Goal: Task Accomplishment & Management: Manage account settings

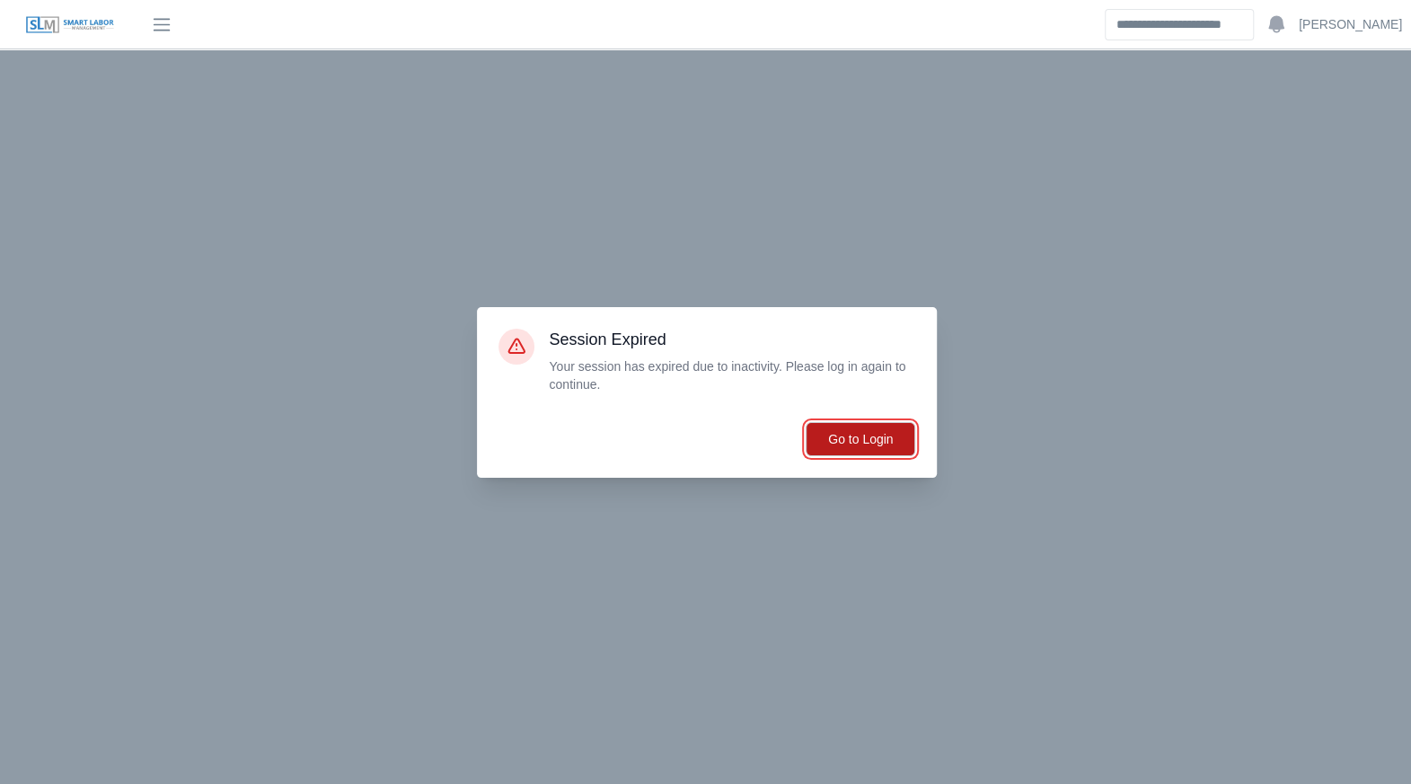
click at [891, 450] on button "Go to Login" at bounding box center [861, 439] width 110 height 34
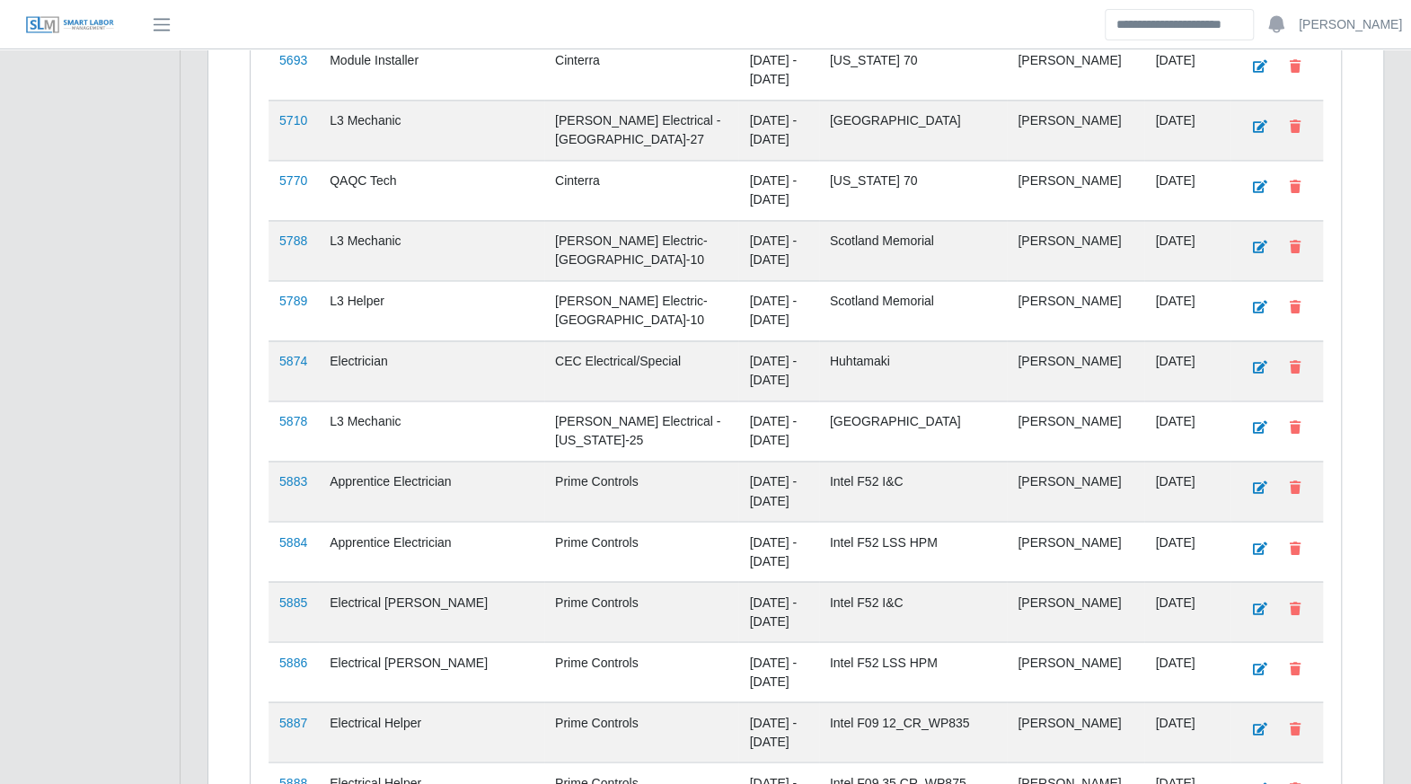
scroll to position [1603, 0]
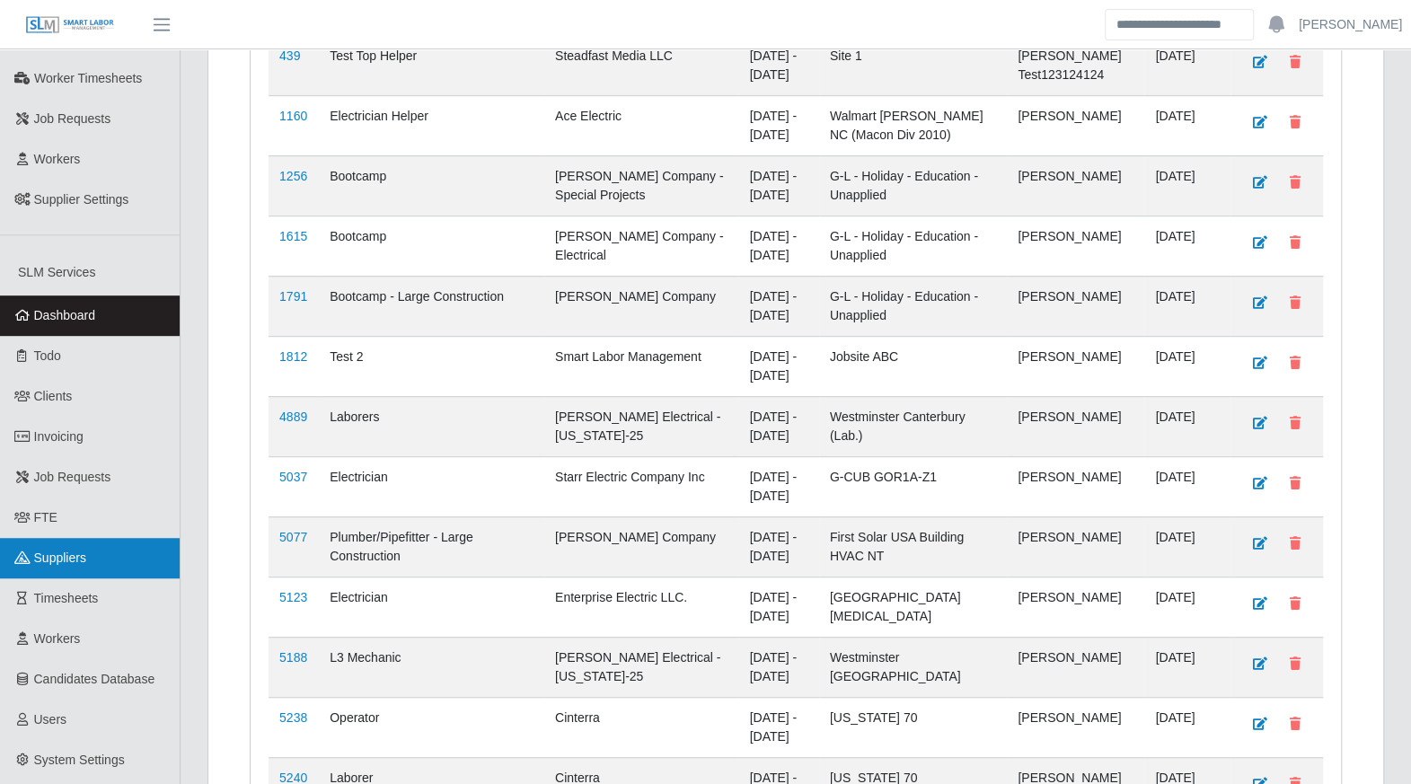
scroll to position [489, 0]
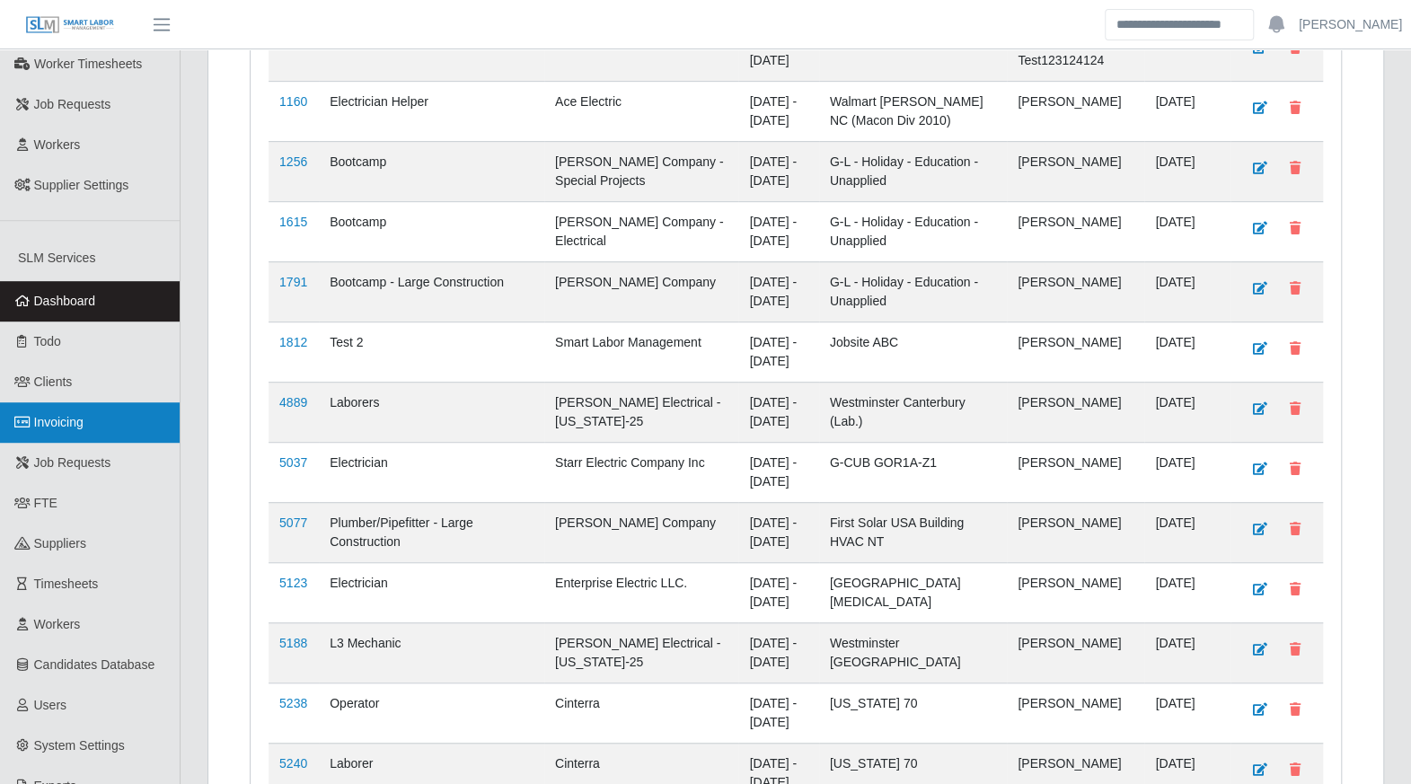
click at [65, 415] on span "Invoicing" at bounding box center [58, 422] width 49 height 14
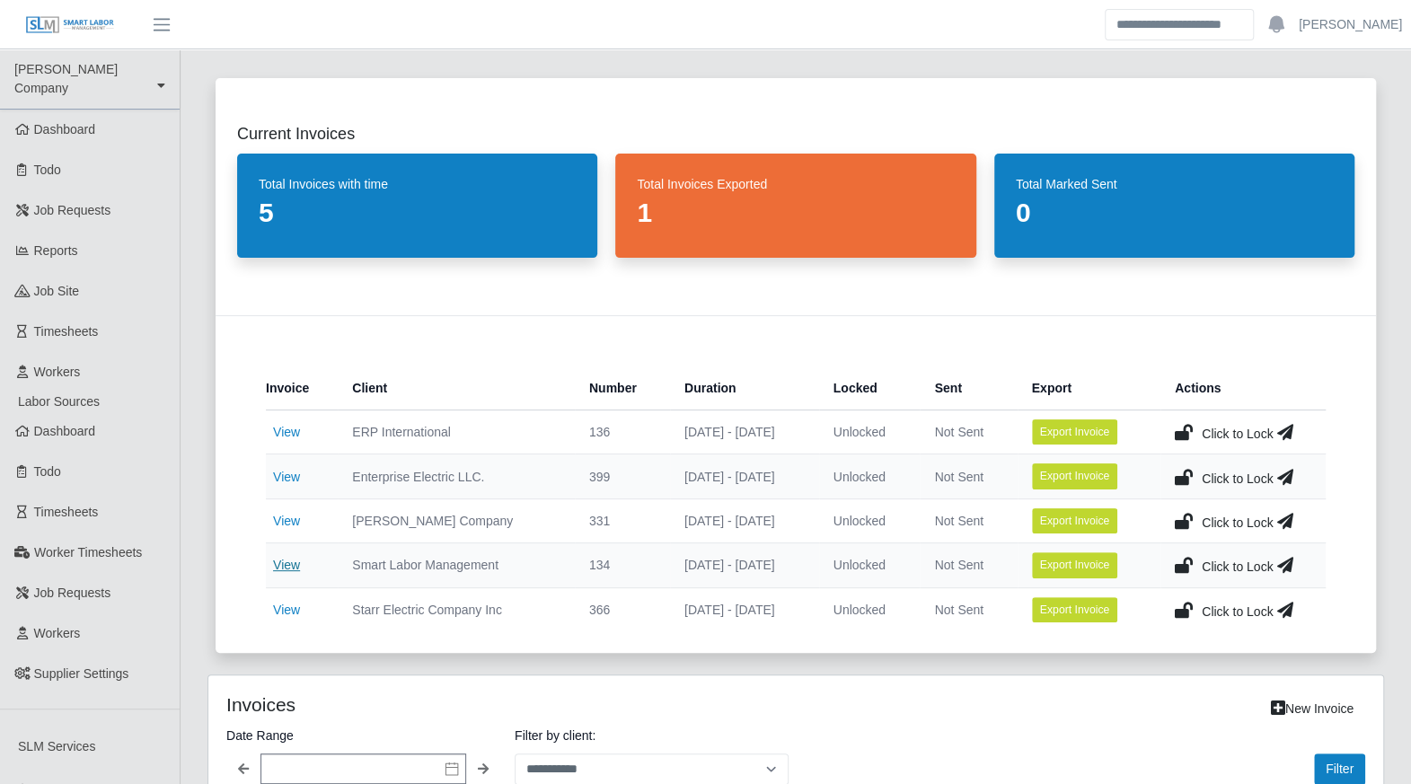
click at [289, 562] on link "View" at bounding box center [286, 565] width 27 height 14
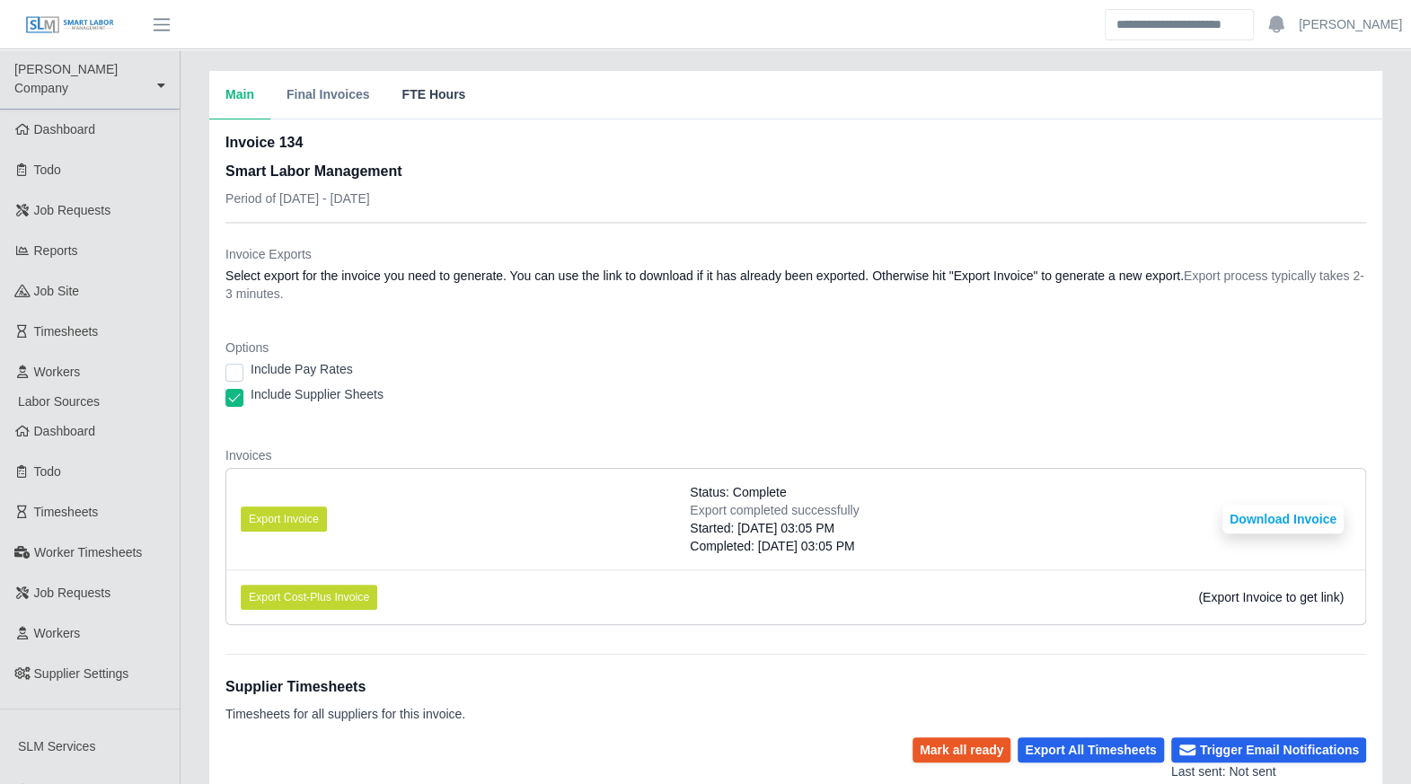
click at [420, 101] on button "FTE Hours" at bounding box center [433, 95] width 96 height 48
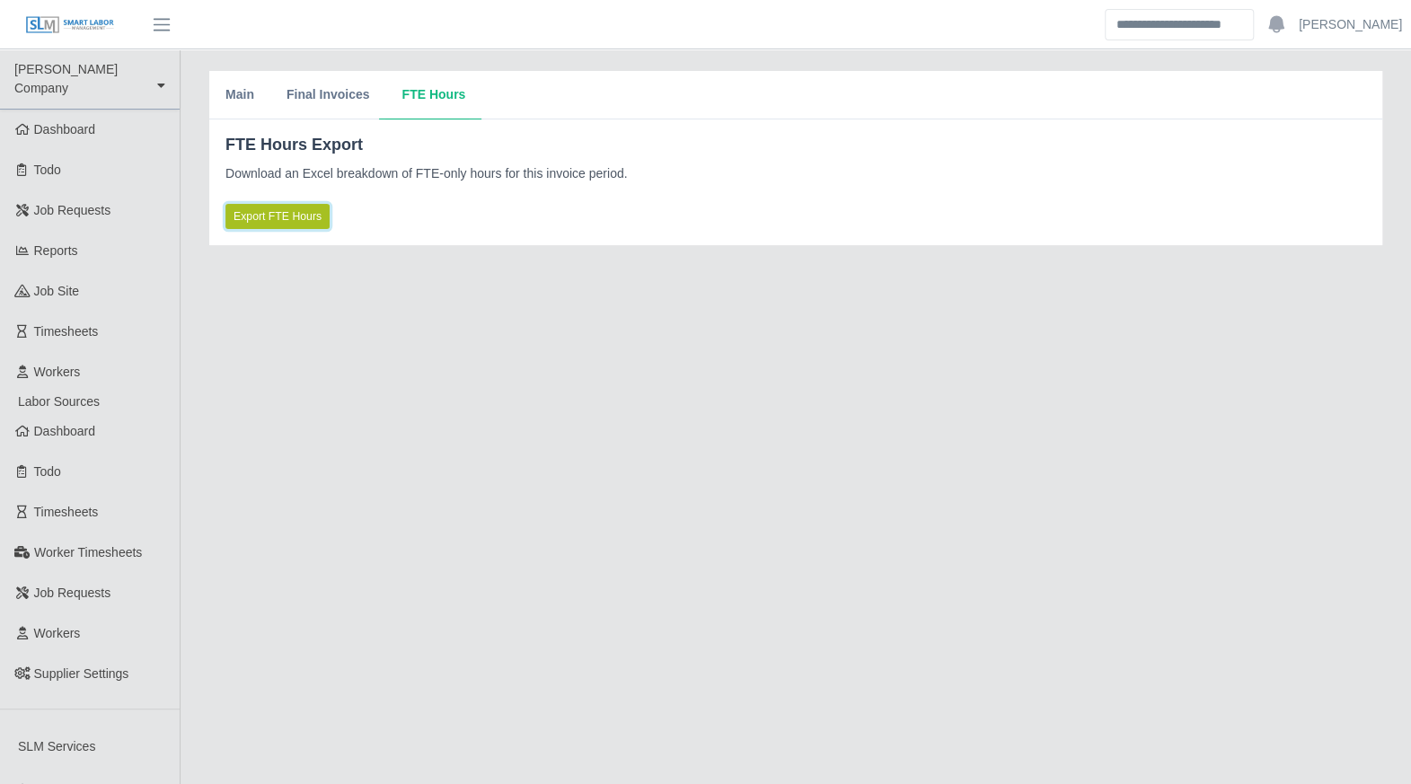
click at [261, 212] on span "Export FTE Hours" at bounding box center [278, 216] width 88 height 16
click at [220, 93] on button "Main" at bounding box center [239, 95] width 61 height 48
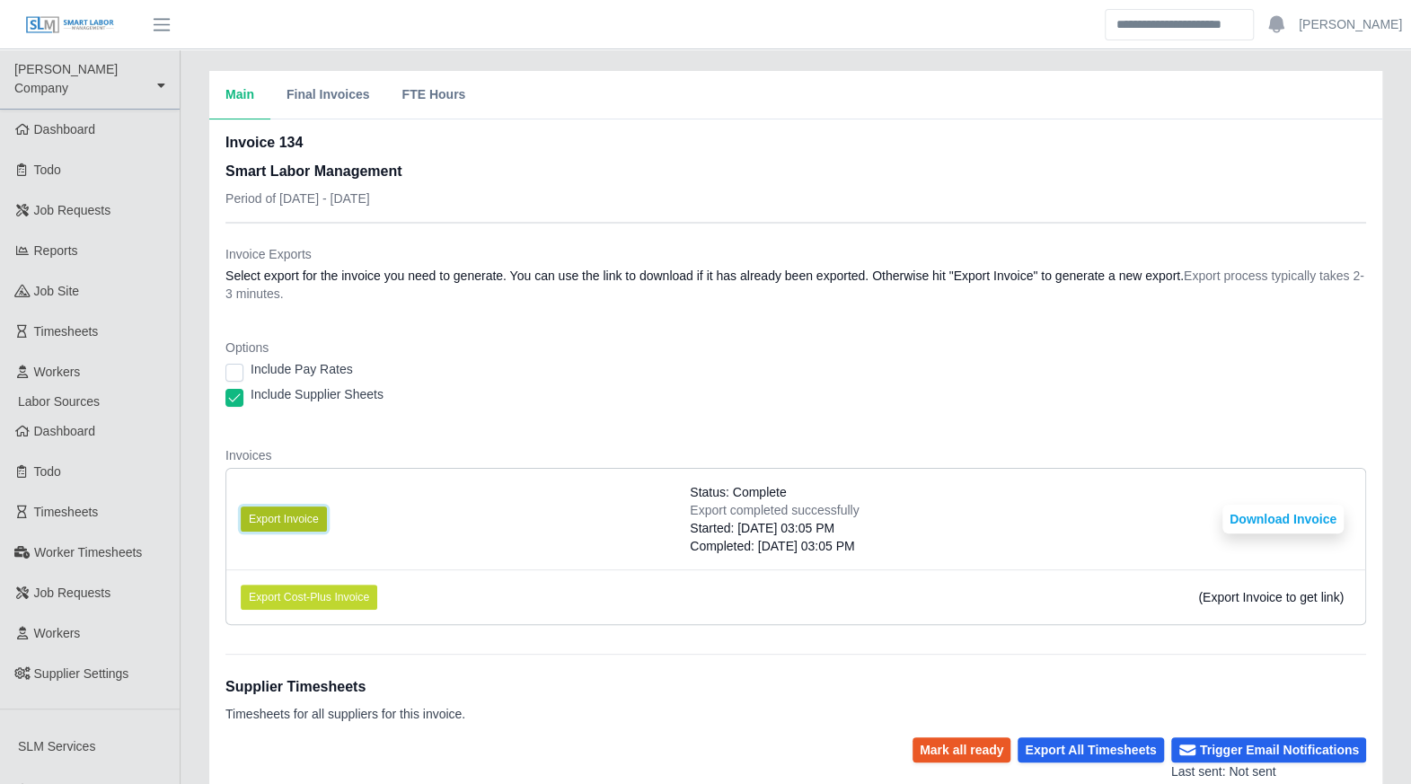
click at [292, 518] on button "Export Invoice" at bounding box center [284, 519] width 86 height 25
click at [1268, 525] on button "Download Invoice" at bounding box center [1282, 519] width 121 height 29
drag, startPoint x: 304, startPoint y: 100, endPoint x: 397, endPoint y: 105, distance: 93.6
click at [309, 101] on button "Final Invoices" at bounding box center [328, 95] width 116 height 48
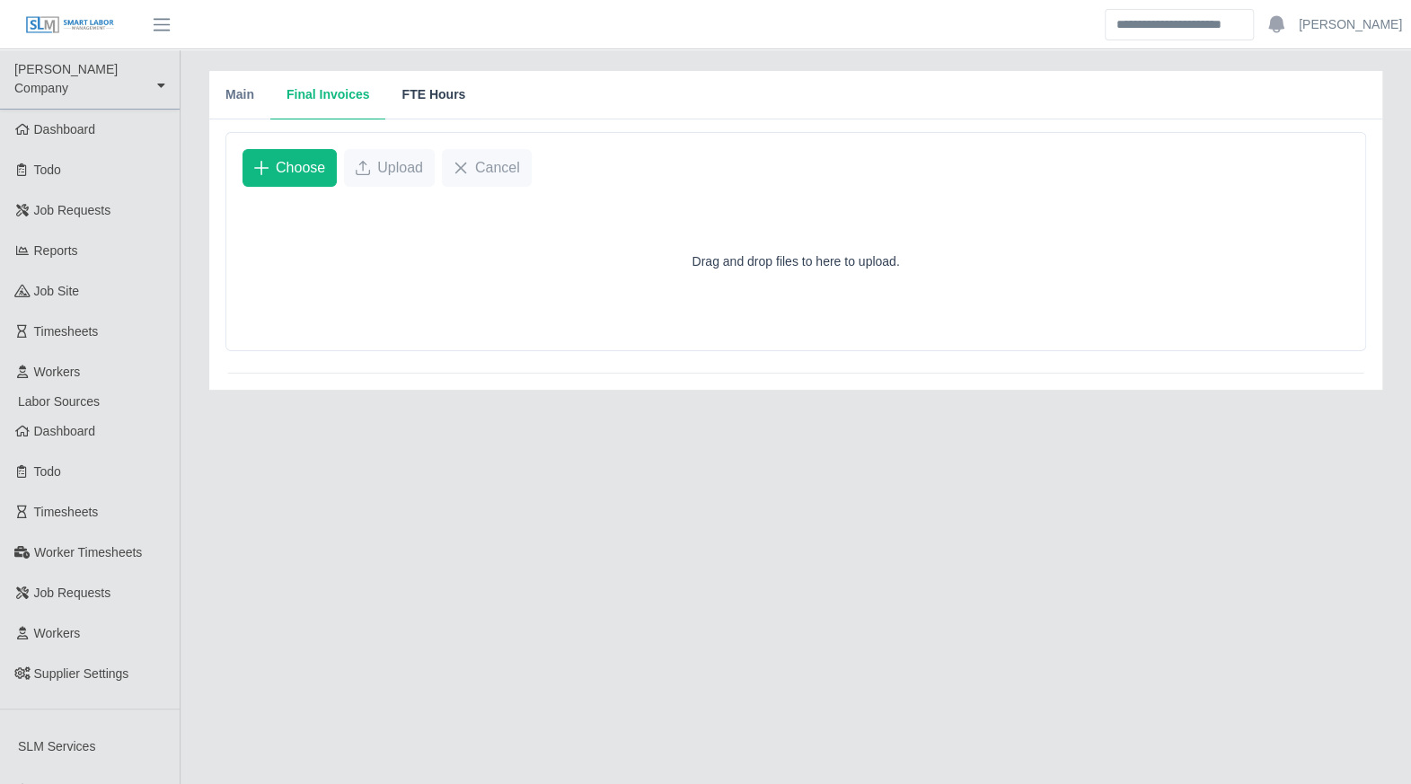
click at [428, 105] on button "FTE Hours" at bounding box center [433, 95] width 96 height 48
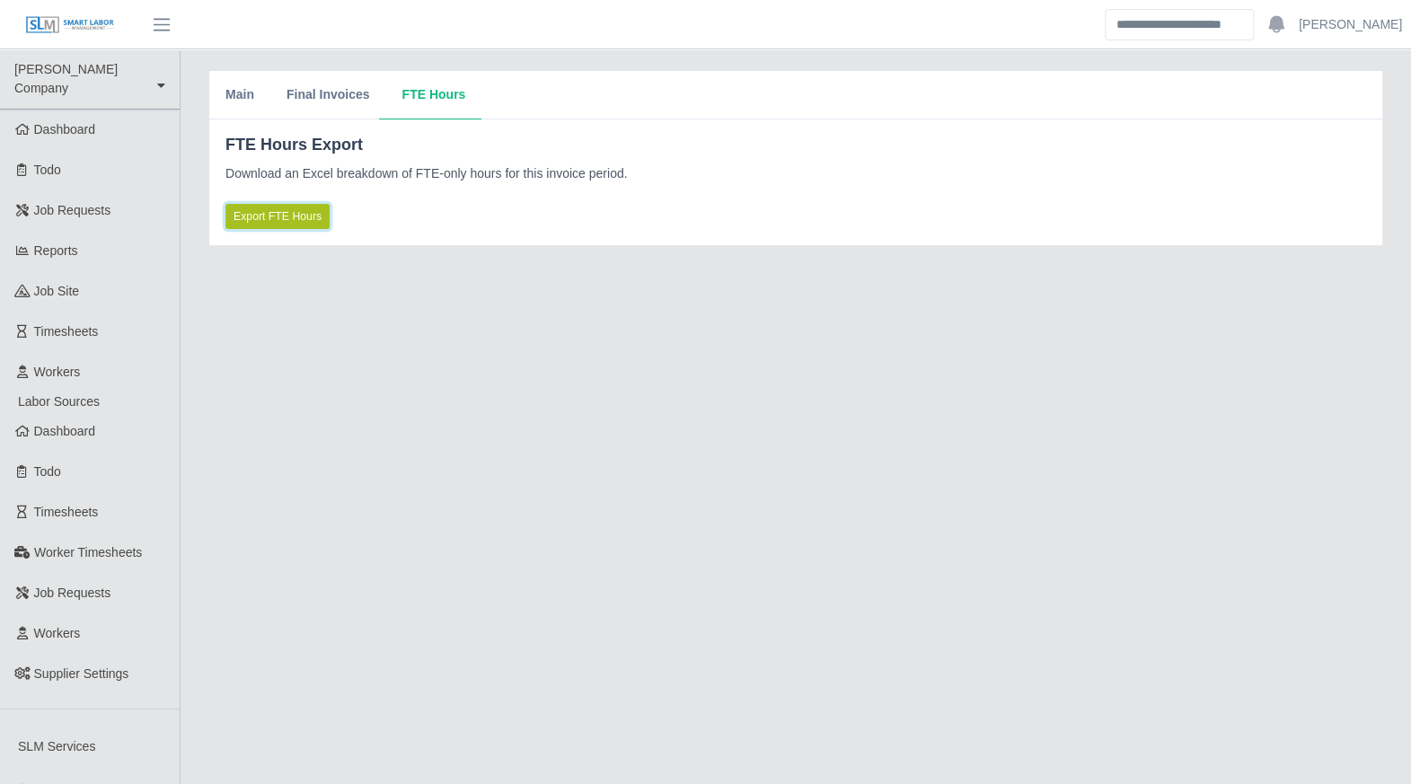
click at [255, 213] on span "Export FTE Hours" at bounding box center [278, 216] width 88 height 16
click at [304, 219] on span "Export FTE Hours" at bounding box center [278, 216] width 88 height 16
click at [708, 495] on main "Main Final Invoices FTE Hours Invoice 134 Smart Labor Management Period of 09/2…" at bounding box center [796, 714] width 1230 height 1331
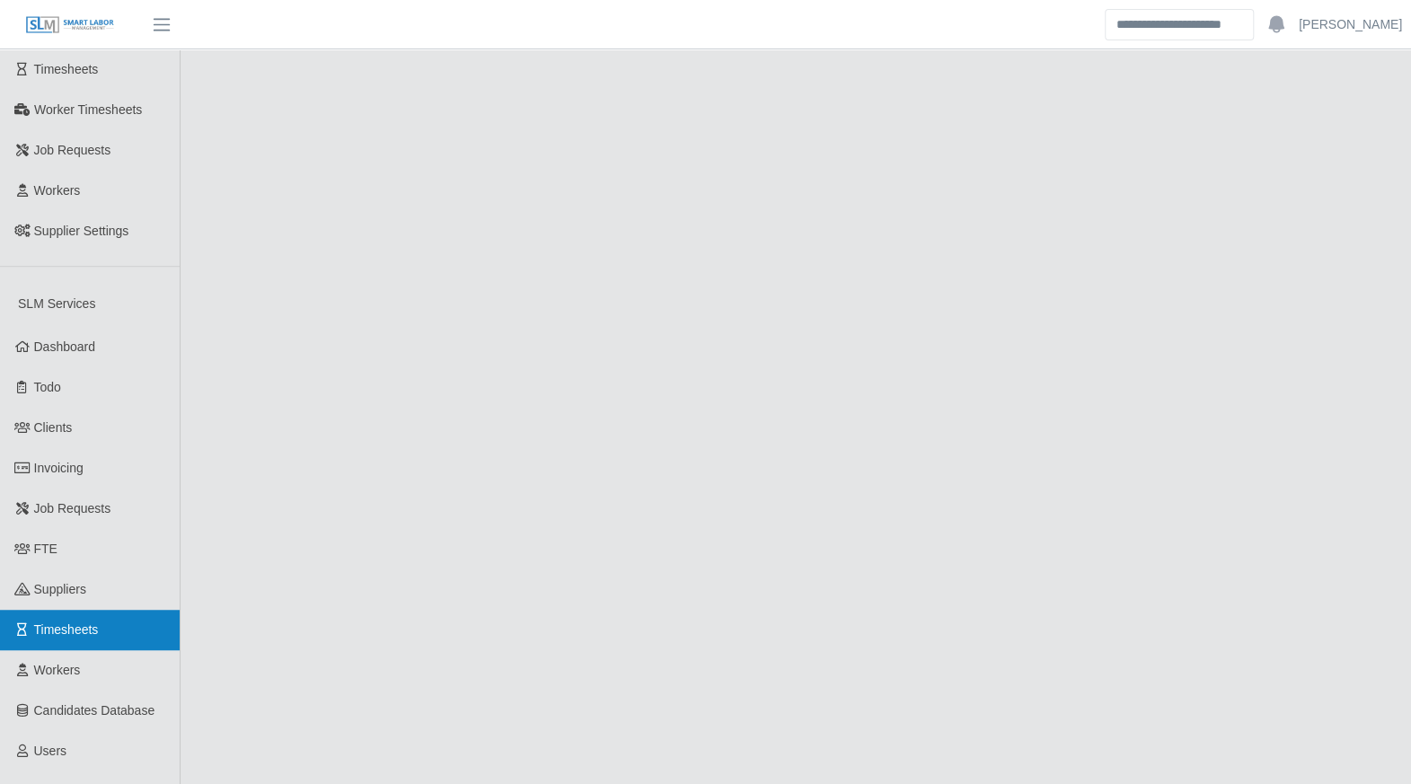
scroll to position [490, 0]
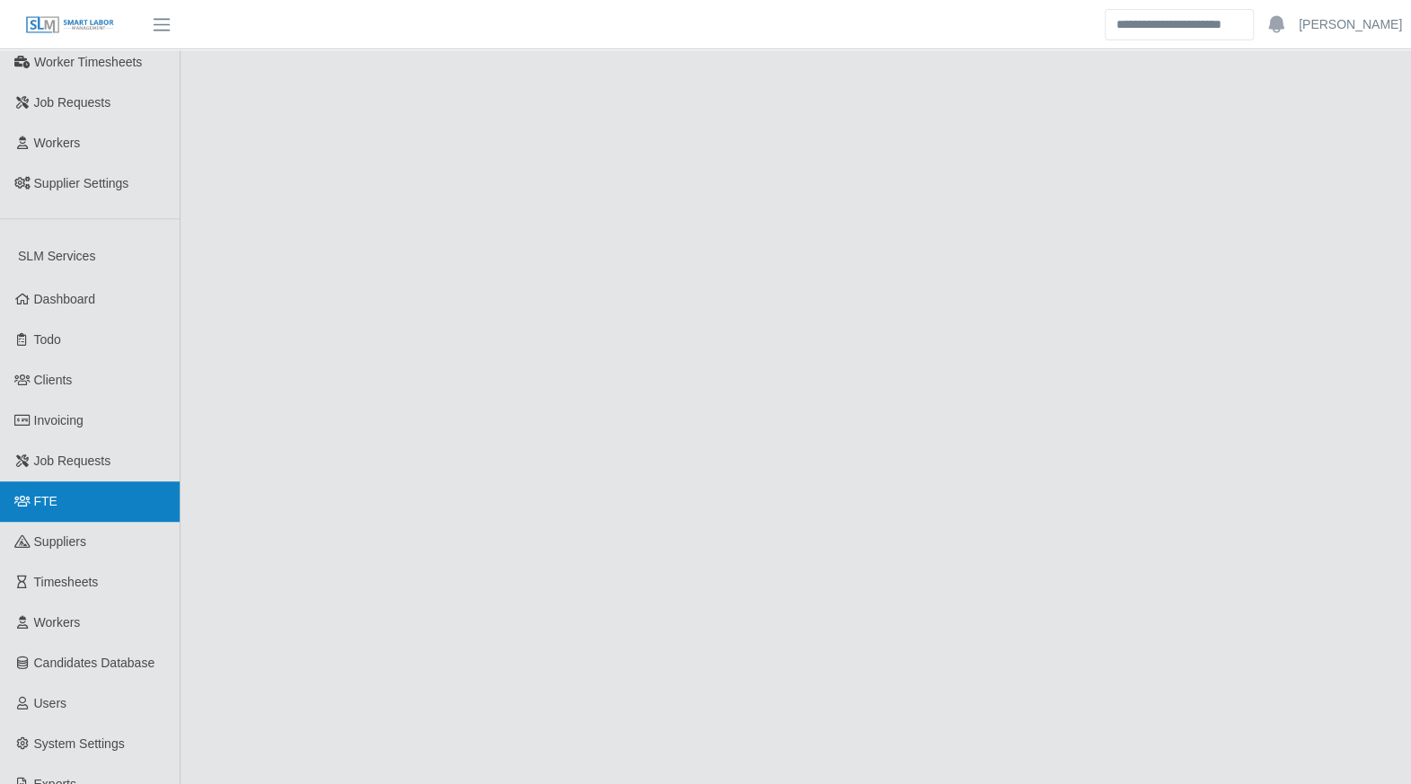
click at [51, 494] on span "FTE" at bounding box center [45, 501] width 23 height 14
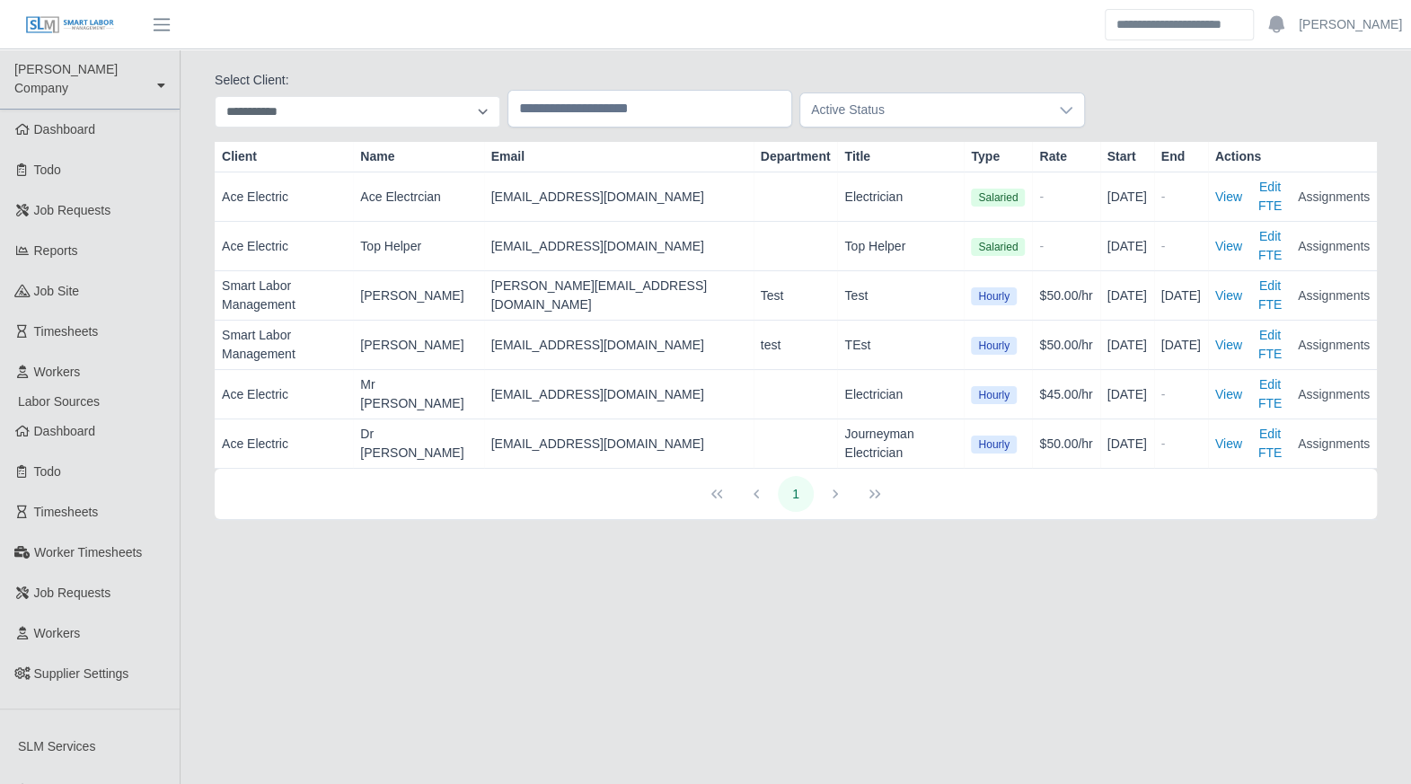
click at [1100, 321] on td "[DATE]" at bounding box center [1127, 345] width 54 height 49
click at [1278, 375] on button "Edit FTE" at bounding box center [1269, 394] width 41 height 38
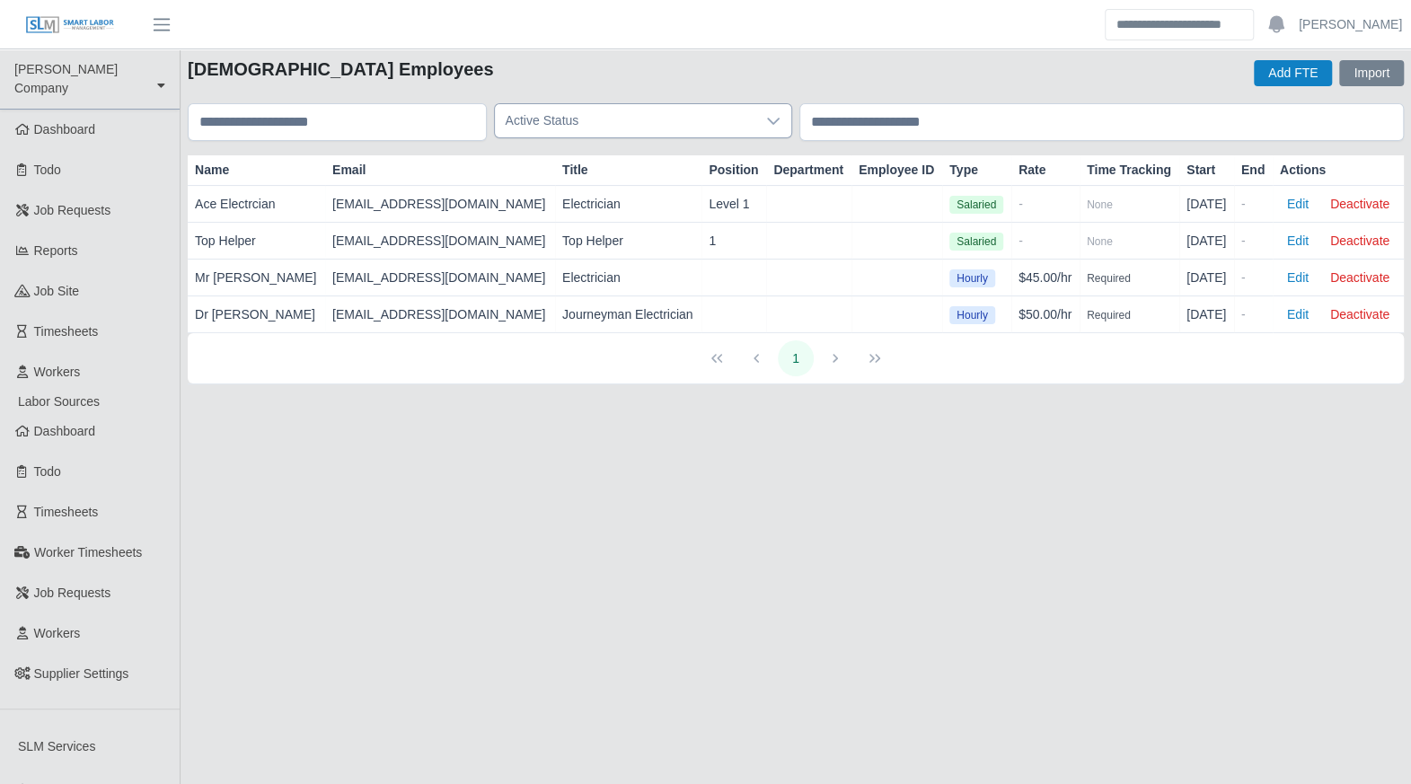
click at [763, 123] on div at bounding box center [773, 120] width 36 height 33
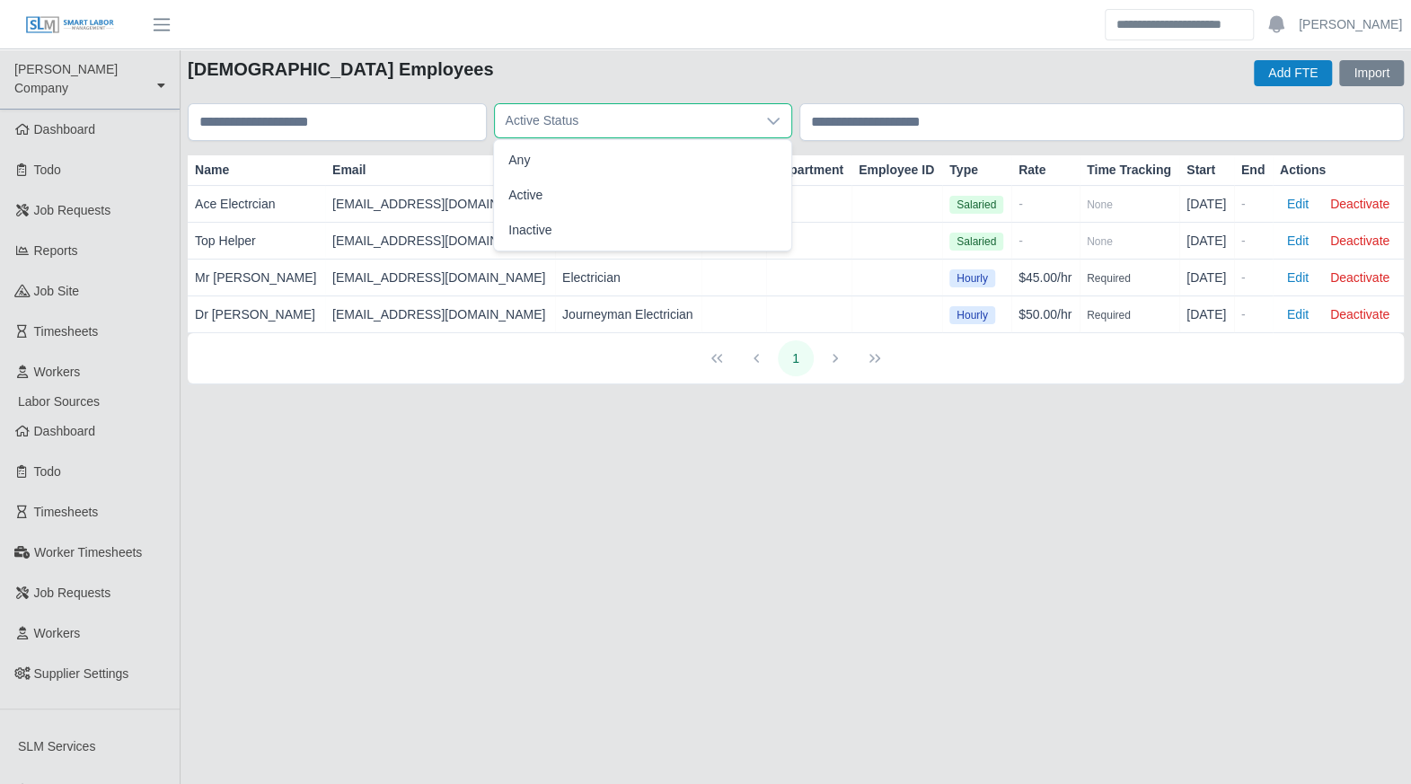
click at [763, 123] on div at bounding box center [773, 120] width 36 height 33
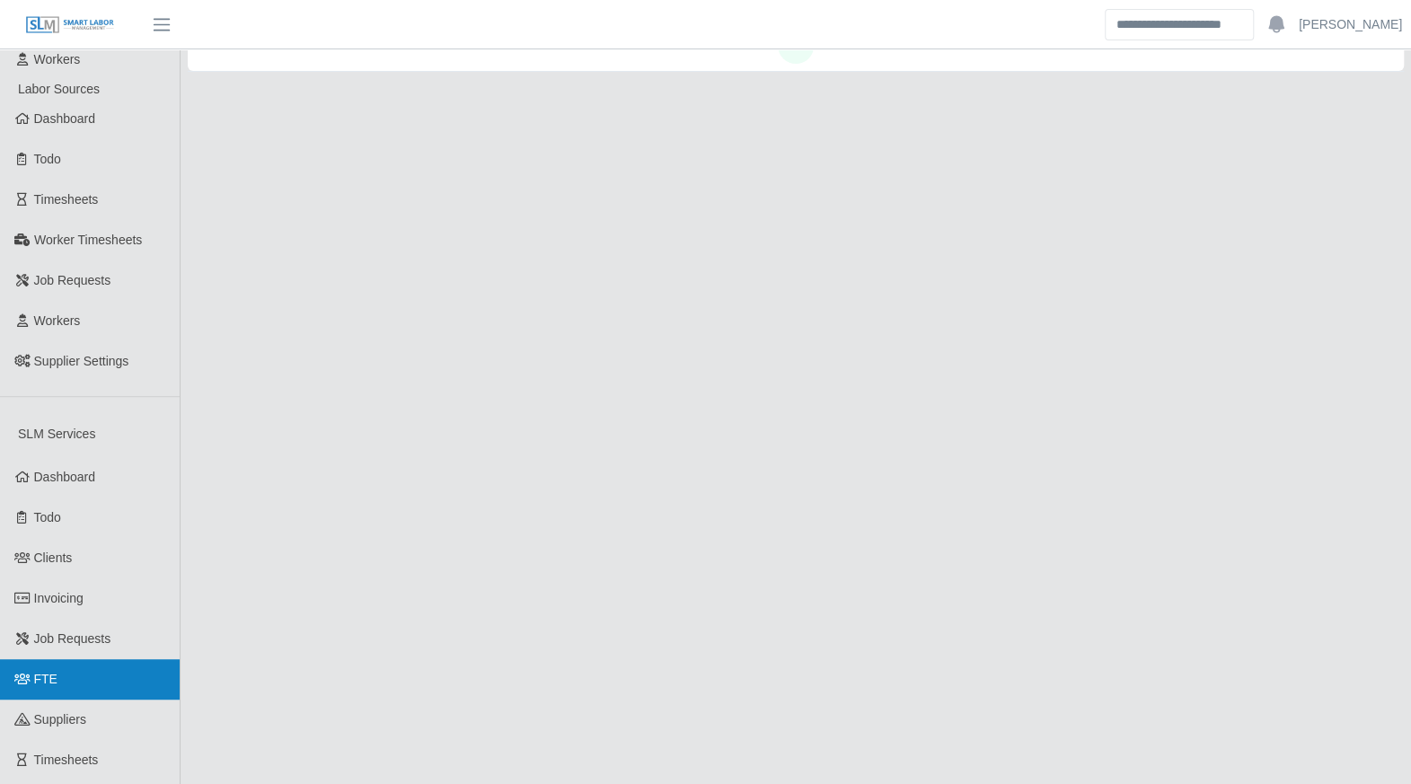
scroll to position [349, 0]
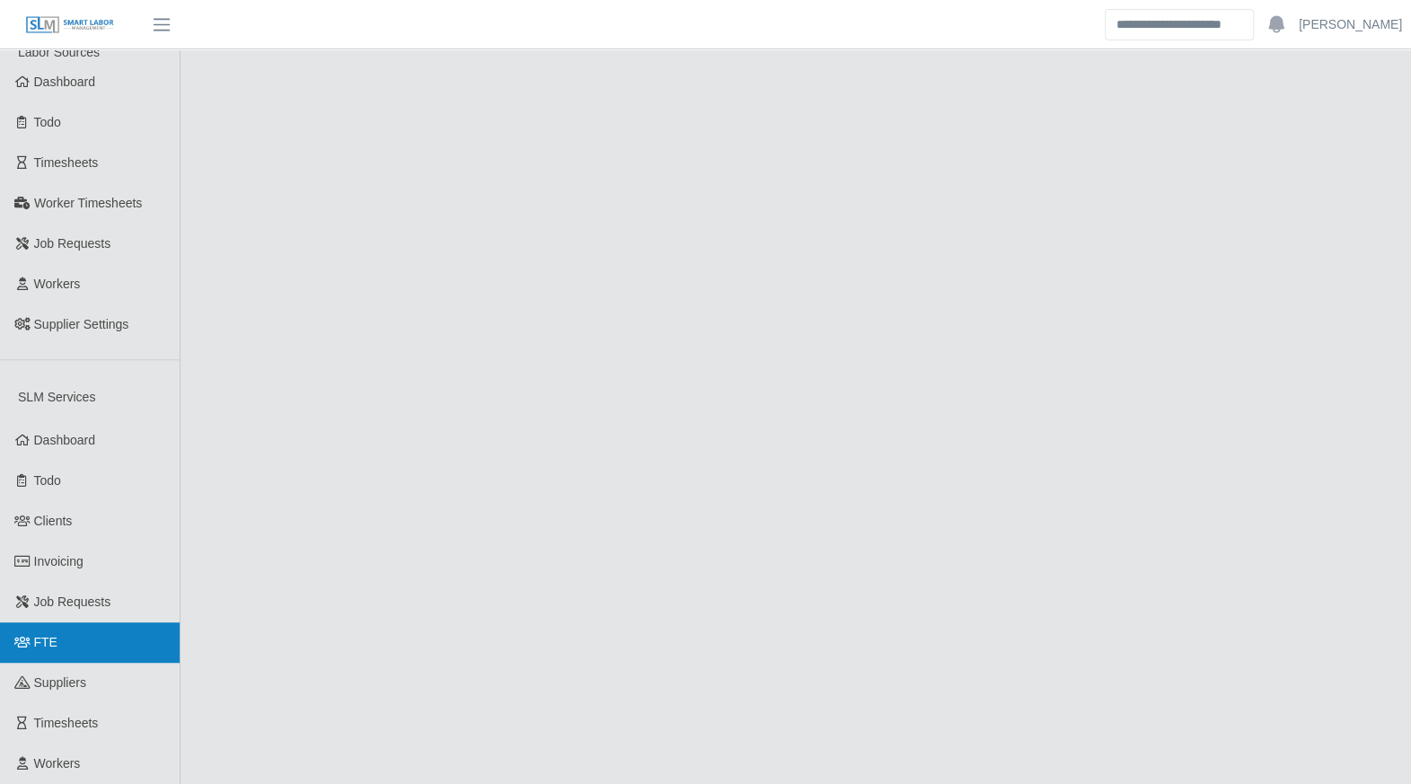
drag, startPoint x: 64, startPoint y: 618, endPoint x: 91, endPoint y: 612, distance: 27.7
click at [64, 622] on link "FTE" at bounding box center [90, 642] width 180 height 40
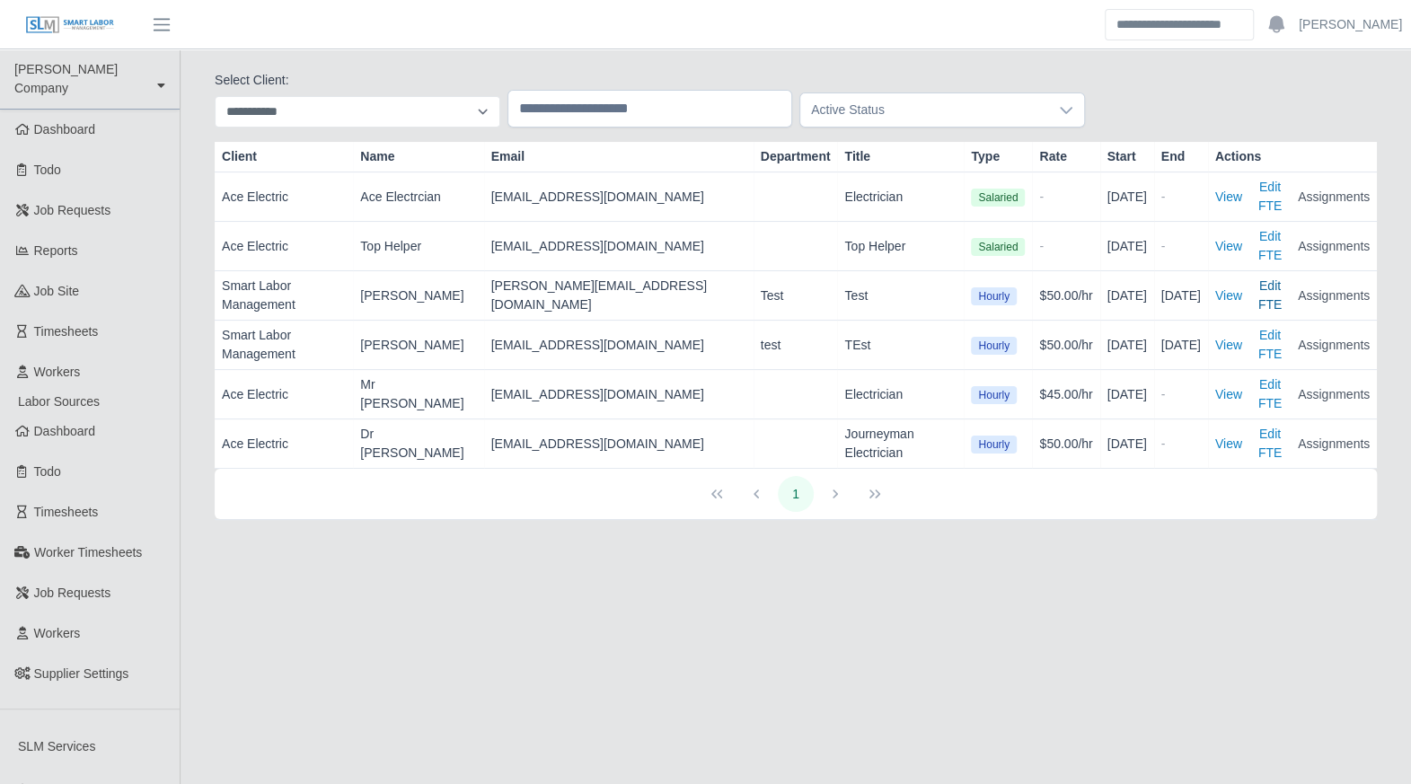
click at [1283, 277] on button "Edit FTE" at bounding box center [1269, 296] width 41 height 38
click at [1230, 326] on button "View" at bounding box center [1228, 345] width 27 height 38
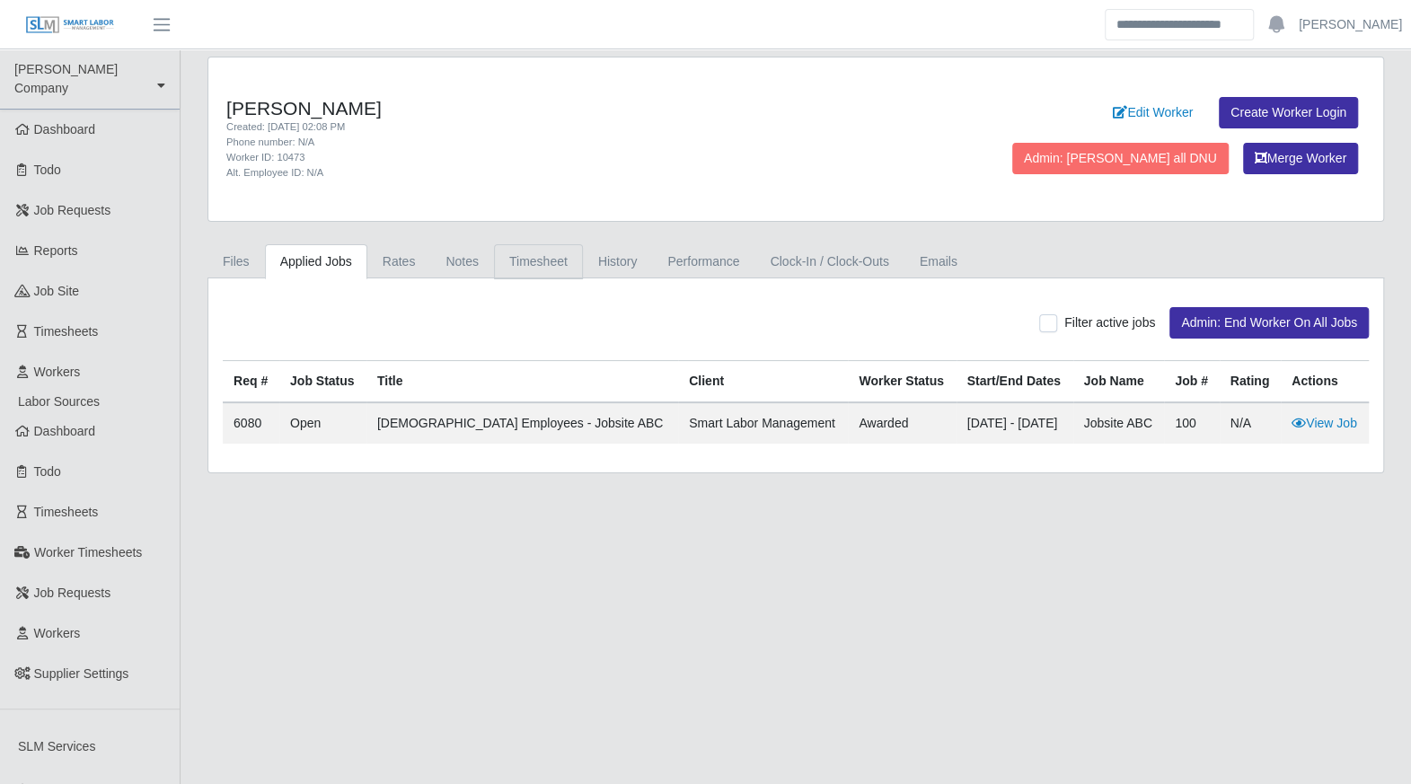
click at [507, 267] on link "Timesheet" at bounding box center [538, 261] width 89 height 35
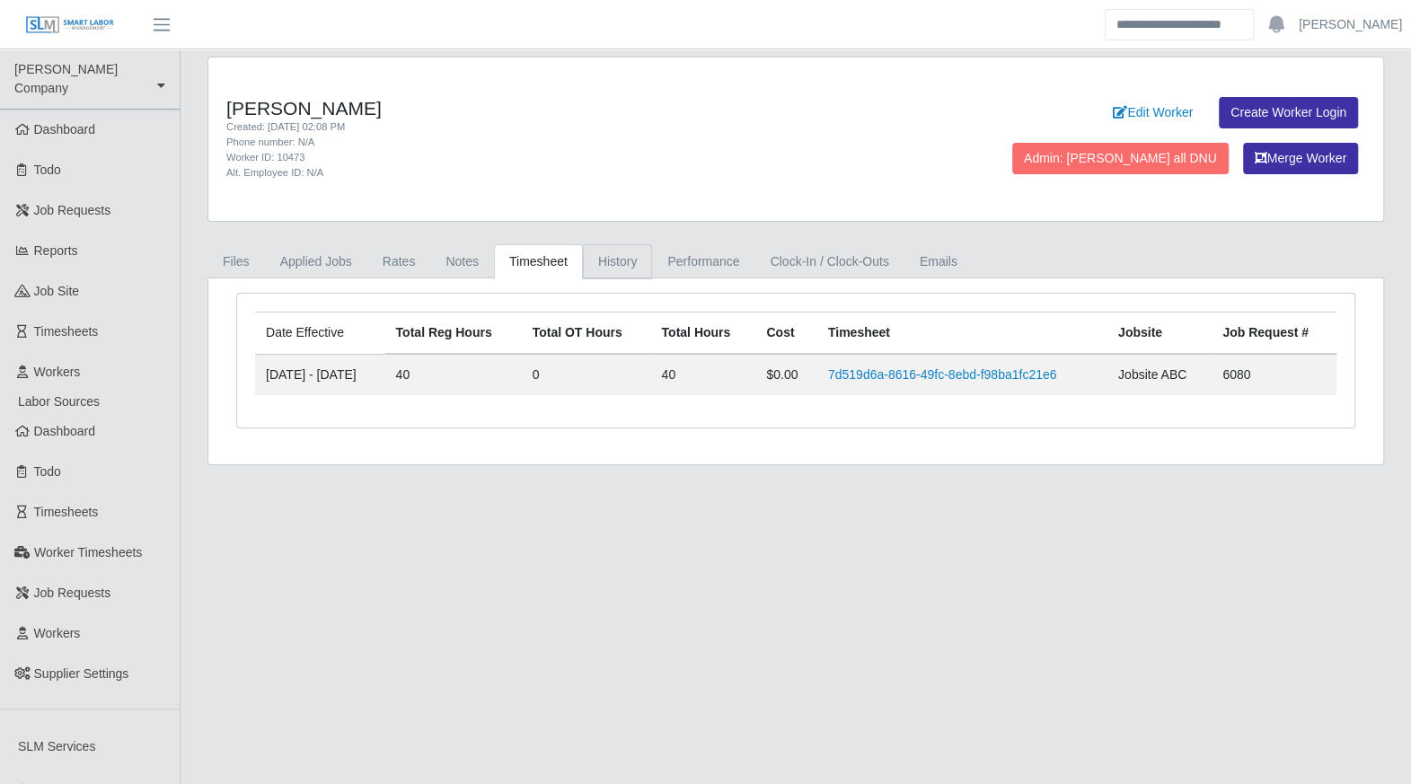
click at [614, 266] on link "History" at bounding box center [618, 261] width 70 height 35
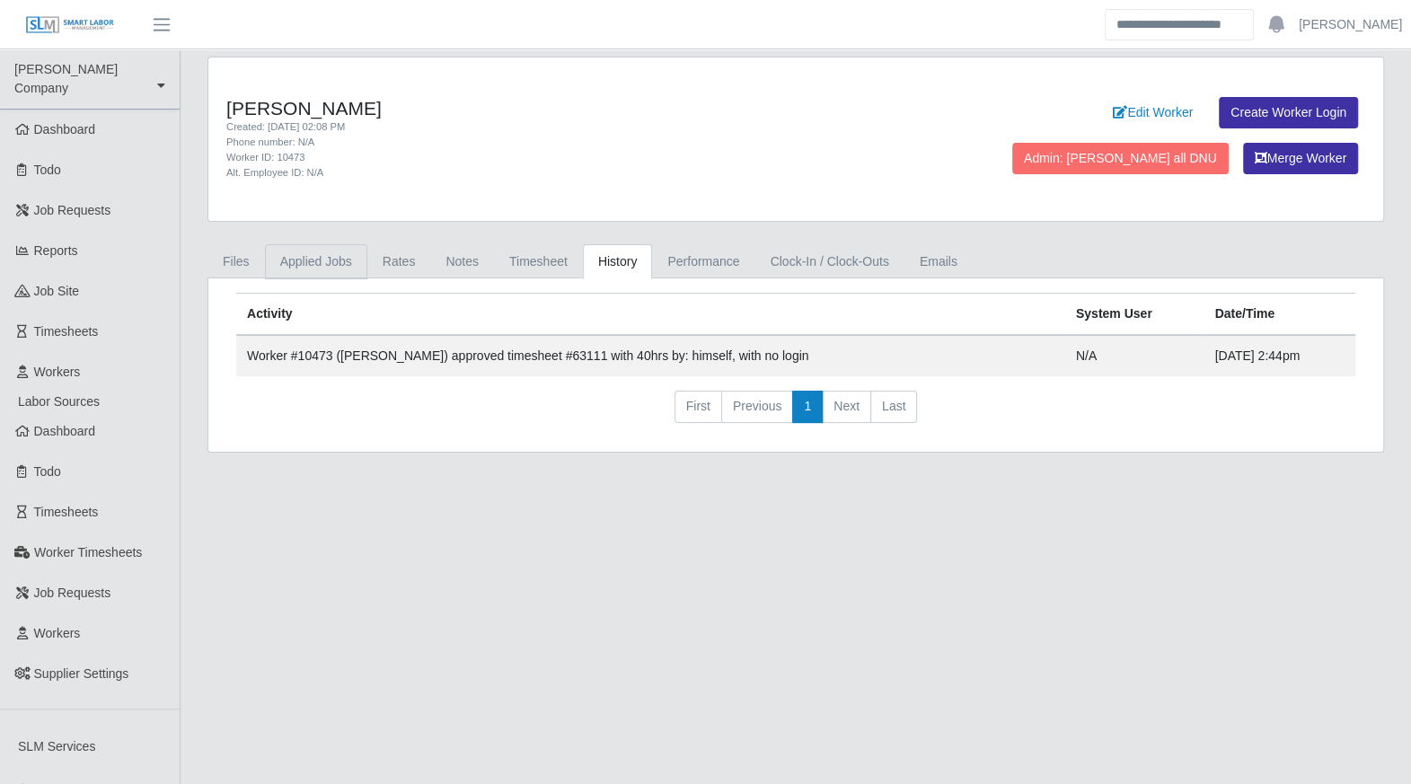
click at [305, 261] on link "Applied Jobs" at bounding box center [316, 261] width 102 height 35
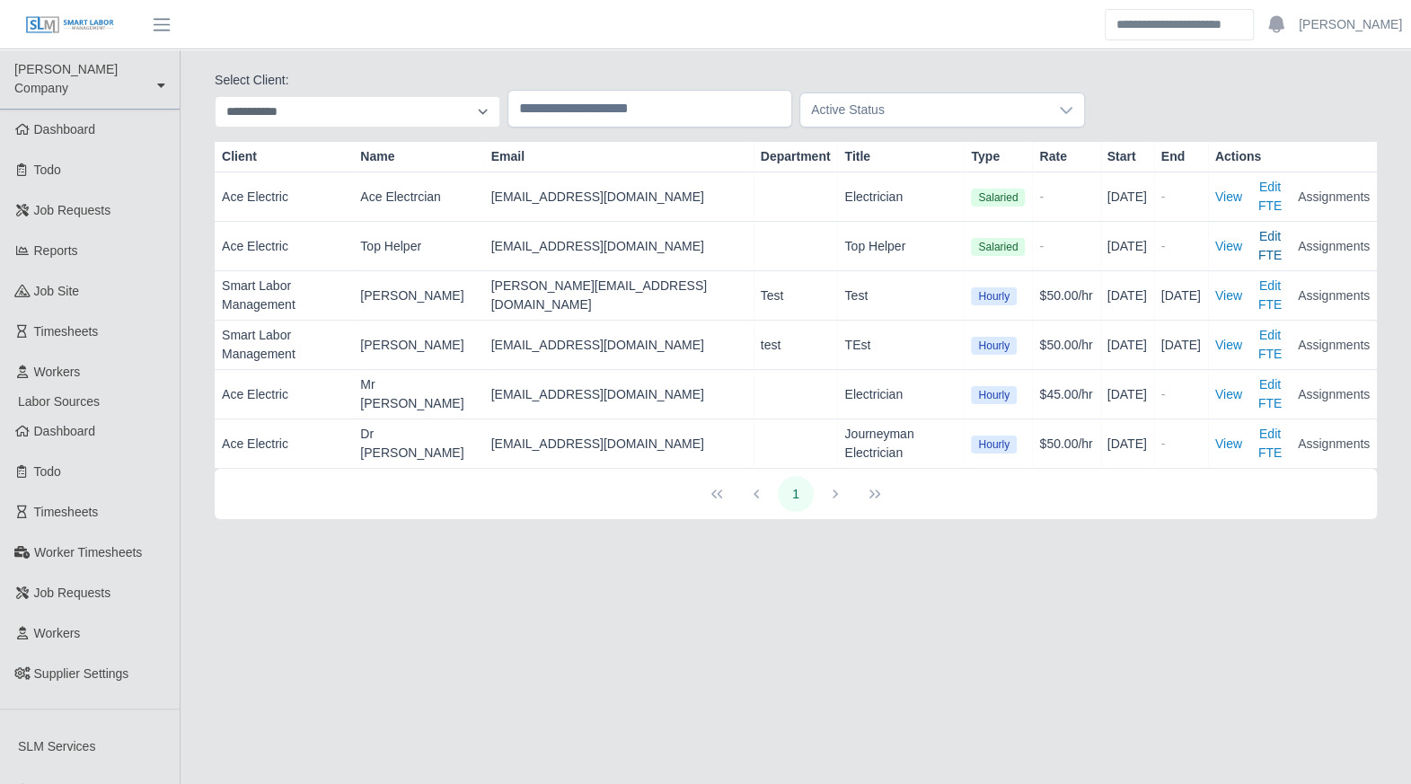
click at [1256, 227] on button "Edit FTE" at bounding box center [1269, 246] width 41 height 38
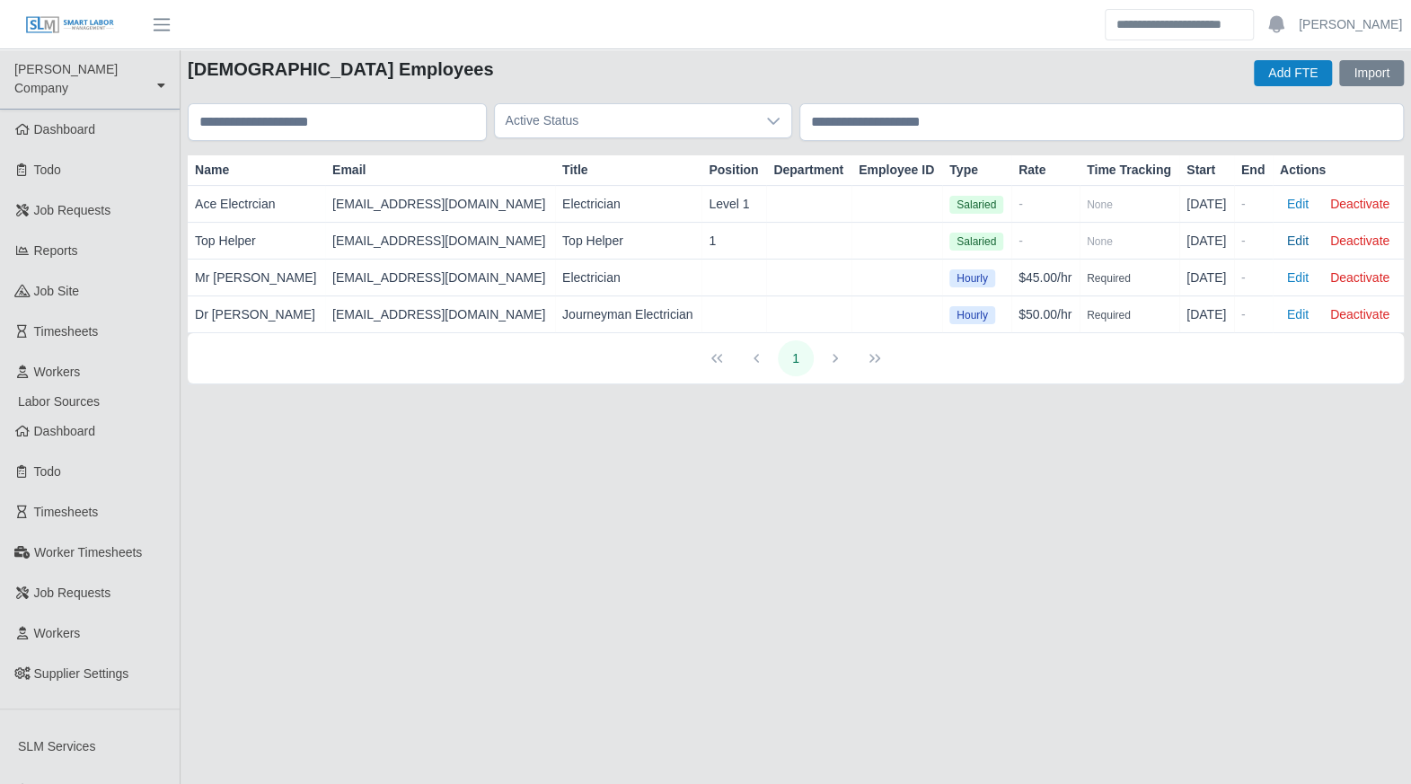
click at [1300, 240] on button "Edit" at bounding box center [1298, 240] width 36 height 25
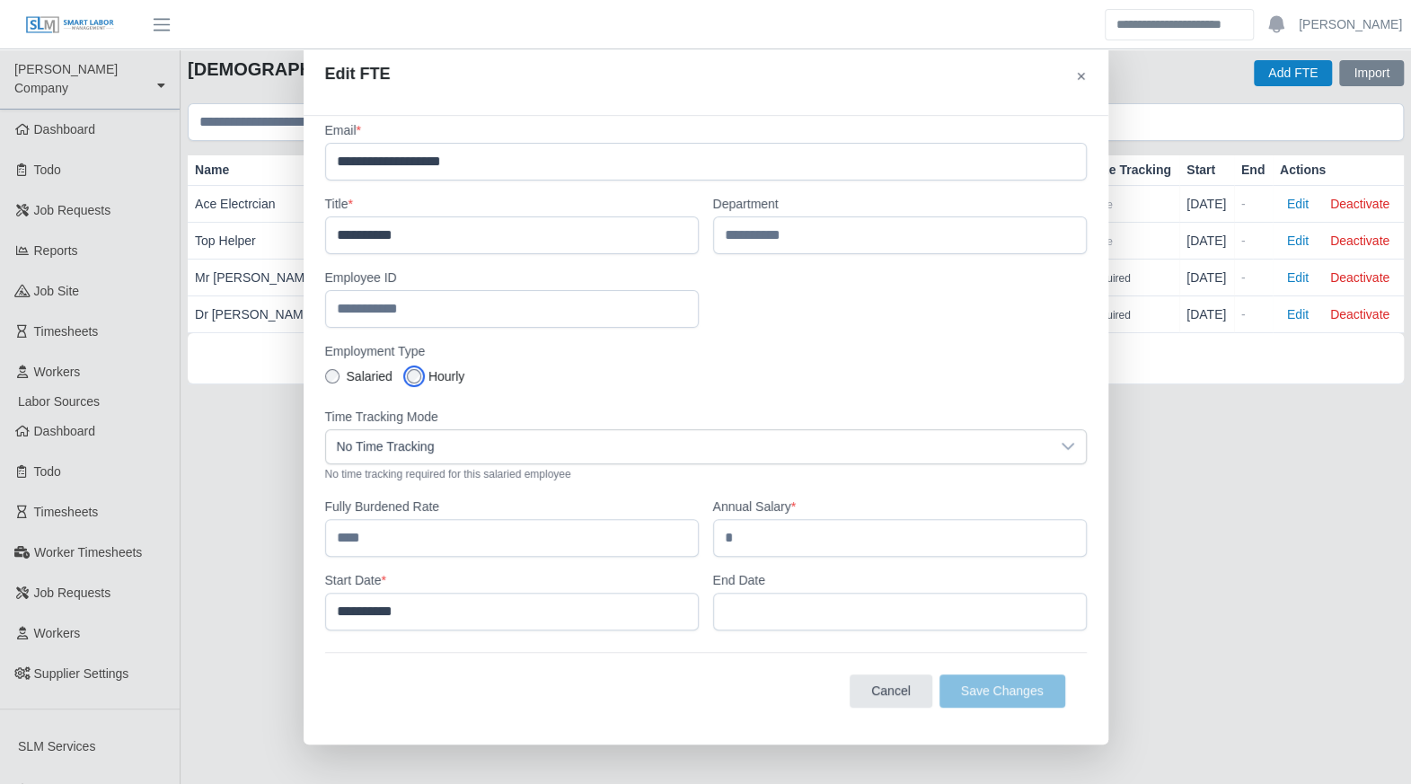
scroll to position [74, 0]
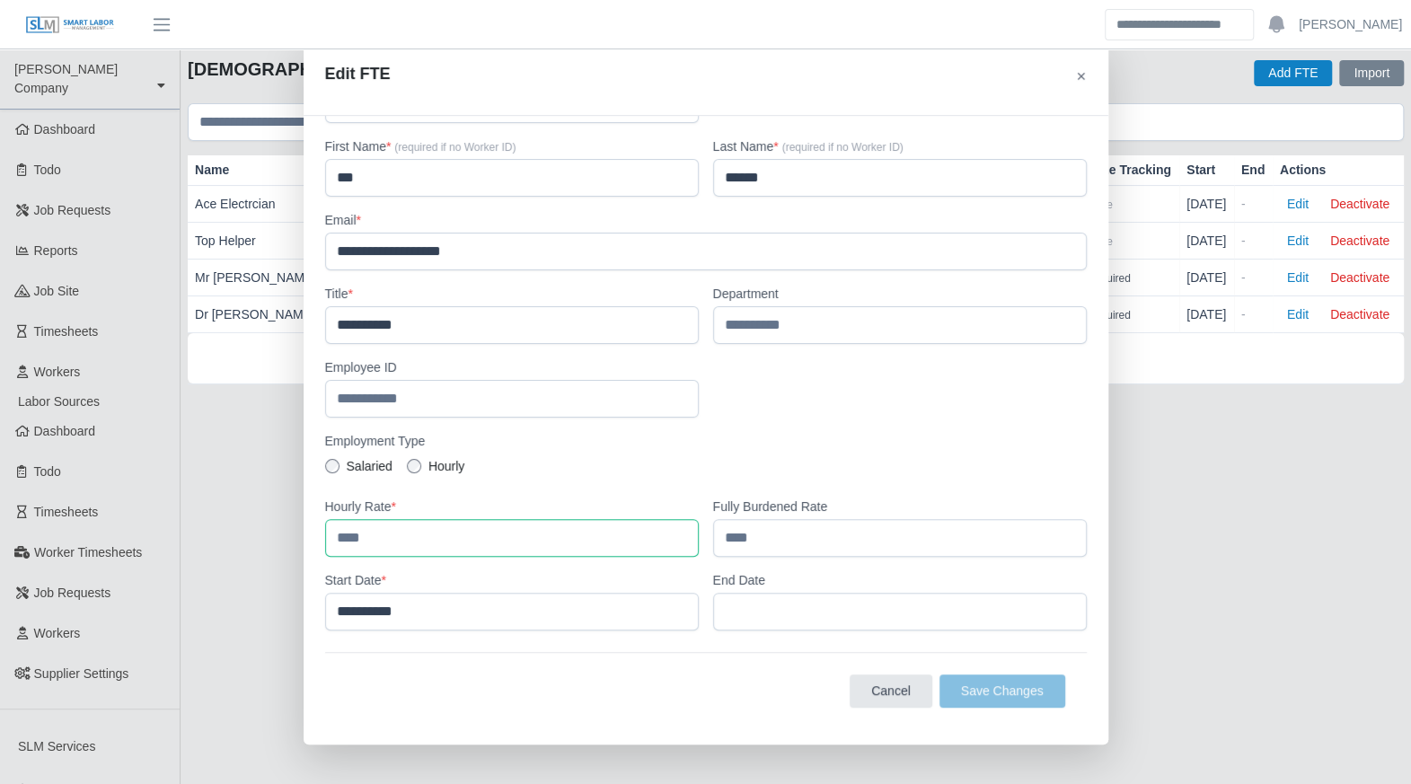
click at [341, 533] on input "number" at bounding box center [512, 538] width 374 height 38
type input "*****"
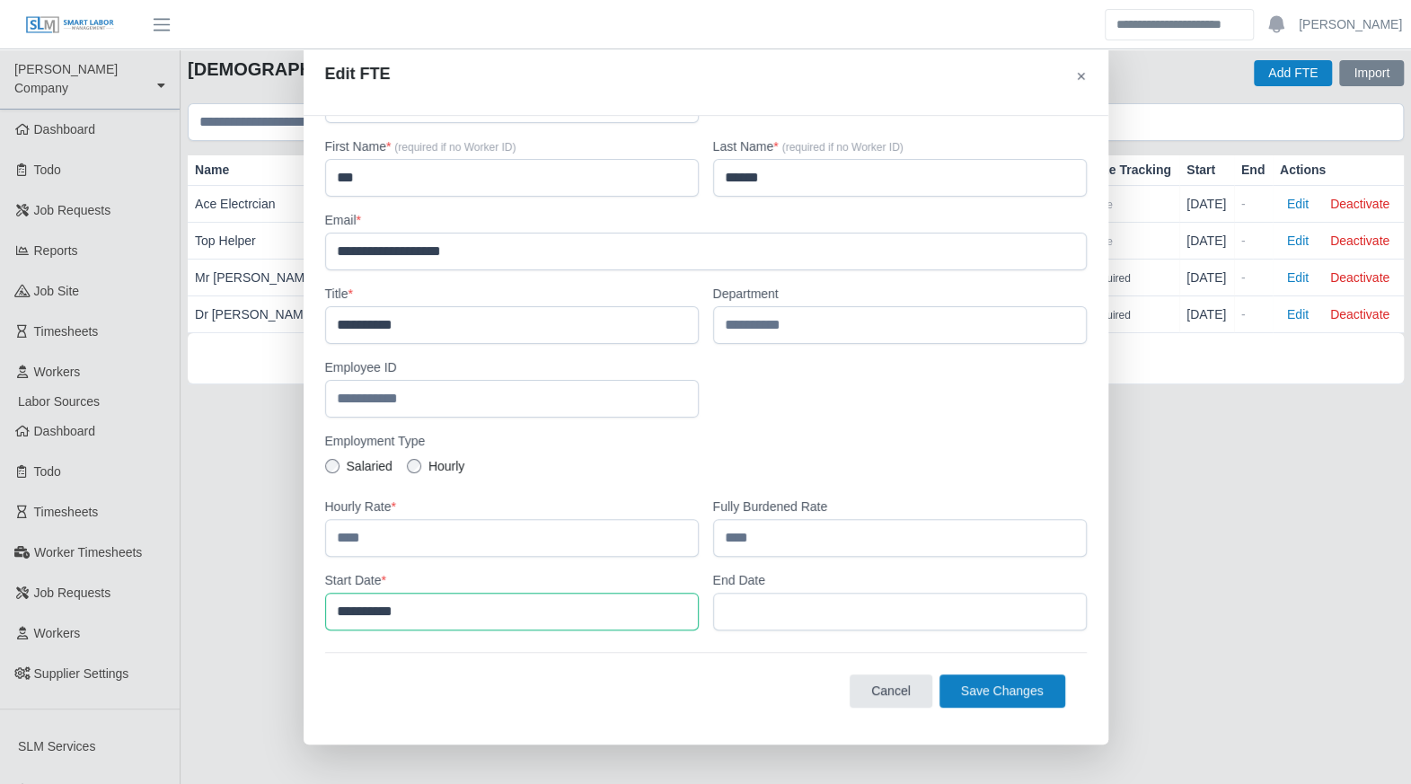
drag, startPoint x: 532, startPoint y: 635, endPoint x: 436, endPoint y: 598, distance: 102.1
click at [436, 598] on input "**********" at bounding box center [512, 612] width 374 height 38
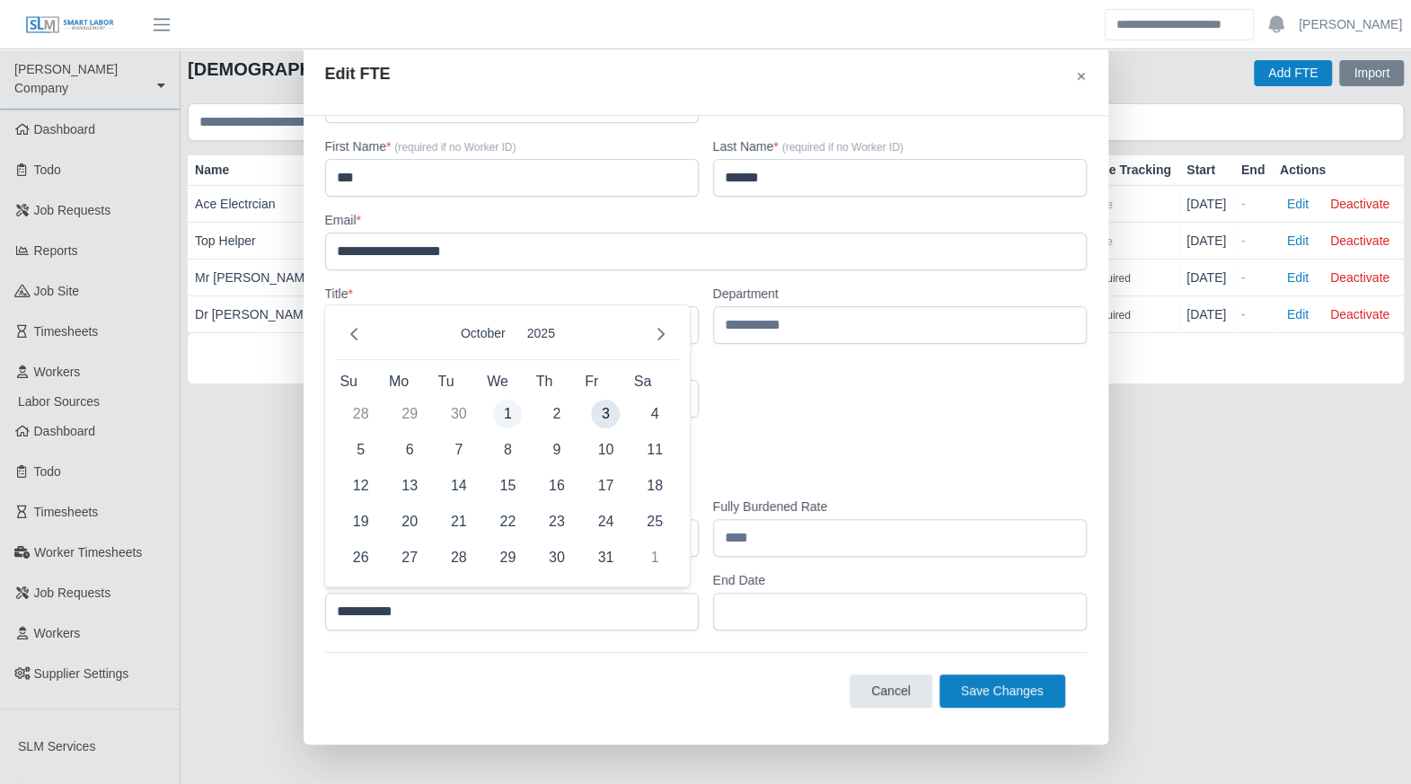
click at [511, 414] on span "1" at bounding box center [507, 414] width 29 height 29
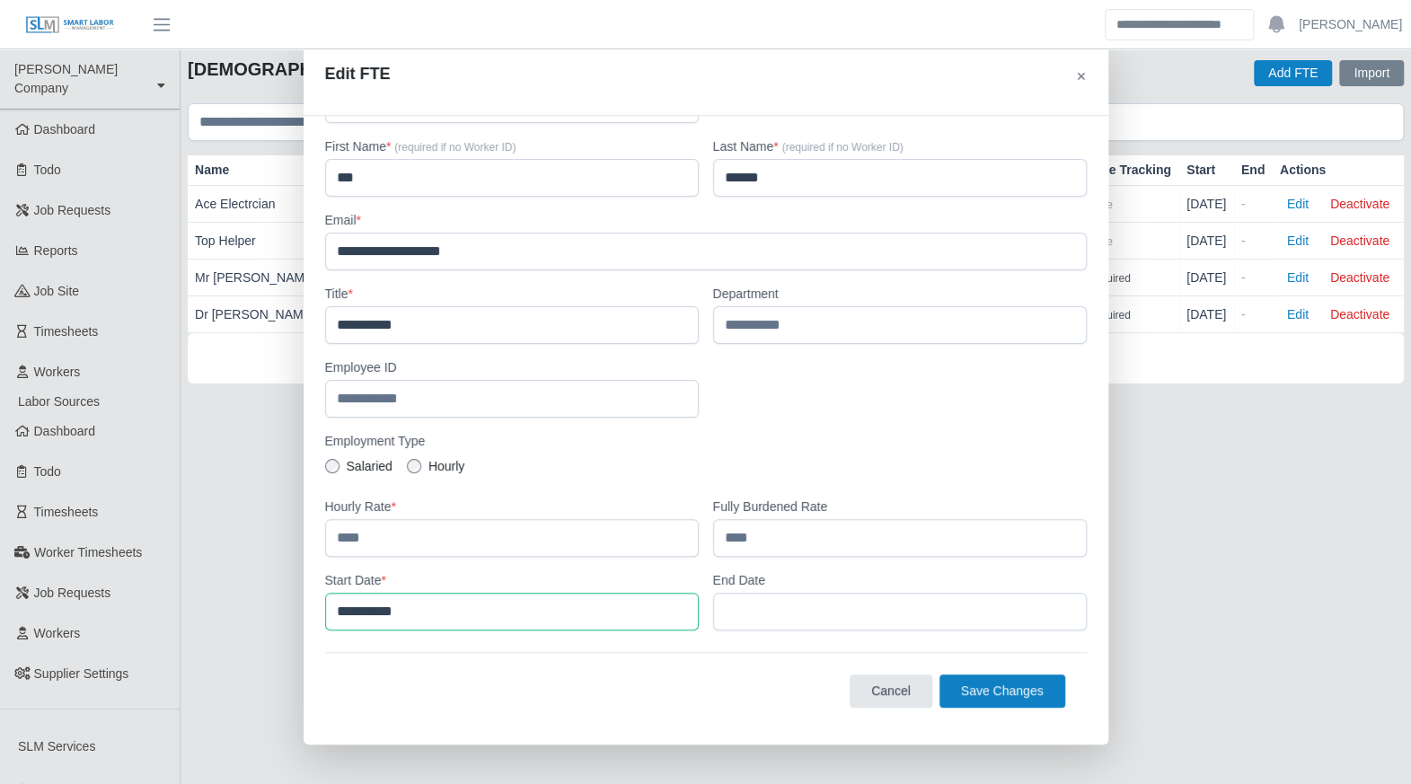
click at [498, 601] on input "**********" at bounding box center [512, 612] width 374 height 38
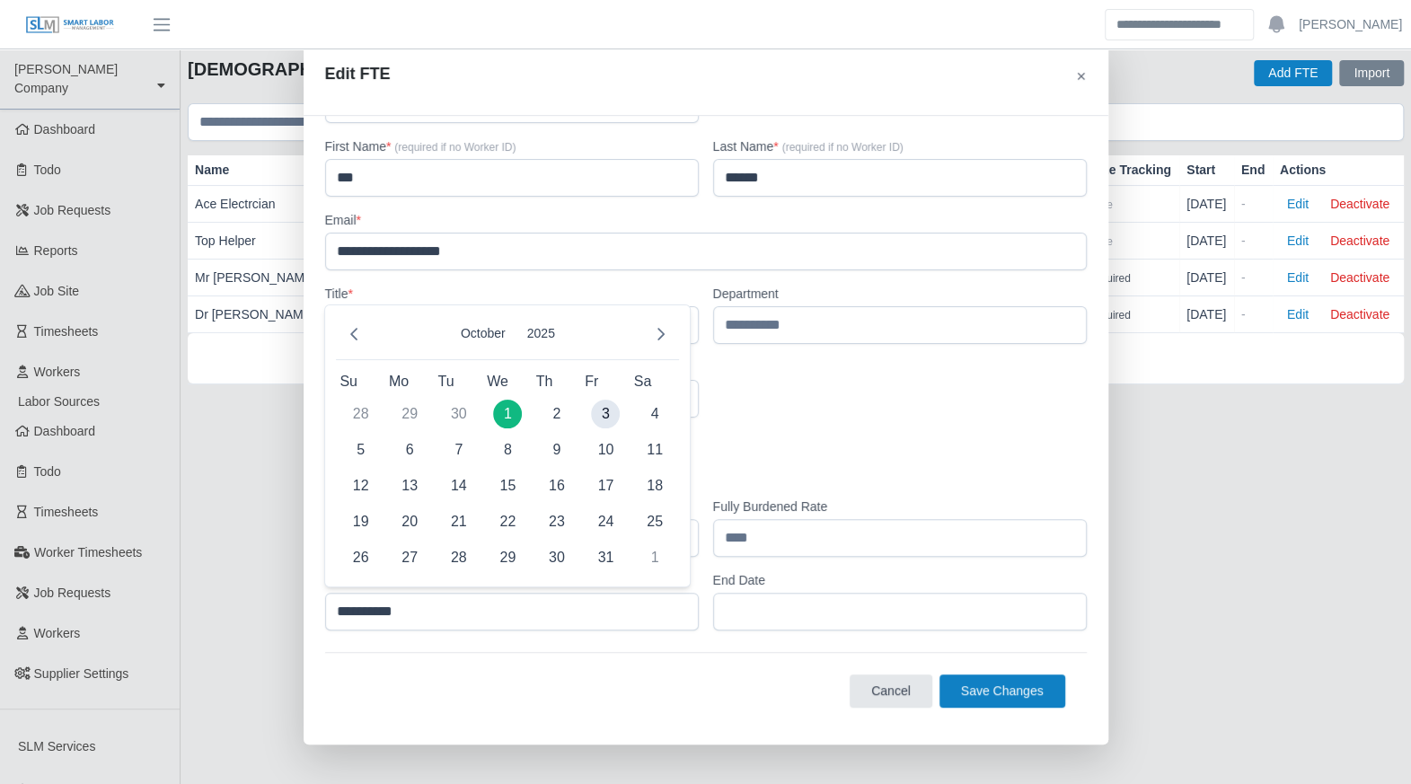
click at [406, 408] on td "29" at bounding box center [409, 414] width 49 height 36
click at [406, 412] on td "29" at bounding box center [409, 414] width 49 height 36
click at [370, 333] on button "Previous Month" at bounding box center [354, 334] width 36 height 36
click at [418, 558] on span "29" at bounding box center [409, 557] width 29 height 29
type input "**********"
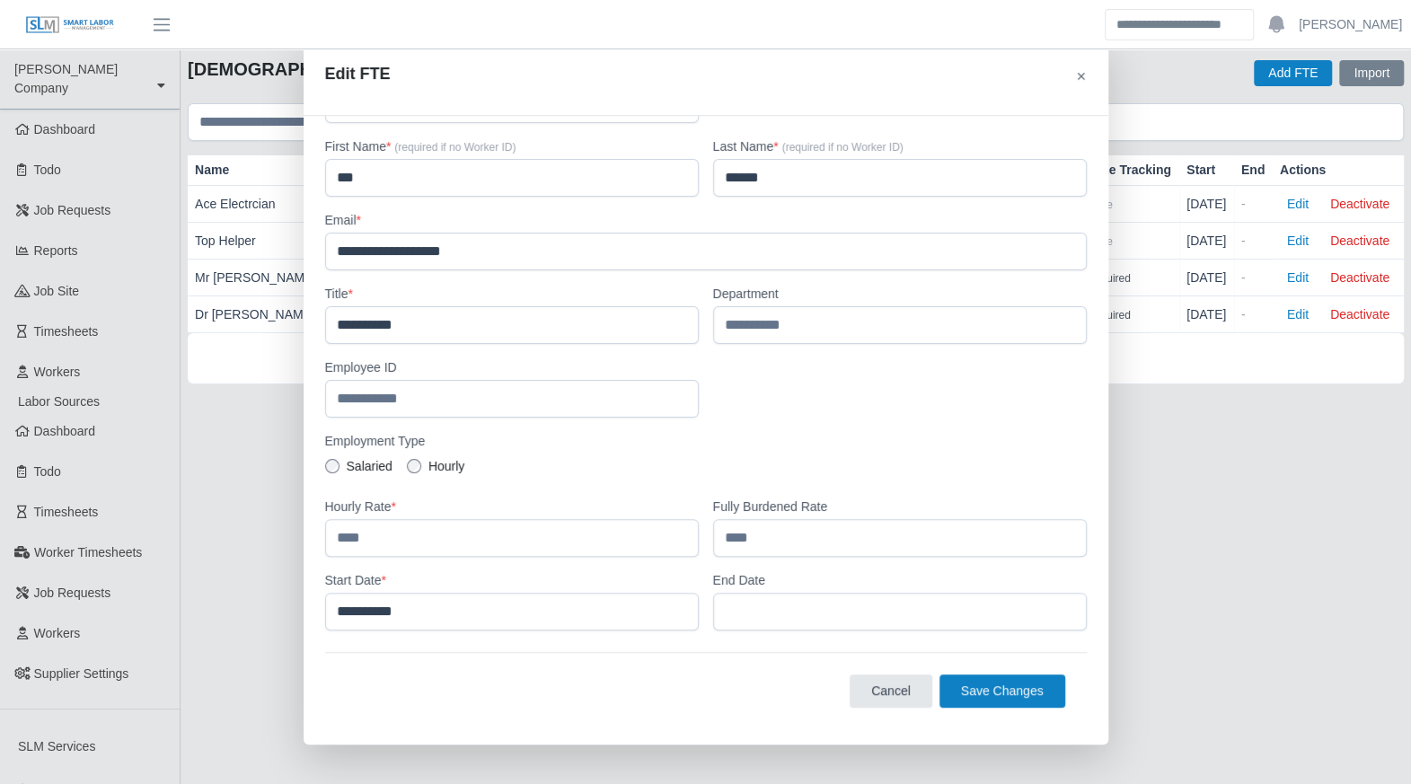
click at [967, 685] on span "Save Changes" at bounding box center [1002, 690] width 83 height 14
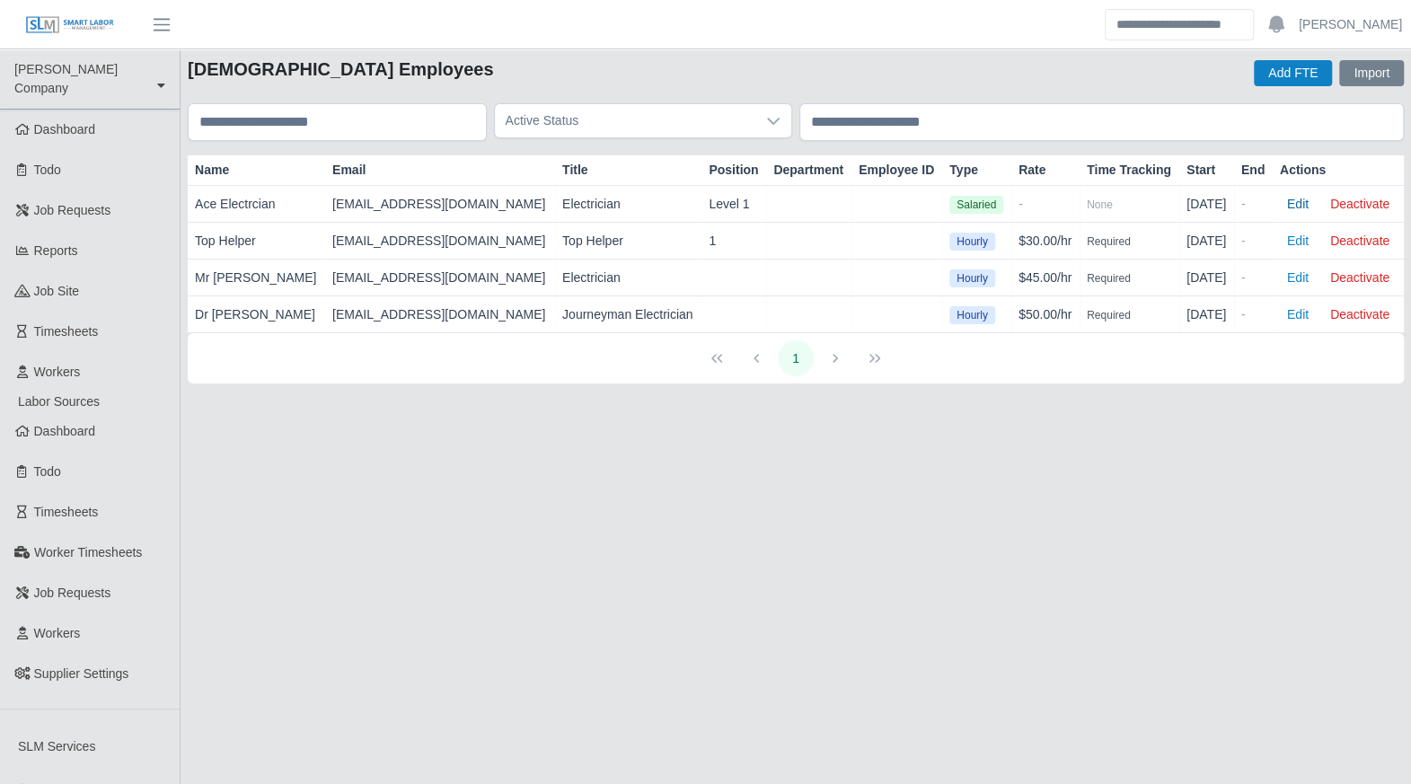
click at [1300, 206] on button "Edit" at bounding box center [1298, 203] width 36 height 25
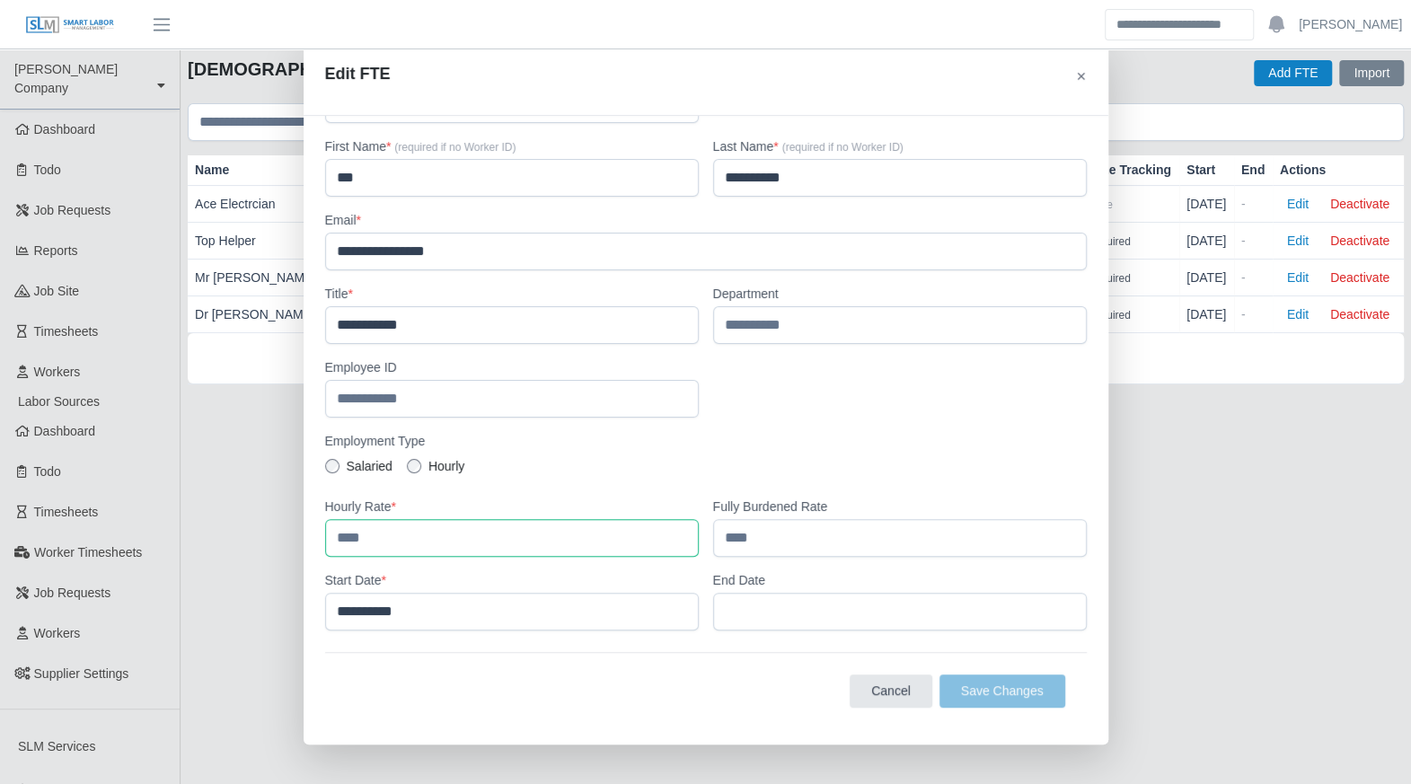
click at [363, 541] on input "number" at bounding box center [512, 538] width 374 height 38
type input "*****"
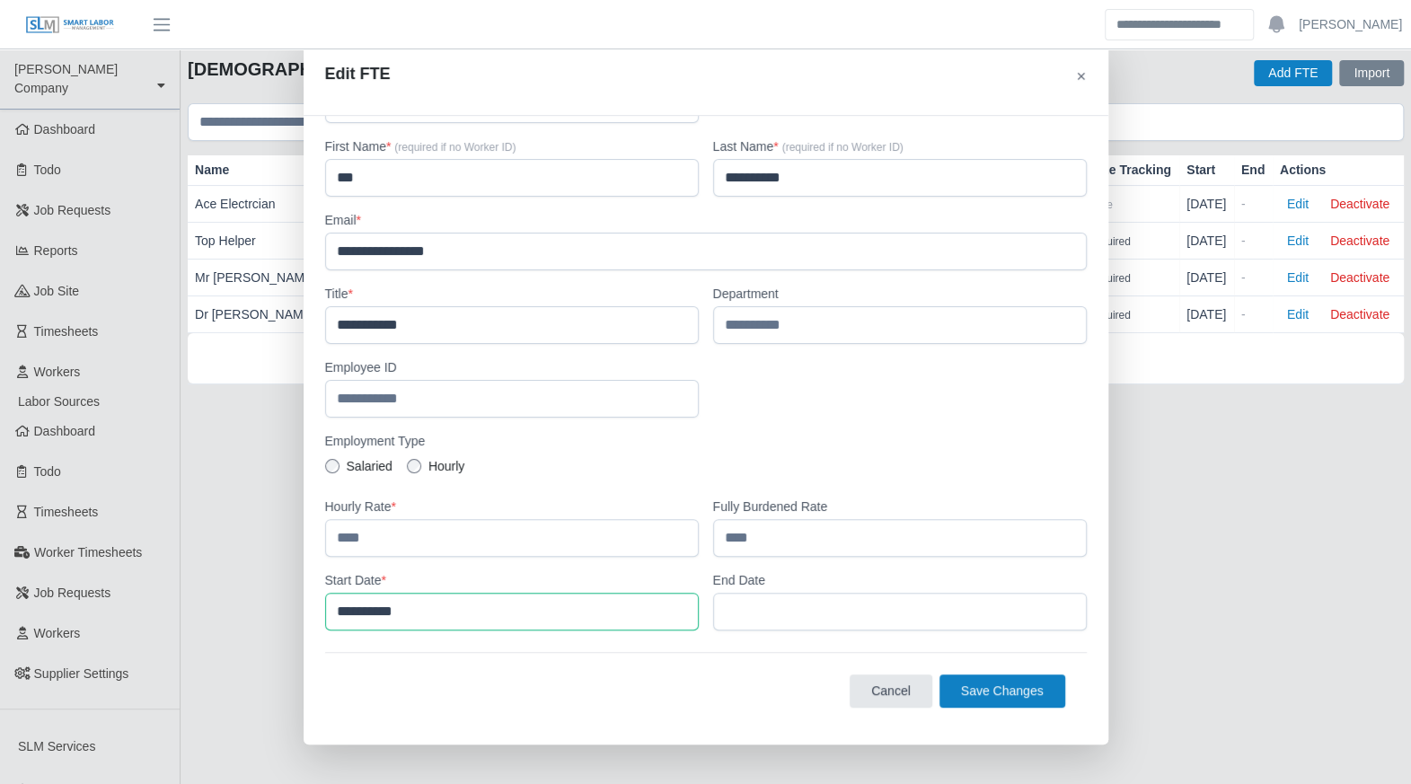
click at [370, 617] on input "**********" at bounding box center [512, 612] width 374 height 38
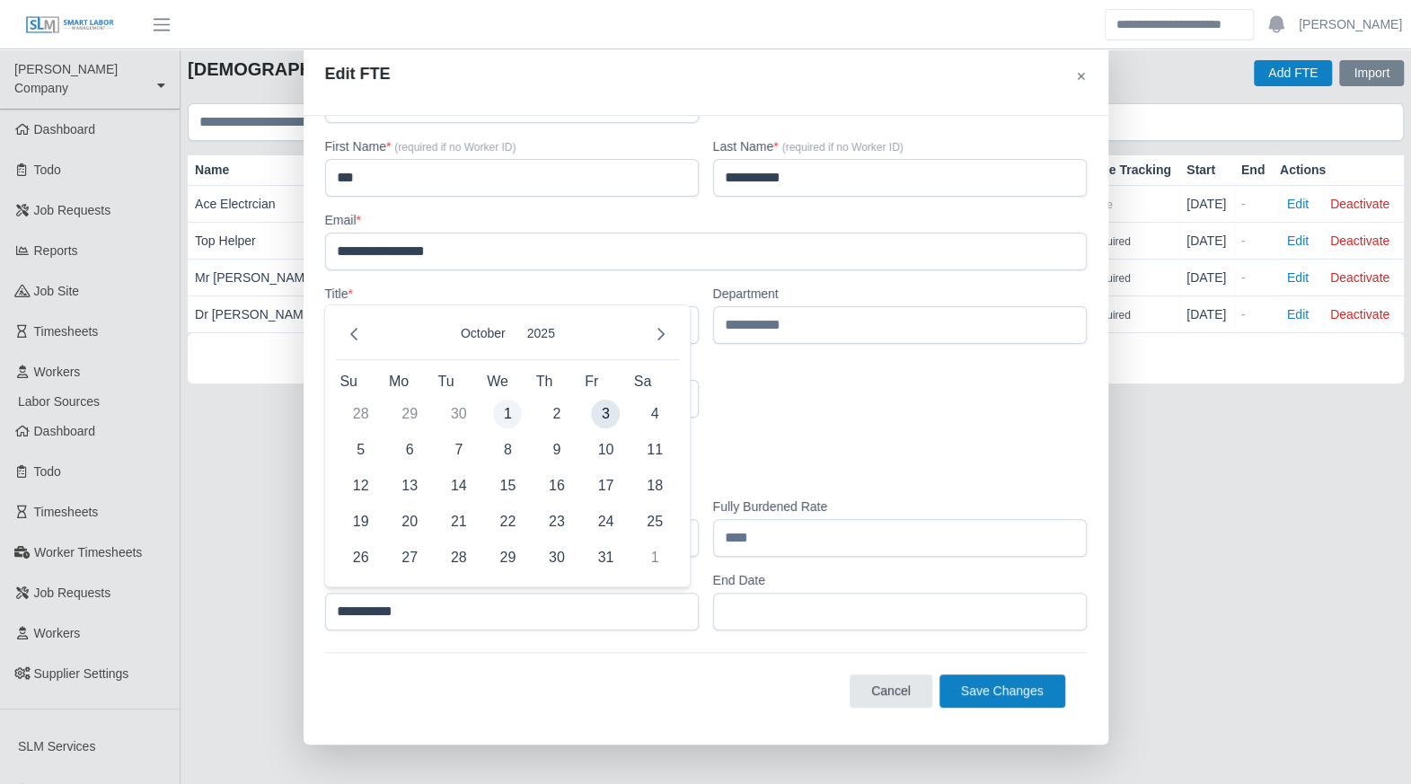
click at [508, 409] on span "1" at bounding box center [507, 414] width 29 height 29
type input "**********"
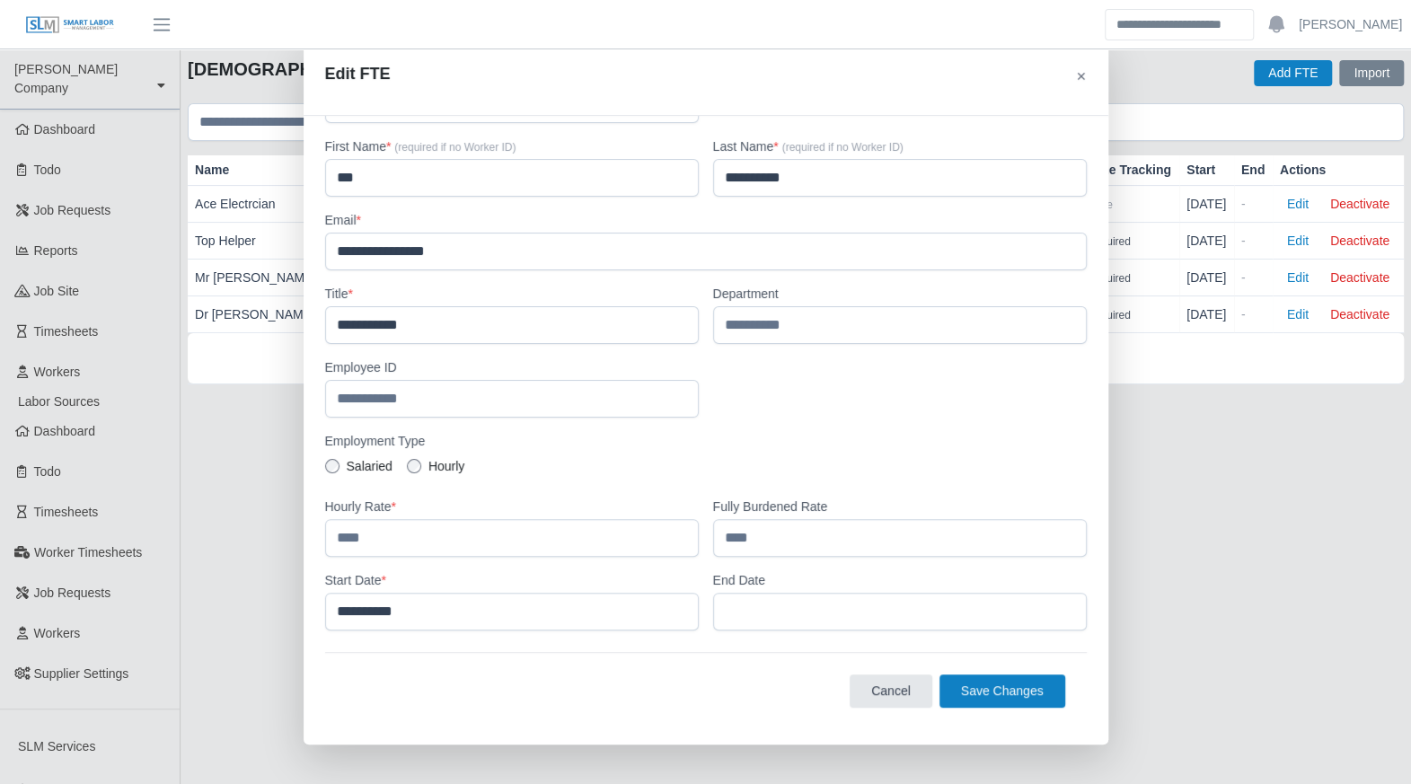
click at [990, 689] on span "Save Changes" at bounding box center [1002, 690] width 83 height 14
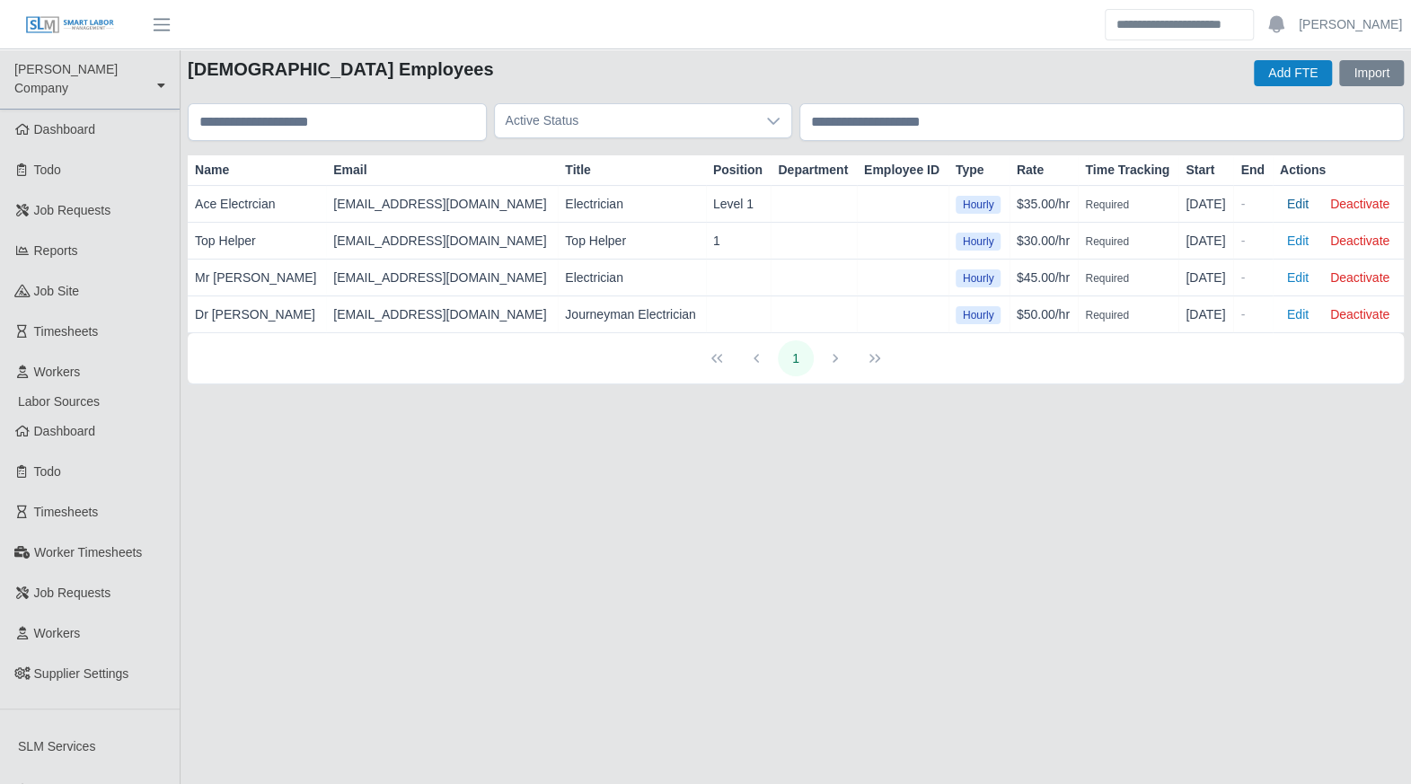
click at [1300, 204] on button "Edit" at bounding box center [1298, 203] width 36 height 25
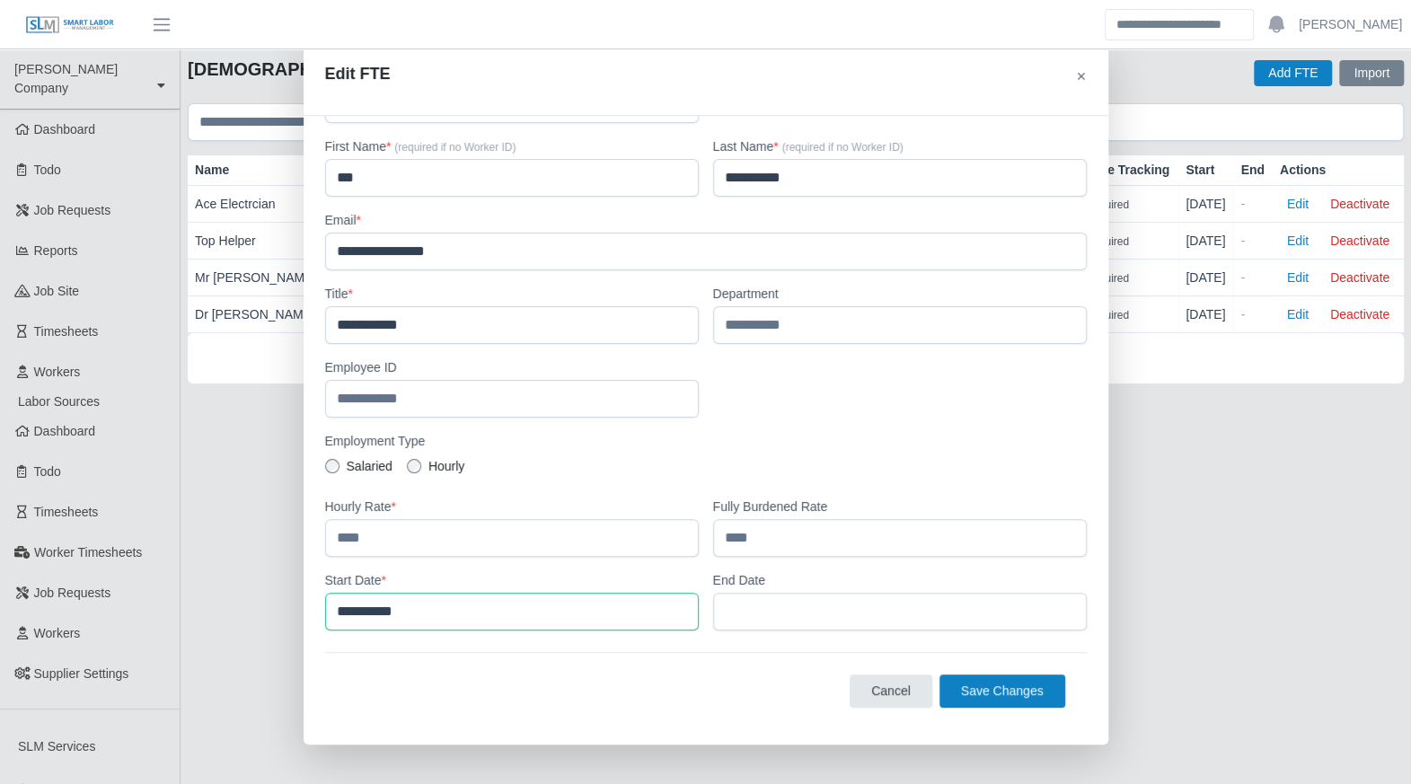
click at [468, 618] on input "**********" at bounding box center [512, 612] width 374 height 38
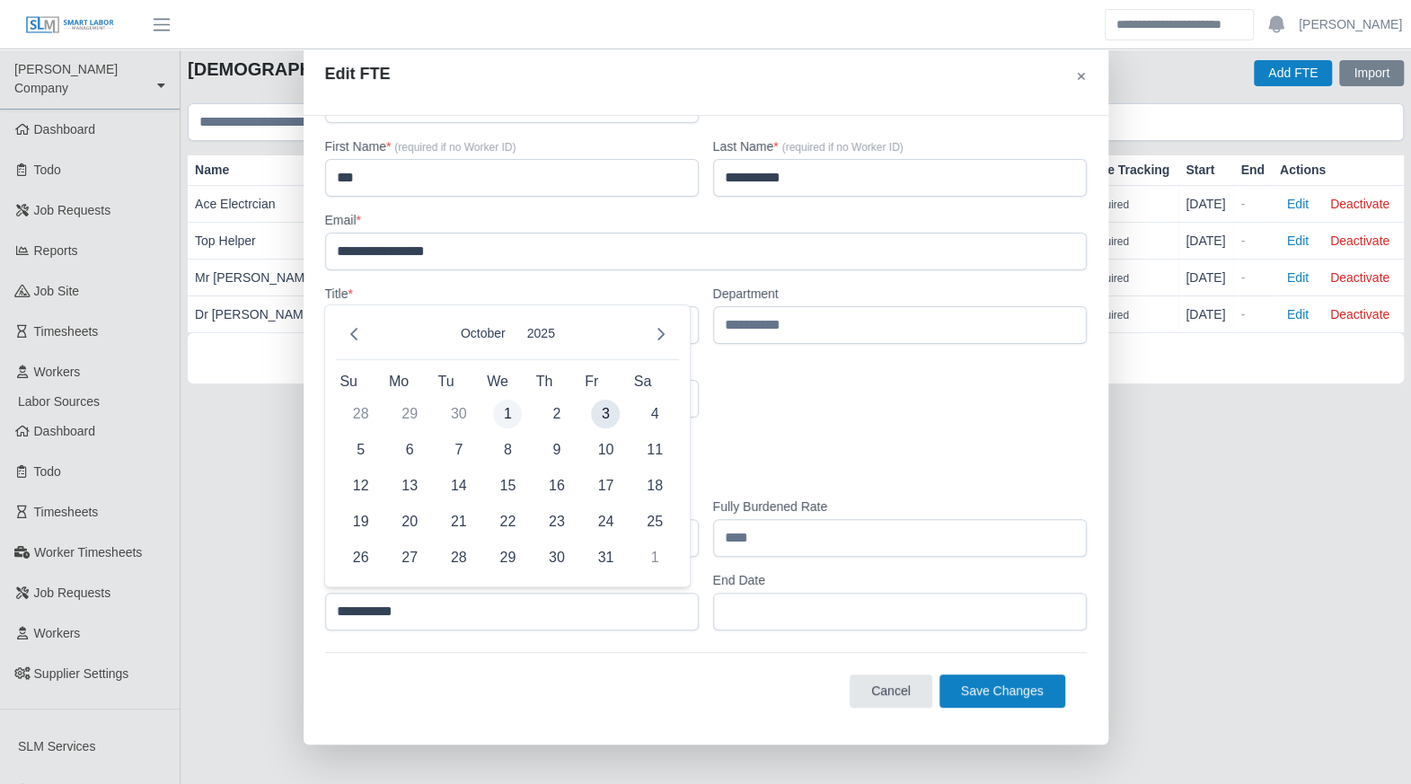
click at [507, 411] on span "1" at bounding box center [507, 414] width 29 height 29
type input "**********"
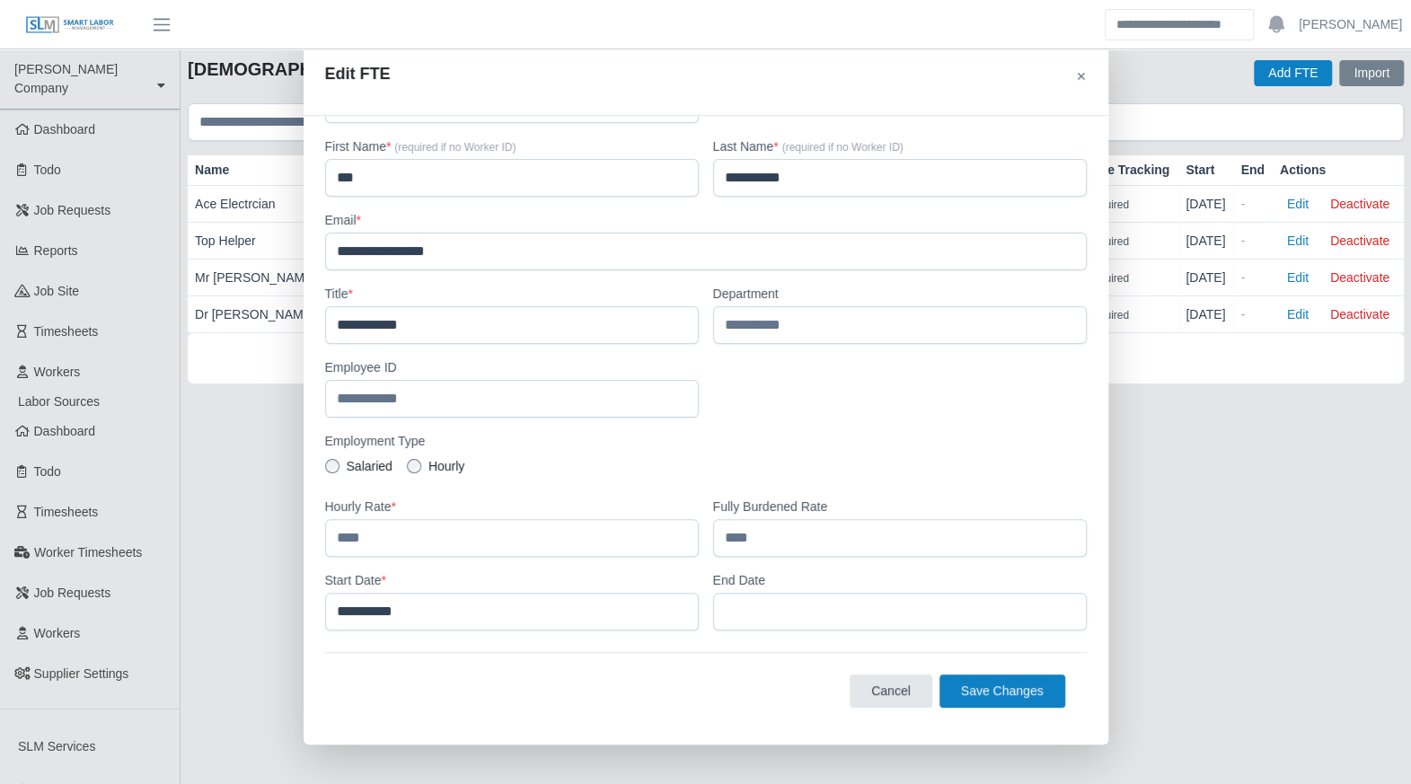
click at [966, 692] on span "Save Changes" at bounding box center [1002, 690] width 83 height 14
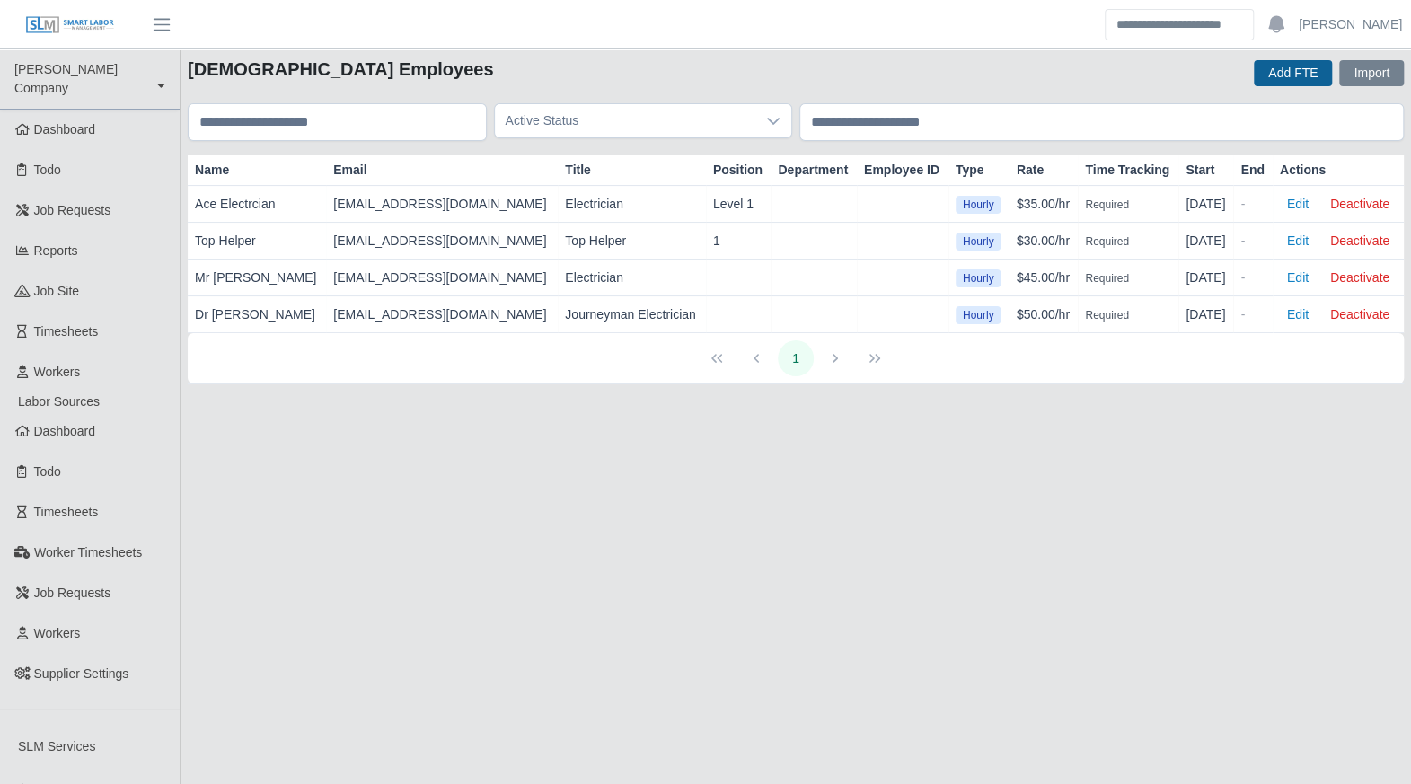
click at [1317, 67] on button "Add FTE" at bounding box center [1293, 73] width 78 height 26
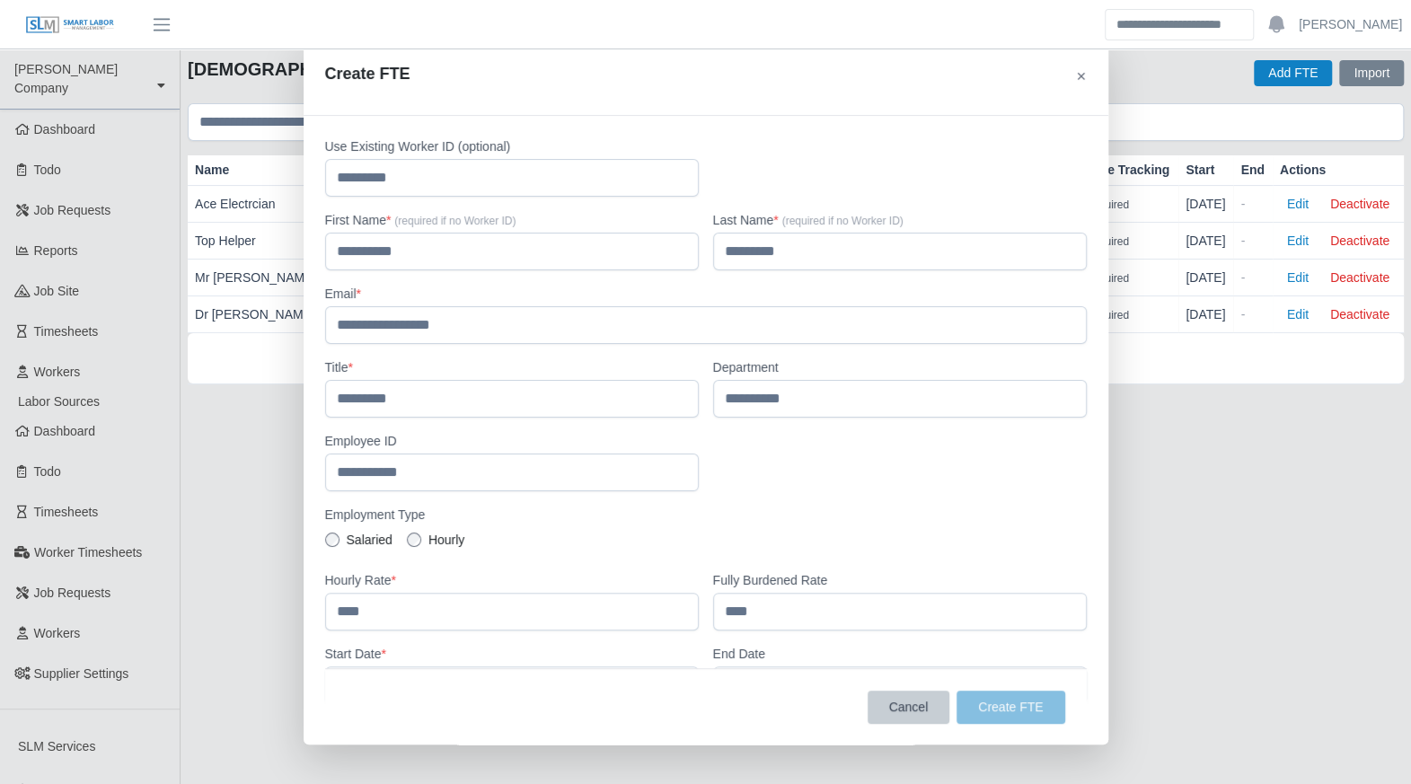
click at [912, 703] on button "Cancel" at bounding box center [909, 706] width 83 height 33
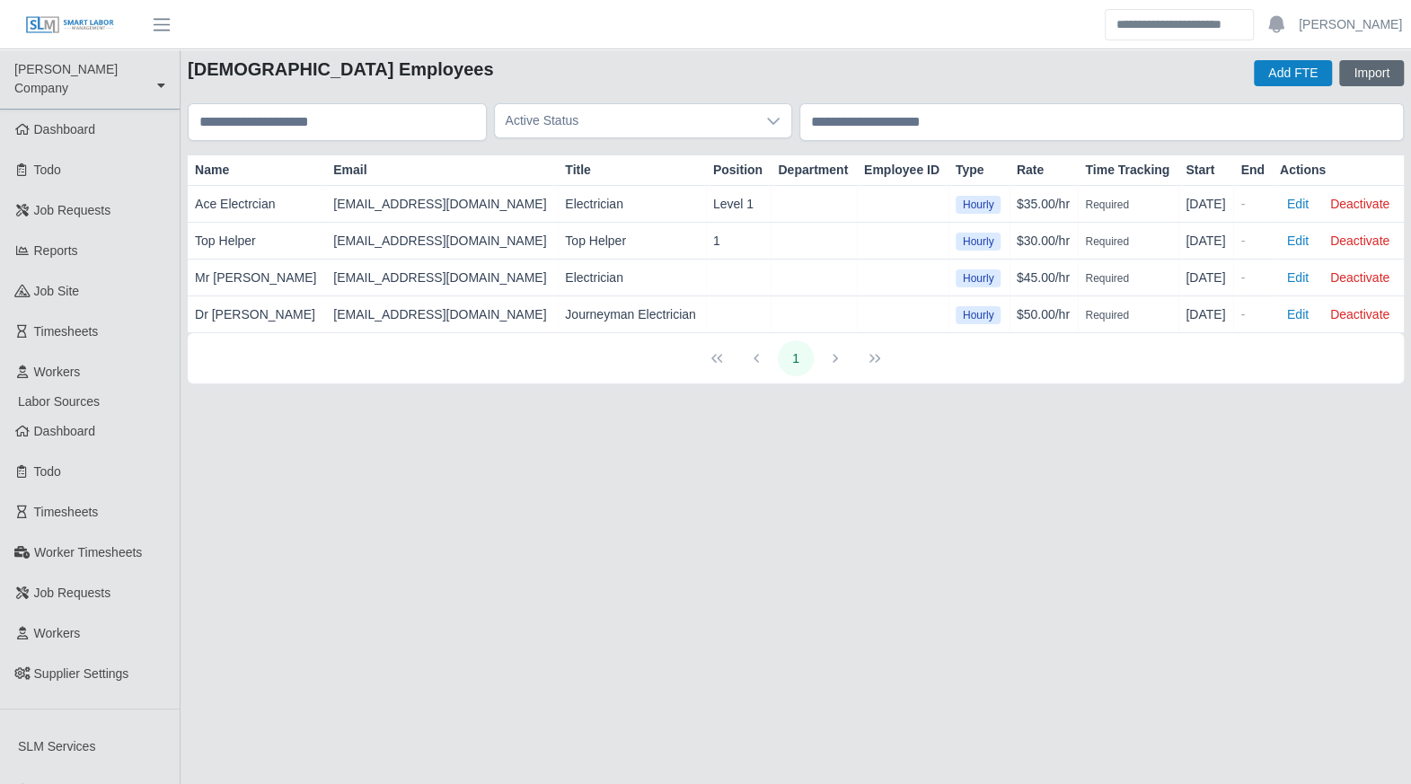
click at [1368, 69] on button "Import" at bounding box center [1371, 73] width 65 height 26
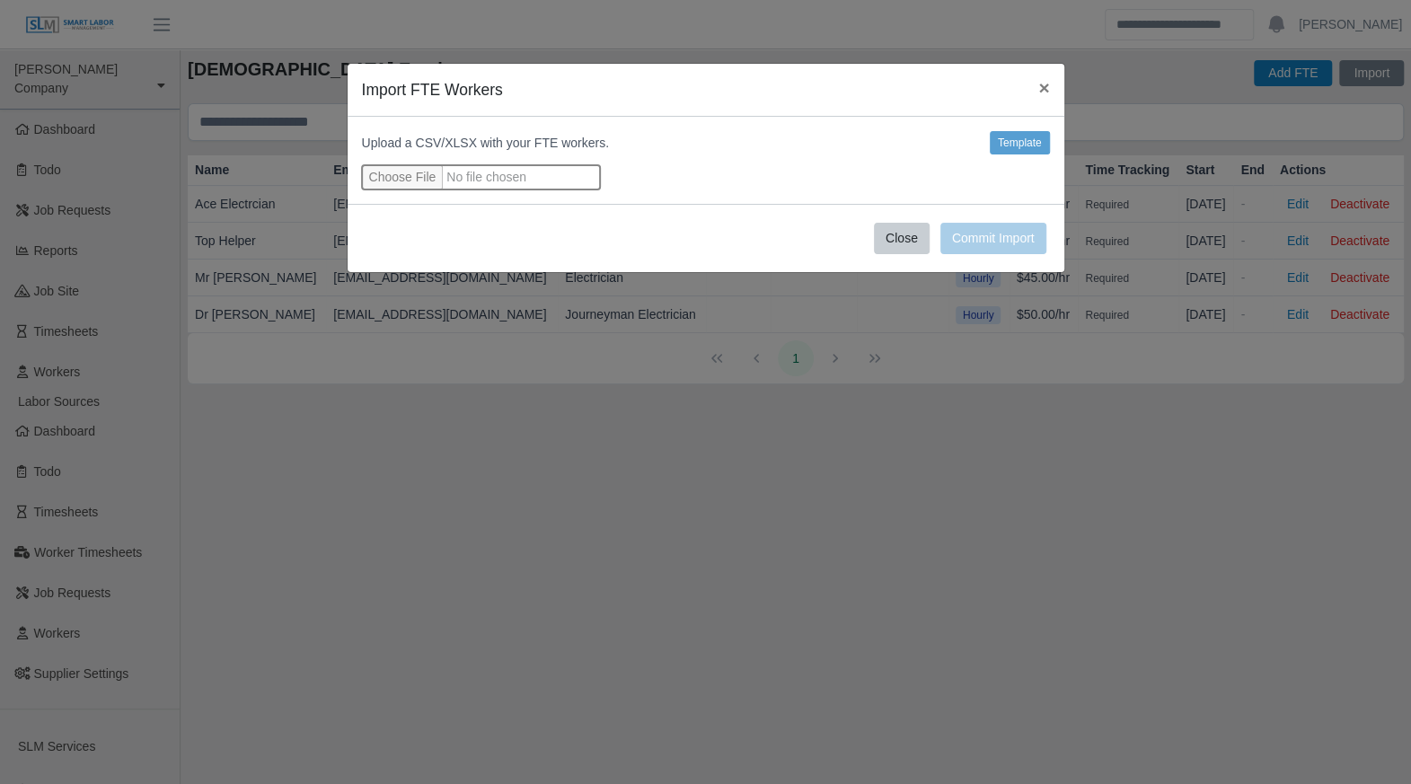
click at [392, 177] on input "file" at bounding box center [481, 177] width 238 height 24
click at [419, 181] on input "file" at bounding box center [481, 177] width 238 height 24
type input "**********"
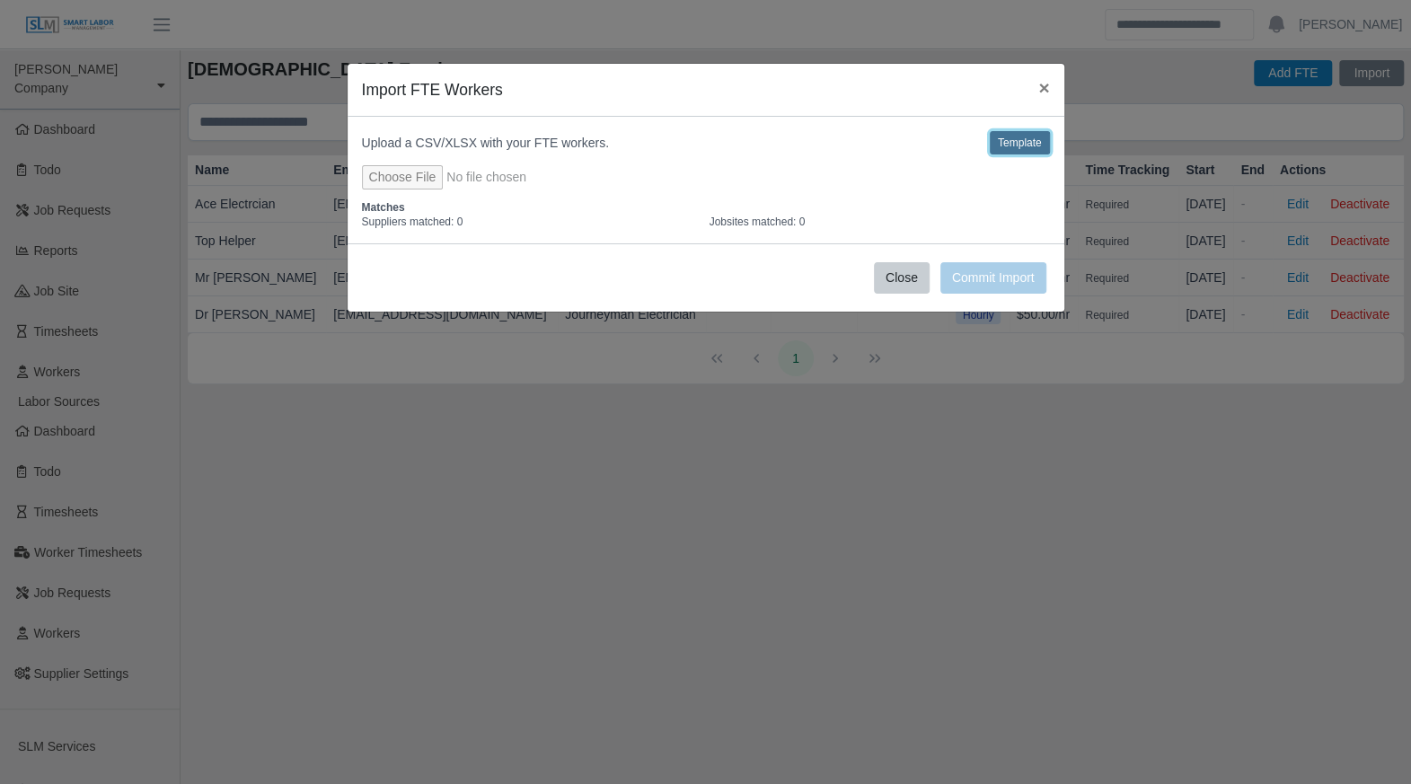
click at [1027, 139] on button "Template" at bounding box center [1020, 142] width 60 height 23
click at [1047, 89] on span "×" at bounding box center [1043, 87] width 11 height 21
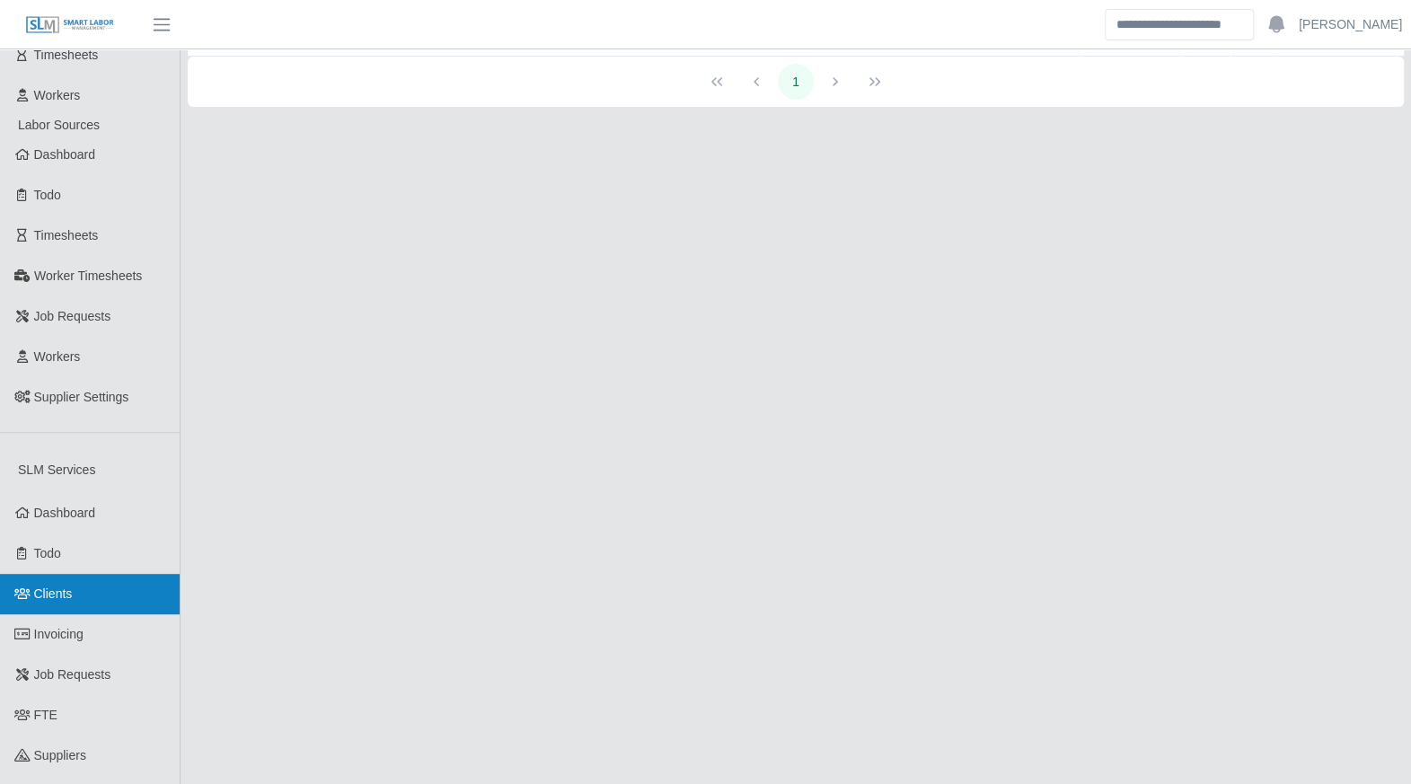
scroll to position [352, 0]
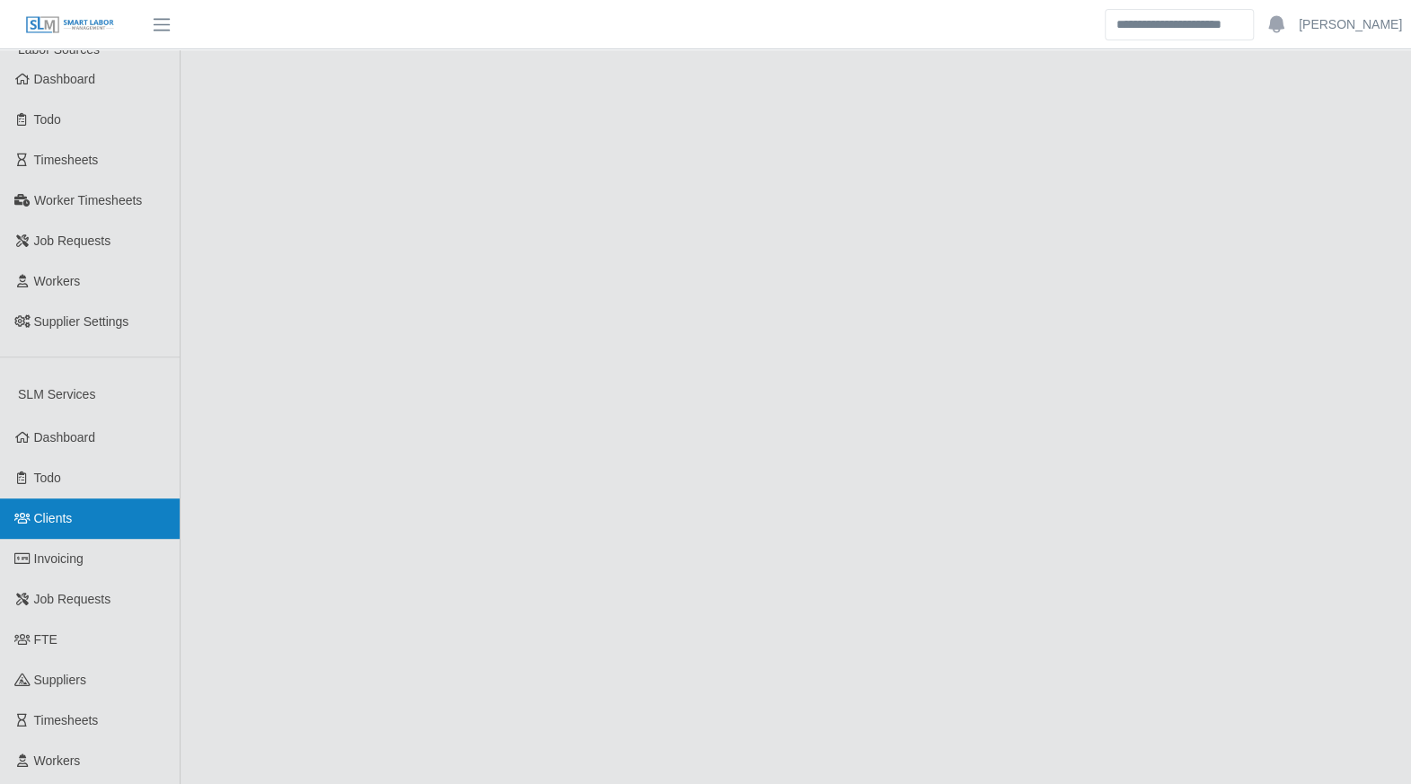
click at [74, 505] on link "Clients" at bounding box center [90, 518] width 180 height 40
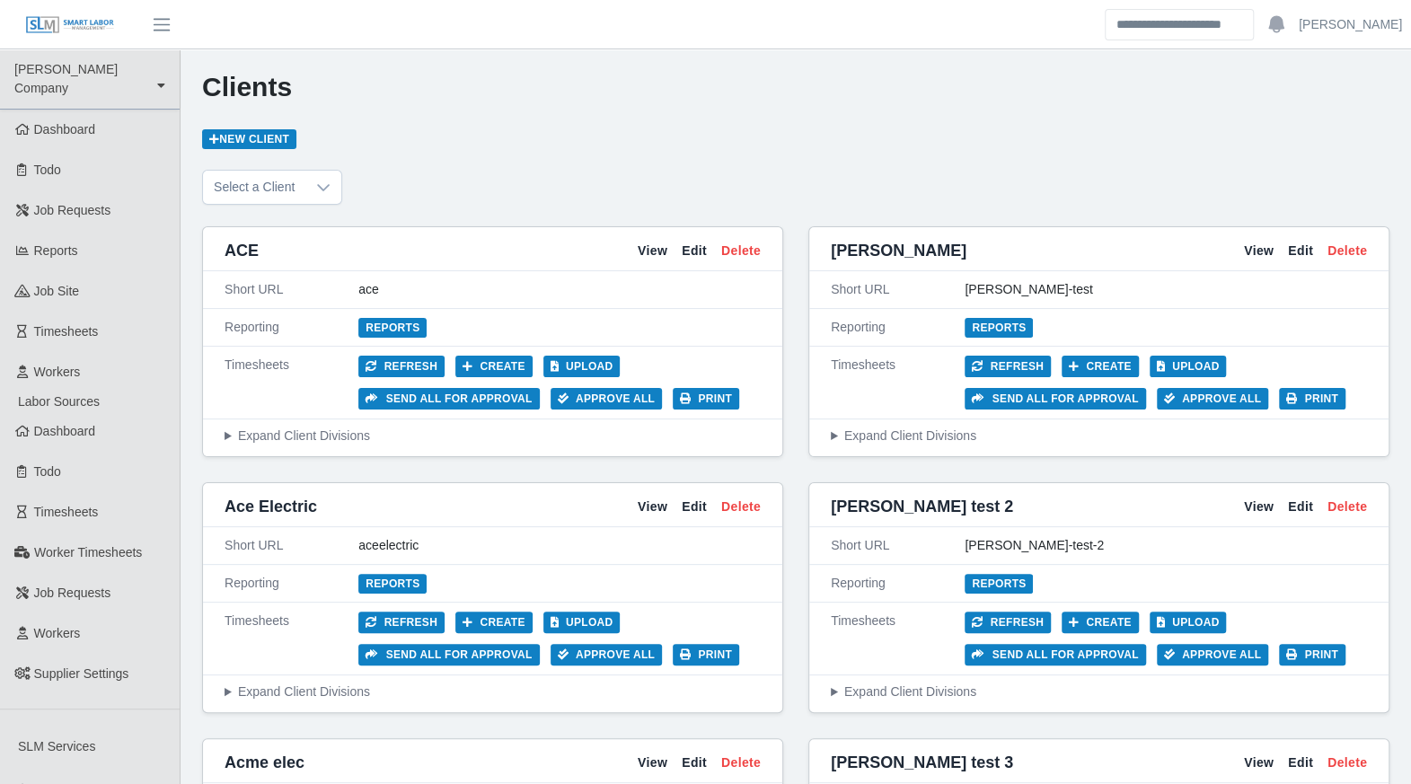
click at [668, 504] on div "View Edit Delete" at bounding box center [699, 507] width 123 height 19
click at [663, 506] on link "View" at bounding box center [653, 507] width 30 height 19
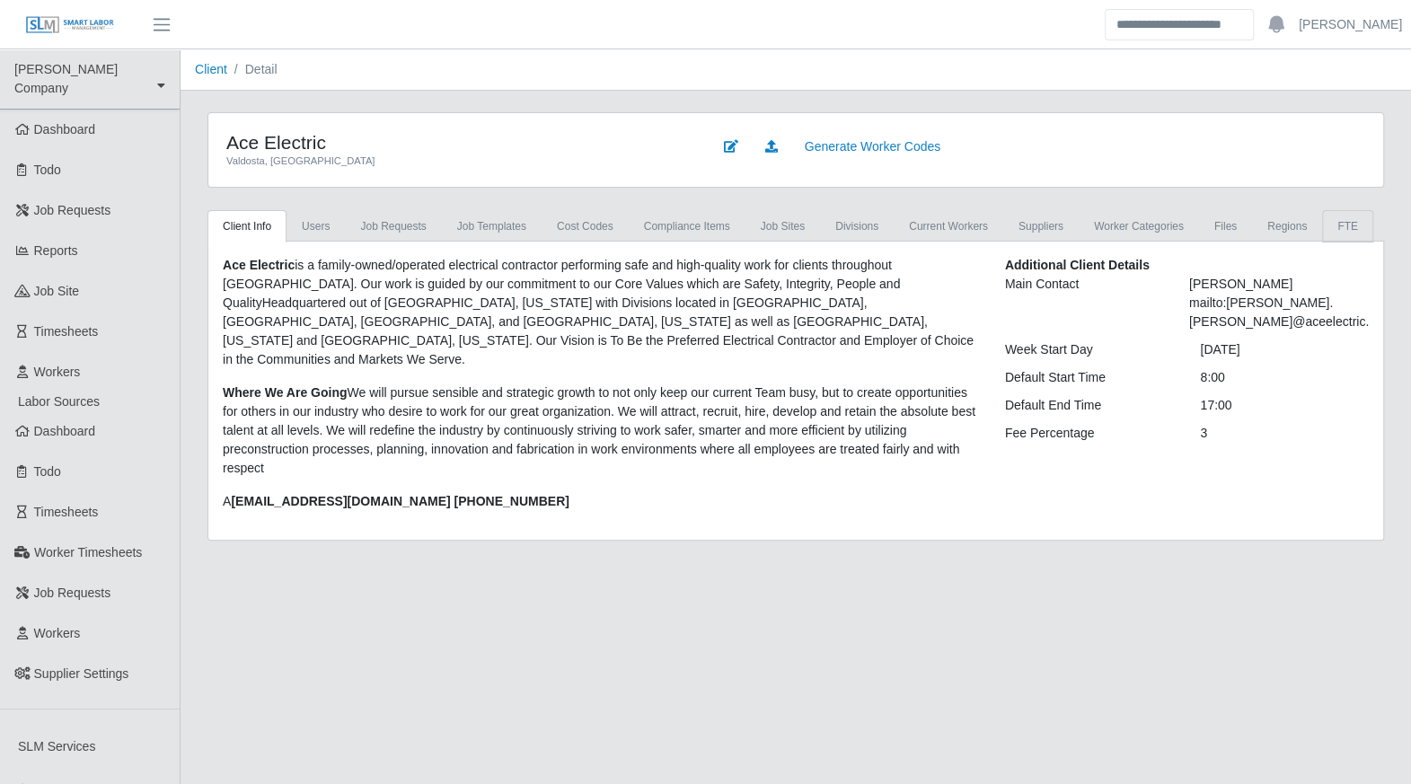
click at [1322, 218] on link "FTE" at bounding box center [1347, 226] width 51 height 32
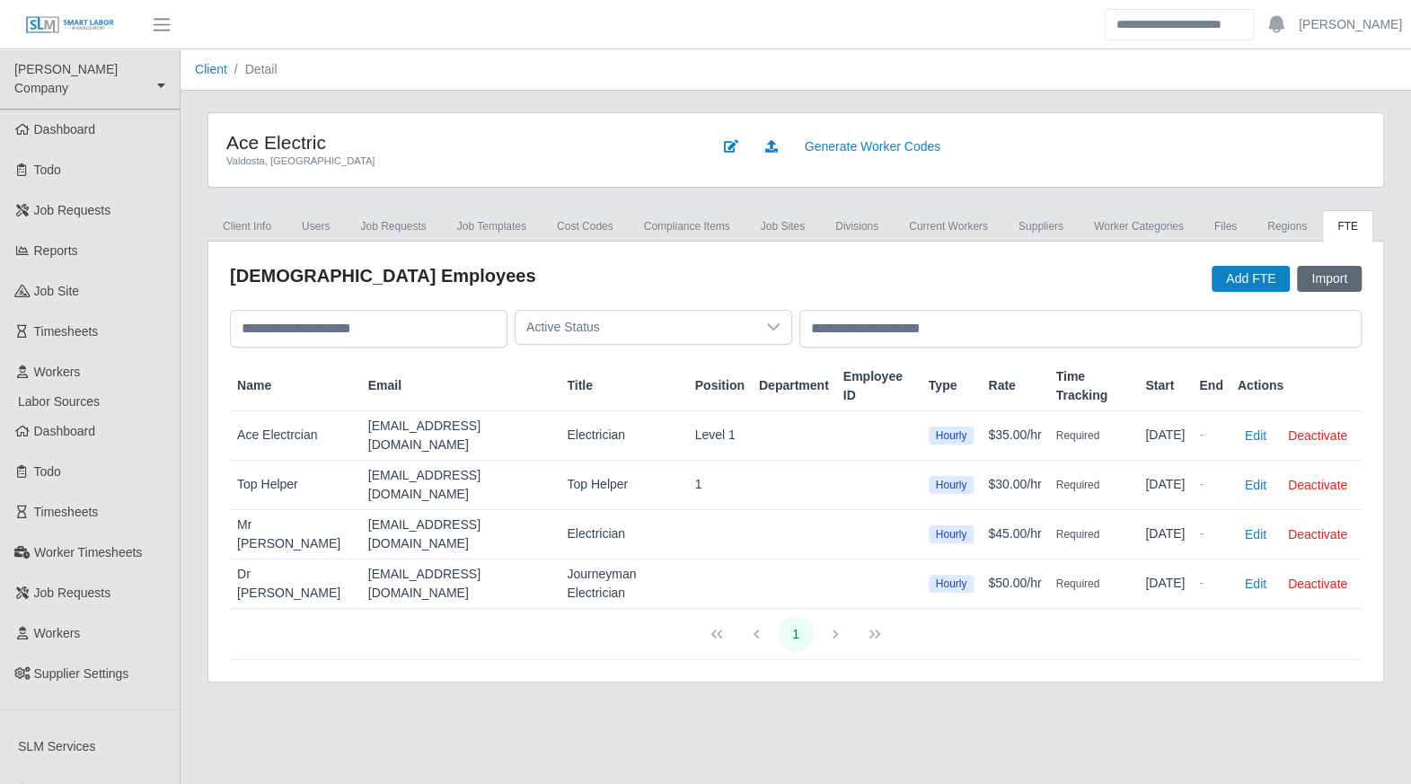
click at [1335, 278] on button "Import" at bounding box center [1329, 279] width 65 height 26
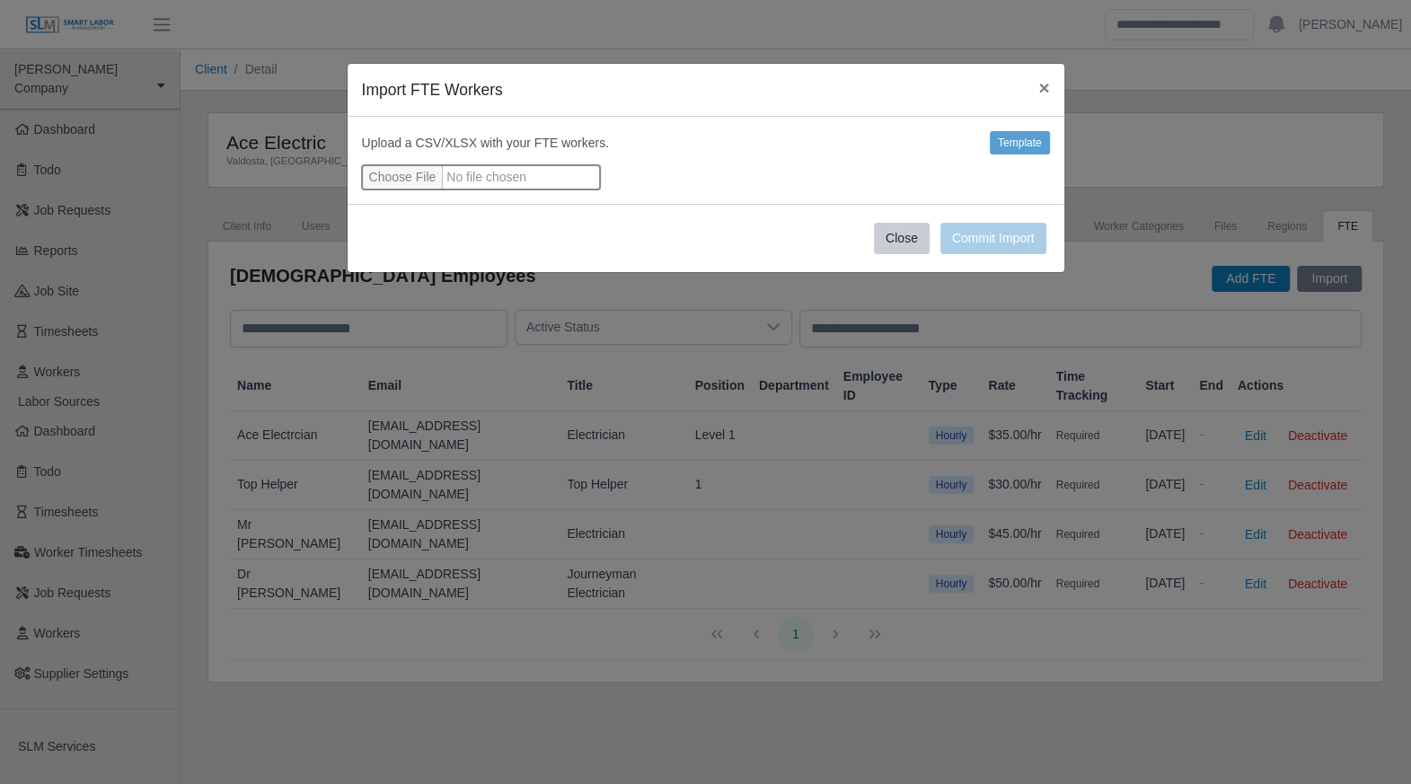
click at [408, 182] on input "file" at bounding box center [481, 177] width 238 height 24
type input "**********"
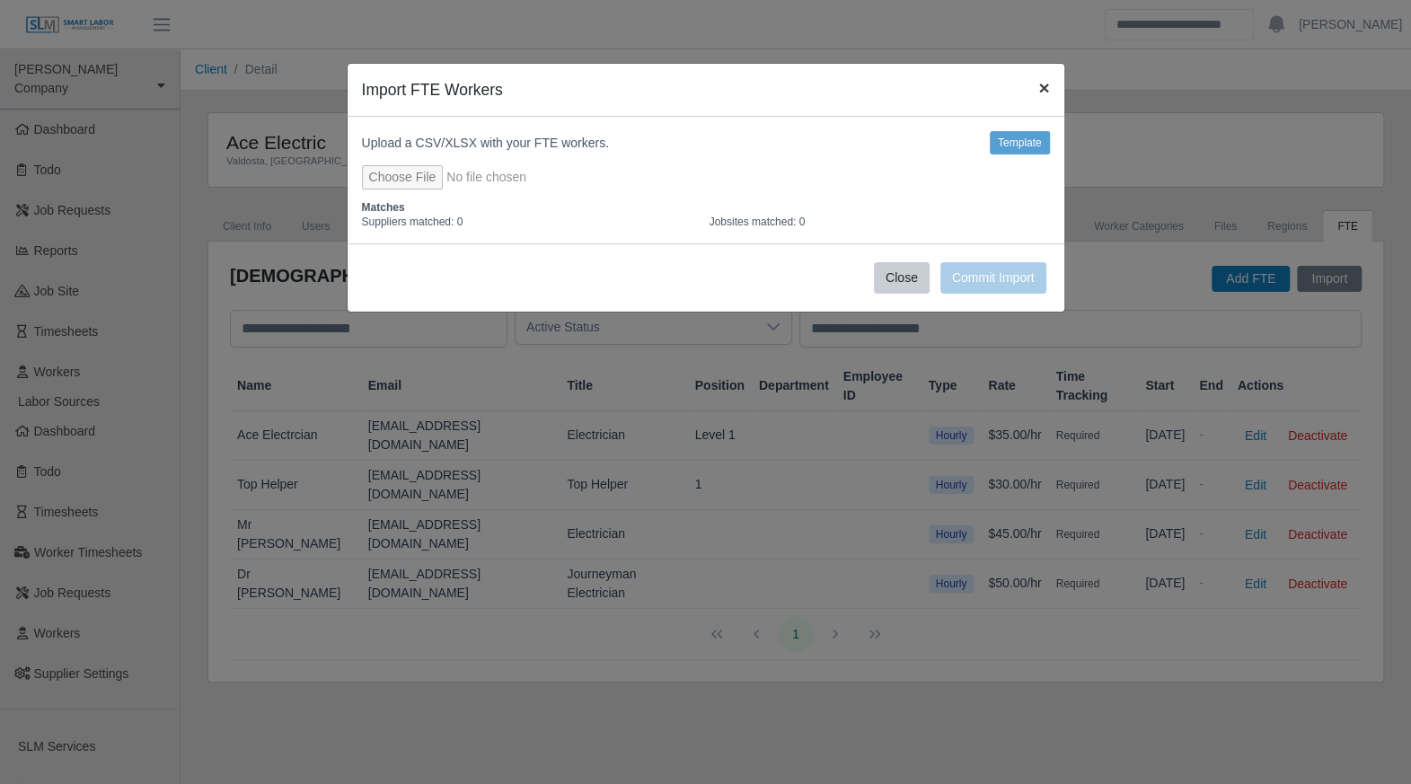
click at [1042, 85] on span "×" at bounding box center [1043, 87] width 11 height 21
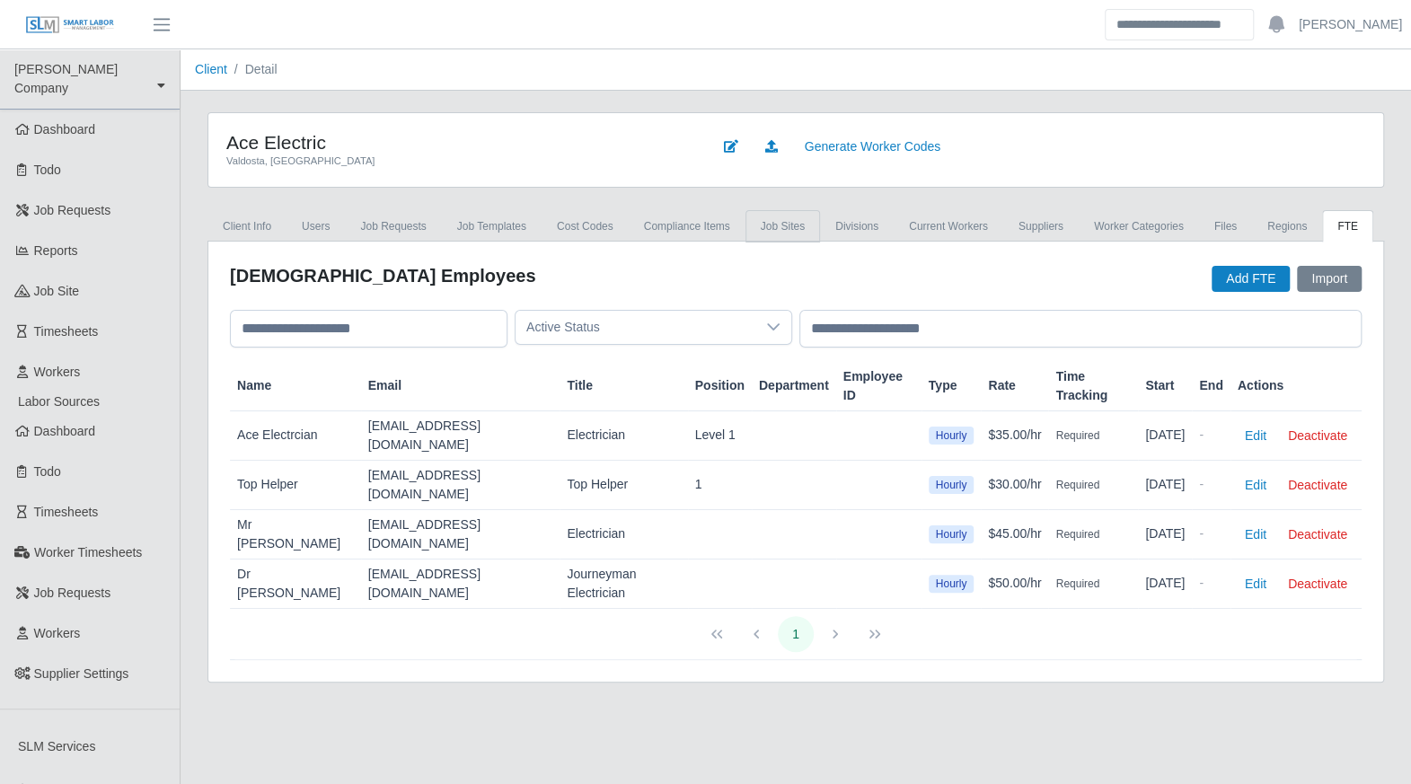
click at [769, 229] on link "job sites" at bounding box center [782, 226] width 75 height 32
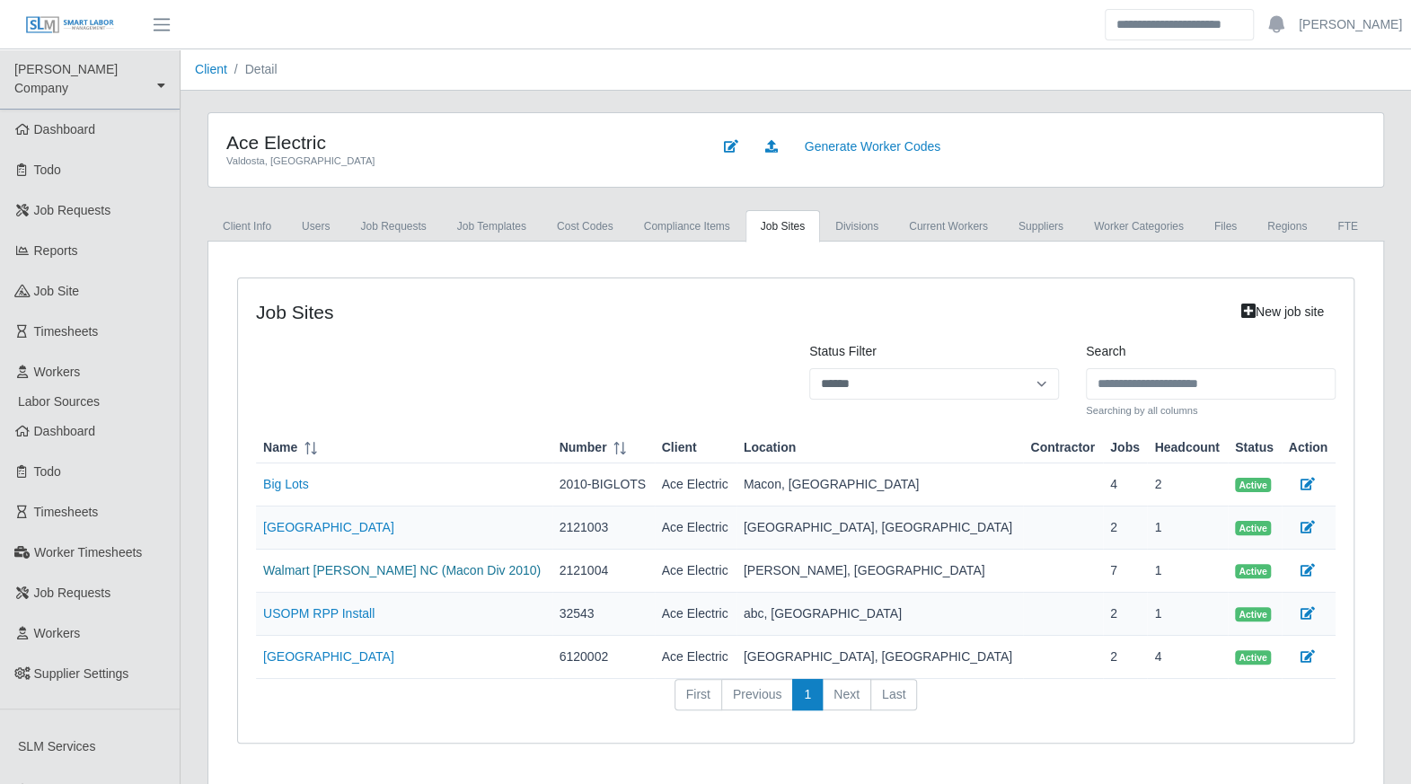
click at [393, 563] on link "Walmart [PERSON_NAME] NC (Macon Div 2010)" at bounding box center [402, 570] width 278 height 14
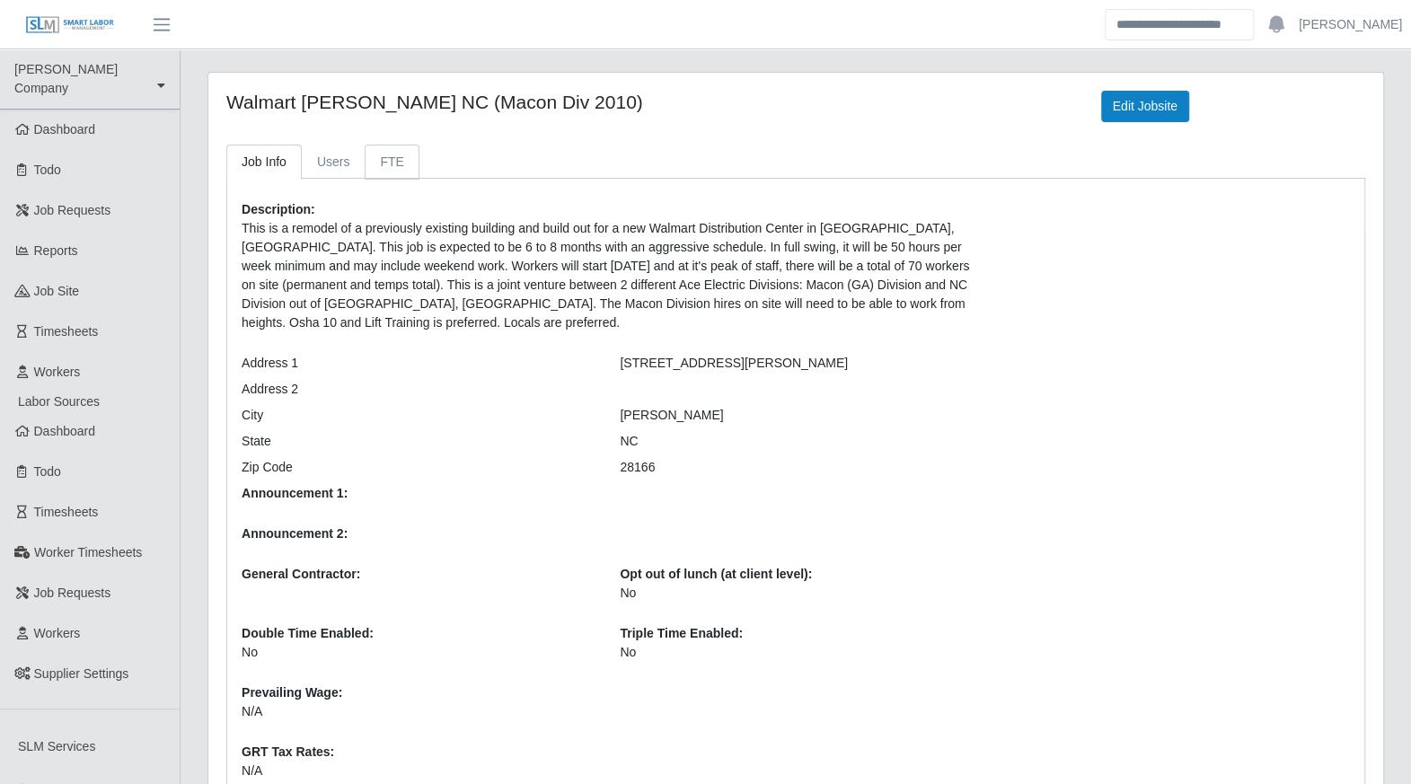
click at [392, 168] on link "FTE" at bounding box center [392, 162] width 54 height 35
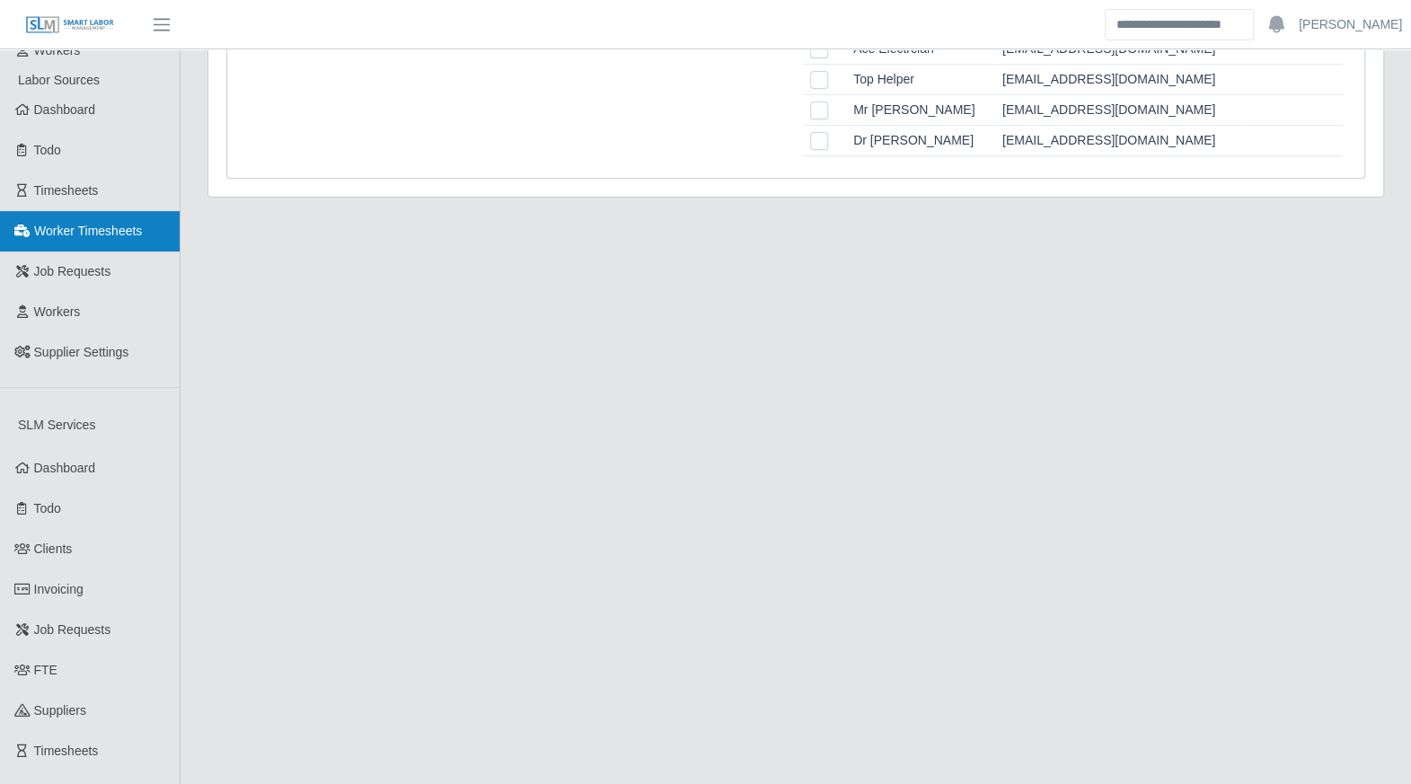
scroll to position [345, 0]
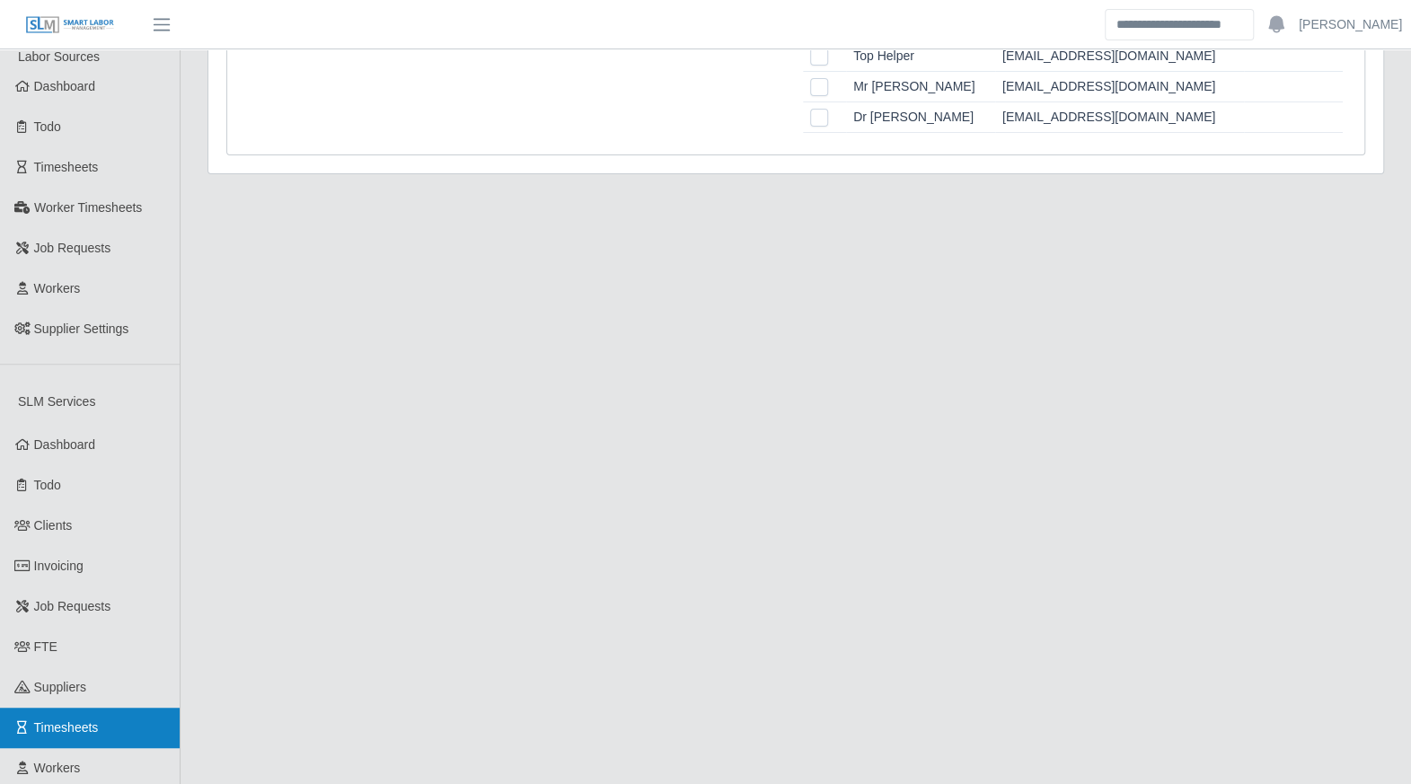
click at [81, 720] on span "Timesheets" at bounding box center [66, 727] width 65 height 14
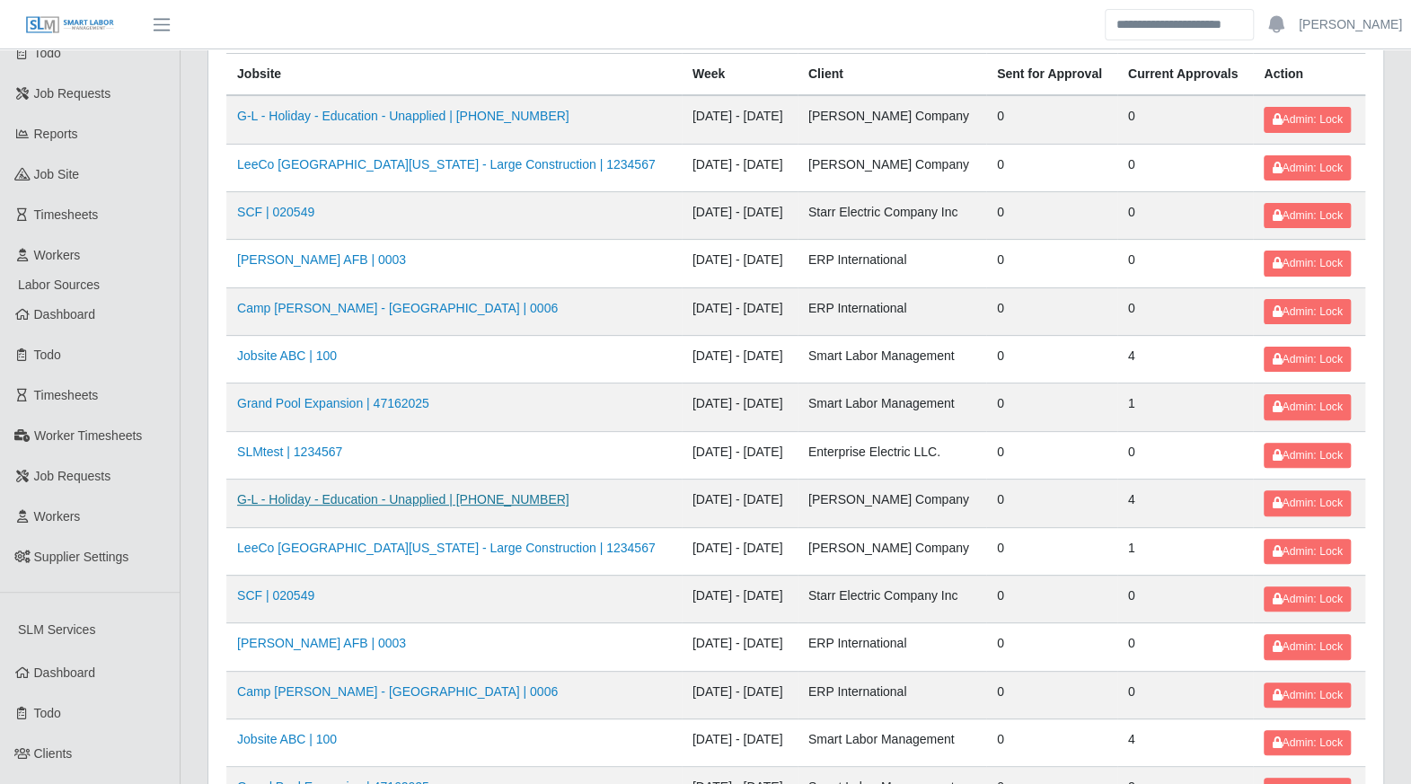
scroll to position [117, 0]
click at [305, 353] on link "Jobsite ABC | 100" at bounding box center [287, 355] width 100 height 14
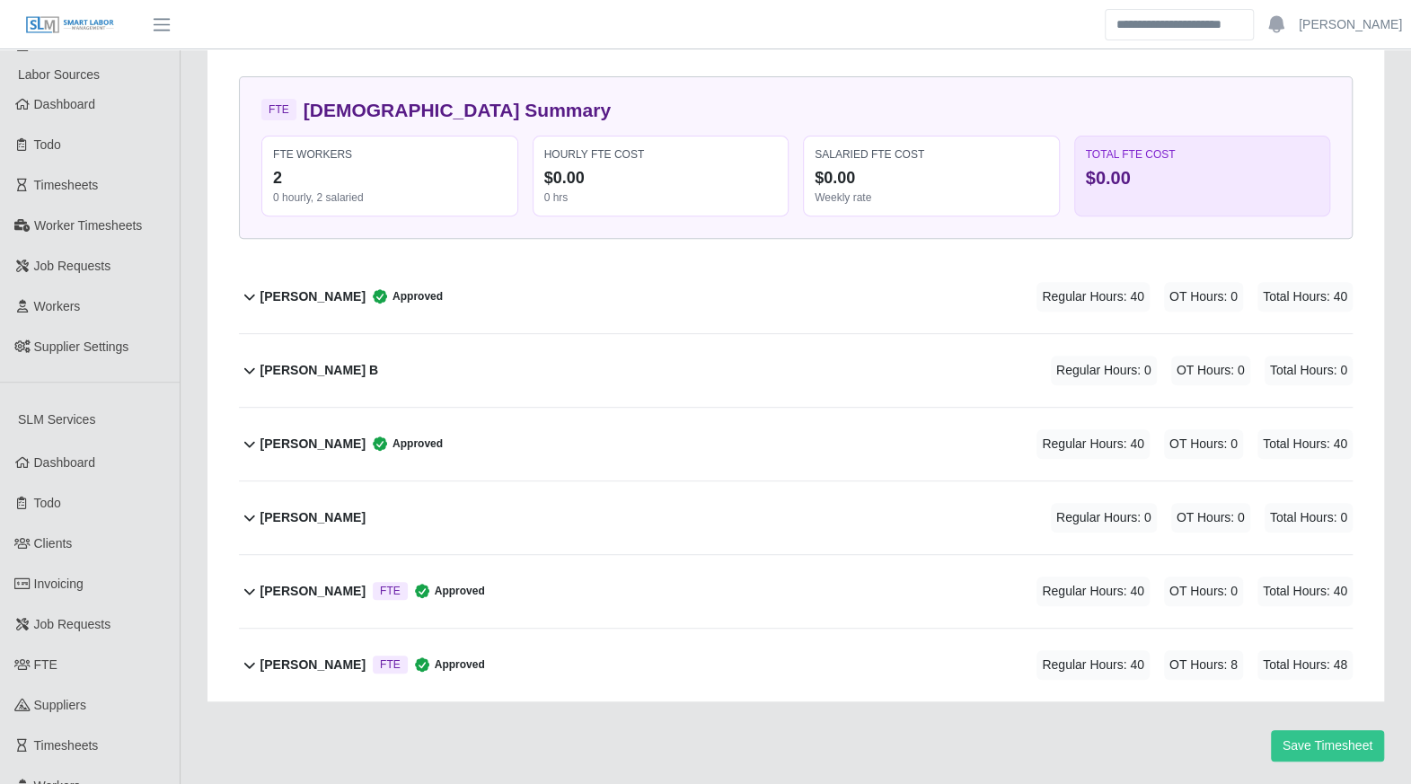
scroll to position [264, 0]
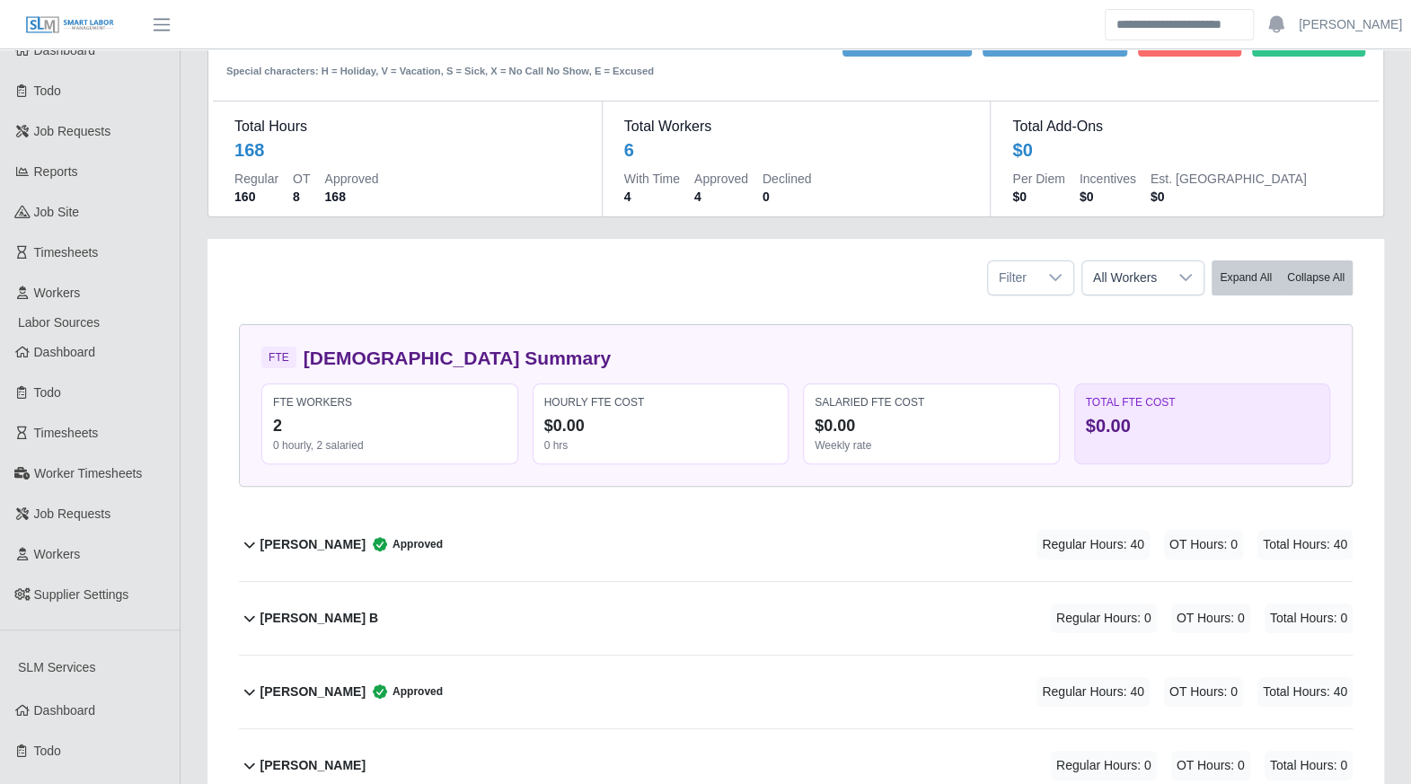
scroll to position [43, 0]
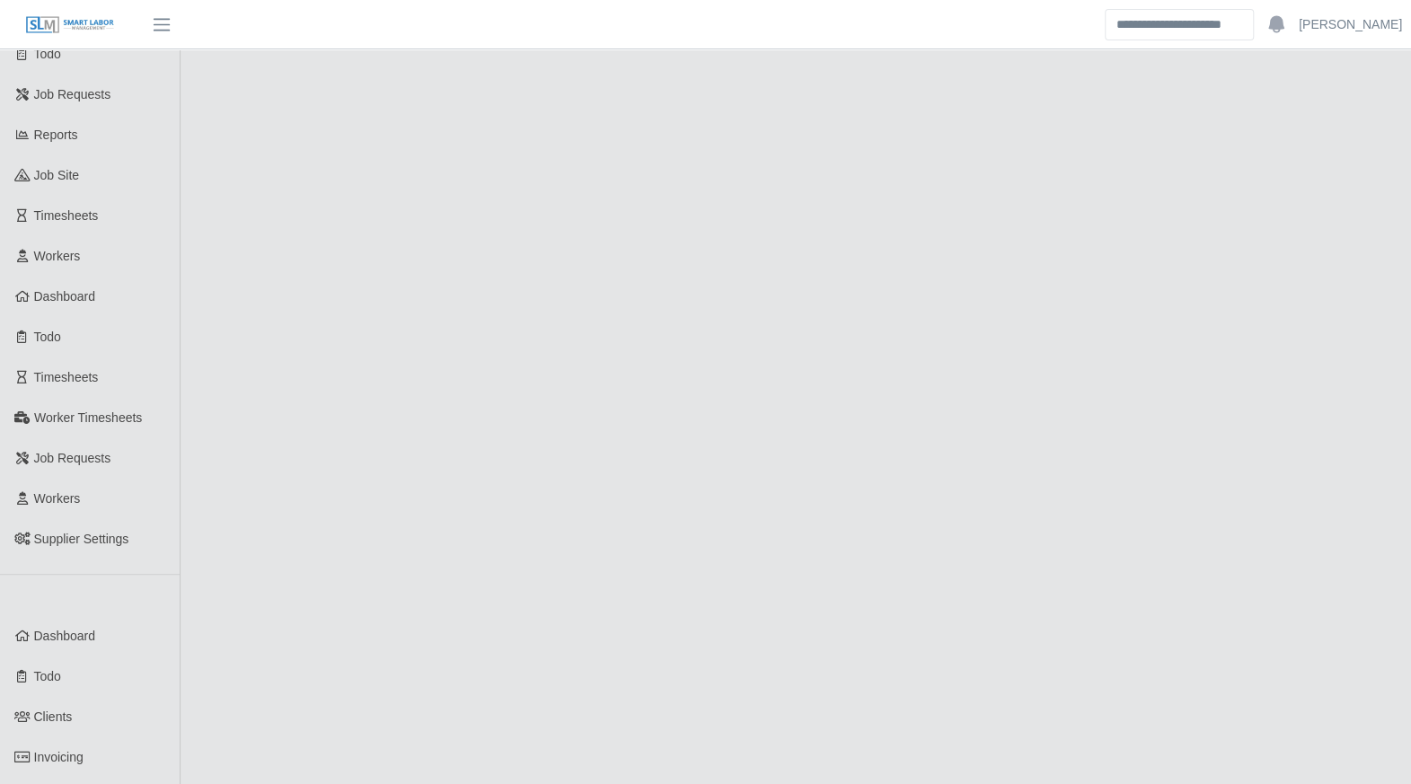
scroll to position [117, 0]
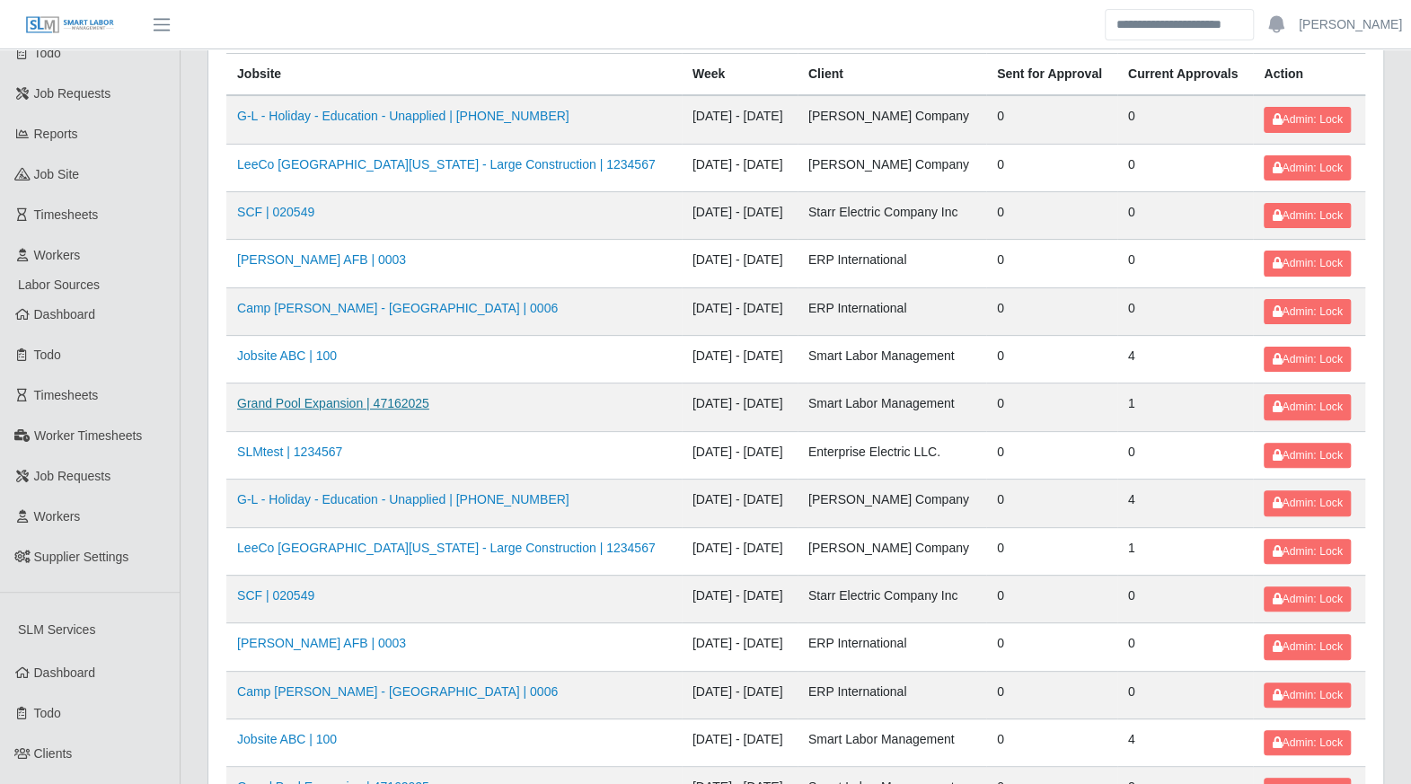
click at [356, 399] on link "Grand Pool Expansion | 47162025" at bounding box center [333, 403] width 192 height 14
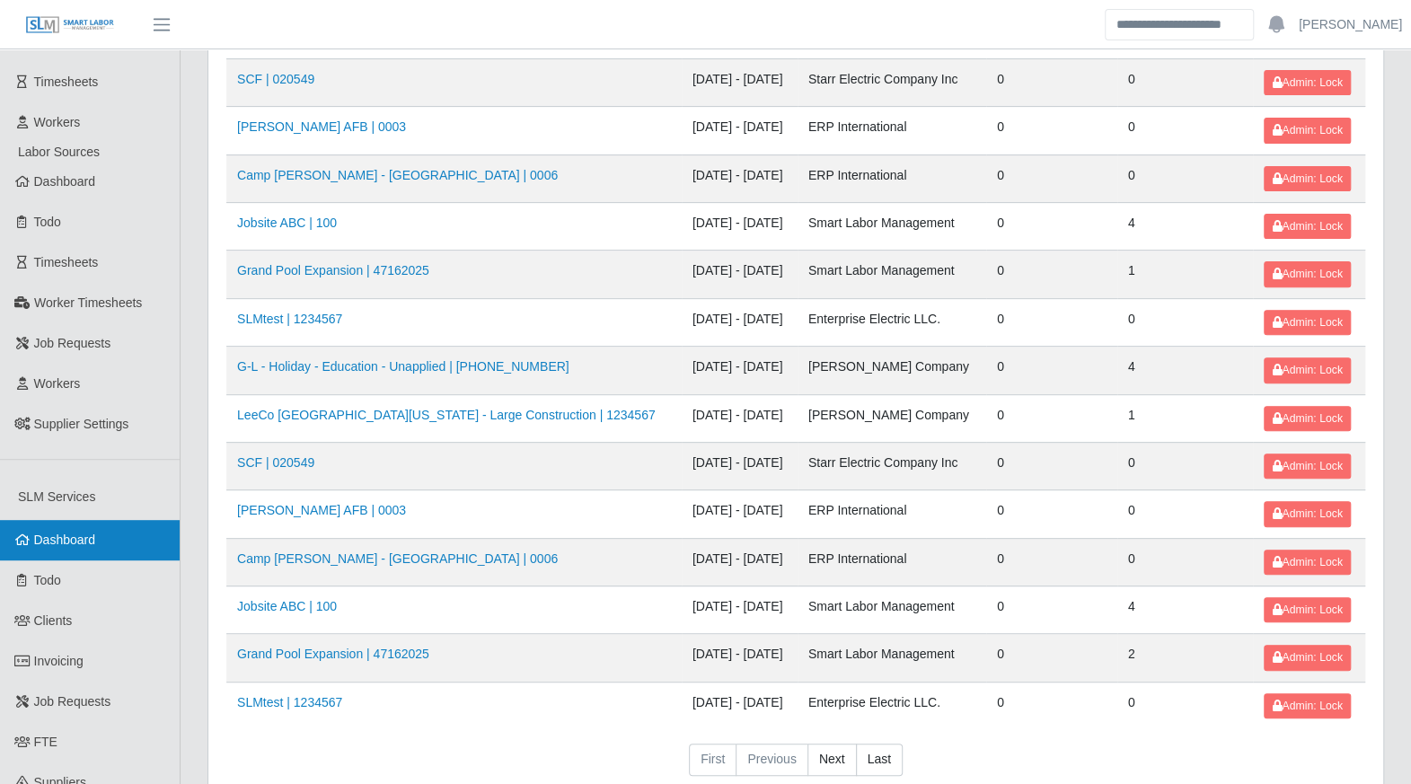
scroll to position [269, 0]
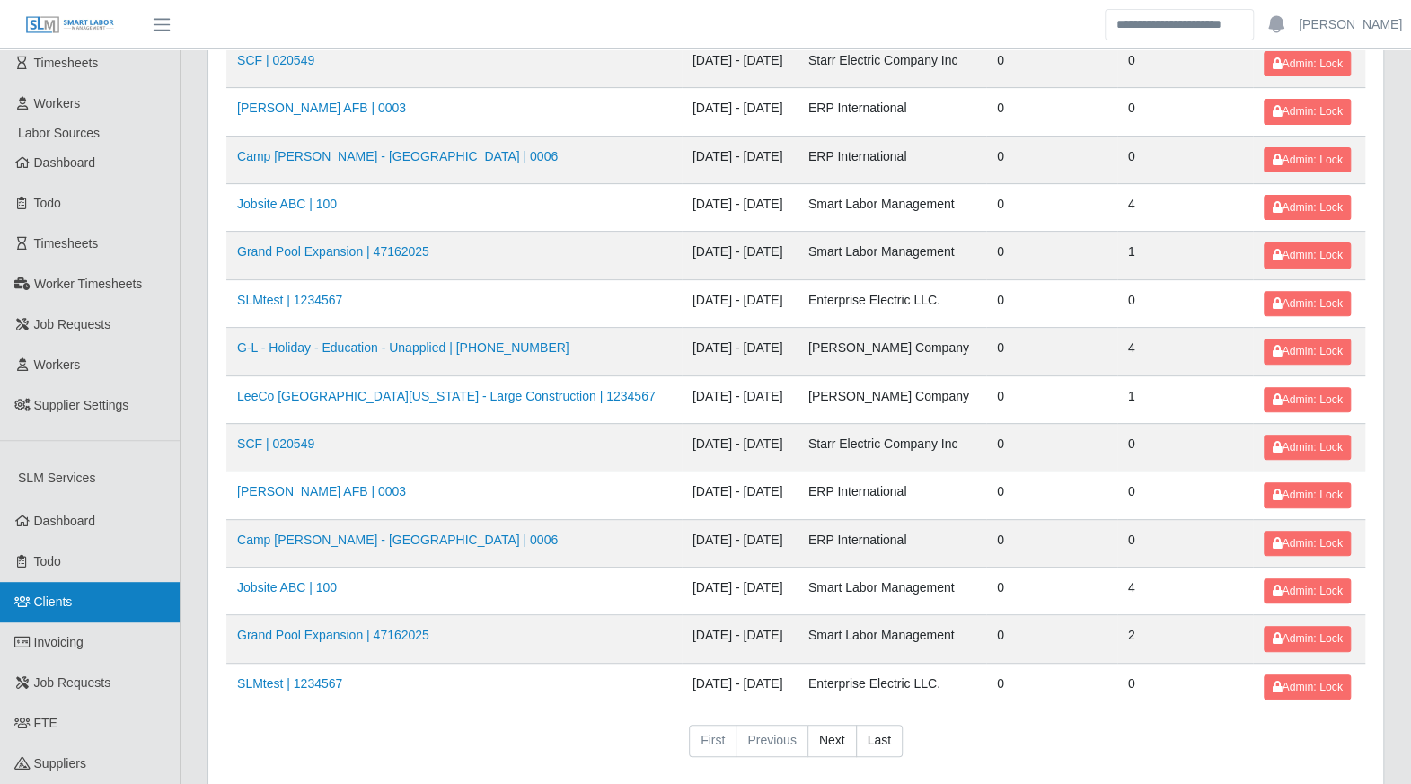
click at [45, 595] on span "Clients" at bounding box center [53, 602] width 39 height 14
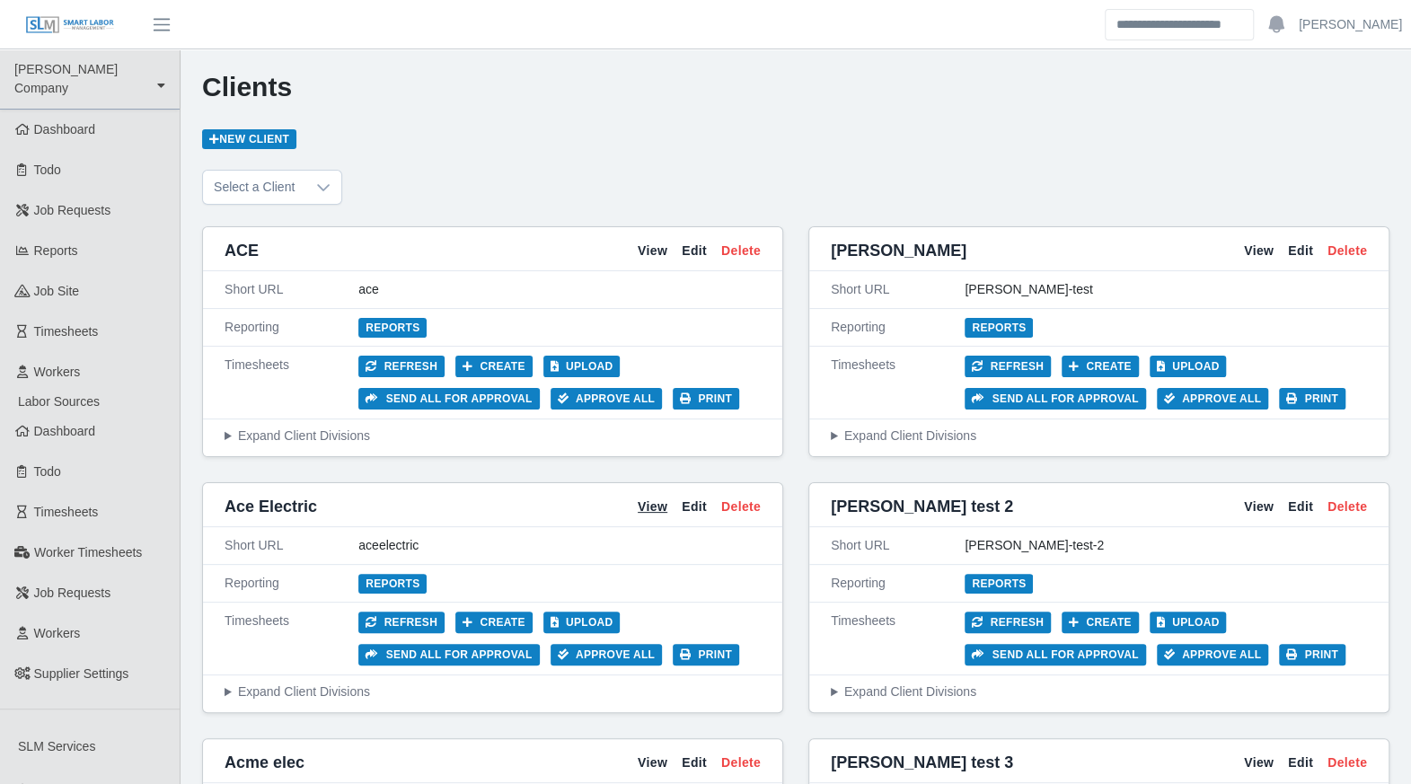
click at [662, 503] on link "View" at bounding box center [653, 507] width 30 height 19
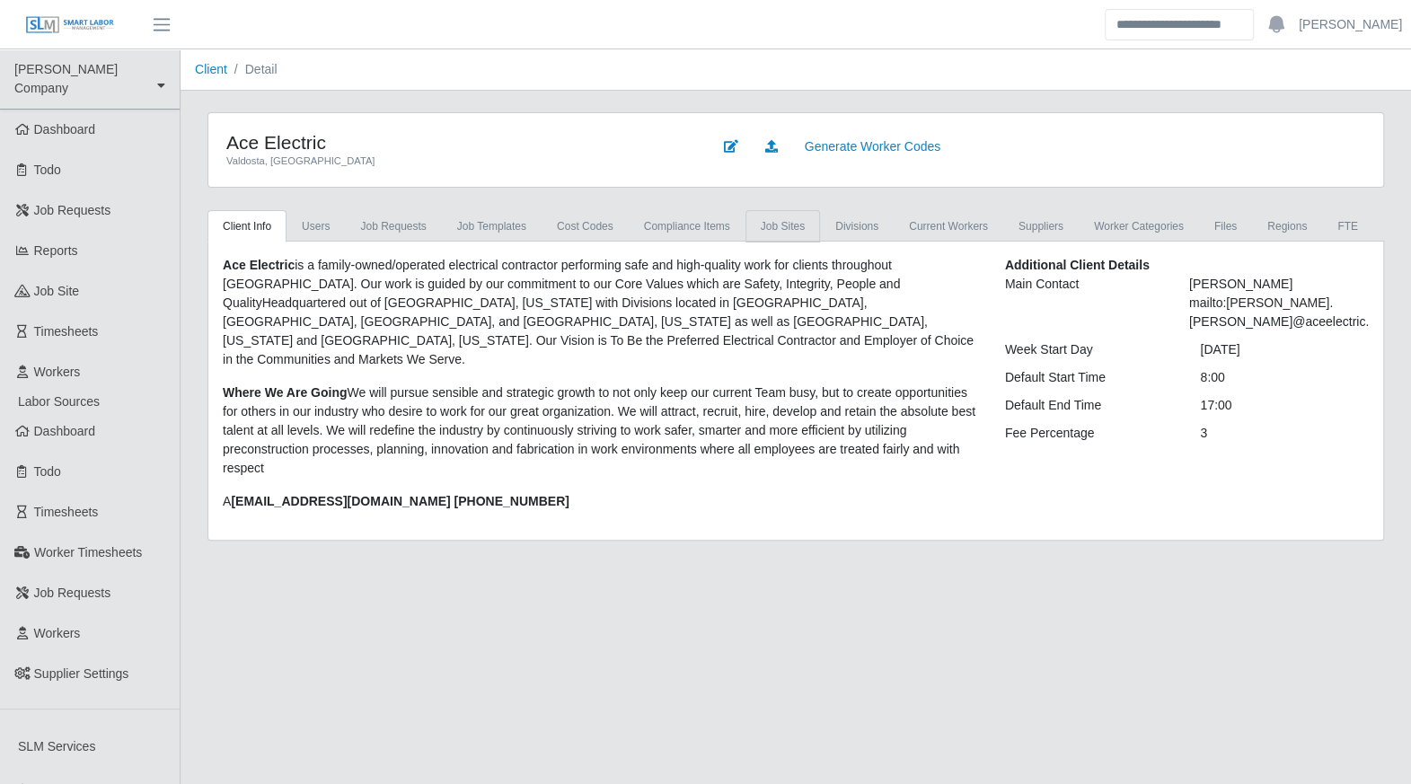
click at [752, 228] on link "job sites" at bounding box center [782, 226] width 75 height 32
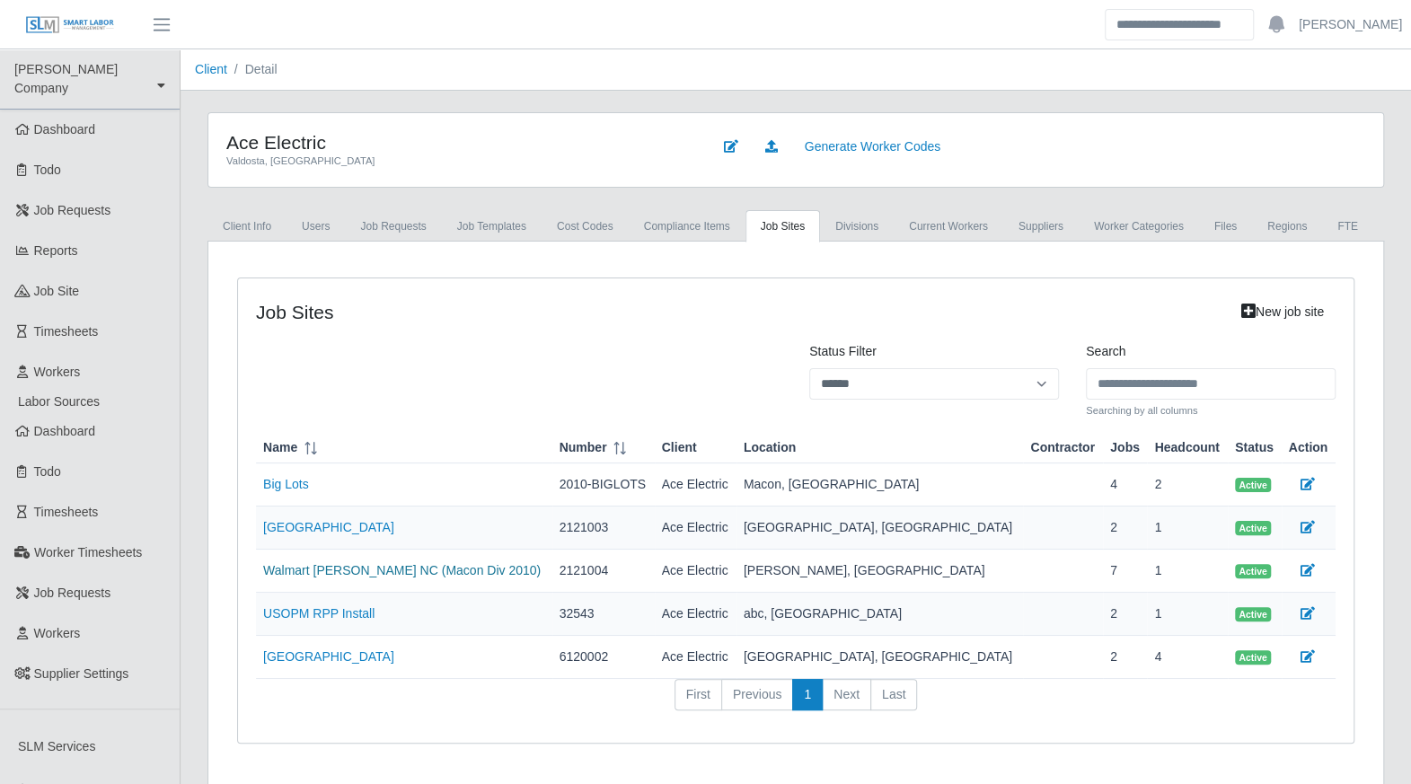
click at [440, 569] on link "Walmart Troutman NC (Macon Div 2010)" at bounding box center [402, 570] width 278 height 14
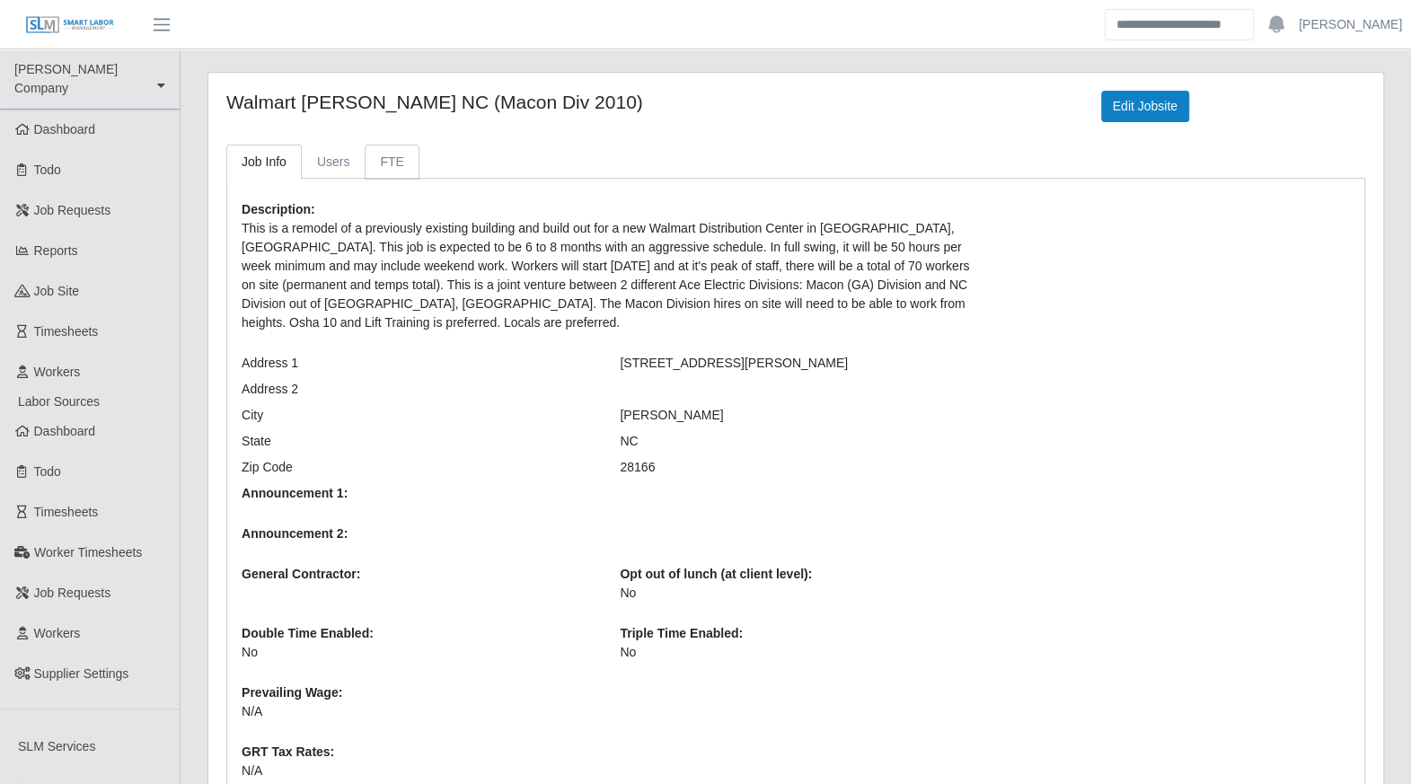
click at [385, 162] on link "FTE" at bounding box center [392, 162] width 54 height 35
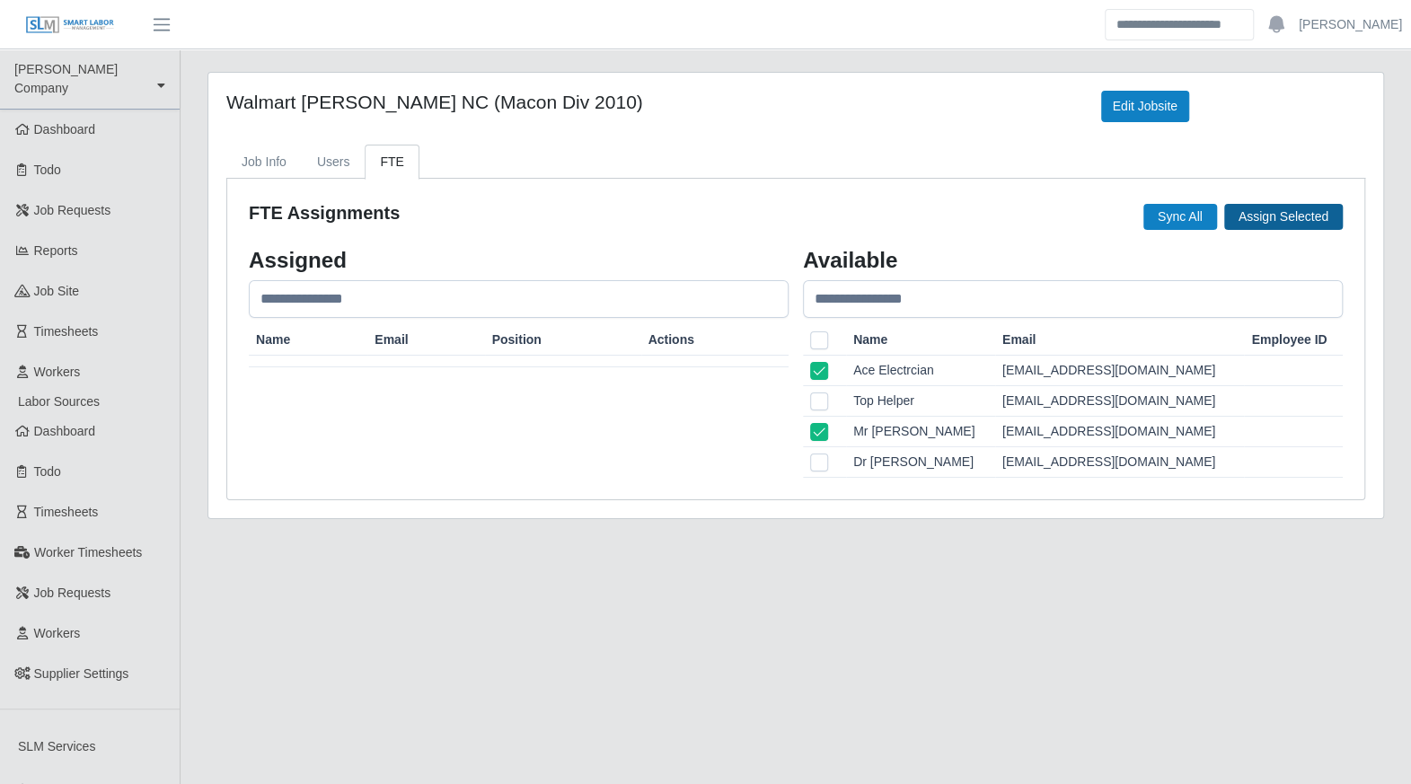
click at [1256, 219] on button "Assign Selected" at bounding box center [1283, 217] width 119 height 26
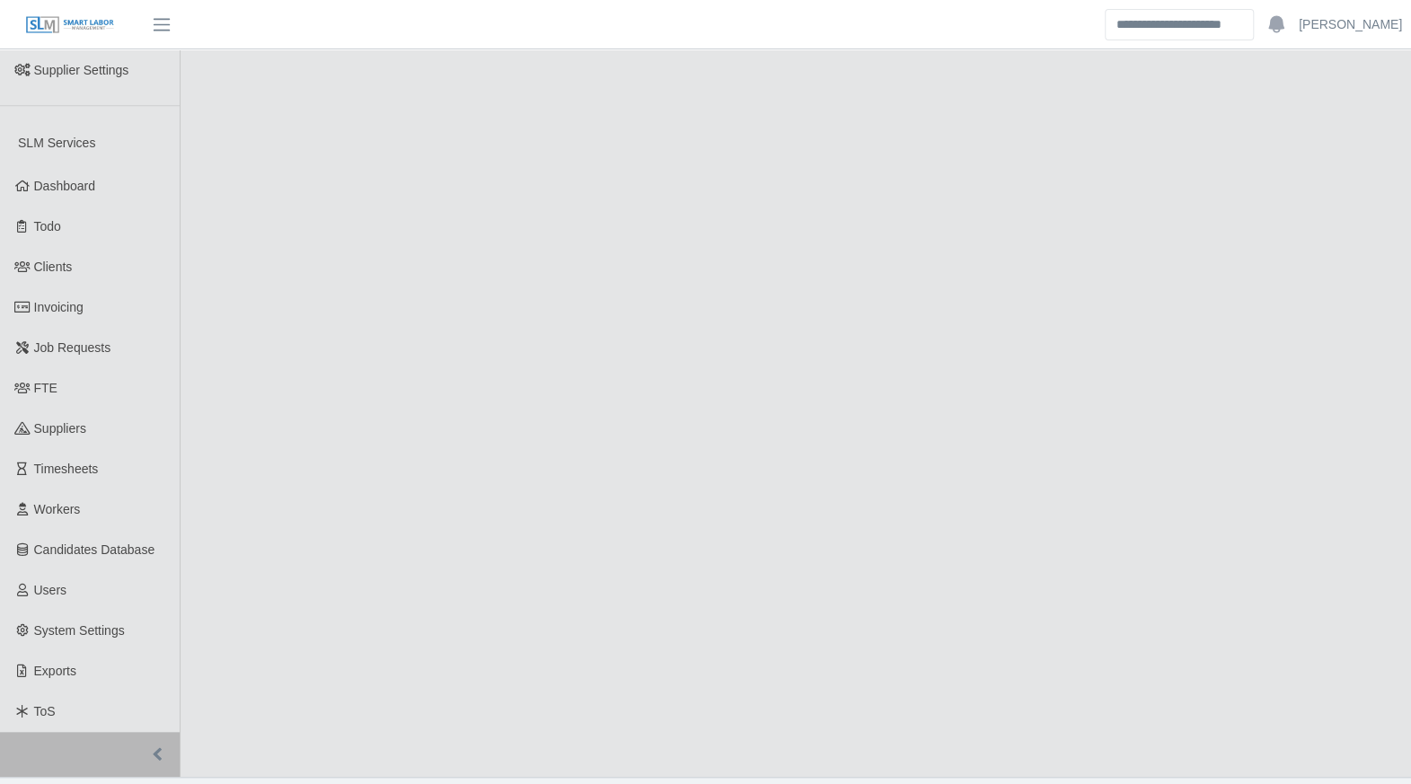
scroll to position [613, 0]
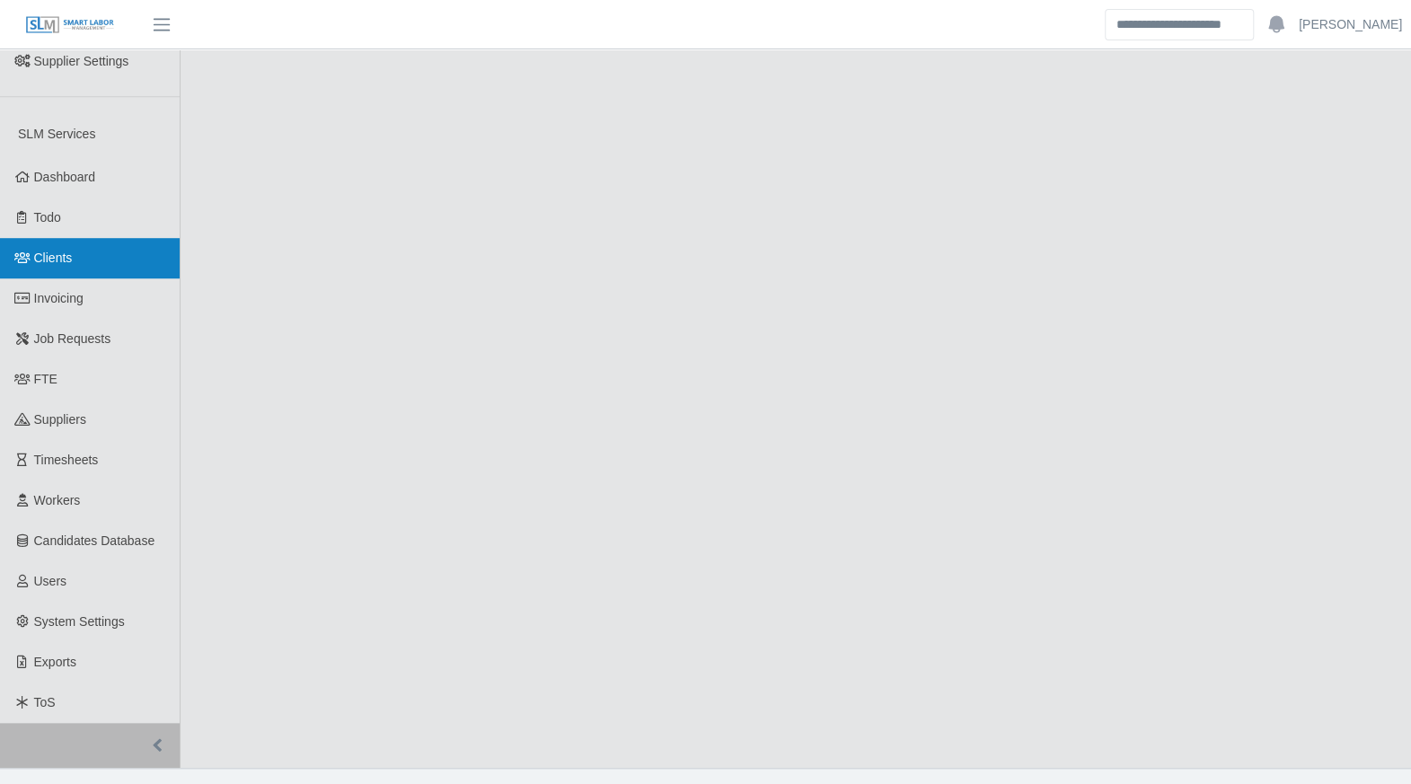
click at [34, 251] on span "Clients" at bounding box center [53, 258] width 39 height 14
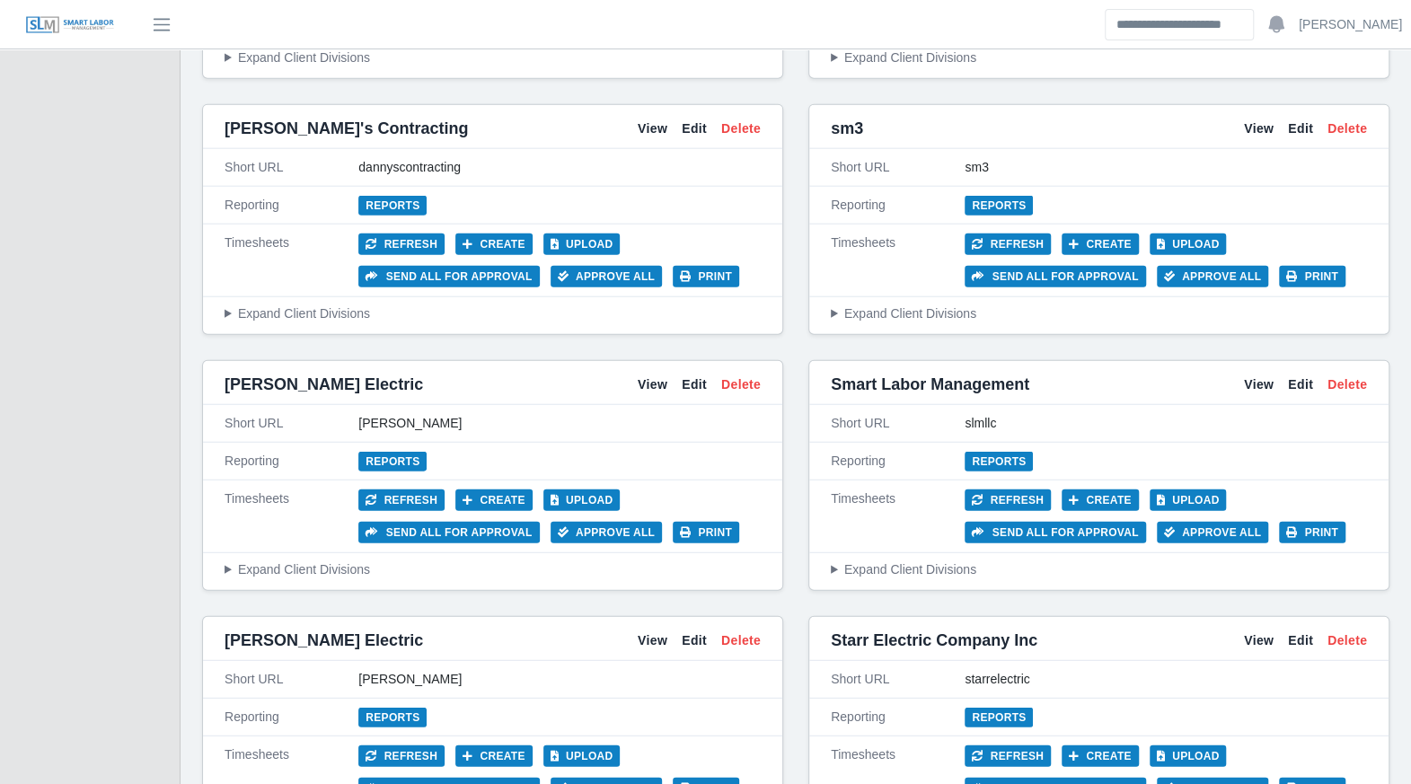
scroll to position [2687, 0]
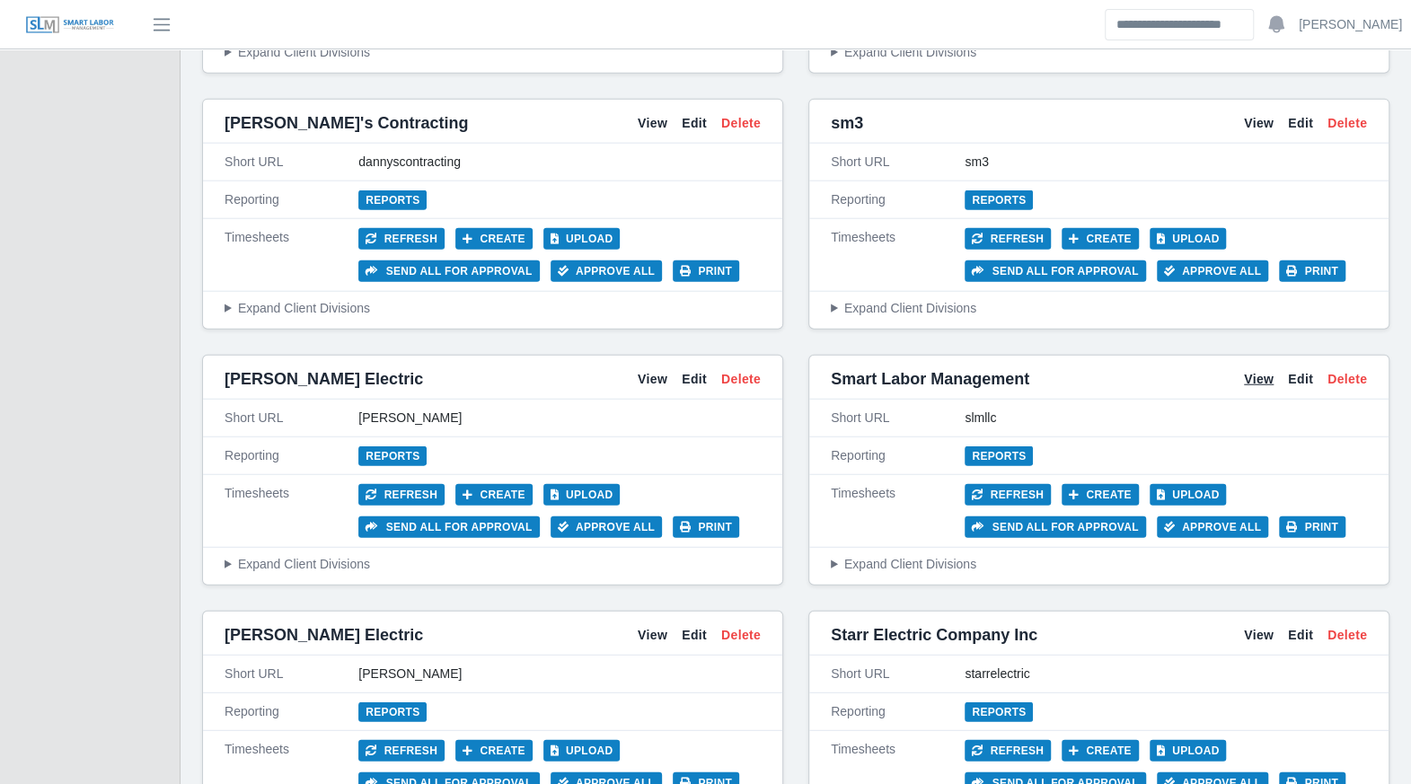
click at [1266, 367] on div "Smart Labor Management View Edit Delete" at bounding box center [1098, 379] width 579 height 40
click at [1266, 370] on link "View" at bounding box center [1259, 379] width 30 height 19
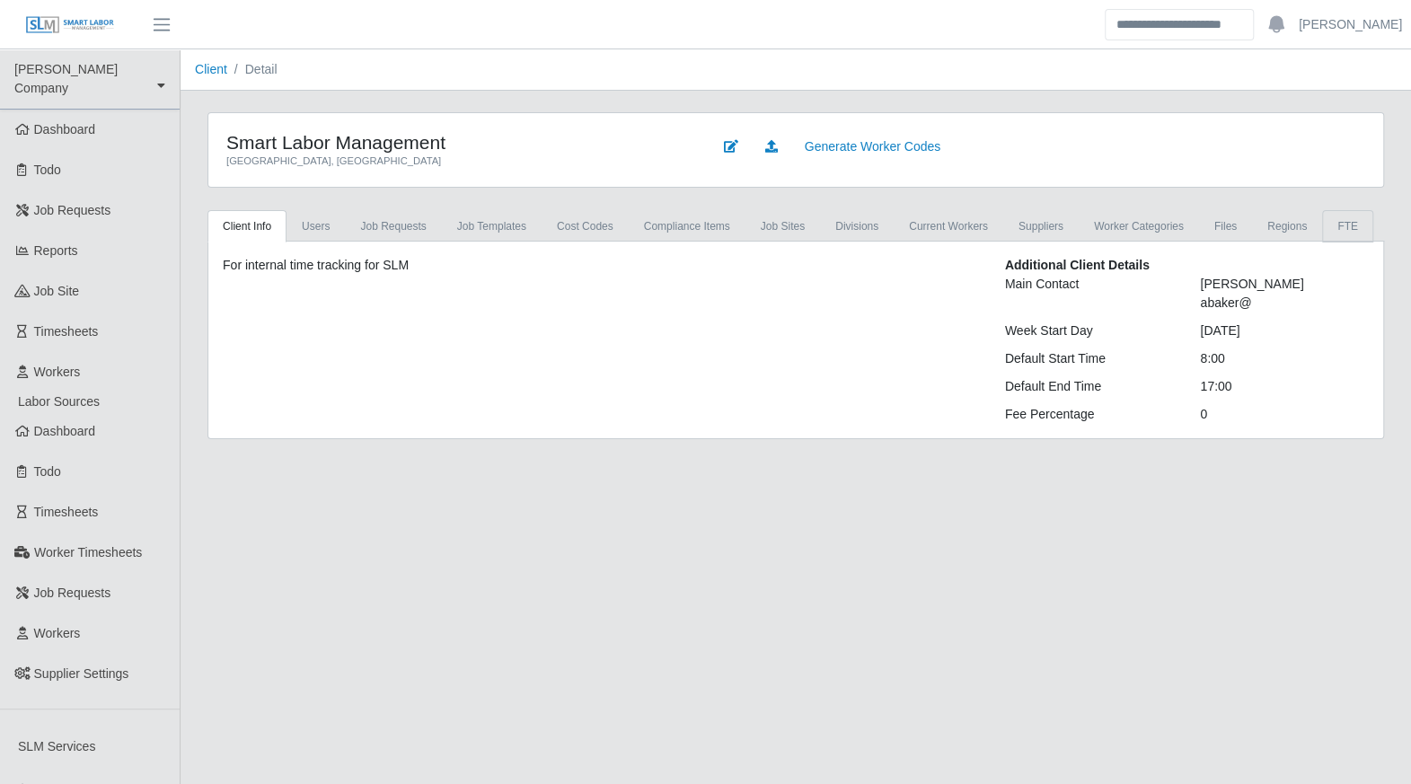
click at [1322, 217] on link "FTE" at bounding box center [1347, 226] width 51 height 32
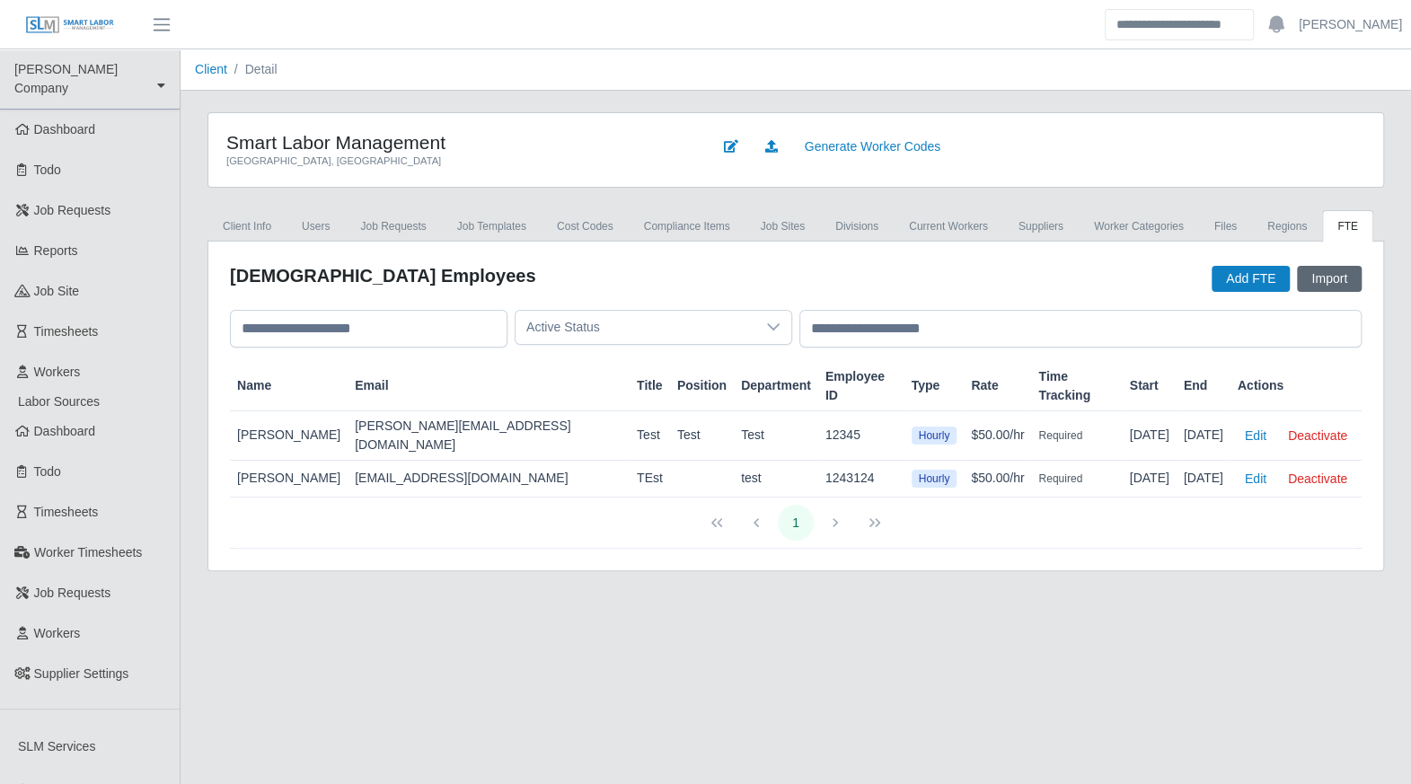
click at [1333, 283] on button "Import" at bounding box center [1329, 279] width 65 height 26
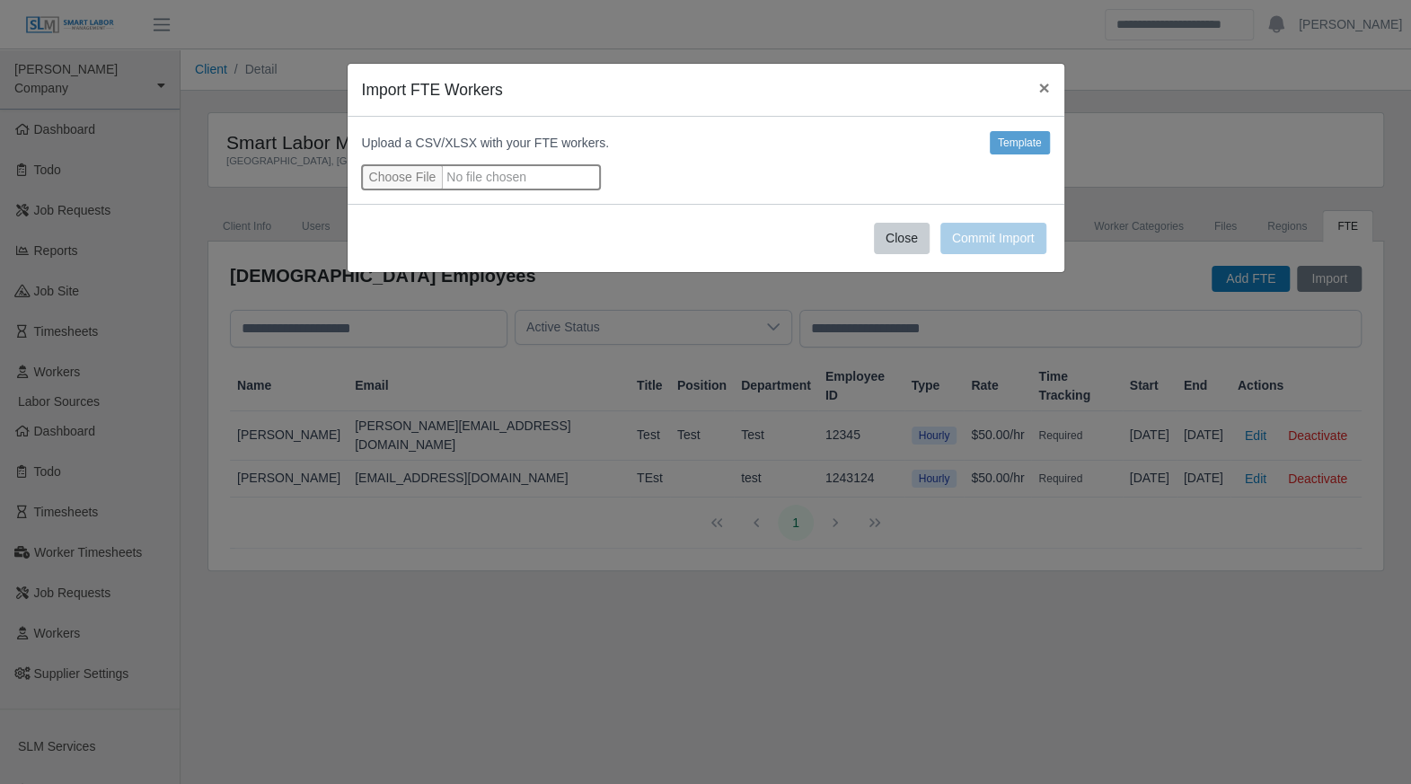
click at [428, 175] on input "file" at bounding box center [481, 177] width 238 height 24
type input "**********"
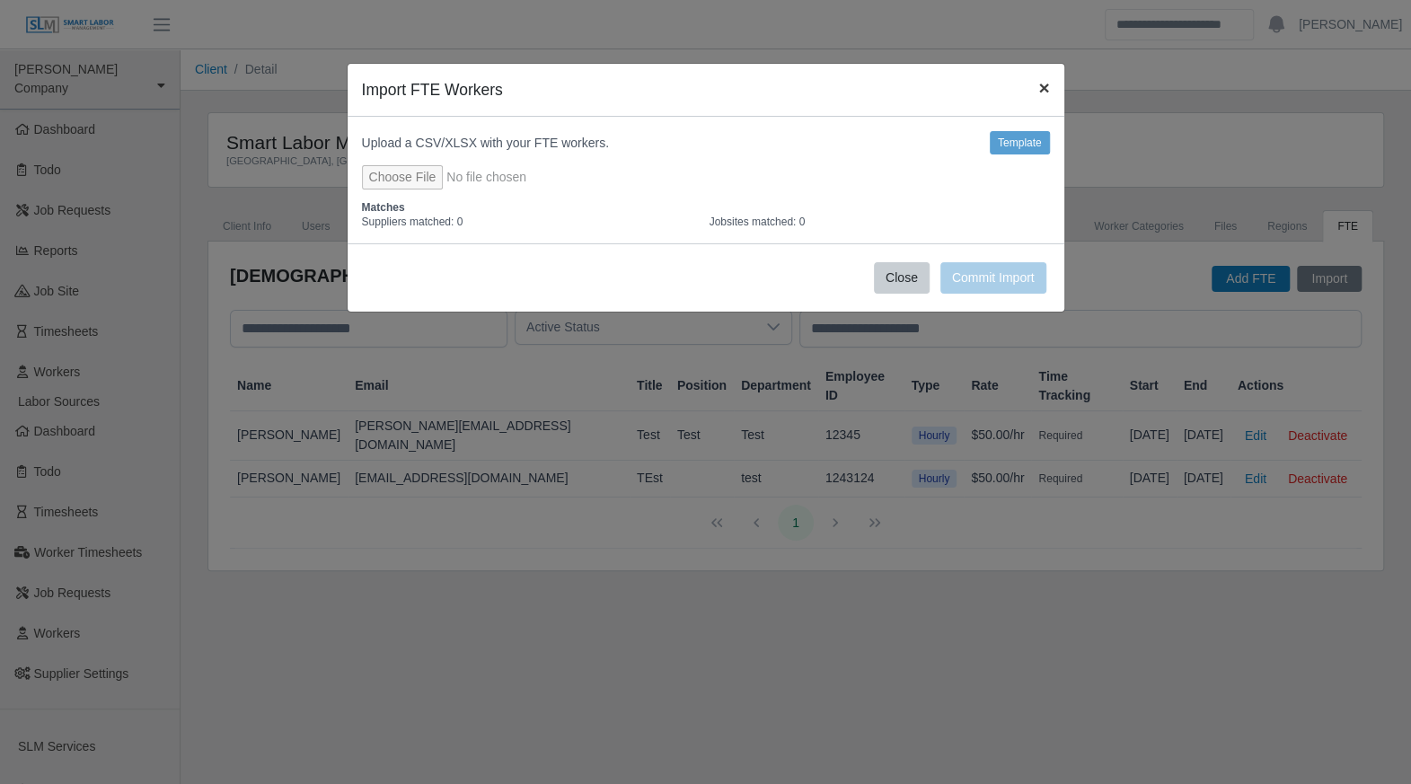
click at [1046, 80] on span "×" at bounding box center [1043, 87] width 11 height 21
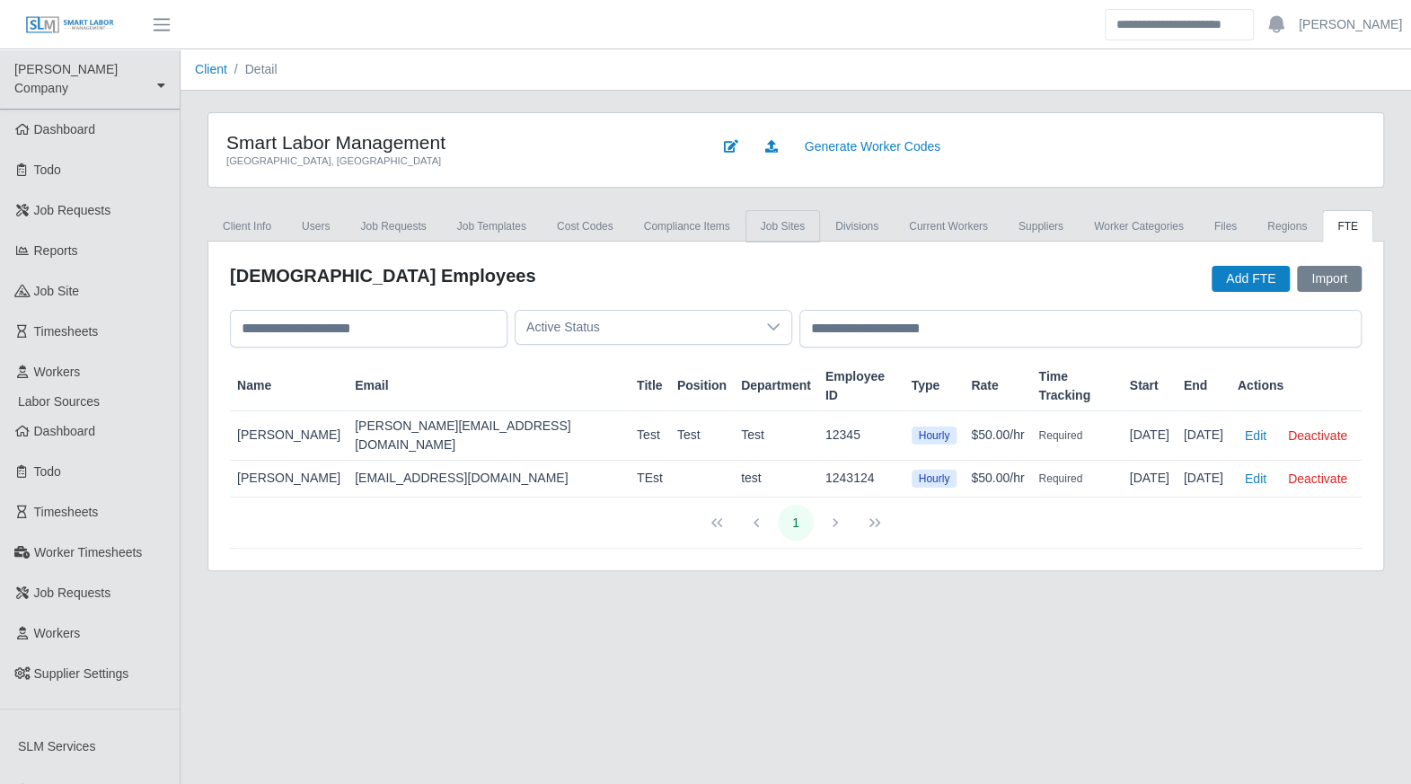
click at [758, 229] on link "job sites" at bounding box center [782, 226] width 75 height 32
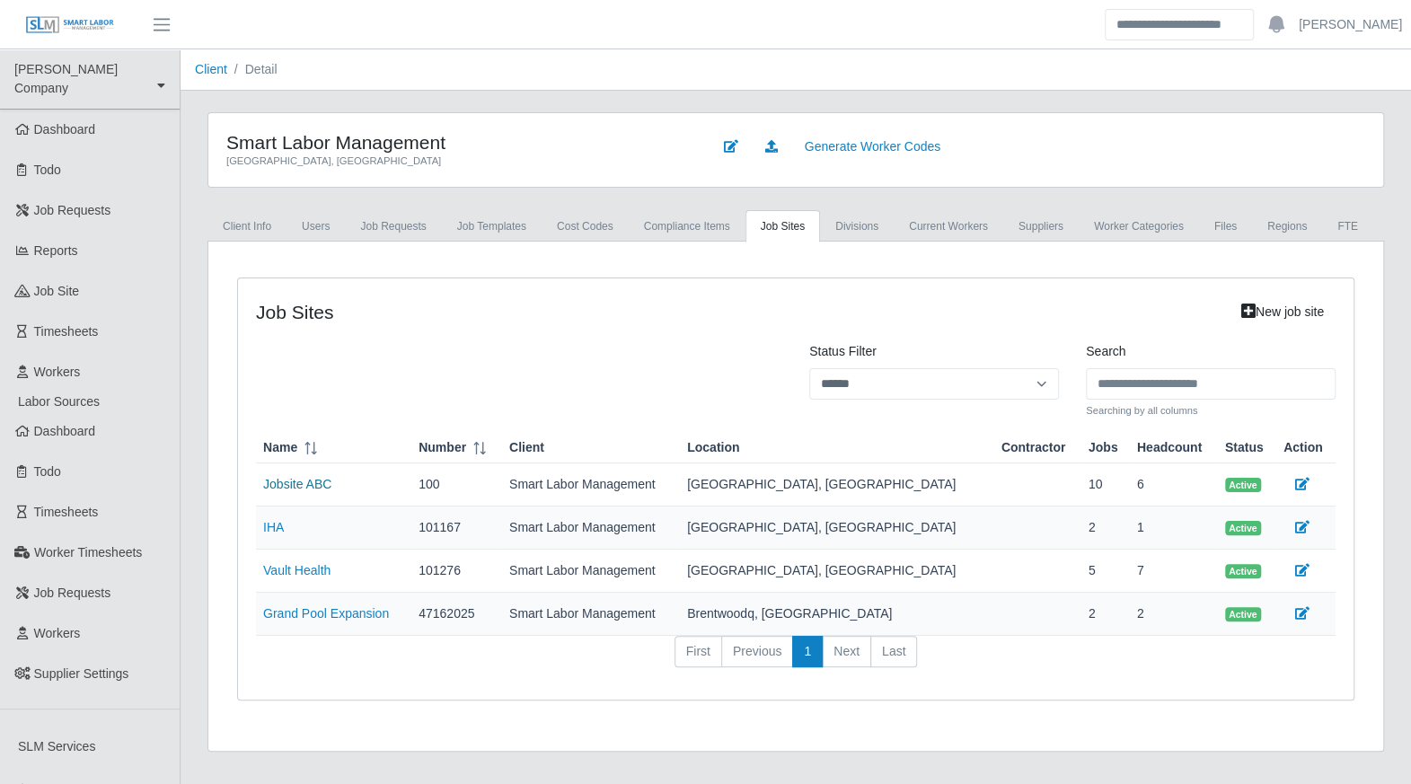
click at [304, 481] on link "Jobsite ABC" at bounding box center [297, 484] width 68 height 14
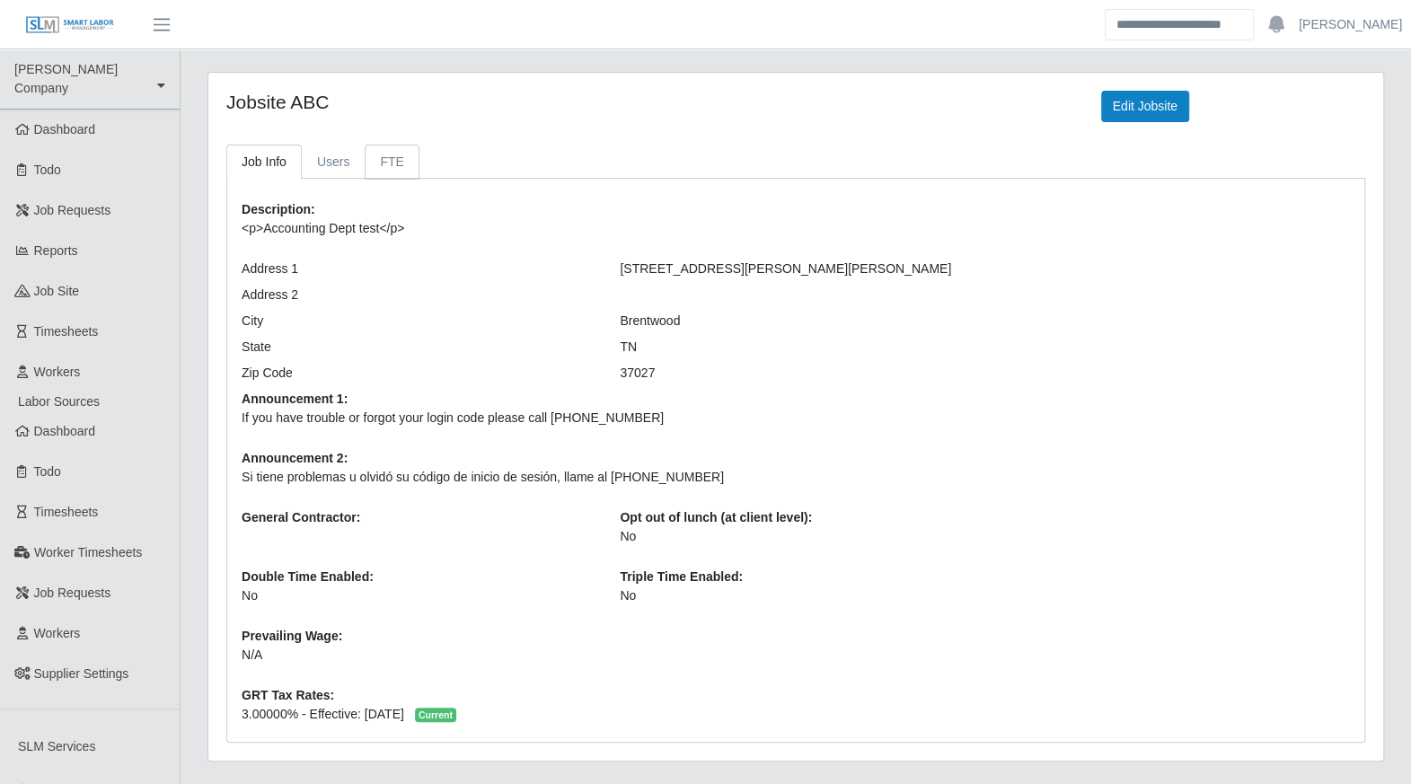
click at [391, 155] on link "FTE" at bounding box center [392, 162] width 54 height 35
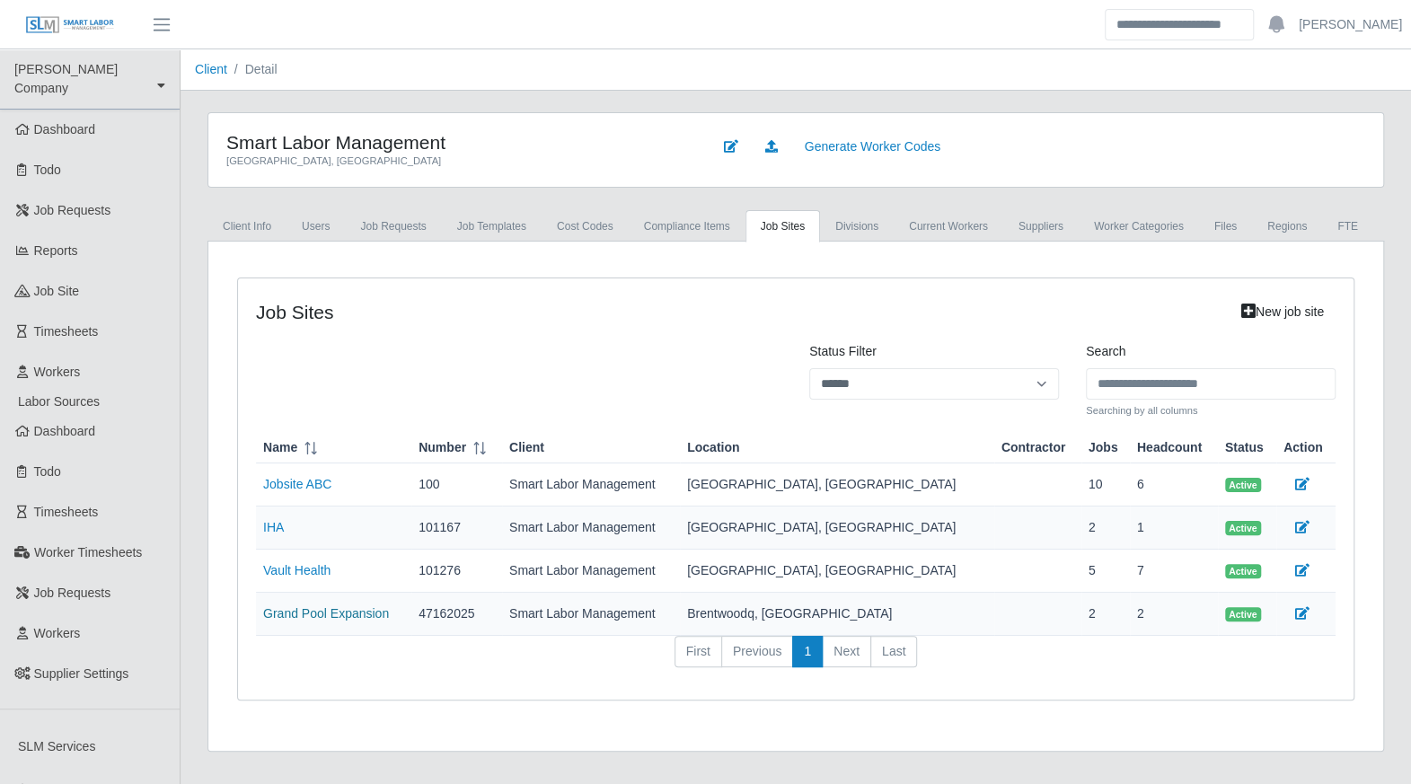
click at [291, 613] on link "Grand Pool Expansion" at bounding box center [326, 613] width 126 height 14
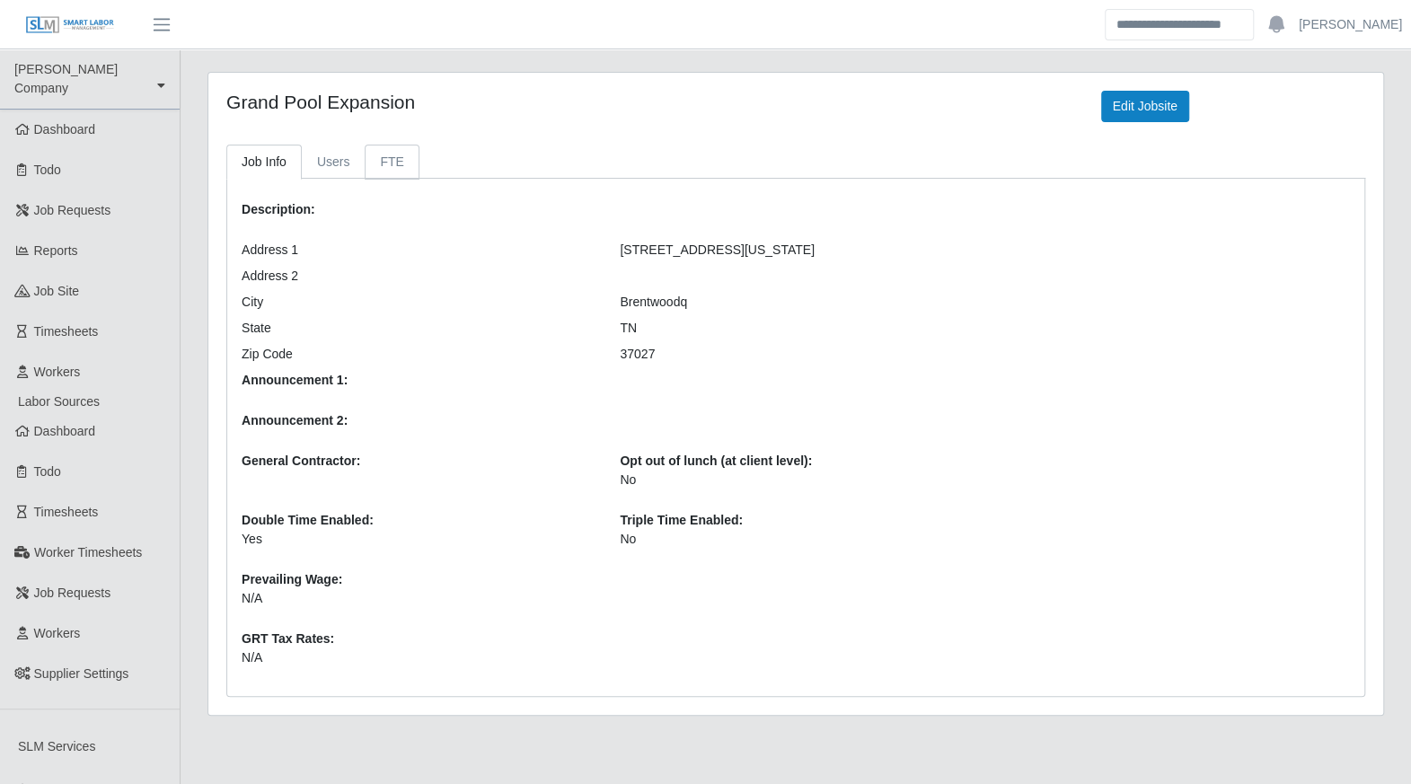
click at [393, 163] on link "FTE" at bounding box center [392, 162] width 54 height 35
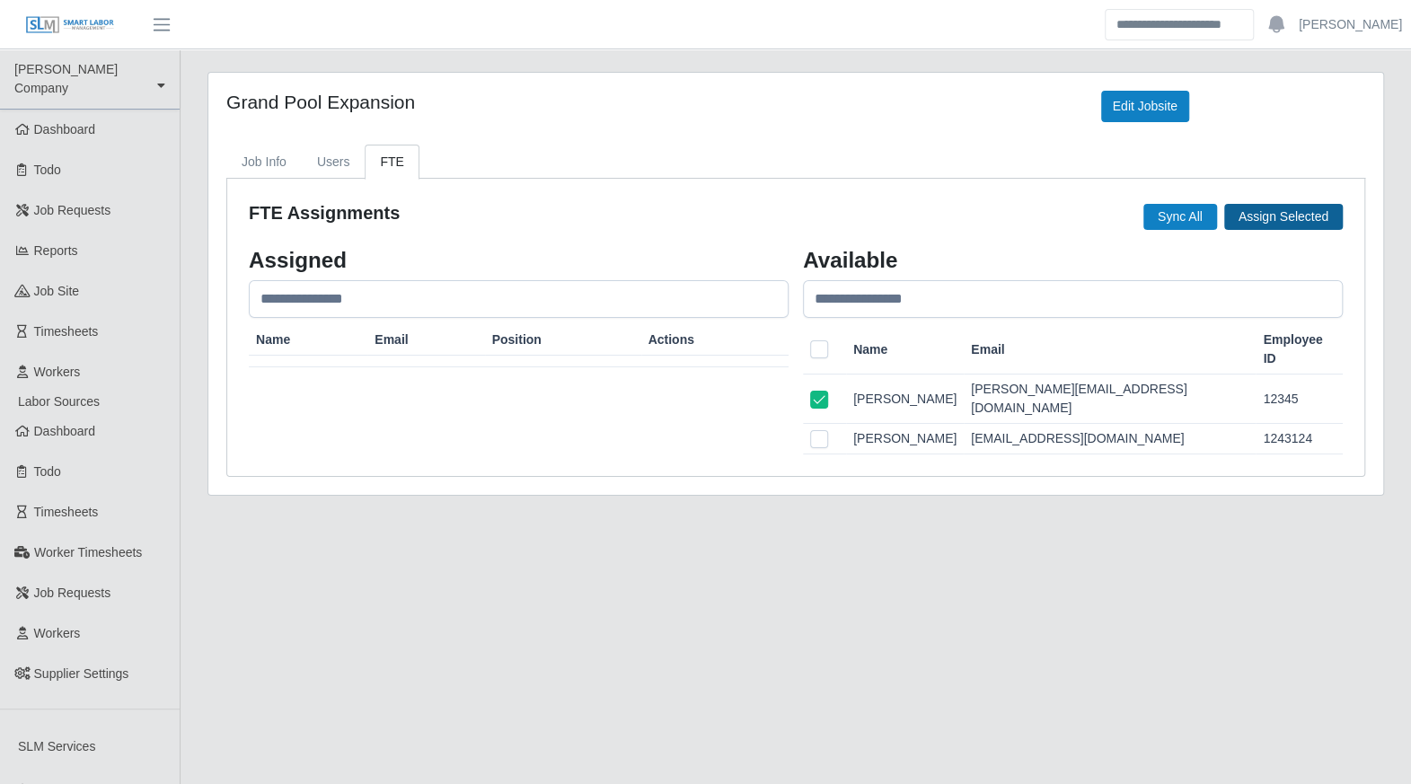
click at [1279, 213] on button "Assign Selected" at bounding box center [1283, 217] width 119 height 26
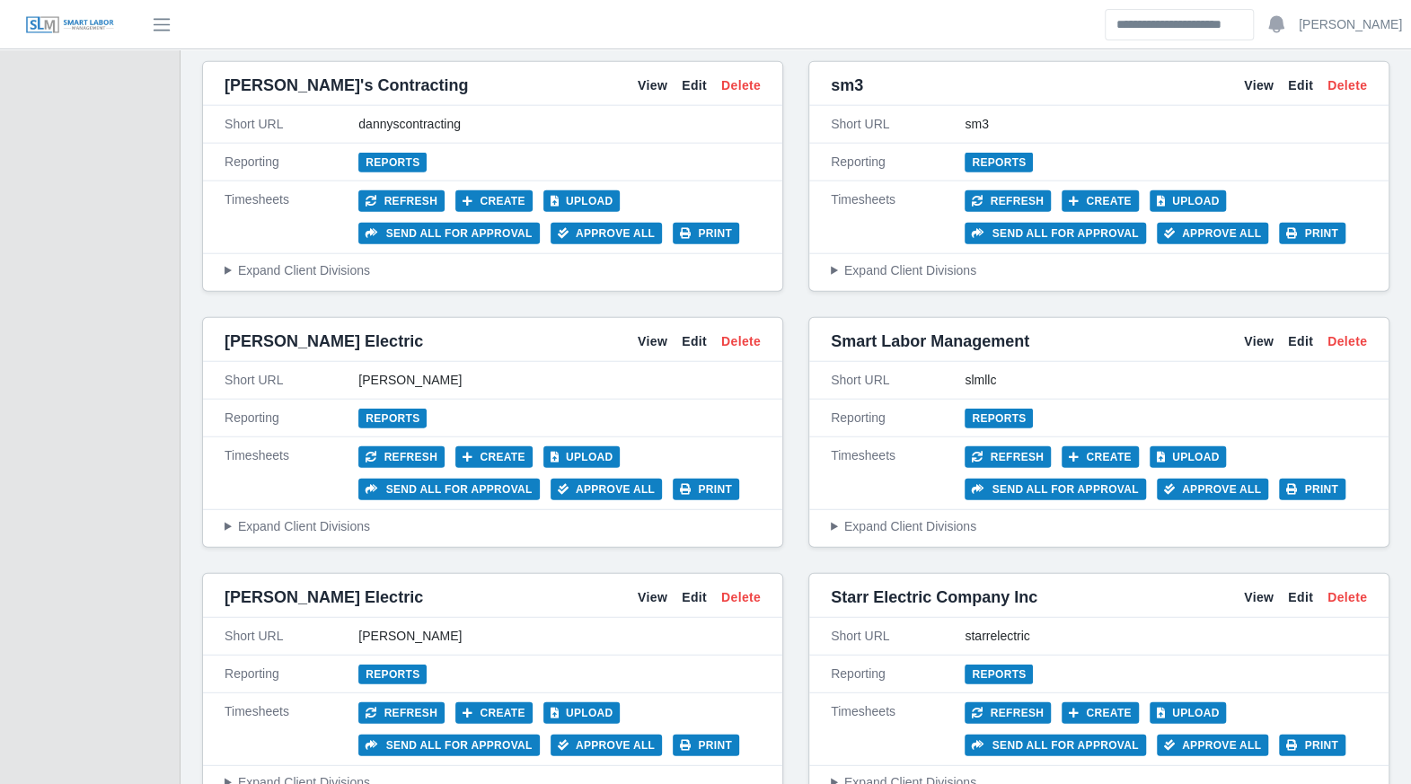
scroll to position [2723, 0]
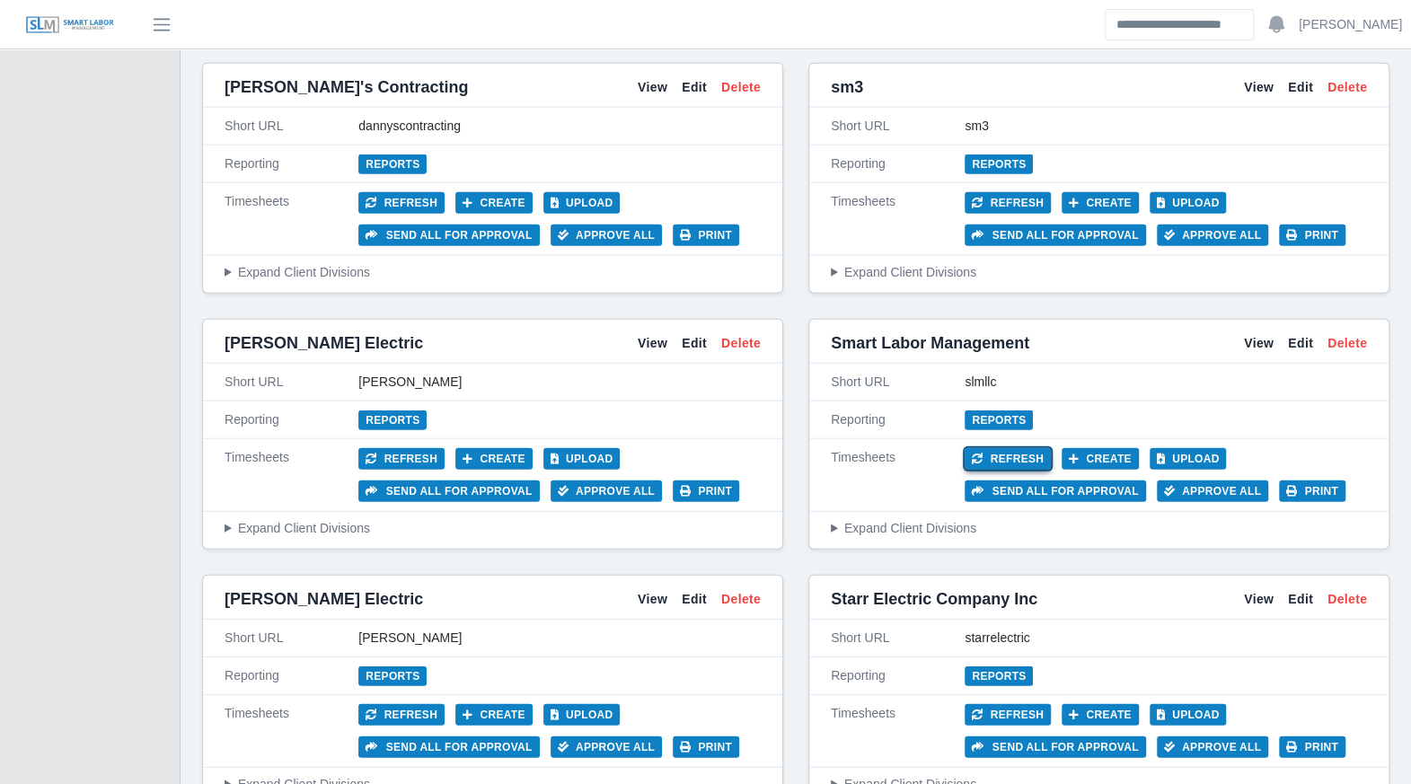
click at [1009, 448] on button "Refresh" at bounding box center [1008, 459] width 86 height 22
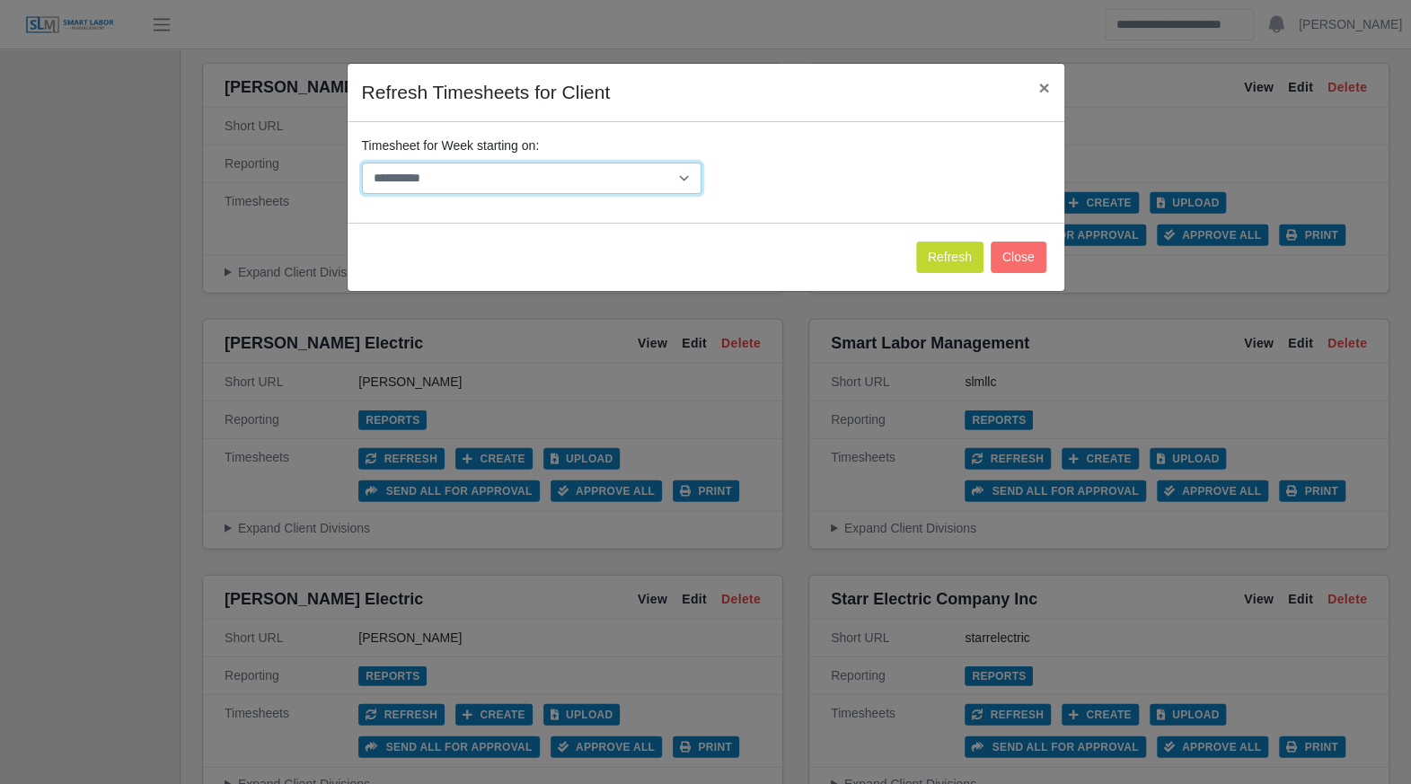
click at [441, 181] on select "**********" at bounding box center [531, 178] width 339 height 31
select select "**********"
click at [362, 163] on select "**********" at bounding box center [531, 178] width 339 height 31
click at [933, 252] on button "Refresh" at bounding box center [949, 257] width 67 height 31
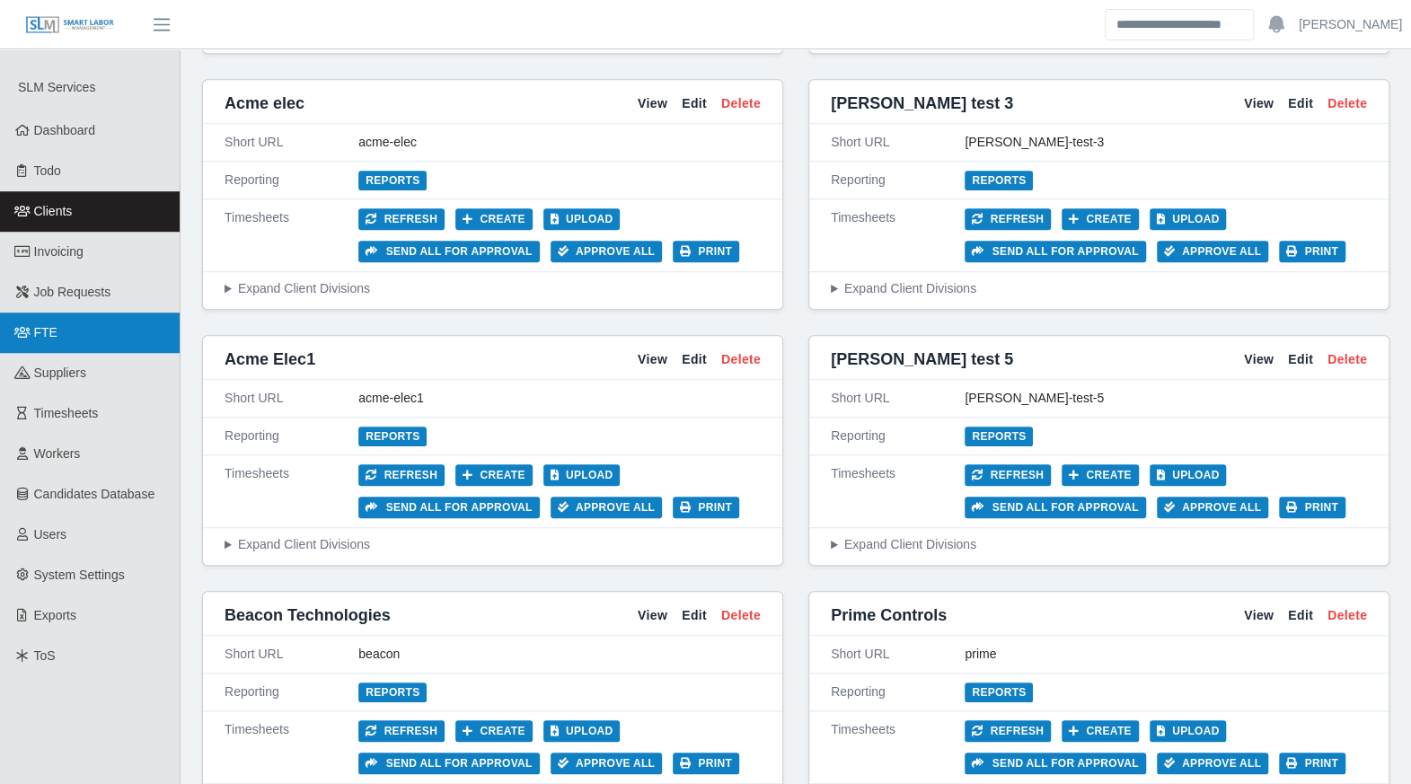
scroll to position [667, 0]
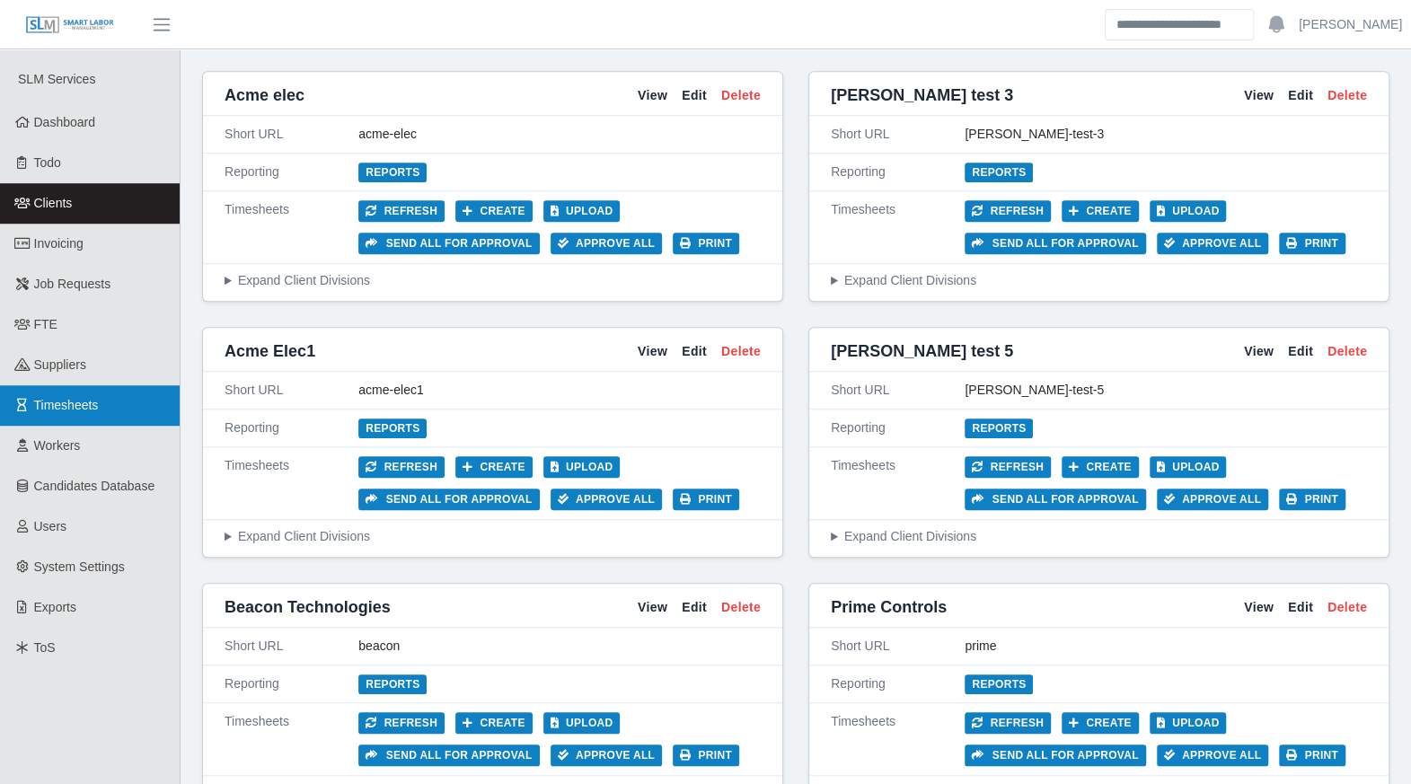
click at [60, 398] on span "Timesheets" at bounding box center [66, 405] width 65 height 14
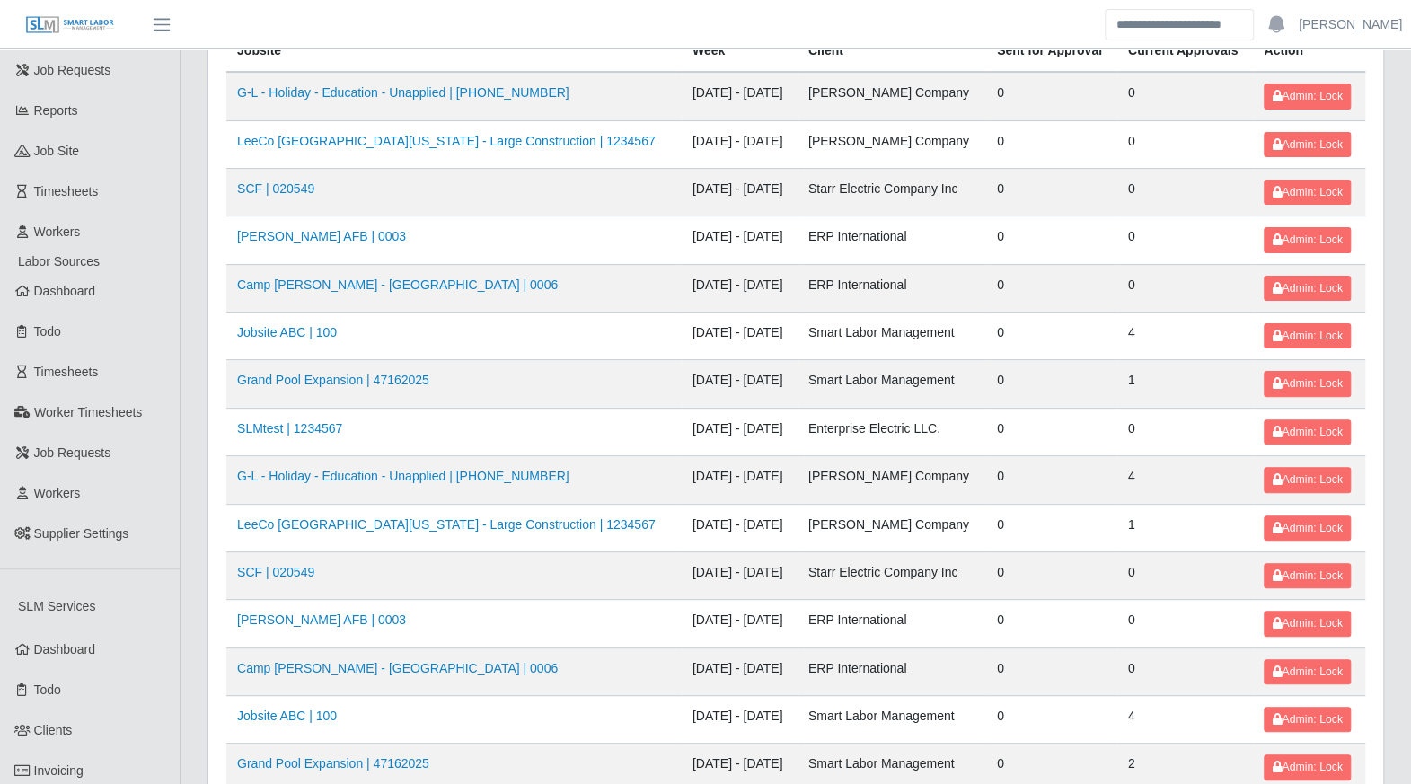
scroll to position [213, 0]
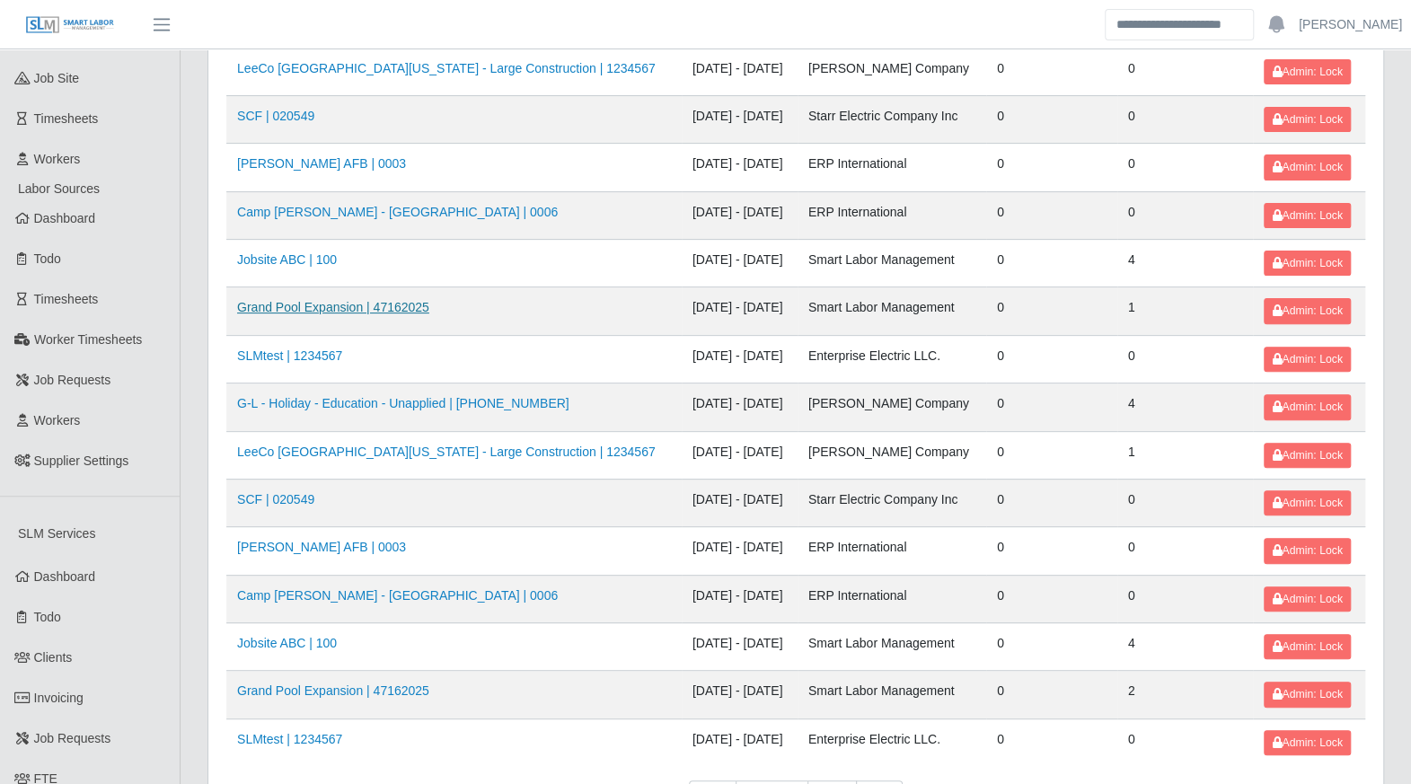
click at [376, 300] on link "Grand Pool Expansion | 47162025" at bounding box center [333, 307] width 192 height 14
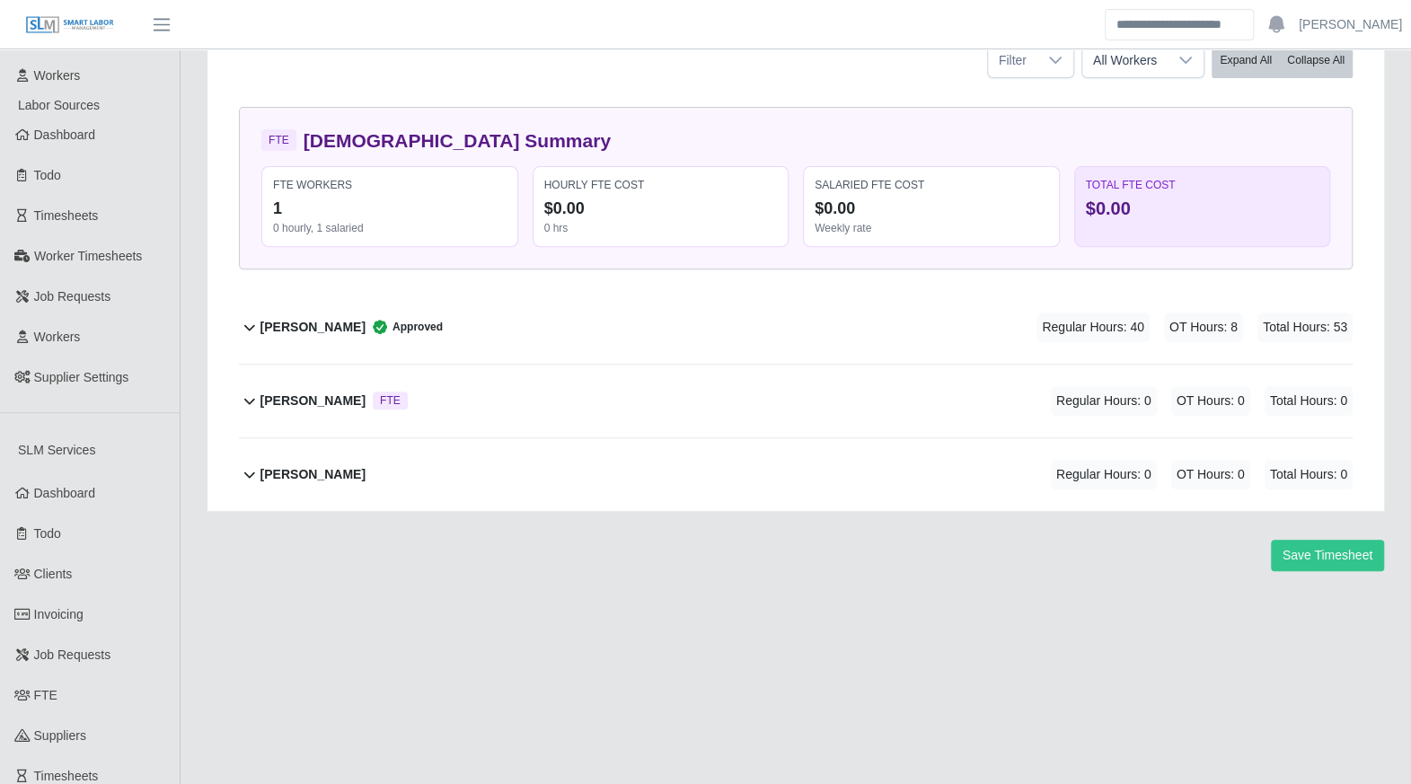
scroll to position [321, 0]
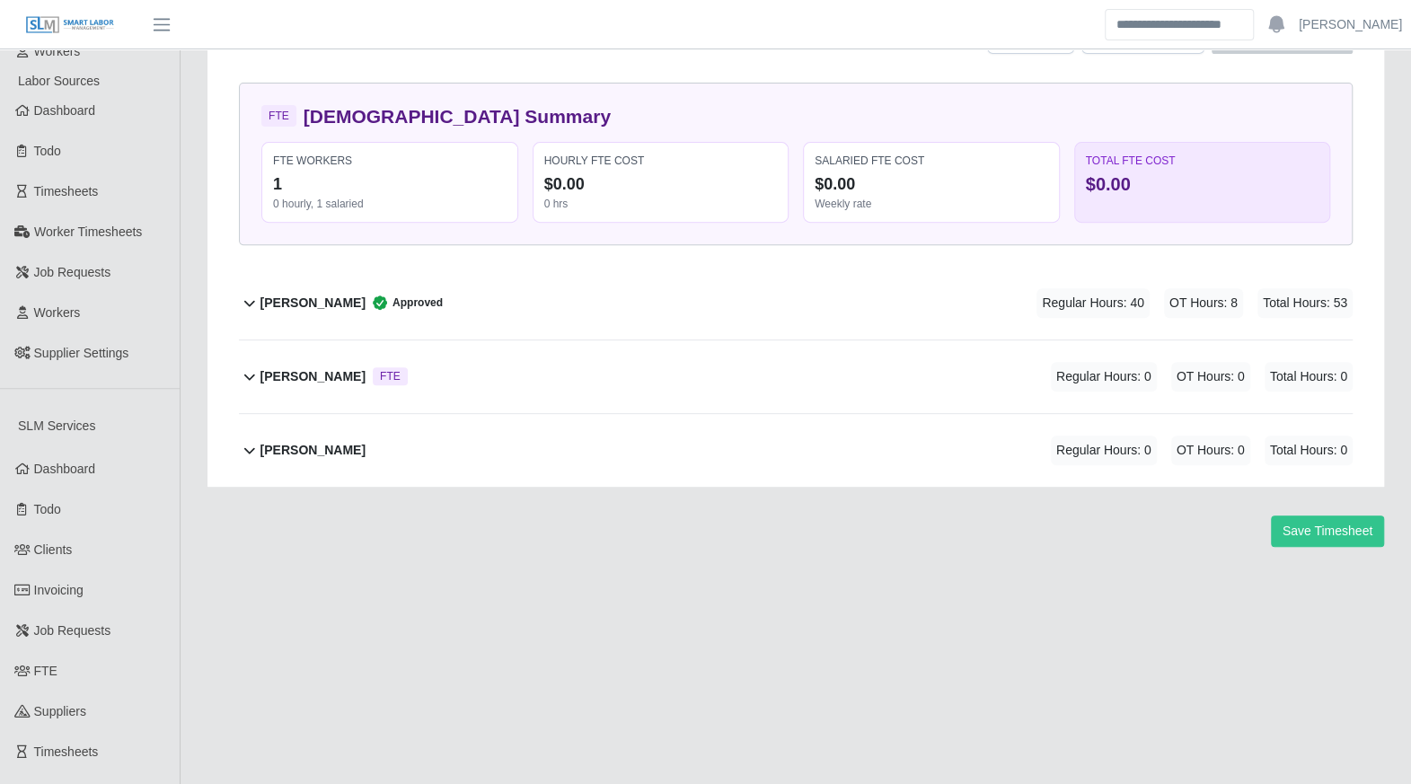
click at [241, 372] on icon at bounding box center [250, 377] width 22 height 22
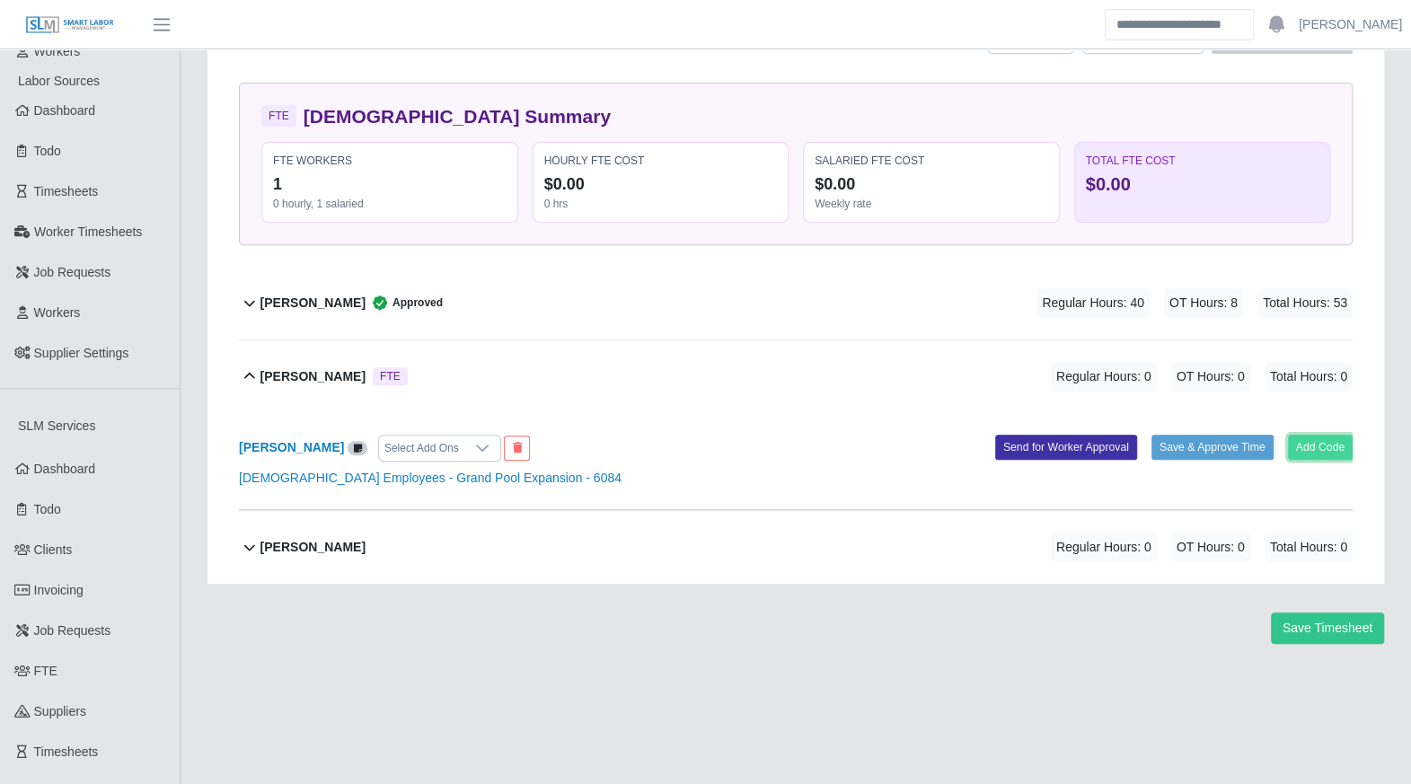
click at [1340, 441] on button "Add Code" at bounding box center [1321, 447] width 66 height 25
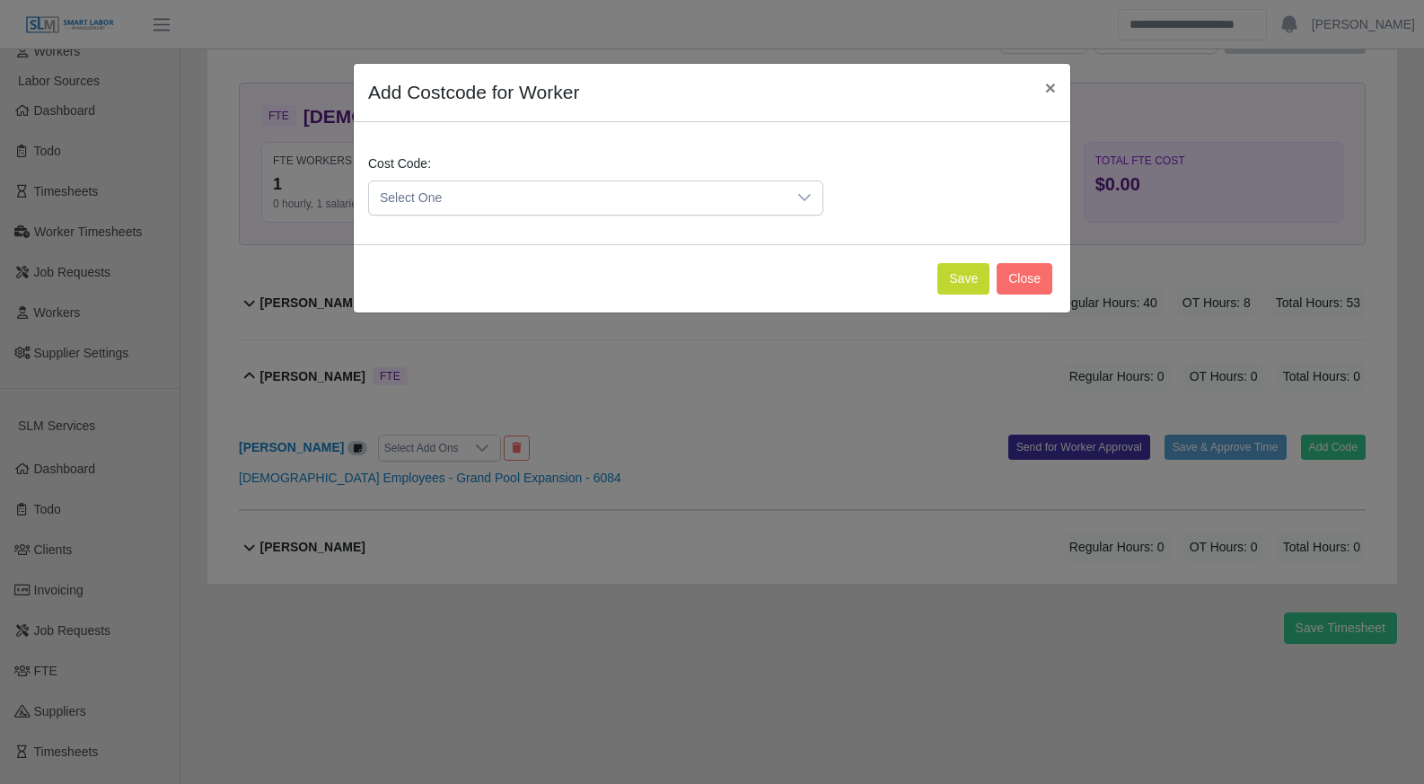
click at [530, 193] on span "Select One" at bounding box center [578, 197] width 418 height 33
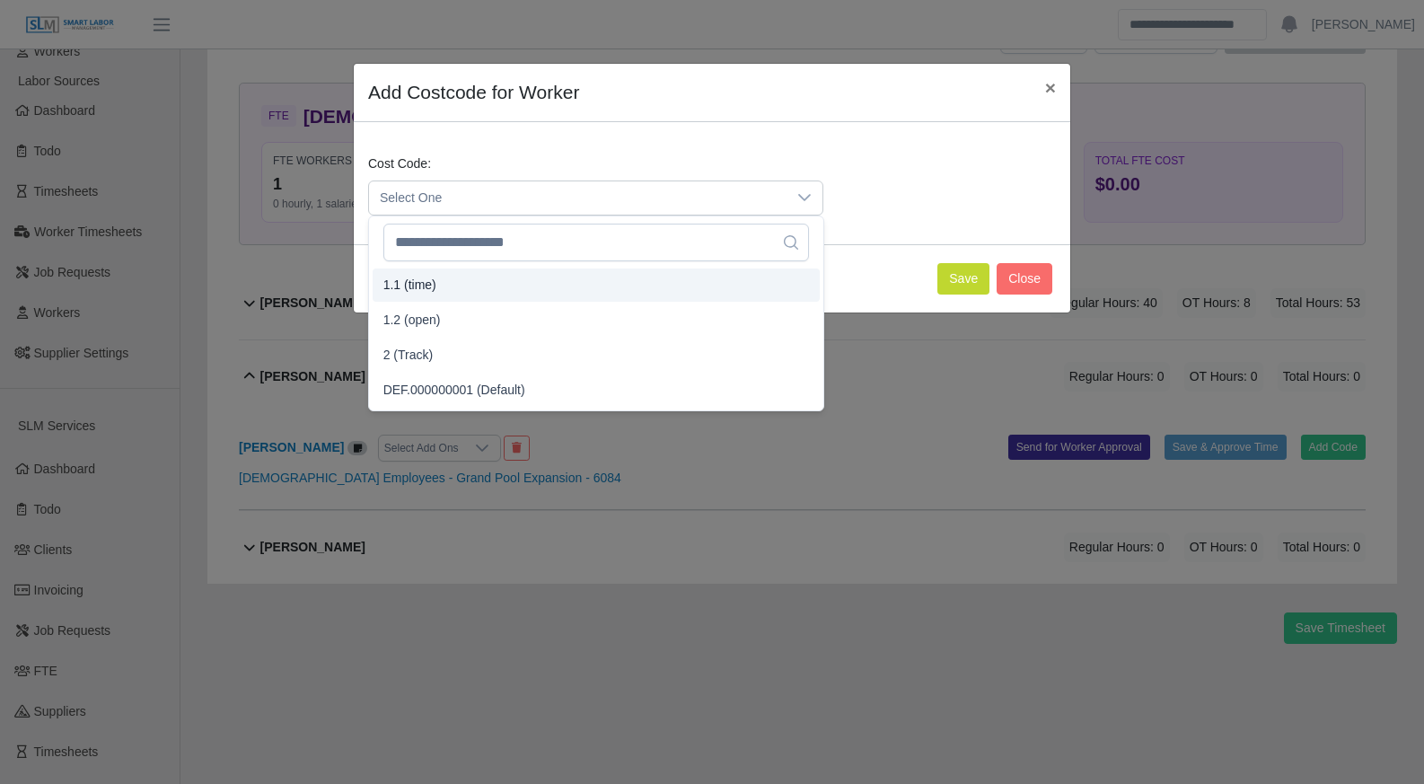
click at [482, 294] on li "1.1 (time)" at bounding box center [596, 285] width 447 height 33
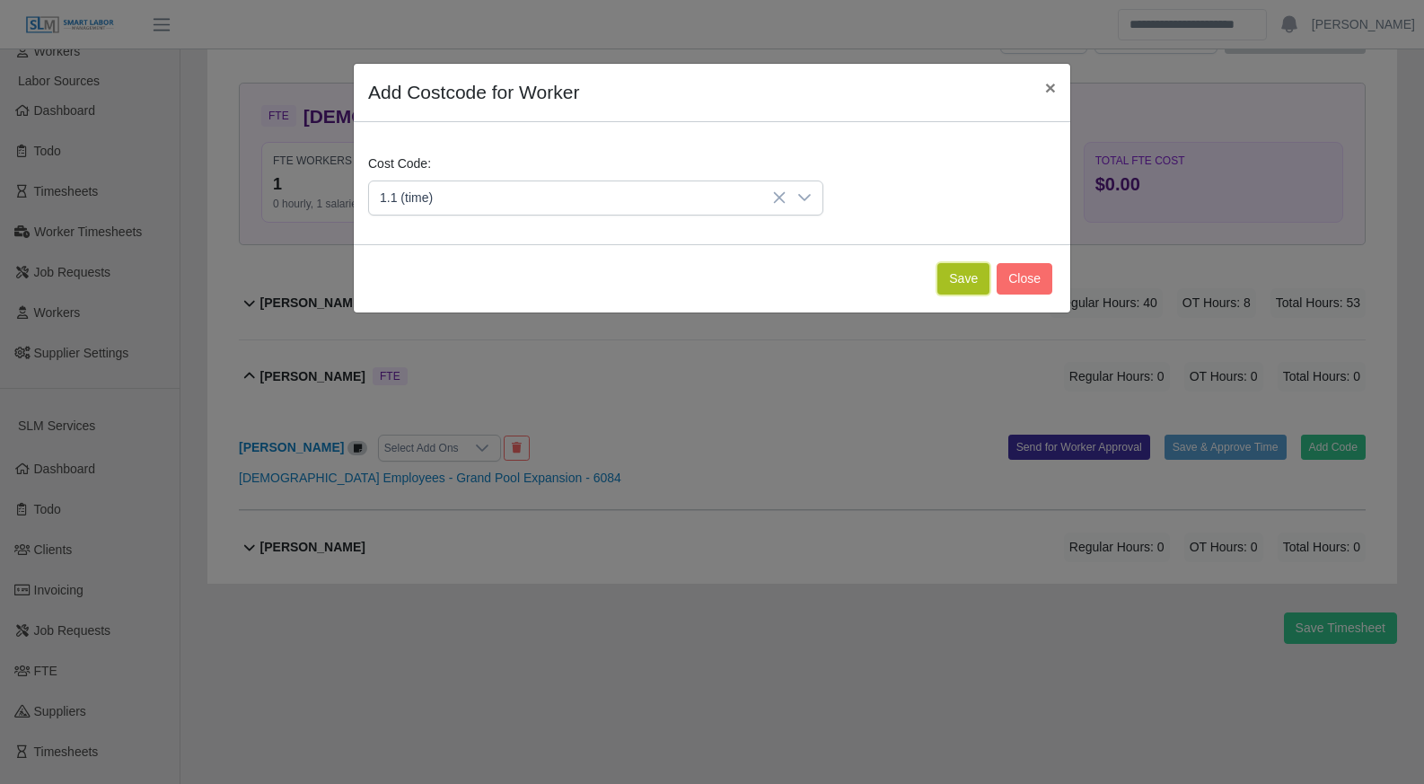
click at [957, 279] on button "Save" at bounding box center [964, 278] width 52 height 31
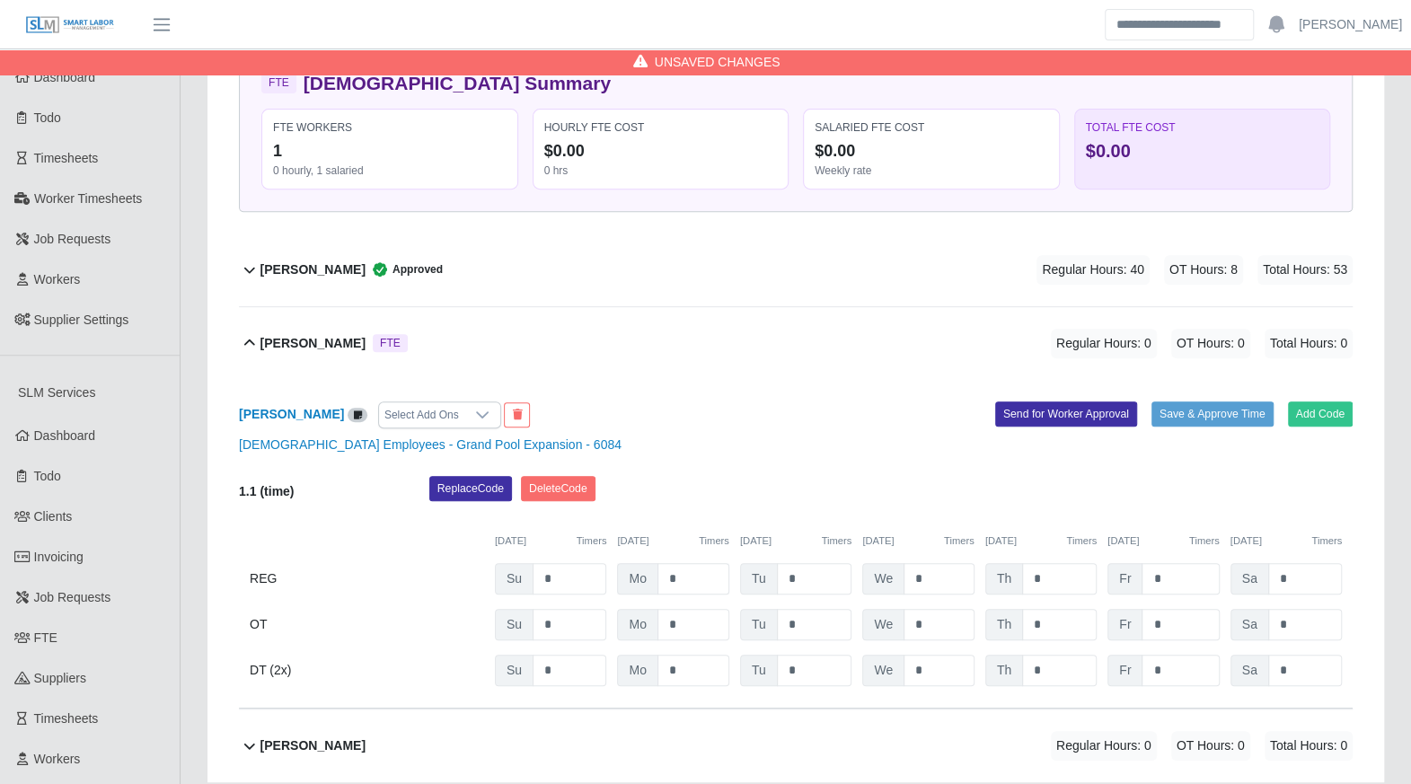
scroll to position [383, 0]
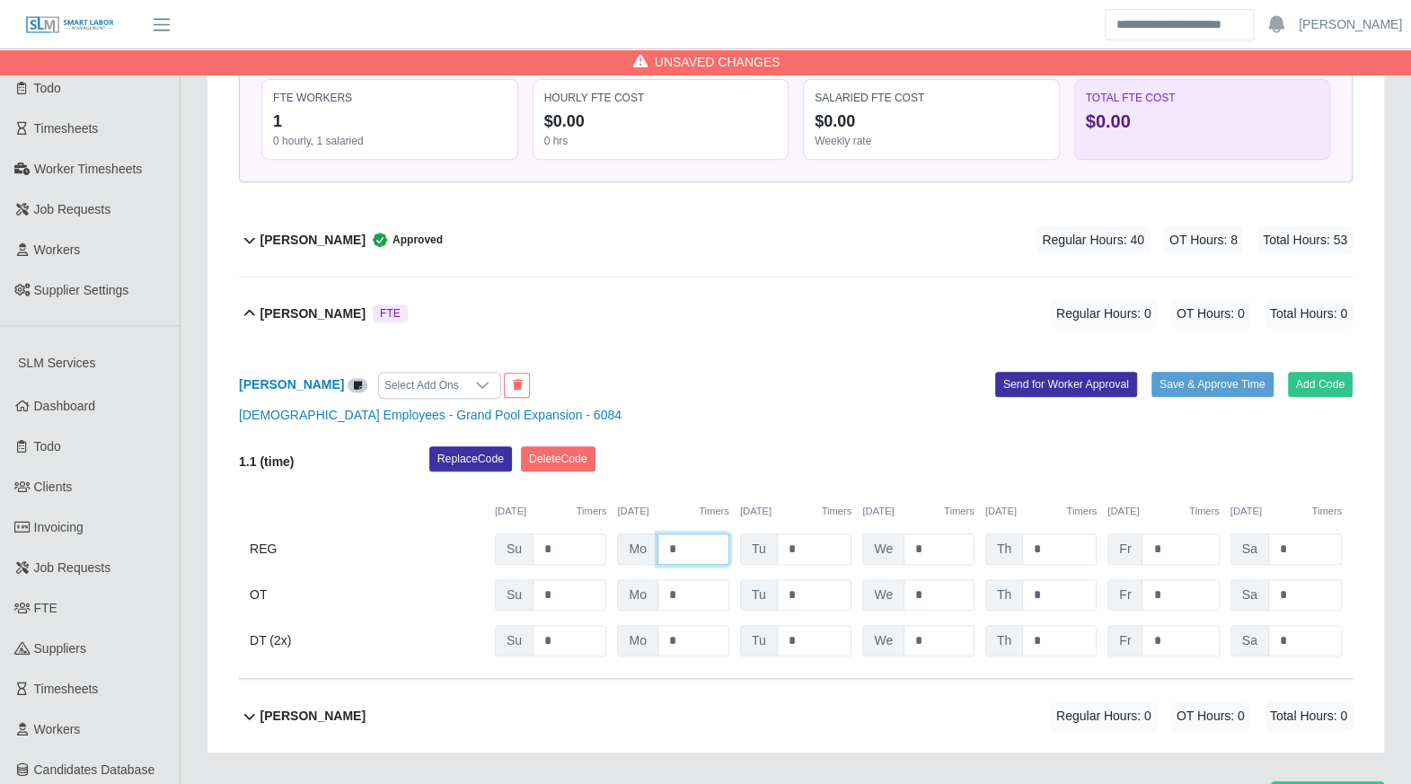
click at [678, 543] on input "*" at bounding box center [693, 548] width 72 height 31
click at [679, 551] on input "*" at bounding box center [693, 548] width 72 height 31
type input "*"
click at [689, 631] on input "*" at bounding box center [693, 640] width 72 height 31
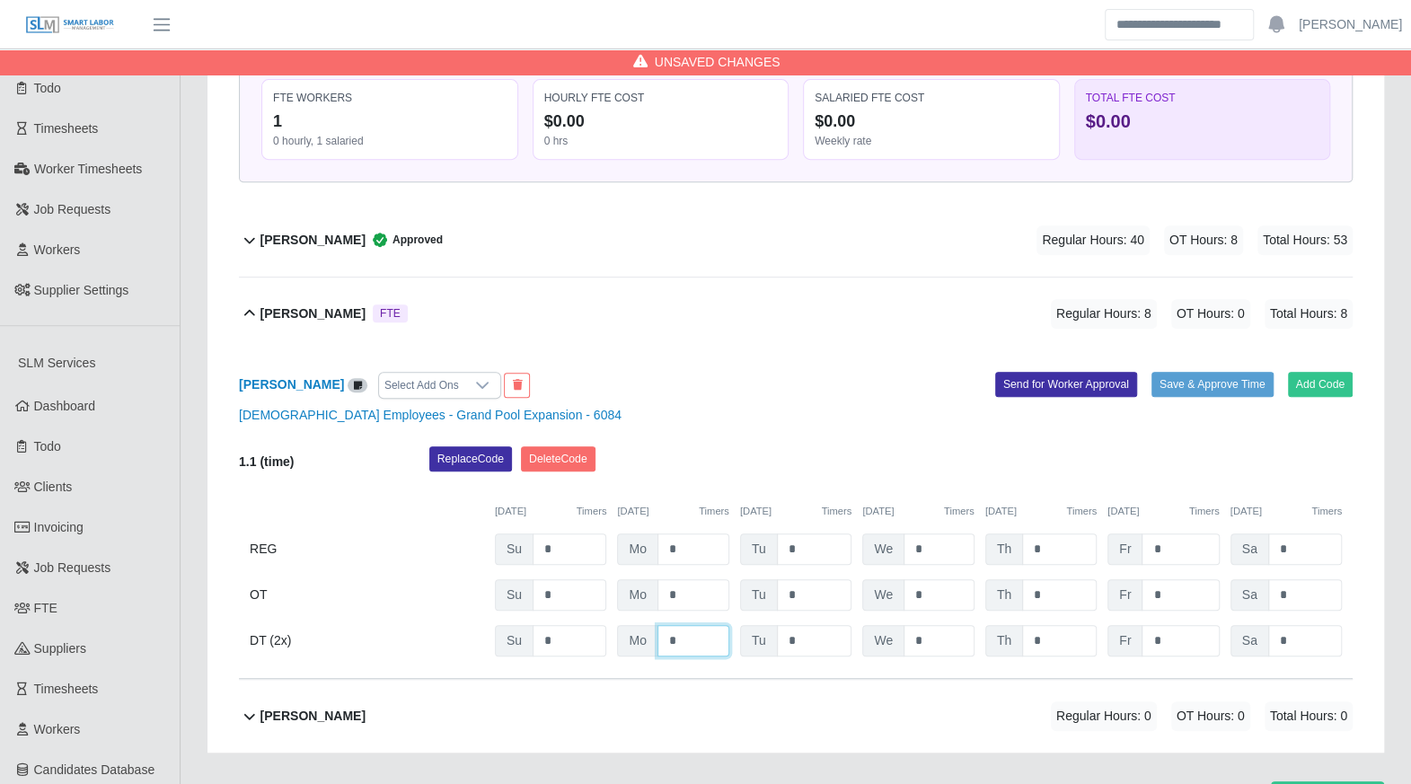
click at [689, 631] on input "*" at bounding box center [693, 640] width 72 height 31
type input "*"
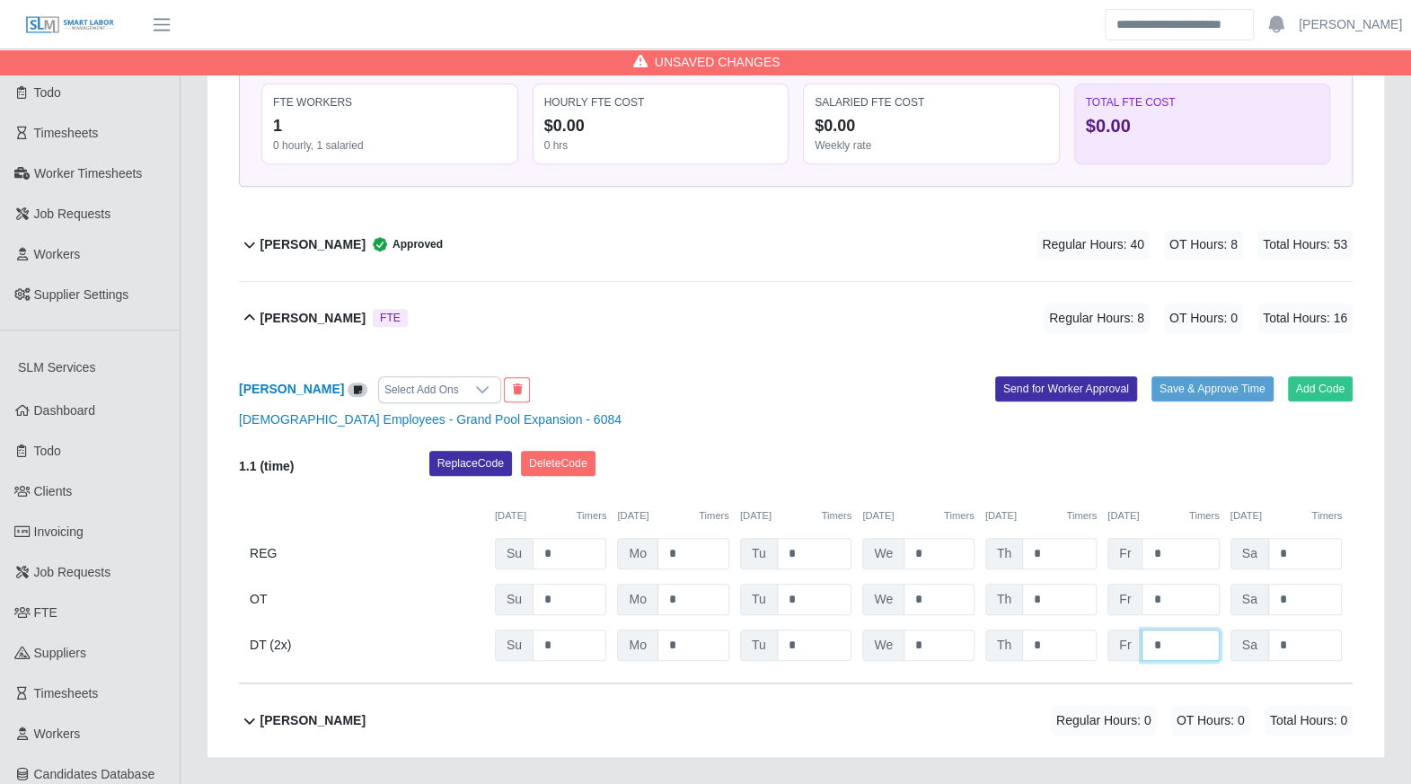
scroll to position [377, 0]
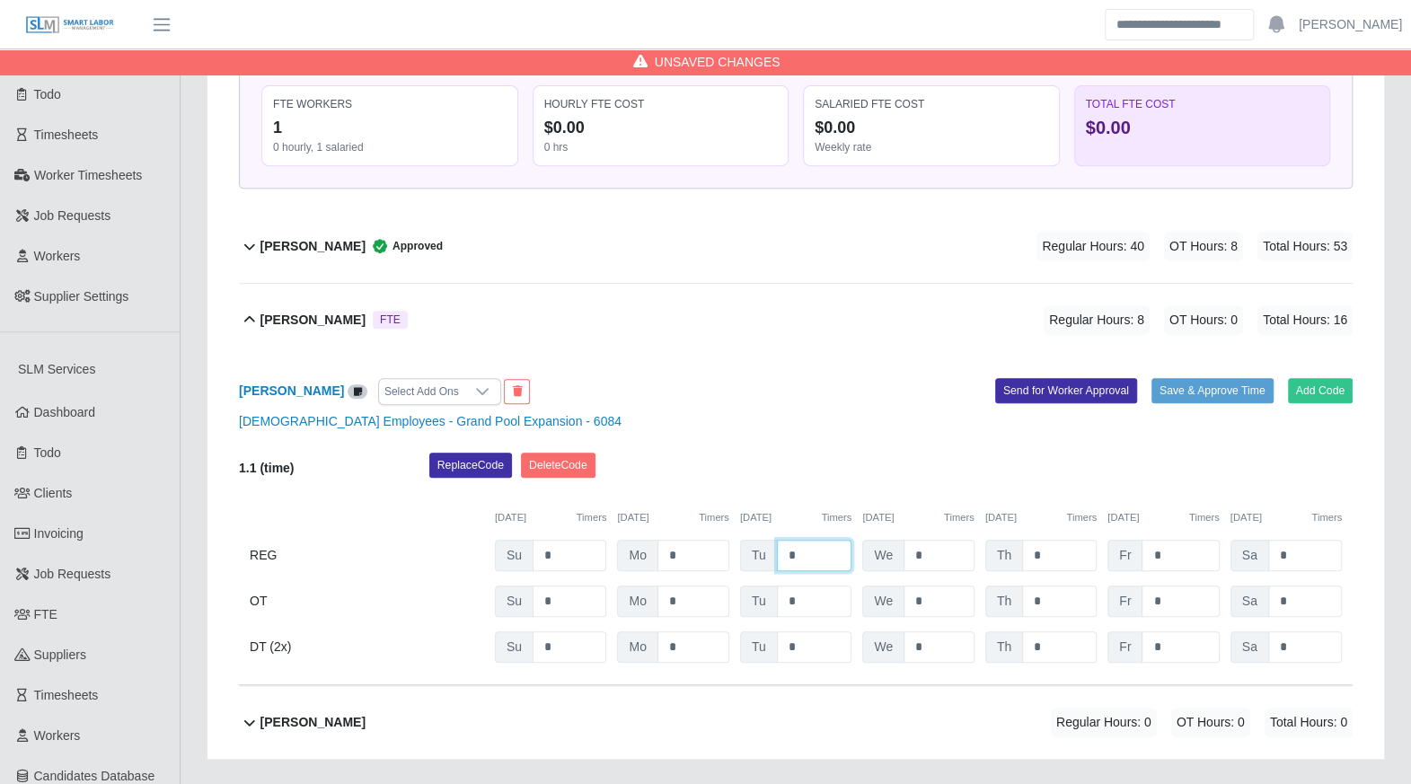
click at [803, 553] on input "*" at bounding box center [814, 555] width 75 height 31
type input "*"
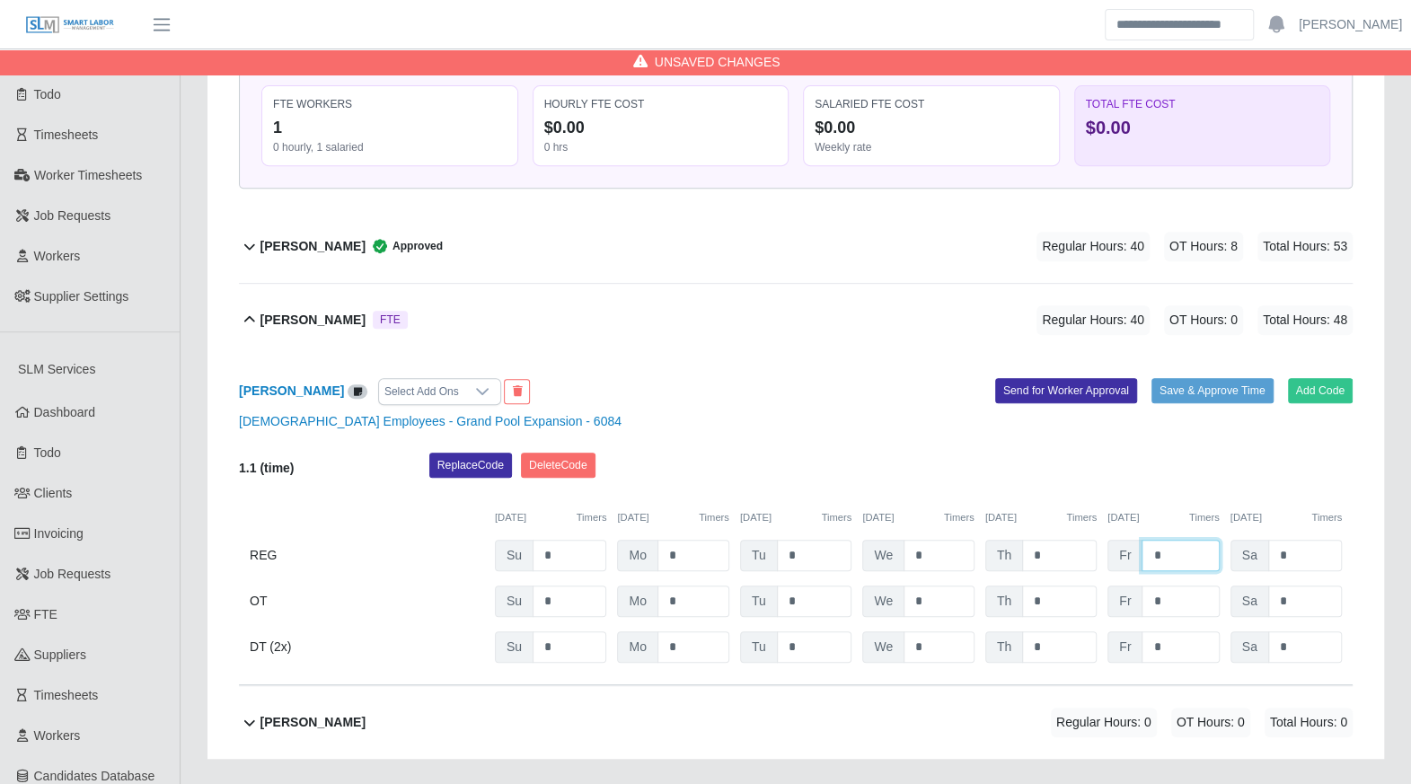
type input "*"
click at [1114, 467] on div "Replace Code Delete Code" at bounding box center [891, 471] width 950 height 36
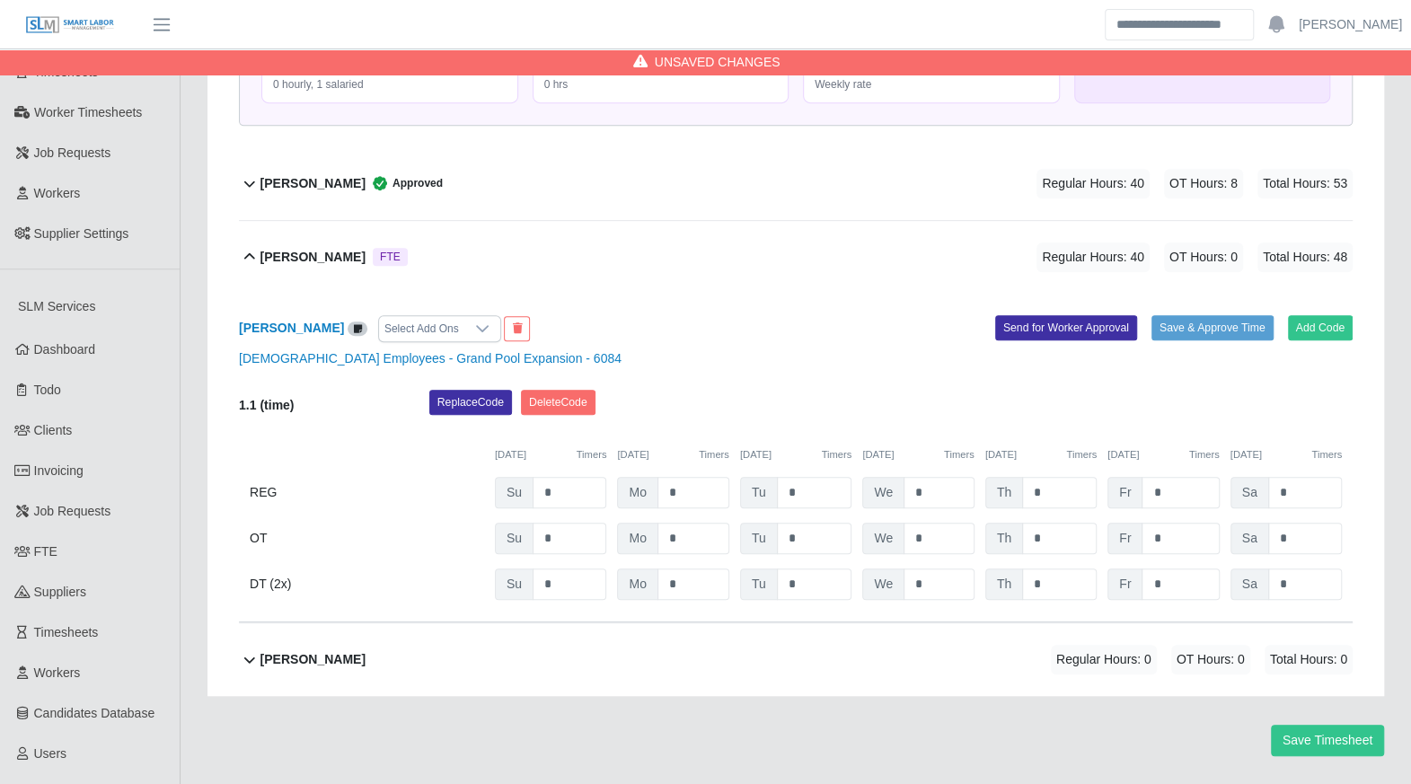
scroll to position [470, 0]
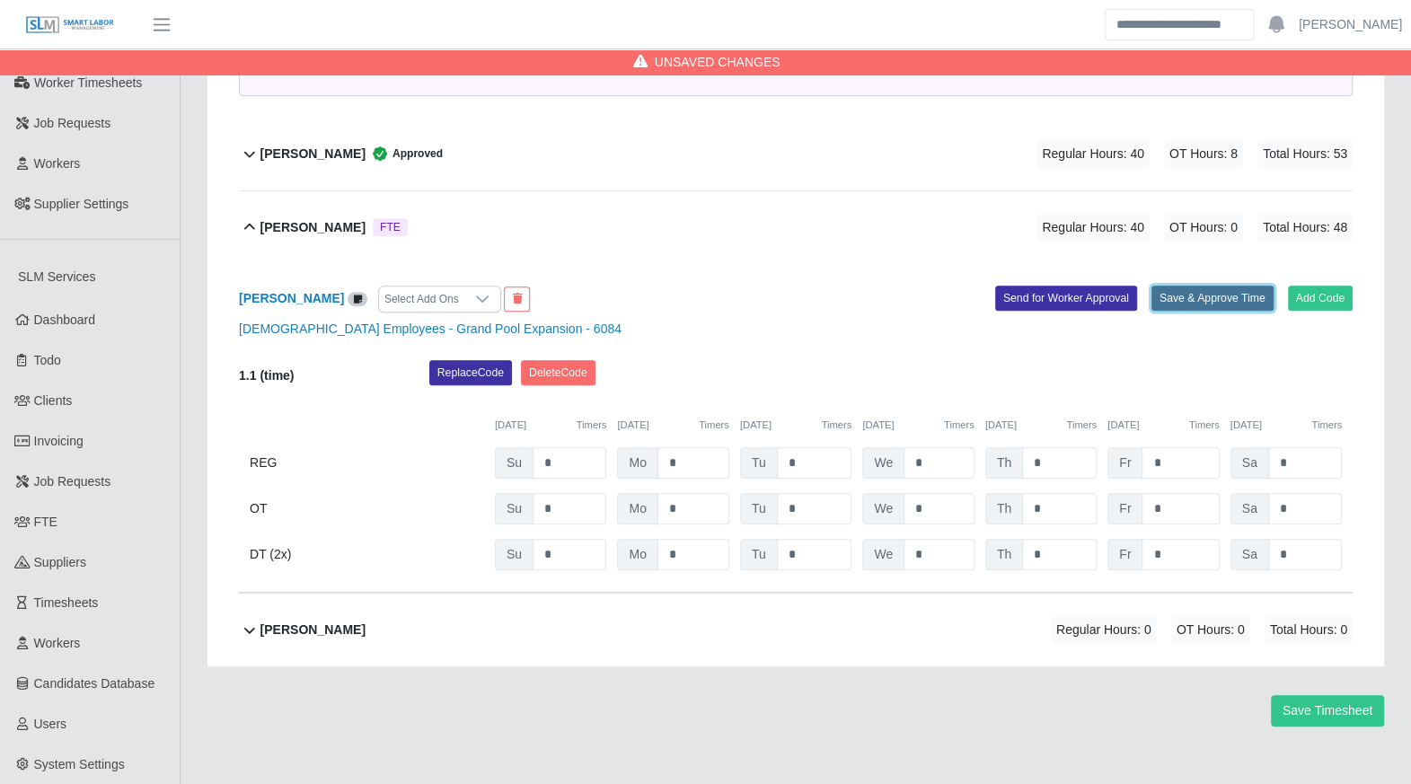
click at [1206, 298] on button "Save & Approve Time" at bounding box center [1212, 298] width 122 height 25
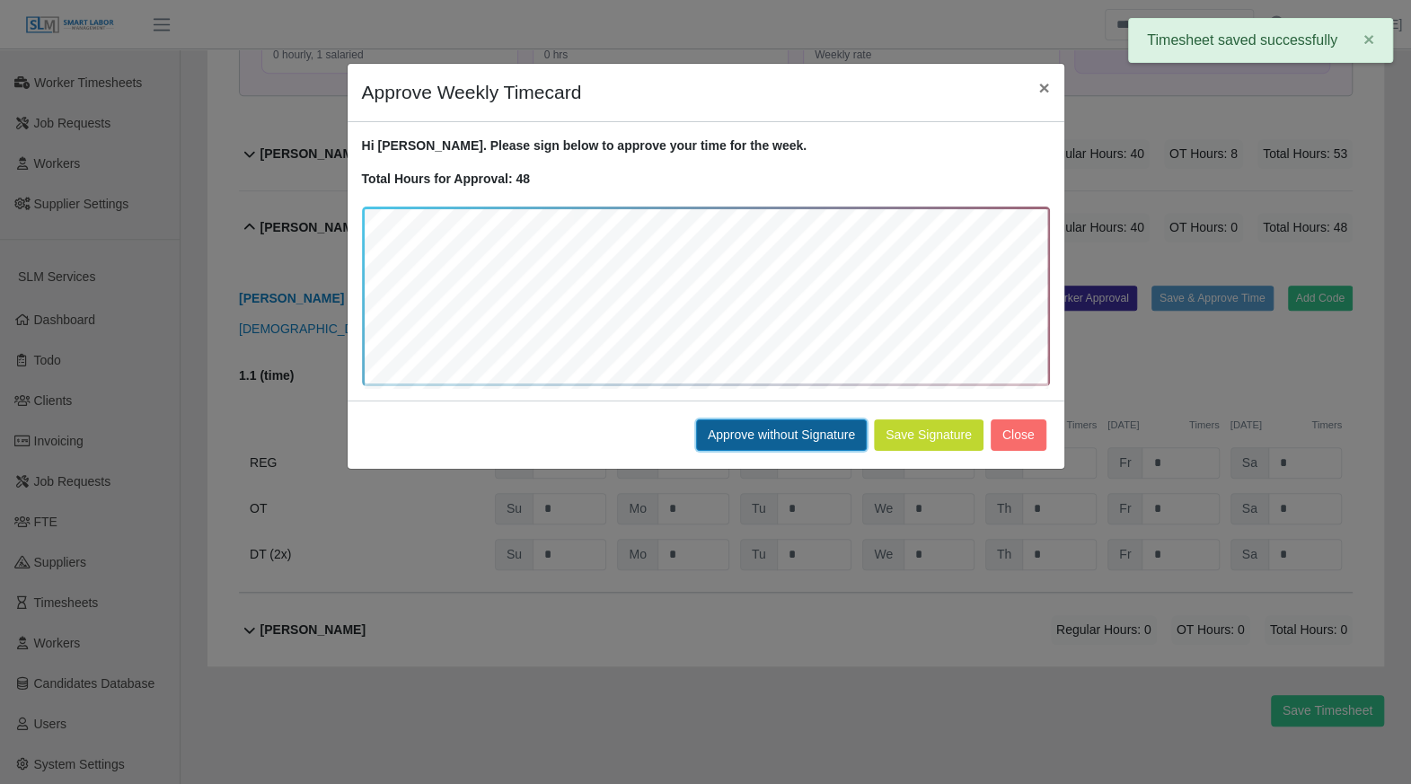
click at [823, 434] on button "Approve without Signature" at bounding box center [781, 434] width 171 height 31
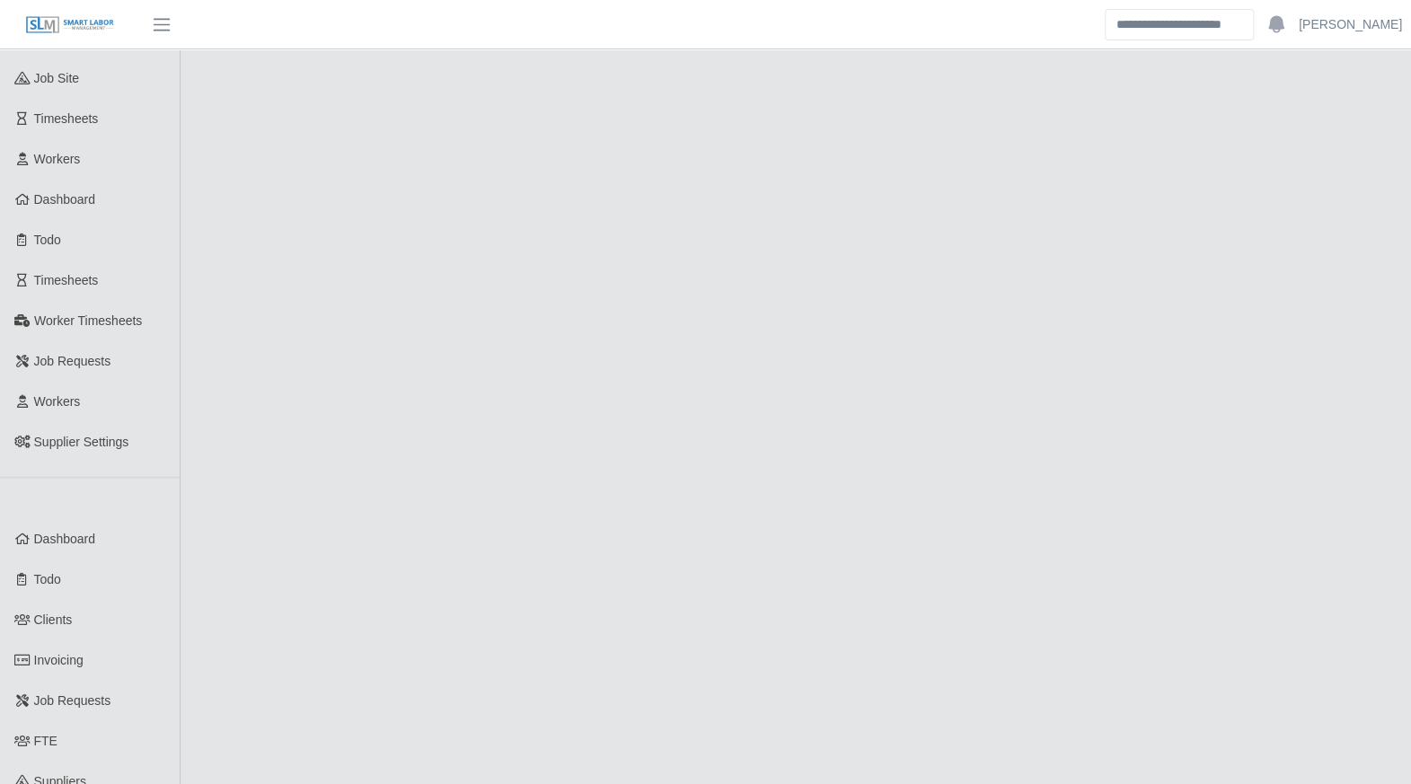
scroll to position [213, 0]
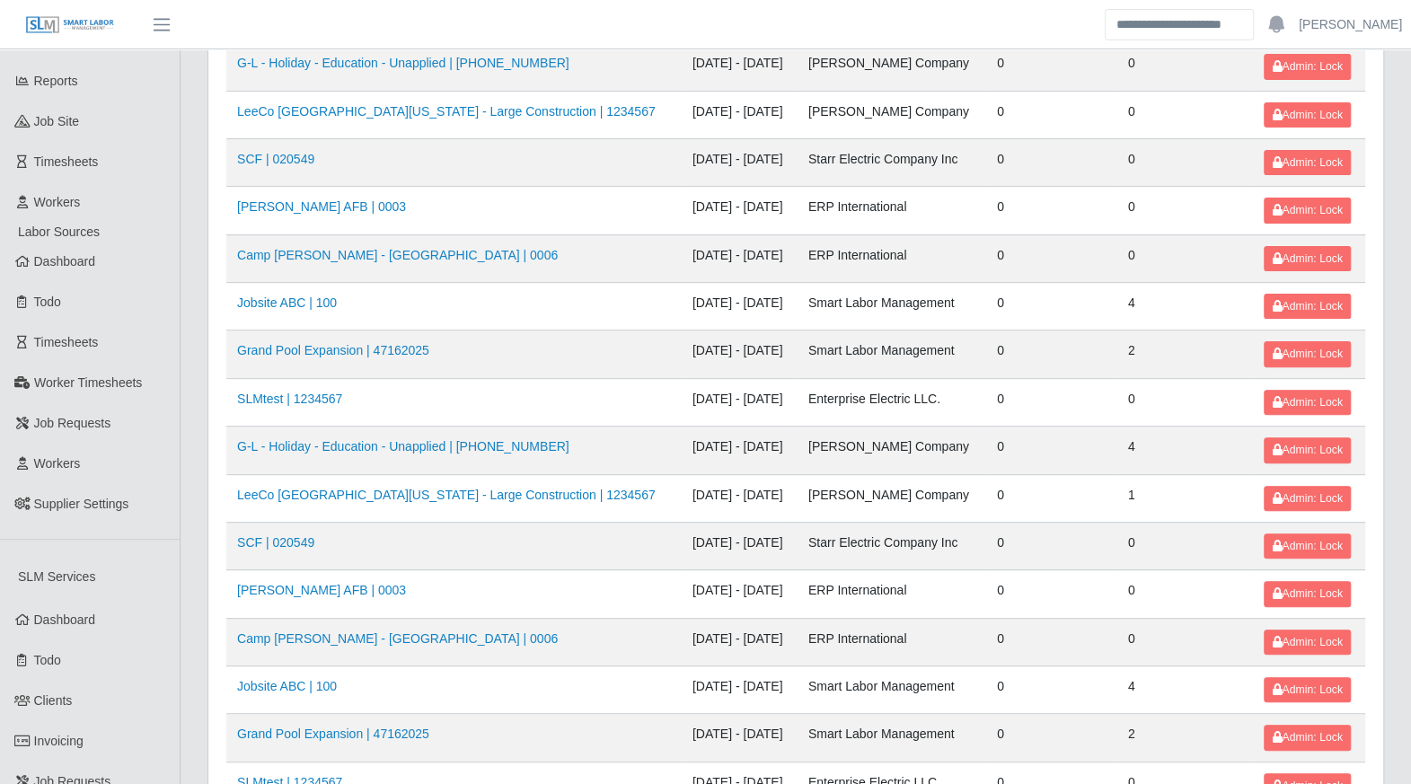
scroll to position [167, 0]
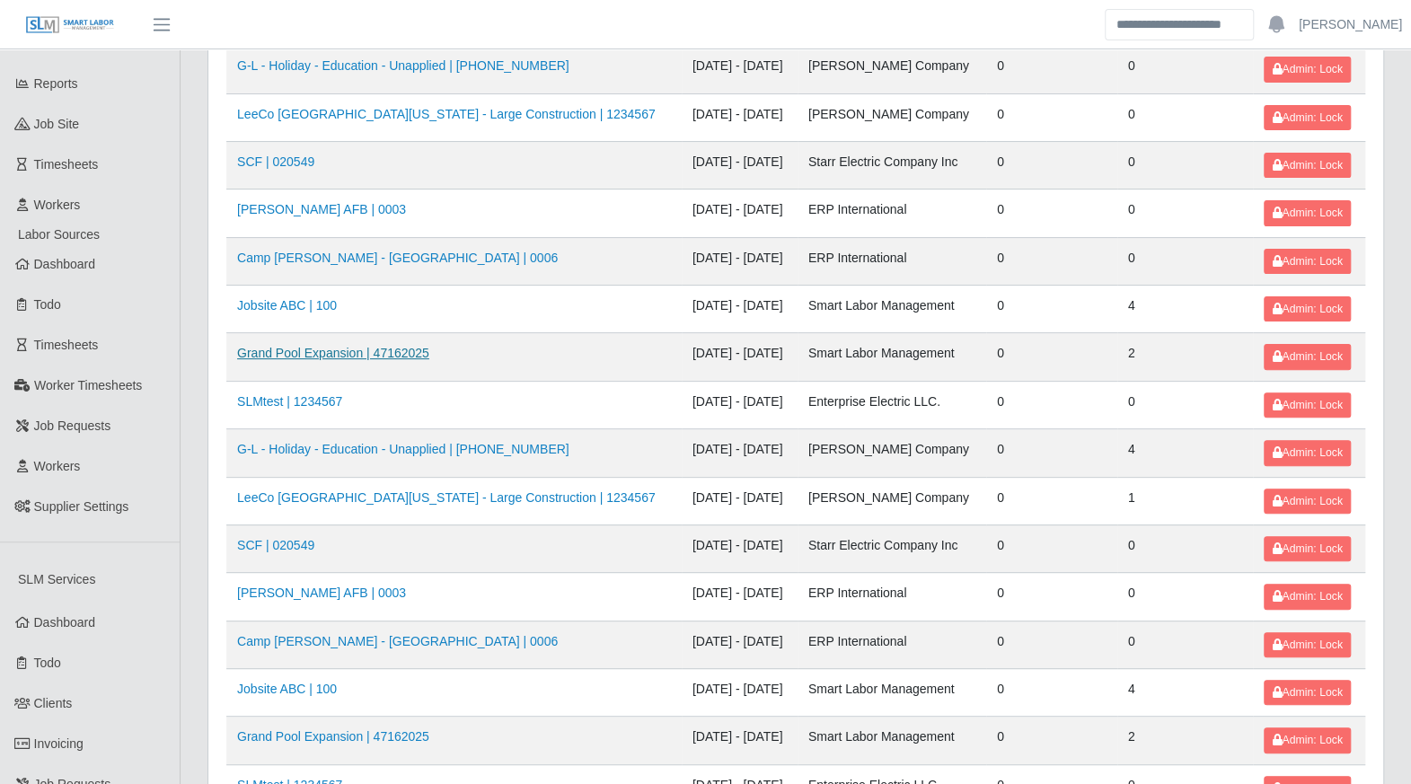
click at [379, 355] on link "Grand Pool Expansion | 47162025" at bounding box center [333, 353] width 192 height 14
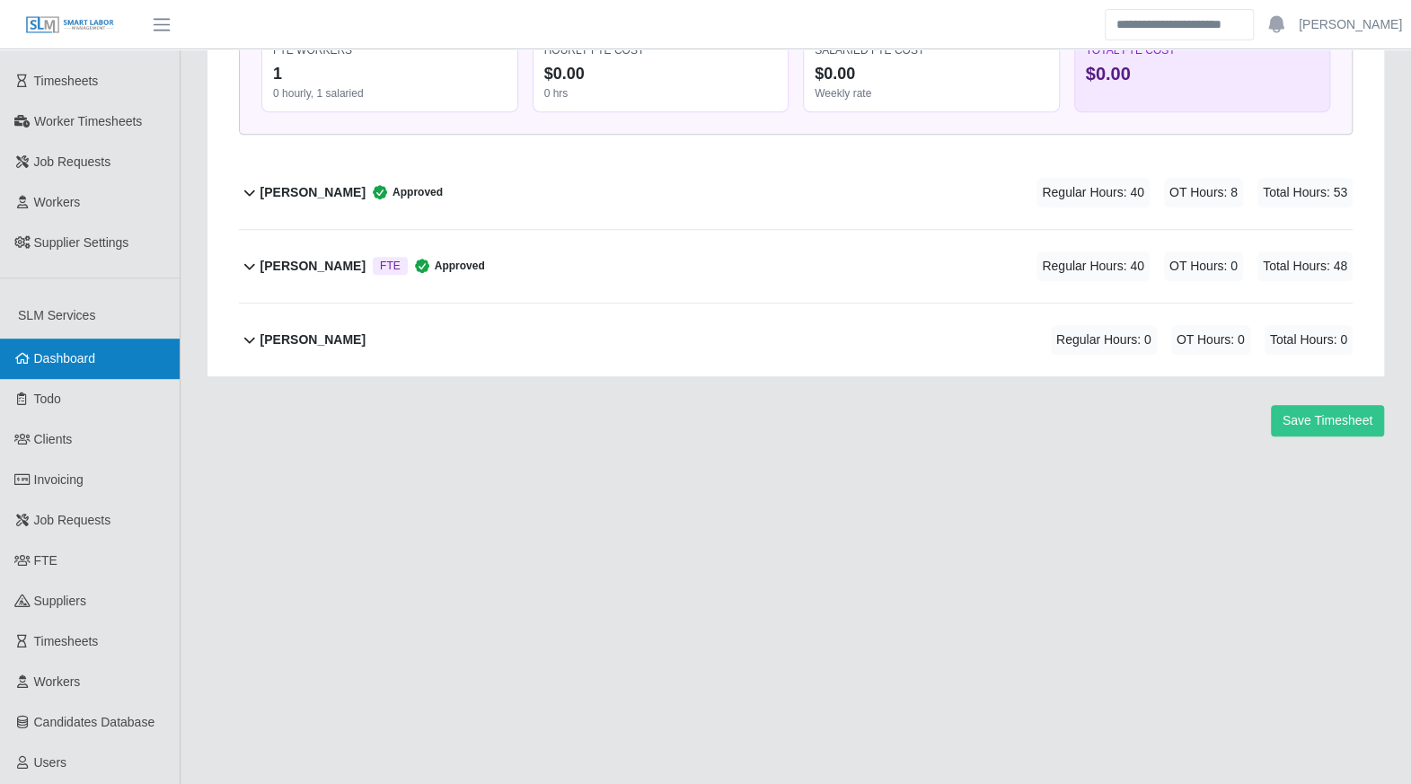
scroll to position [621, 0]
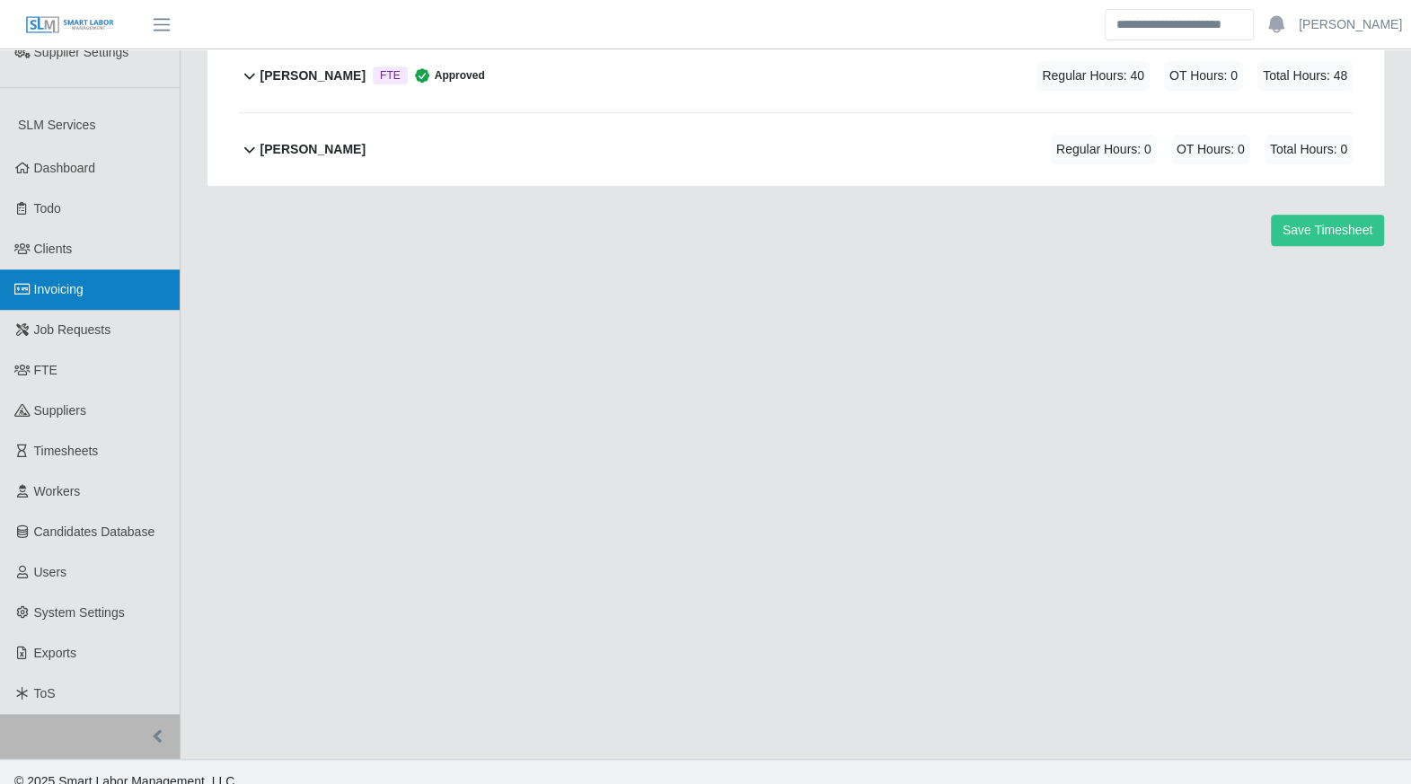
click at [75, 282] on span "Invoicing" at bounding box center [58, 289] width 49 height 14
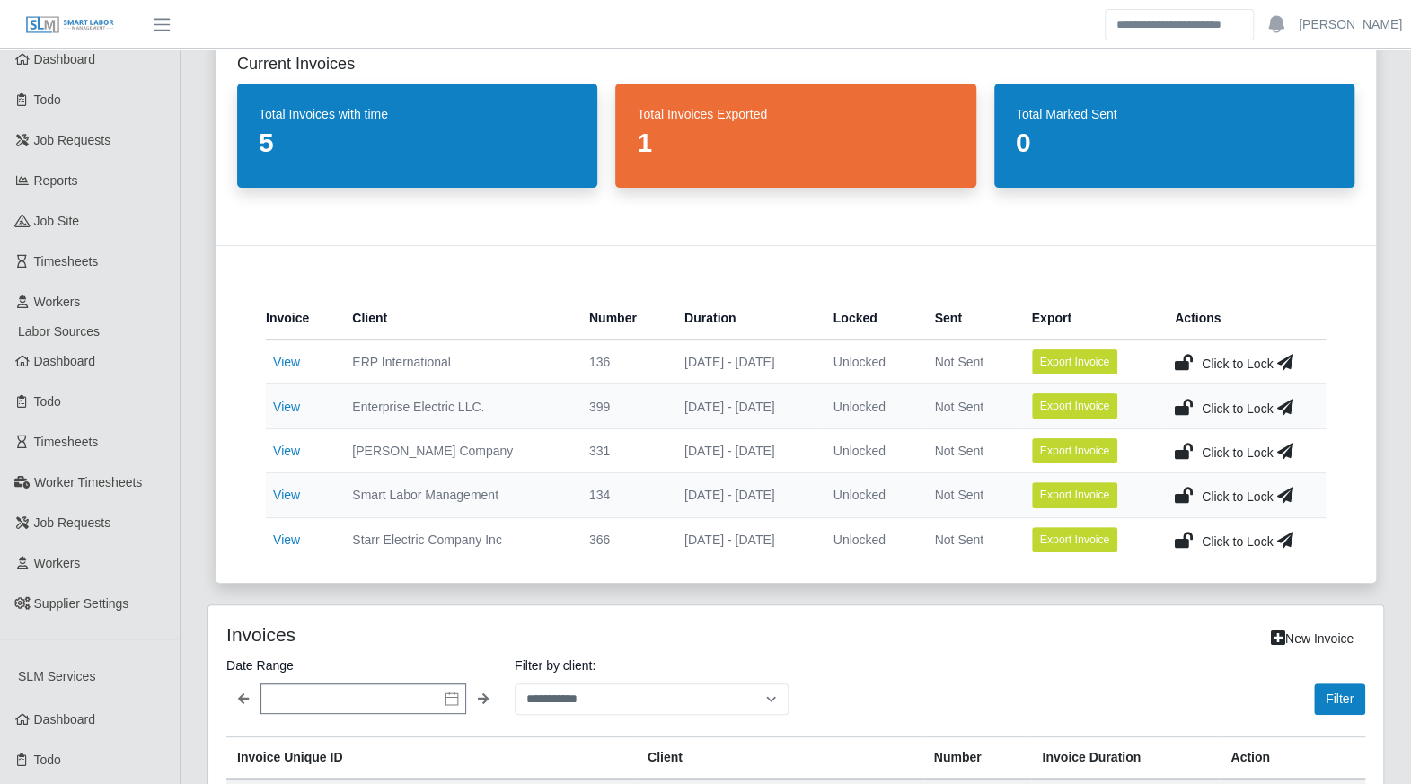
scroll to position [75, 0]
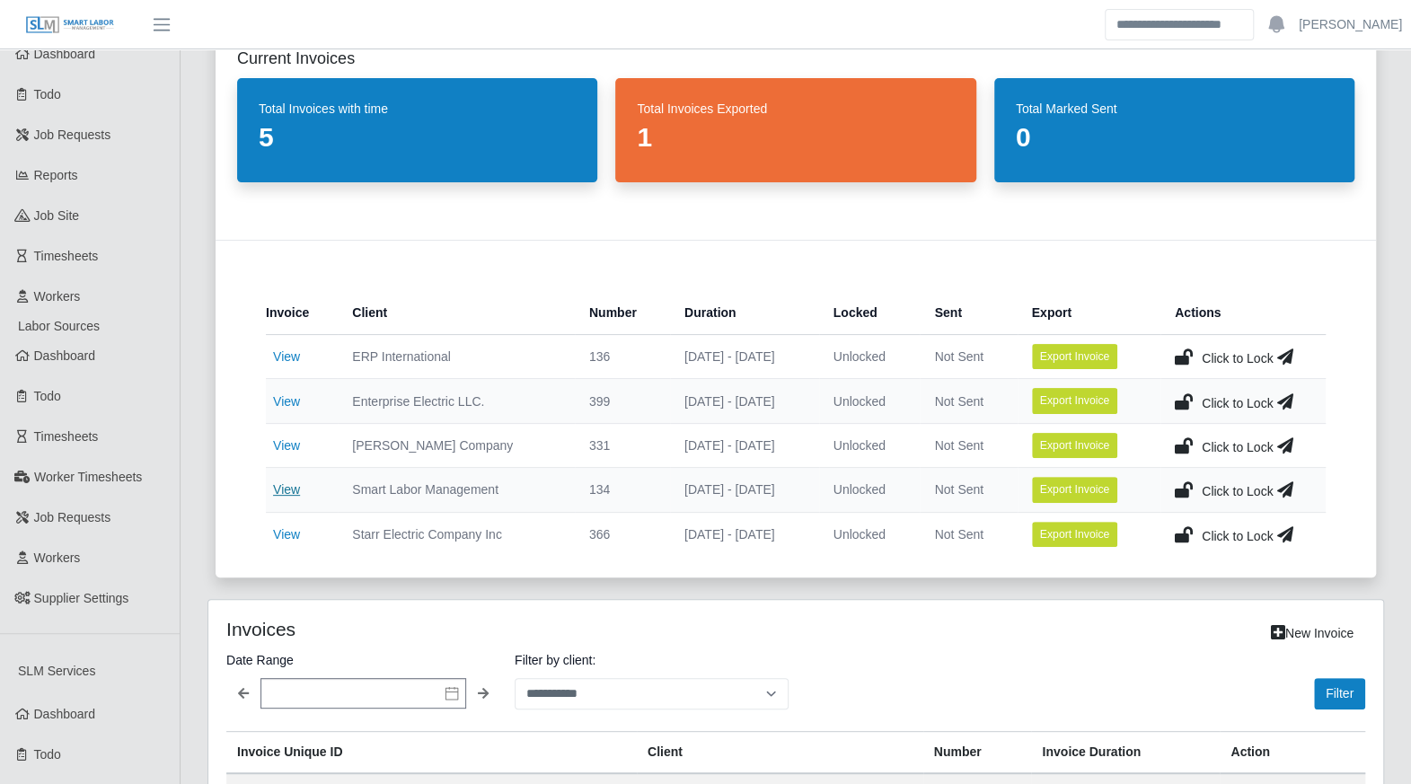
click at [278, 484] on link "View" at bounding box center [286, 489] width 27 height 14
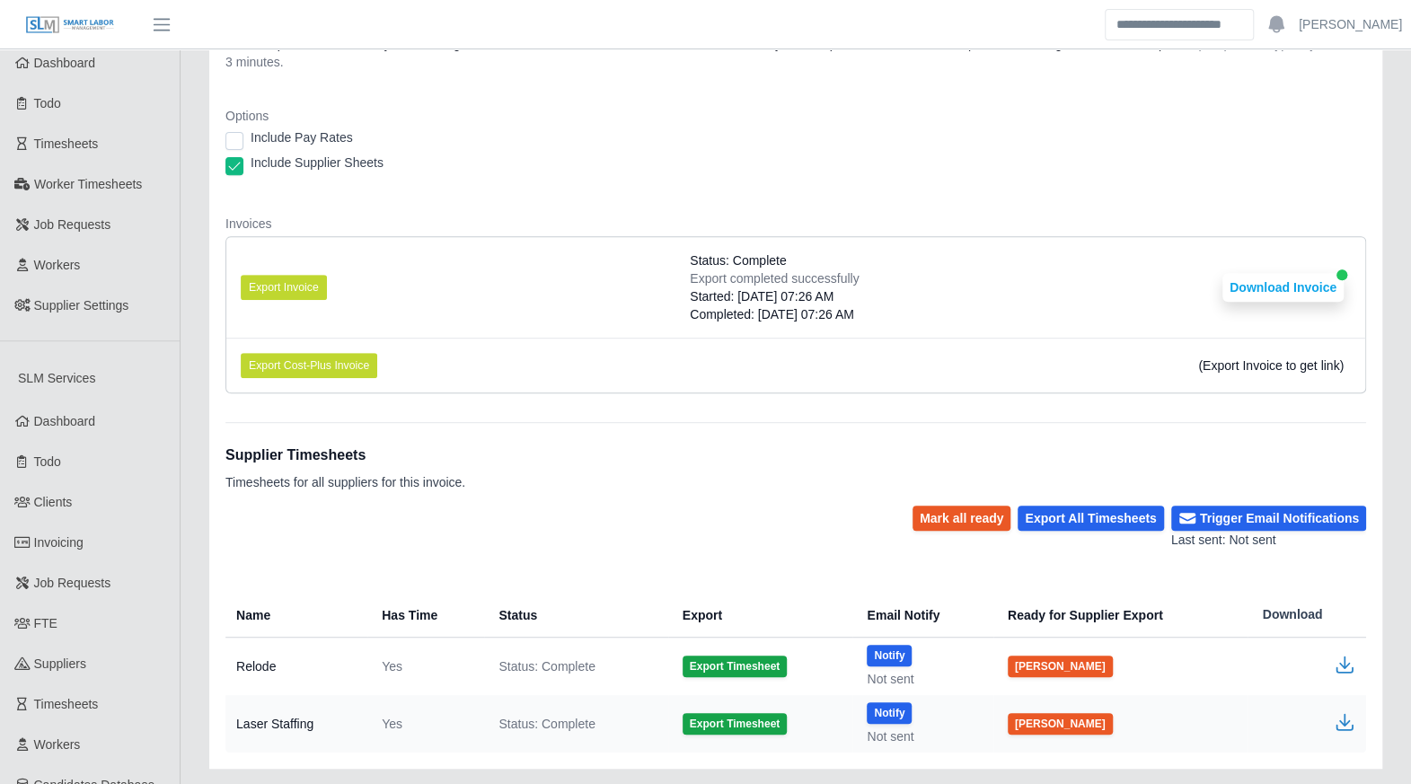
scroll to position [370, 0]
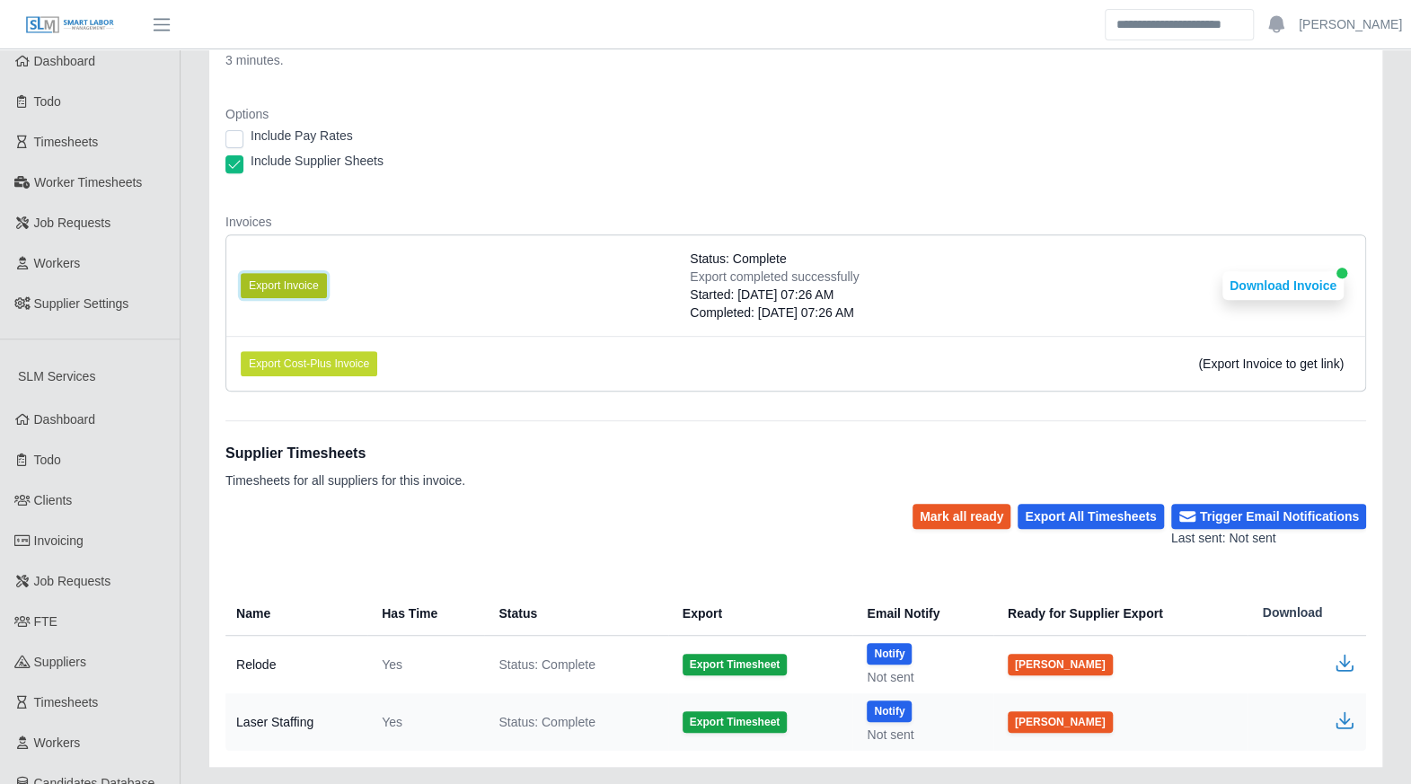
click at [295, 277] on button "Export Invoice" at bounding box center [284, 285] width 86 height 25
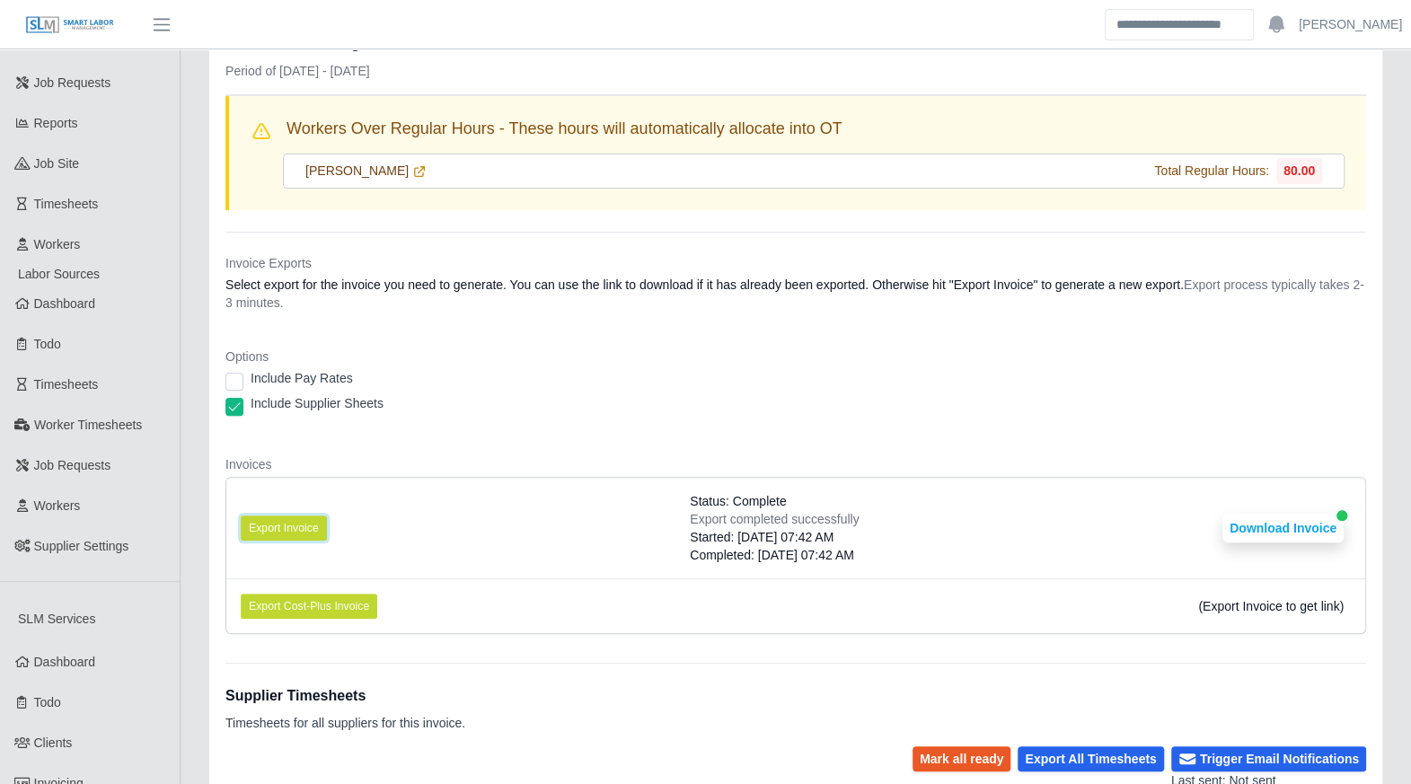
scroll to position [0, 0]
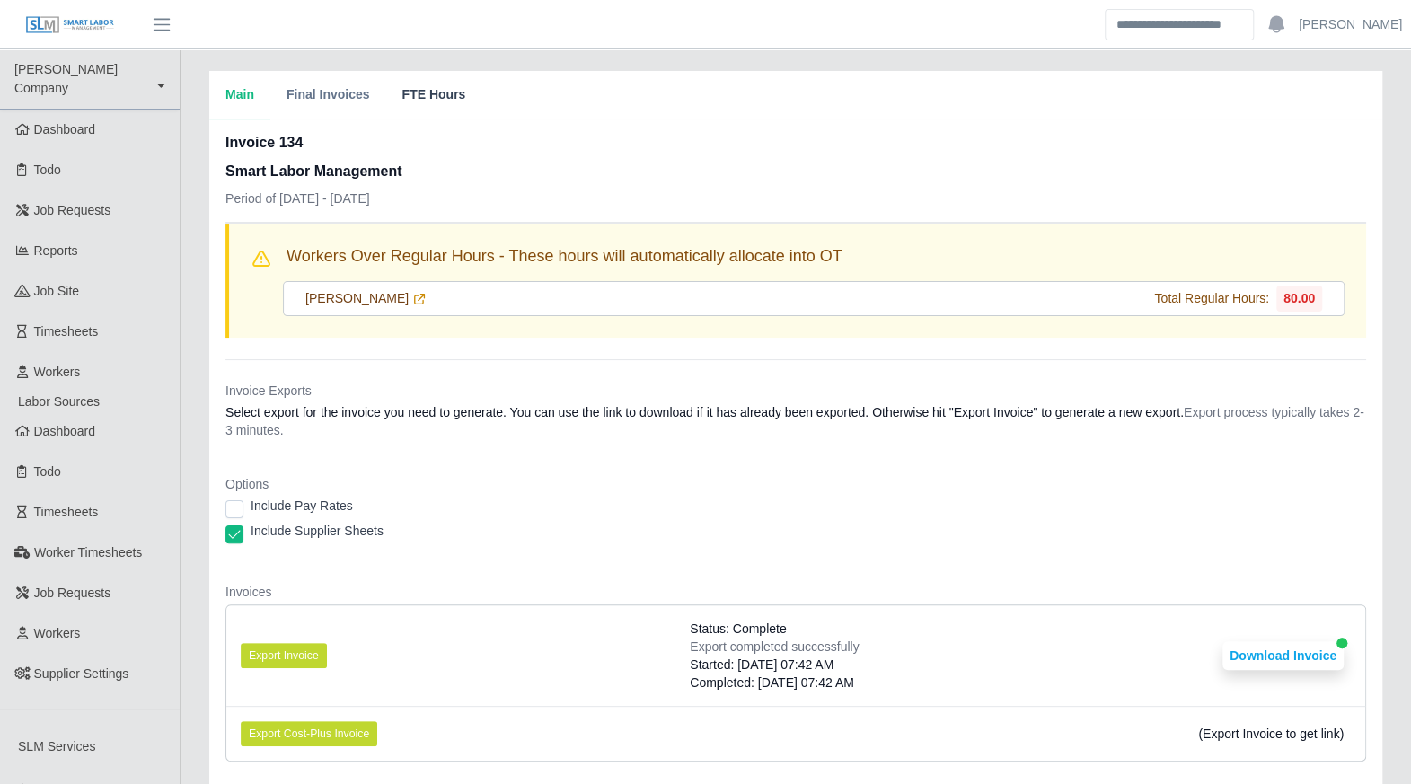
click at [429, 101] on button "FTE Hours" at bounding box center [433, 95] width 96 height 48
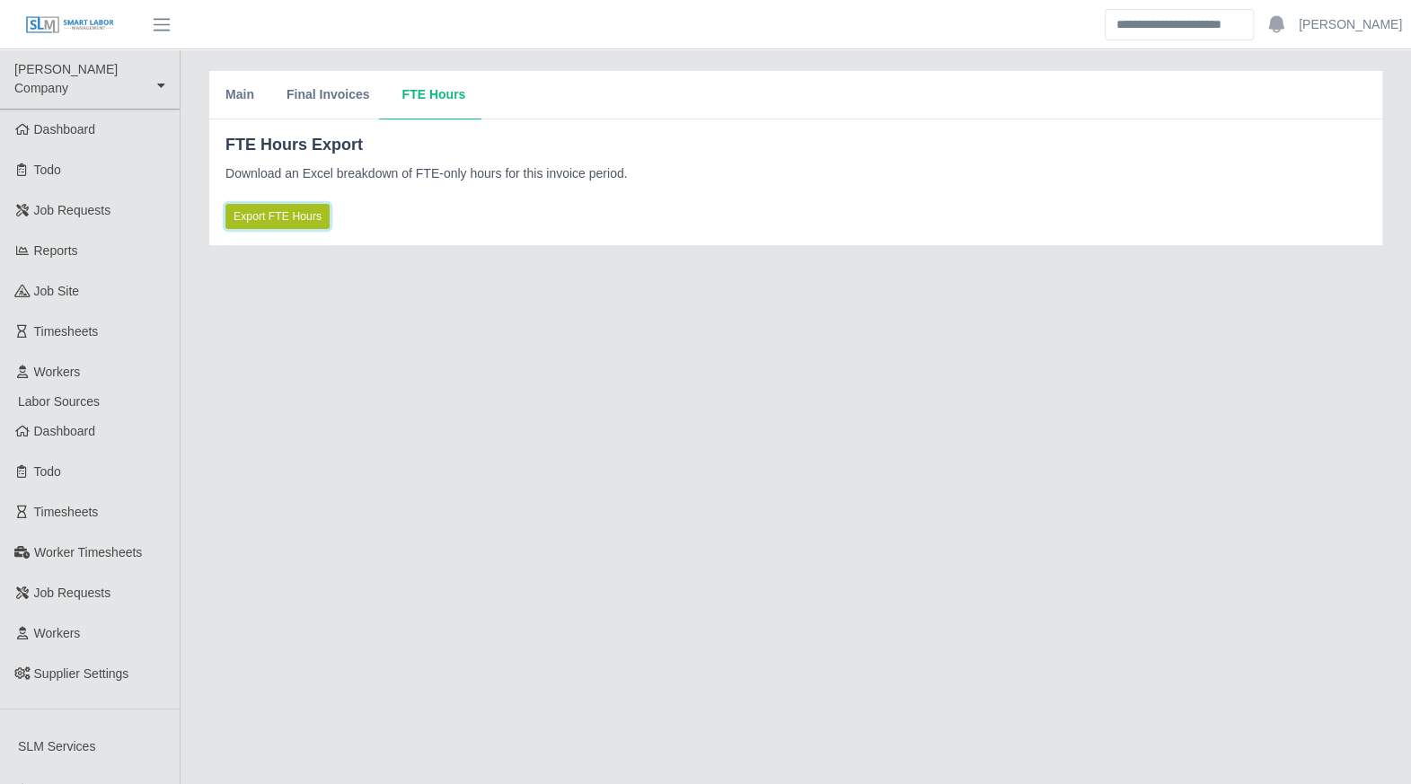
click at [289, 225] on button "Export FTE Hours" at bounding box center [277, 216] width 104 height 25
click at [343, 101] on button "Final Invoices" at bounding box center [328, 95] width 116 height 48
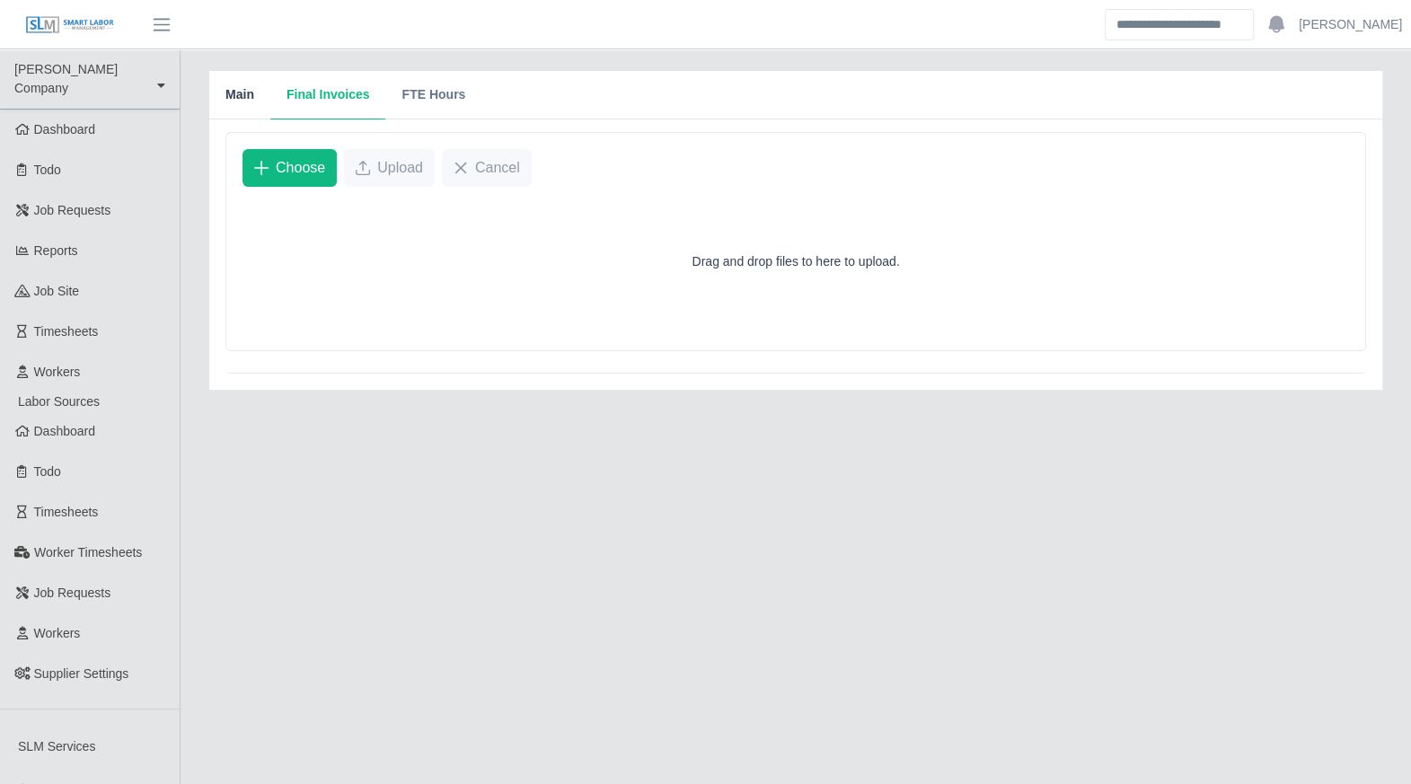
click at [255, 98] on button "Main" at bounding box center [239, 95] width 61 height 48
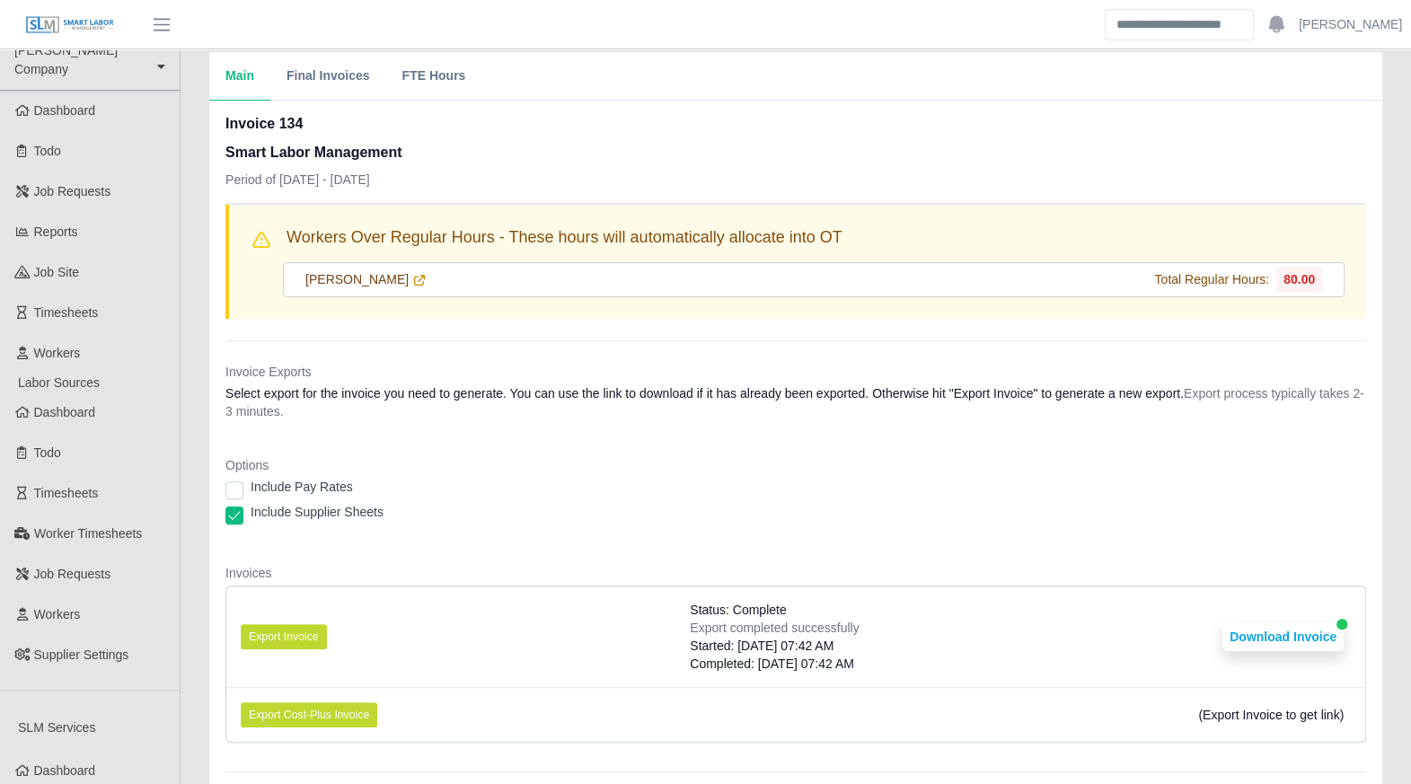
scroll to position [20, 0]
click at [420, 274] on icon at bounding box center [420, 279] width 10 height 10
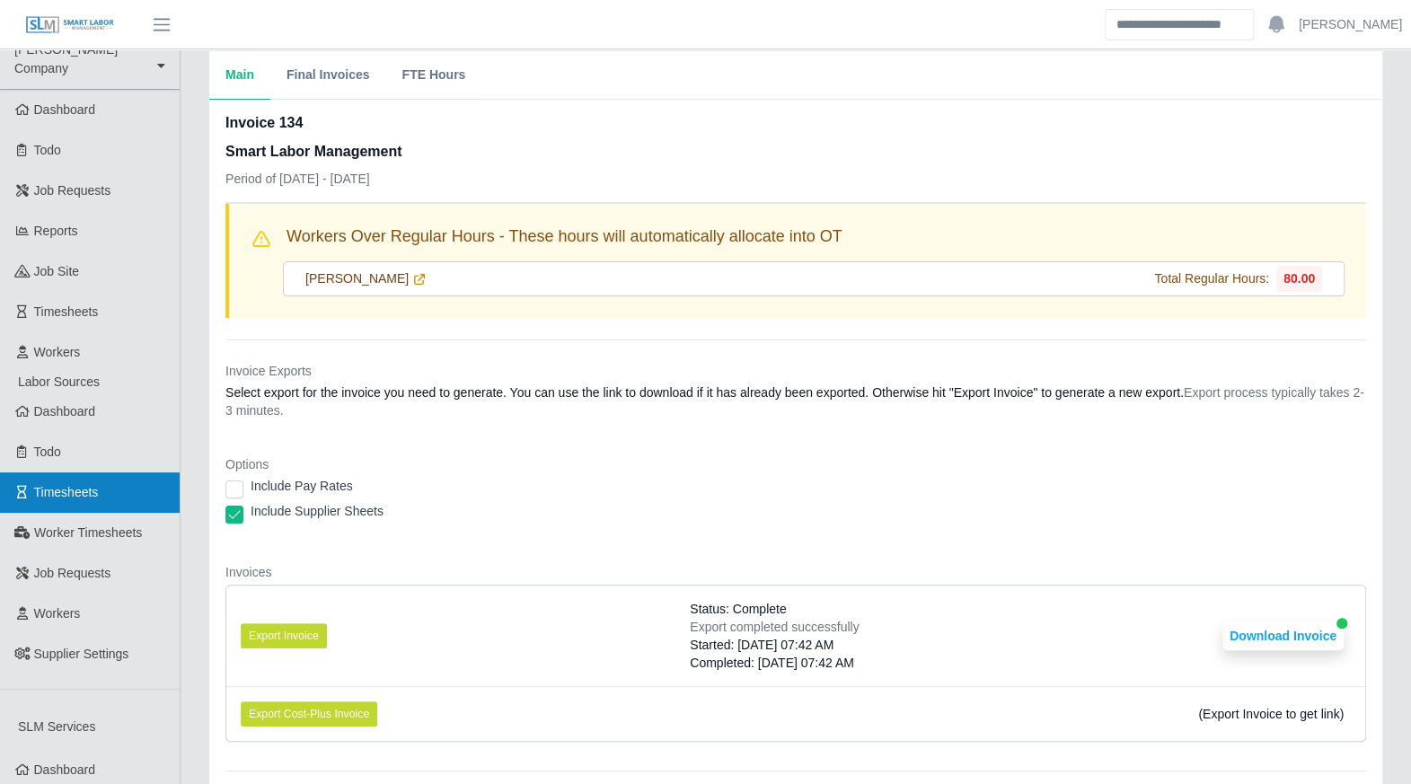
click at [93, 484] on link "Timesheets" at bounding box center [90, 492] width 180 height 40
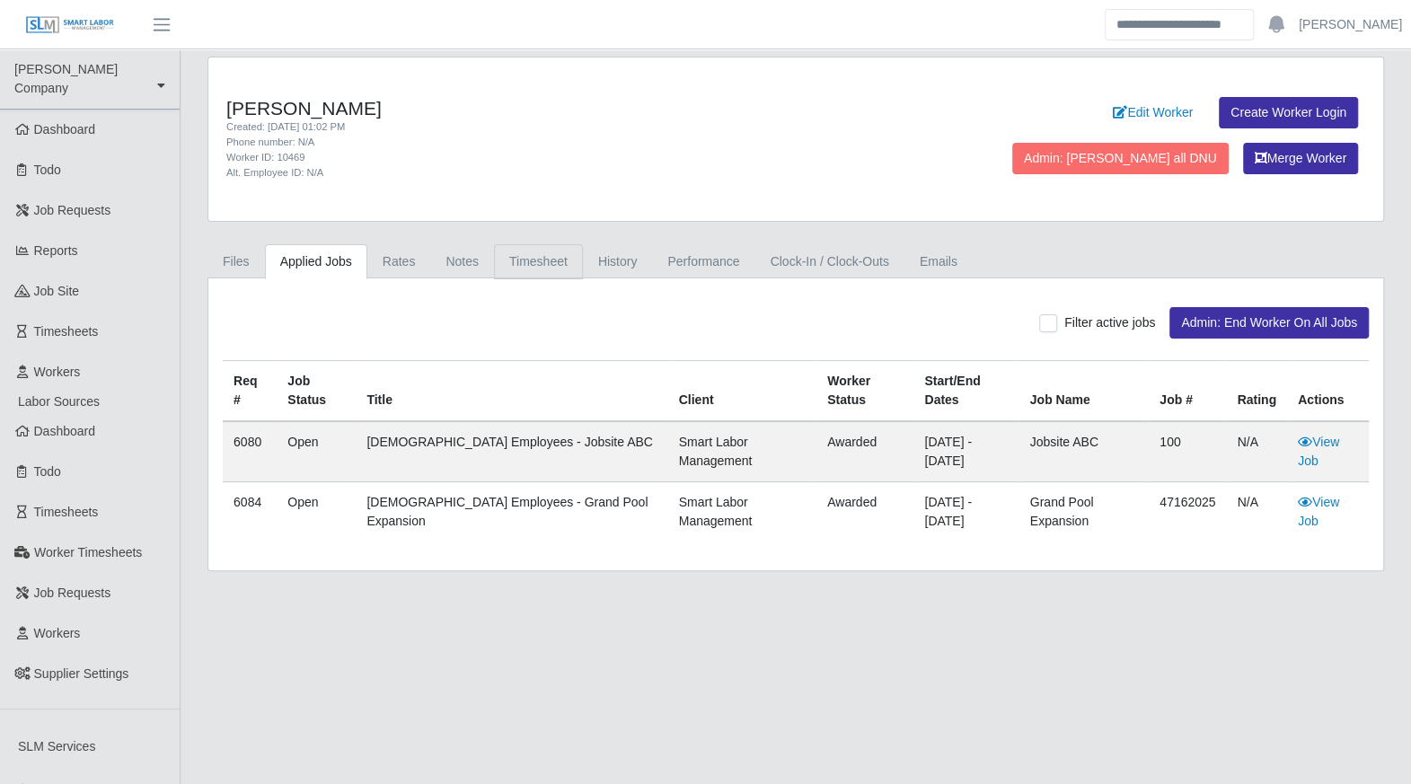
click at [541, 259] on link "Timesheet" at bounding box center [538, 261] width 89 height 35
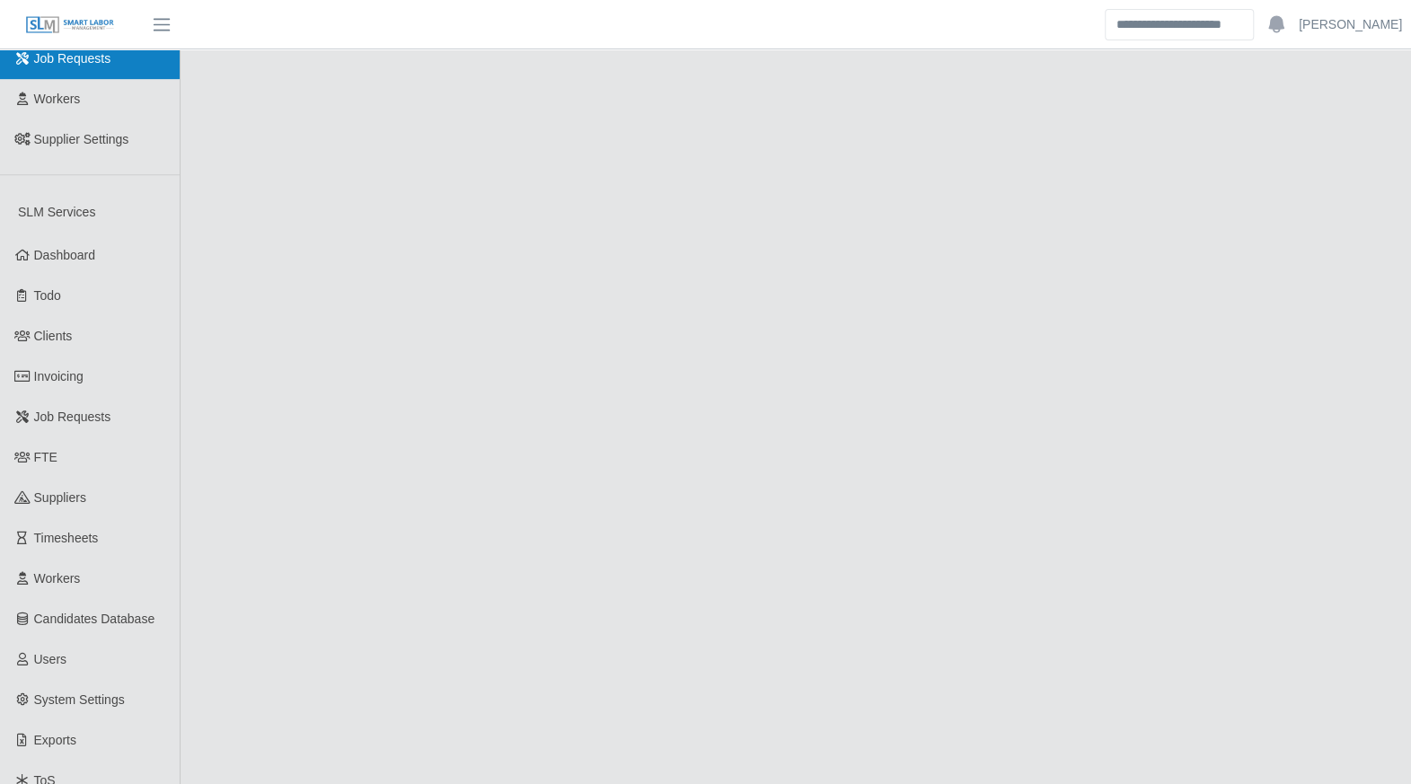
scroll to position [600, 0]
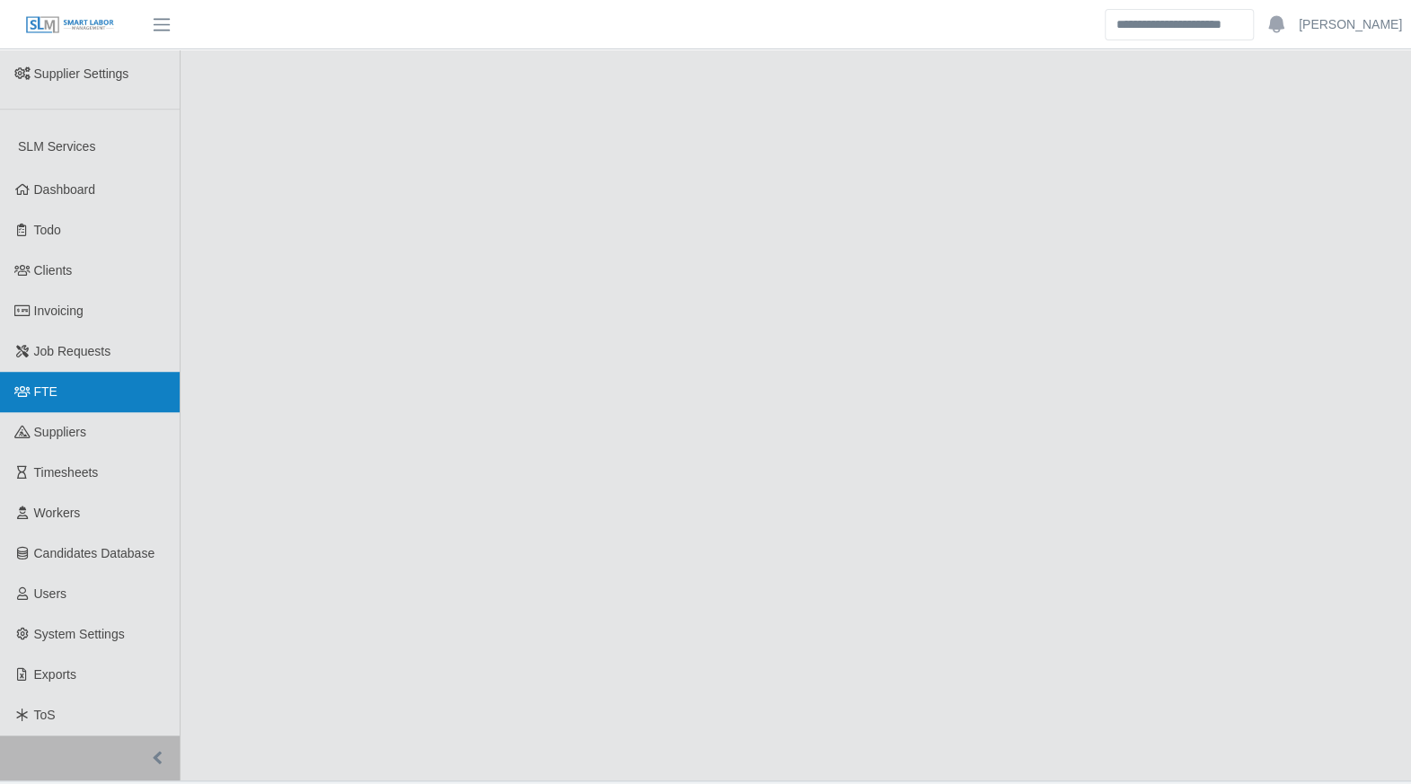
click at [75, 380] on link "FTE" at bounding box center [90, 392] width 180 height 40
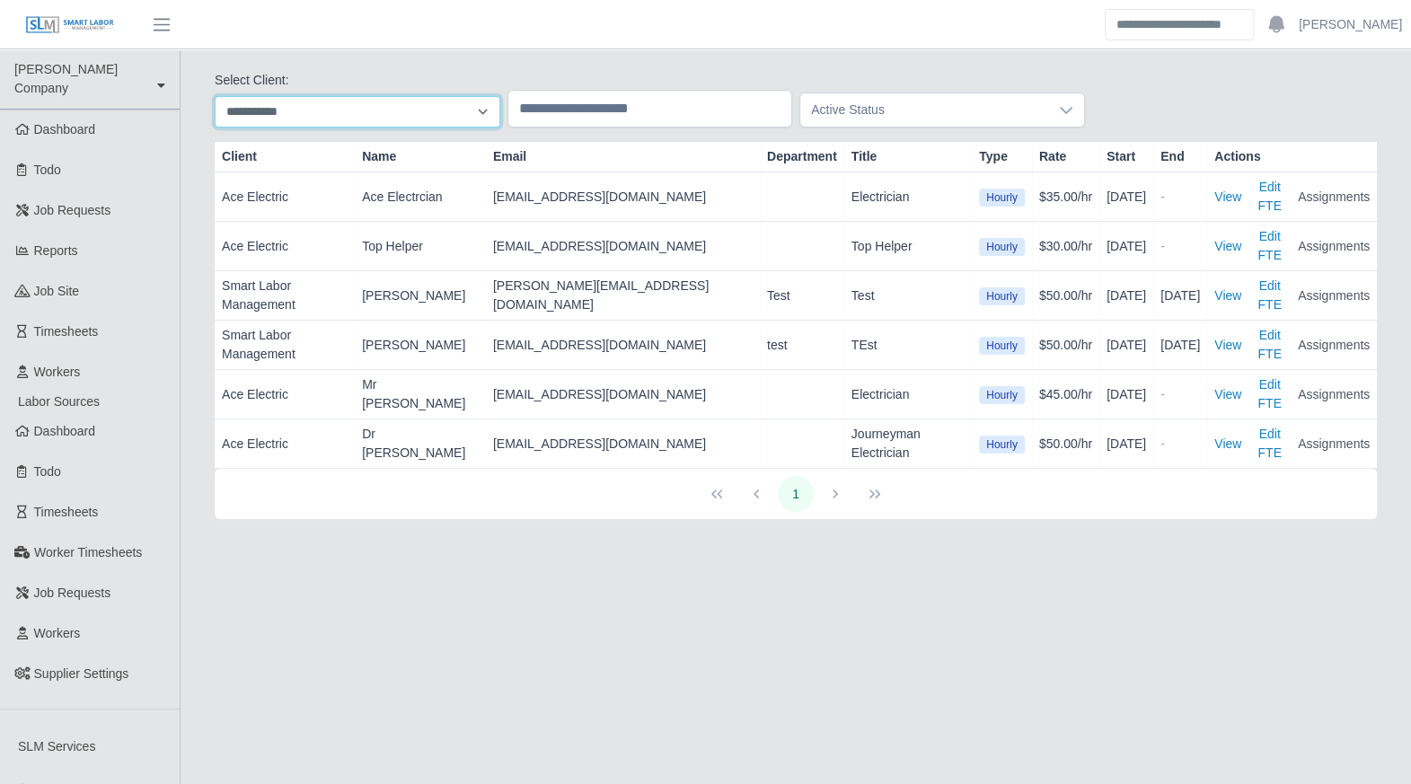
click at [469, 100] on select "**********" at bounding box center [358, 111] width 286 height 31
click at [215, 96] on select "**********" at bounding box center [358, 111] width 286 height 31
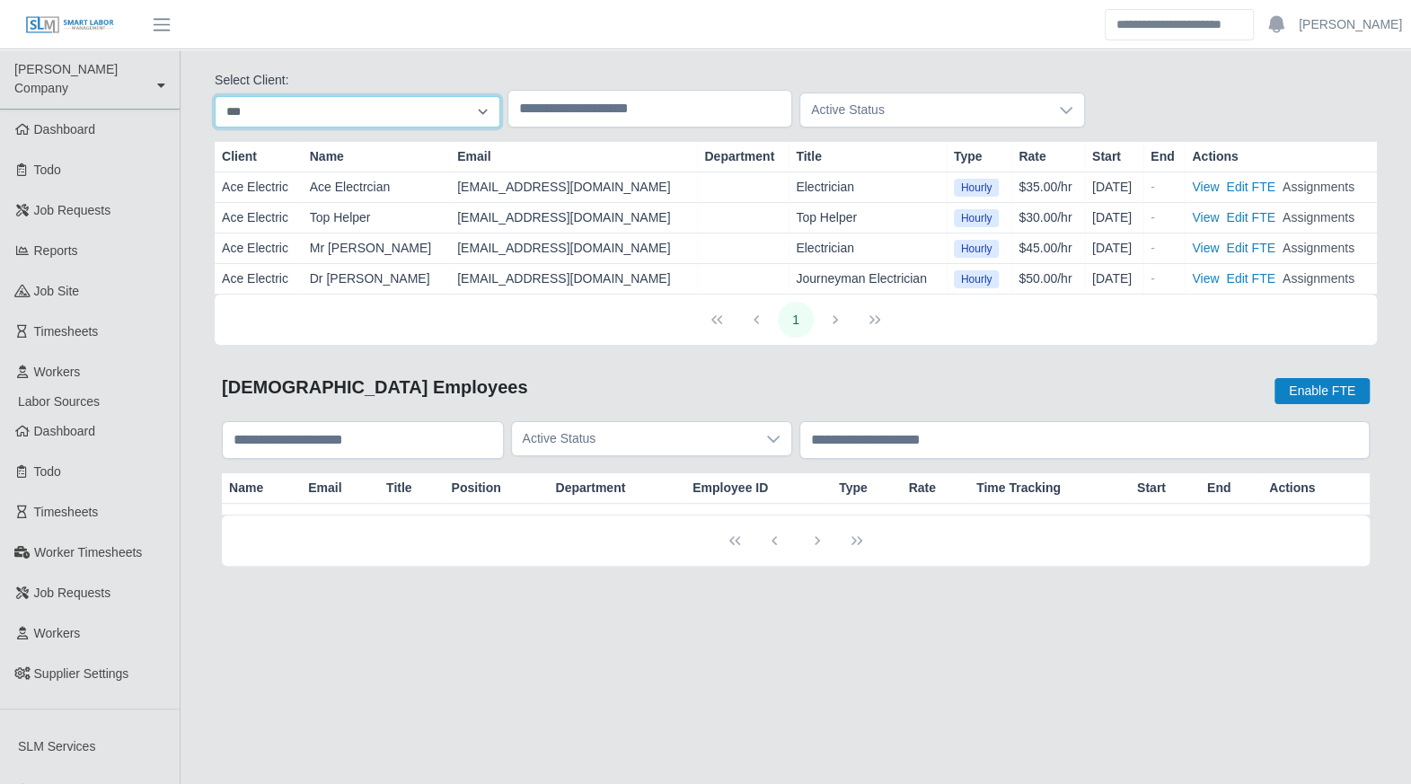
click at [484, 114] on select "**********" at bounding box center [358, 111] width 286 height 31
select select "*"
click at [215, 96] on select "**********" at bounding box center [358, 111] width 286 height 31
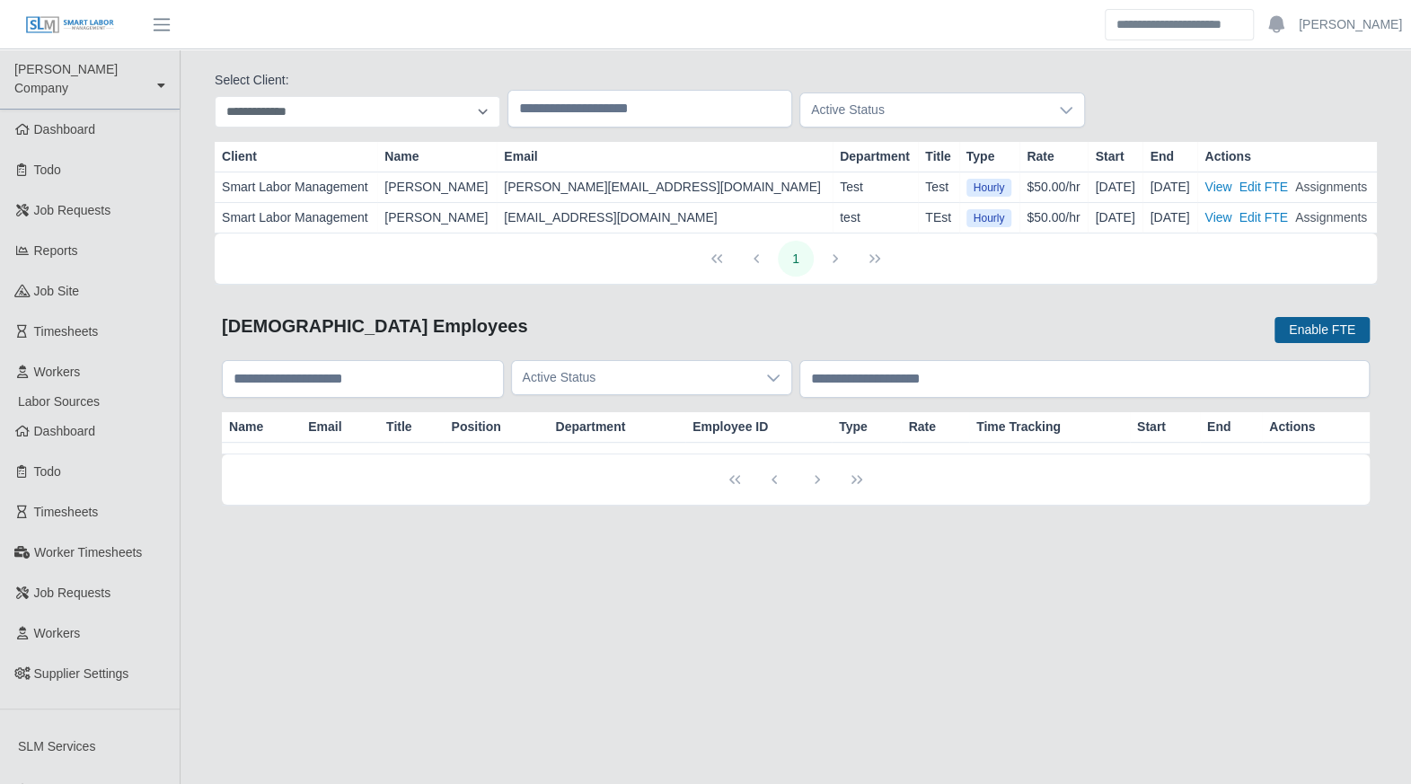
click at [1314, 333] on button "Enable FTE" at bounding box center [1321, 330] width 95 height 26
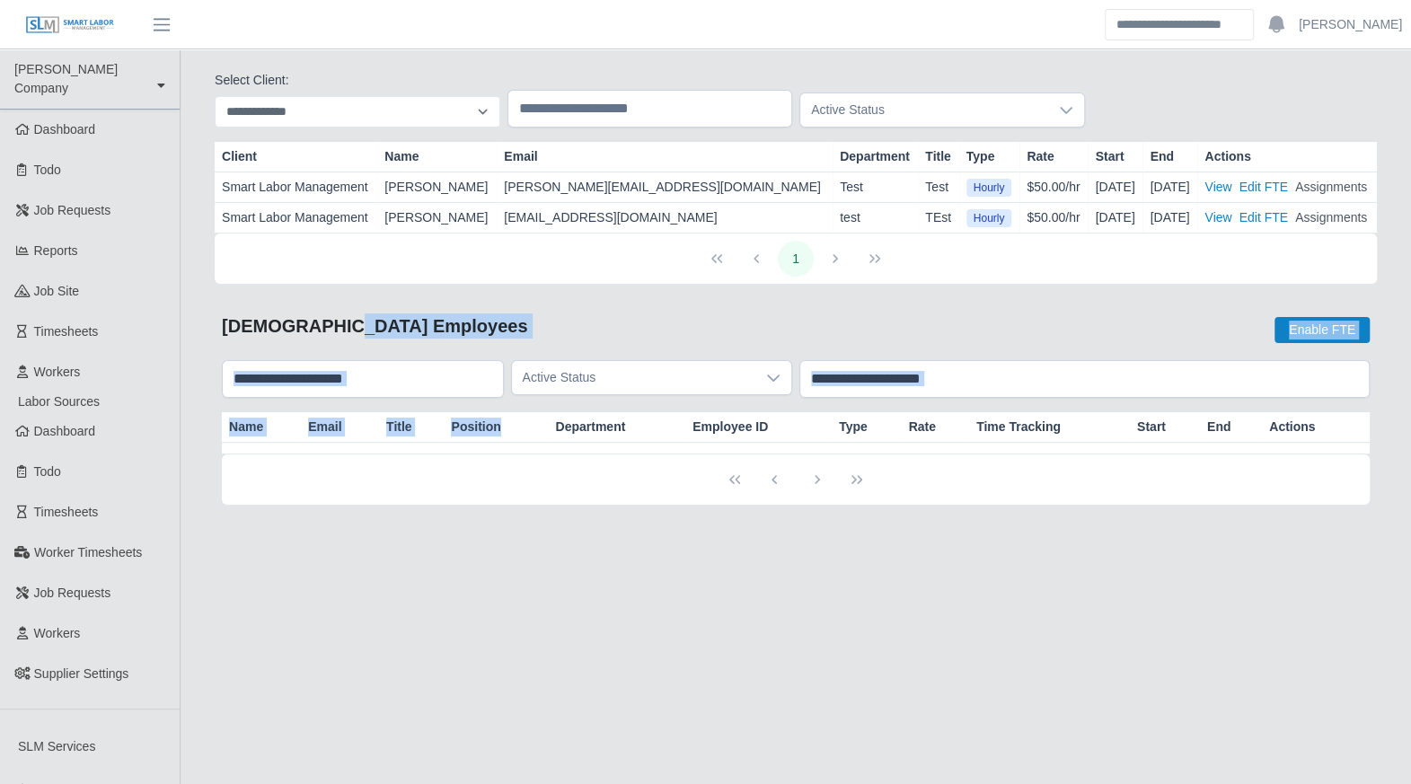
drag, startPoint x: 512, startPoint y: 542, endPoint x: 544, endPoint y: 418, distance: 128.1
click at [545, 419] on div "**********" at bounding box center [795, 292] width 1177 height 456
click at [472, 323] on div "Full-Time Employees Enable FTE" at bounding box center [796, 329] width 1148 height 32
drag, startPoint x: 223, startPoint y: 310, endPoint x: 1335, endPoint y: 471, distance: 1123.4
click at [1335, 471] on div "Full-Time Employees Enable FTE Active Status Name Email Title Position Departme…" at bounding box center [796, 409] width 1162 height 207
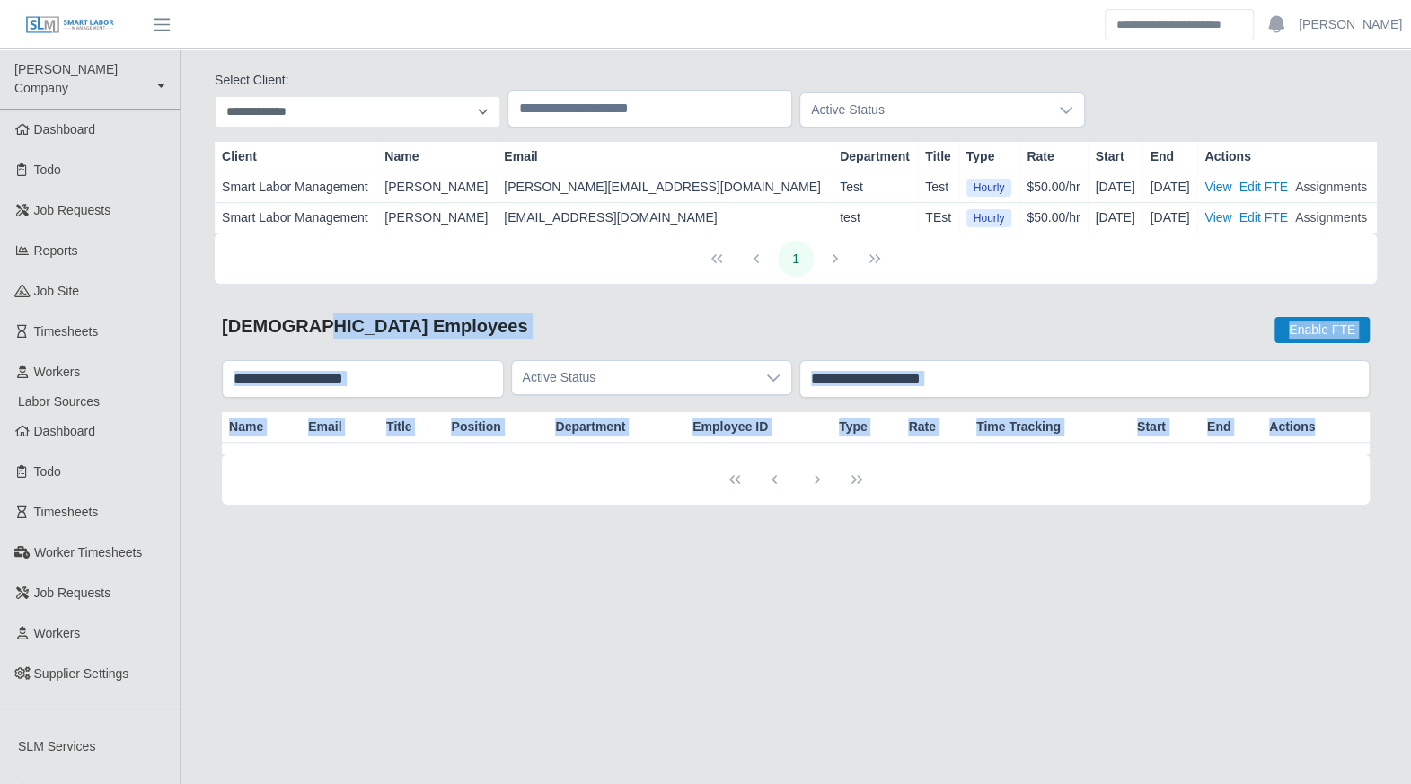
copy div "Full-Time Employees Enable FTE Active Status Name Email Title Position Departme…"
click at [769, 488] on div at bounding box center [796, 480] width 158 height 36
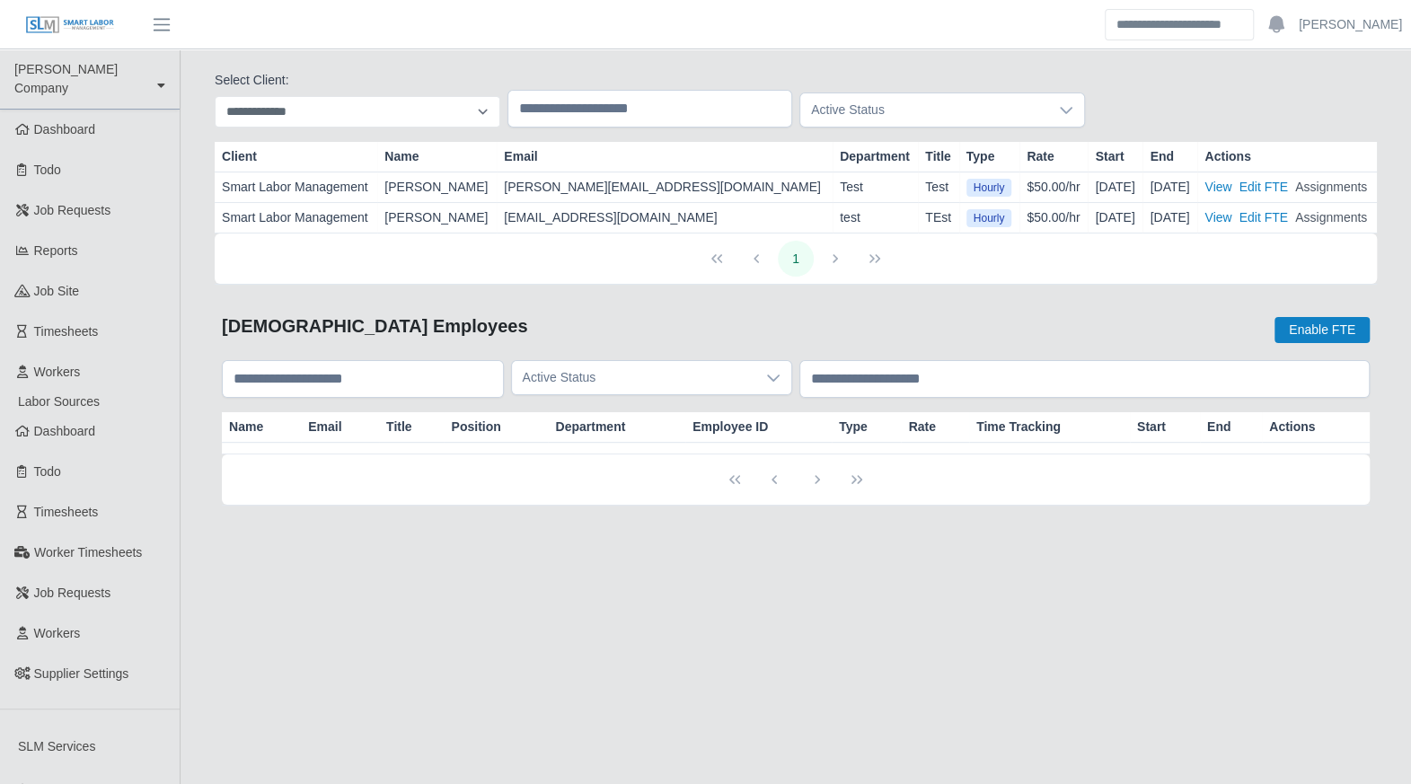
drag, startPoint x: 989, startPoint y: 542, endPoint x: 1063, endPoint y: 8, distance: 538.7
click at [1063, 8] on header "Aaron Baker Account Settings Logout" at bounding box center [705, 24] width 1411 height 49
click at [916, 57] on main "**********" at bounding box center [796, 714] width 1230 height 1331
drag, startPoint x: 1304, startPoint y: 0, endPoint x: 1017, endPoint y: 21, distance: 288.1
drag, startPoint x: 1017, startPoint y: 21, endPoint x: 1015, endPoint y: 685, distance: 664.6
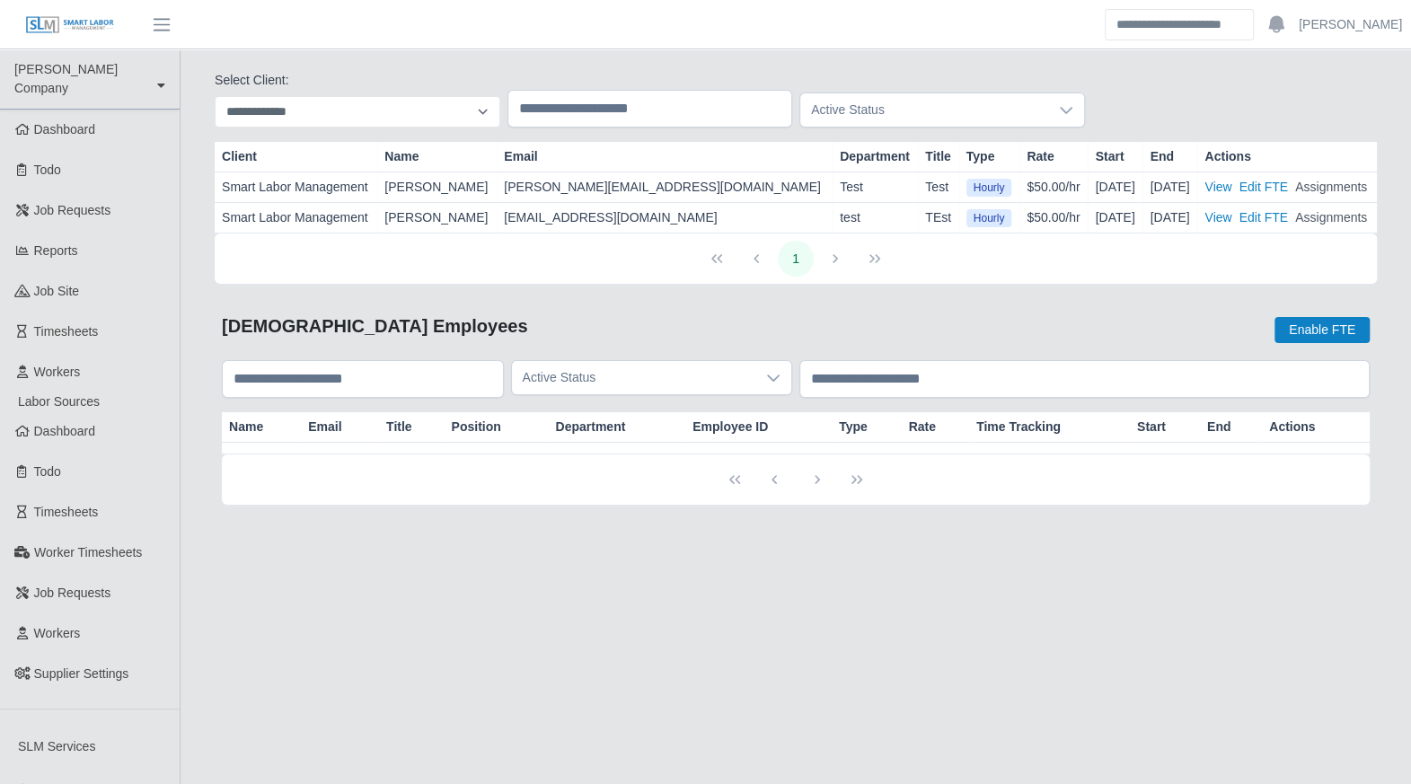
click at [1014, 687] on main "**********" at bounding box center [796, 714] width 1230 height 1331
drag, startPoint x: 974, startPoint y: 40, endPoint x: 1000, endPoint y: 39, distance: 27.0
click at [974, 40] on header "Aaron Baker Account Settings Logout" at bounding box center [705, 24] width 1411 height 49
drag, startPoint x: 1329, startPoint y: 1, endPoint x: 851, endPoint y: 610, distance: 774.0
click at [1036, 666] on main "**********" at bounding box center [796, 714] width 1230 height 1331
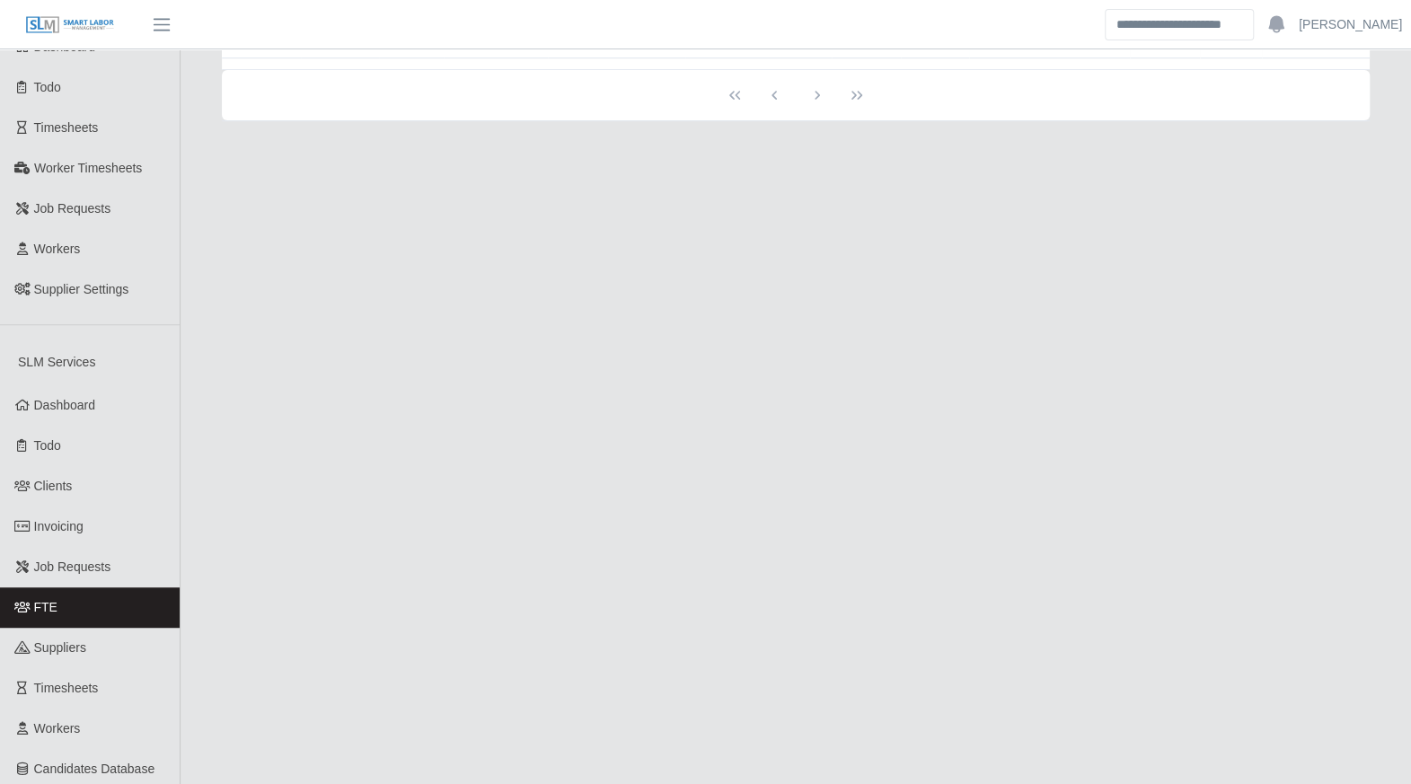
scroll to position [397, 0]
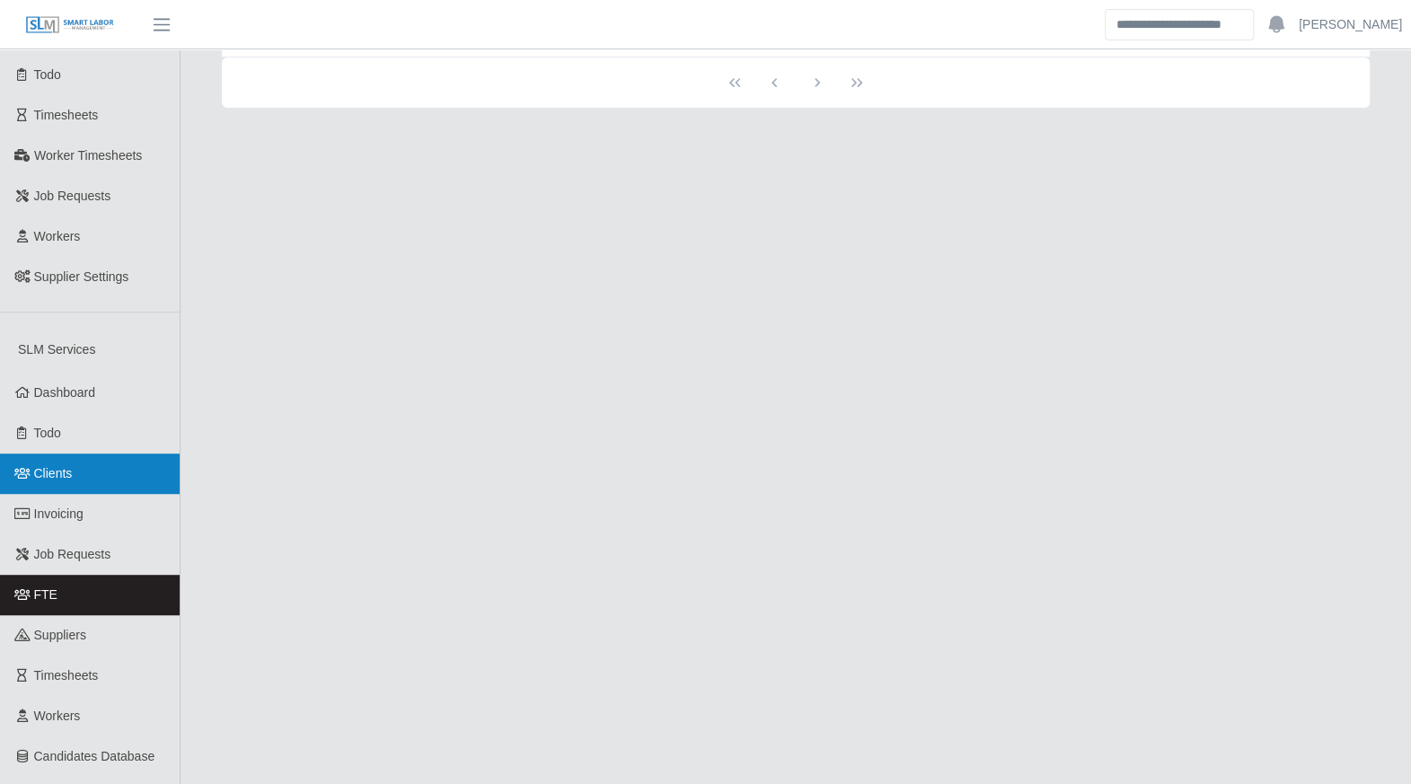
click at [67, 466] on span "Clients" at bounding box center [53, 473] width 39 height 14
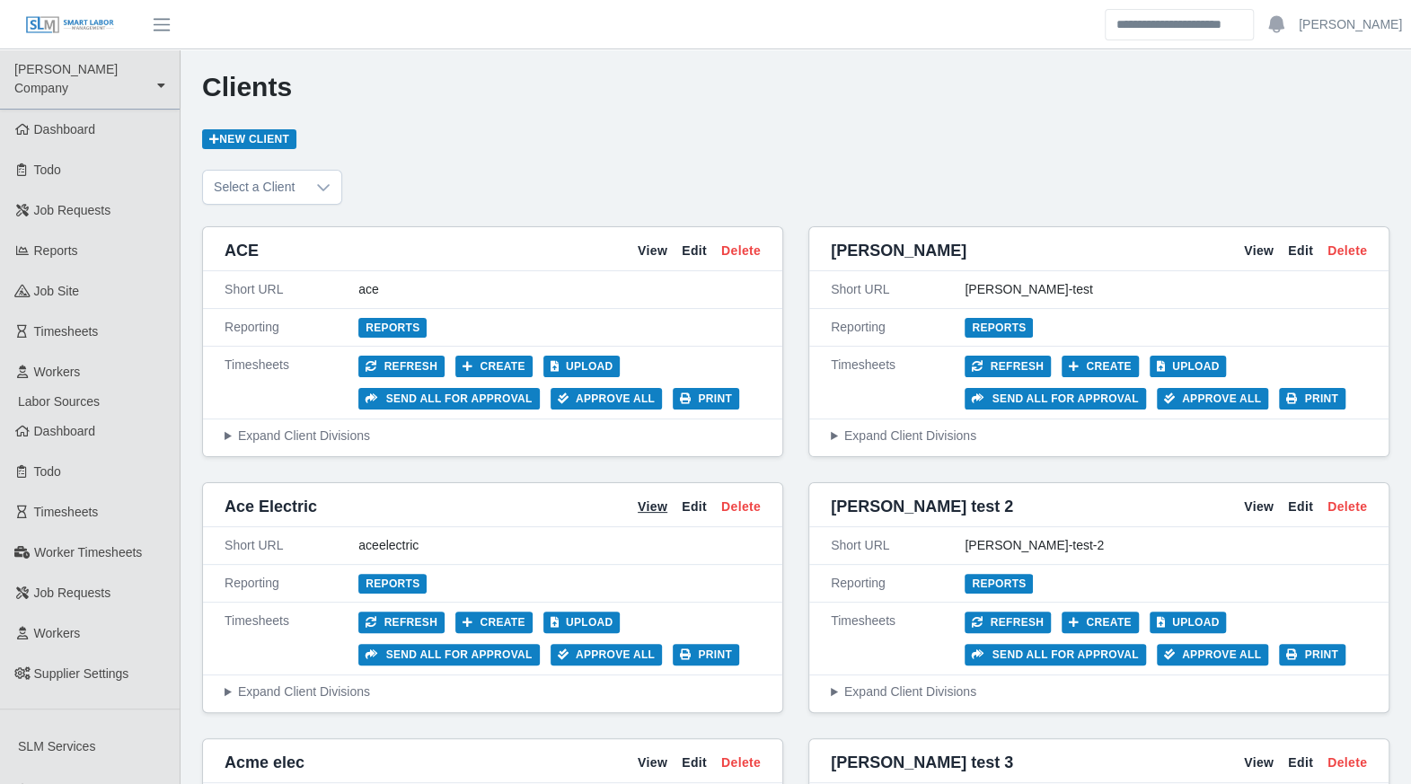
click at [661, 499] on link "View" at bounding box center [653, 507] width 30 height 19
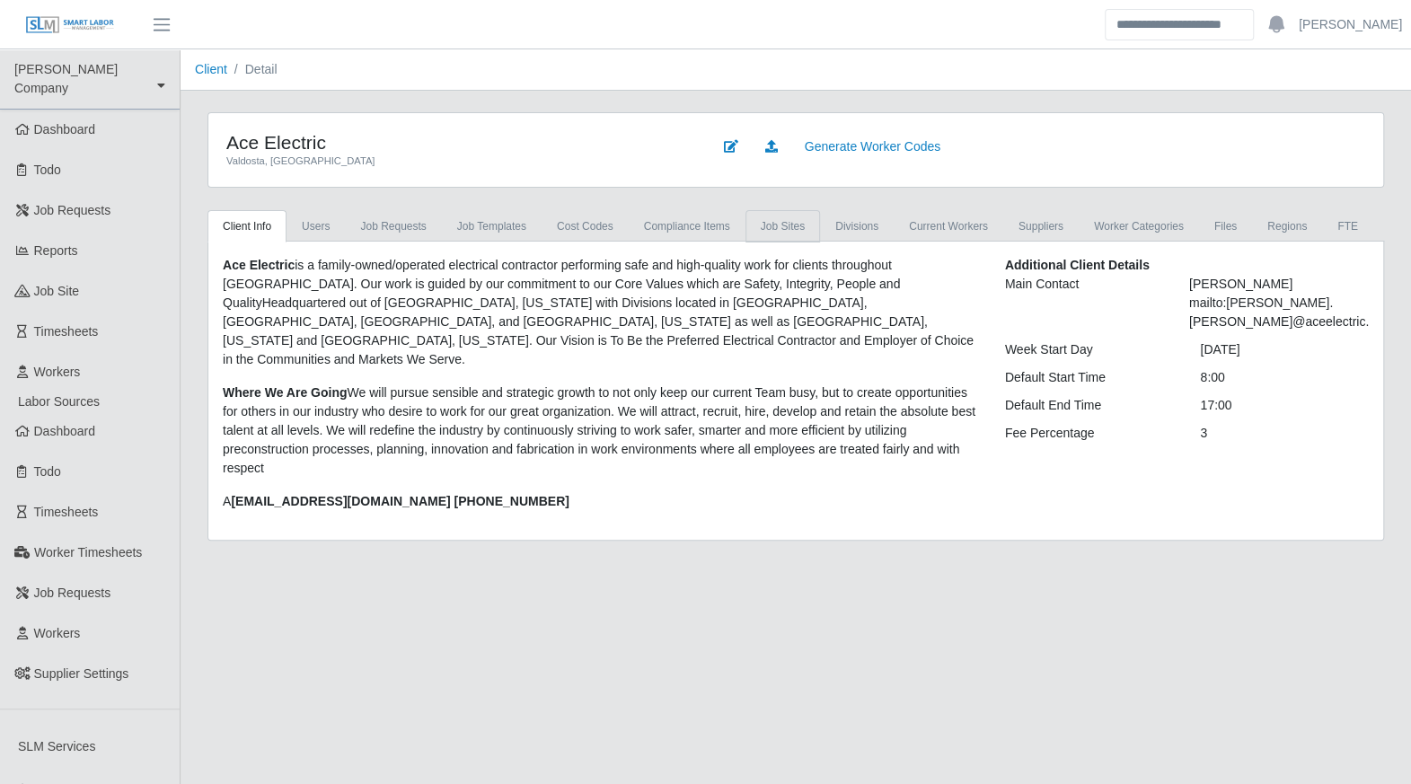
click at [781, 233] on link "job sites" at bounding box center [782, 226] width 75 height 32
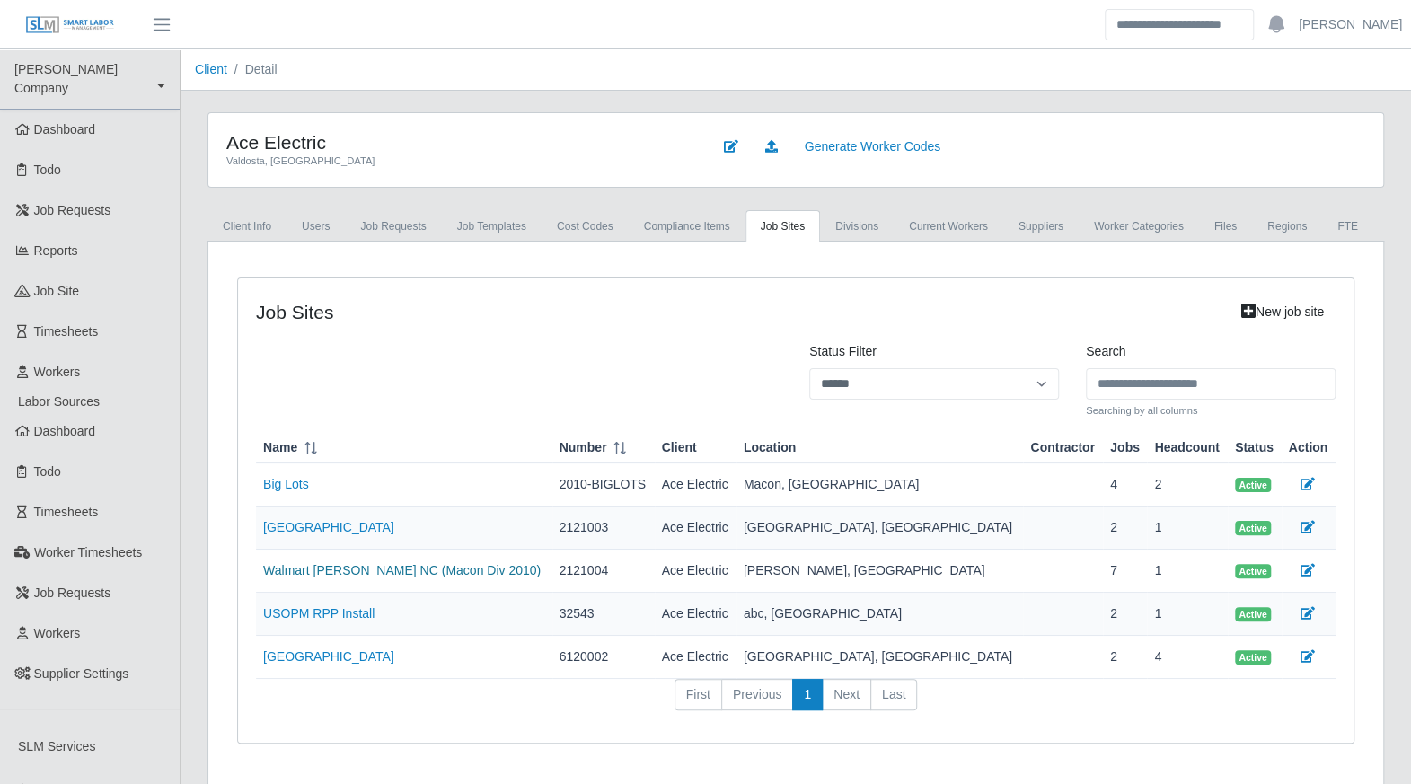
click at [384, 566] on link "Walmart [PERSON_NAME] NC (Macon Div 2010)" at bounding box center [402, 570] width 278 height 14
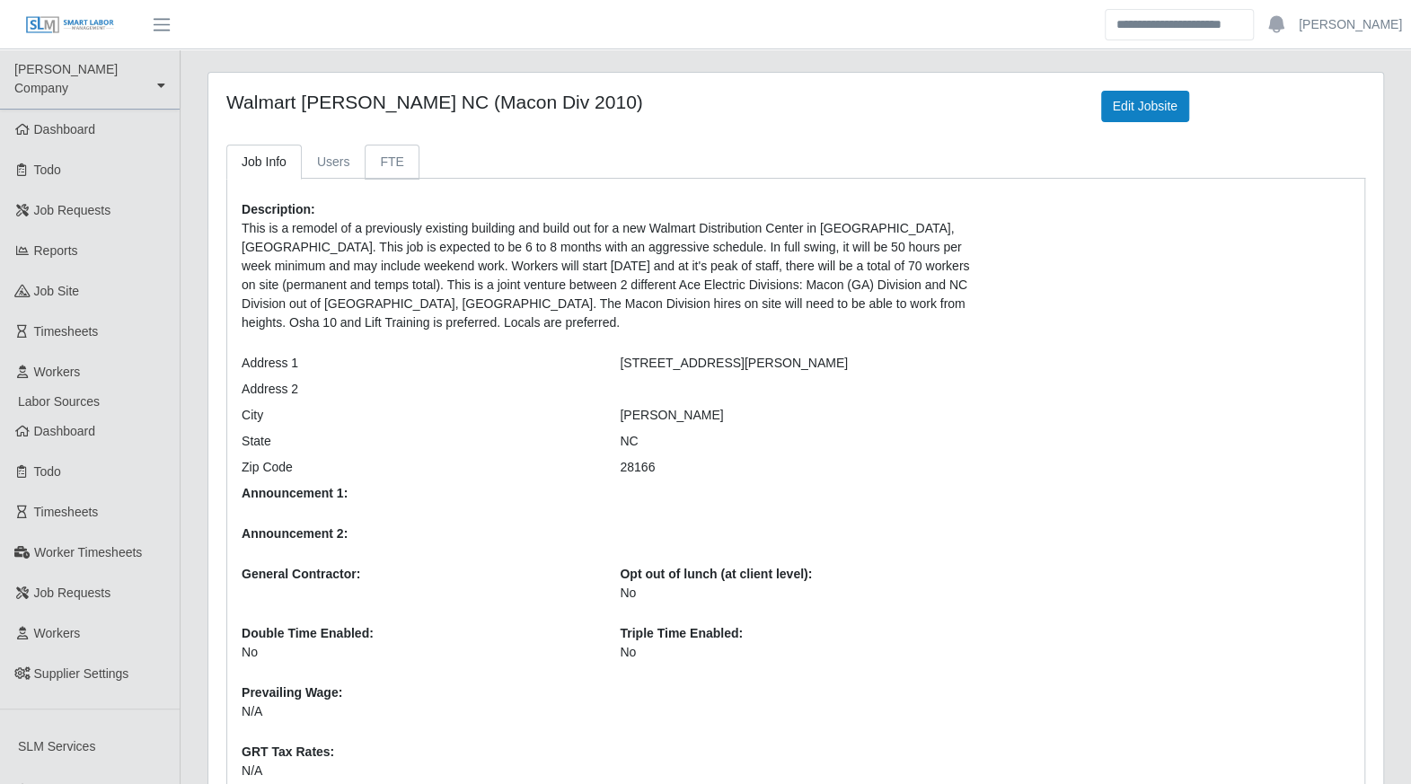
click at [406, 159] on link "FTE" at bounding box center [392, 162] width 54 height 35
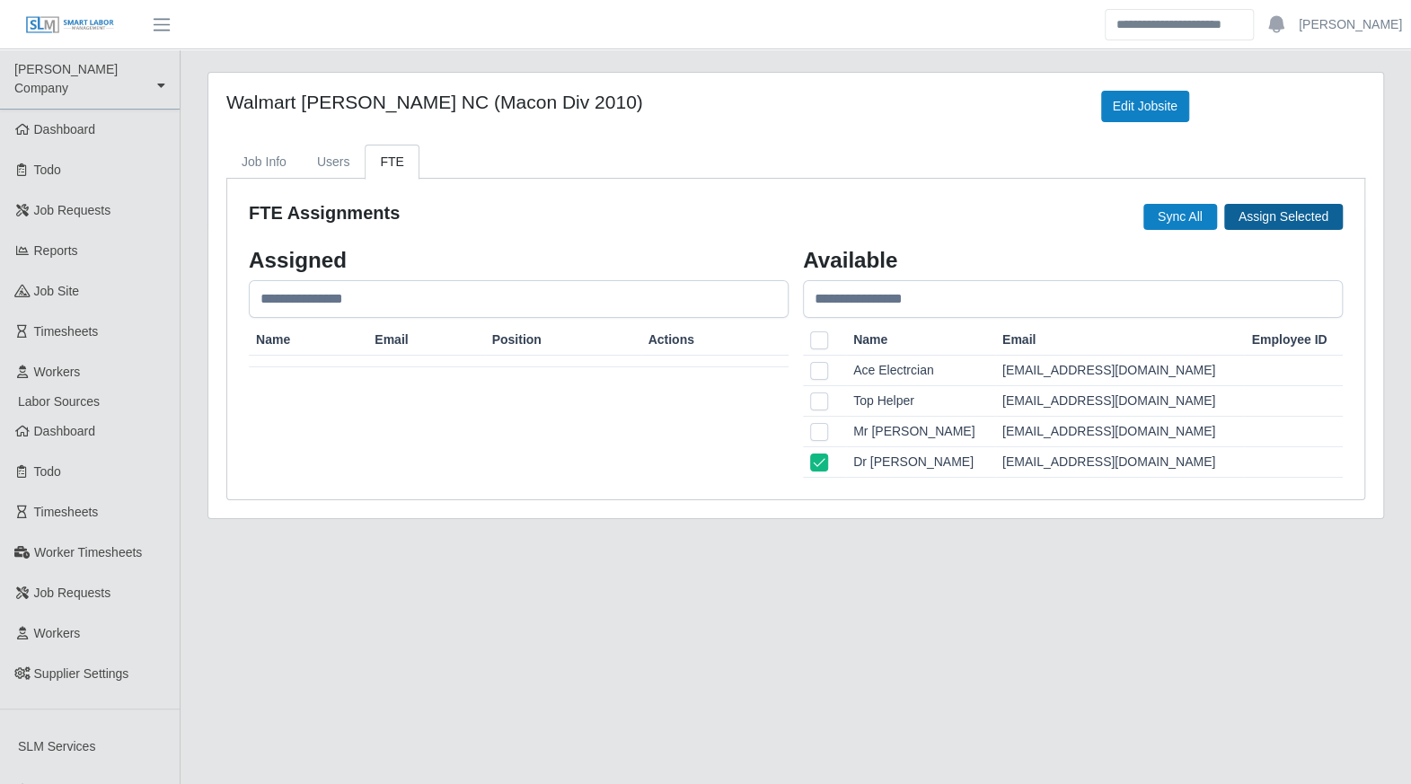
click at [1249, 218] on button "Assign Selected" at bounding box center [1283, 217] width 119 height 26
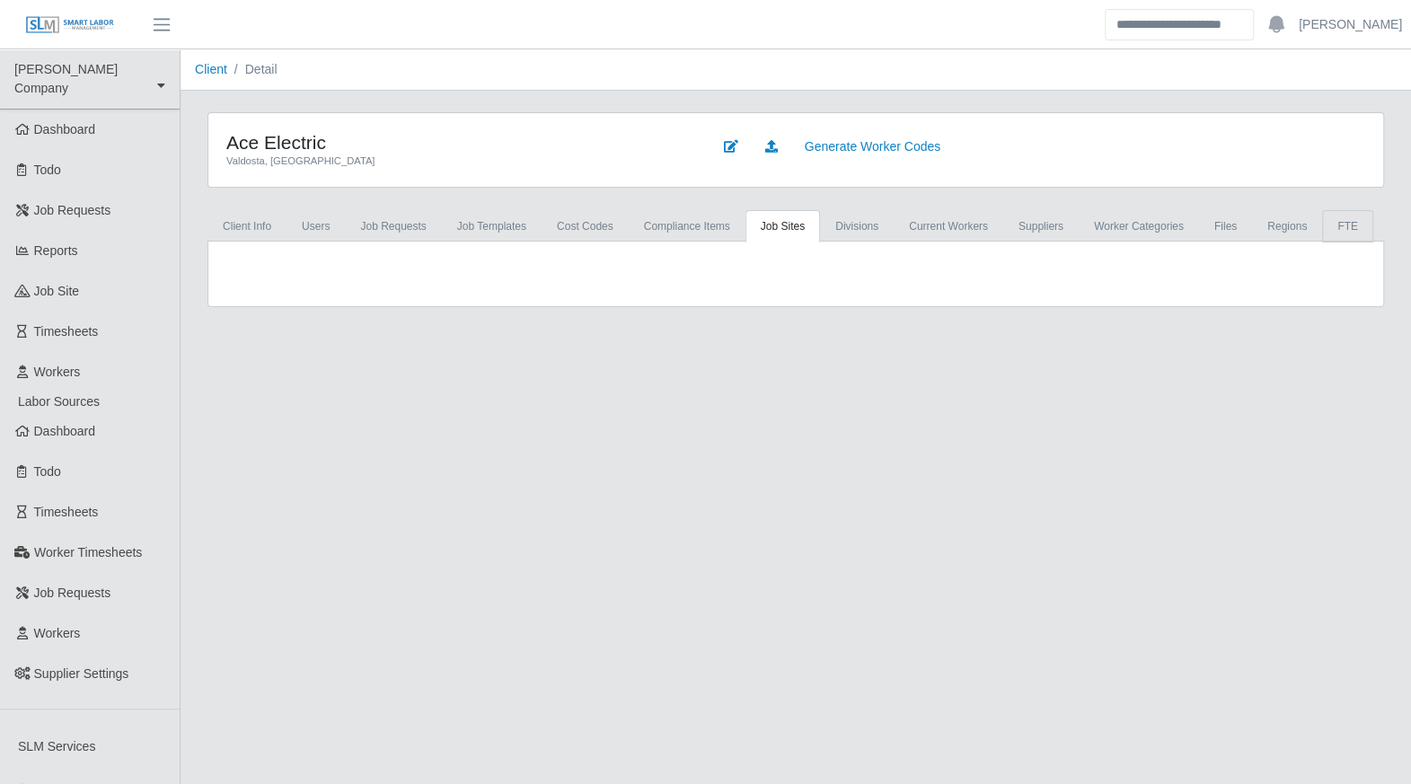
click at [1322, 228] on link "FTE" at bounding box center [1347, 226] width 51 height 32
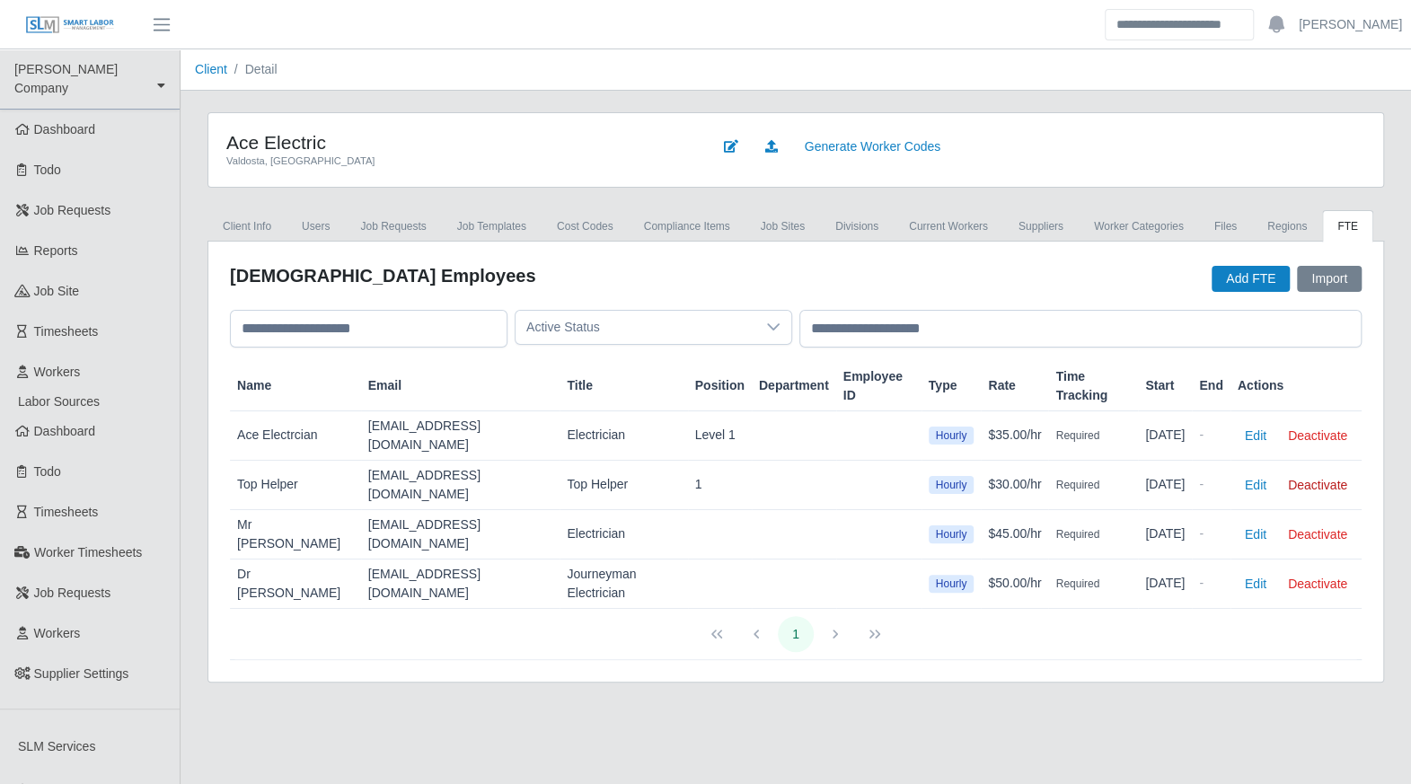
click at [1310, 472] on button "Deactivate" at bounding box center [1318, 484] width 74 height 25
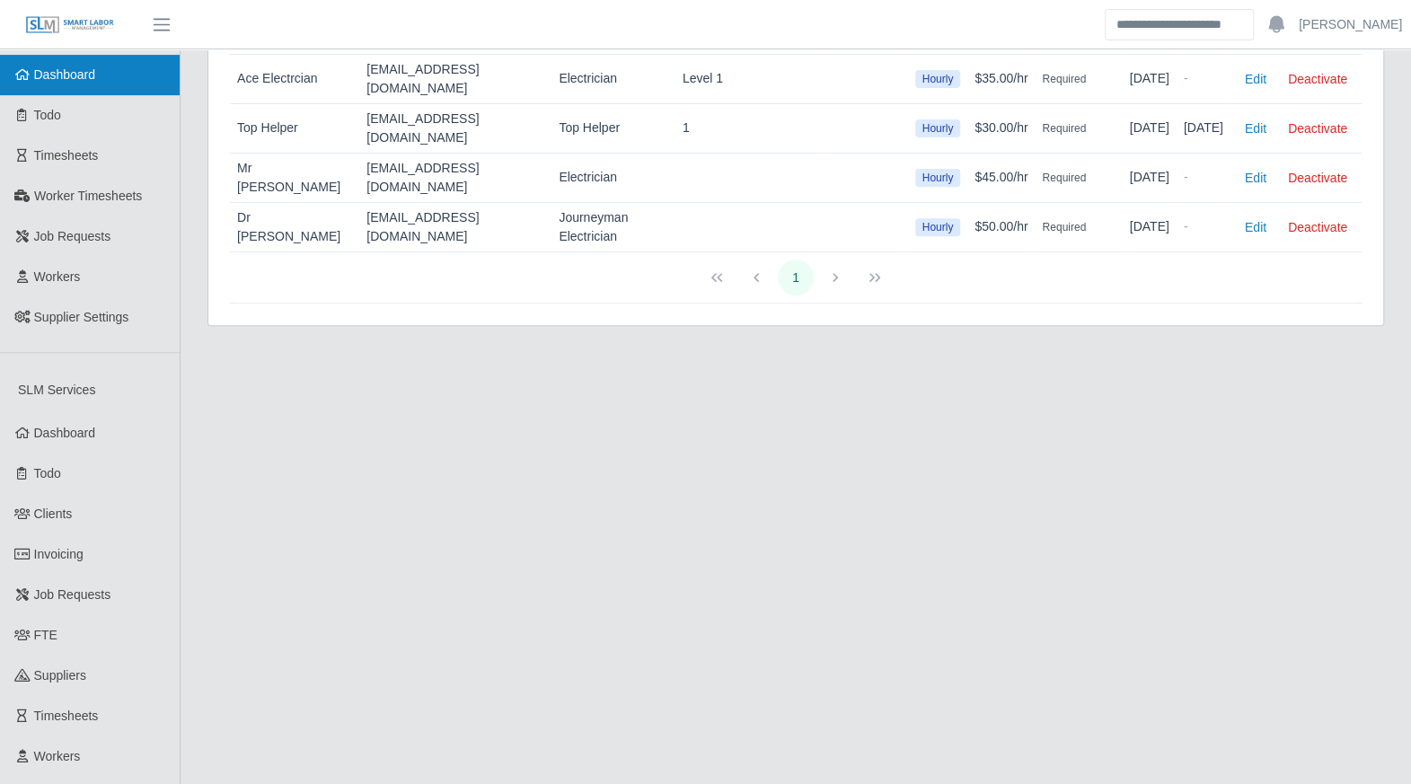
scroll to position [383, 0]
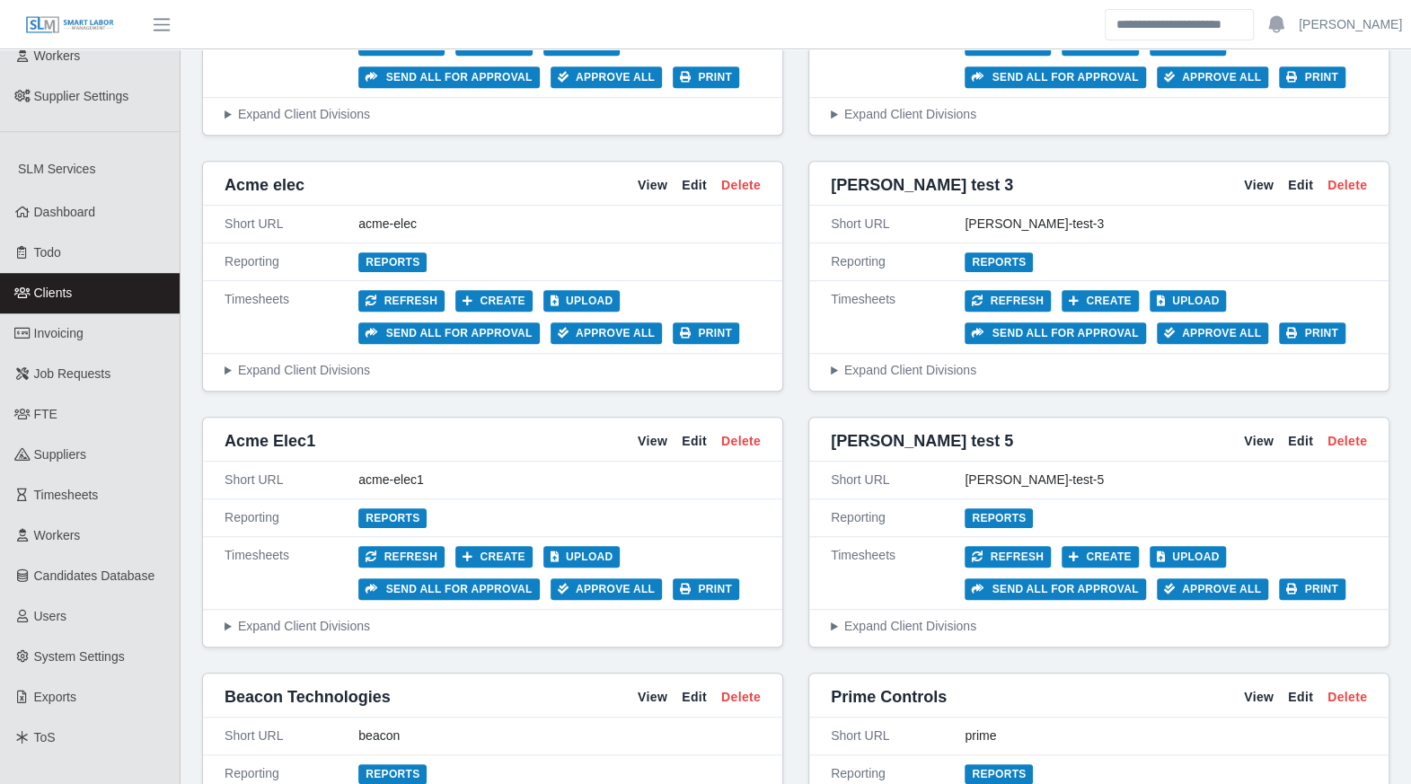
scroll to position [683, 0]
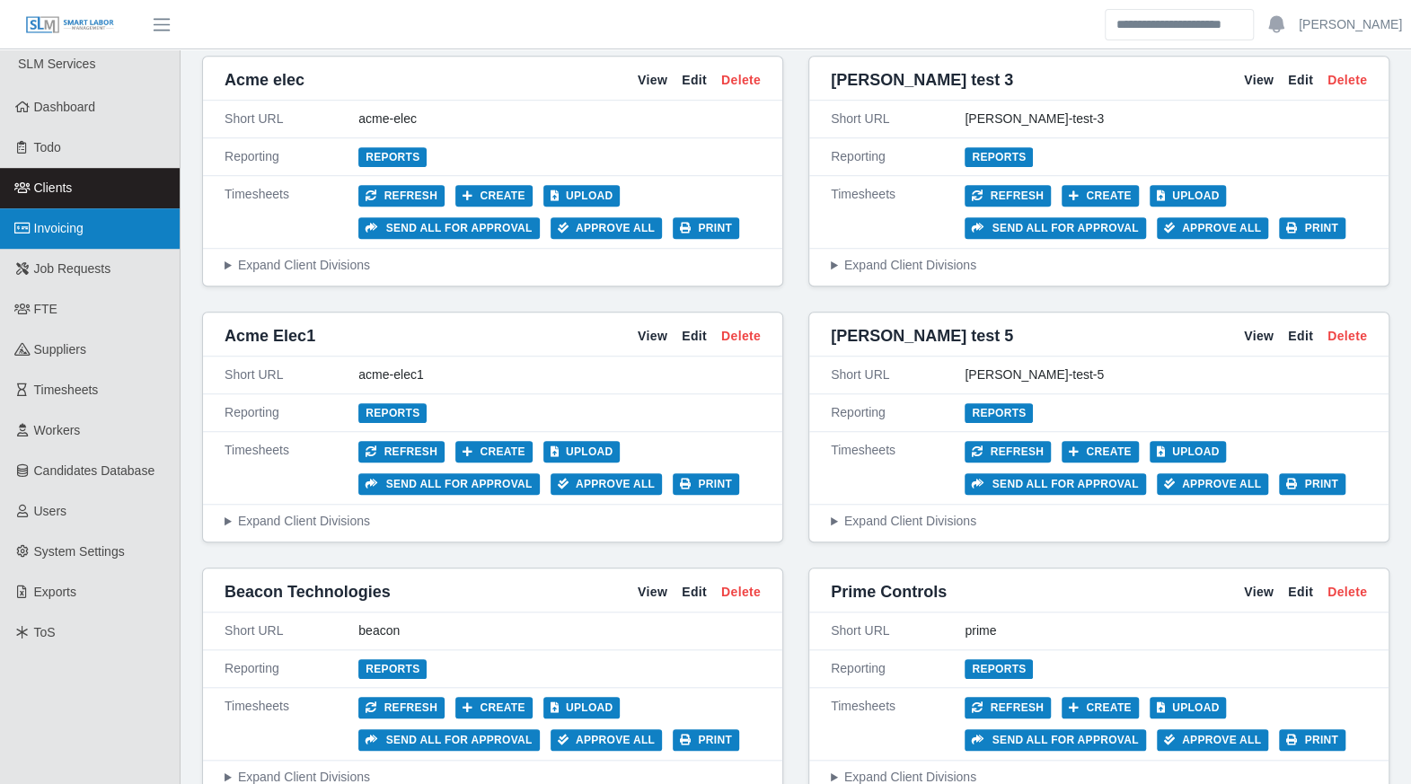
click at [57, 225] on link "Invoicing" at bounding box center [90, 228] width 180 height 40
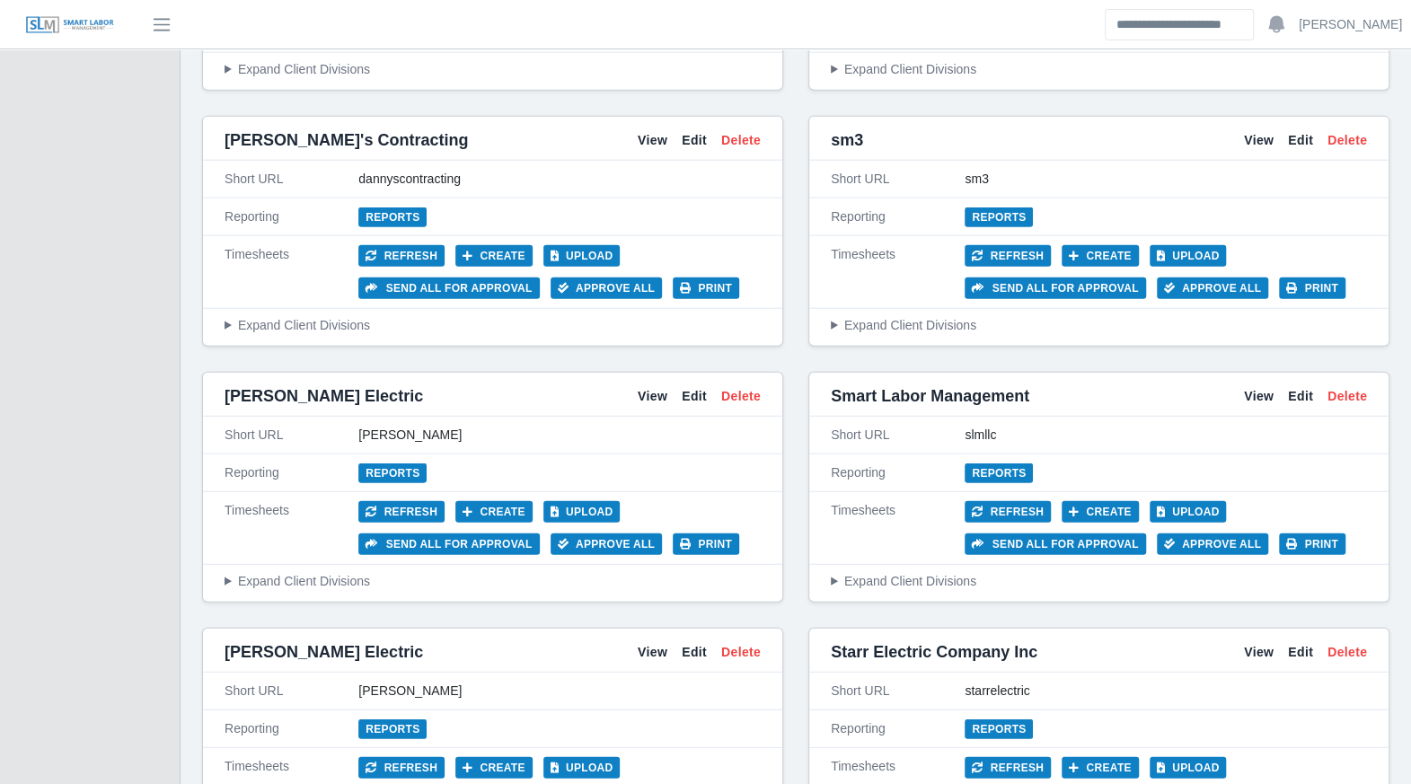
scroll to position [2698, 0]
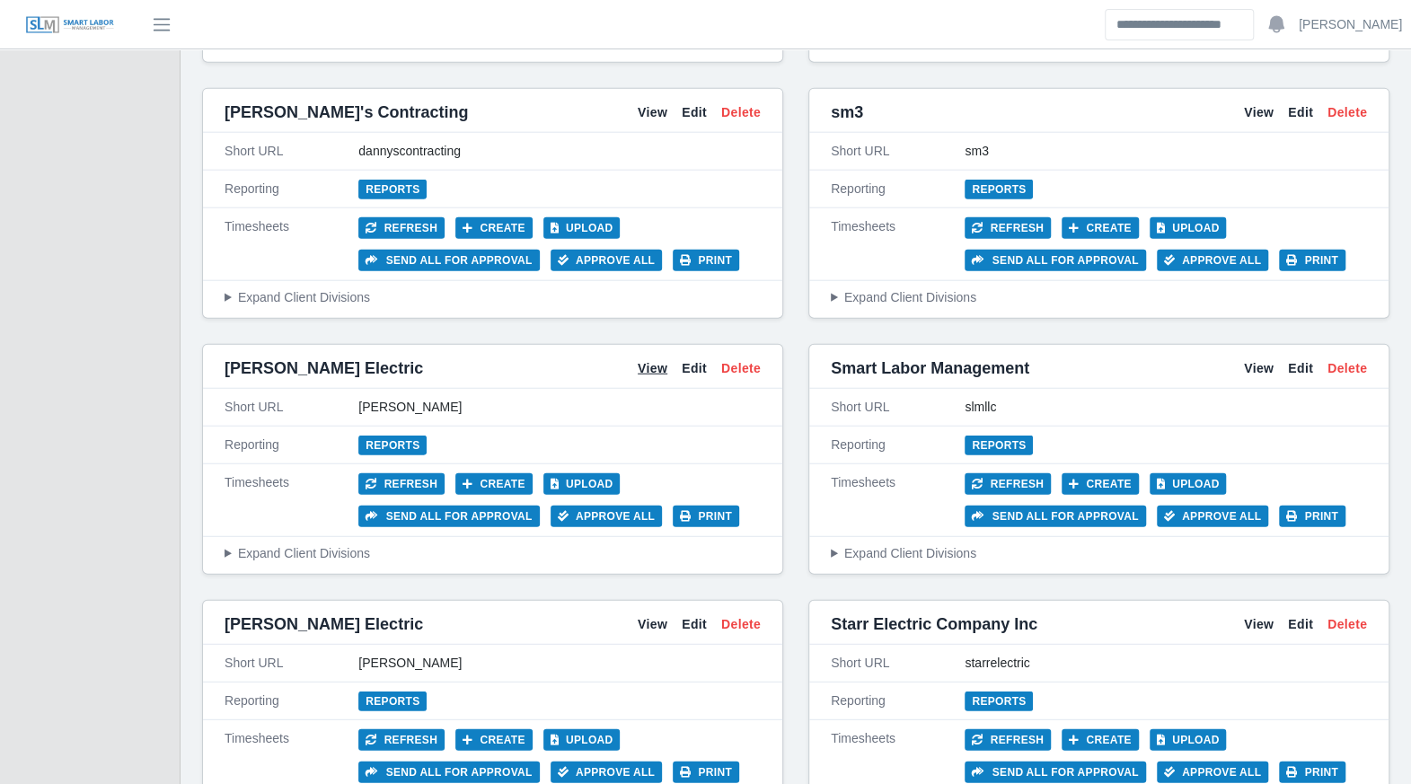
click at [657, 359] on link "View" at bounding box center [653, 368] width 30 height 19
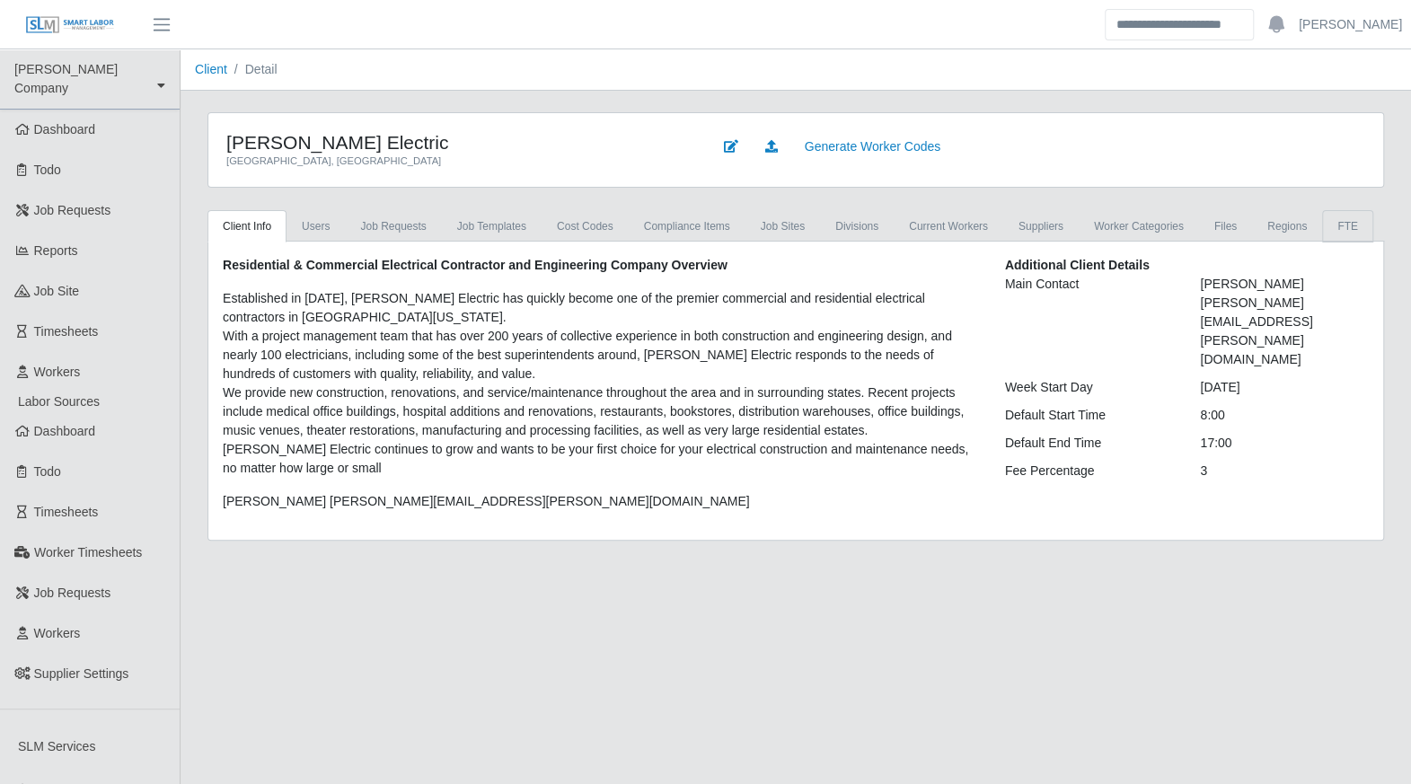
click at [1322, 210] on link "FTE" at bounding box center [1347, 226] width 51 height 32
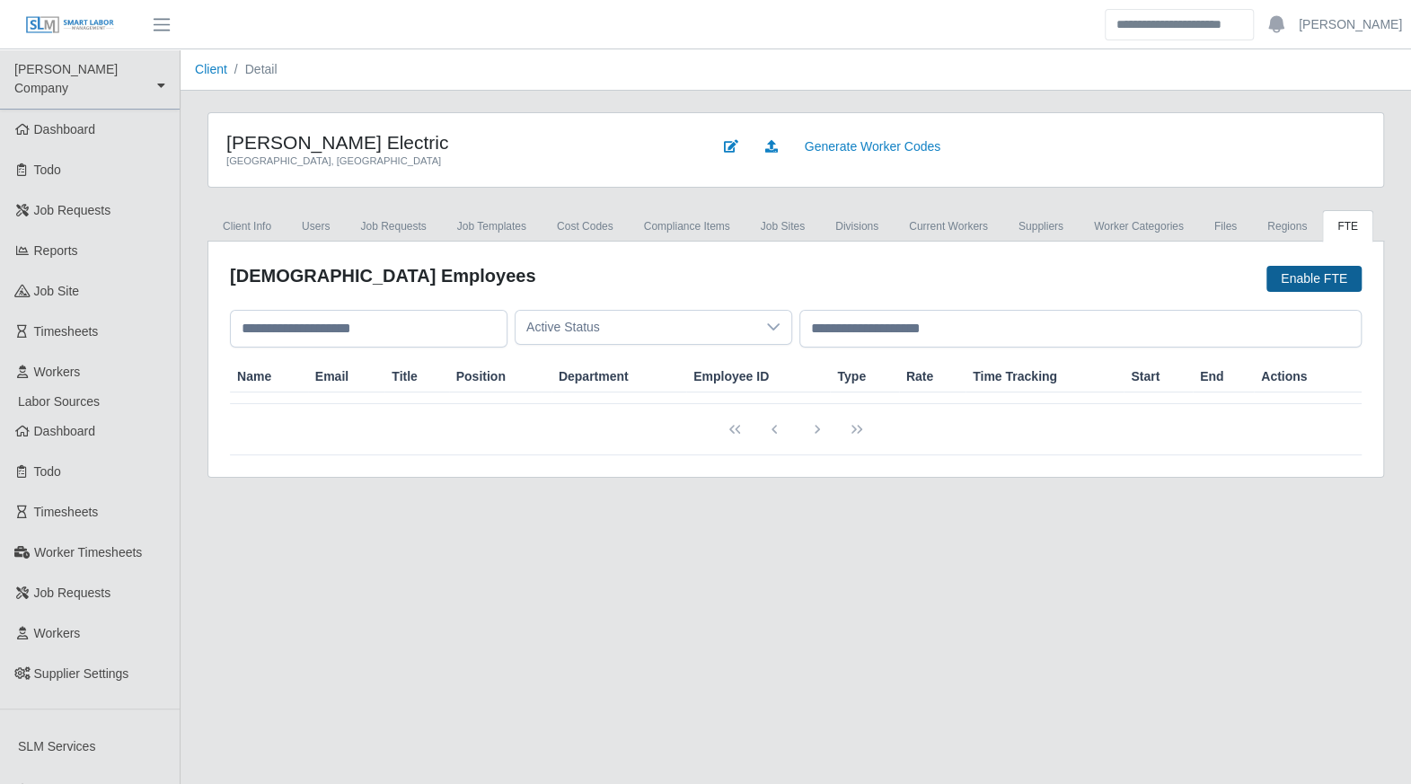
click at [1314, 278] on button "Enable FTE" at bounding box center [1313, 279] width 95 height 26
click at [445, 284] on div "Full-Time Employees Enable FTE" at bounding box center [796, 279] width 1132 height 32
click at [1312, 269] on button "Enable FTE" at bounding box center [1313, 279] width 95 height 26
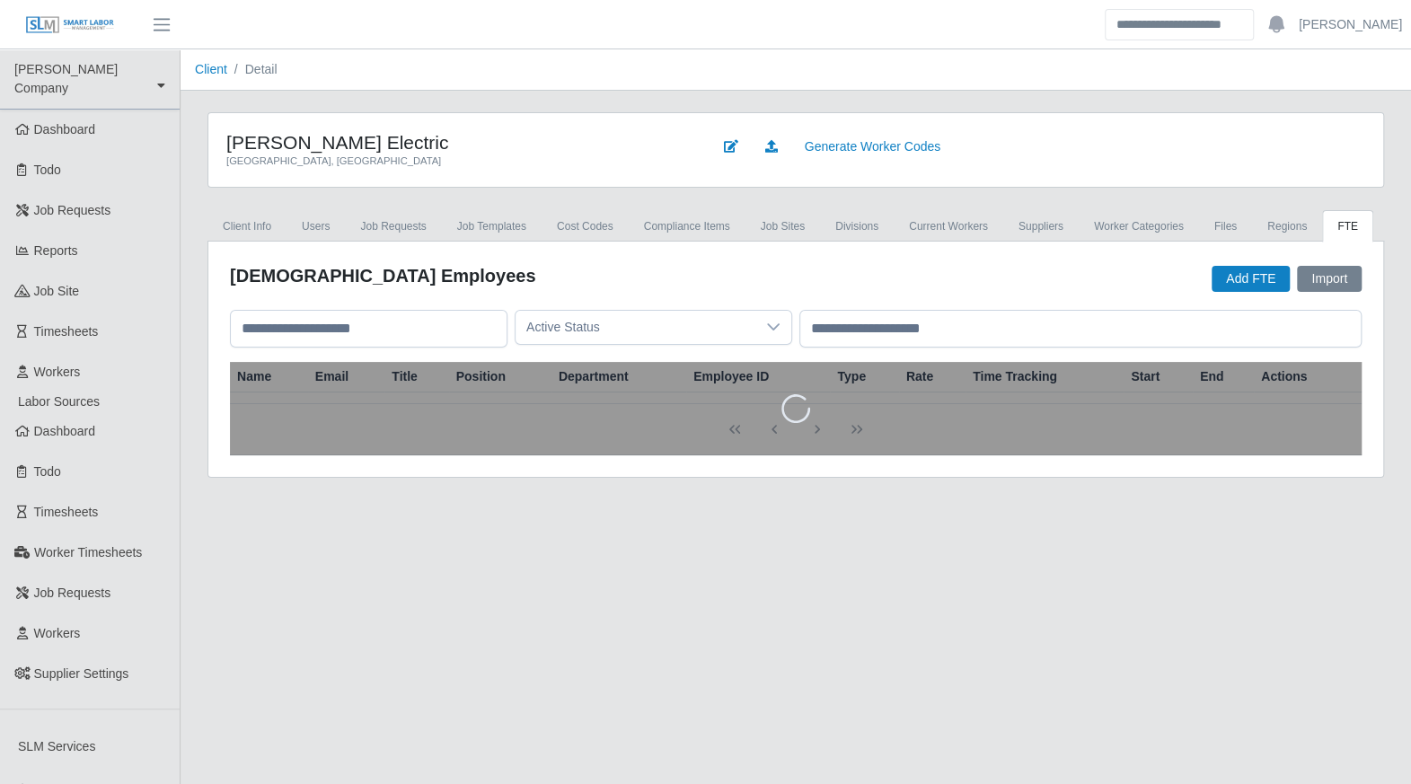
click at [1009, 271] on div "Full-Time Employees Add FTE Import" at bounding box center [796, 279] width 1132 height 32
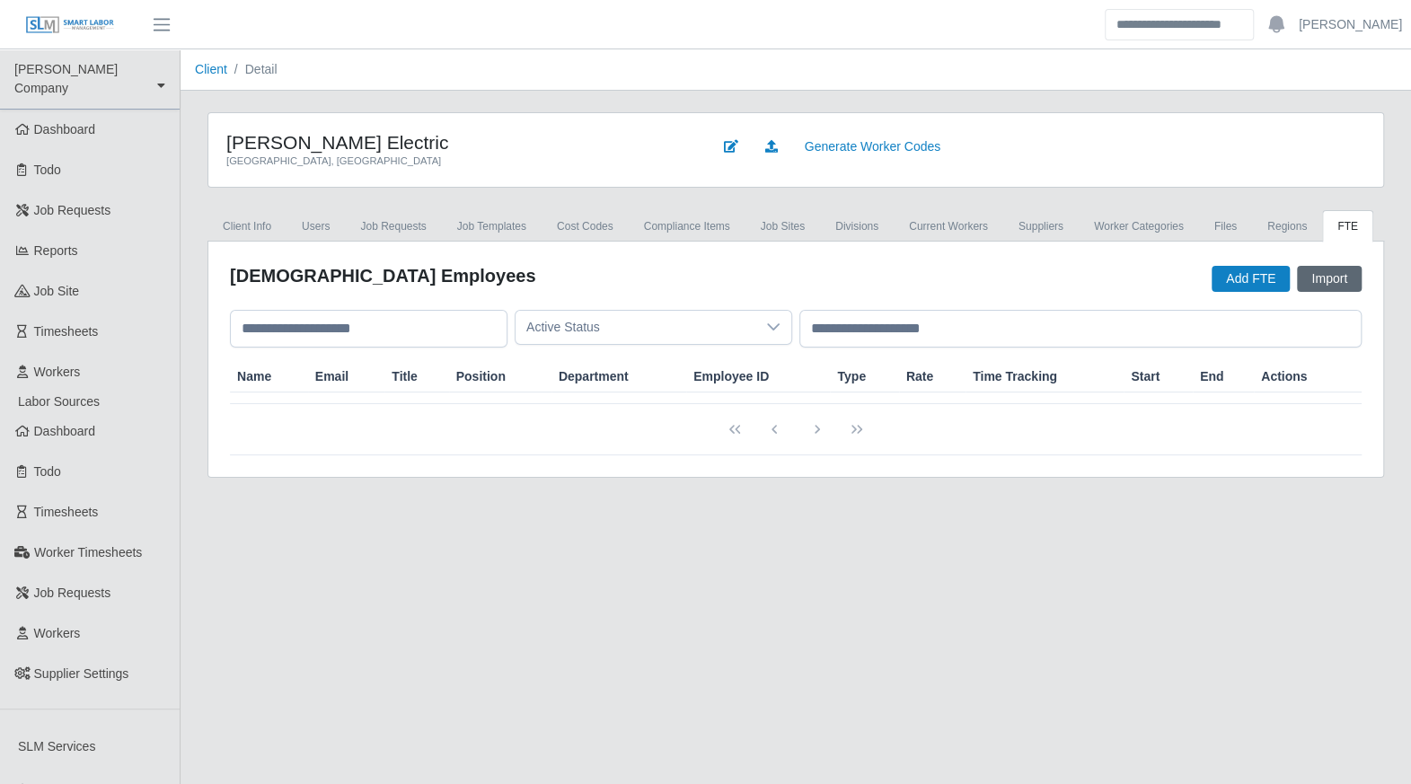
click at [1311, 277] on button "Import" at bounding box center [1329, 279] width 65 height 26
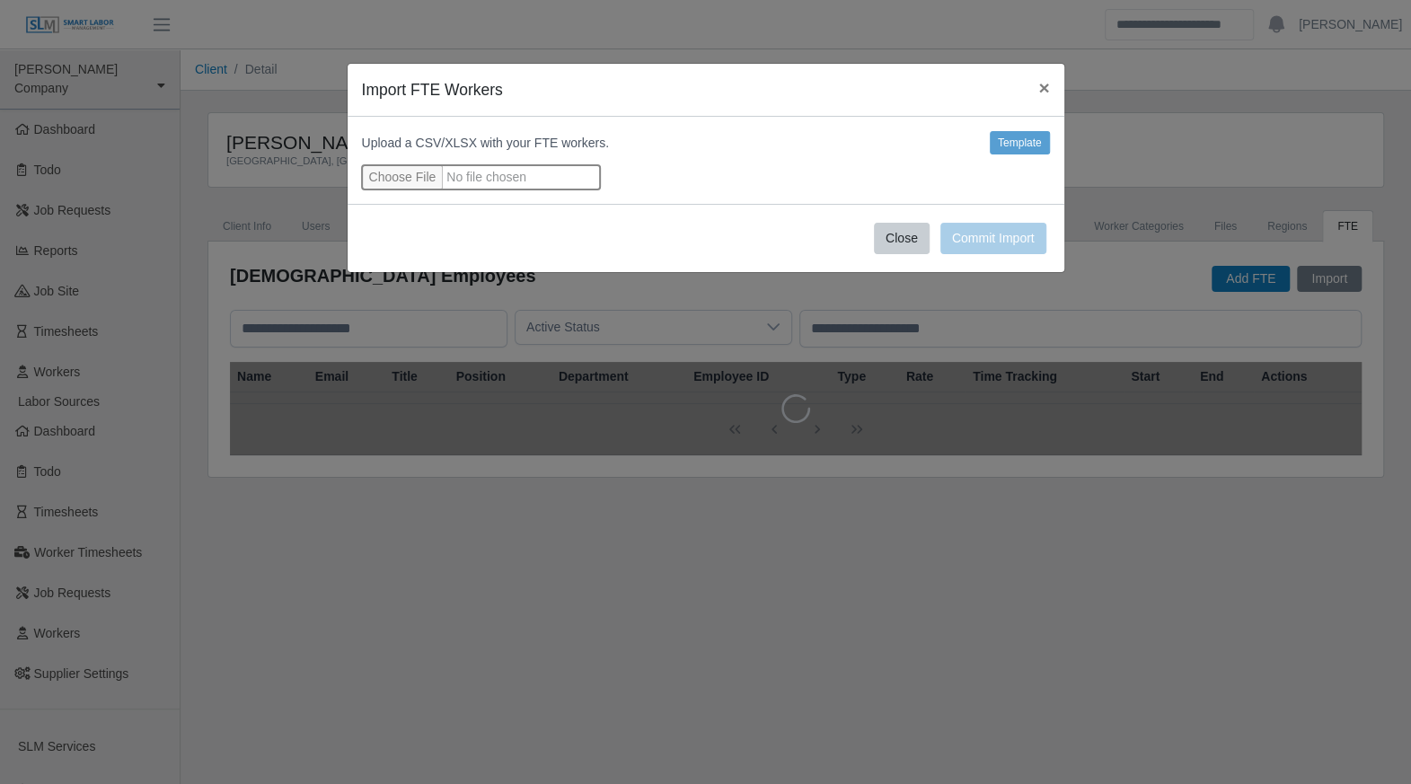
click at [397, 180] on input "file" at bounding box center [481, 177] width 238 height 24
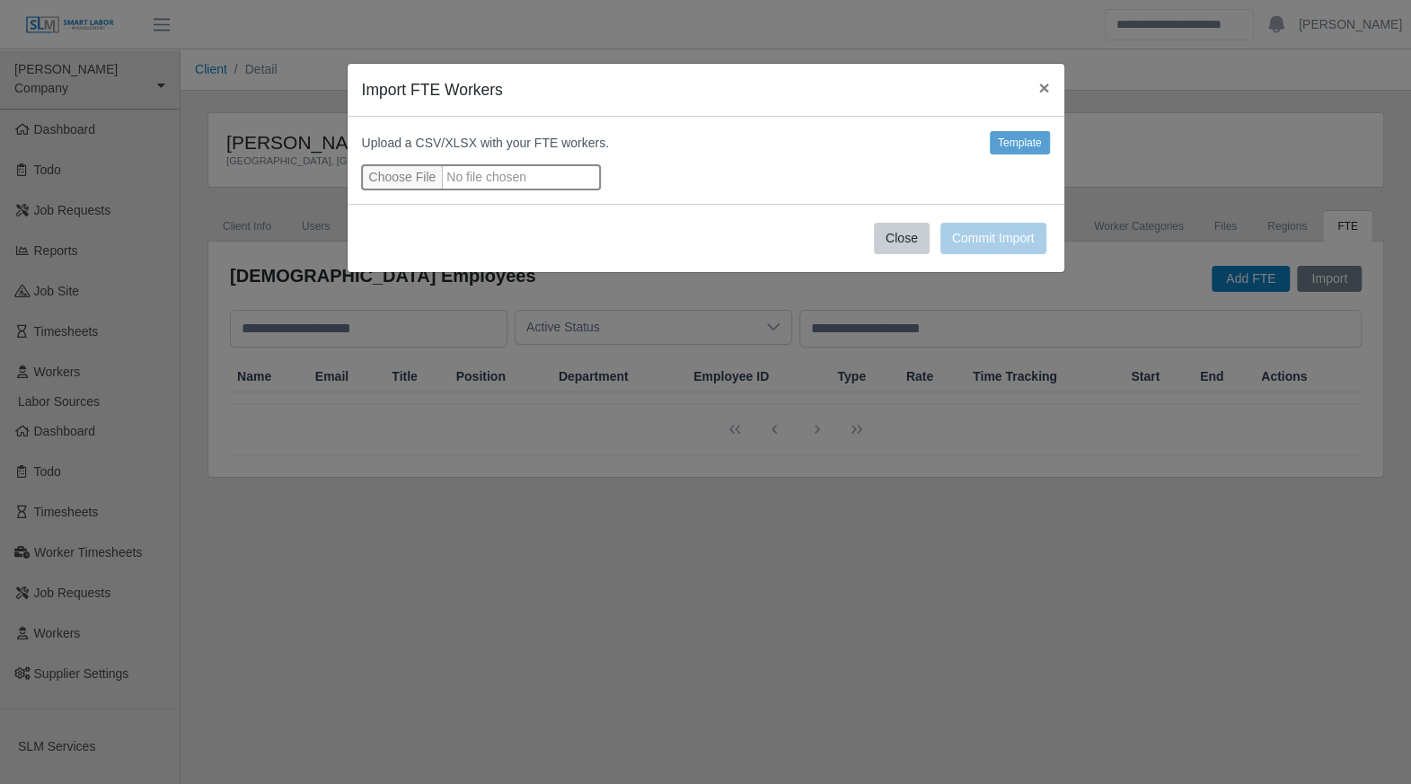
type input "**********"
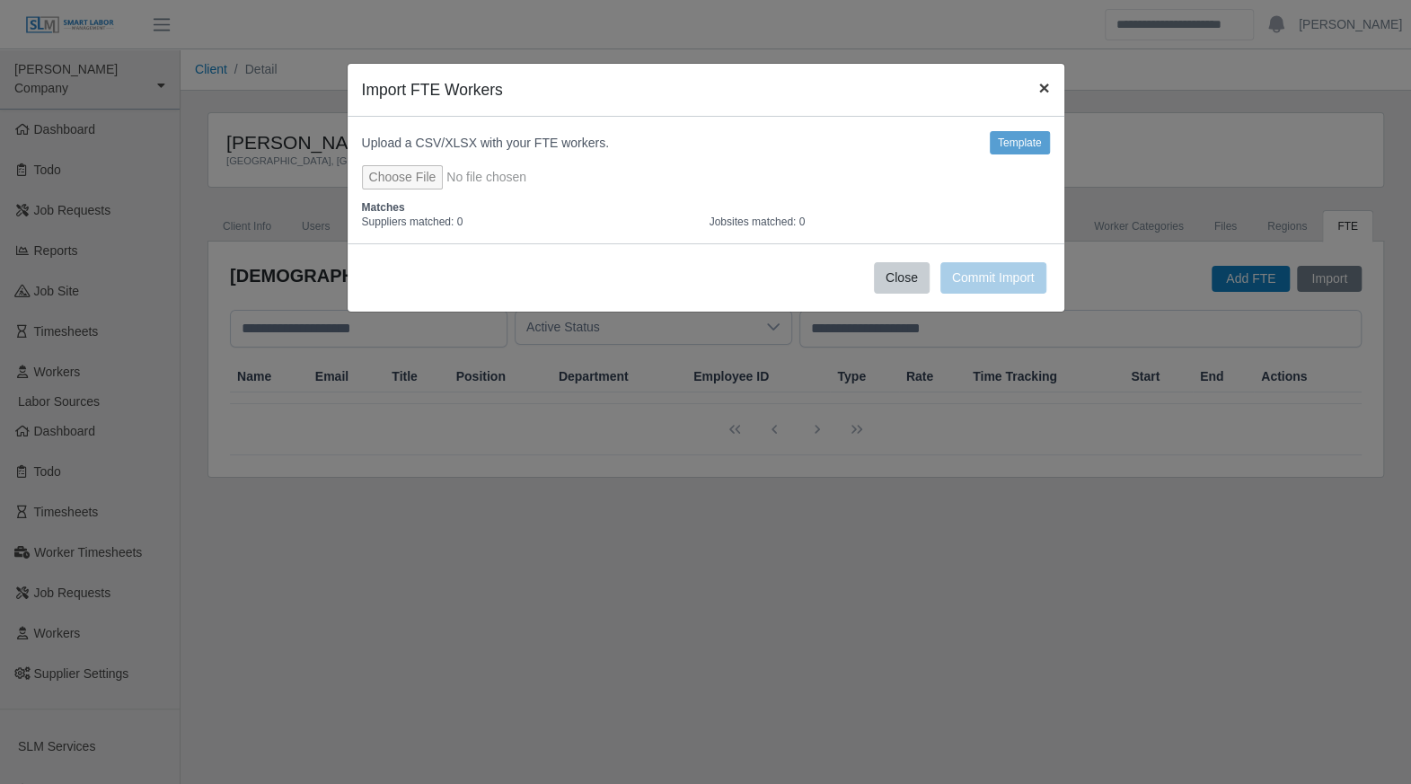
click at [1042, 89] on span "×" at bounding box center [1043, 87] width 11 height 21
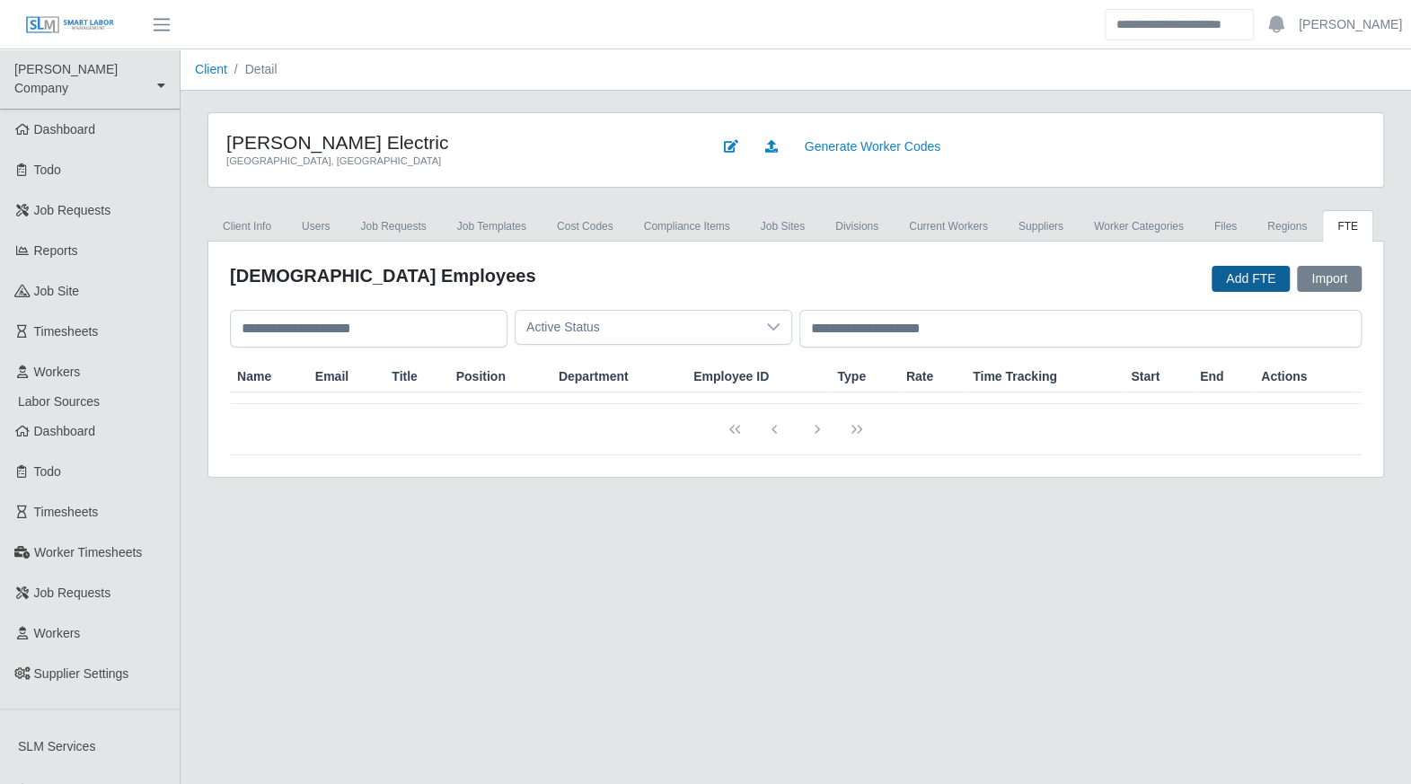
click at [1258, 283] on button "Add FTE" at bounding box center [1251, 279] width 78 height 26
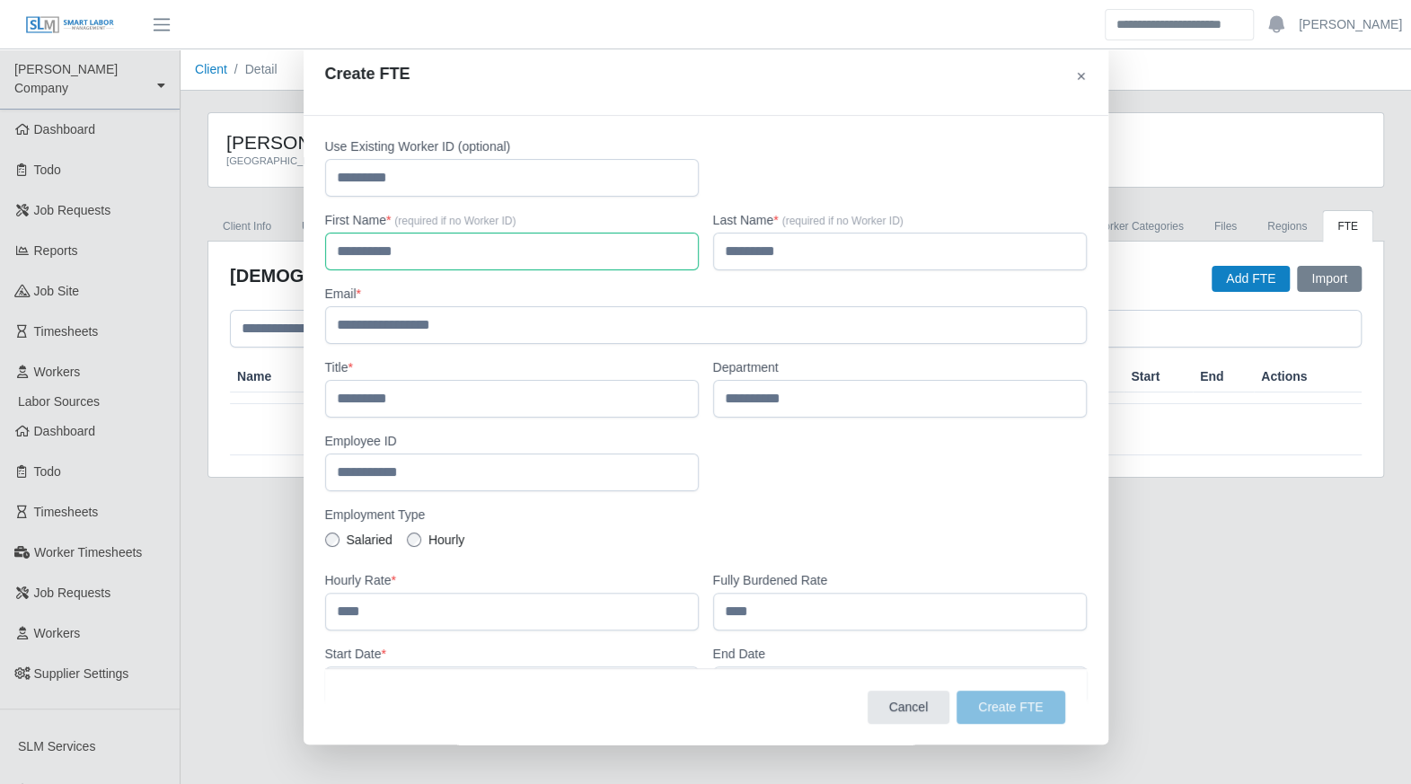
click at [507, 258] on input "text" at bounding box center [512, 252] width 374 height 38
type input "*******"
type input "**********"
type input "******"
type input "*******"
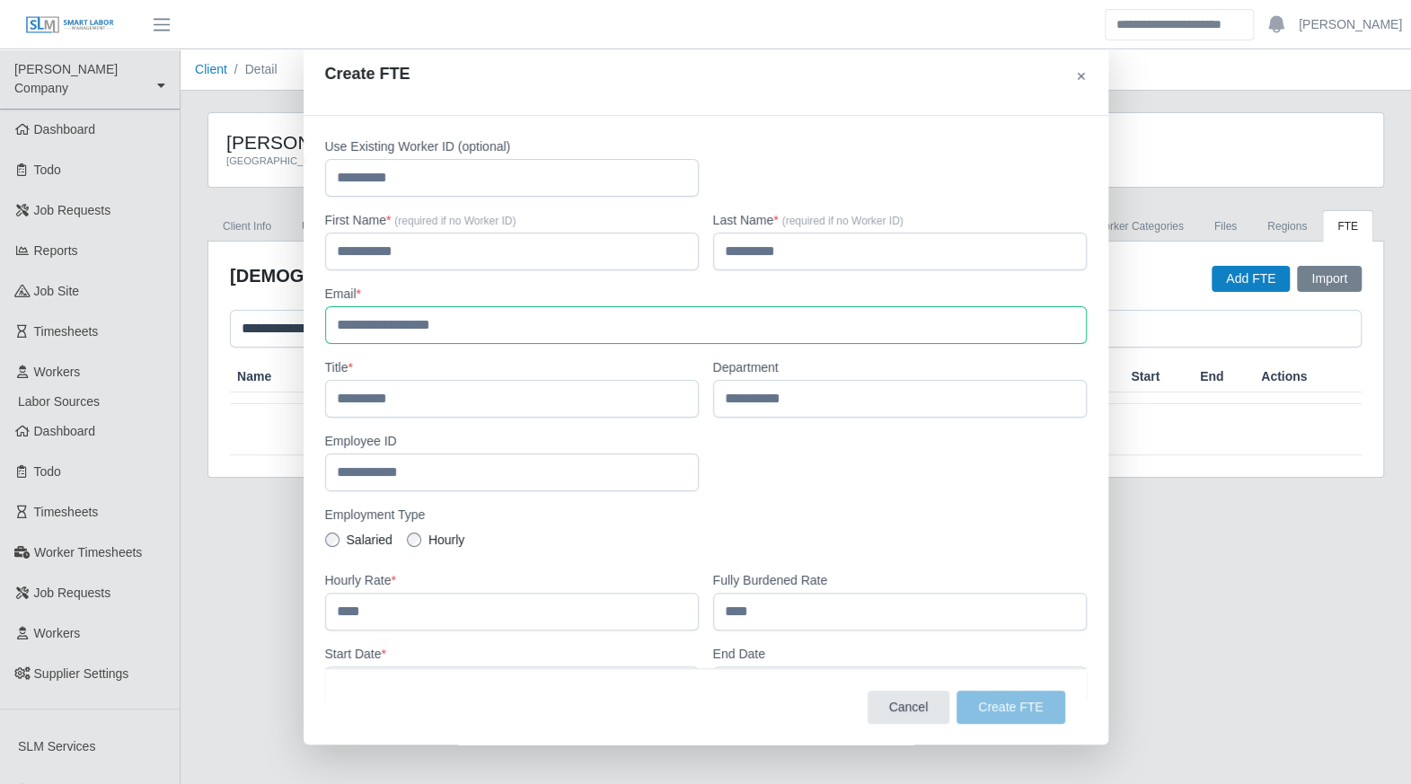
click at [487, 329] on input "text" at bounding box center [706, 325] width 762 height 38
type input "**********"
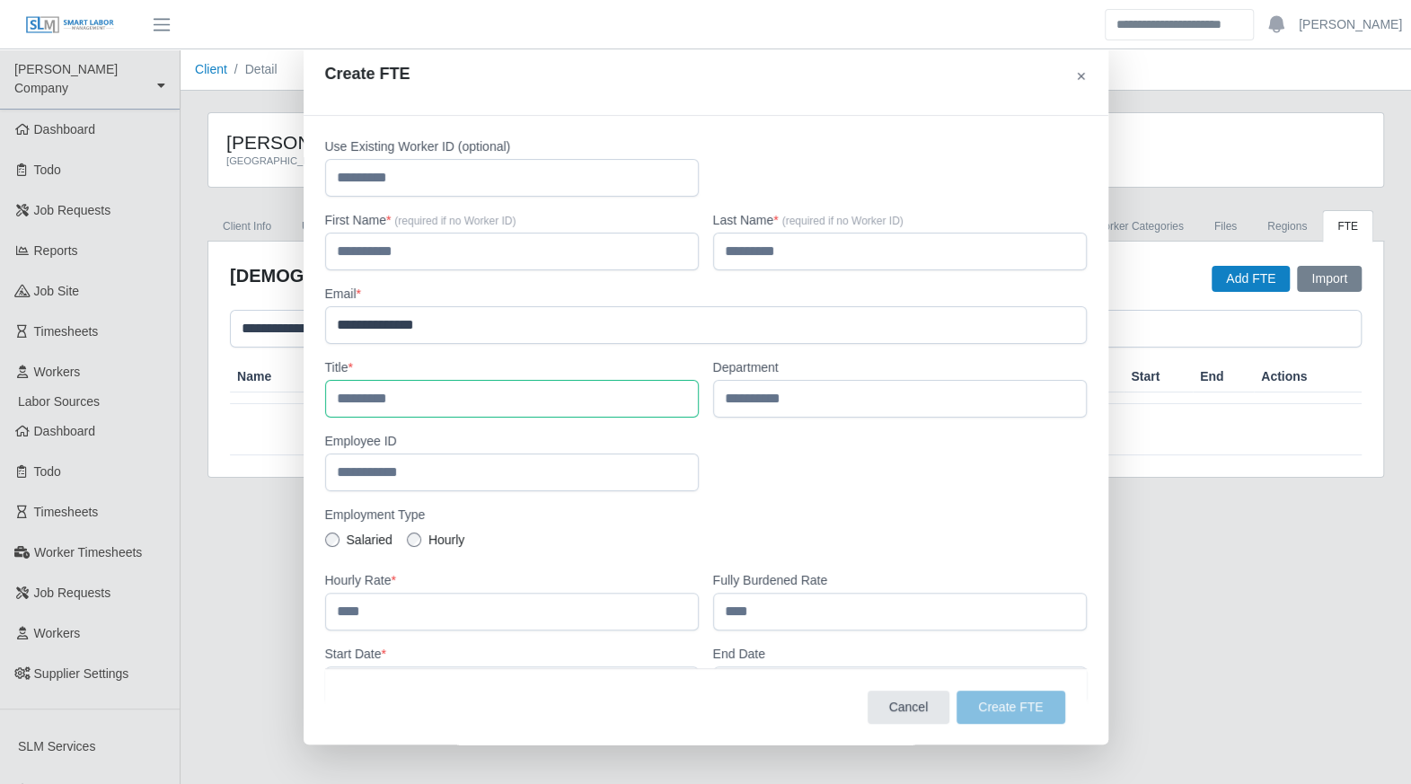
click at [489, 392] on input "text" at bounding box center [512, 399] width 374 height 38
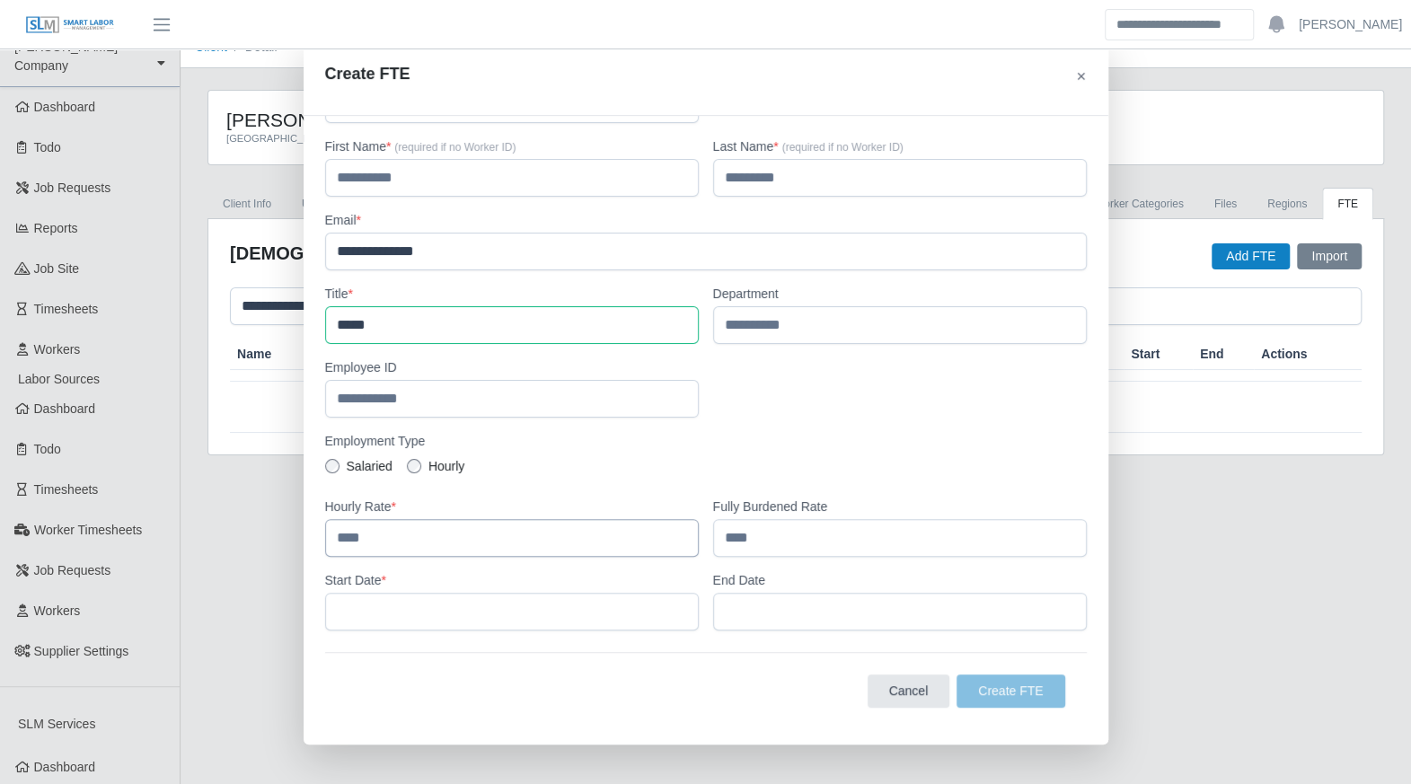
scroll to position [29, 0]
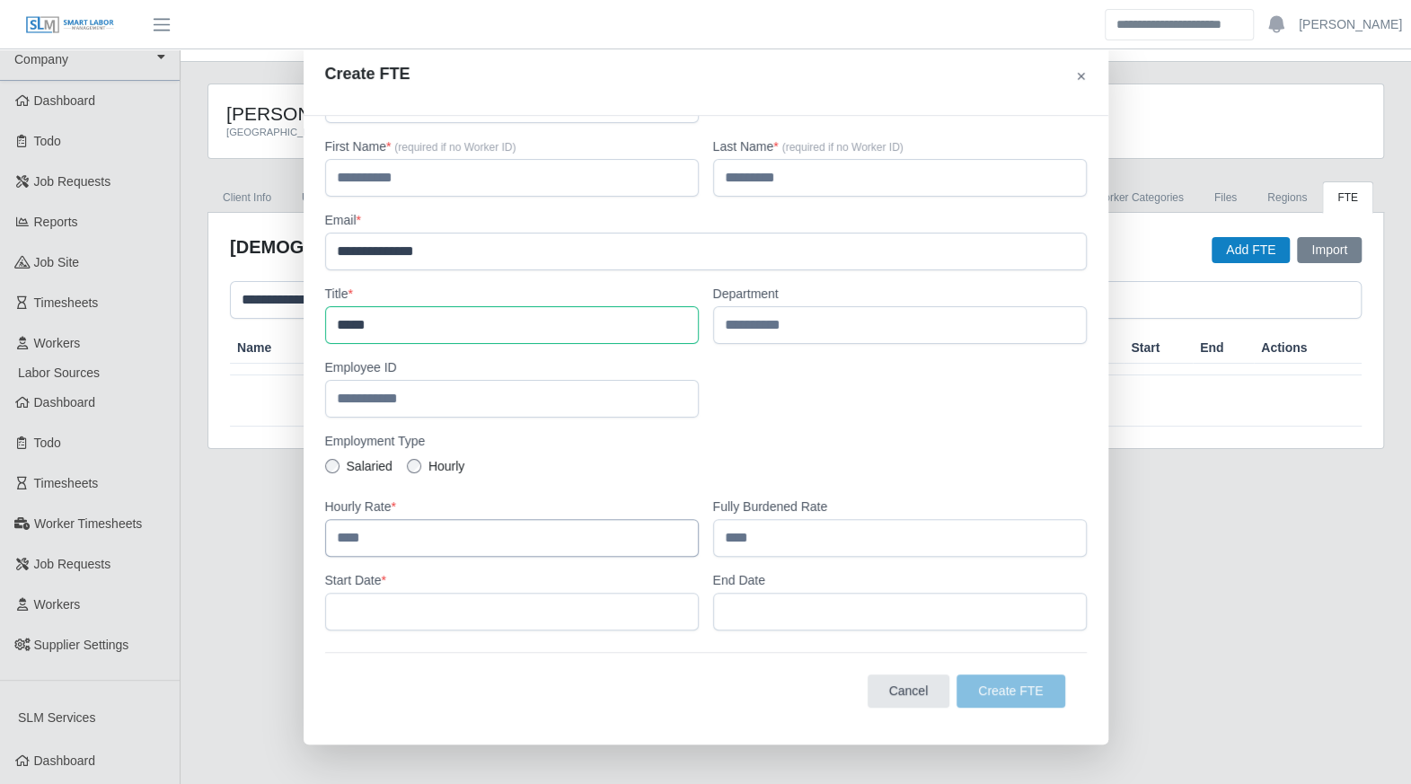
type input "*****"
click at [355, 533] on input "number" at bounding box center [512, 538] width 374 height 38
type input "*****"
click at [755, 534] on input "number" at bounding box center [900, 538] width 374 height 38
type input "*****"
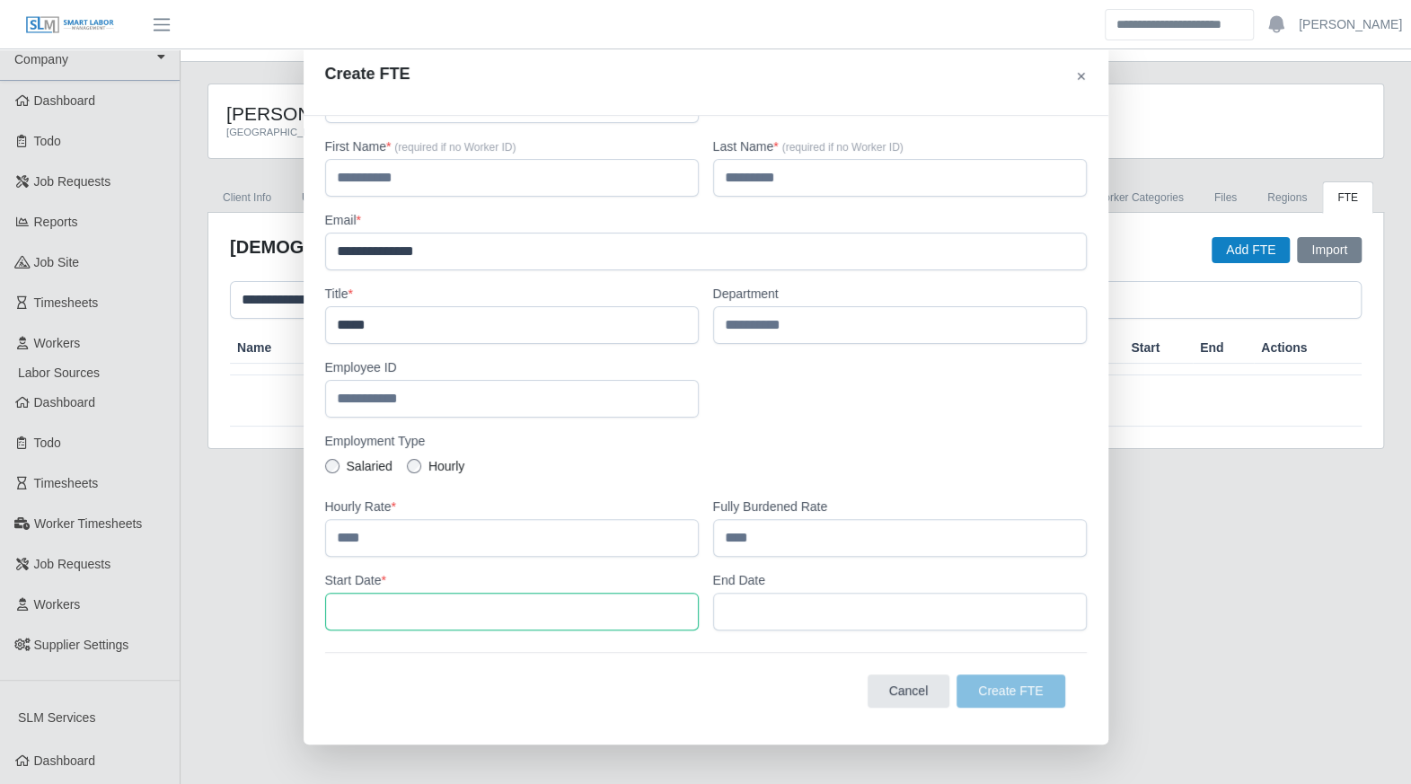
click at [587, 613] on input "text" at bounding box center [512, 612] width 374 height 38
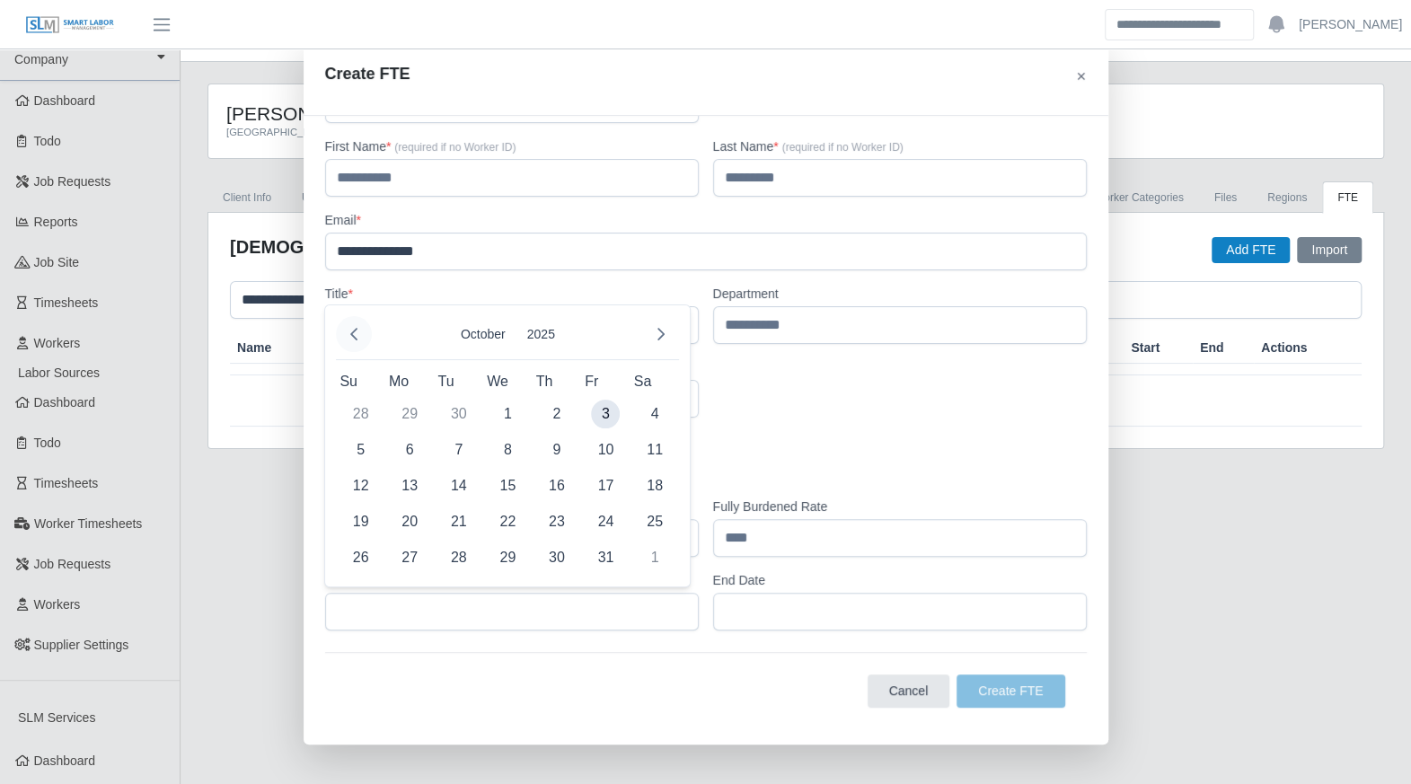
click at [342, 341] on button "Previous Month" at bounding box center [354, 334] width 36 height 36
click at [373, 562] on span "28" at bounding box center [361, 557] width 29 height 29
type input "**********"
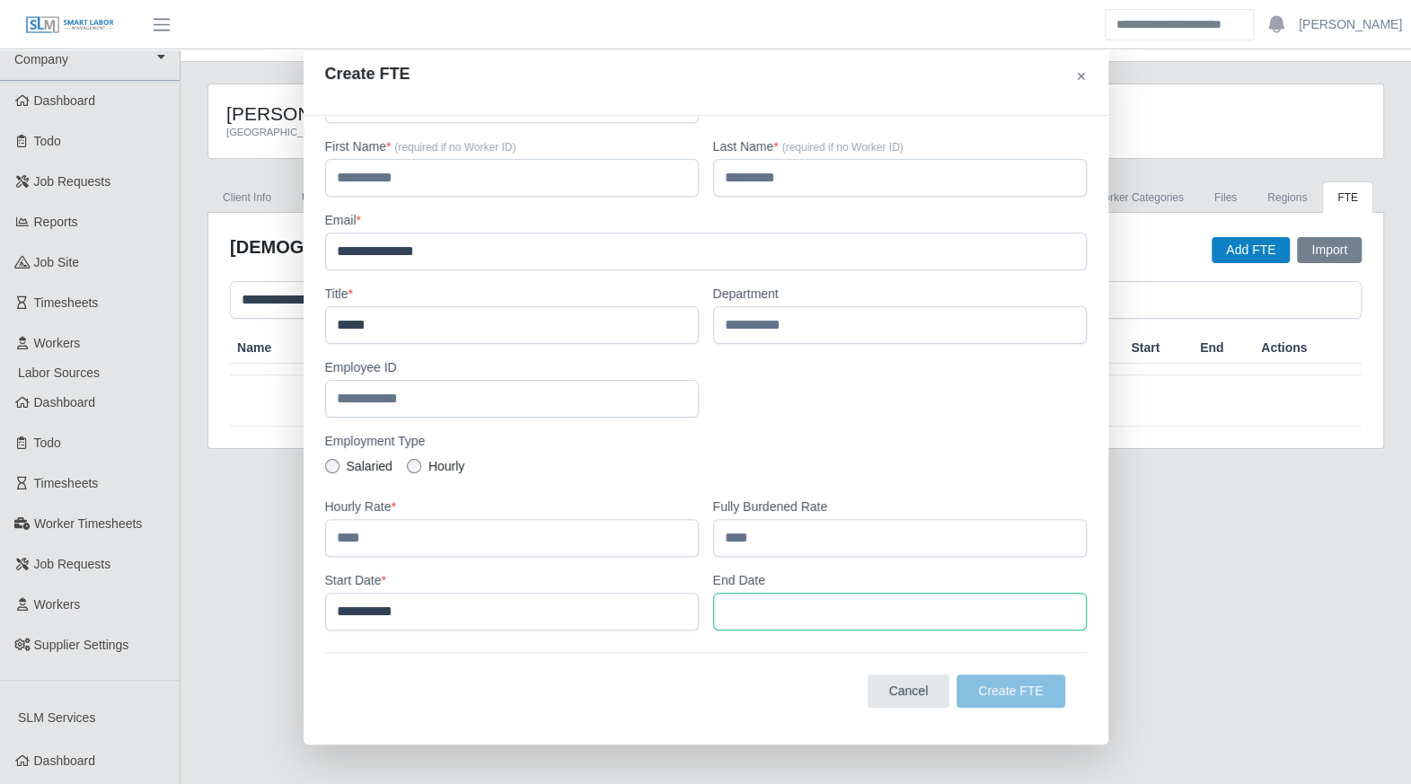
click at [792, 601] on input "text" at bounding box center [900, 612] width 374 height 38
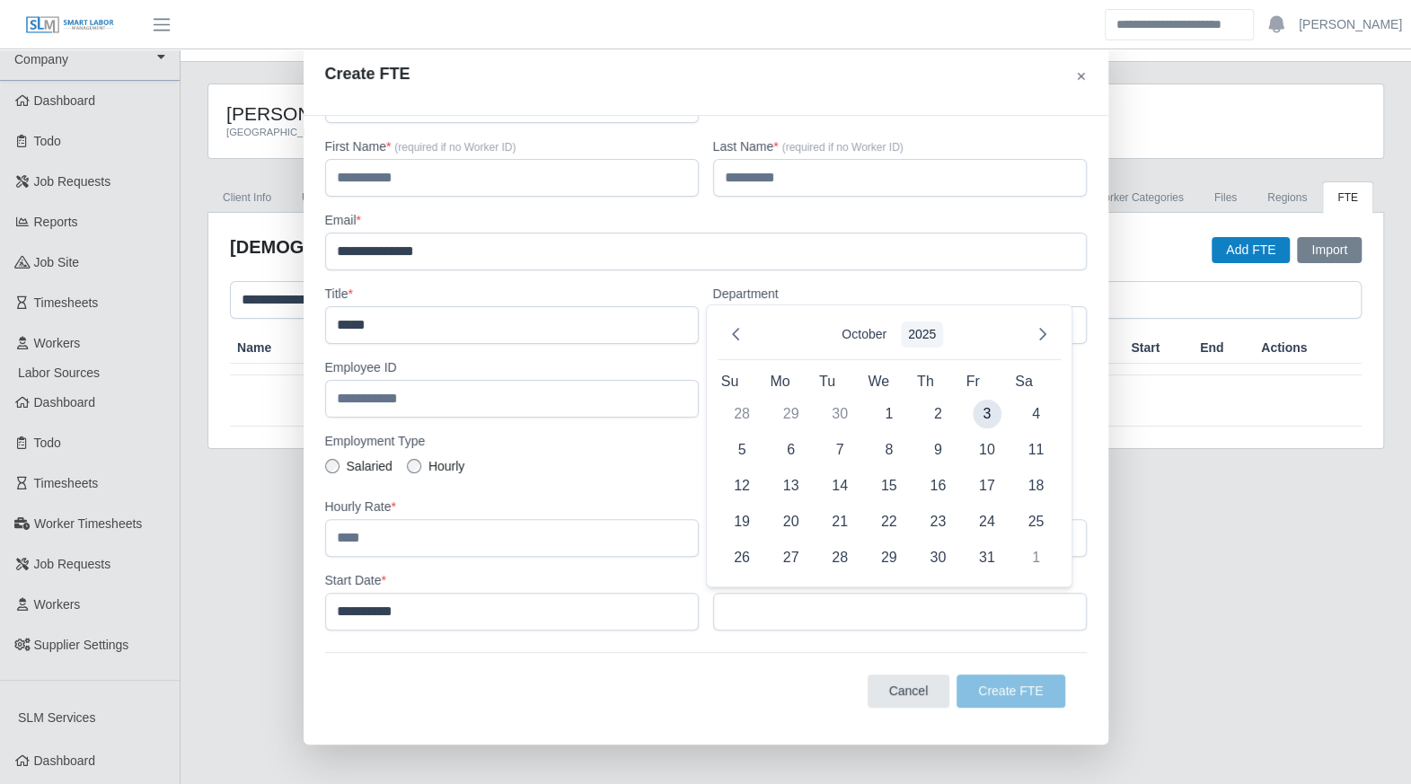
click at [921, 332] on button "2025" at bounding box center [922, 335] width 42 height 26
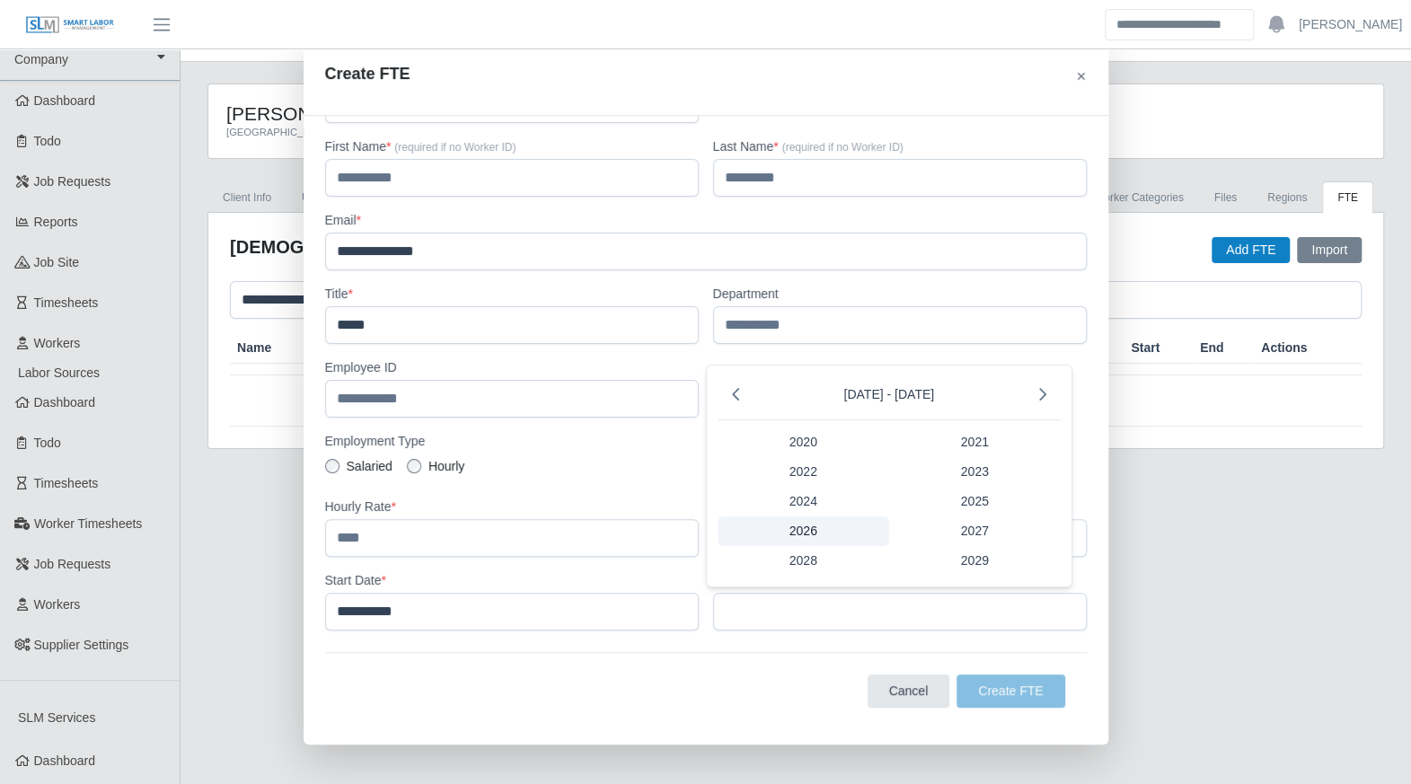
click at [819, 524] on span "2026" at bounding box center [804, 531] width 172 height 30
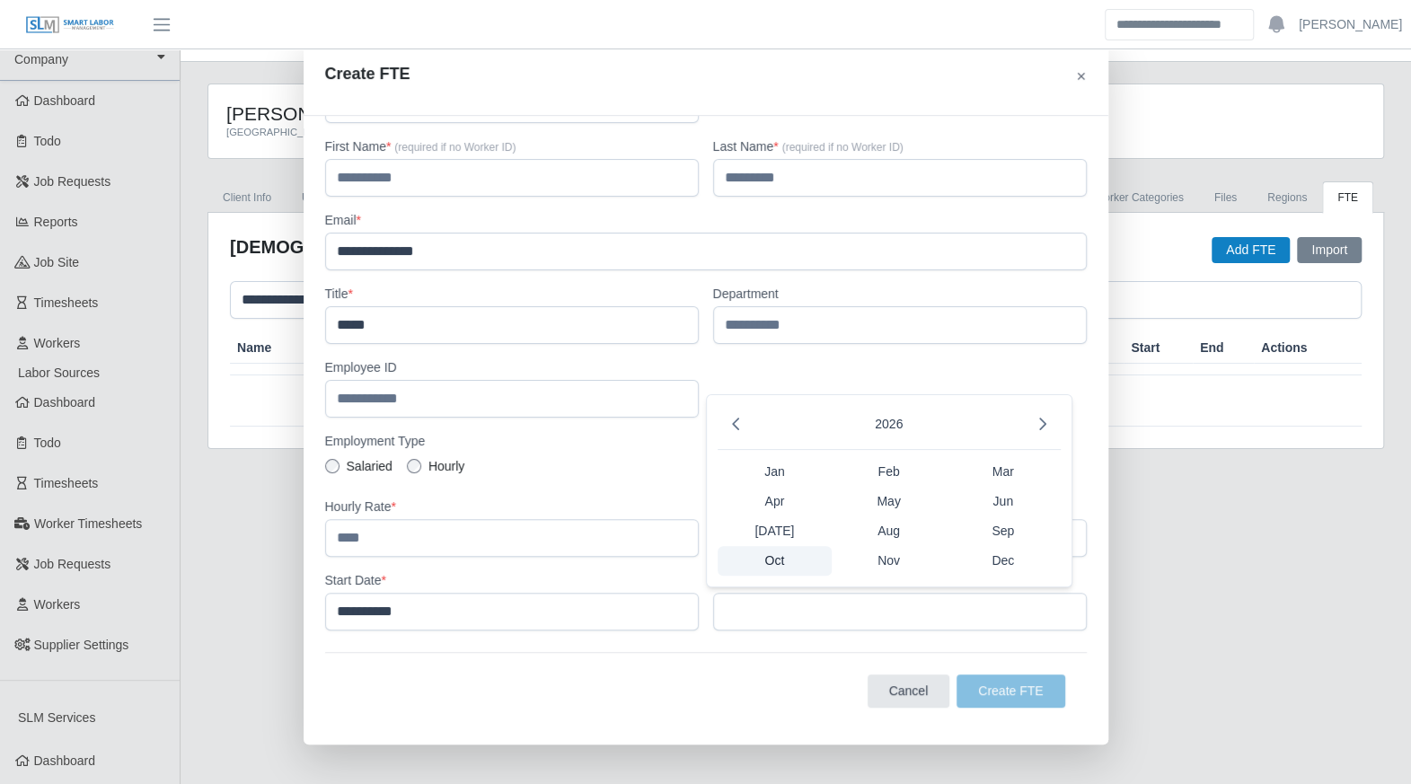
click at [779, 560] on span "Oct" at bounding box center [775, 561] width 114 height 30
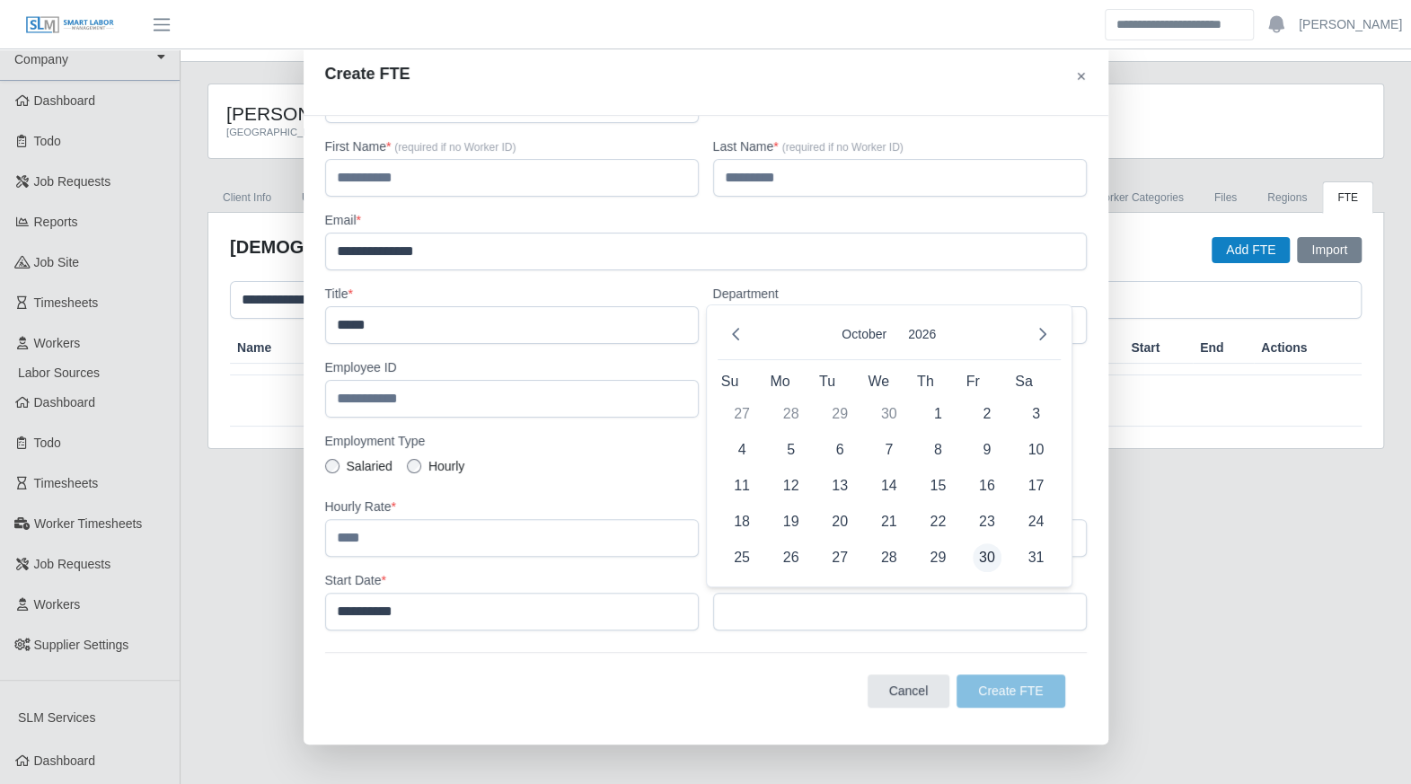
click at [982, 558] on span "30" at bounding box center [987, 557] width 29 height 29
type input "**********"
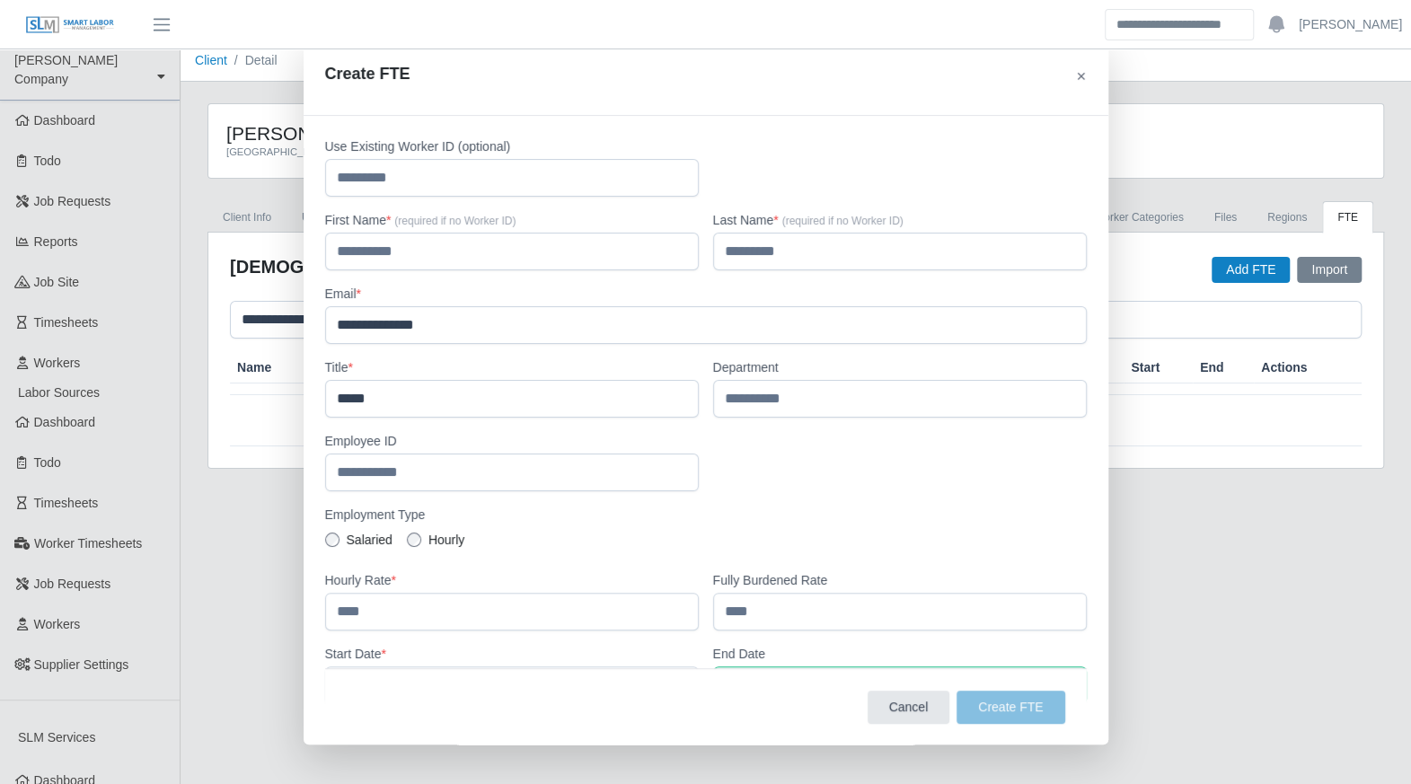
scroll to position [5, 0]
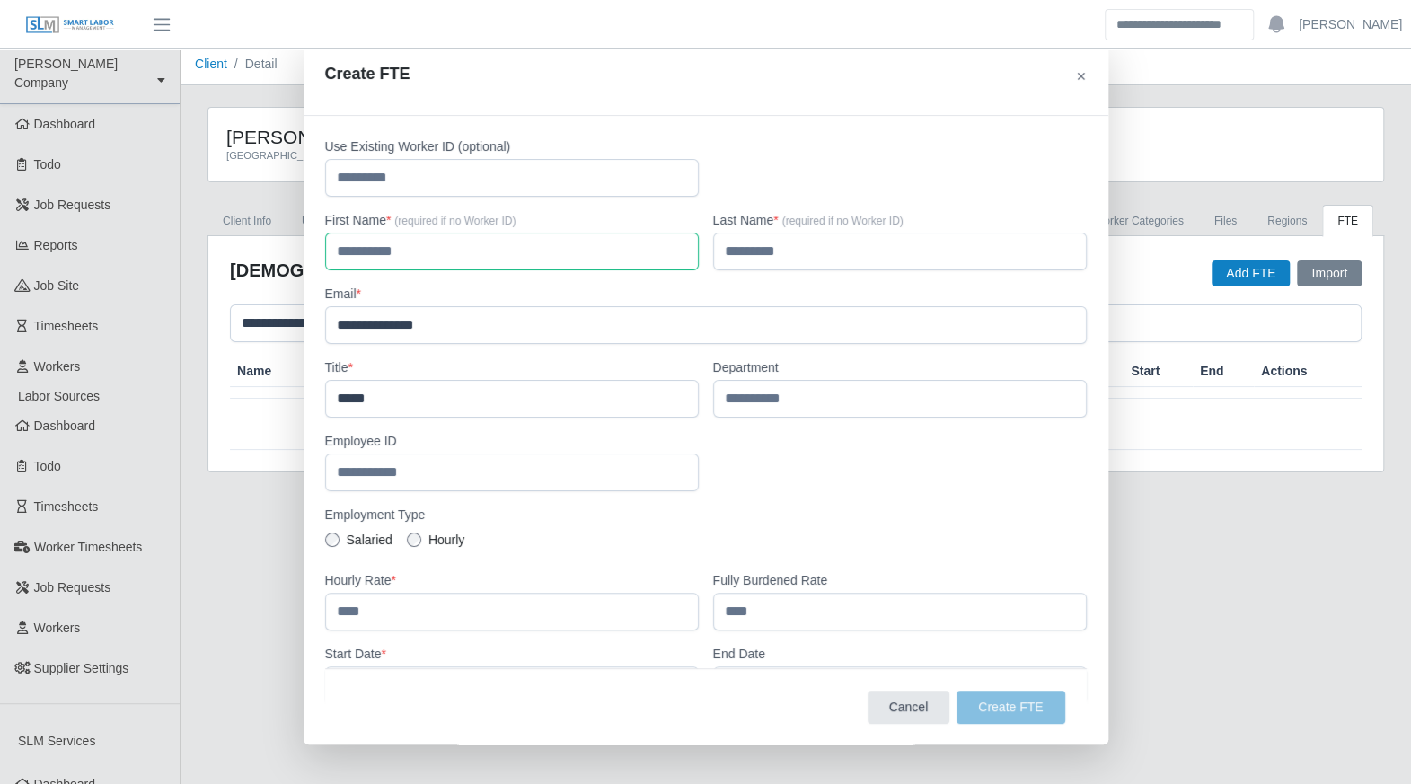
click at [380, 258] on input "text" at bounding box center [512, 252] width 374 height 38
type input "*******"
type input "******"
click at [717, 287] on label "Email *" at bounding box center [706, 294] width 762 height 18
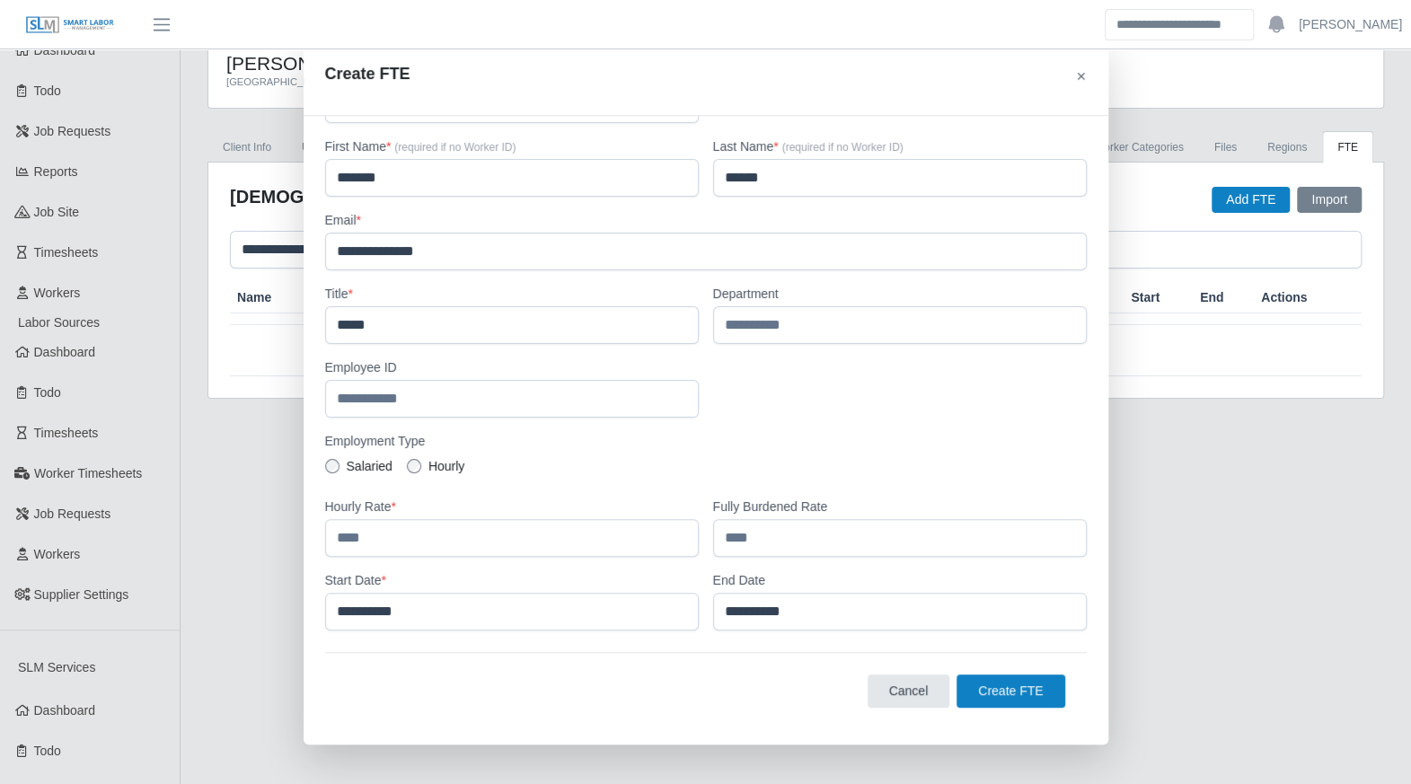
scroll to position [83, 0]
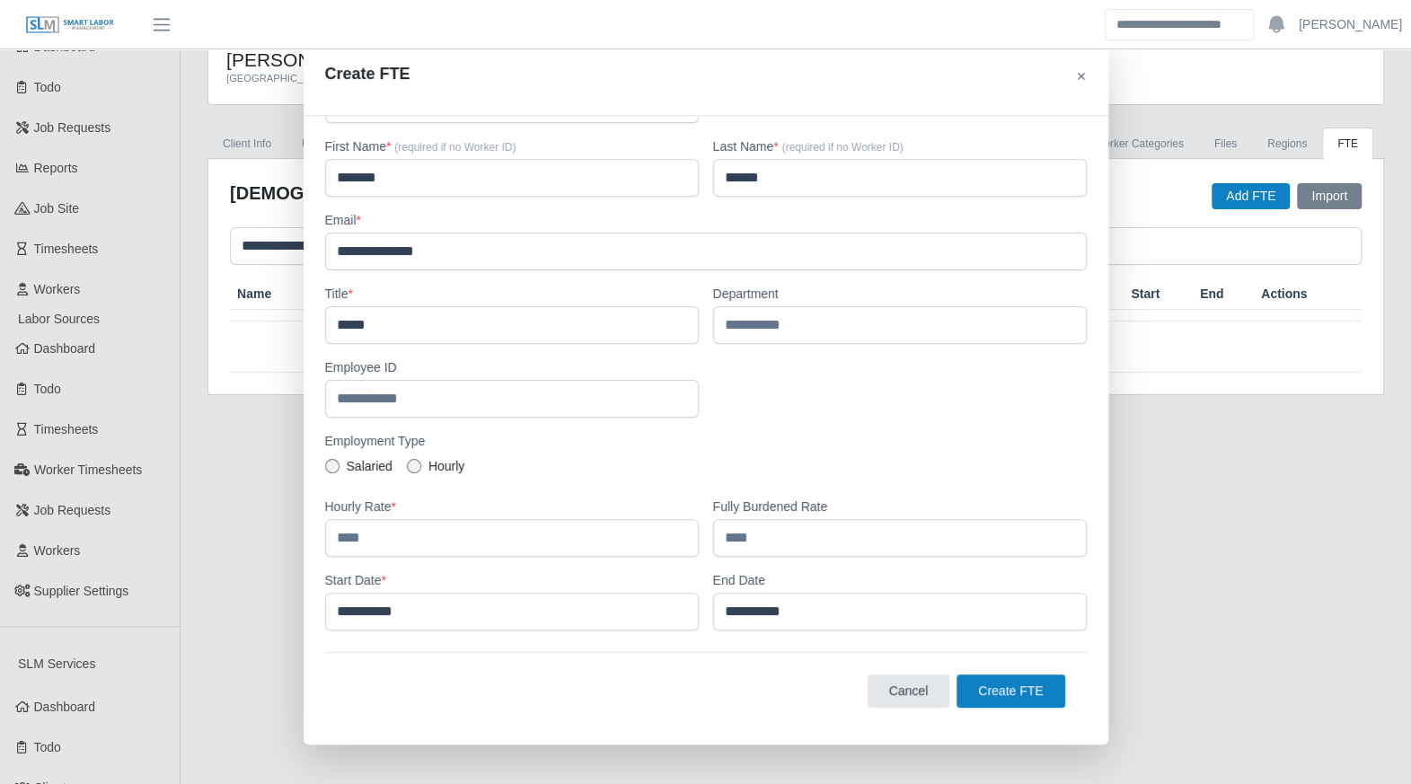
click at [1009, 683] on span "Create FTE" at bounding box center [1010, 690] width 65 height 14
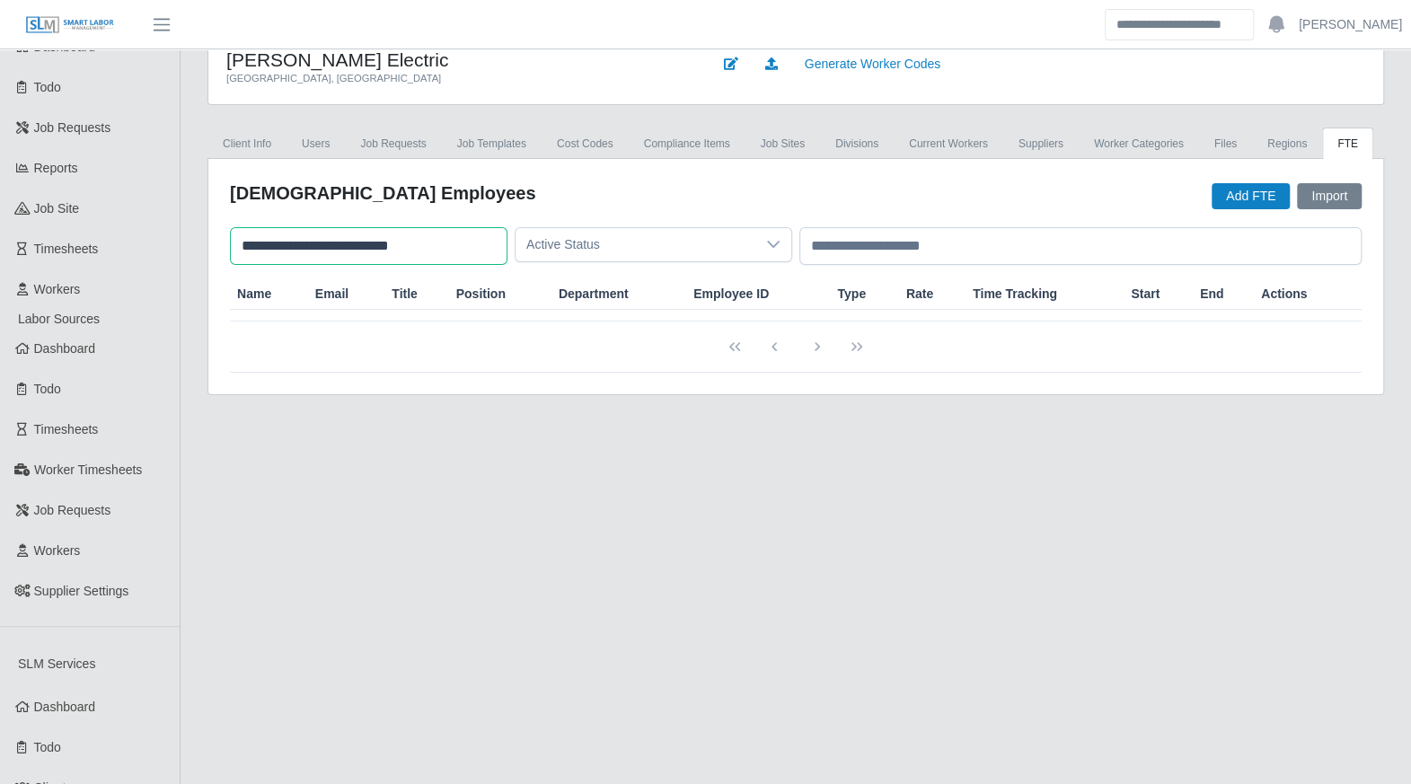
click at [360, 233] on input "**********" at bounding box center [369, 246] width 278 height 38
click at [520, 188] on div "Full-Time Employees Add FTE Import" at bounding box center [796, 197] width 1132 height 32
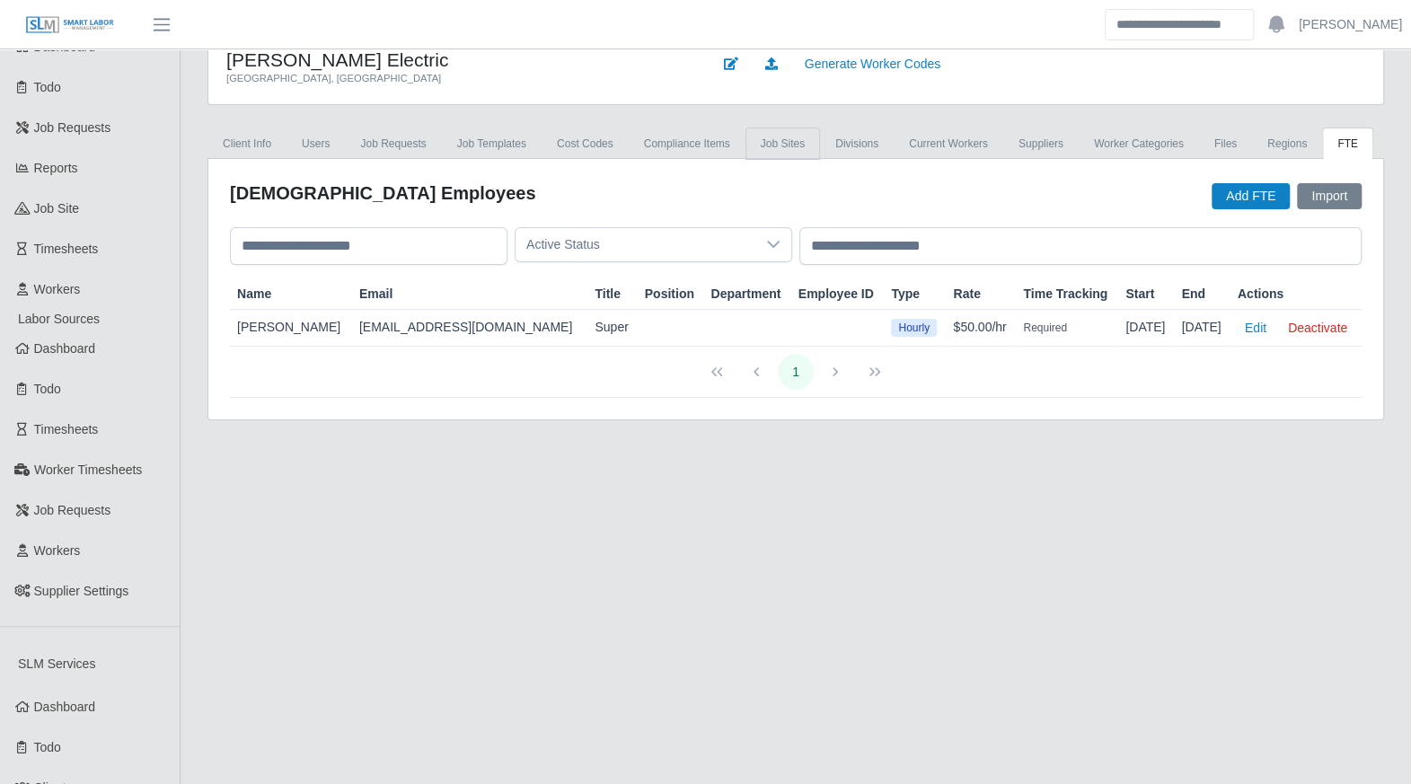
click at [763, 150] on link "job sites" at bounding box center [782, 144] width 75 height 32
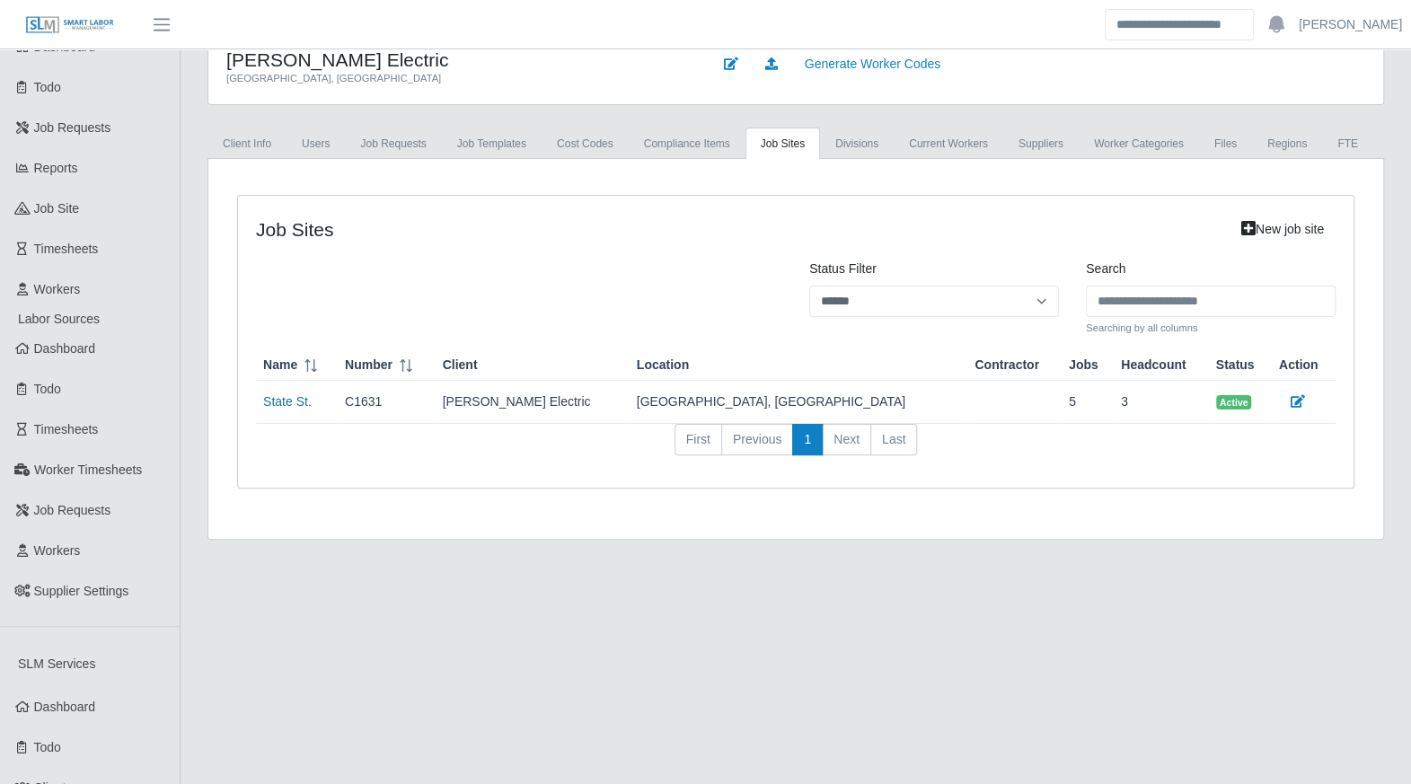
click at [294, 401] on link "State St." at bounding box center [287, 401] width 48 height 14
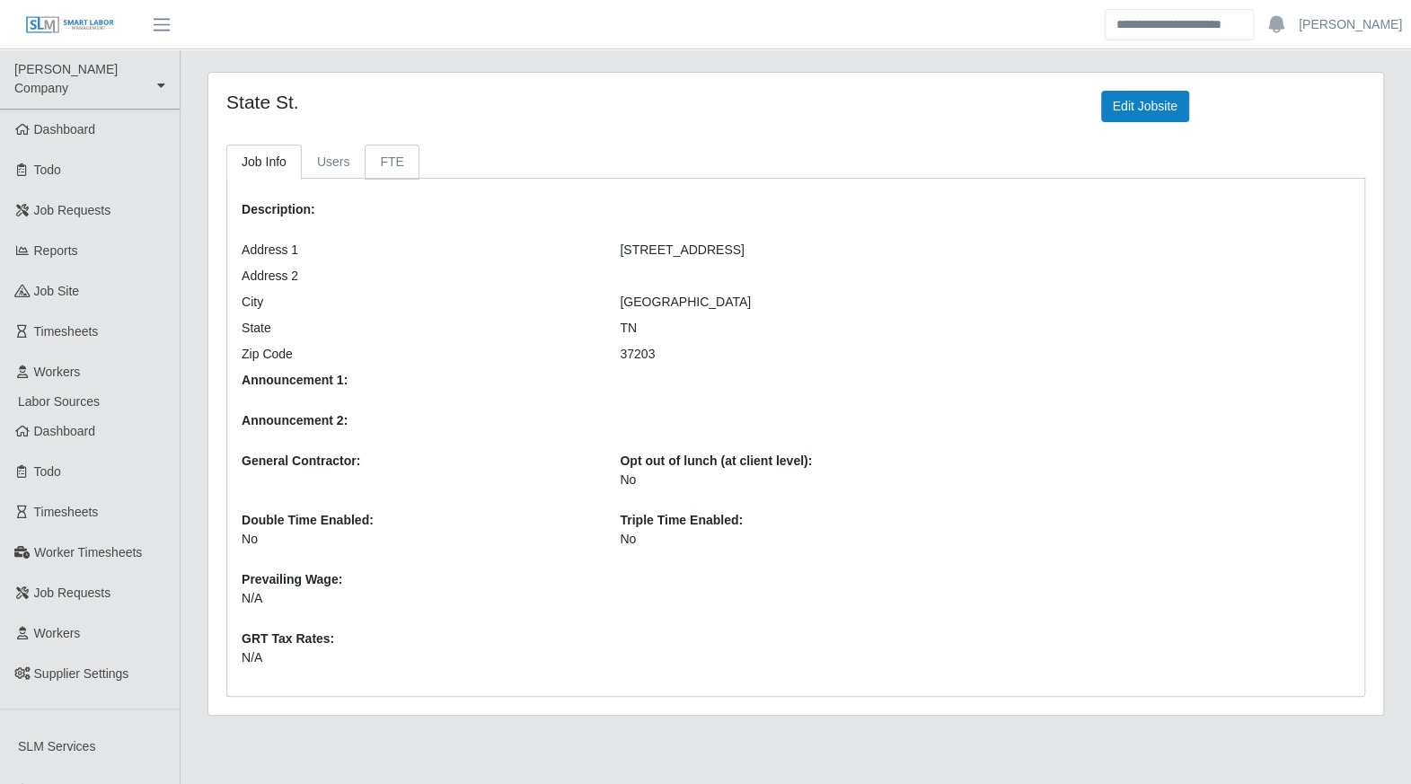
click at [385, 166] on link "FTE" at bounding box center [392, 162] width 54 height 35
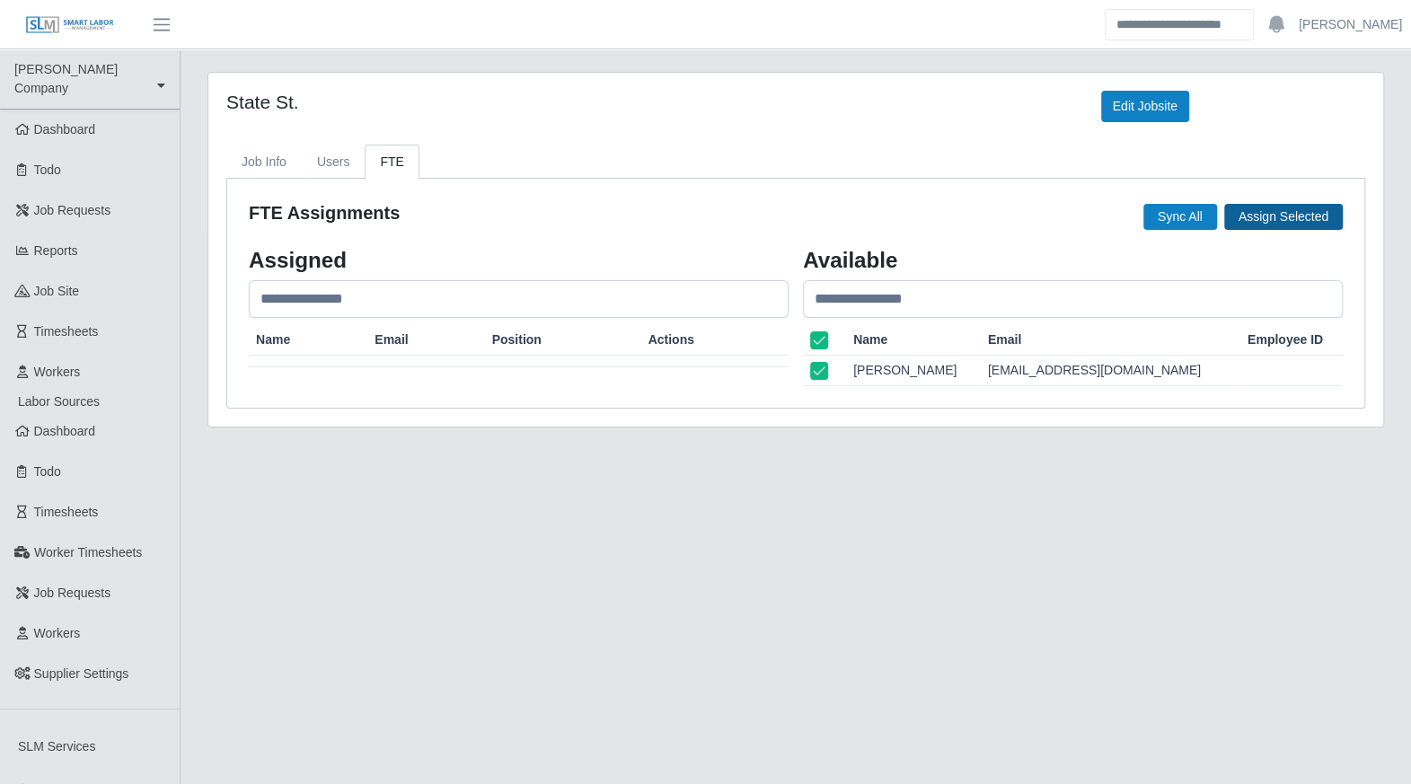
click at [1265, 218] on button "Assign Selected" at bounding box center [1283, 217] width 119 height 26
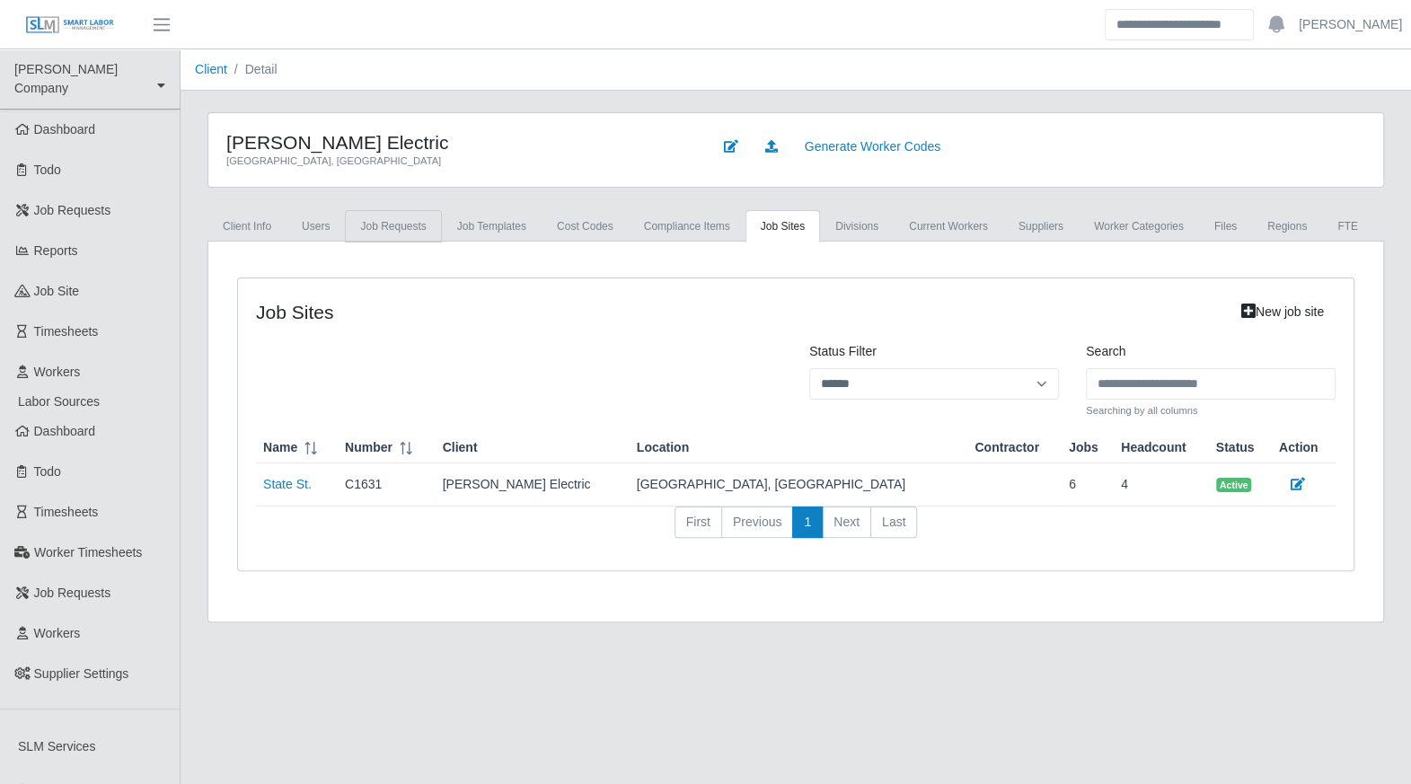
click at [408, 225] on link "Job Requests" at bounding box center [393, 226] width 96 height 32
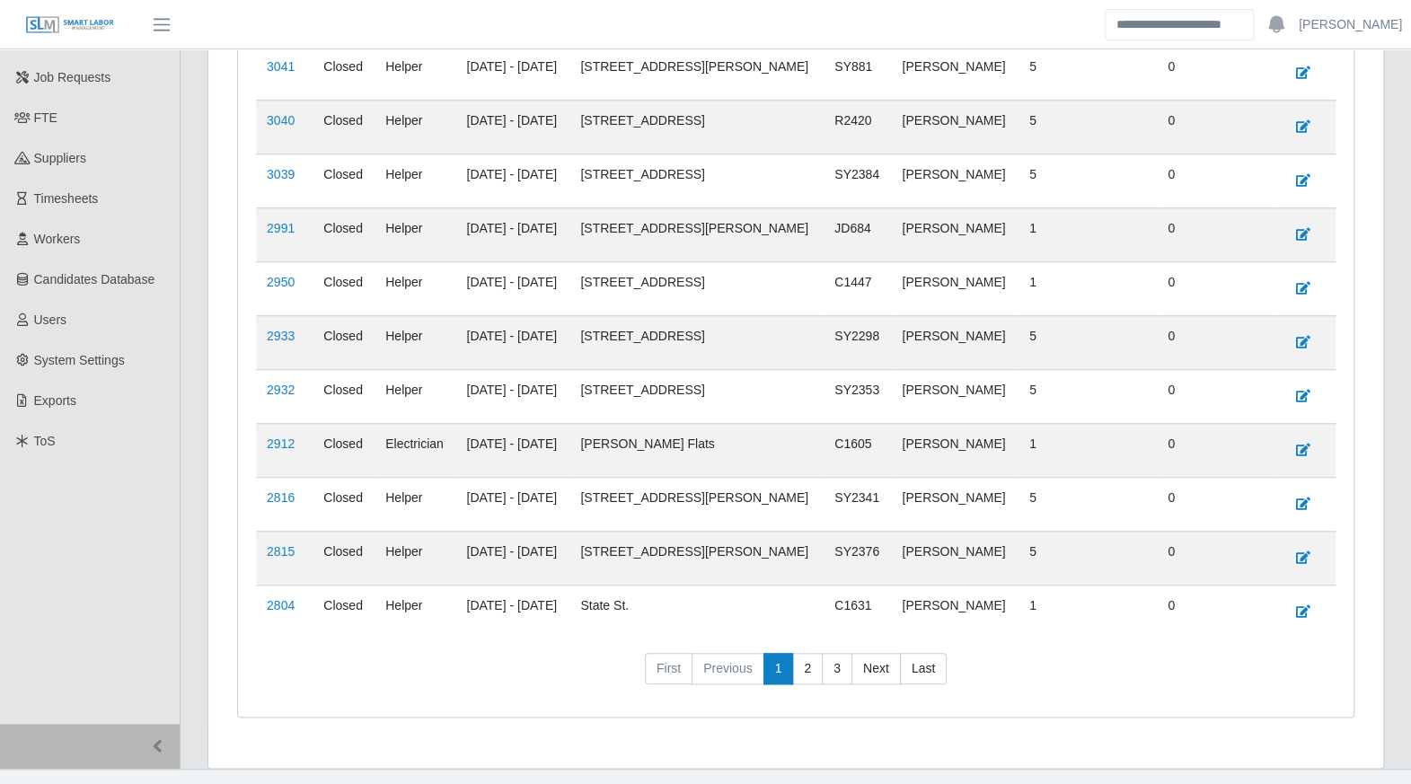
scroll to position [881, 0]
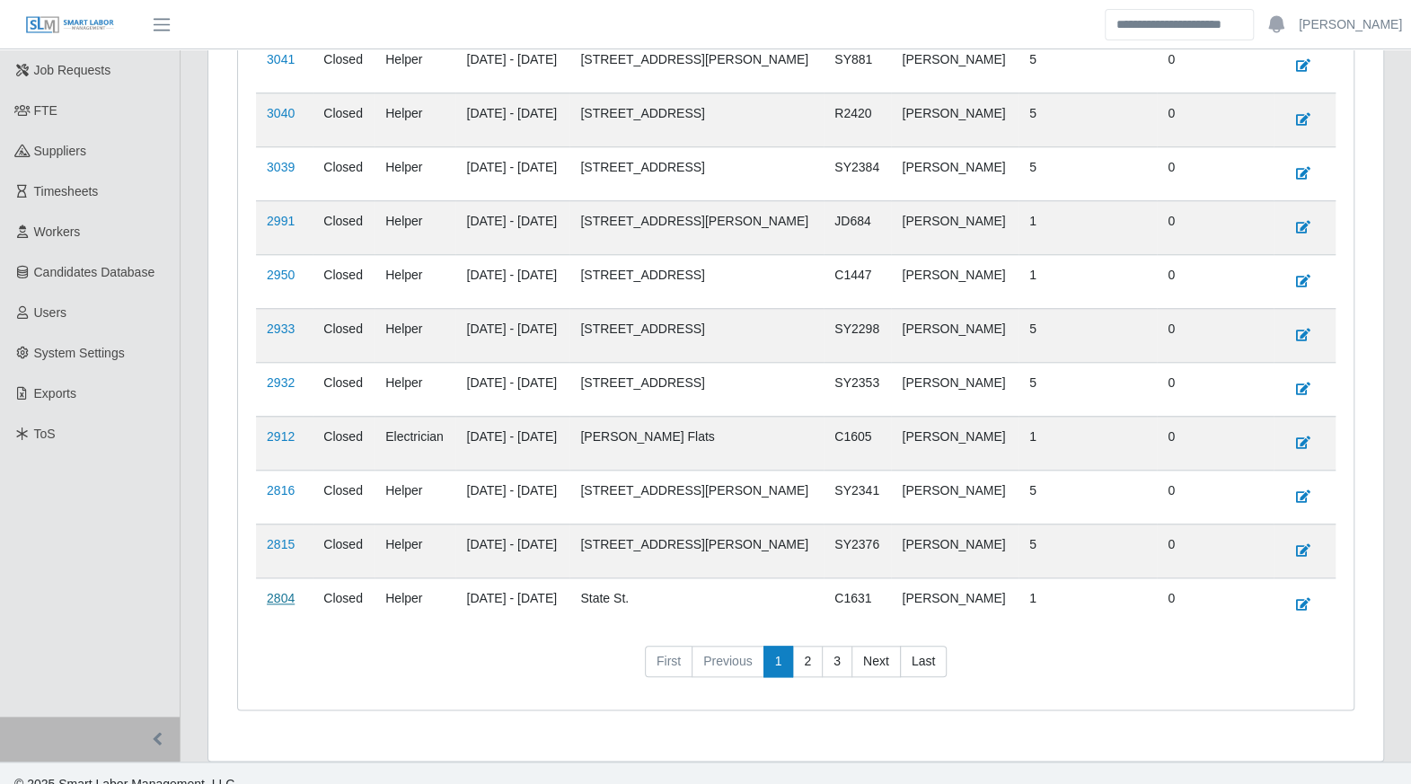
click at [273, 591] on link "2804" at bounding box center [281, 598] width 28 height 14
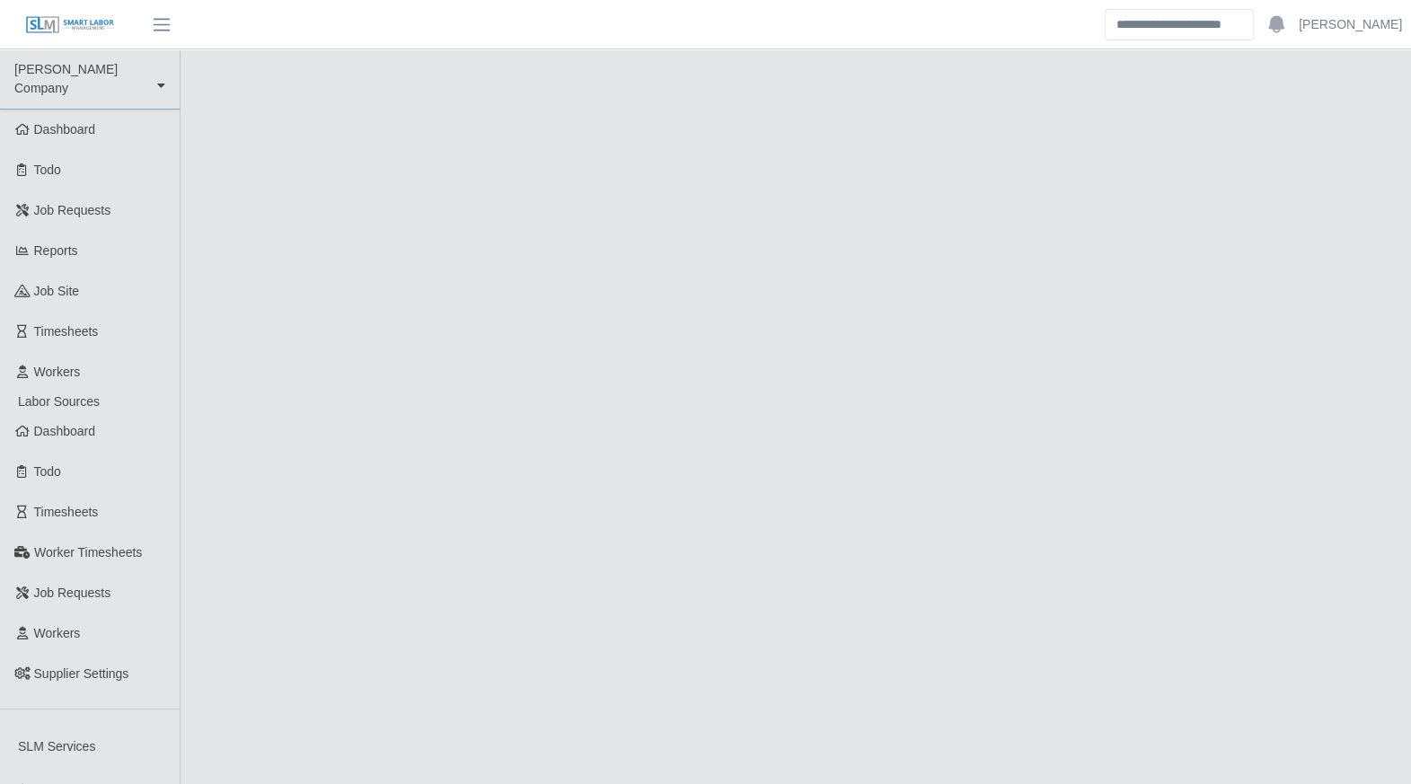
select select "******"
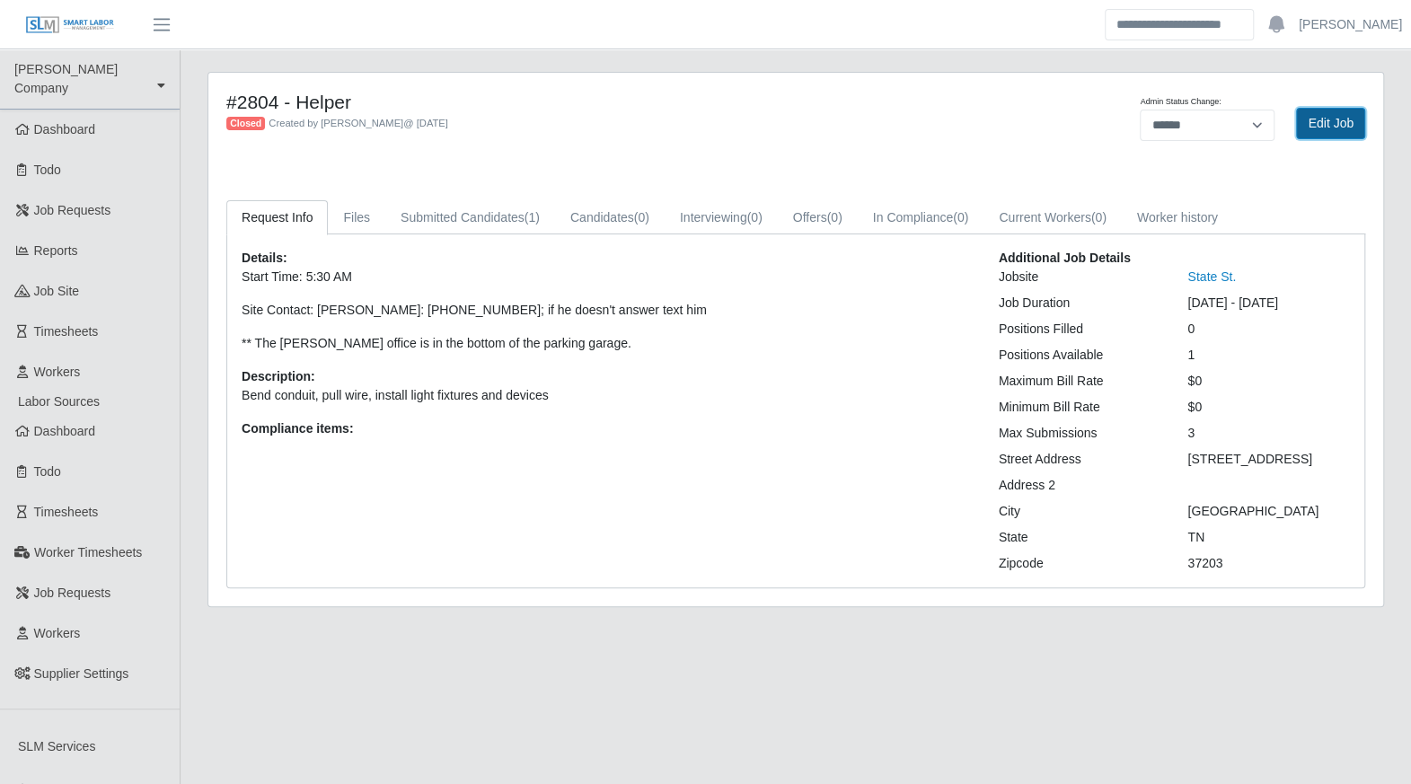
click at [1317, 121] on link "Edit Job" at bounding box center [1330, 123] width 69 height 31
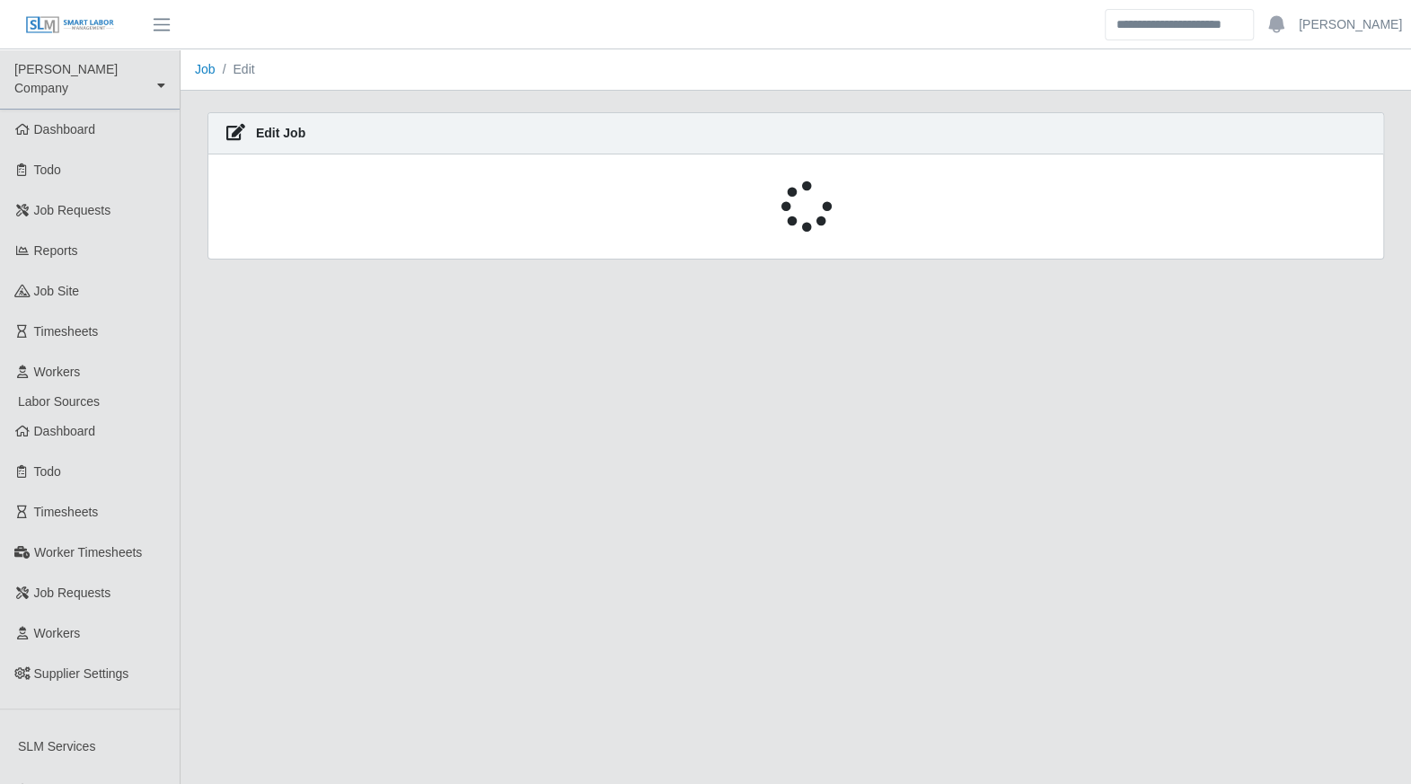
select select "******"
select select "****"
select select "***"
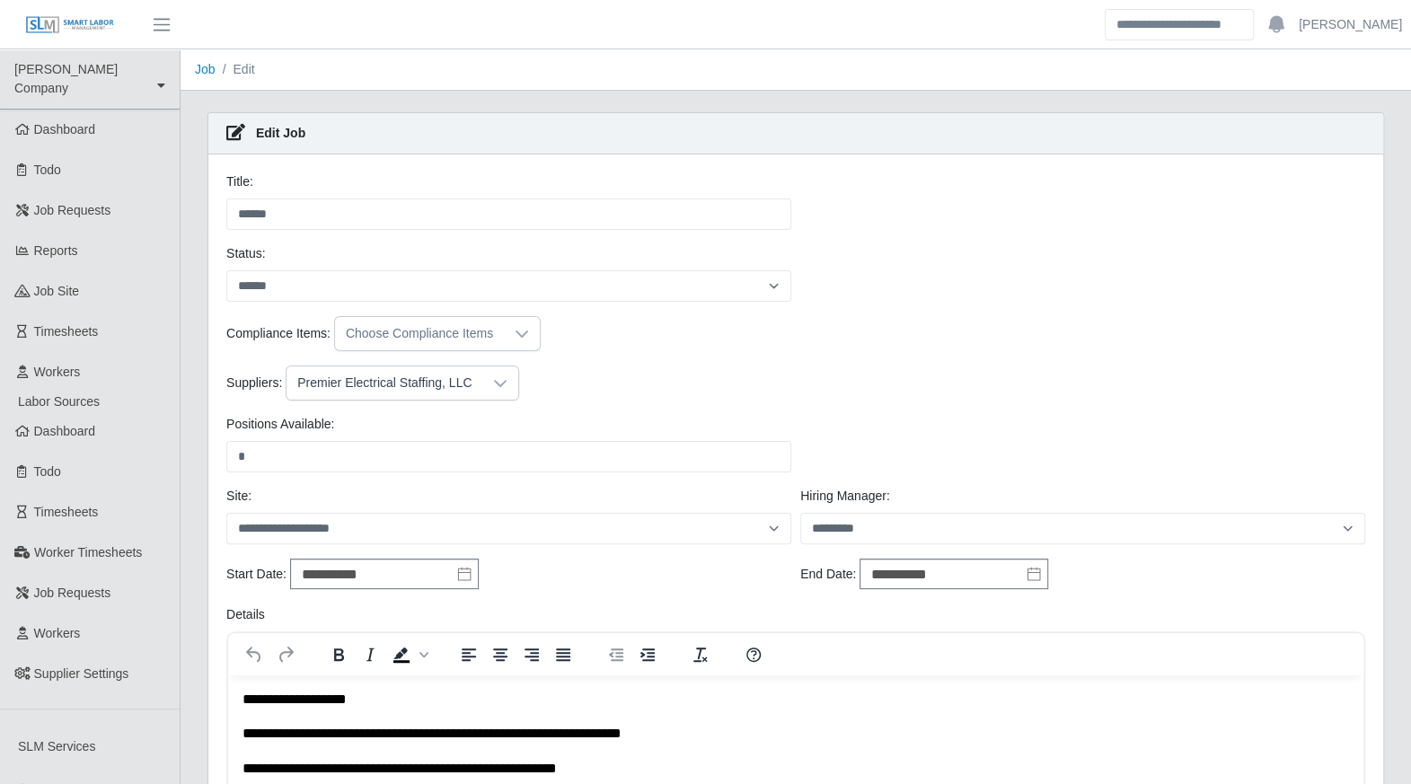
click at [493, 376] on icon at bounding box center [500, 383] width 14 height 14
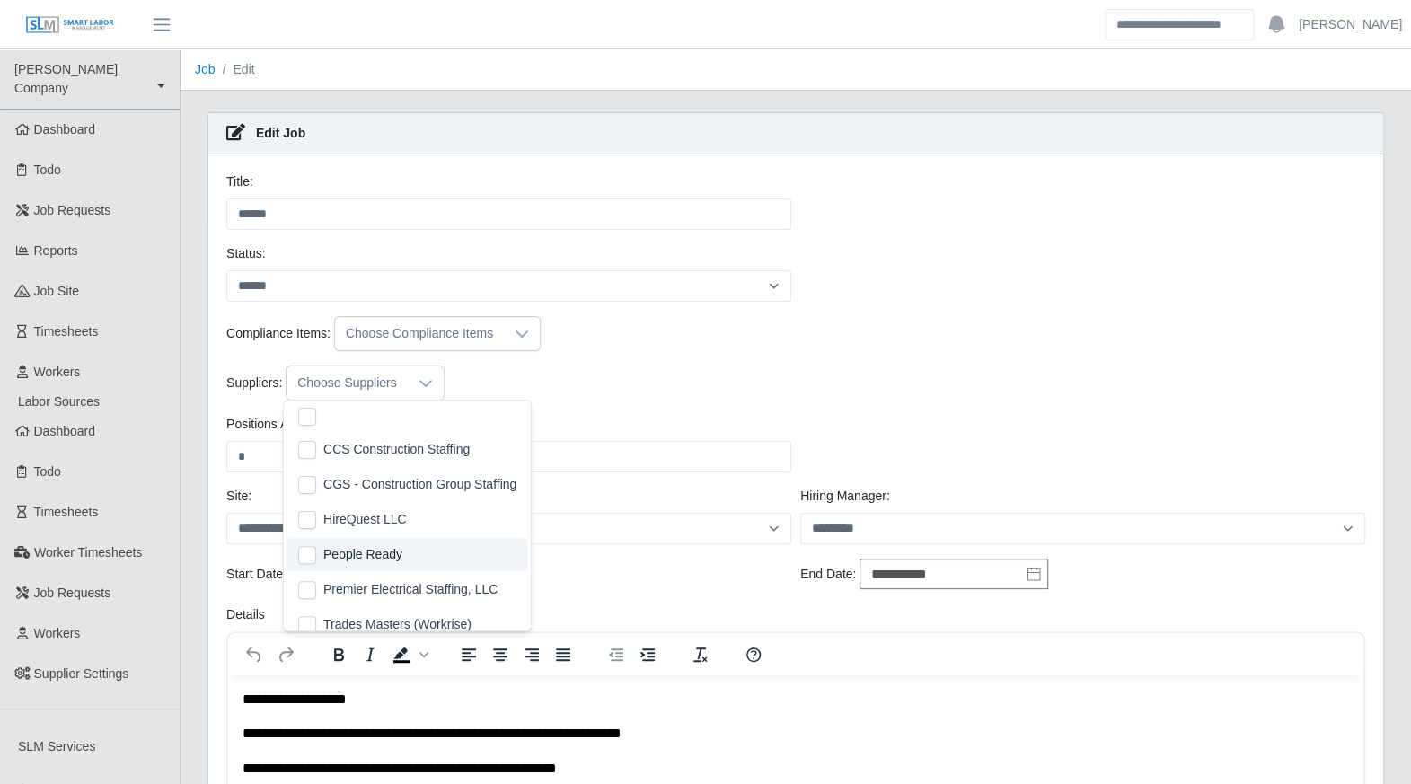
scroll to position [14, 0]
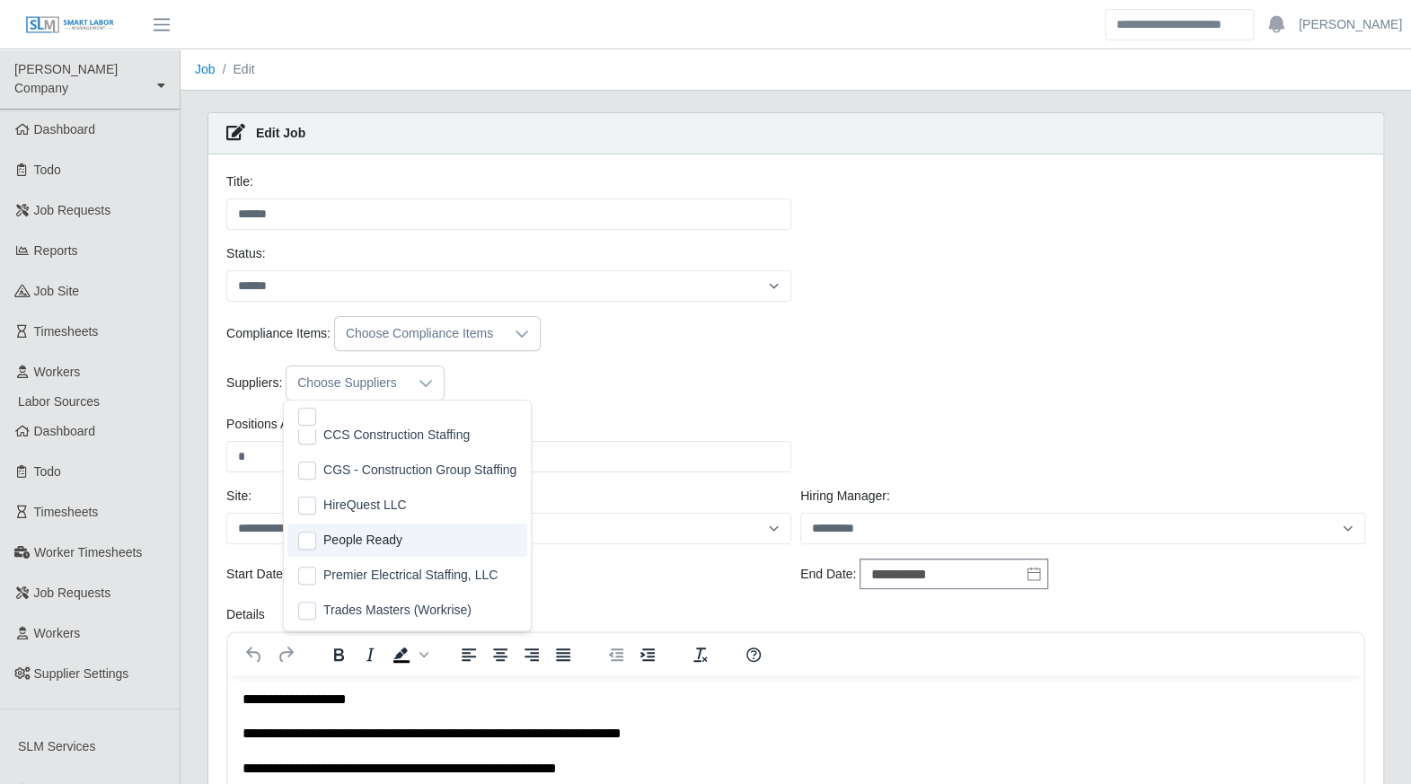
click at [828, 360] on div "Compliance Items: Choose Compliance Items" at bounding box center [796, 340] width 1148 height 49
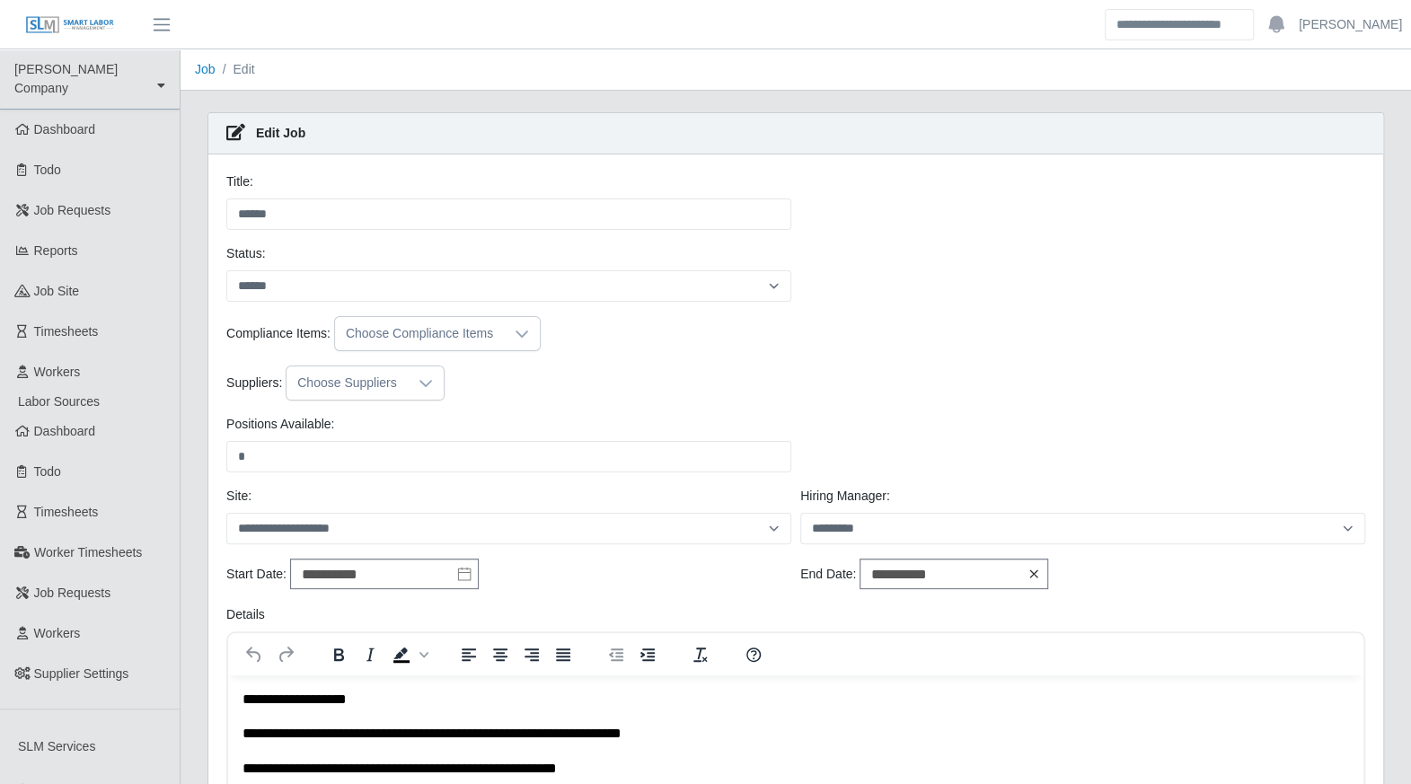
click at [1027, 577] on icon at bounding box center [1034, 574] width 14 height 14
click at [1027, 577] on icon at bounding box center [1033, 574] width 13 height 13
click at [998, 331] on icon "button" at bounding box center [1001, 334] width 9 height 14
click at [921, 499] on div "31" at bounding box center [934, 507] width 29 height 16
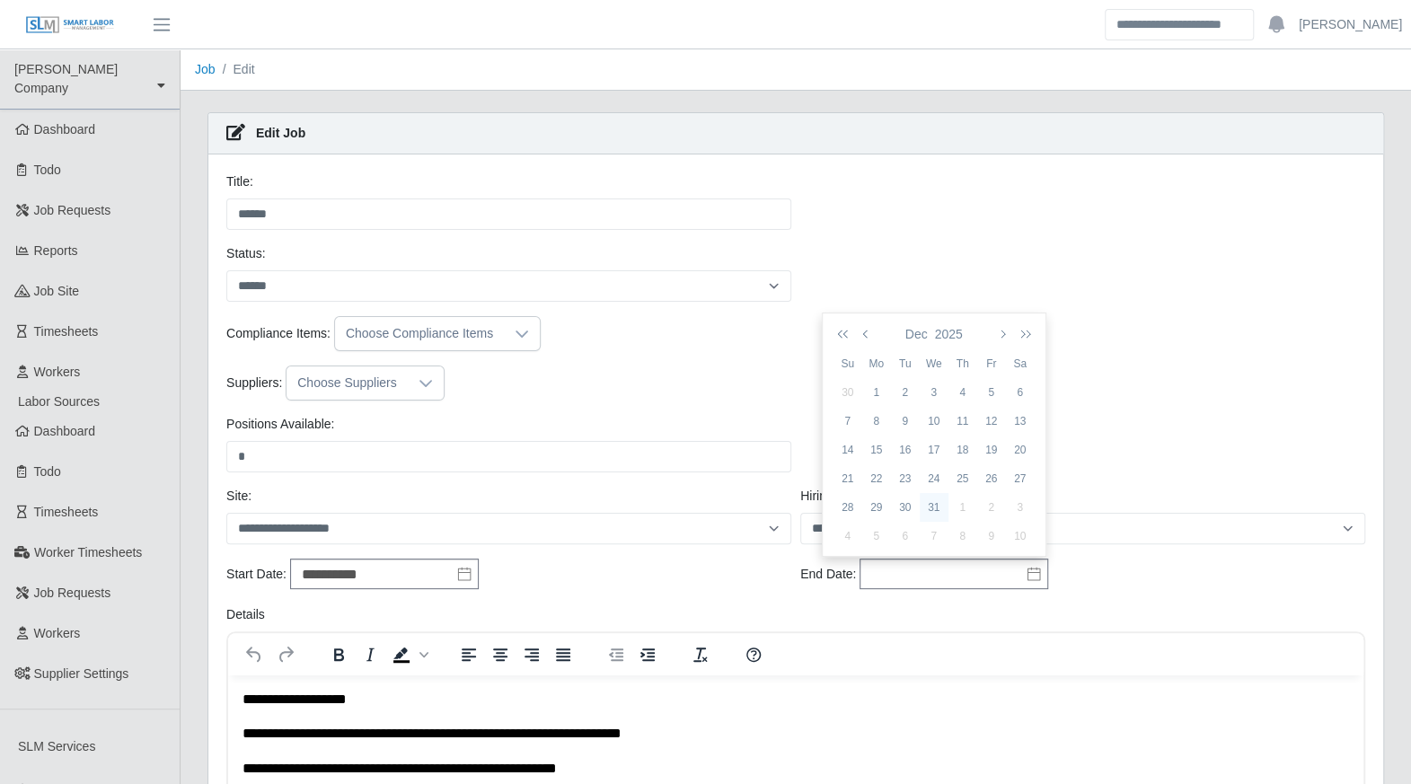
type input "**********"
click at [954, 464] on div "Positions Available: * Please provide a valid position available number." at bounding box center [796, 451] width 1148 height 72
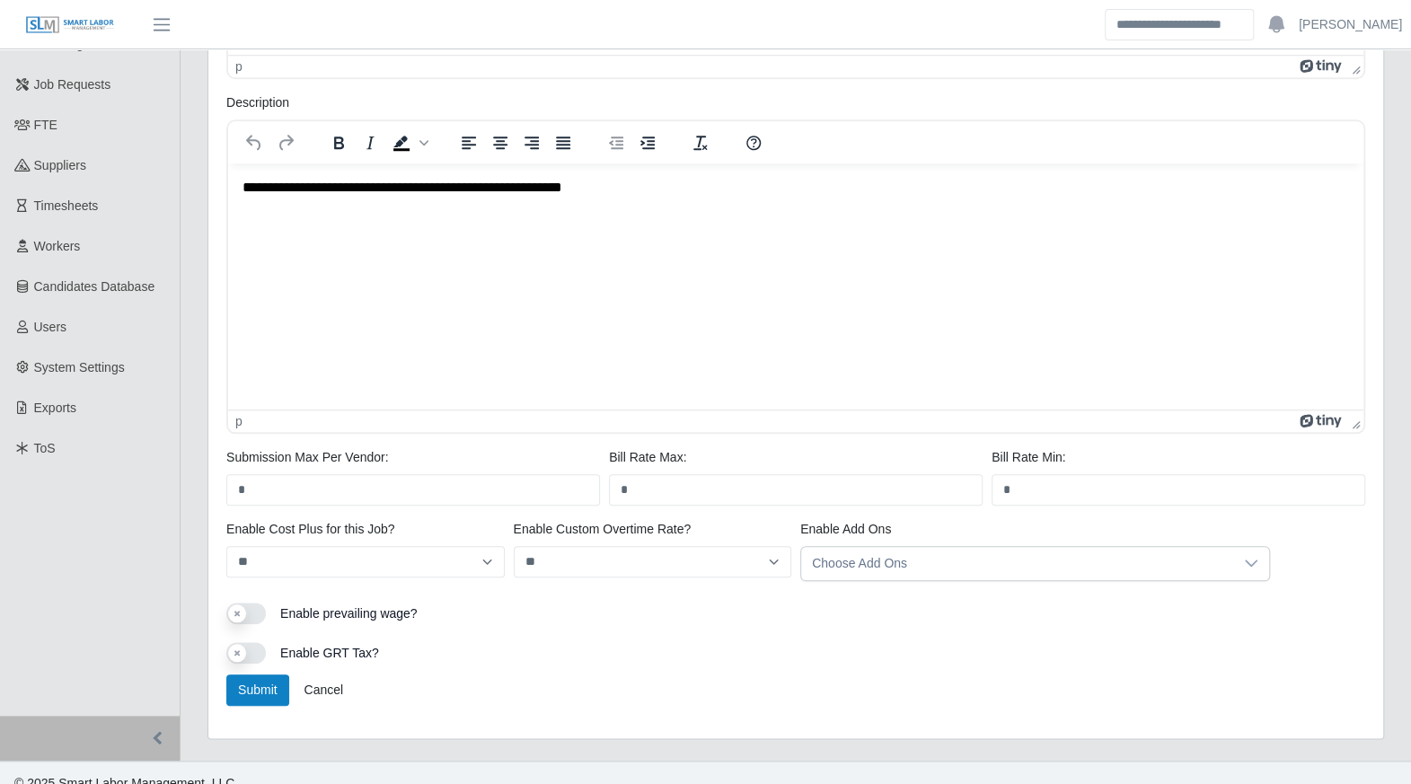
scroll to position [883, 0]
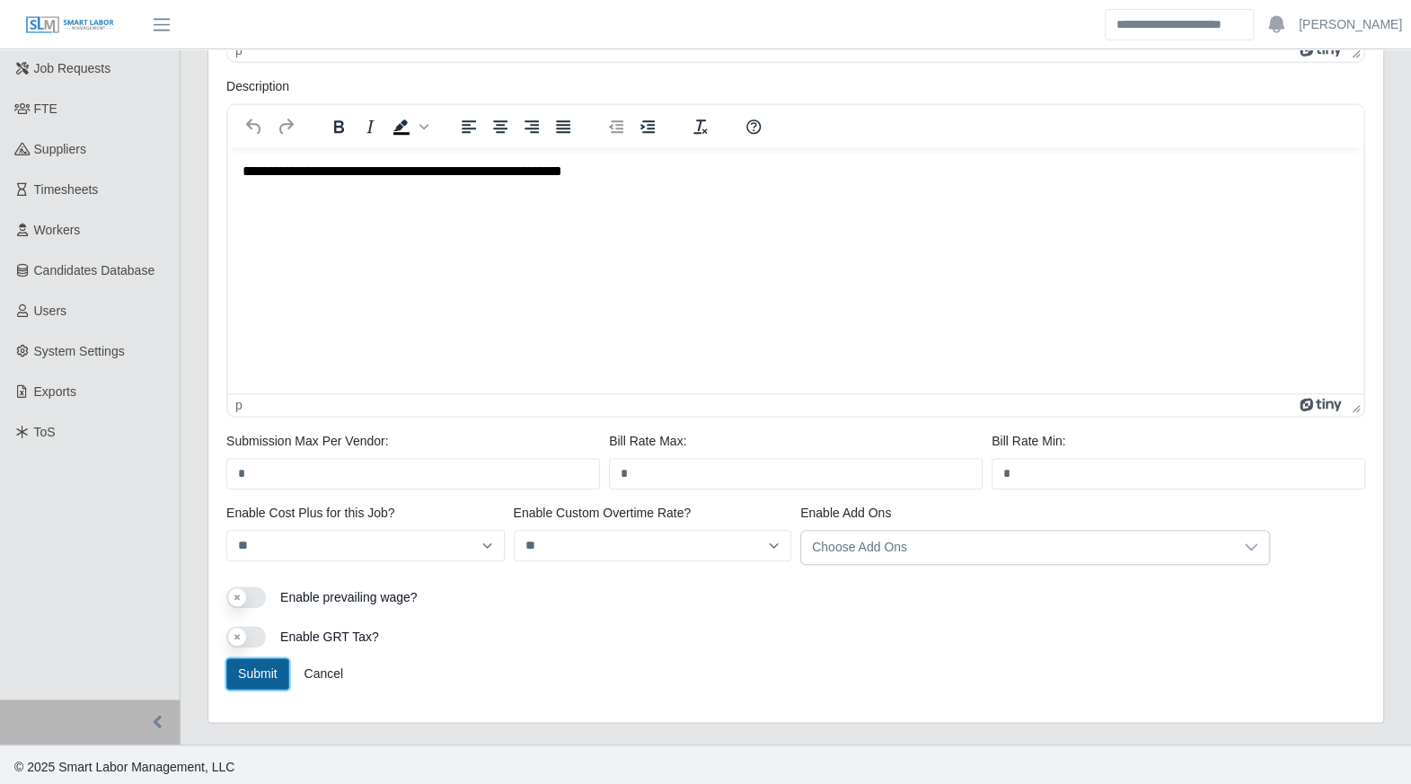
click at [263, 670] on button "Submit" at bounding box center [257, 673] width 63 height 31
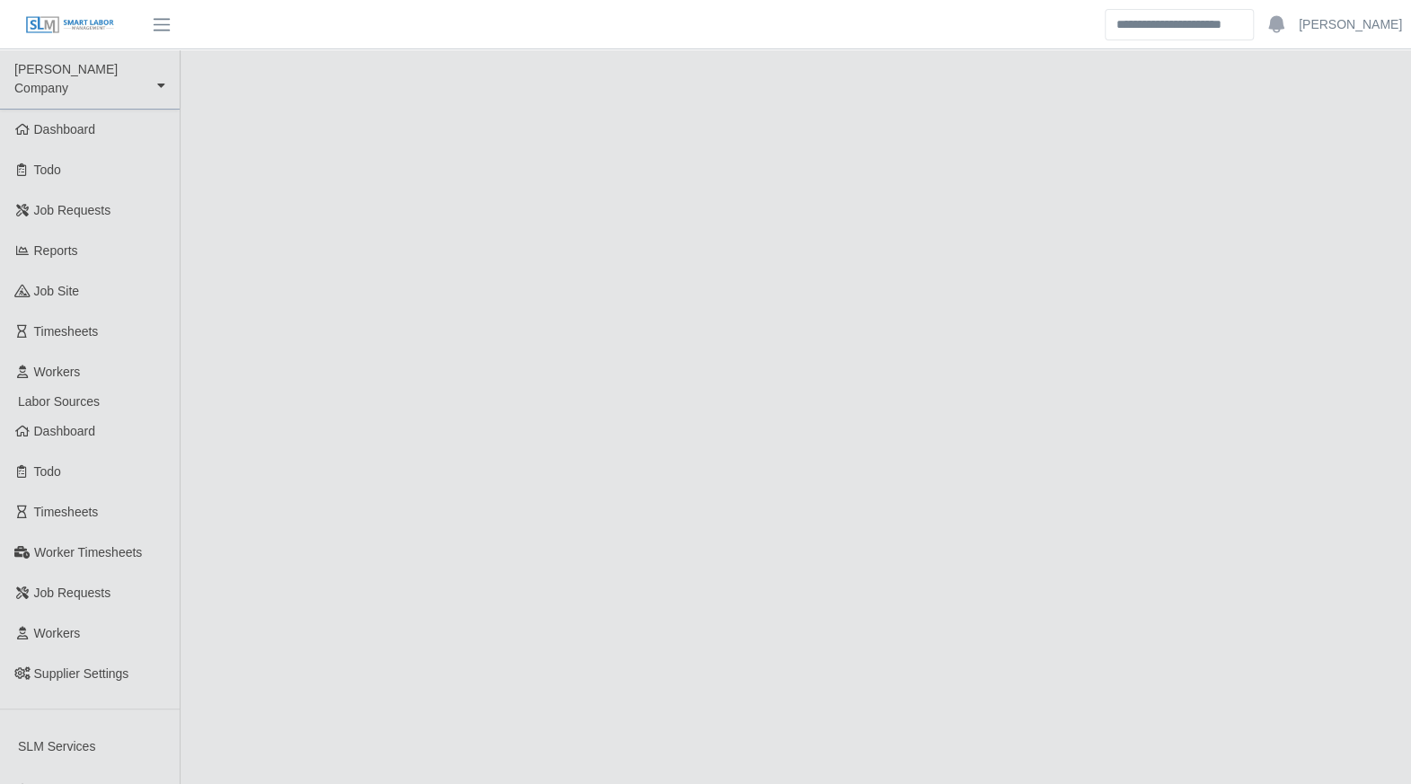
select select "******"
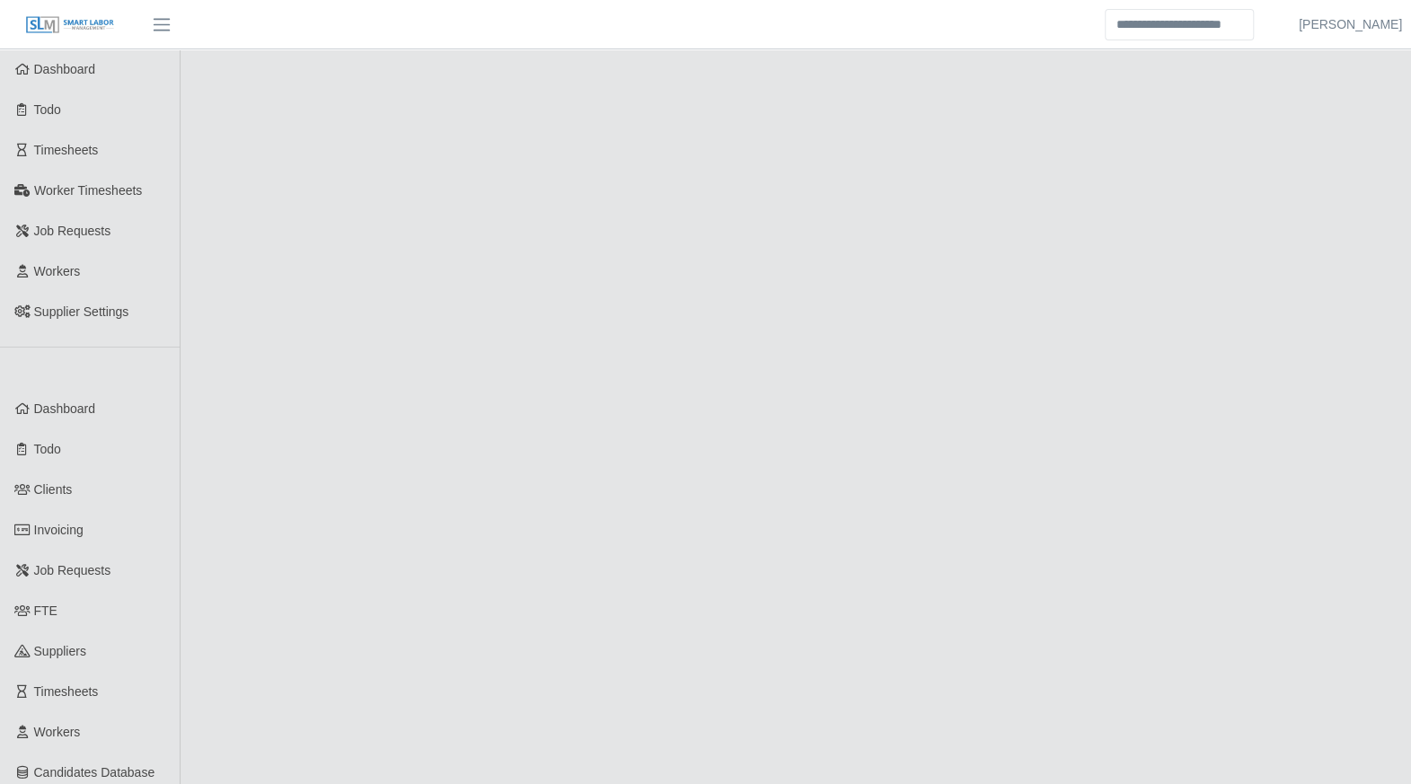
scroll to position [621, 0]
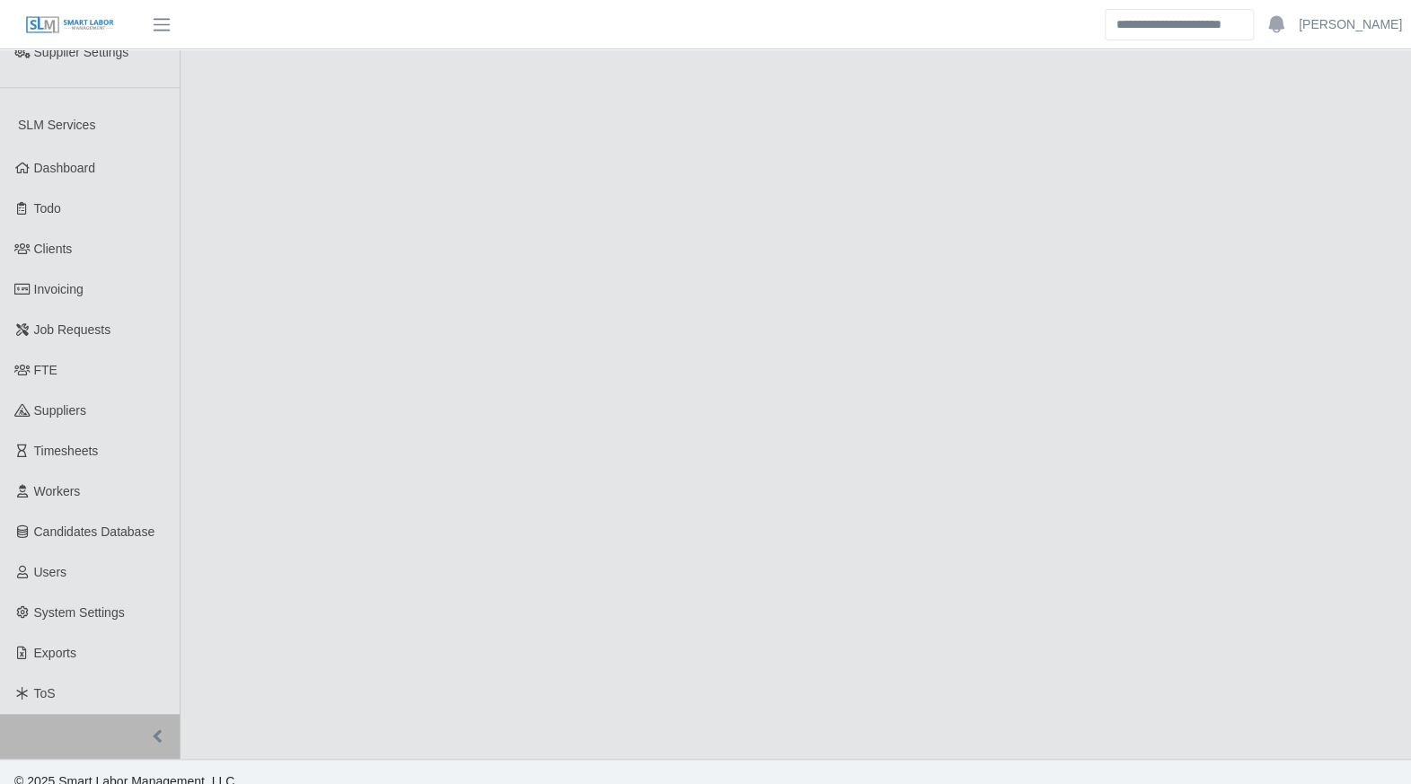
select select "******"
select select "****"
select select "***"
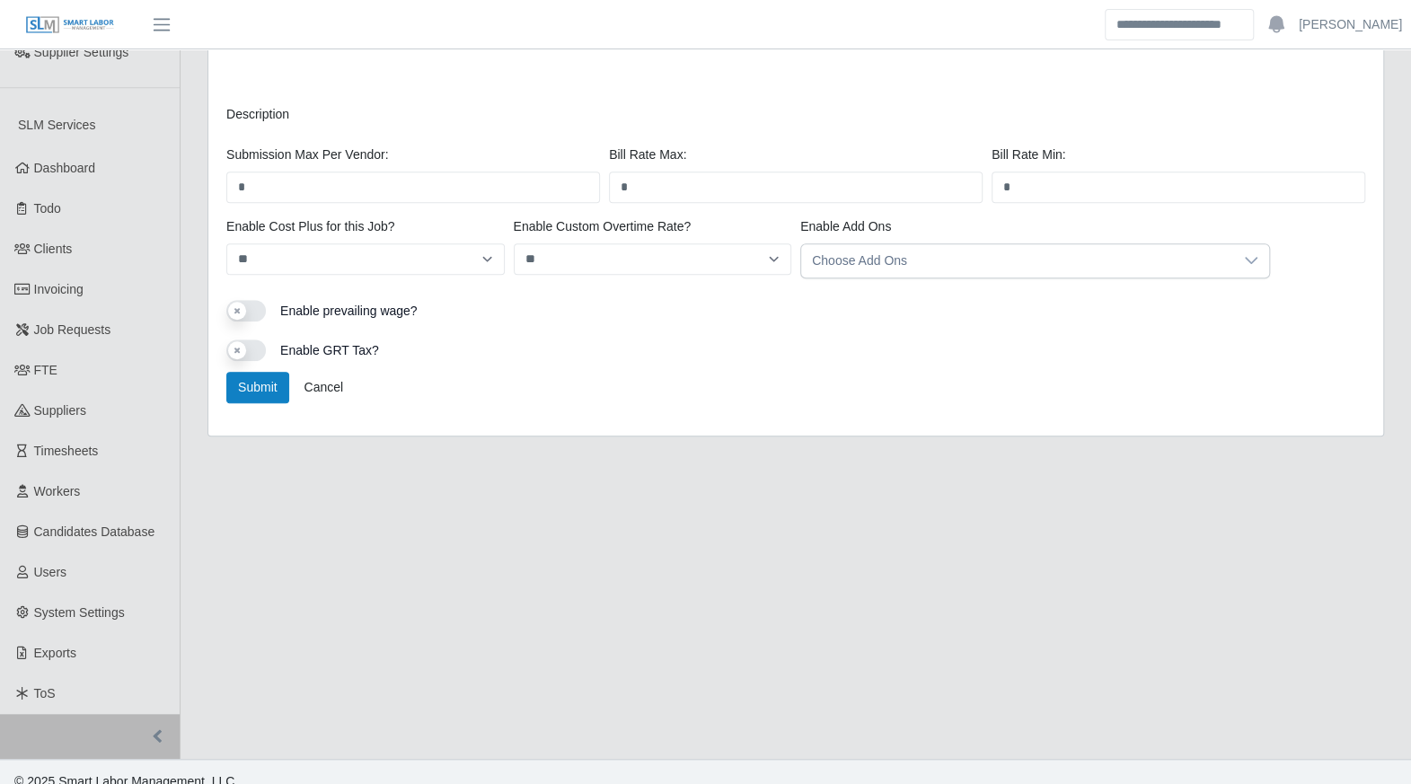
scroll to position [883, 0]
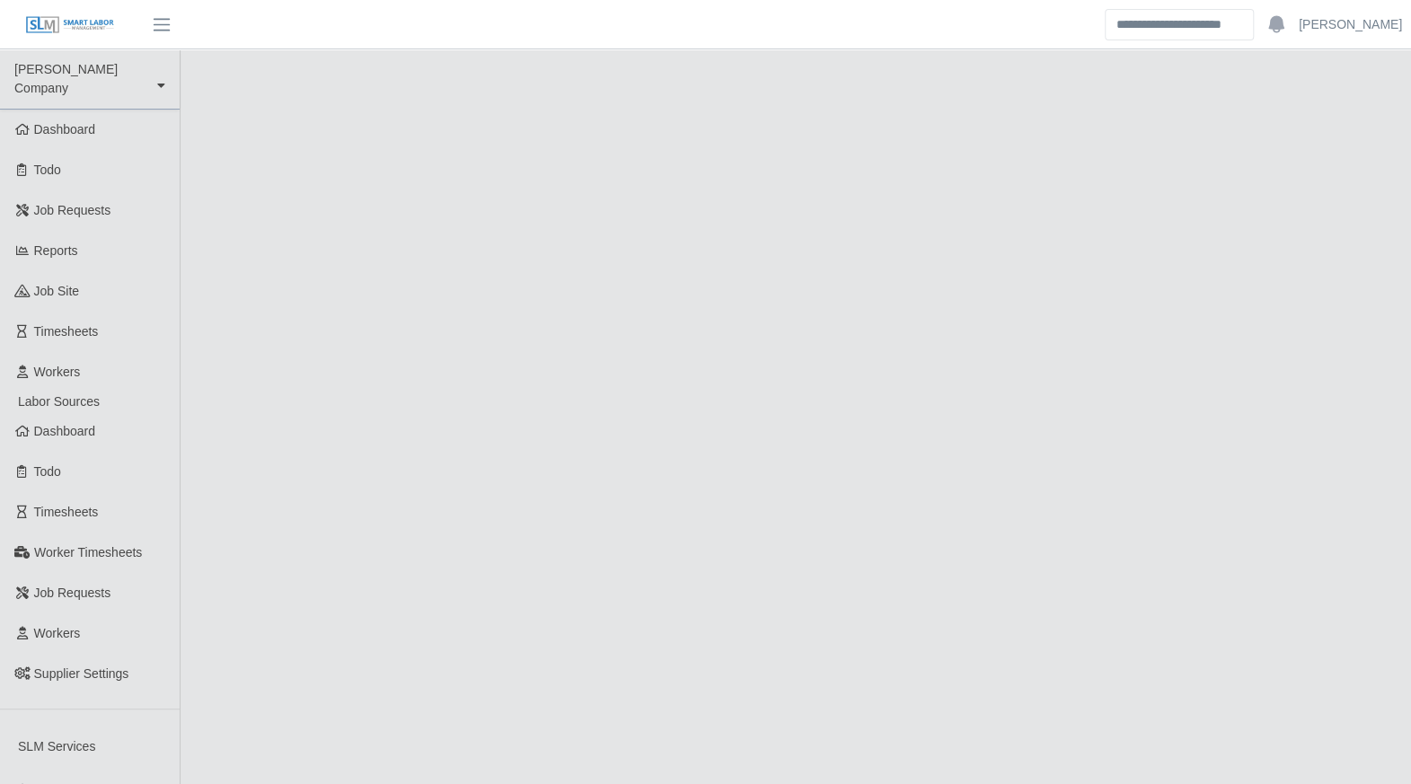
select select "******"
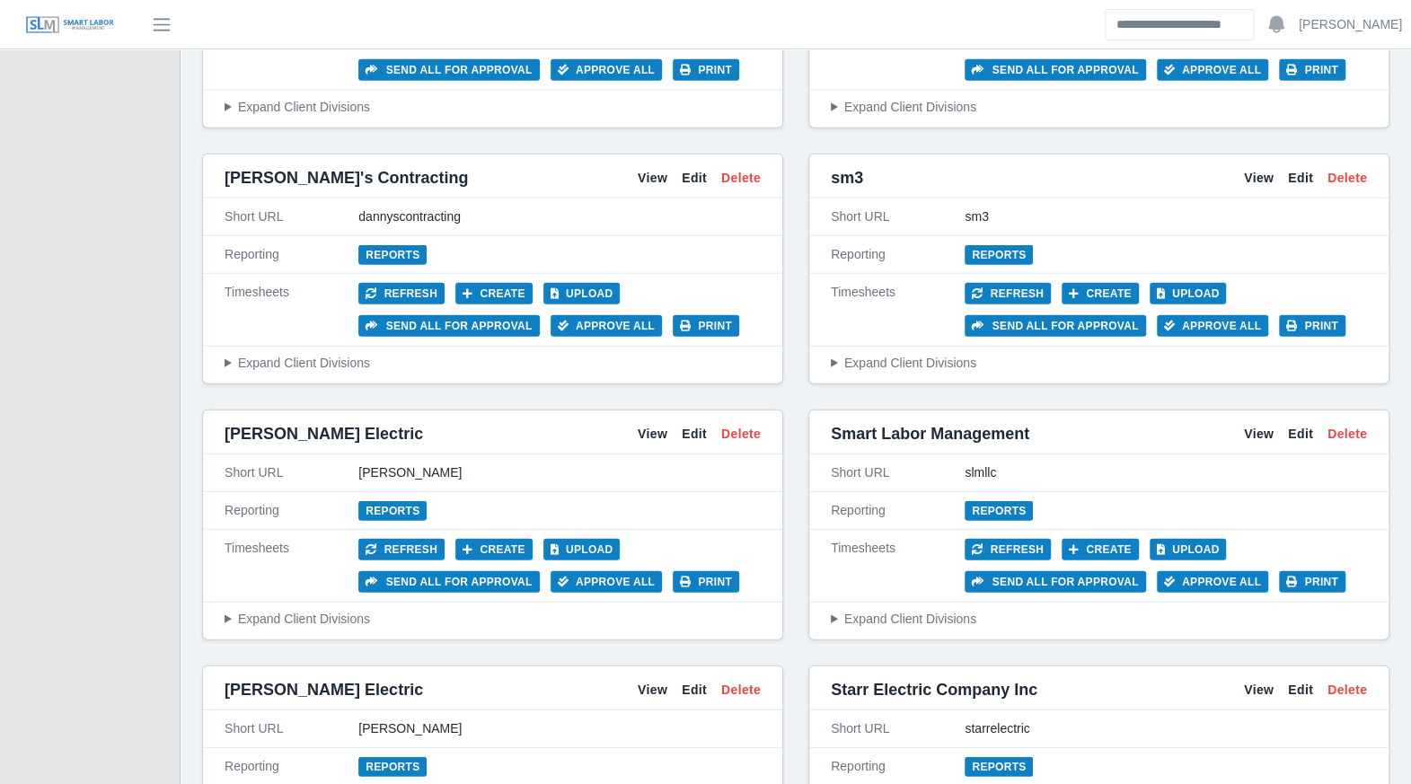
scroll to position [2606, 0]
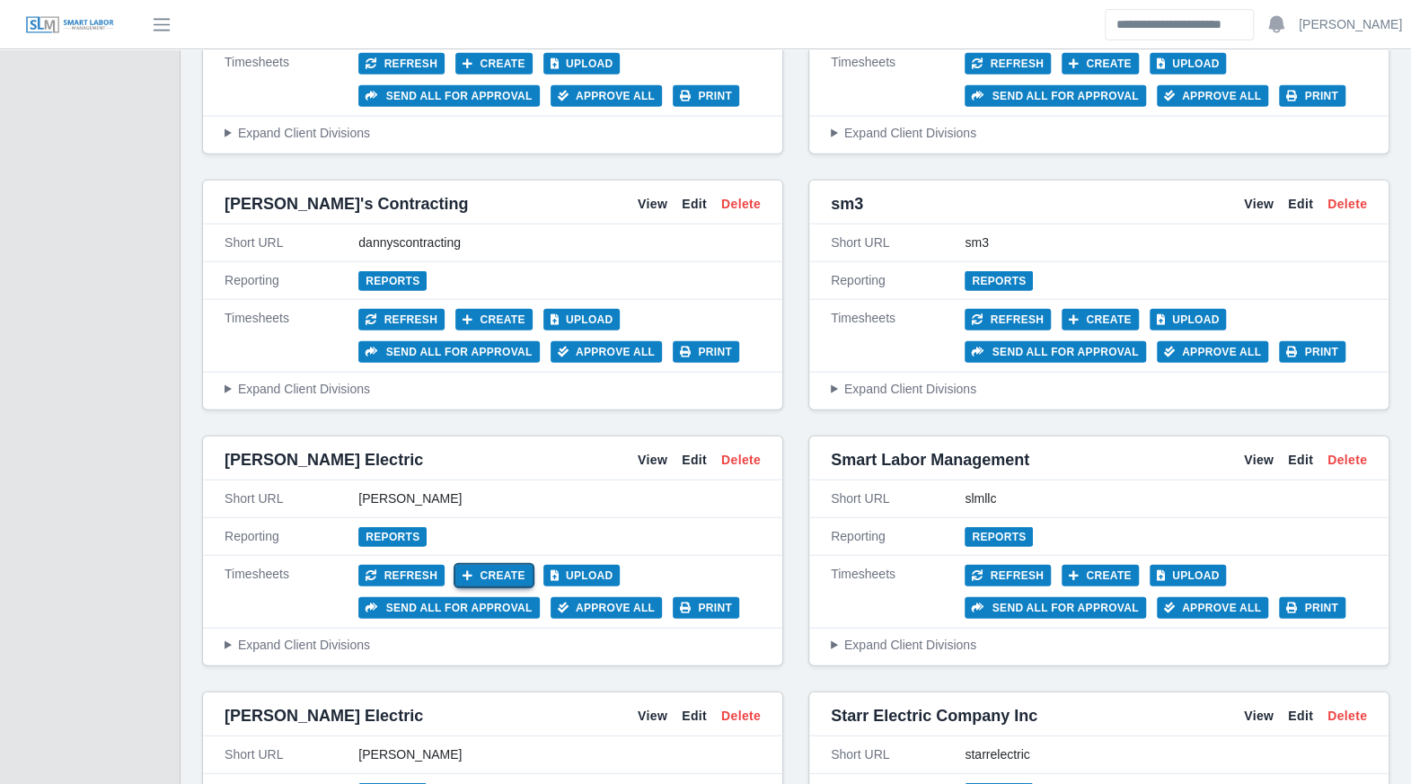
click at [472, 565] on button "Create" at bounding box center [493, 576] width 77 height 22
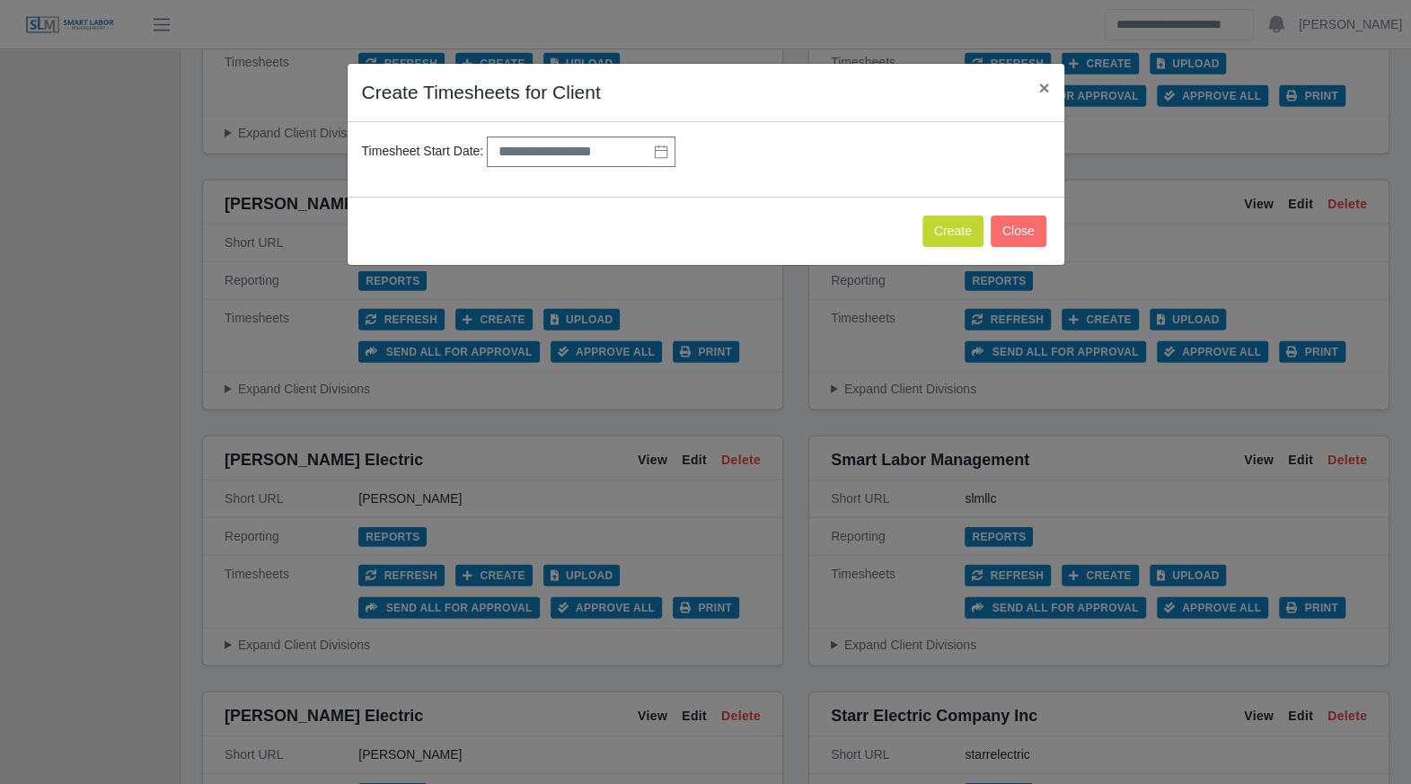
click at [654, 155] on icon at bounding box center [661, 152] width 14 height 14
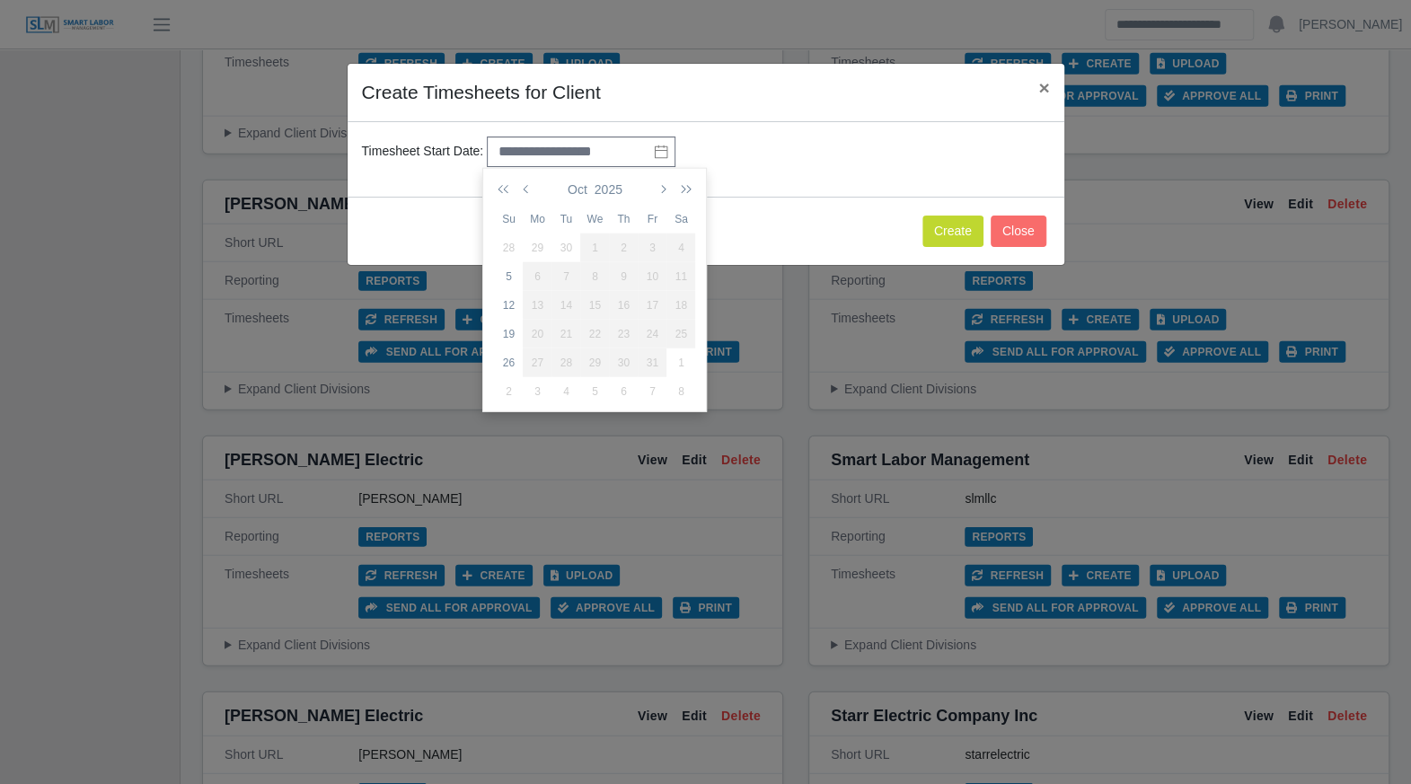
click at [510, 243] on div "28" at bounding box center [508, 248] width 29 height 16
type input "**********"
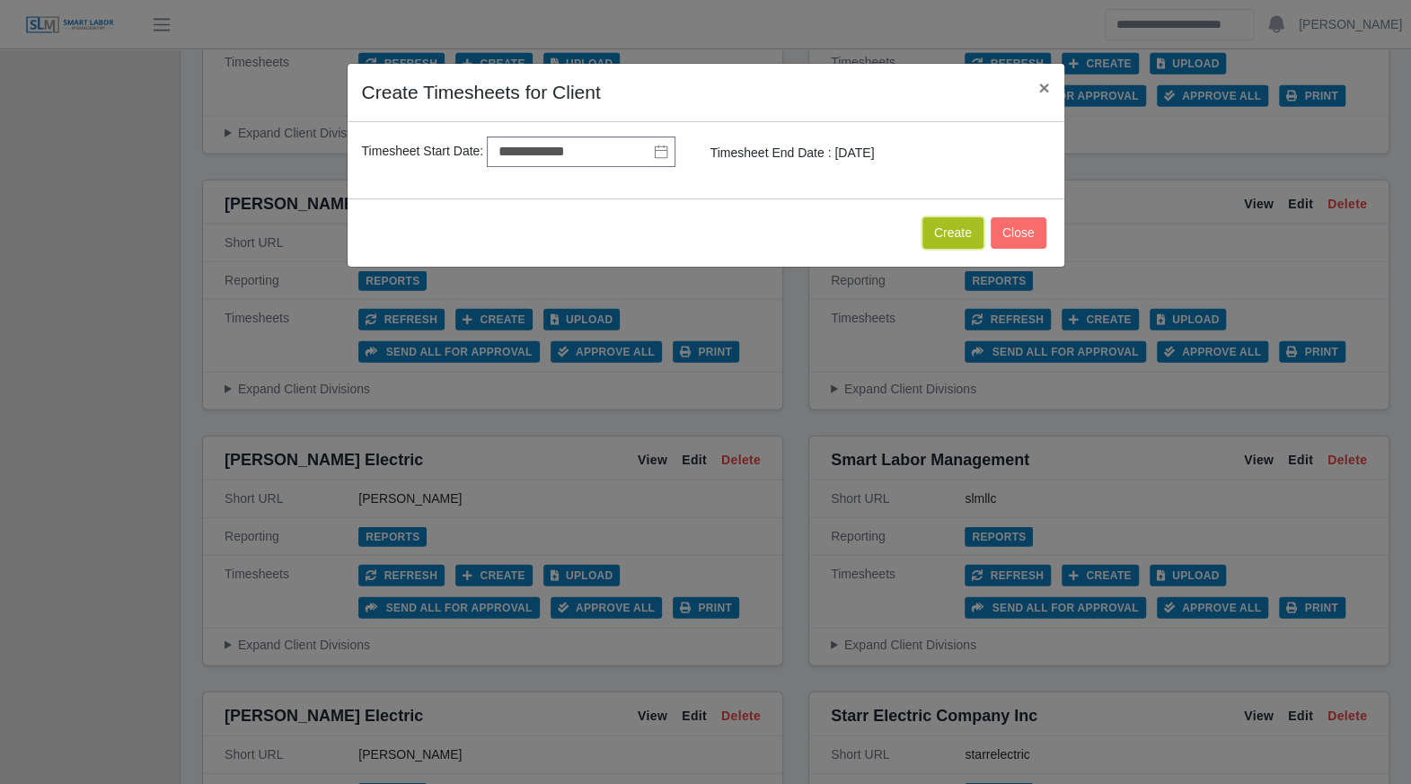
click at [952, 229] on button "Create" at bounding box center [952, 232] width 61 height 31
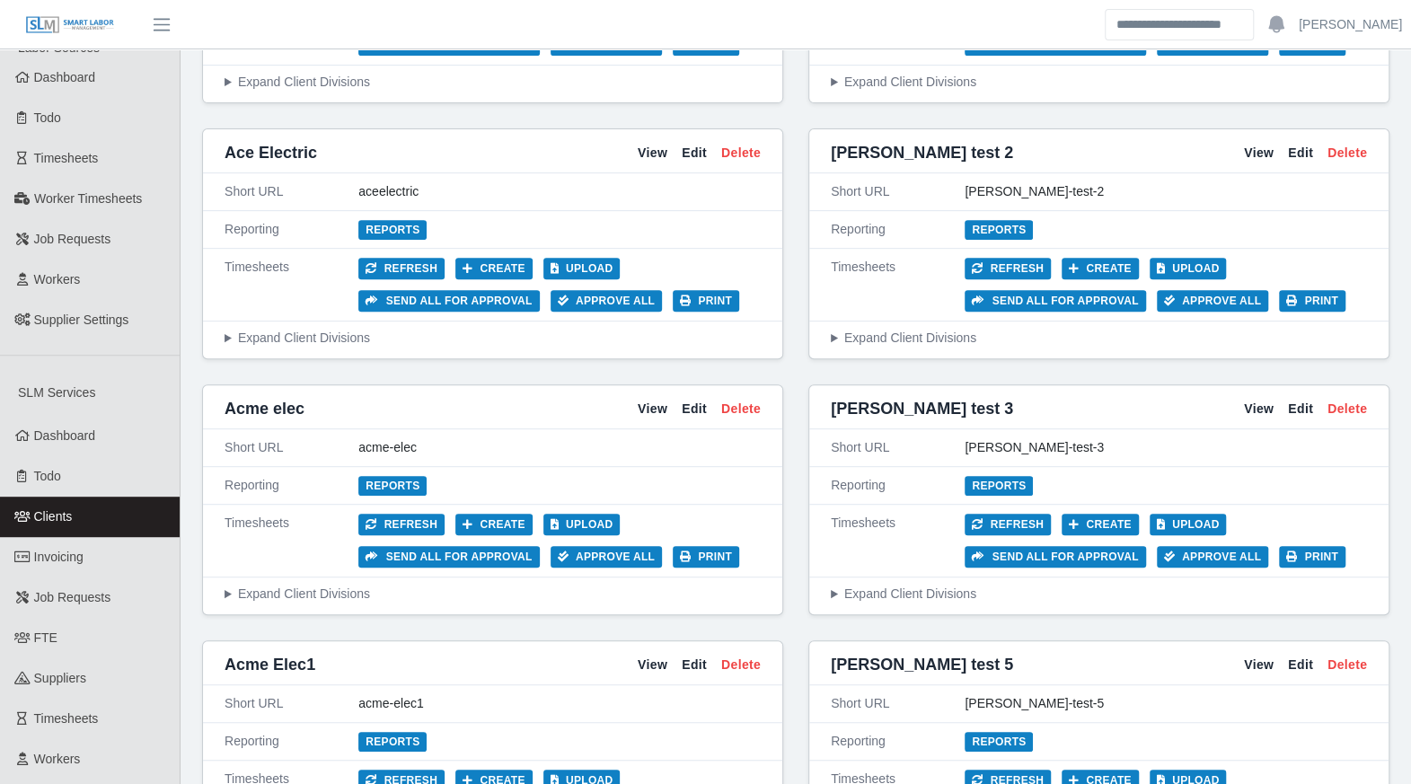
scroll to position [304, 0]
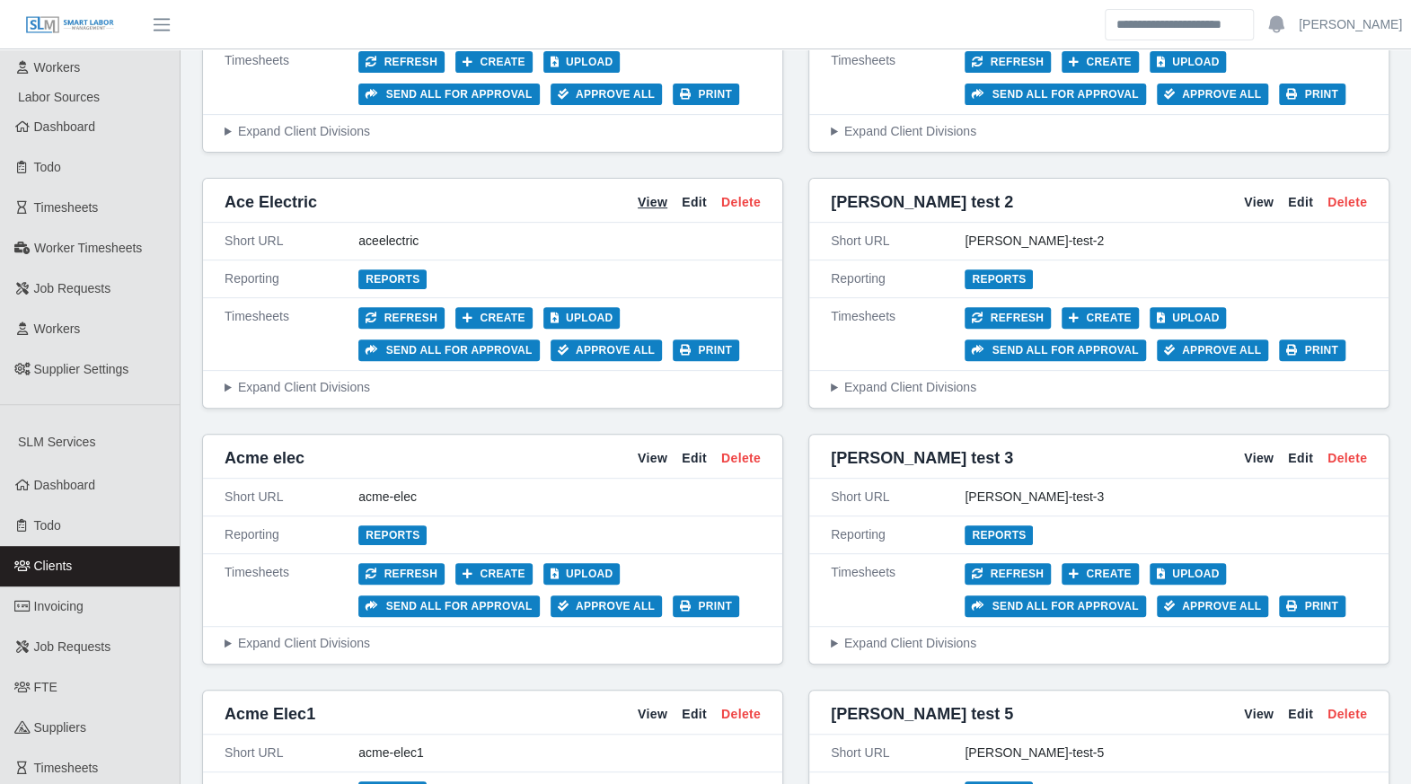
click at [658, 199] on link "View" at bounding box center [653, 202] width 30 height 19
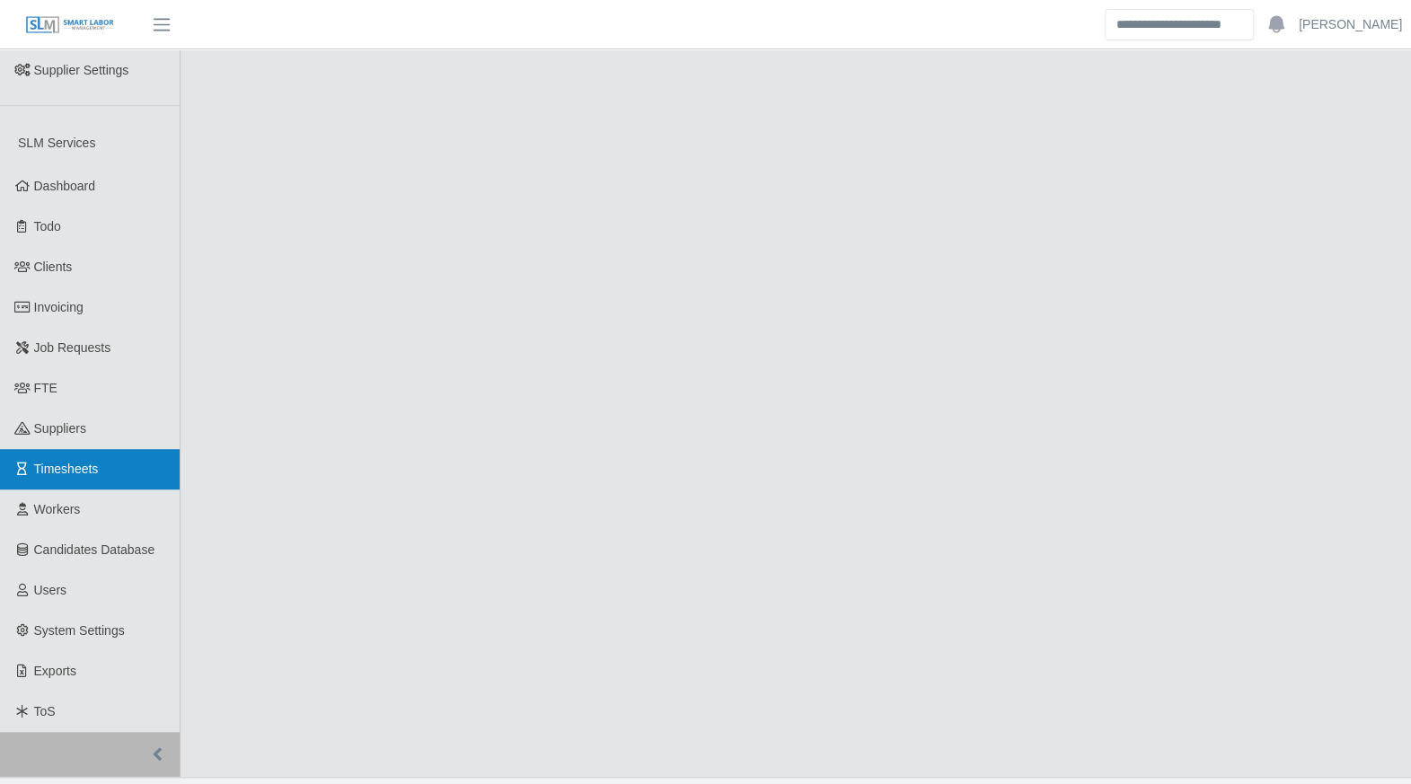
scroll to position [621, 0]
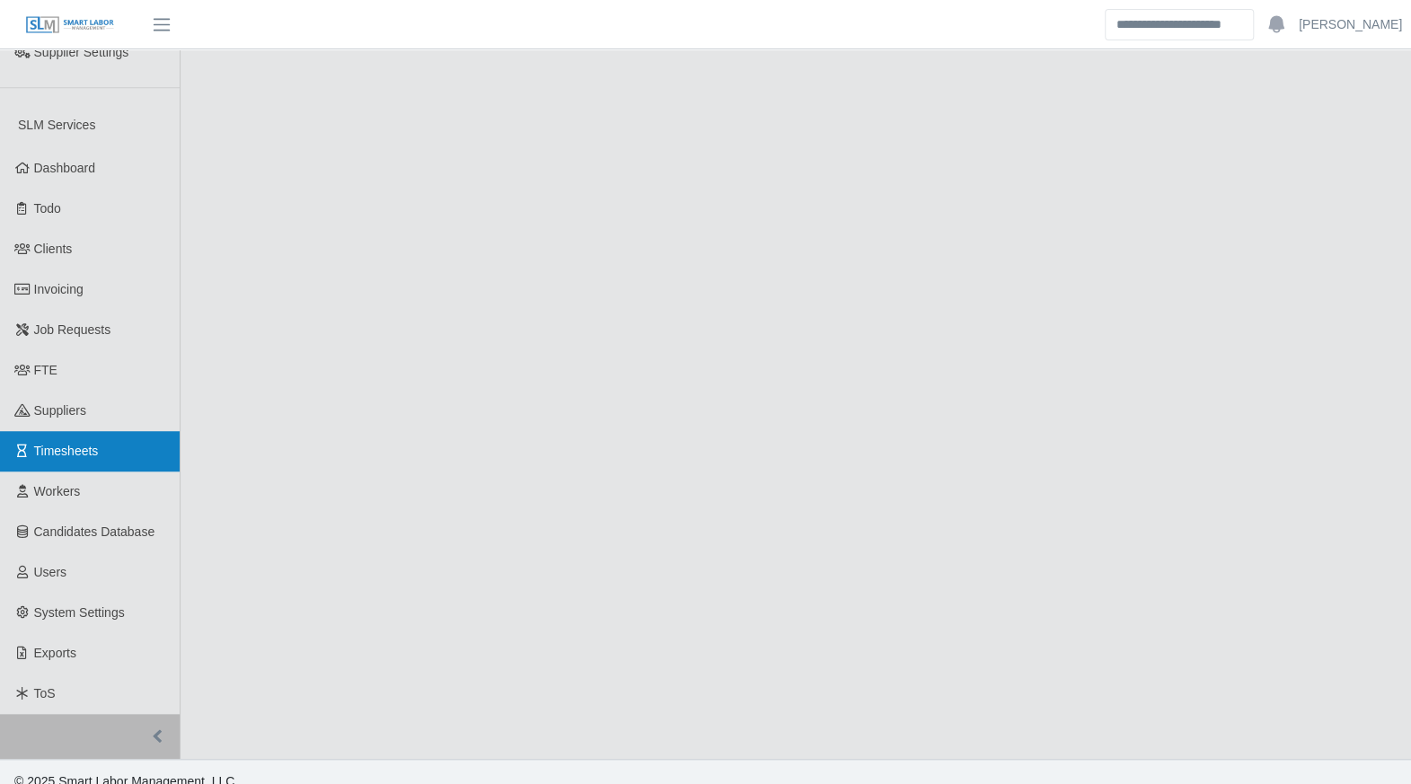
click at [40, 440] on link "Timesheets" at bounding box center [90, 451] width 180 height 40
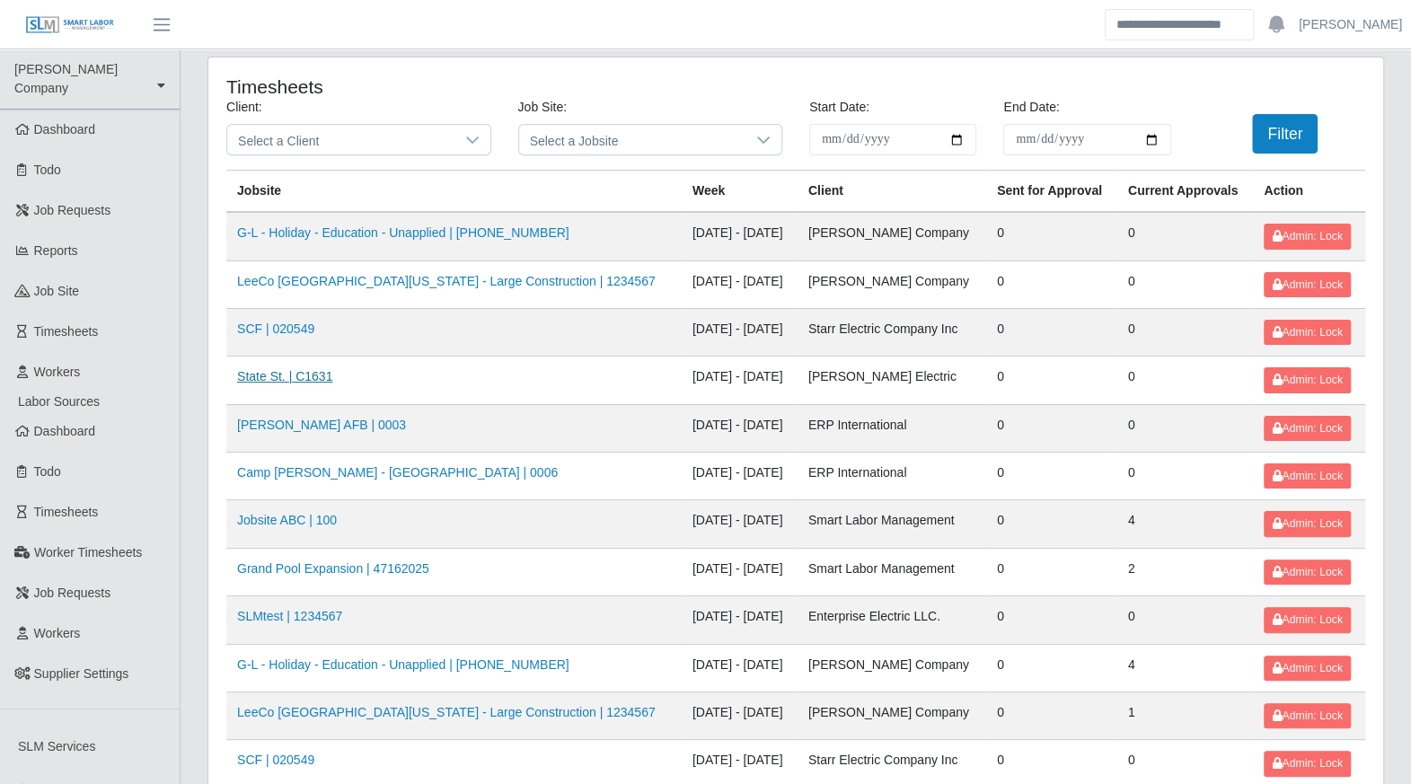
click at [264, 369] on link "State St. | C1631" at bounding box center [284, 376] width 95 height 14
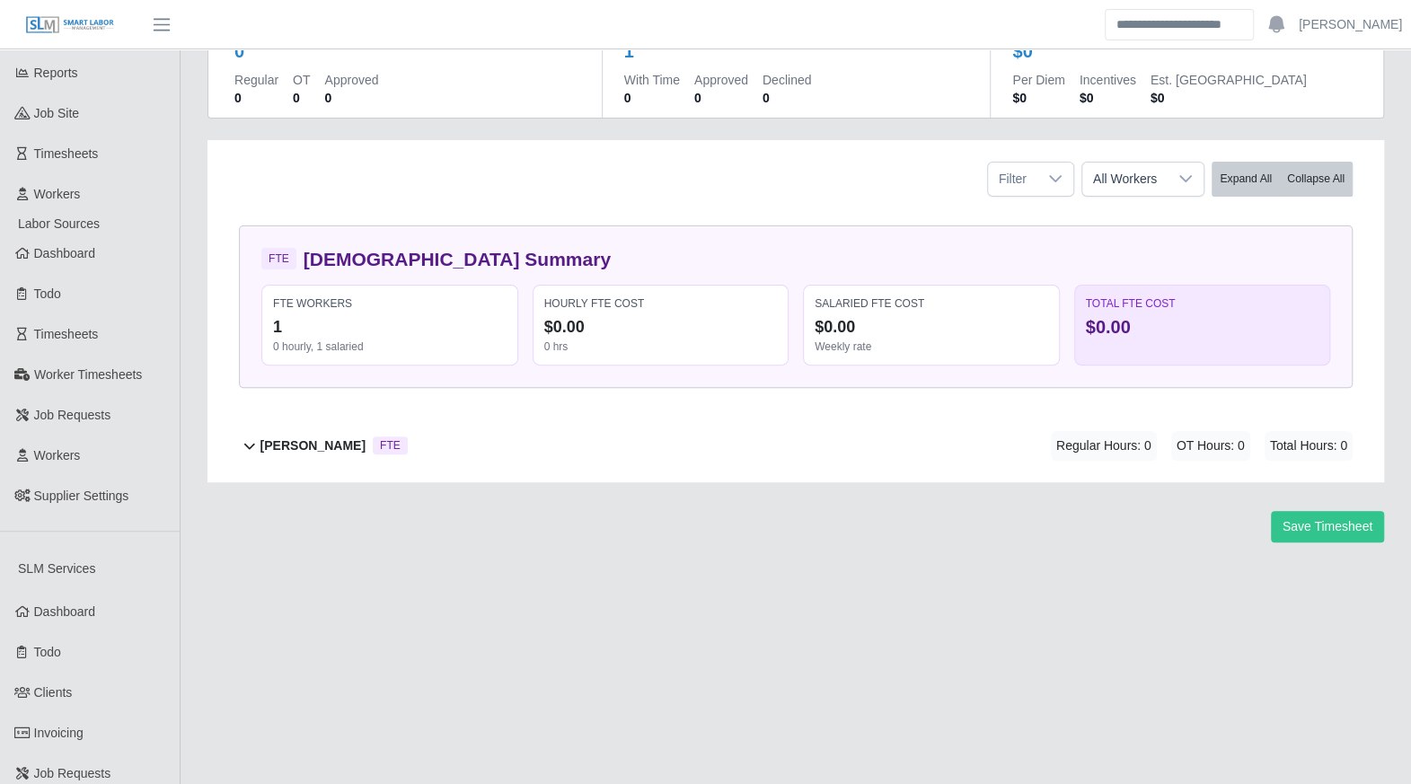
scroll to position [178, 0]
click at [239, 446] on icon at bounding box center [250, 446] width 22 height 22
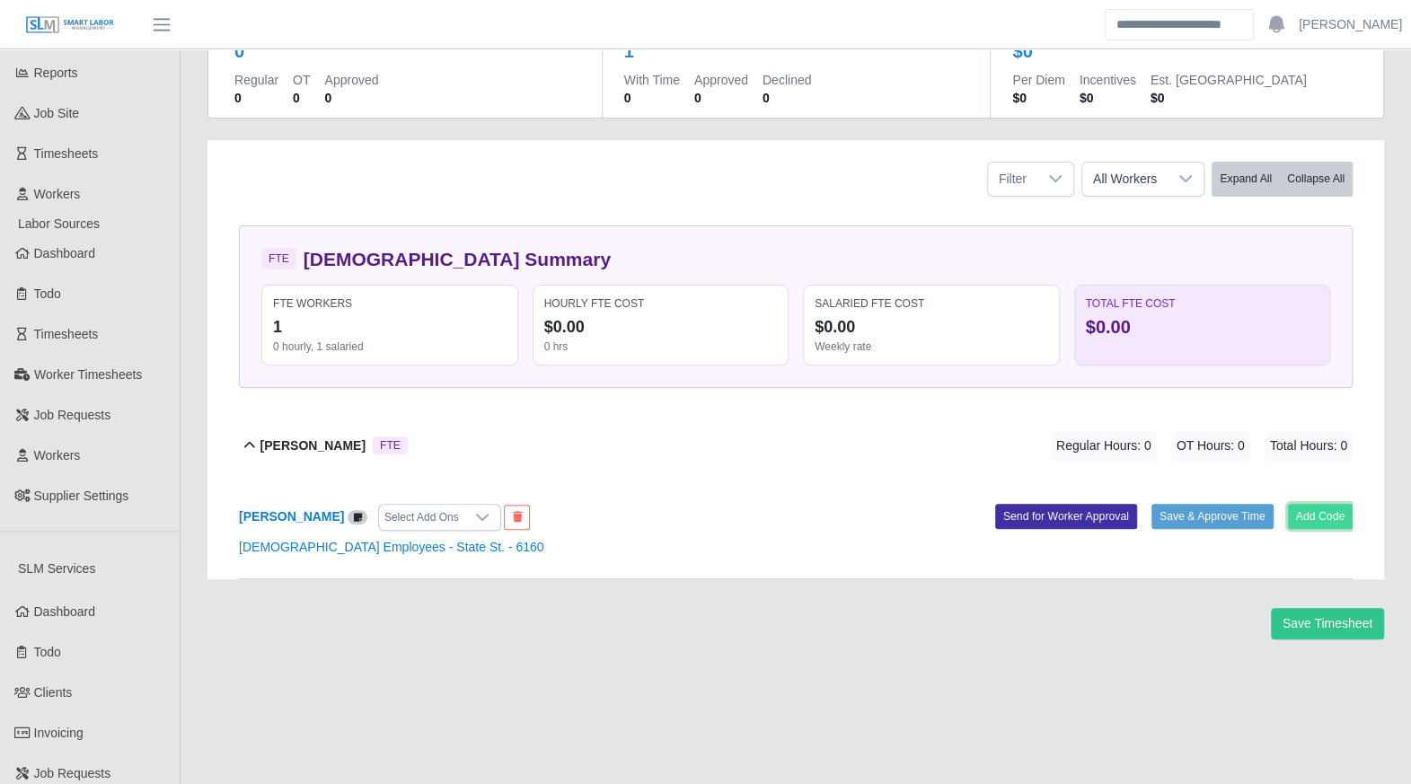
click at [1316, 516] on button "Add Code" at bounding box center [1321, 516] width 66 height 25
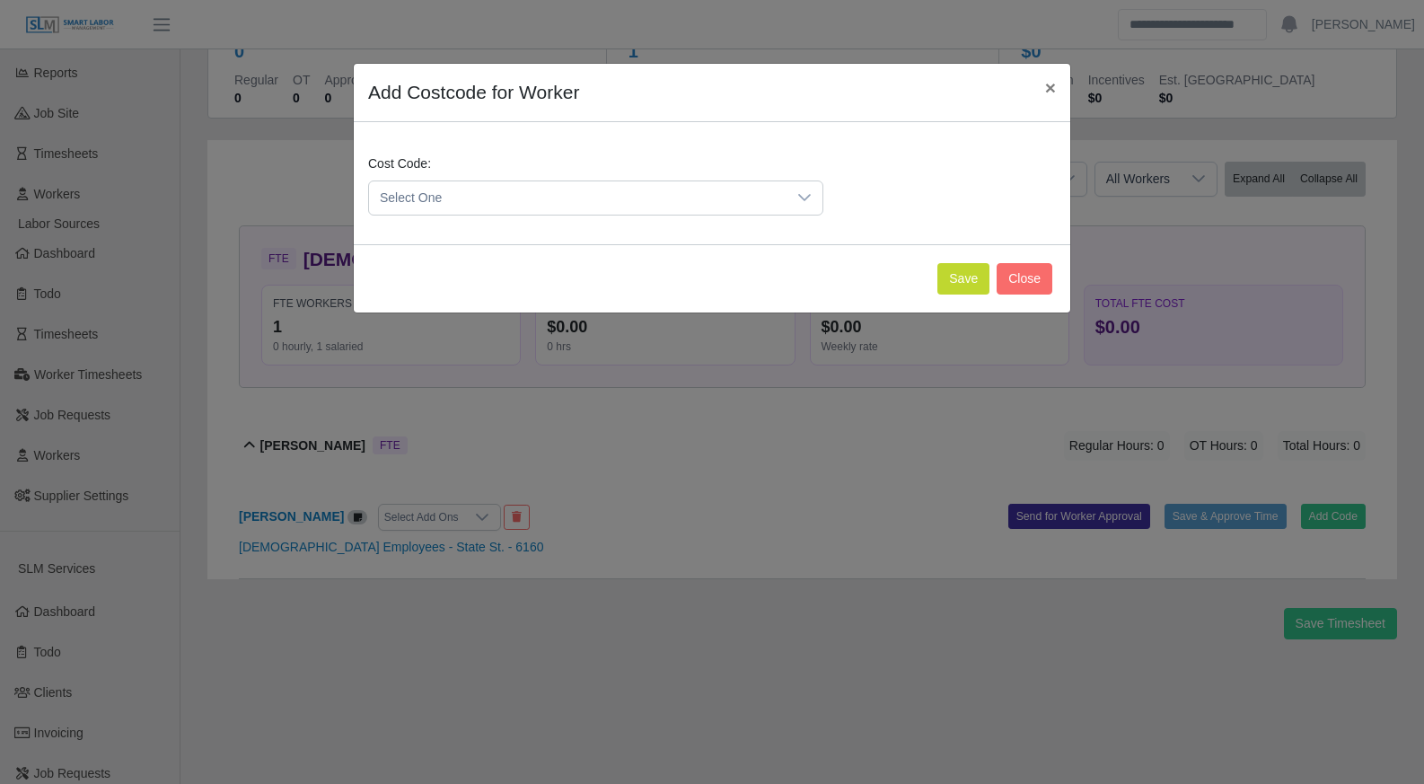
click at [596, 201] on span "Select One" at bounding box center [578, 197] width 418 height 33
click at [488, 288] on li "10 (Temporary)" at bounding box center [596, 285] width 447 height 33
click at [968, 278] on button "Save" at bounding box center [964, 278] width 52 height 31
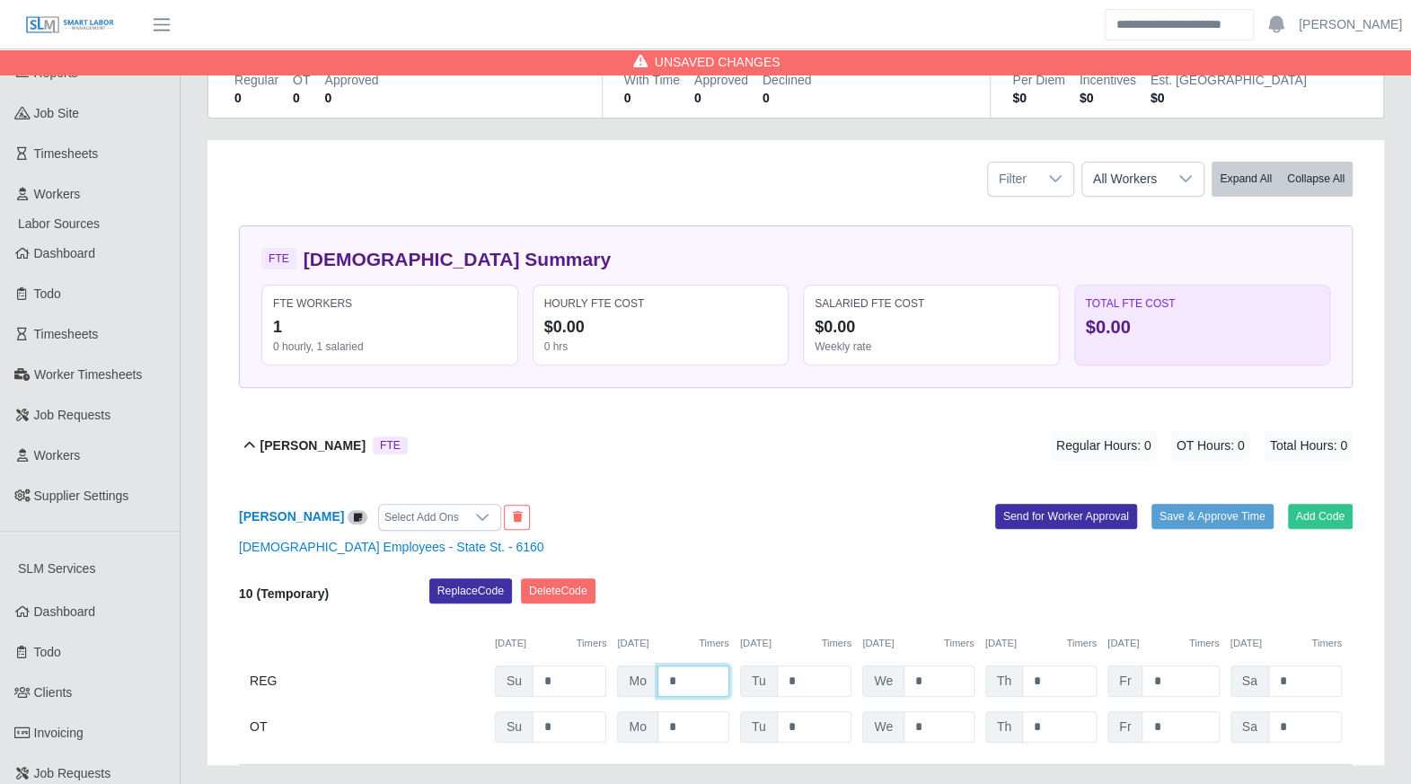
click at [697, 678] on input "*" at bounding box center [693, 681] width 72 height 31
click at [697, 677] on input "*" at bounding box center [693, 681] width 72 height 31
type input "*"
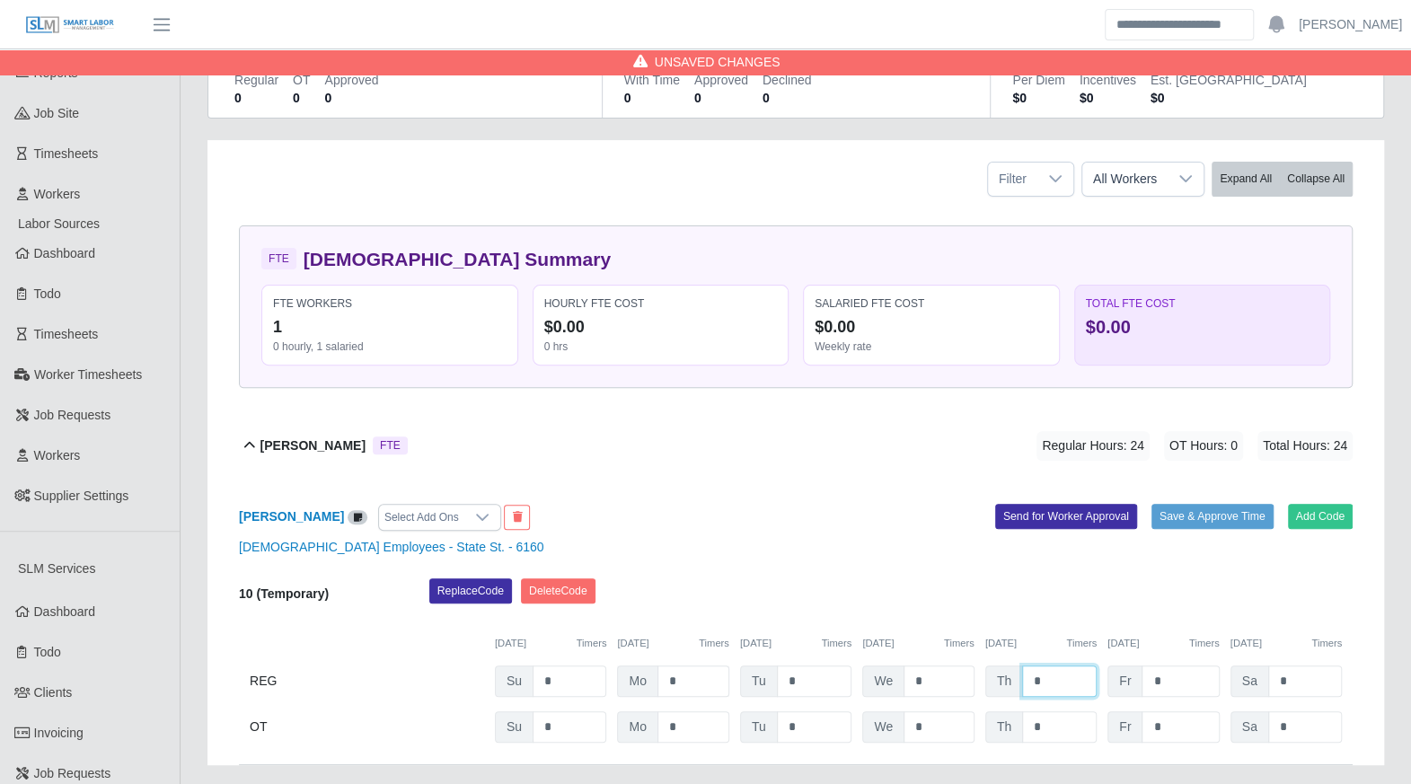
type input "*"
click at [875, 541] on div "Full Time Employees - State St. - 6160" at bounding box center [795, 547] width 1141 height 19
click at [1202, 519] on button "Save & Approve Time" at bounding box center [1212, 516] width 122 height 25
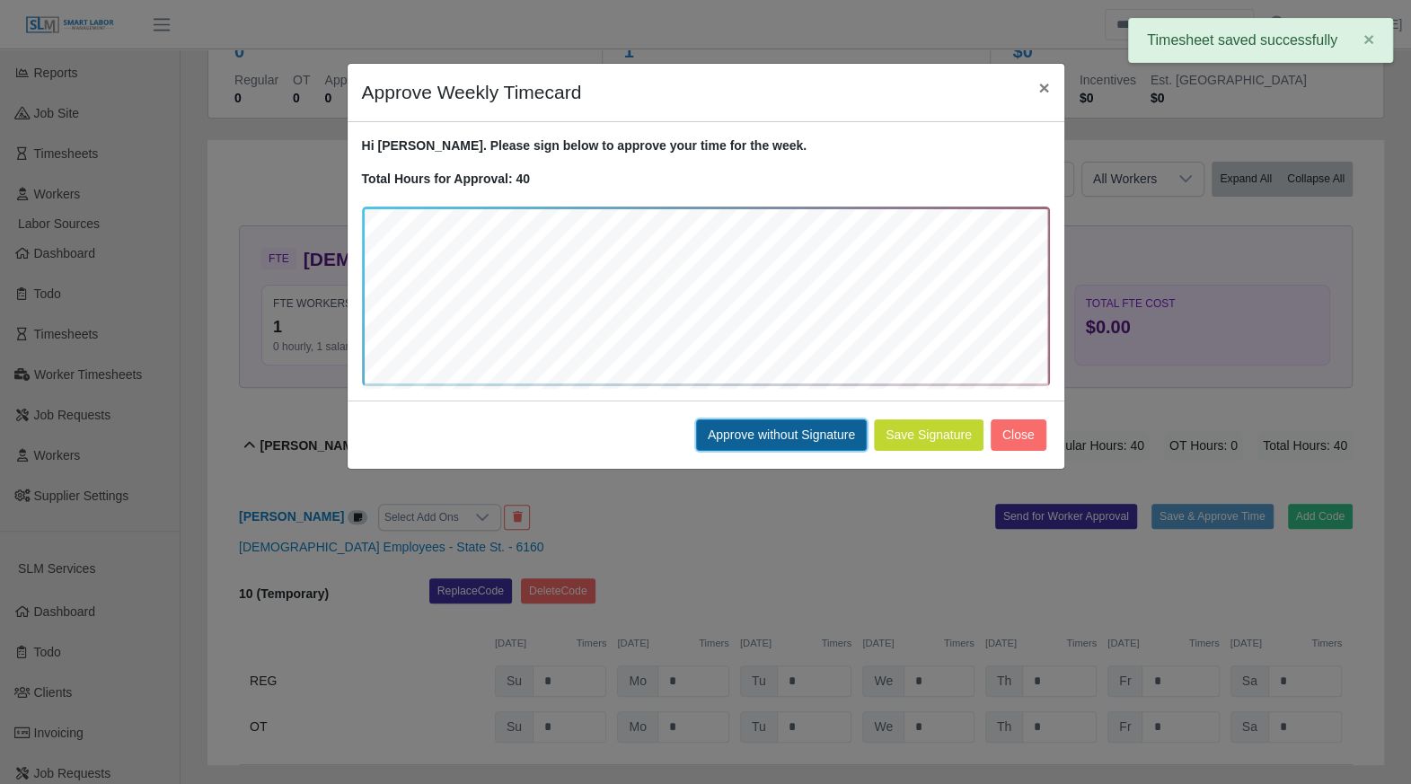
click at [756, 437] on button "Approve without Signature" at bounding box center [781, 434] width 171 height 31
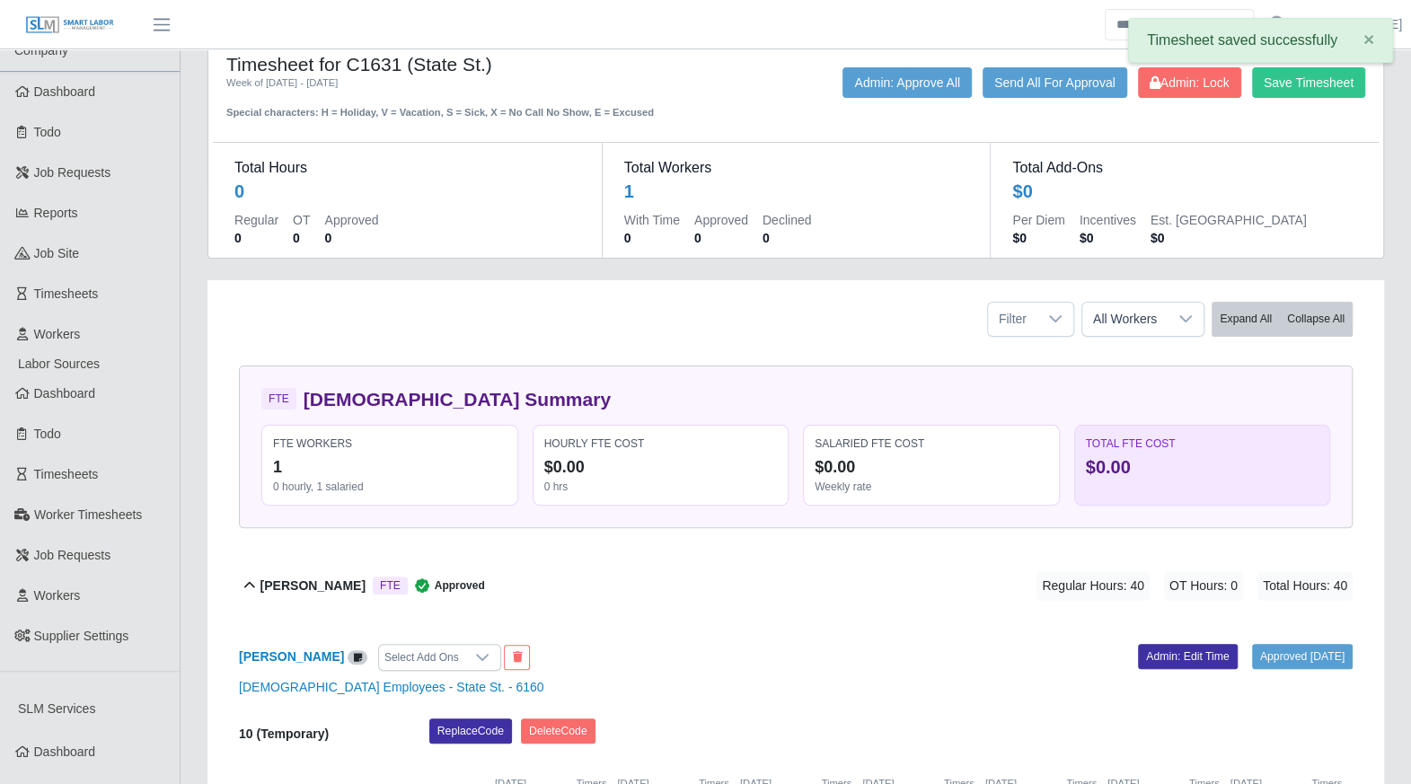
scroll to position [0, 0]
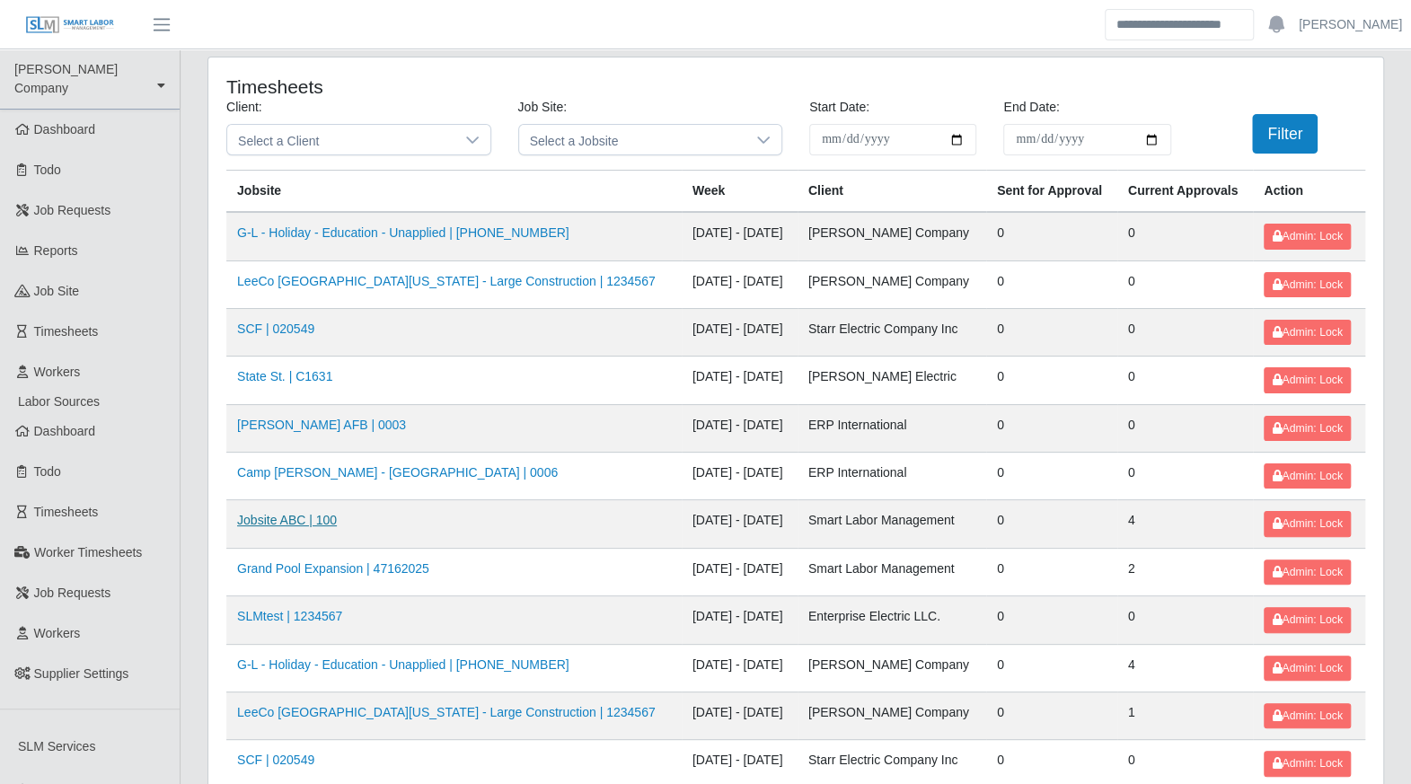
click at [298, 513] on link "Jobsite ABC | 100" at bounding box center [287, 520] width 100 height 14
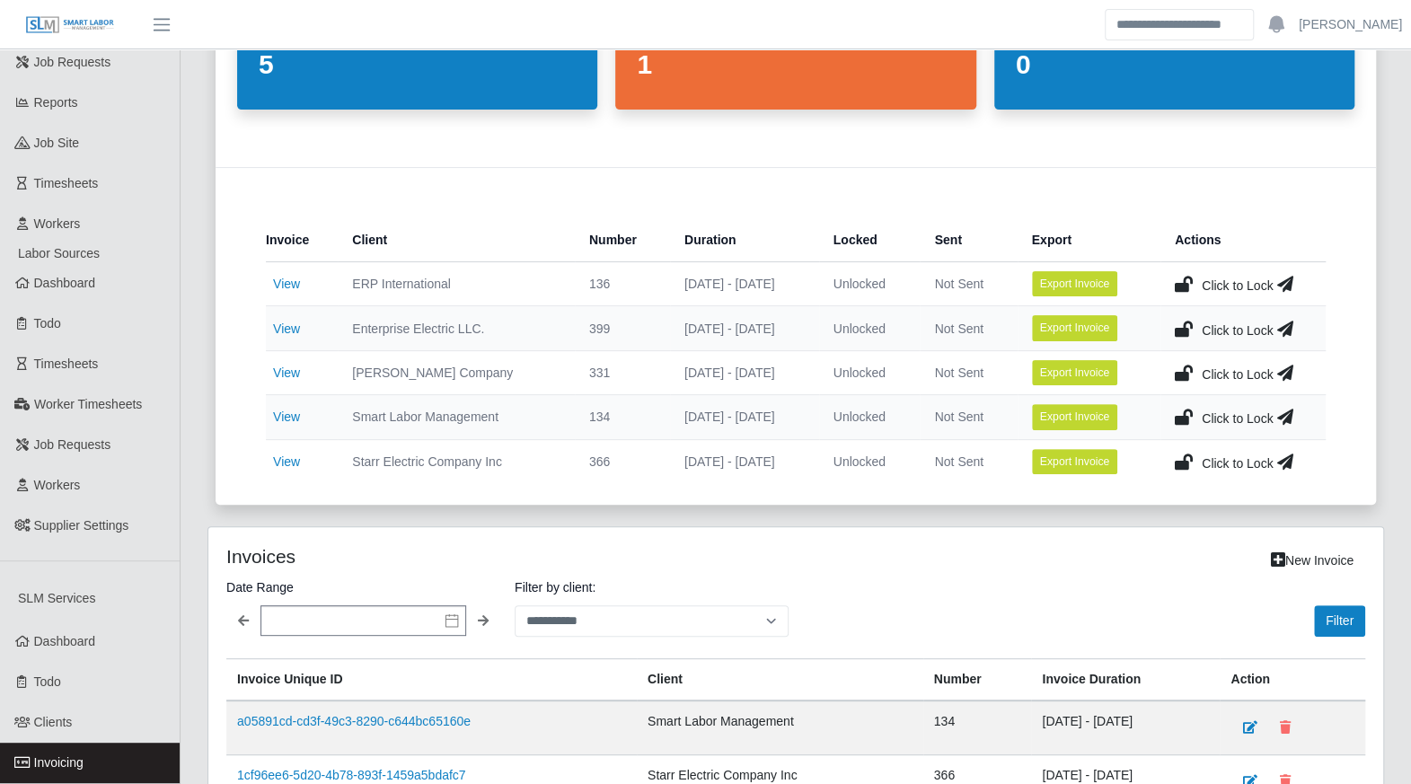
scroll to position [200, 0]
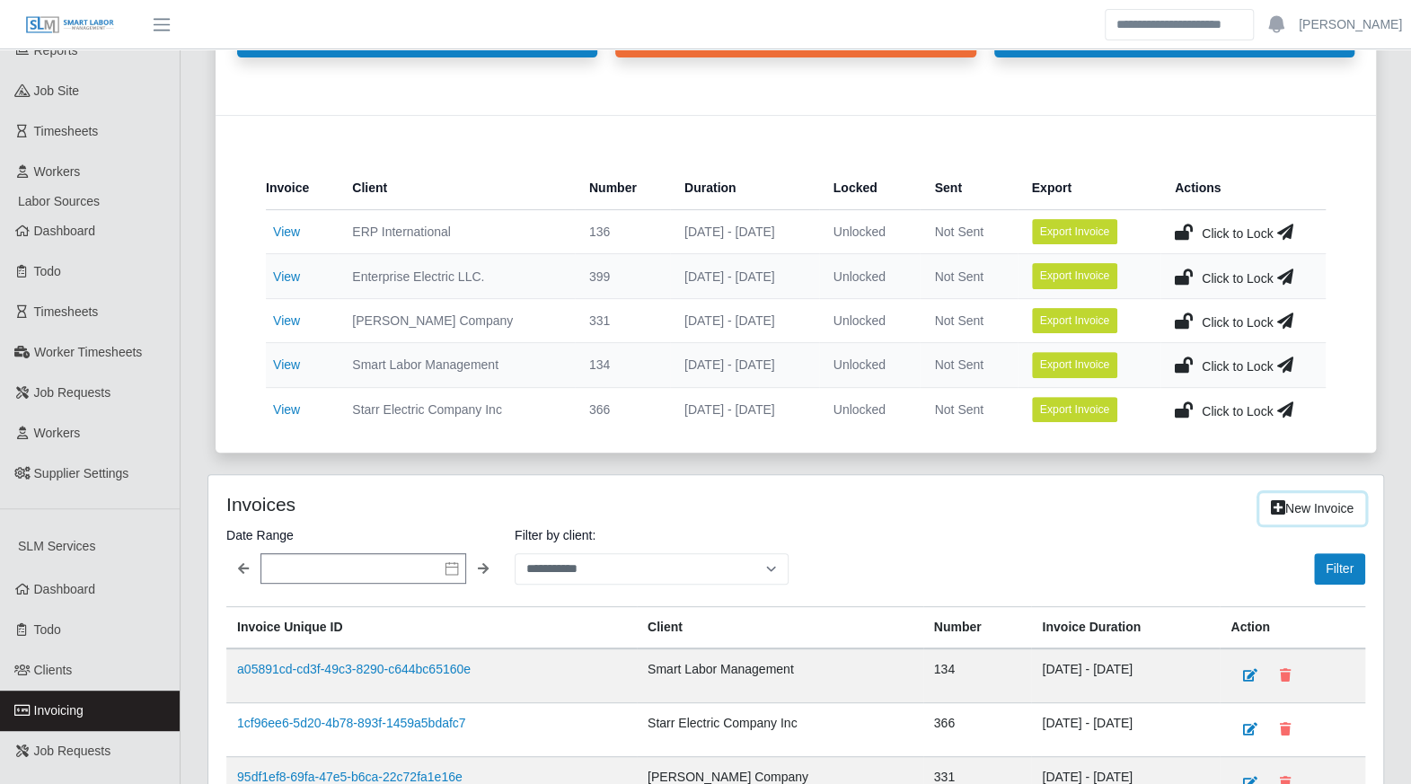
click at [1308, 506] on link "New Invoice" at bounding box center [1312, 508] width 106 height 31
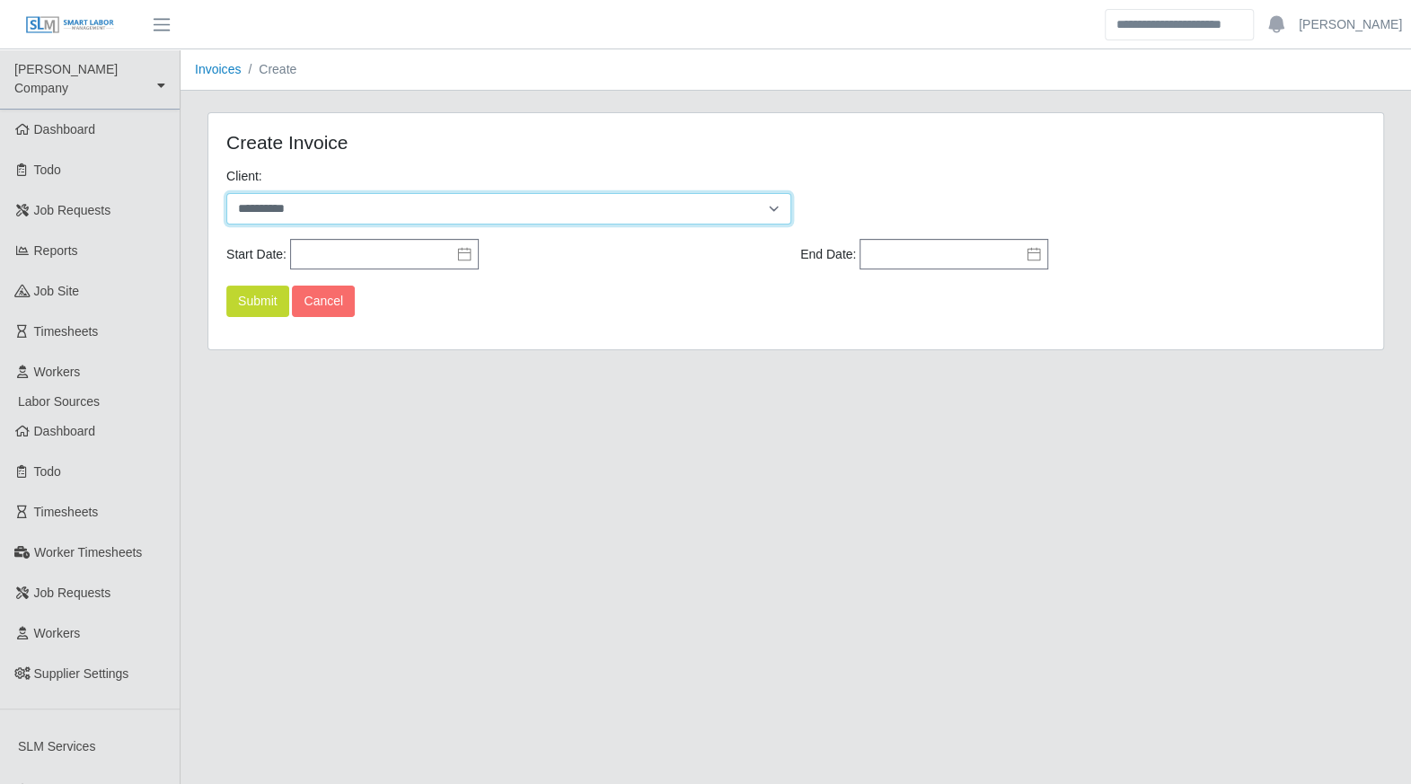
click at [459, 219] on select "**********" at bounding box center [508, 208] width 565 height 31
select select "*"
click at [226, 193] on select "**********" at bounding box center [508, 208] width 565 height 31
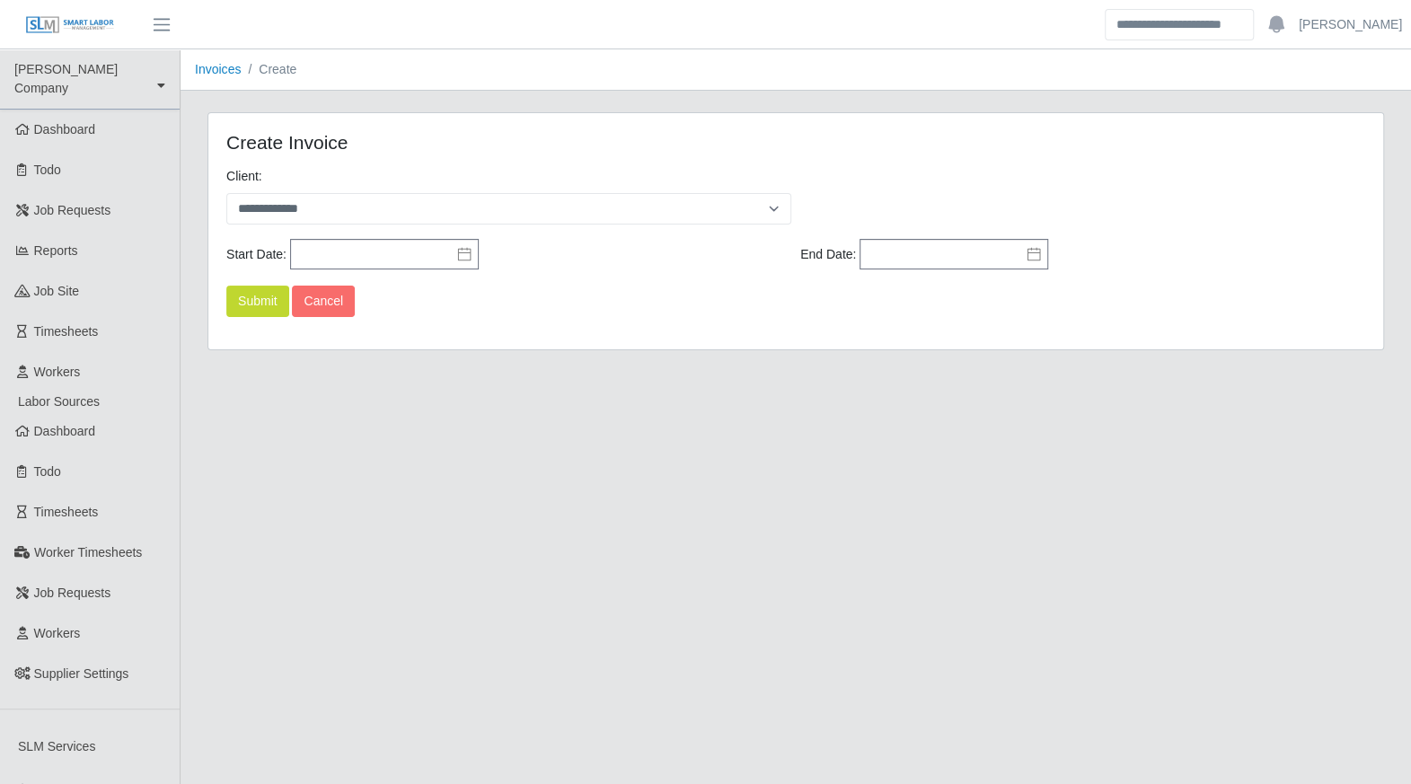
click at [460, 251] on icon at bounding box center [464, 254] width 14 height 14
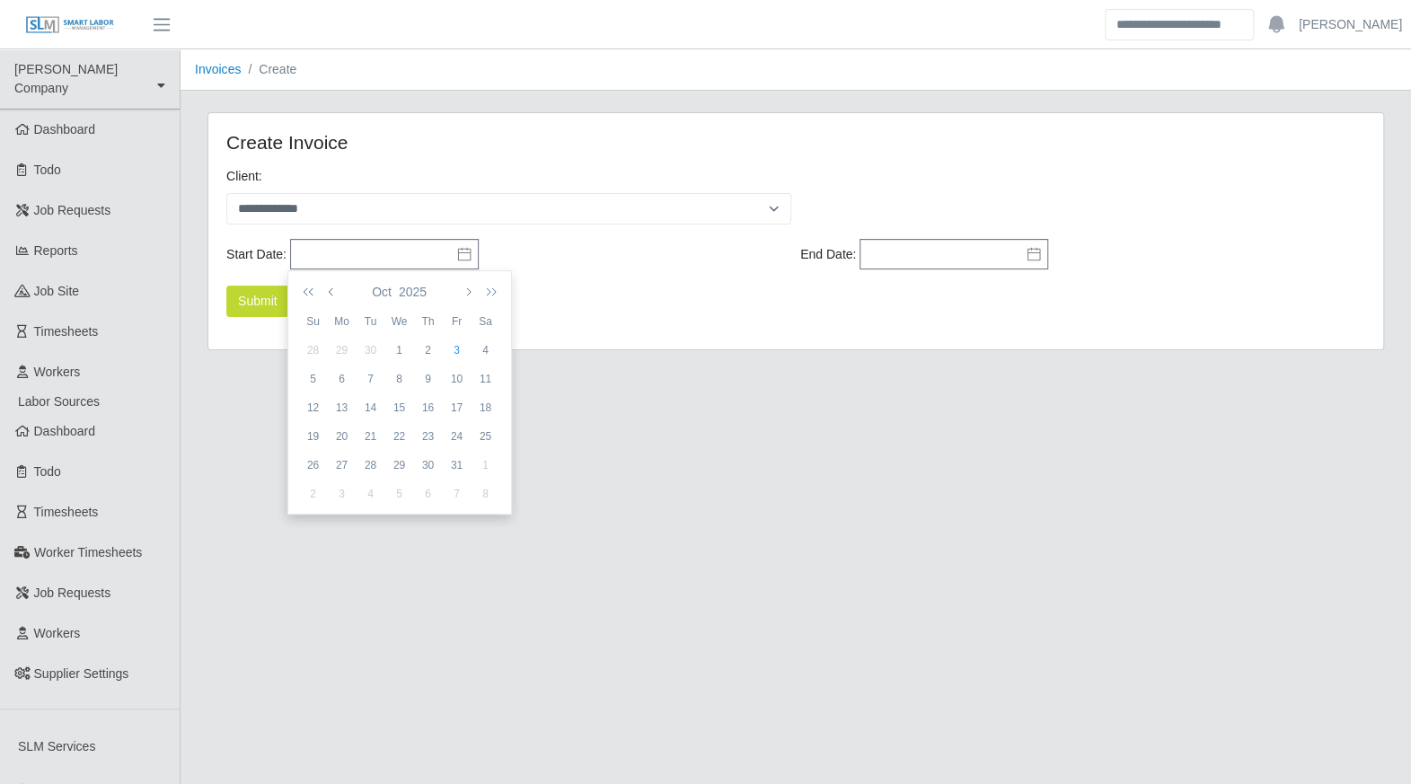
click at [317, 350] on div "28" at bounding box center [313, 350] width 29 height 16
type input "**********"
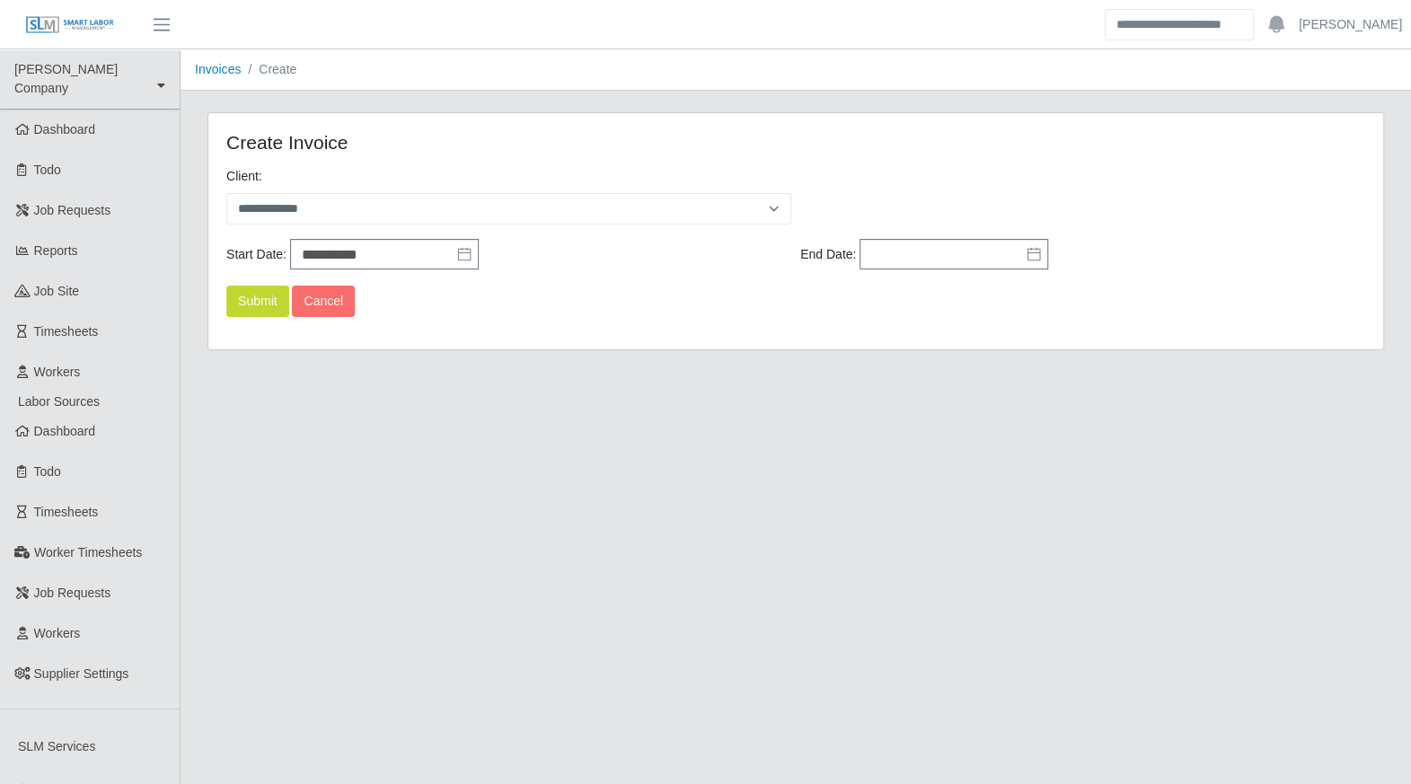
click at [1030, 253] on icon at bounding box center [1034, 254] width 14 height 14
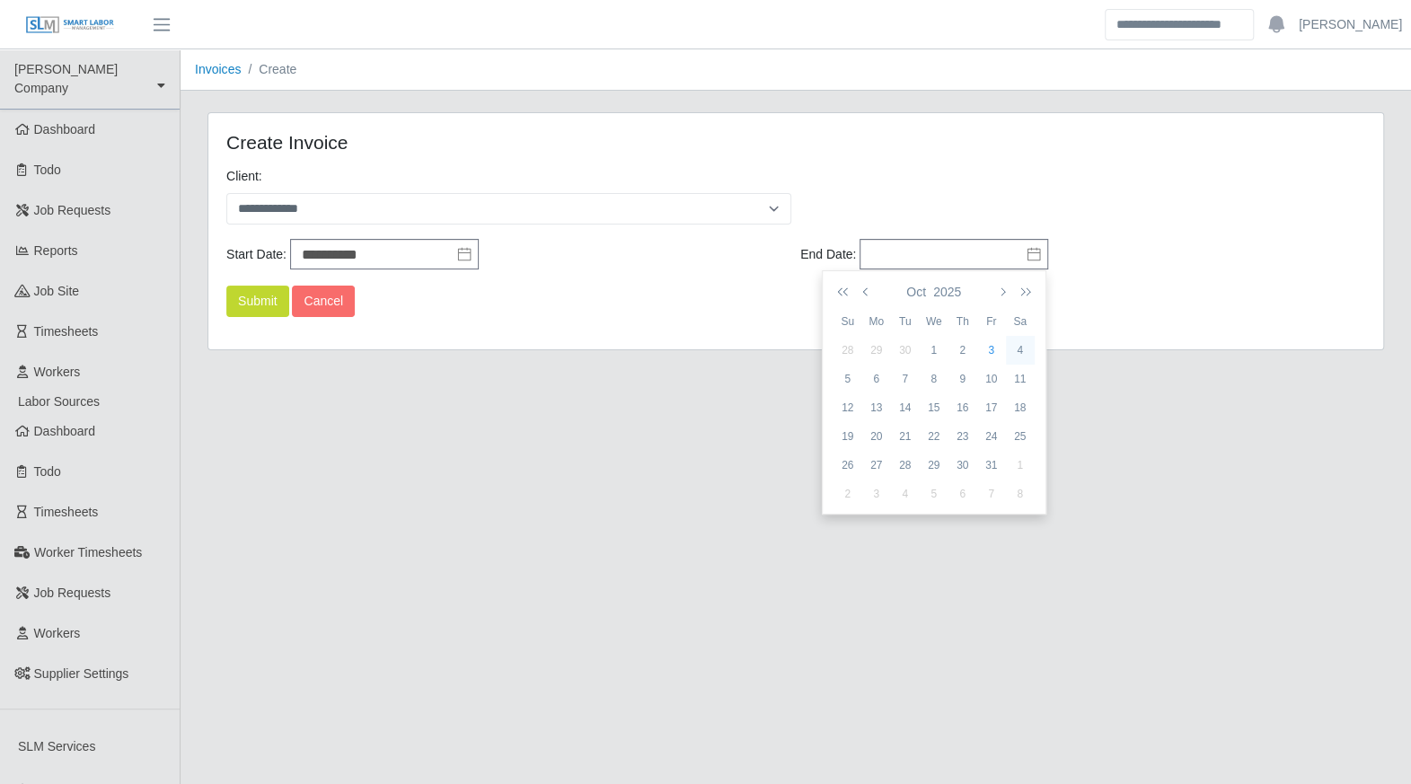
click at [1014, 337] on td "4" at bounding box center [1020, 350] width 29 height 29
type input "**********"
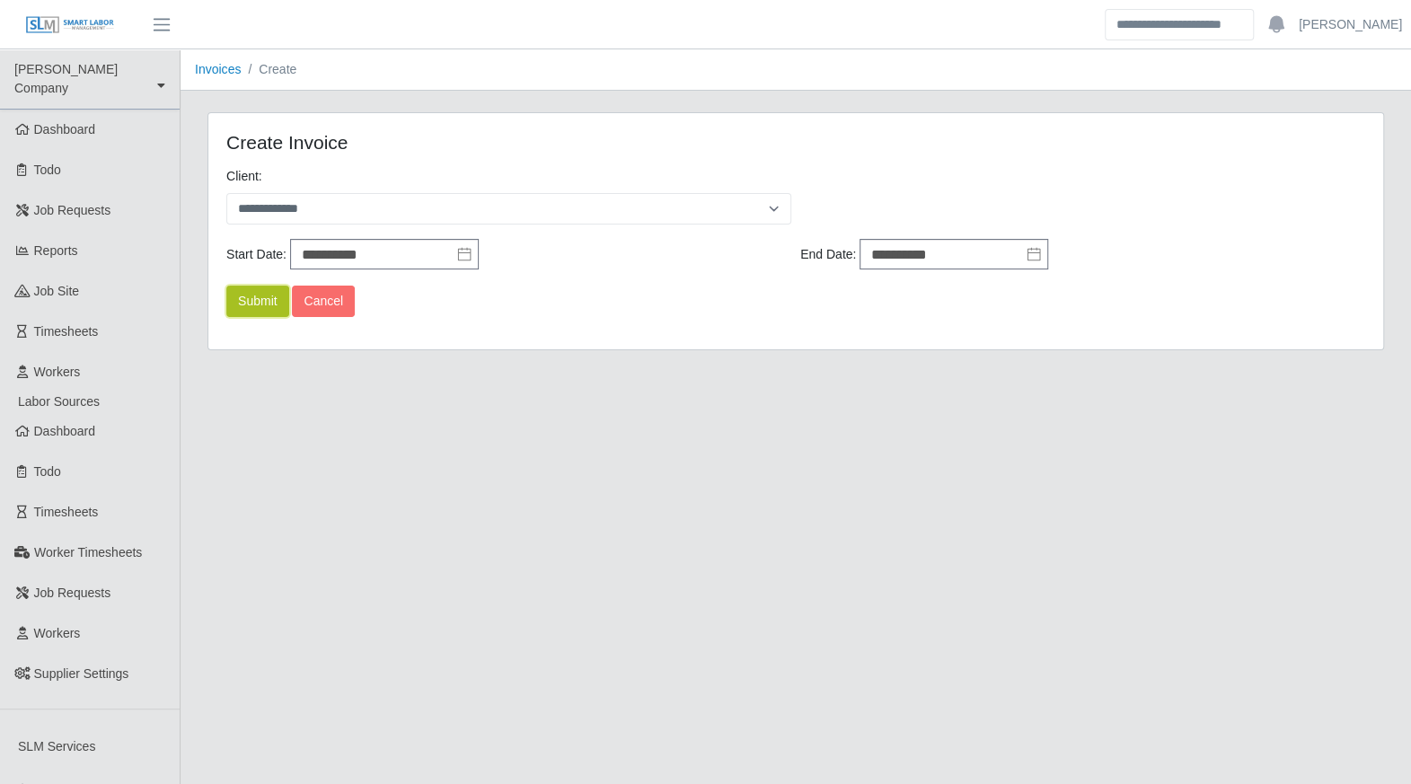
click at [255, 303] on button "Submit" at bounding box center [257, 301] width 63 height 31
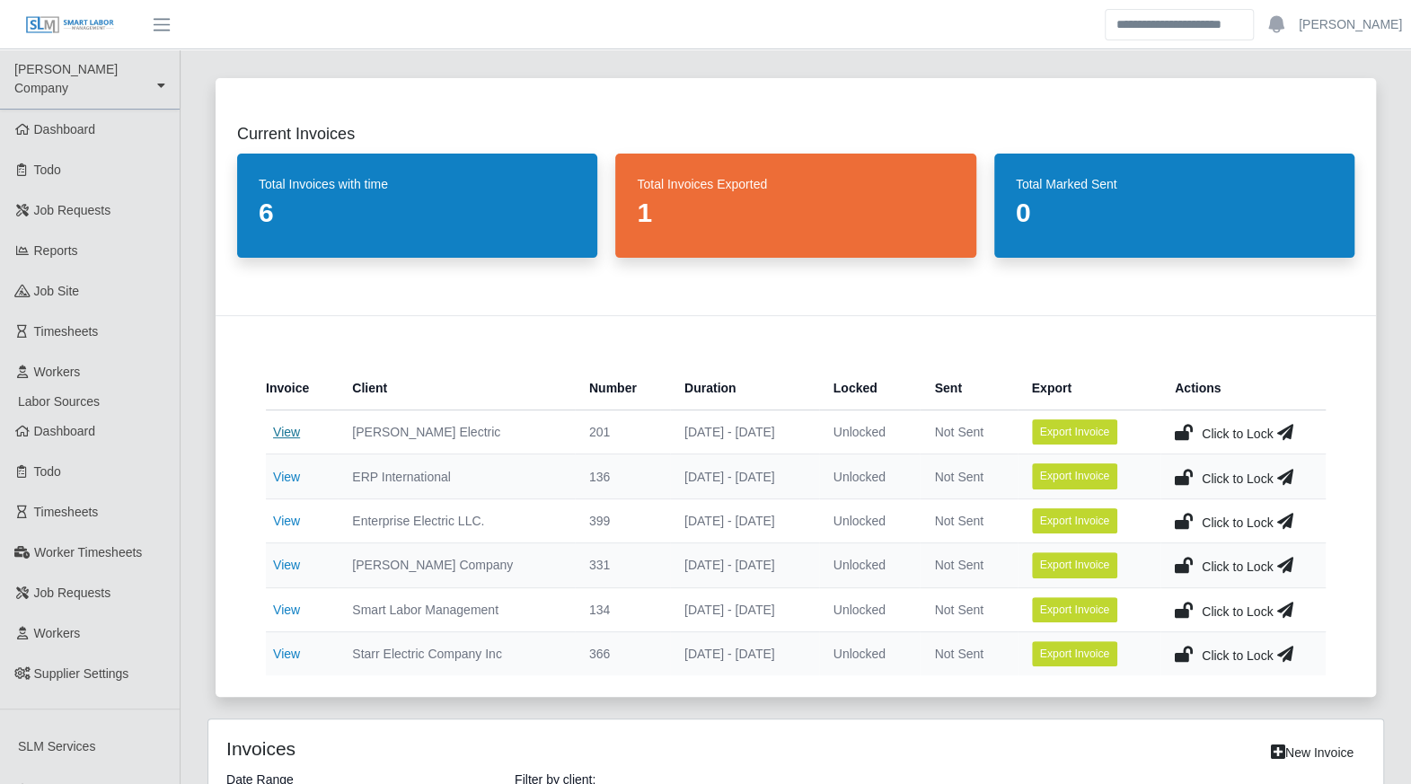
click at [282, 435] on link "View" at bounding box center [286, 432] width 27 height 14
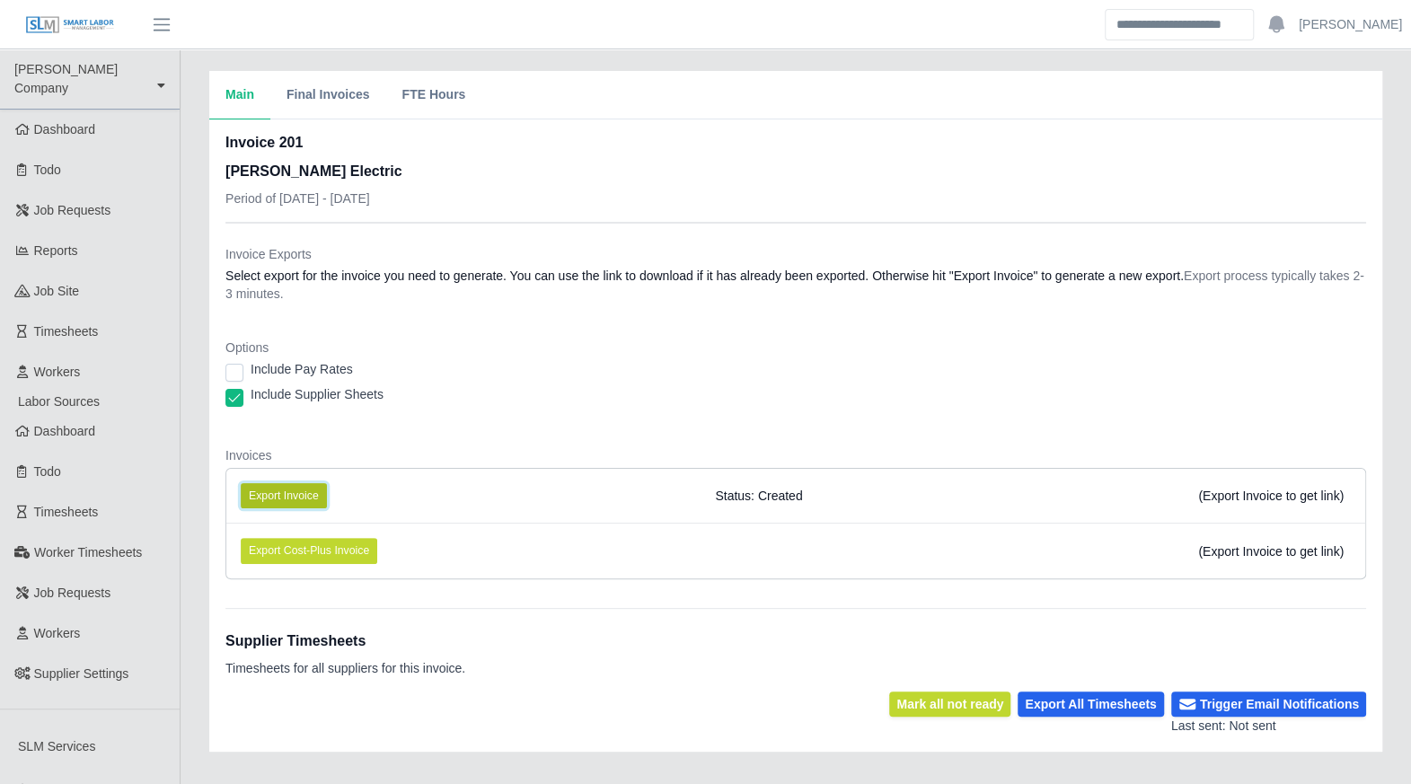
click at [280, 486] on button "Export Invoice" at bounding box center [284, 495] width 86 height 25
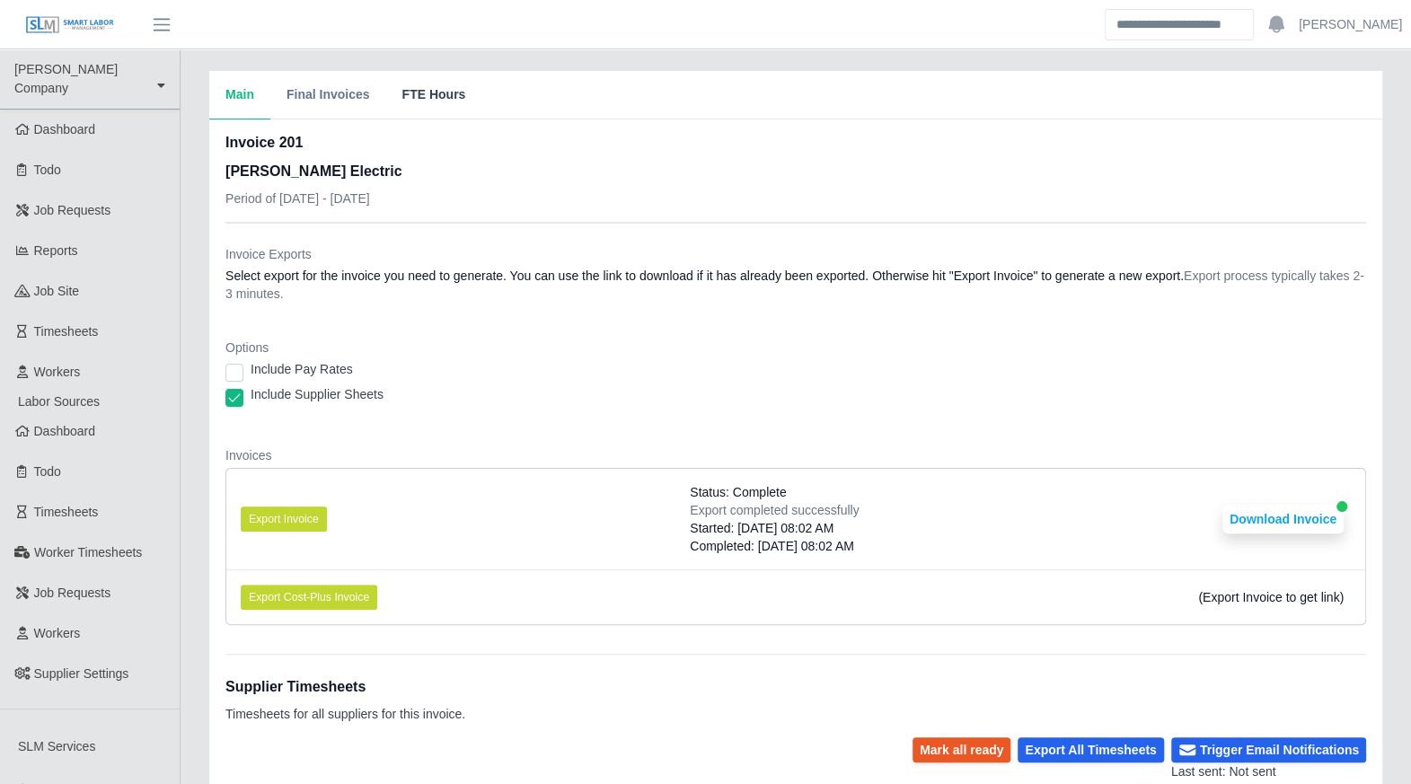
click at [434, 107] on button "FTE Hours" at bounding box center [433, 95] width 96 height 48
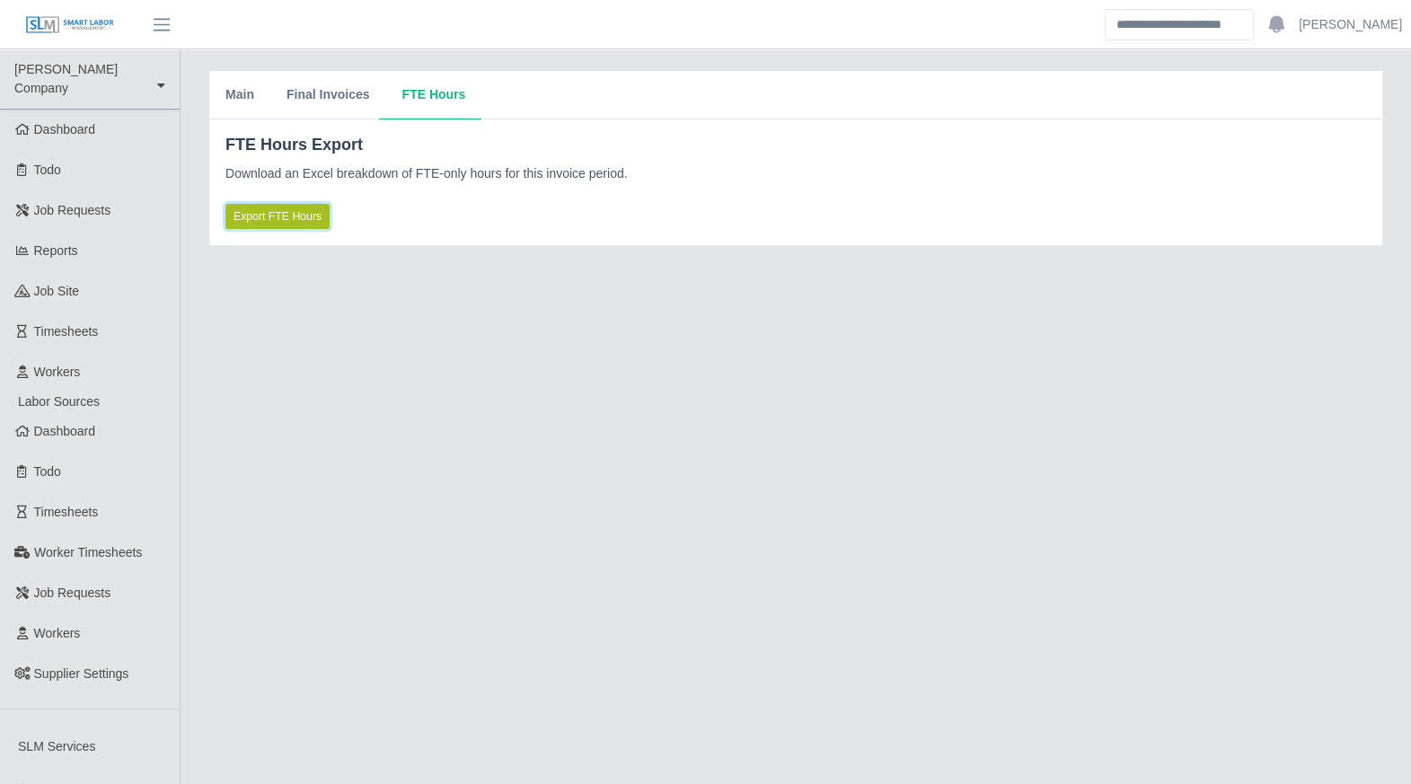
click at [275, 217] on span "Export FTE Hours" at bounding box center [278, 216] width 88 height 16
click at [309, 213] on span "Export FTE Hours" at bounding box center [278, 216] width 88 height 16
click at [255, 103] on button "Main" at bounding box center [239, 95] width 61 height 48
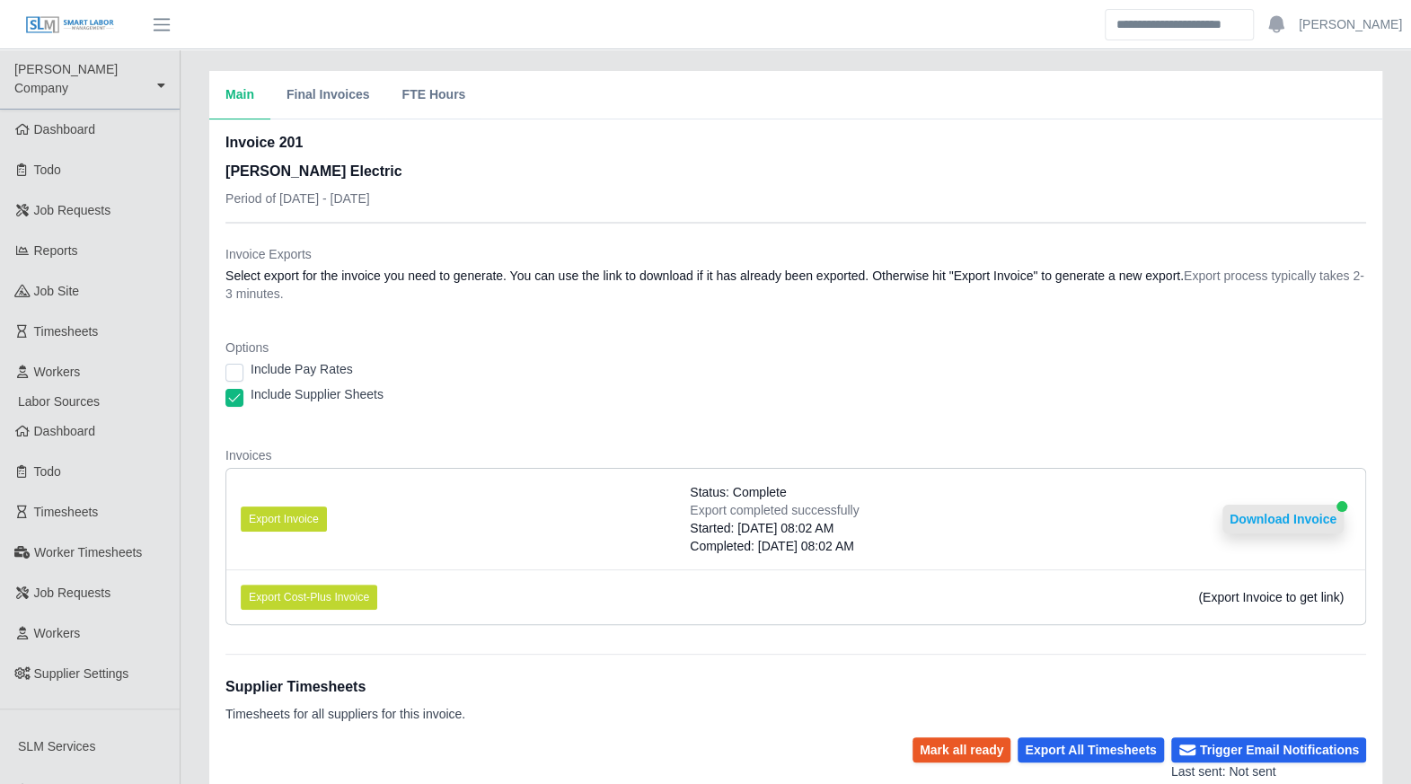
click at [1267, 521] on button "Download Invoice" at bounding box center [1282, 519] width 121 height 29
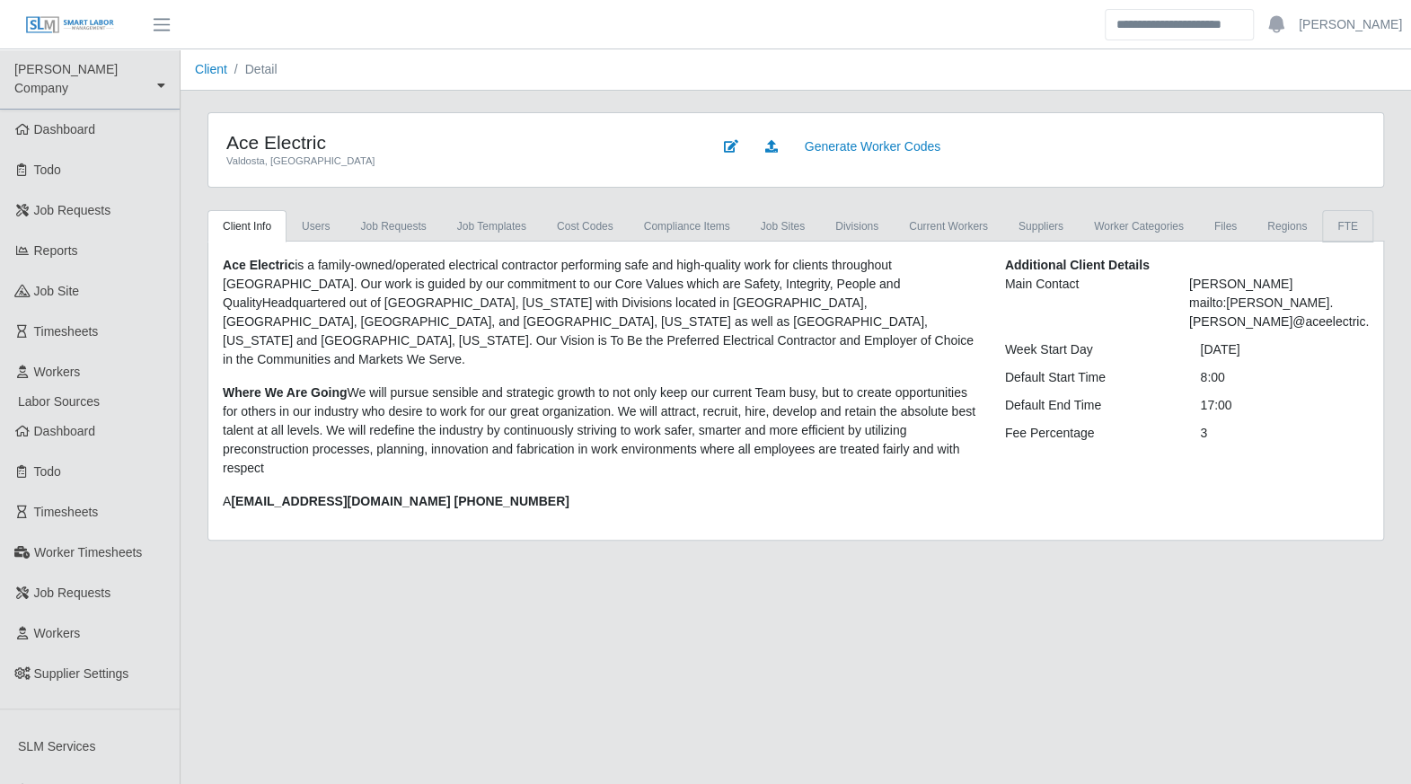
click at [1333, 224] on link "FTE" at bounding box center [1347, 226] width 51 height 32
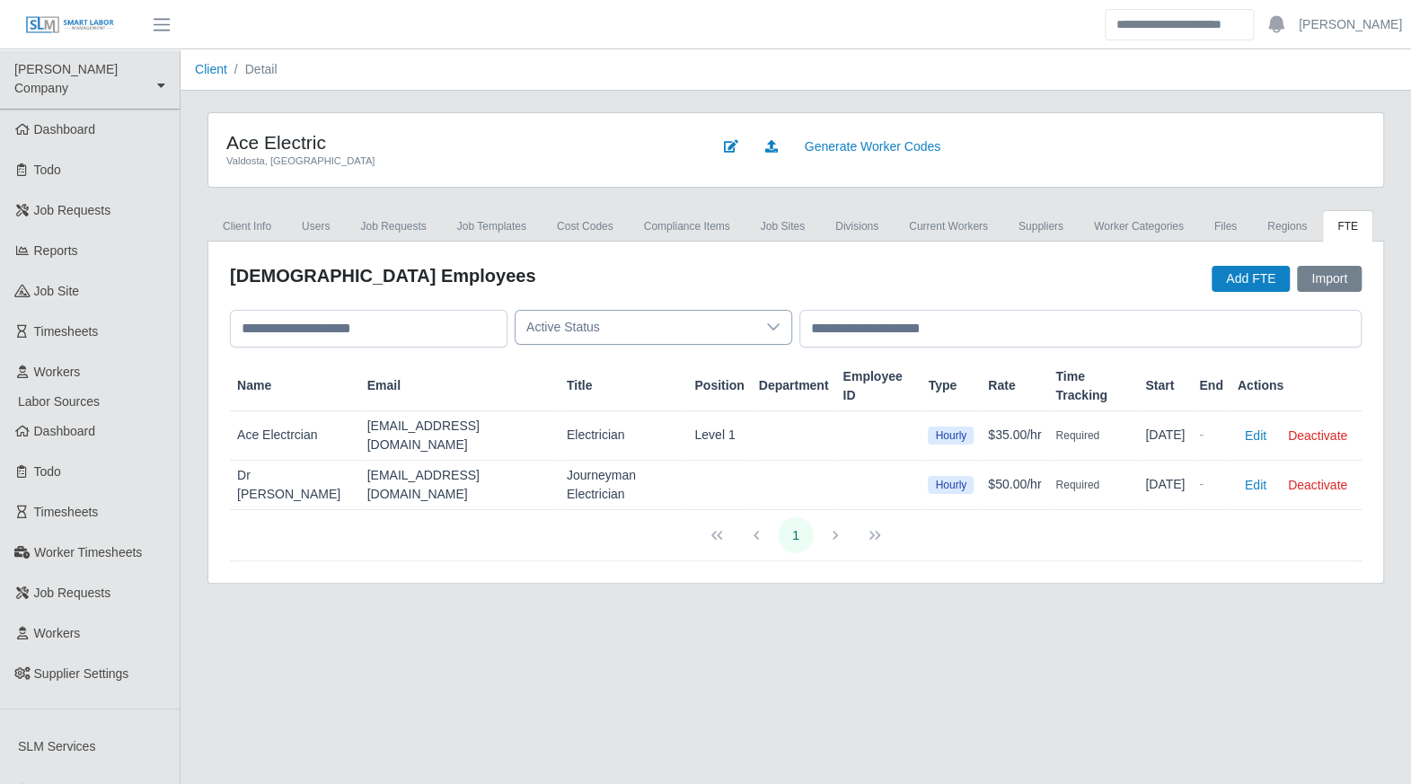
click at [763, 324] on div at bounding box center [773, 327] width 36 height 33
click at [645, 424] on li "Inactive" at bounding box center [653, 435] width 269 height 33
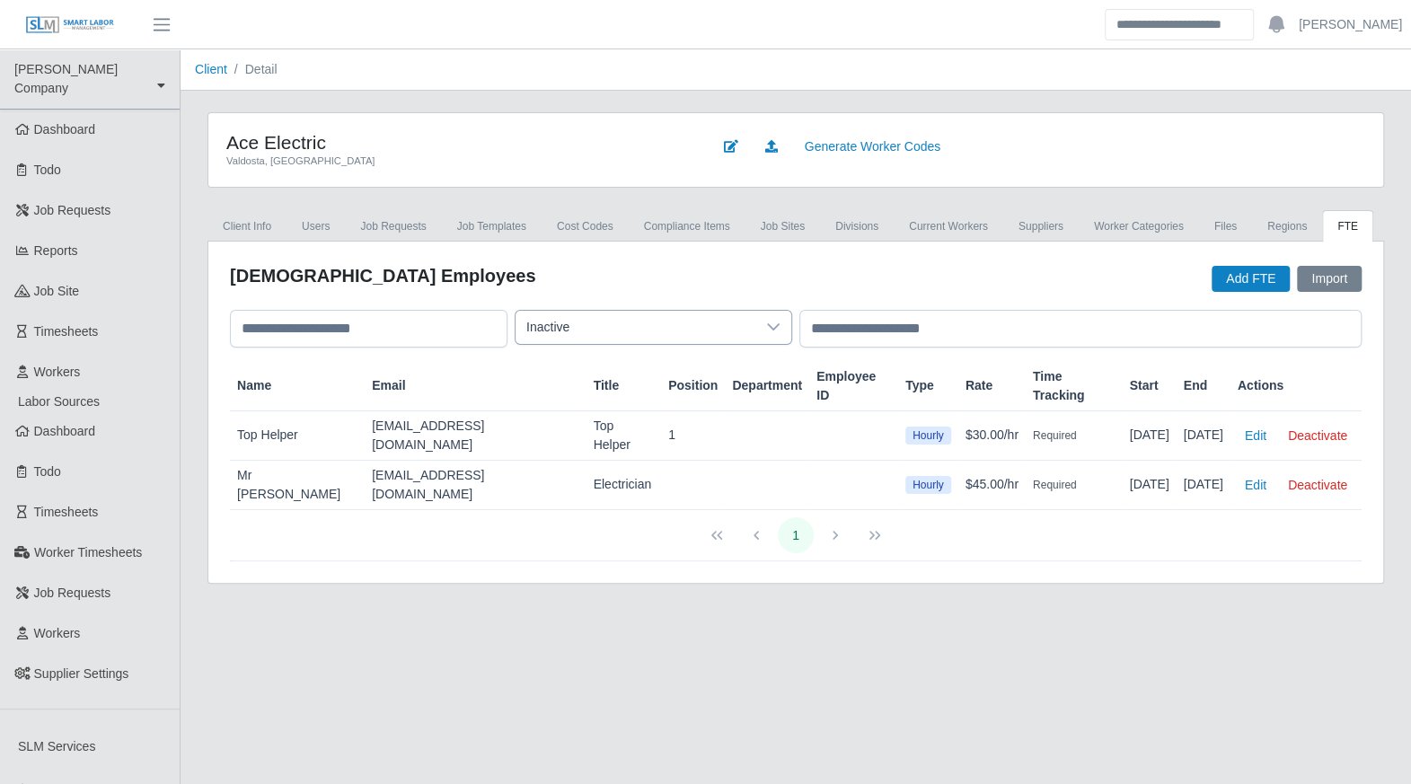
click at [756, 327] on div at bounding box center [773, 327] width 36 height 33
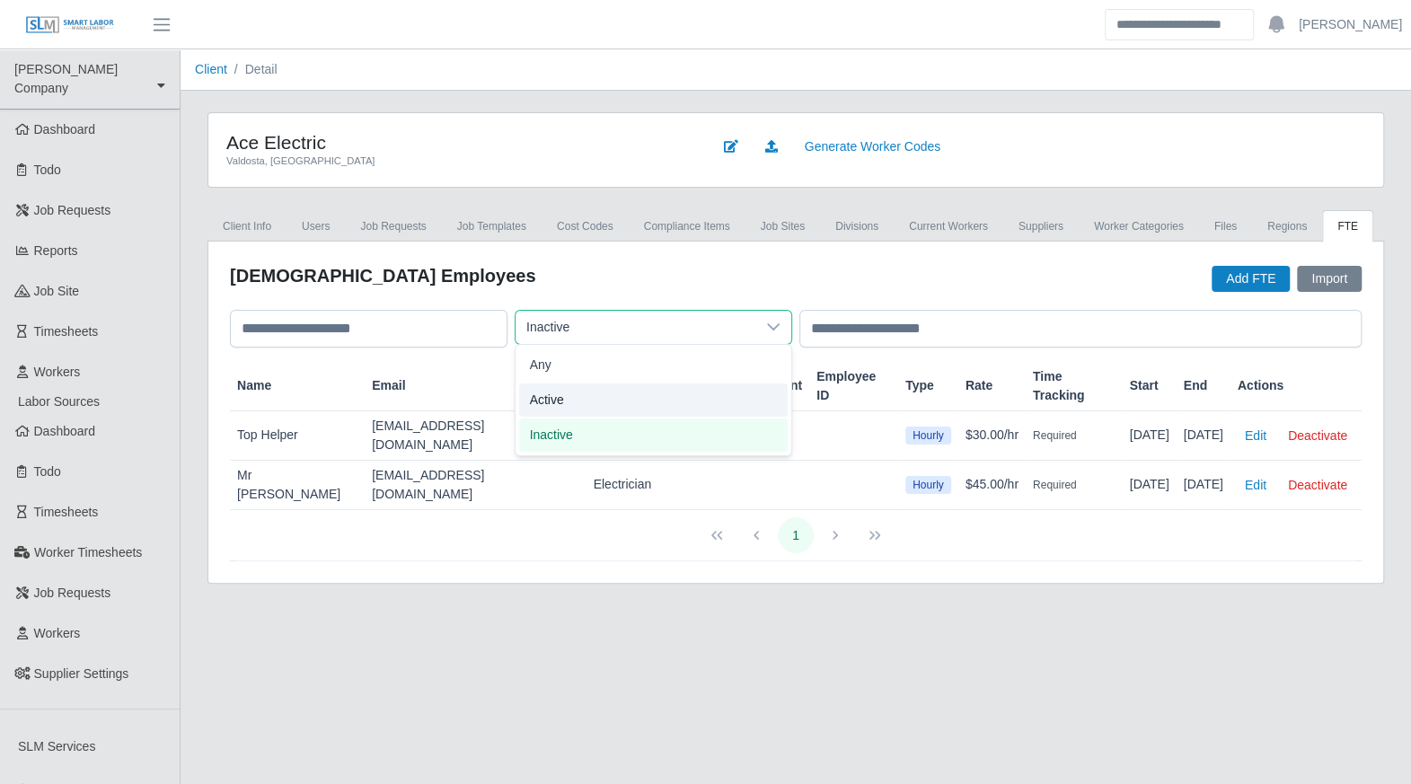
click at [708, 390] on li "Active" at bounding box center [653, 399] width 269 height 33
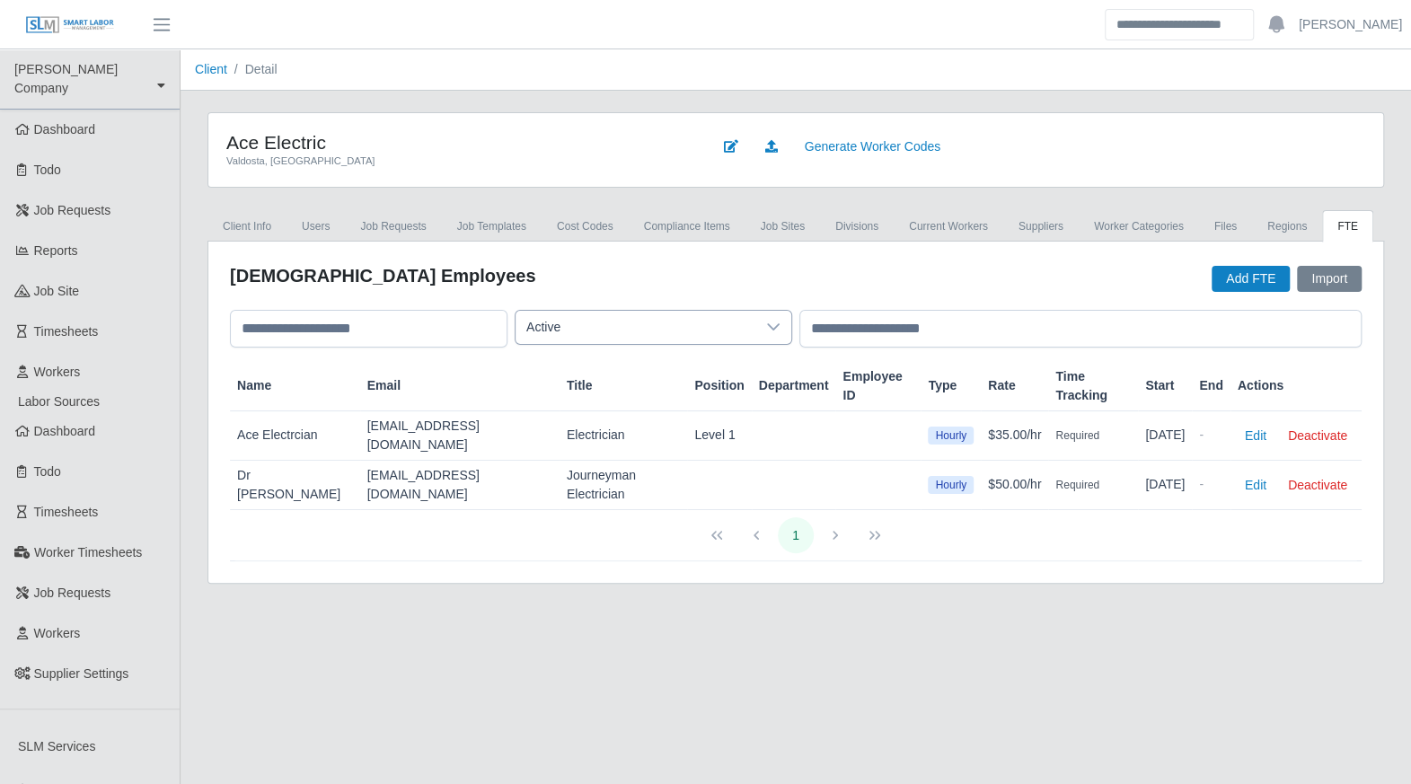
click at [776, 324] on icon at bounding box center [773, 327] width 13 height 7
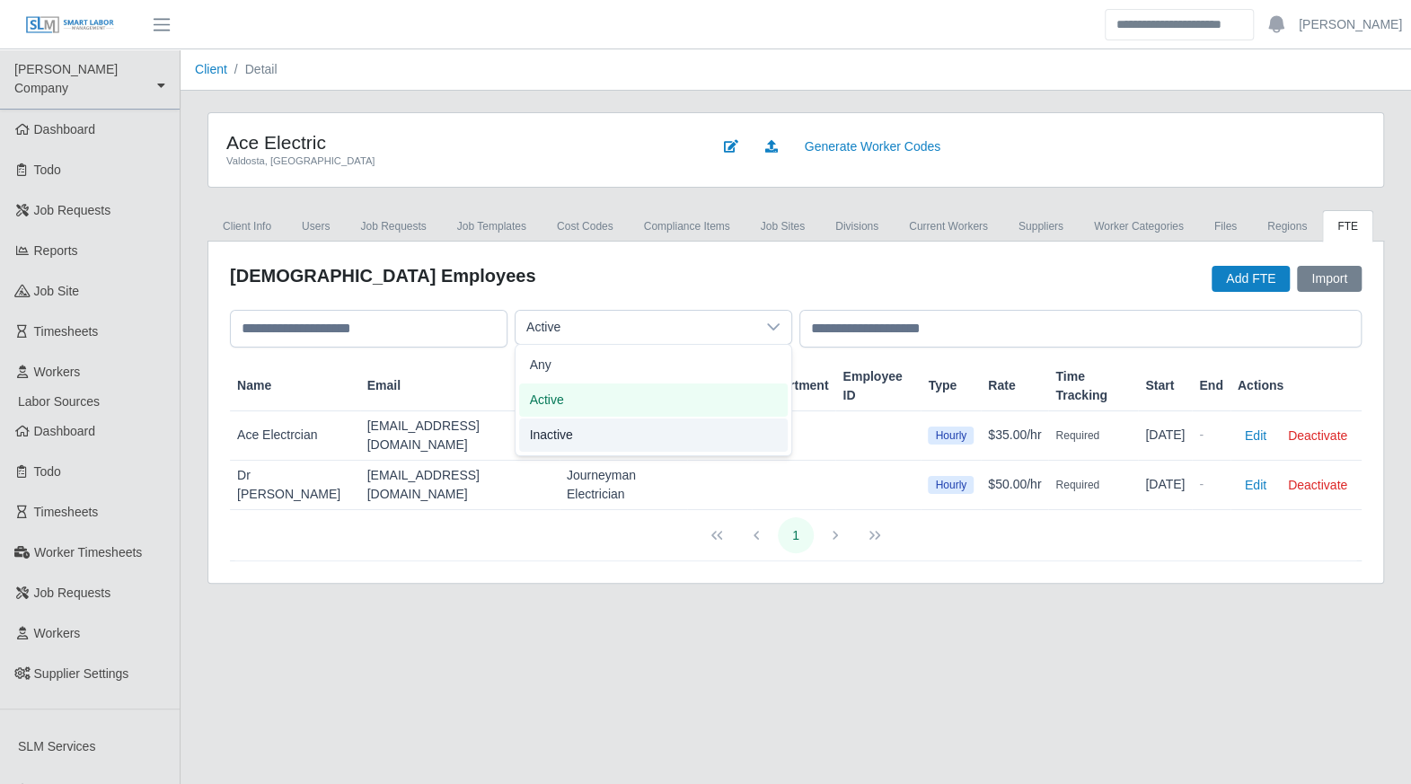
click at [727, 431] on li "Inactive" at bounding box center [653, 435] width 269 height 33
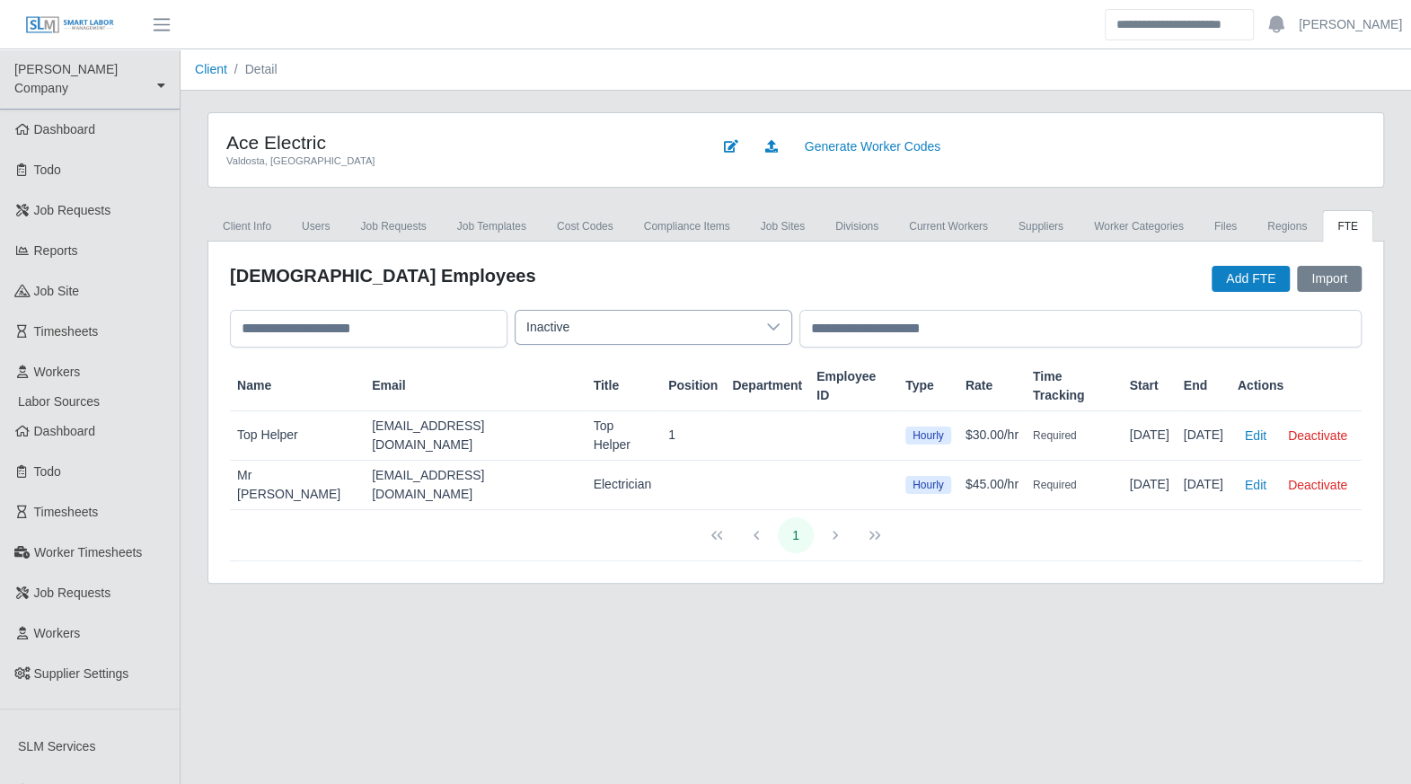
click at [771, 327] on icon at bounding box center [773, 327] width 14 height 14
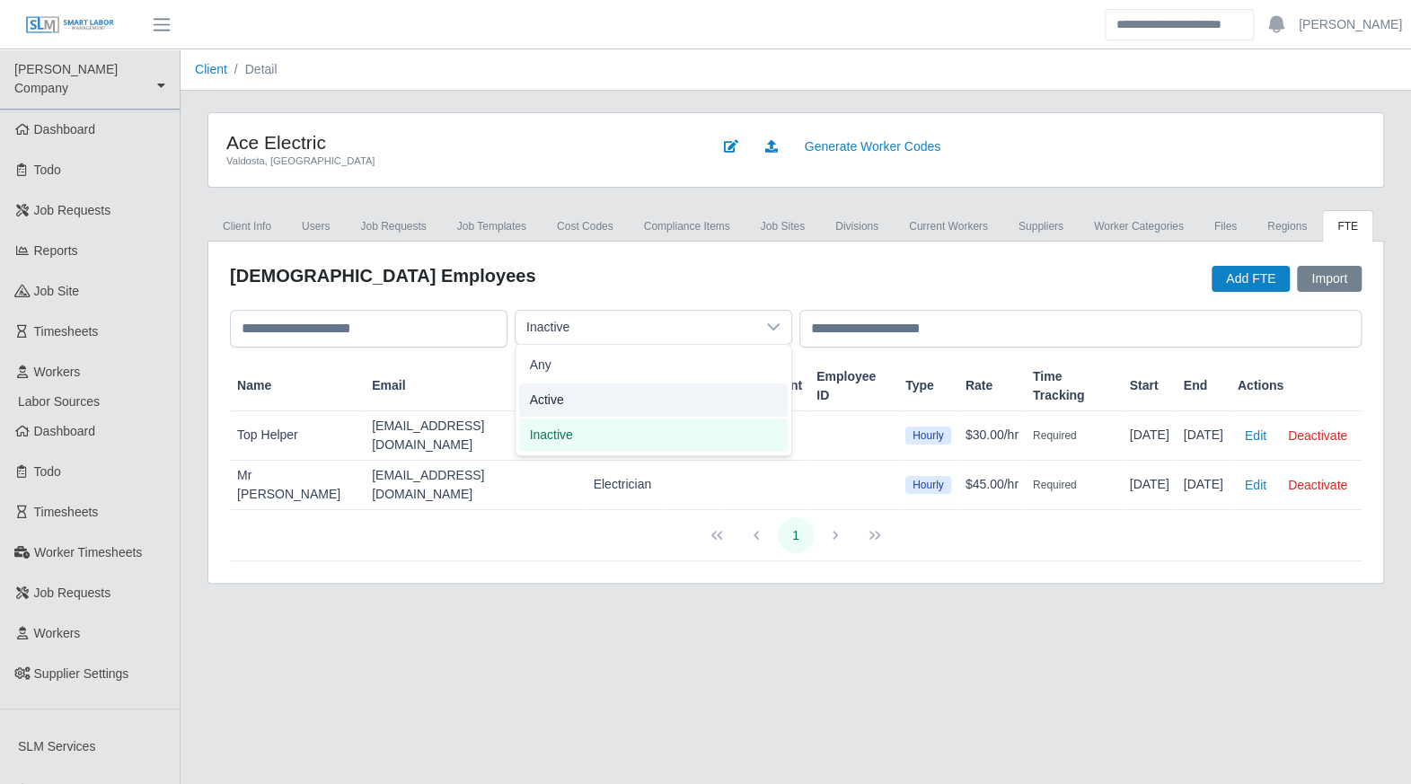
click at [745, 391] on li "Active" at bounding box center [653, 399] width 269 height 33
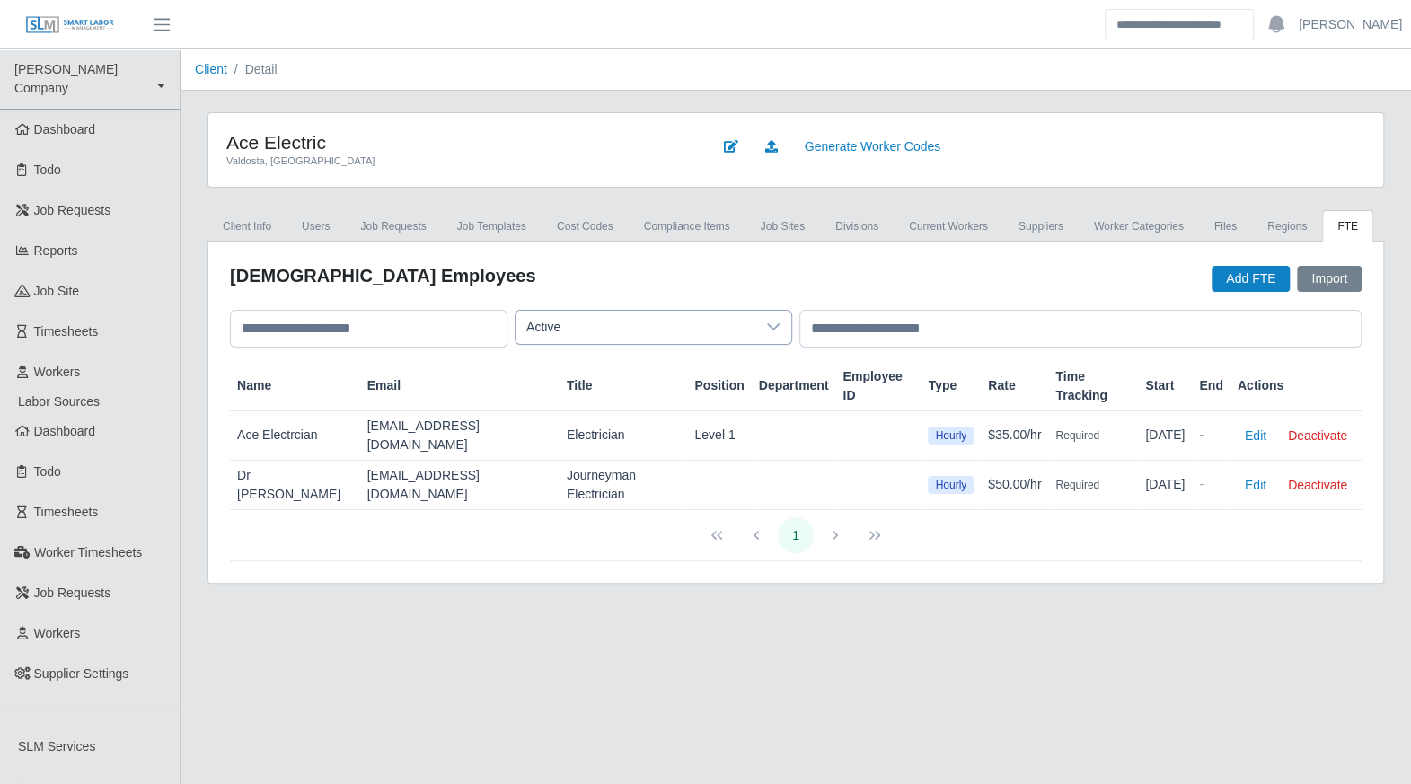
click at [771, 326] on icon at bounding box center [773, 327] width 13 height 7
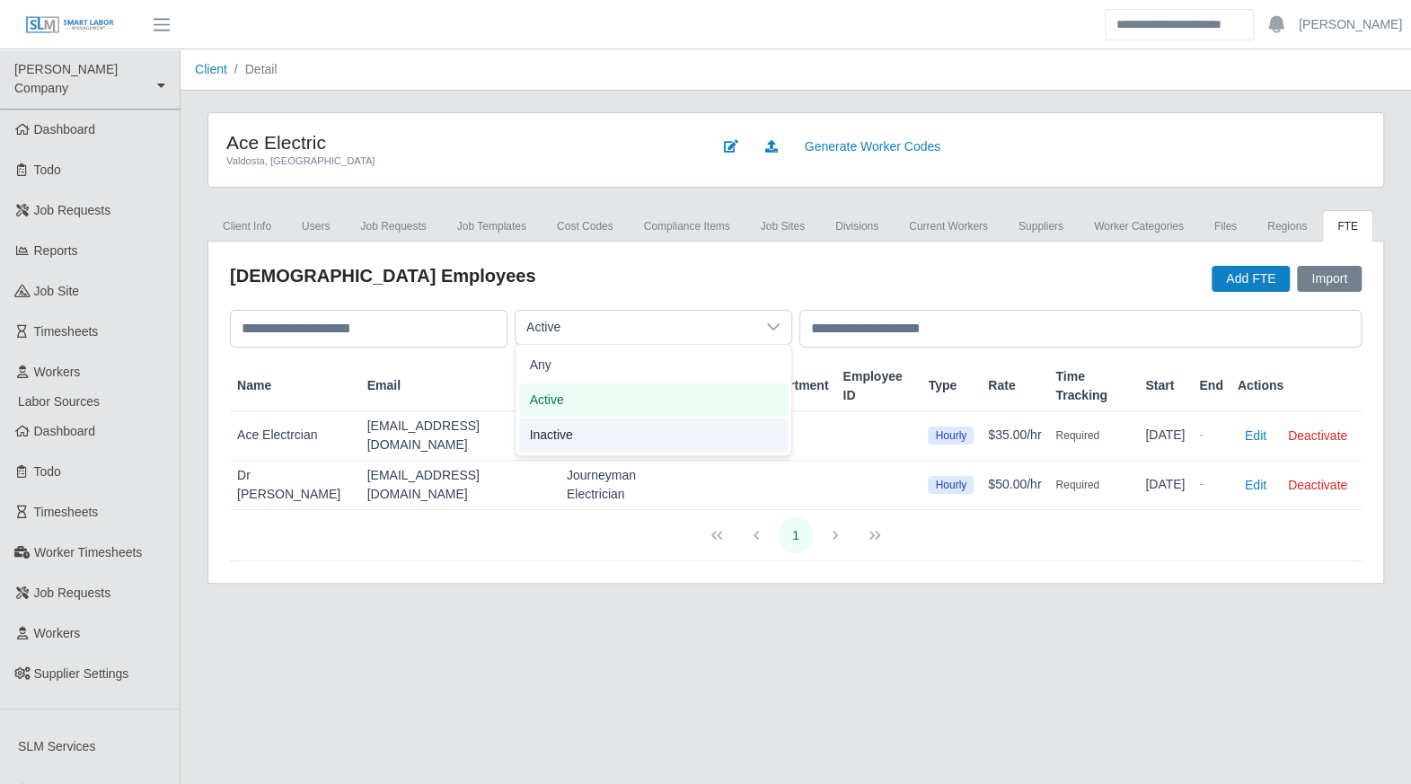
click at [704, 438] on li "Inactive" at bounding box center [653, 435] width 269 height 33
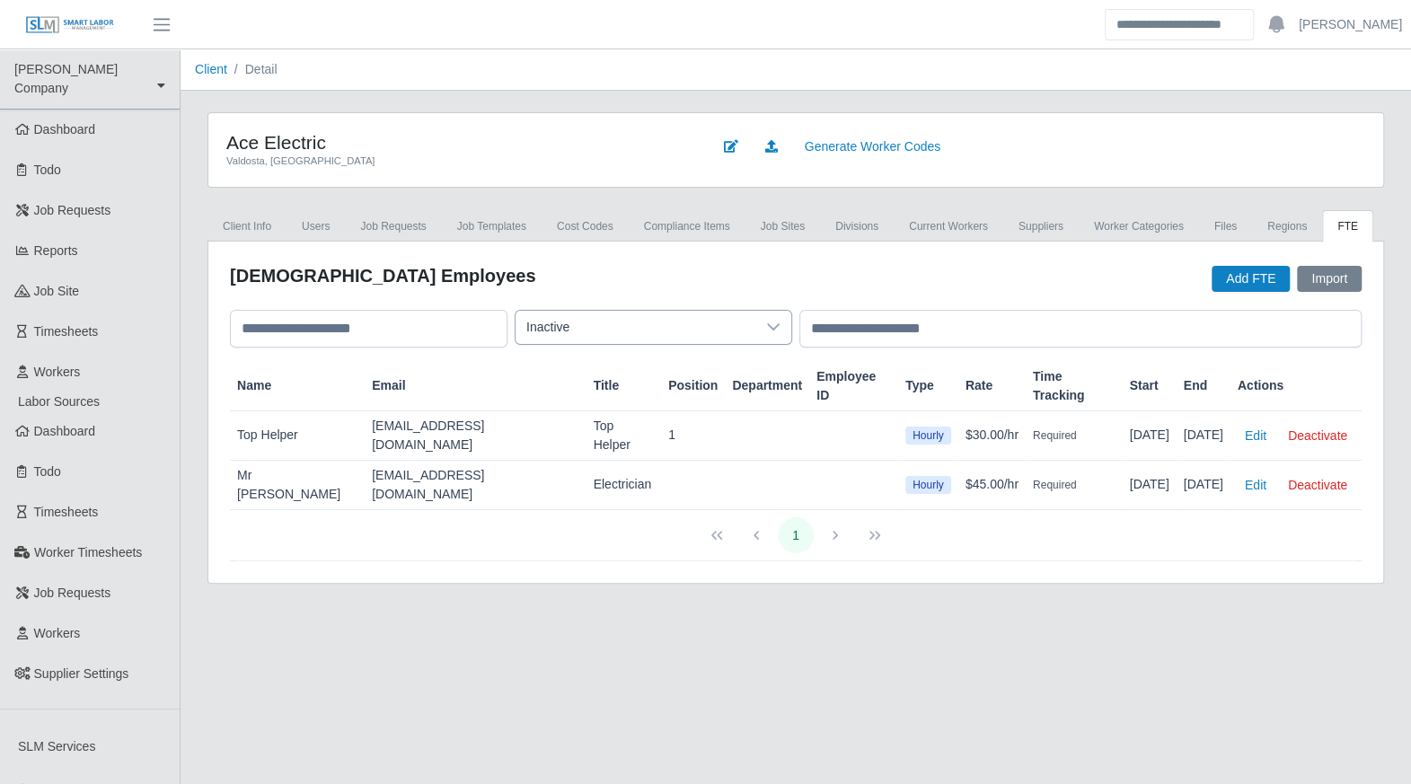
click at [777, 328] on icon at bounding box center [773, 327] width 14 height 14
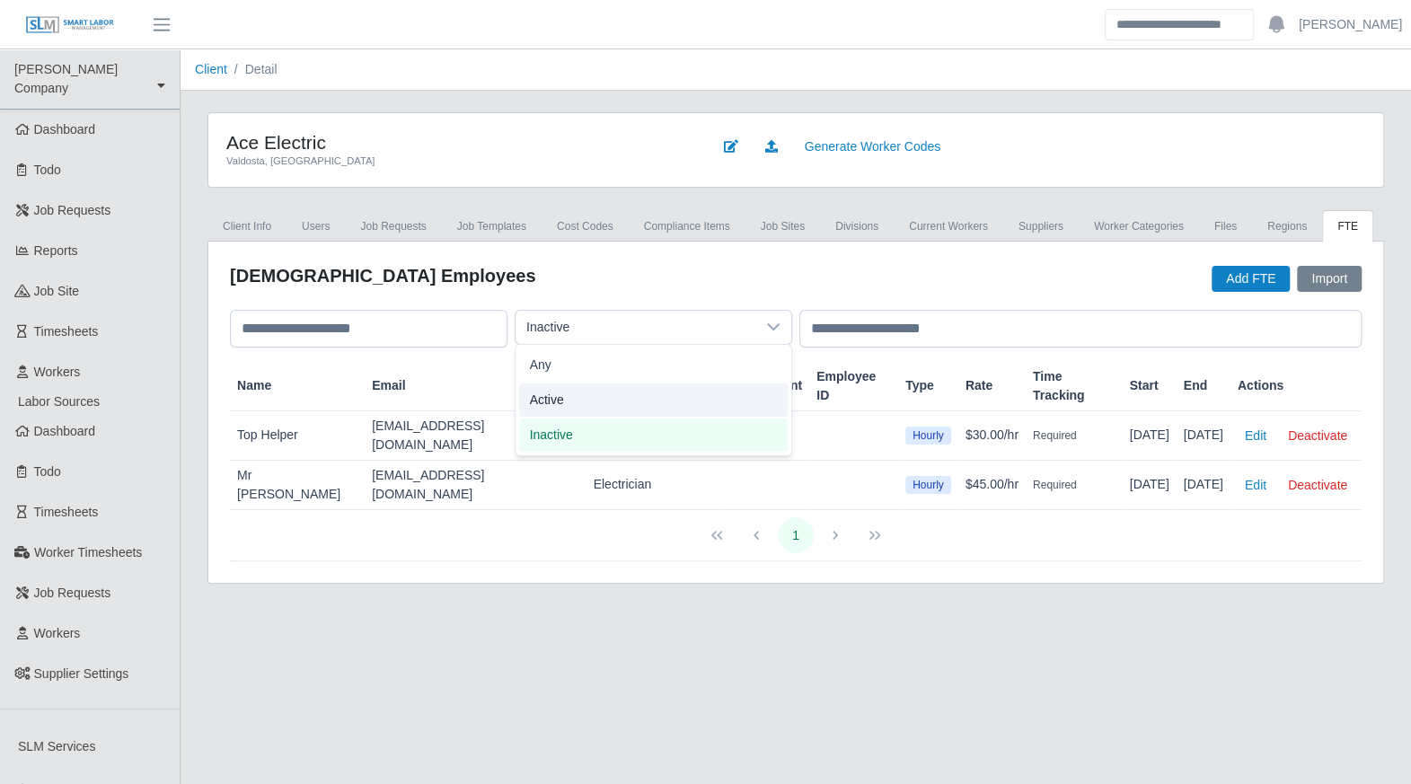
click at [711, 398] on li "Active" at bounding box center [653, 399] width 269 height 33
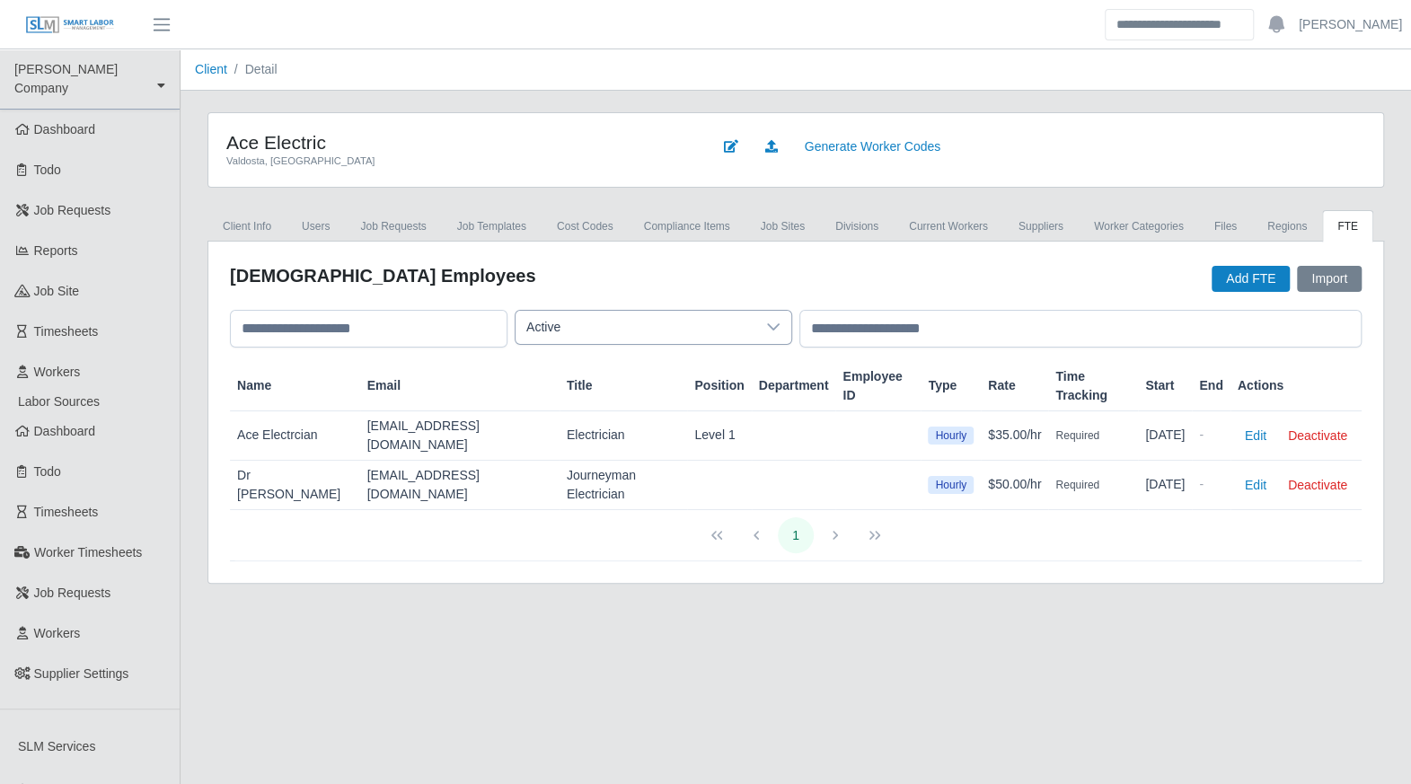
click at [784, 324] on div at bounding box center [773, 327] width 36 height 33
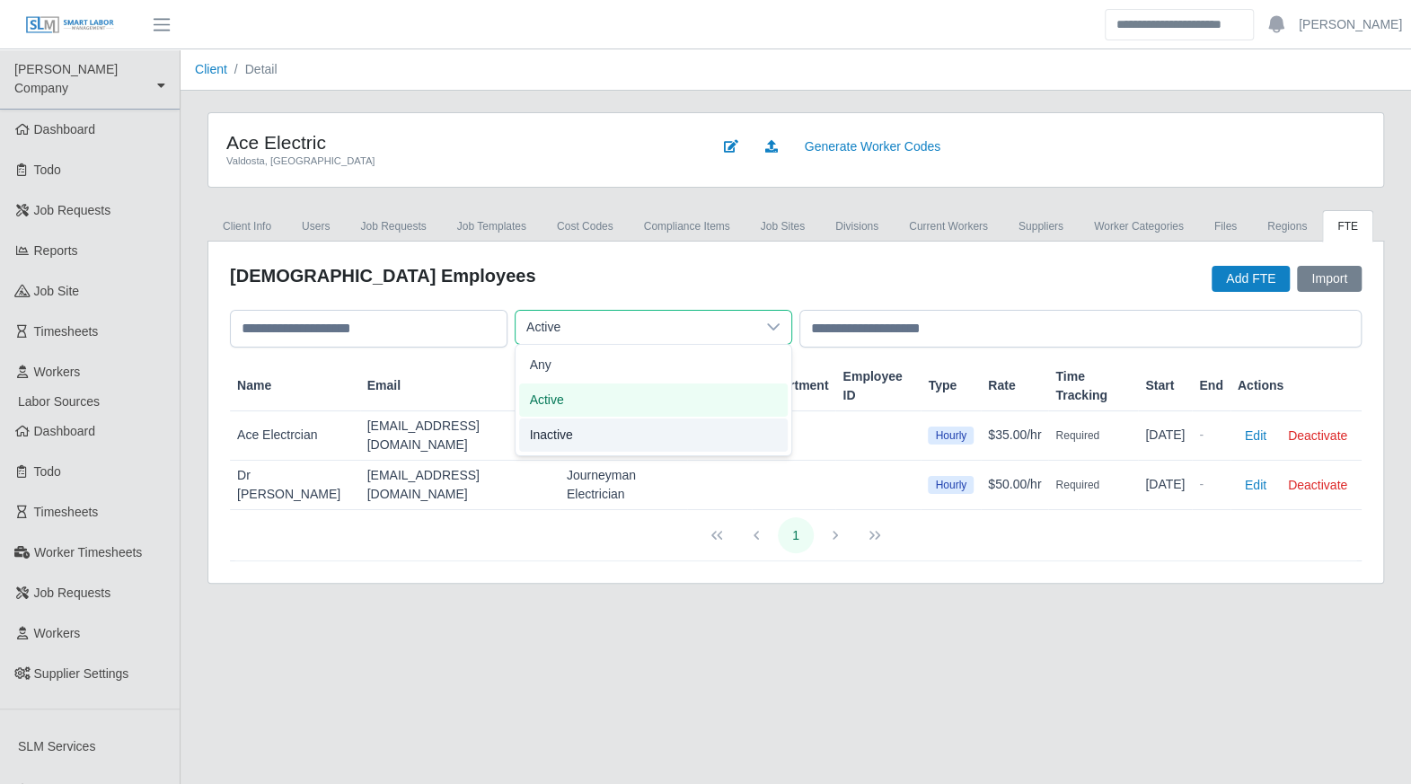
click at [710, 428] on li "Inactive" at bounding box center [653, 435] width 269 height 33
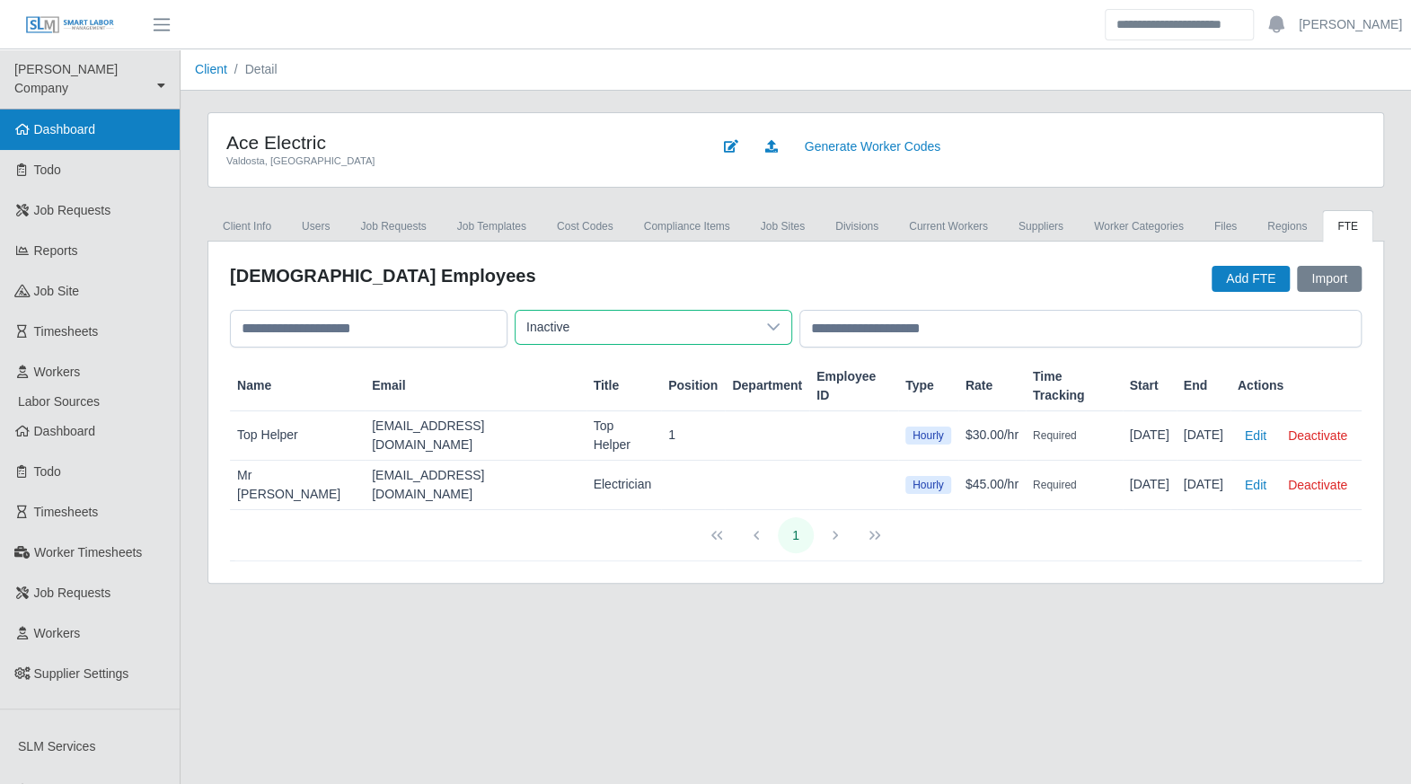
click at [68, 120] on link "Dashboard" at bounding box center [90, 130] width 180 height 40
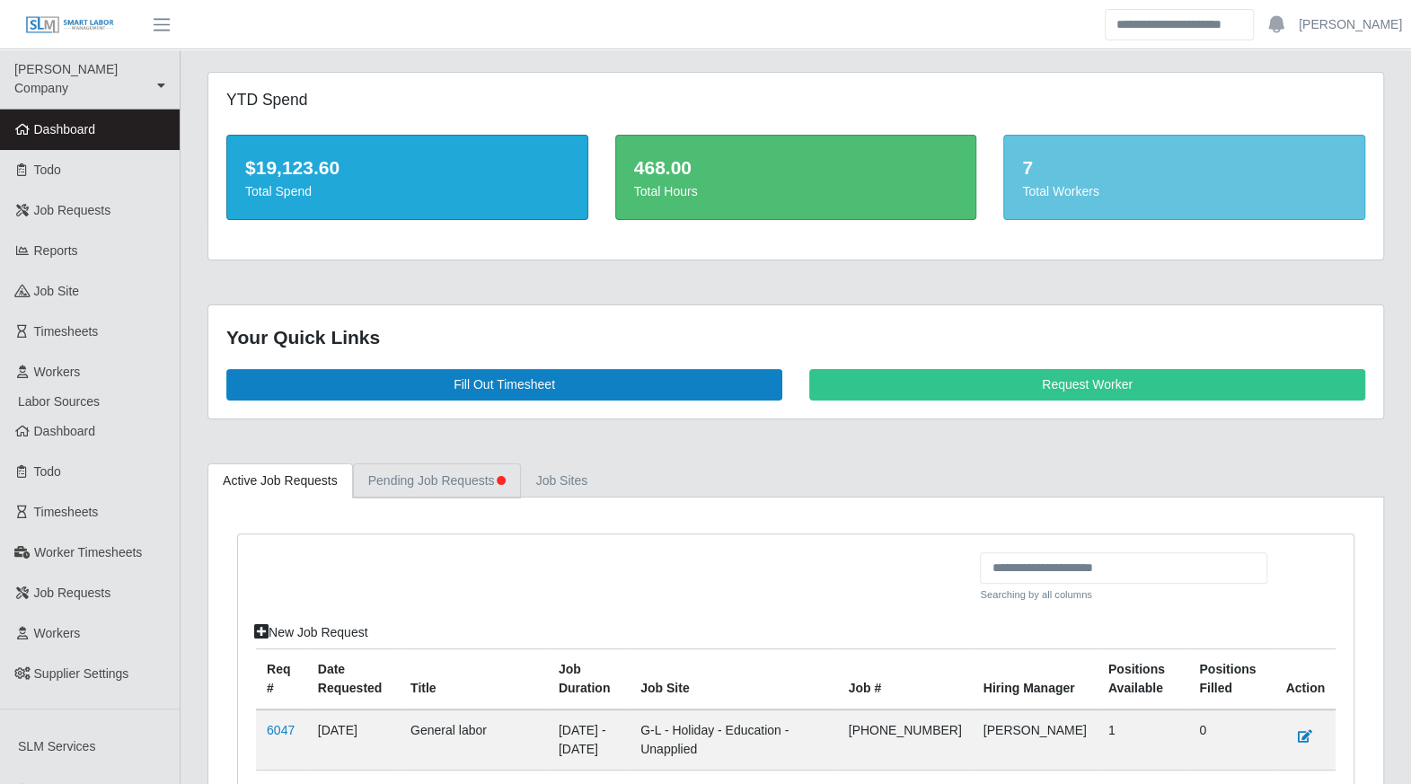
click at [379, 464] on link "Pending Job Requests" at bounding box center [437, 480] width 168 height 35
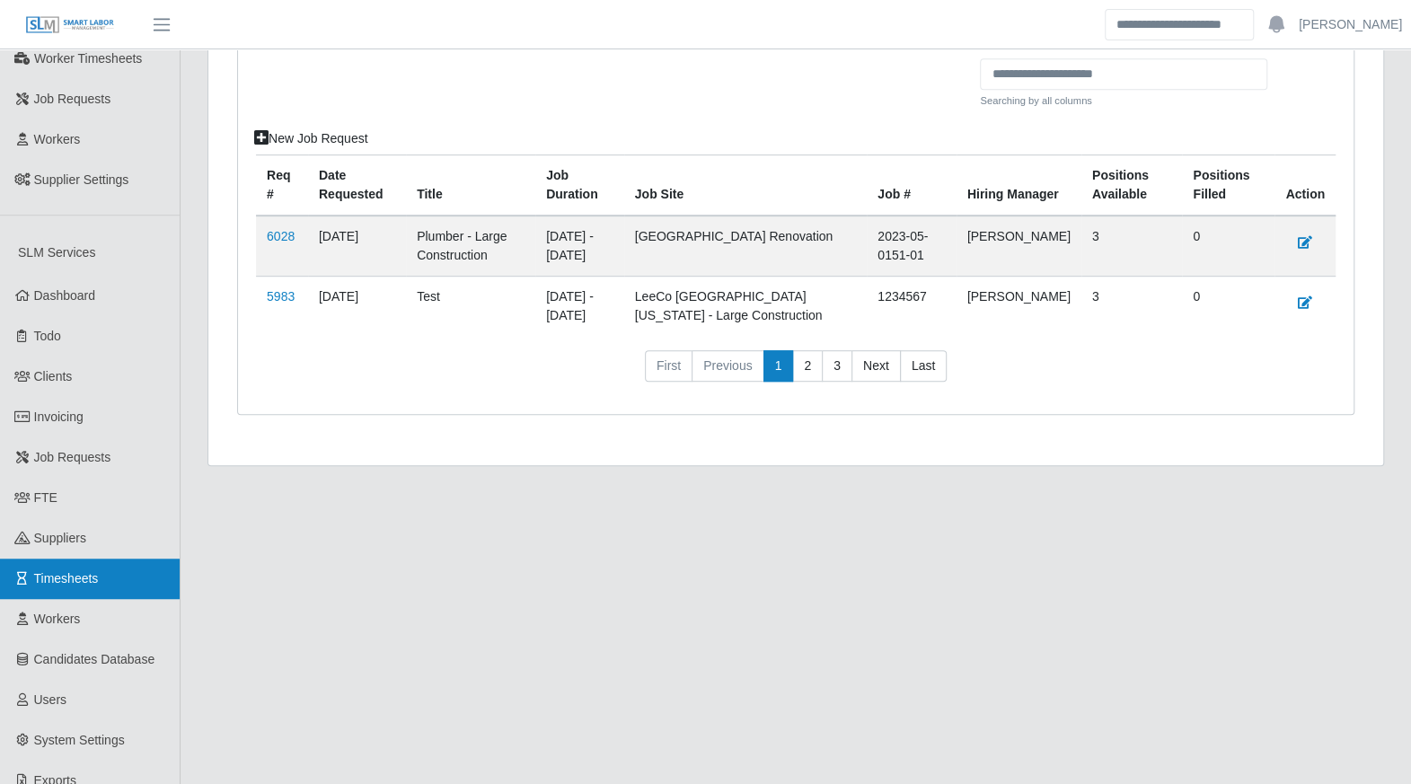
scroll to position [621, 0]
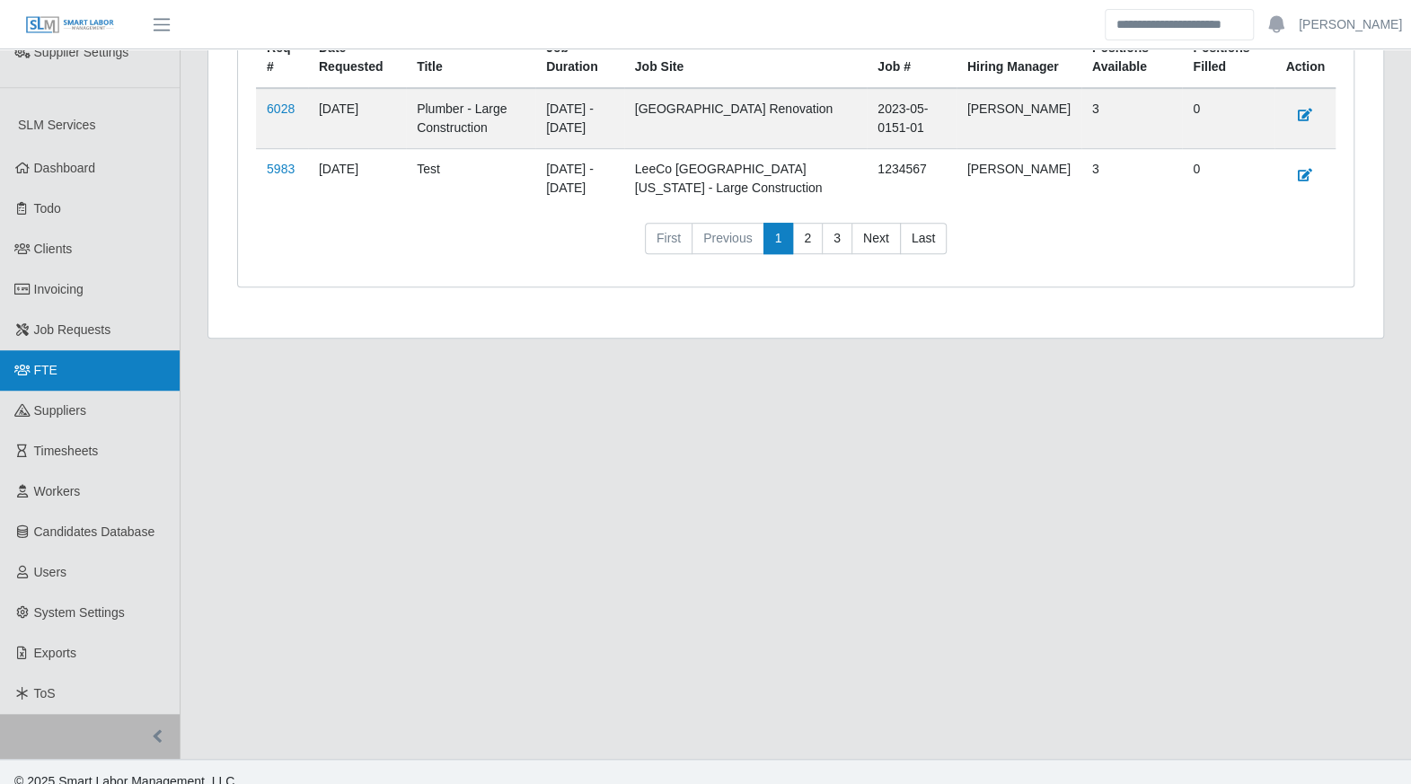
click at [70, 358] on link "FTE" at bounding box center [90, 370] width 180 height 40
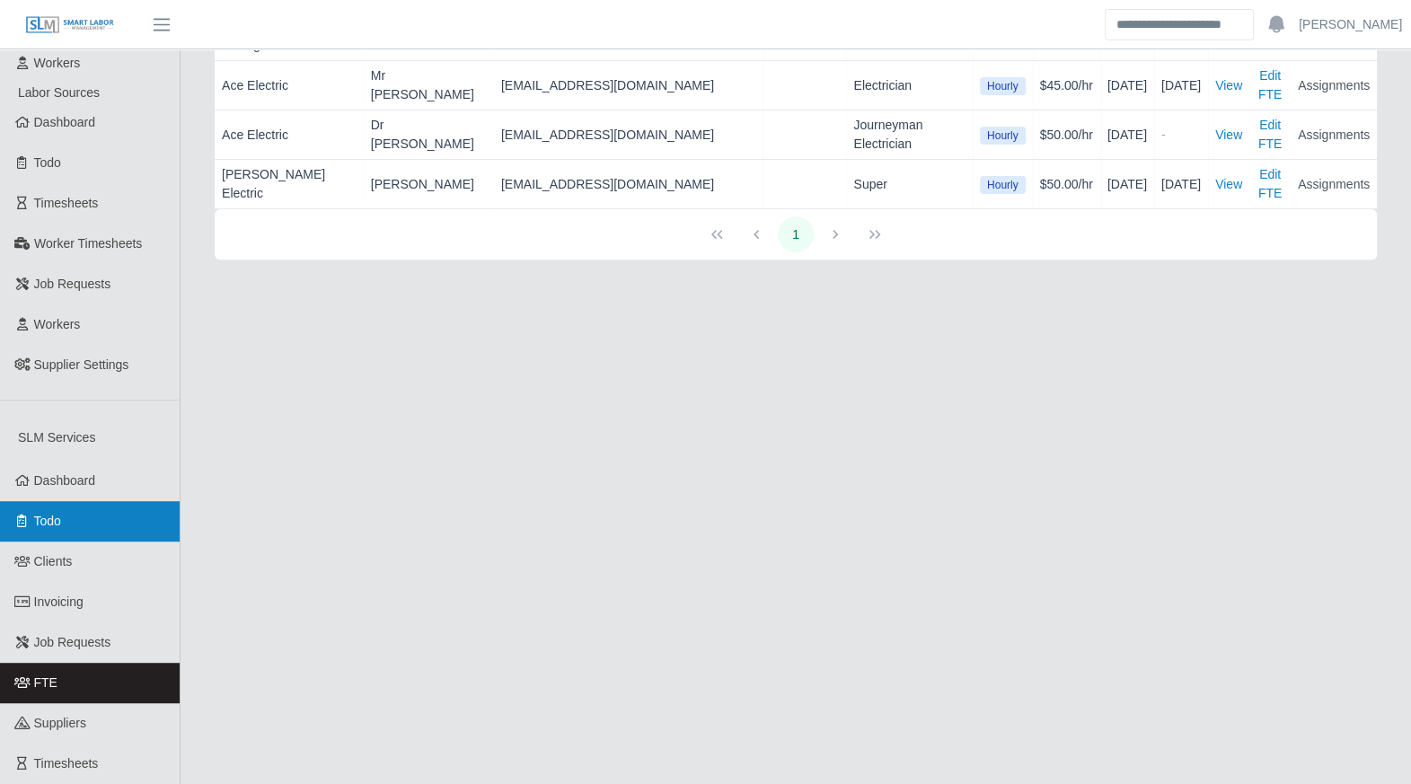
scroll to position [314, 0]
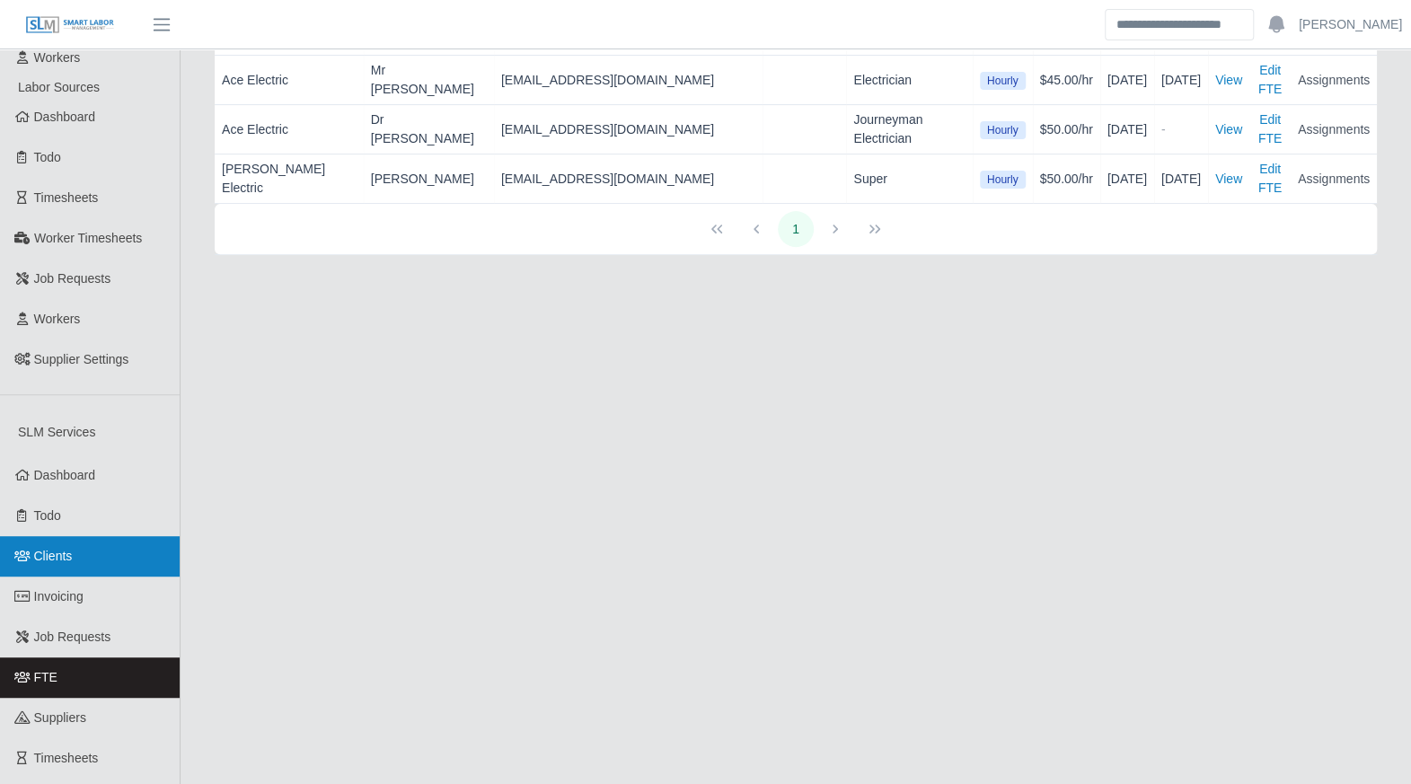
click at [89, 546] on link "Clients" at bounding box center [90, 556] width 180 height 40
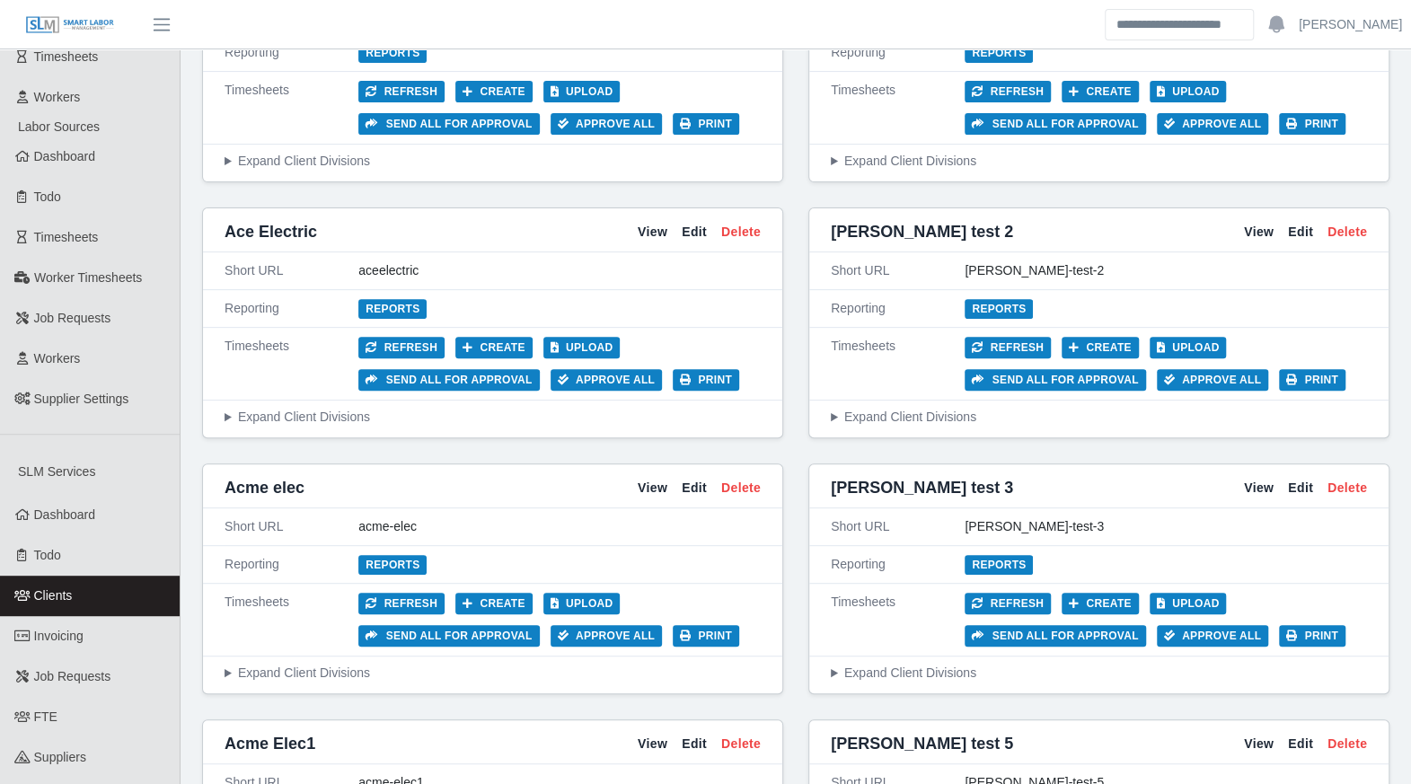
scroll to position [290, 0]
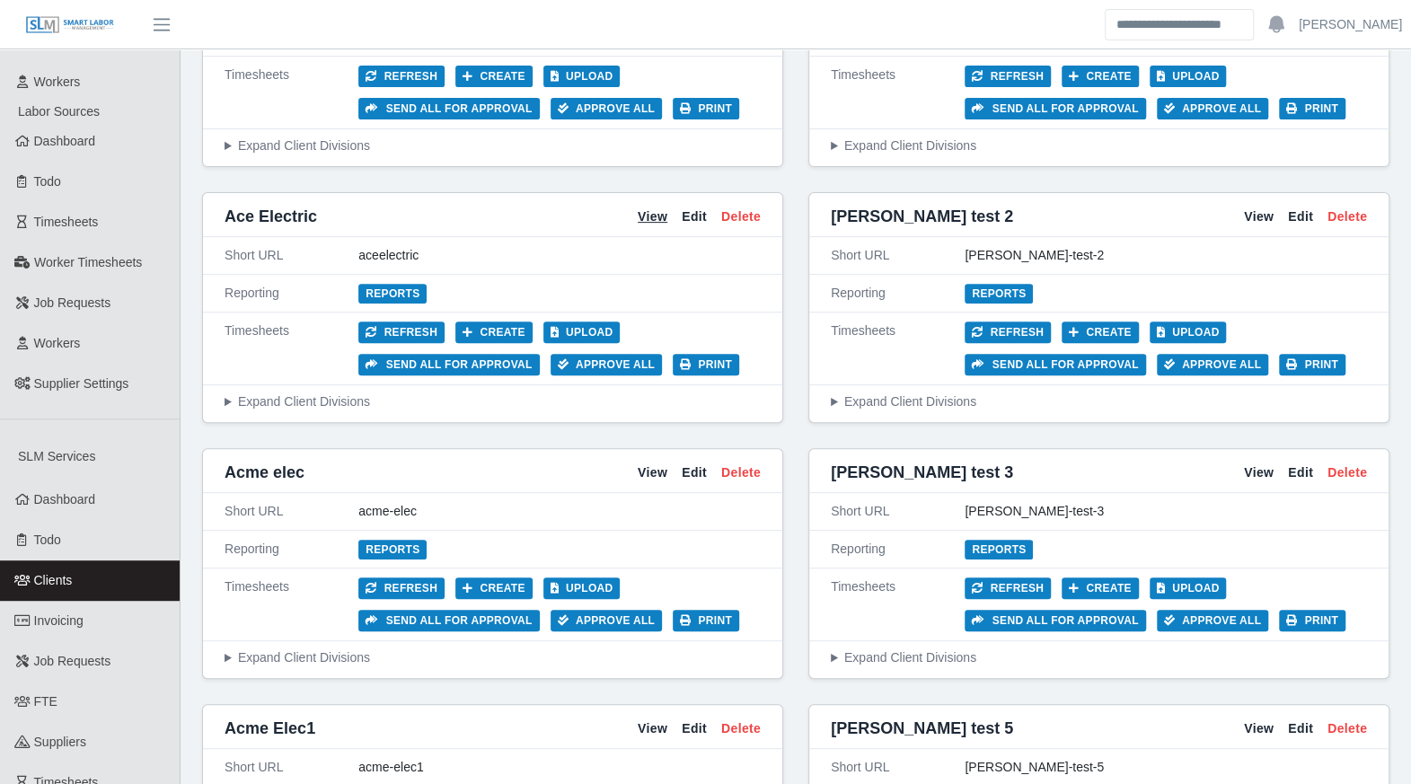
click at [662, 215] on link "View" at bounding box center [653, 216] width 30 height 19
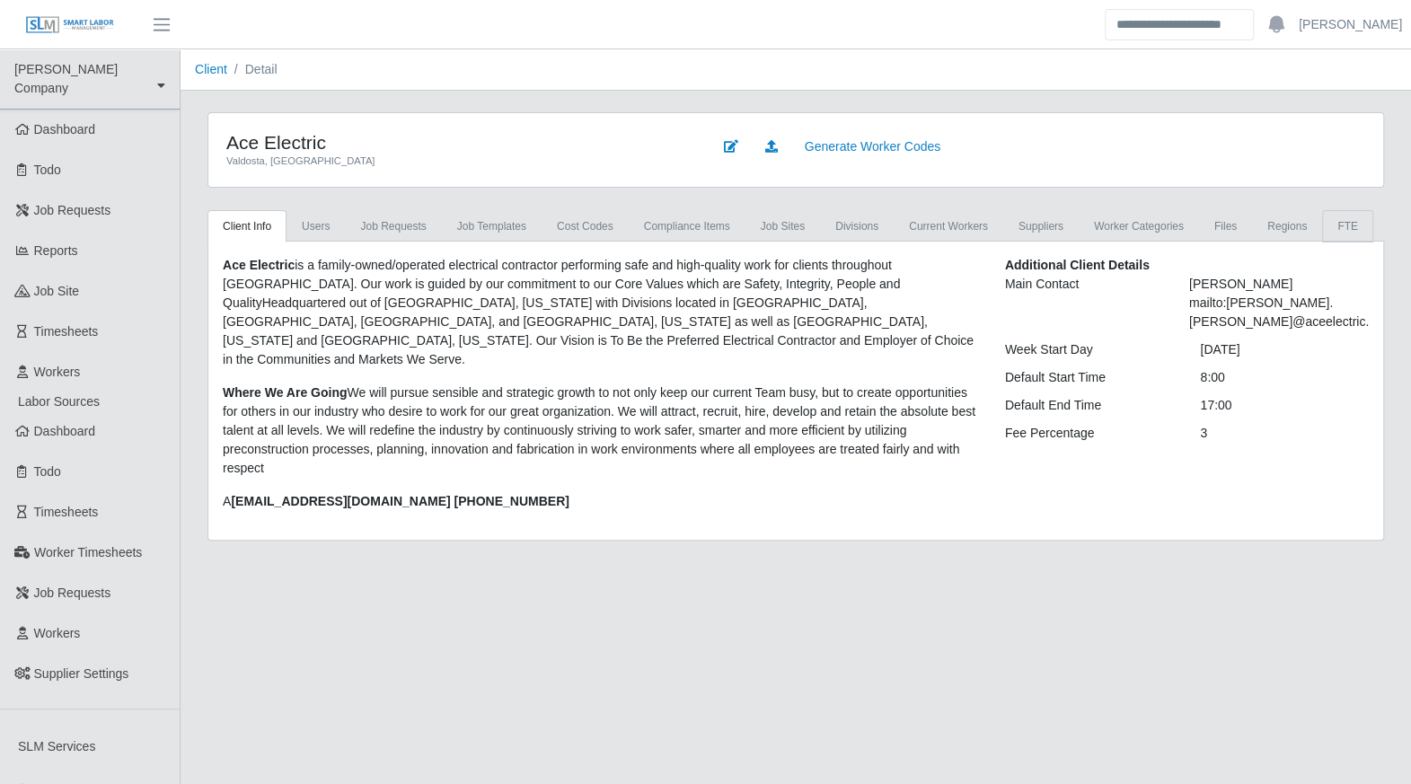
click at [1323, 224] on link "FTE" at bounding box center [1347, 226] width 51 height 32
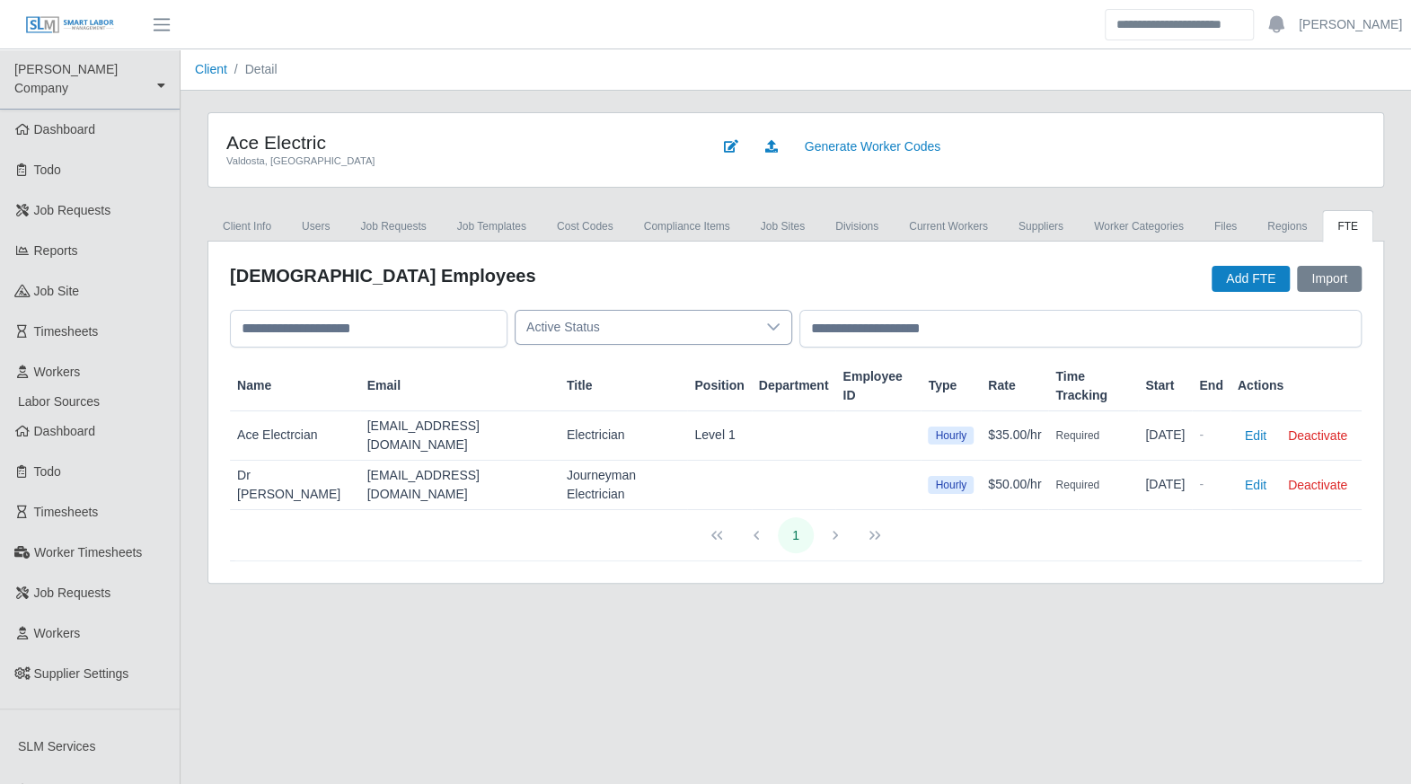
click at [760, 340] on div at bounding box center [773, 327] width 36 height 33
click at [692, 427] on li "Inactive" at bounding box center [653, 435] width 269 height 33
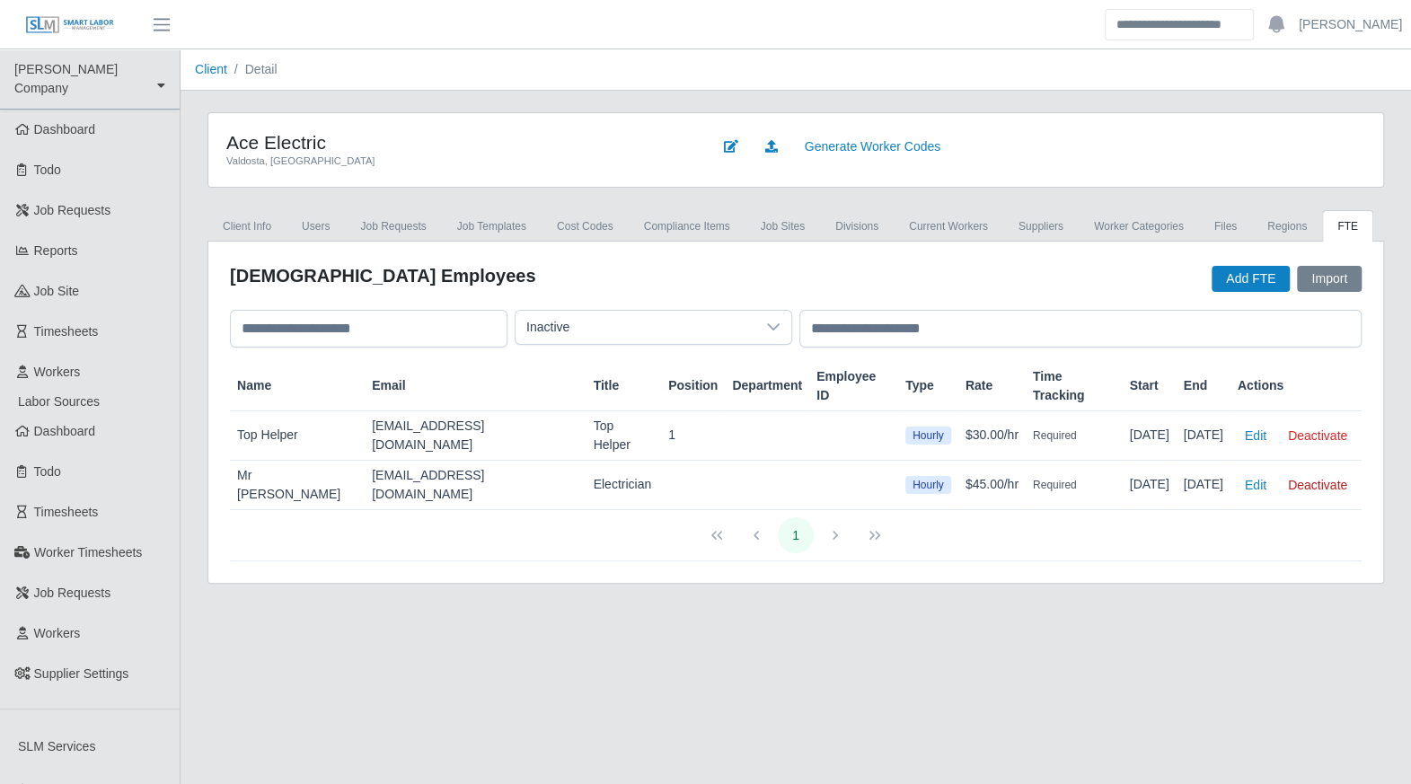
click at [1313, 472] on button "Deactivate" at bounding box center [1318, 484] width 74 height 25
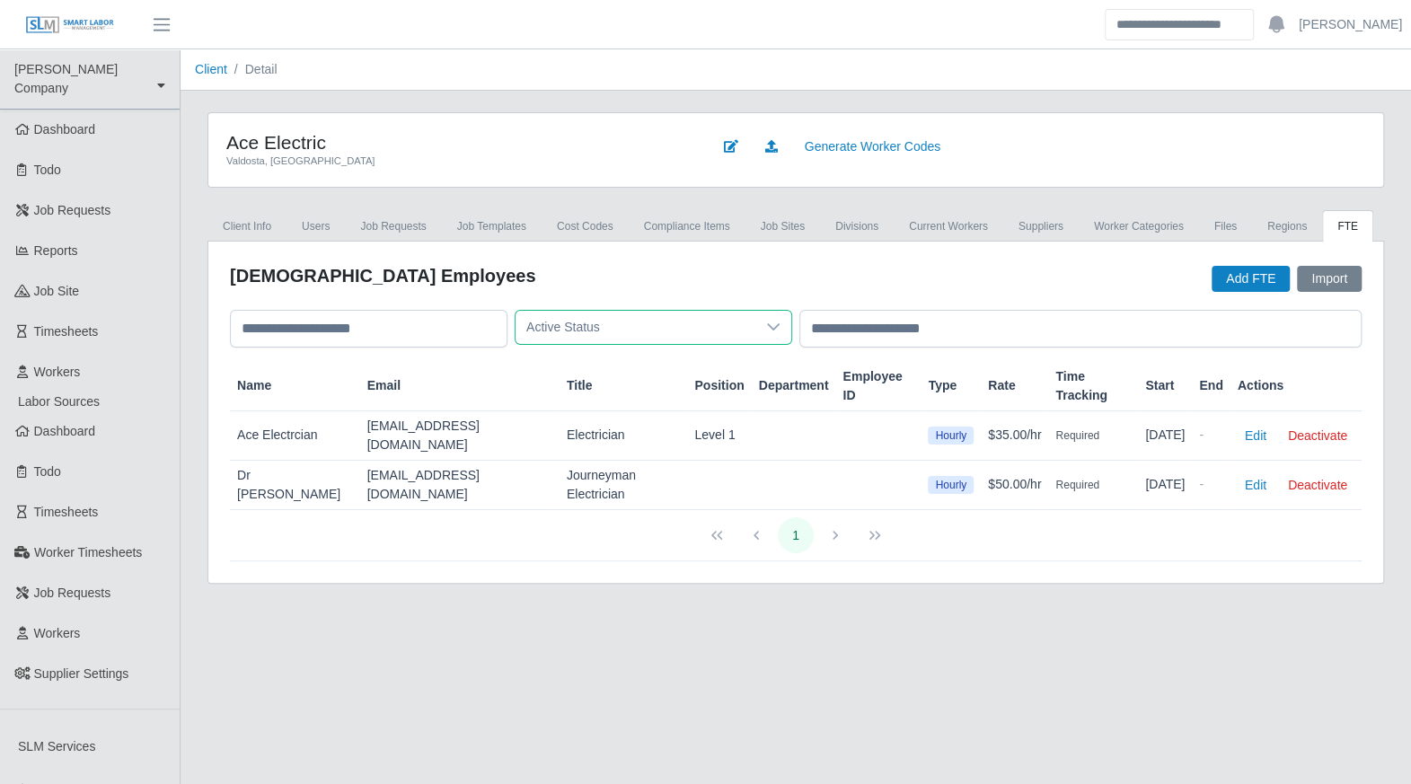
click at [746, 331] on span "Active Status" at bounding box center [636, 327] width 240 height 33
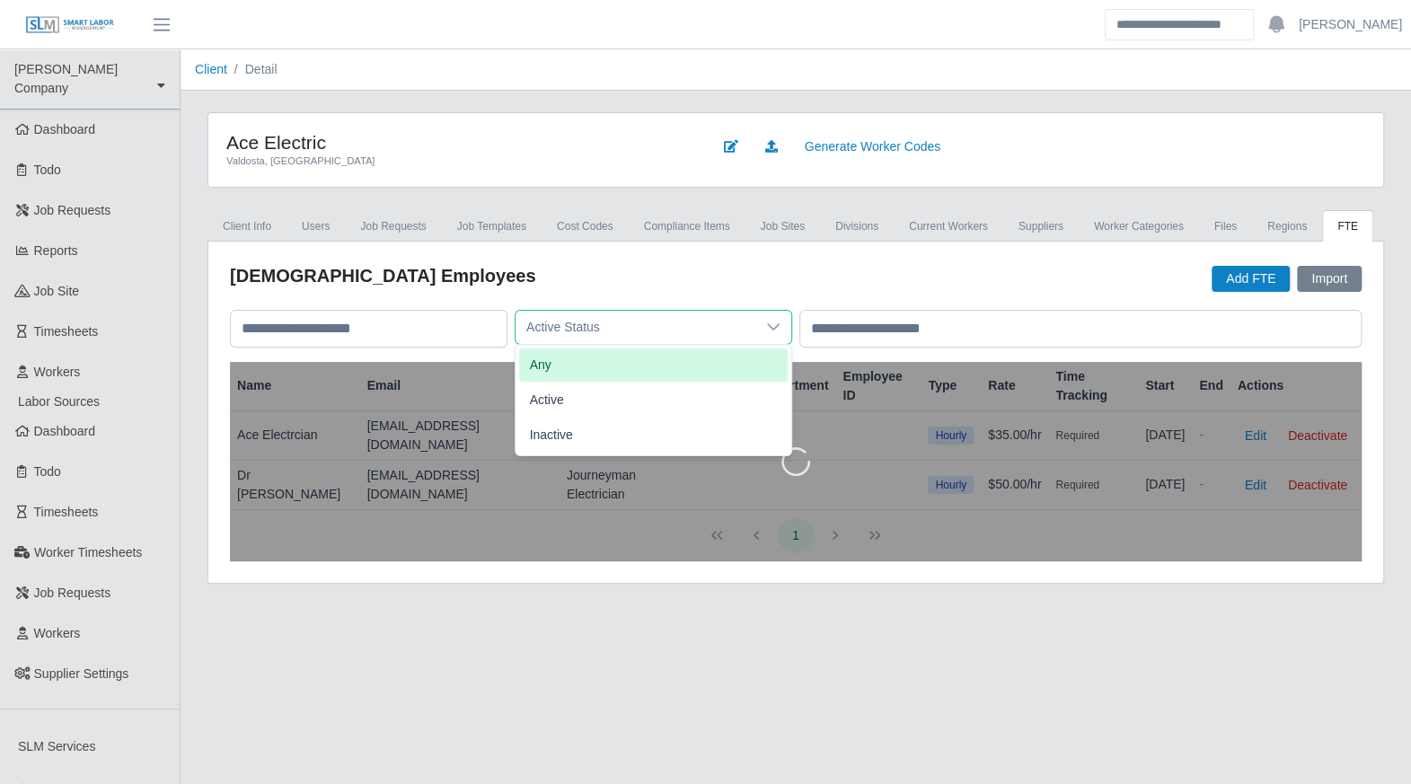
click at [632, 367] on li "Any" at bounding box center [653, 364] width 269 height 33
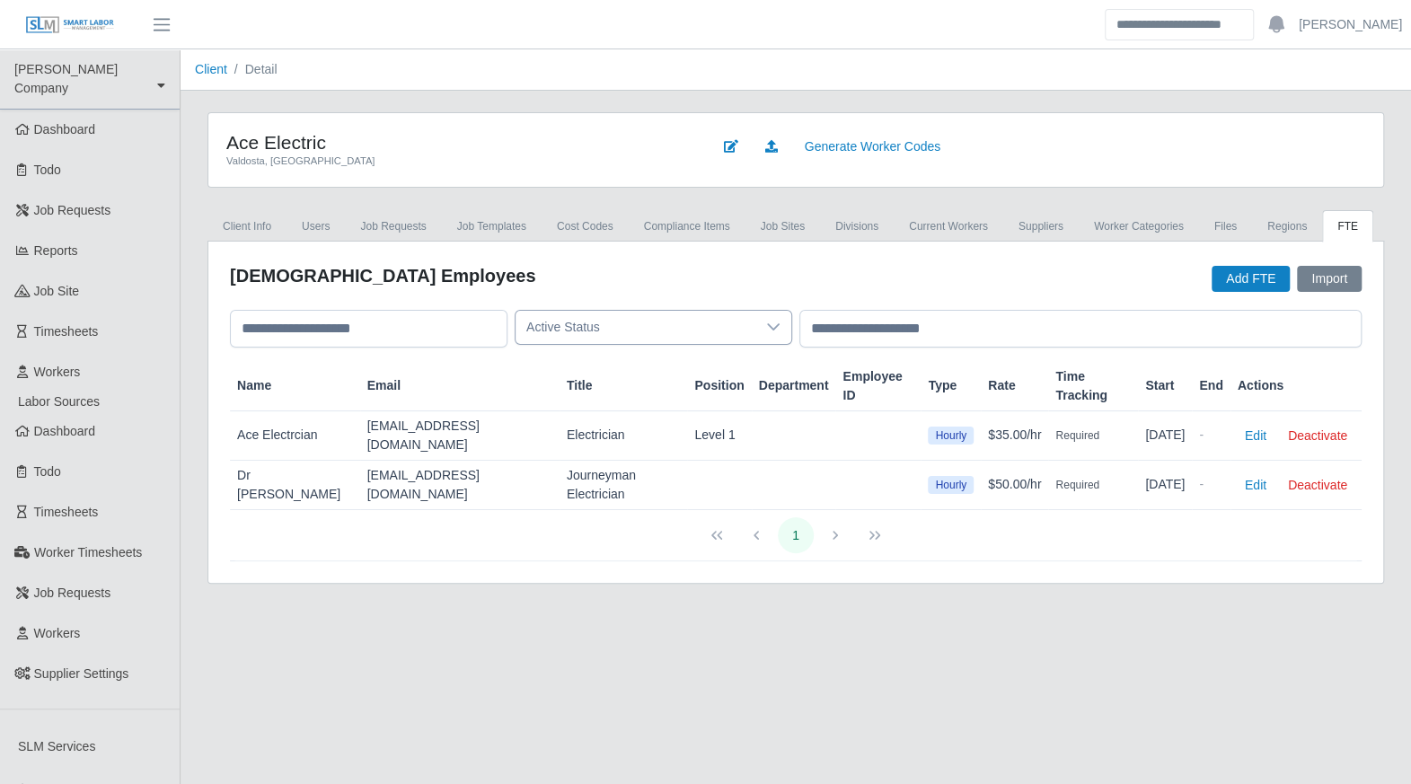
click at [778, 331] on icon at bounding box center [773, 327] width 14 height 14
click at [718, 328] on span "Active Status" at bounding box center [636, 327] width 240 height 33
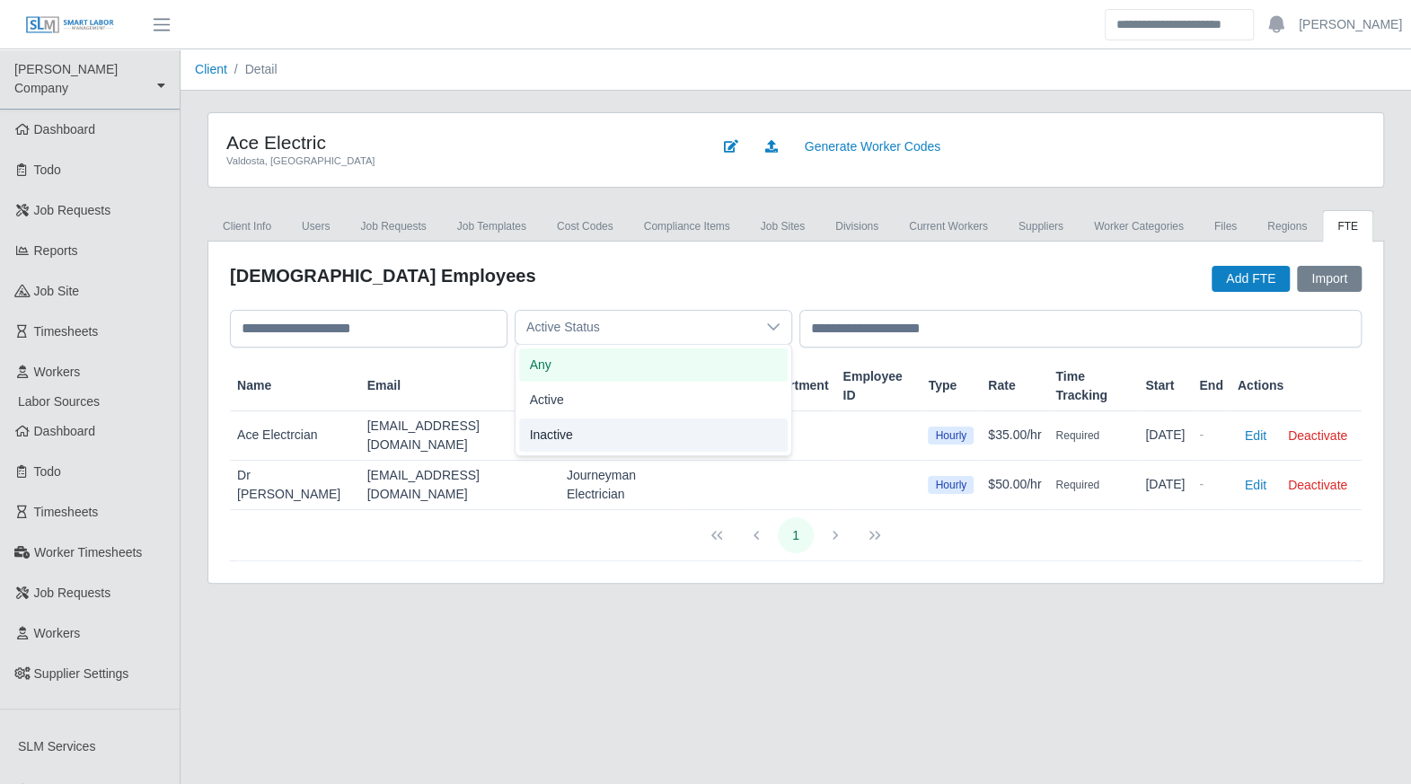
click at [613, 425] on li "Inactive" at bounding box center [653, 435] width 269 height 33
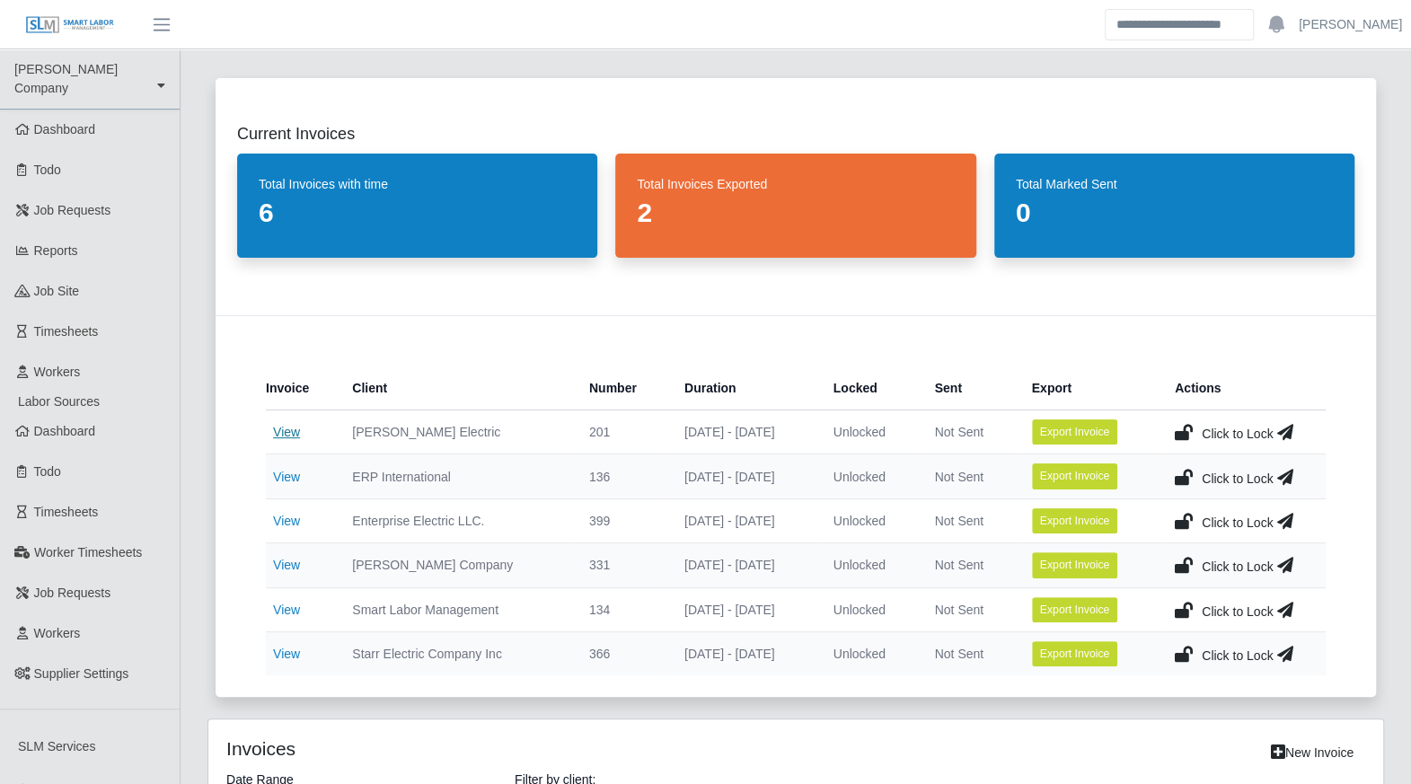
click at [283, 425] on link "View" at bounding box center [286, 432] width 27 height 14
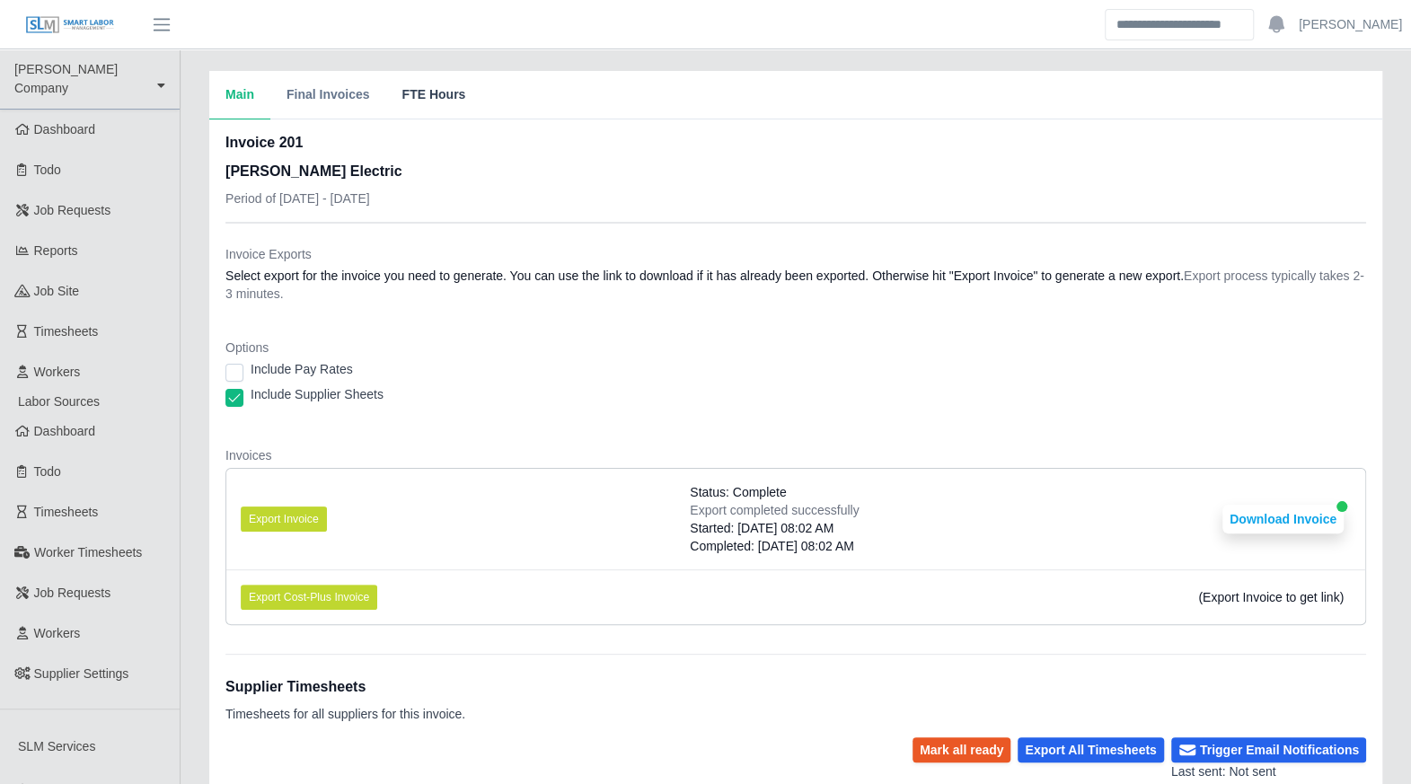
click at [422, 94] on button "FTE Hours" at bounding box center [433, 95] width 96 height 48
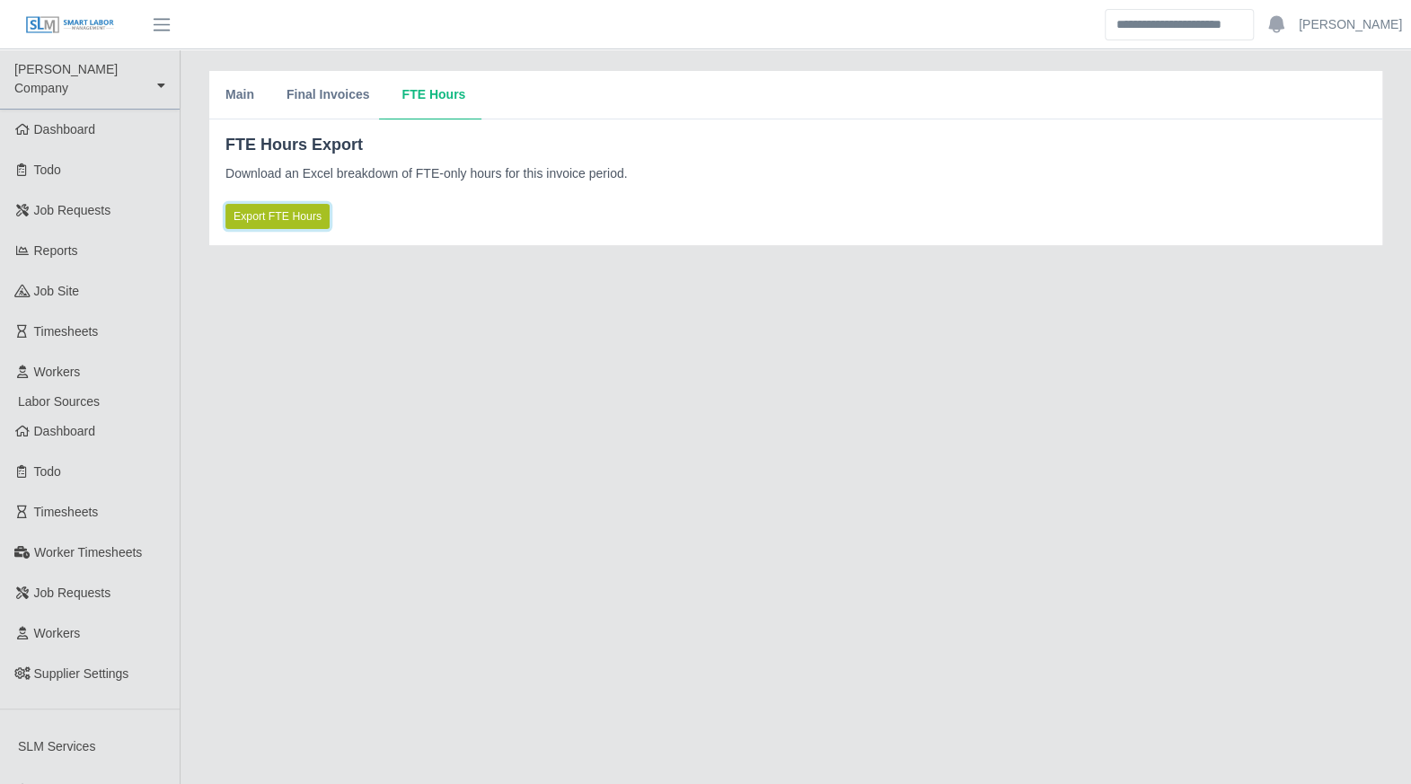
click at [304, 217] on span "Export FTE Hours" at bounding box center [278, 216] width 88 height 16
click at [817, 199] on div "FTE Hours Export Download an Excel breakdown of FTE-only hours for this invoice…" at bounding box center [795, 180] width 1141 height 97
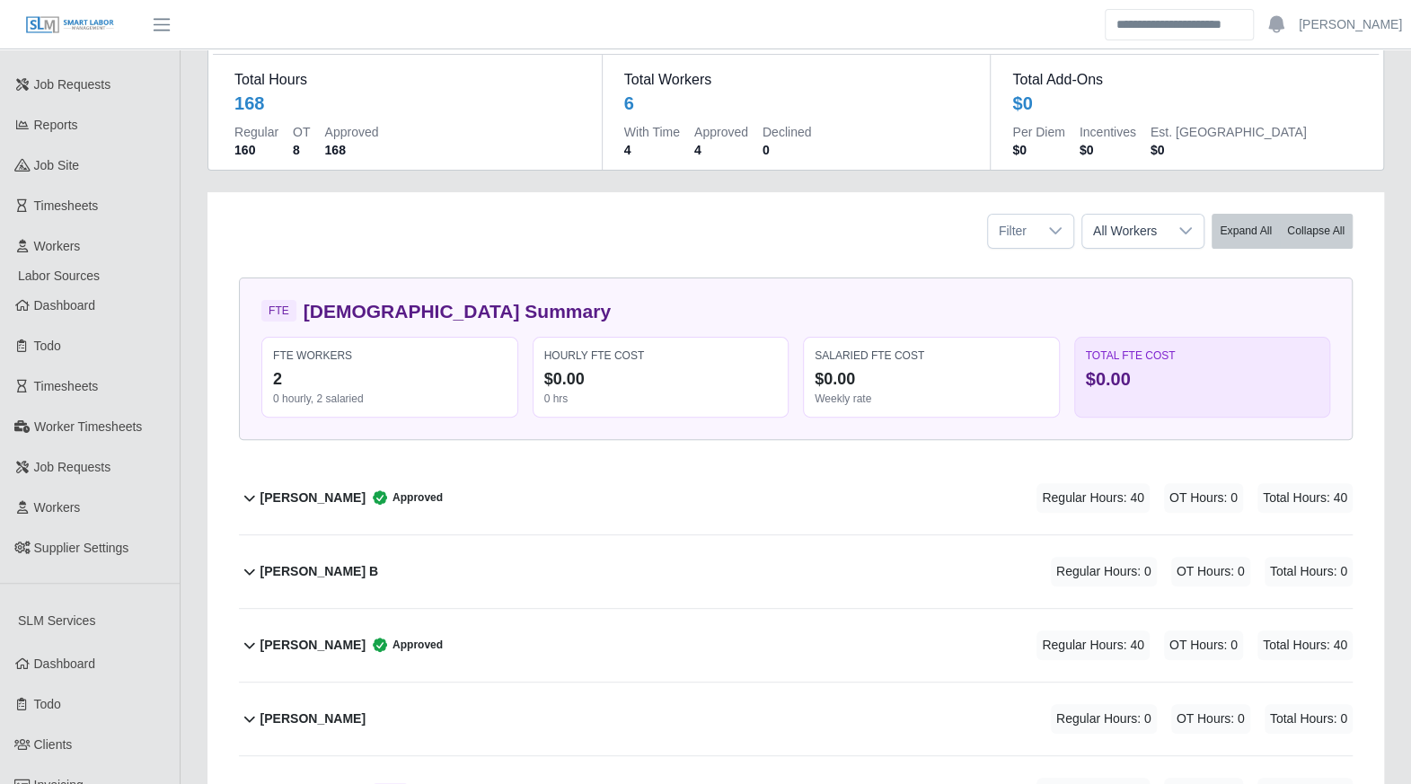
scroll to position [77, 0]
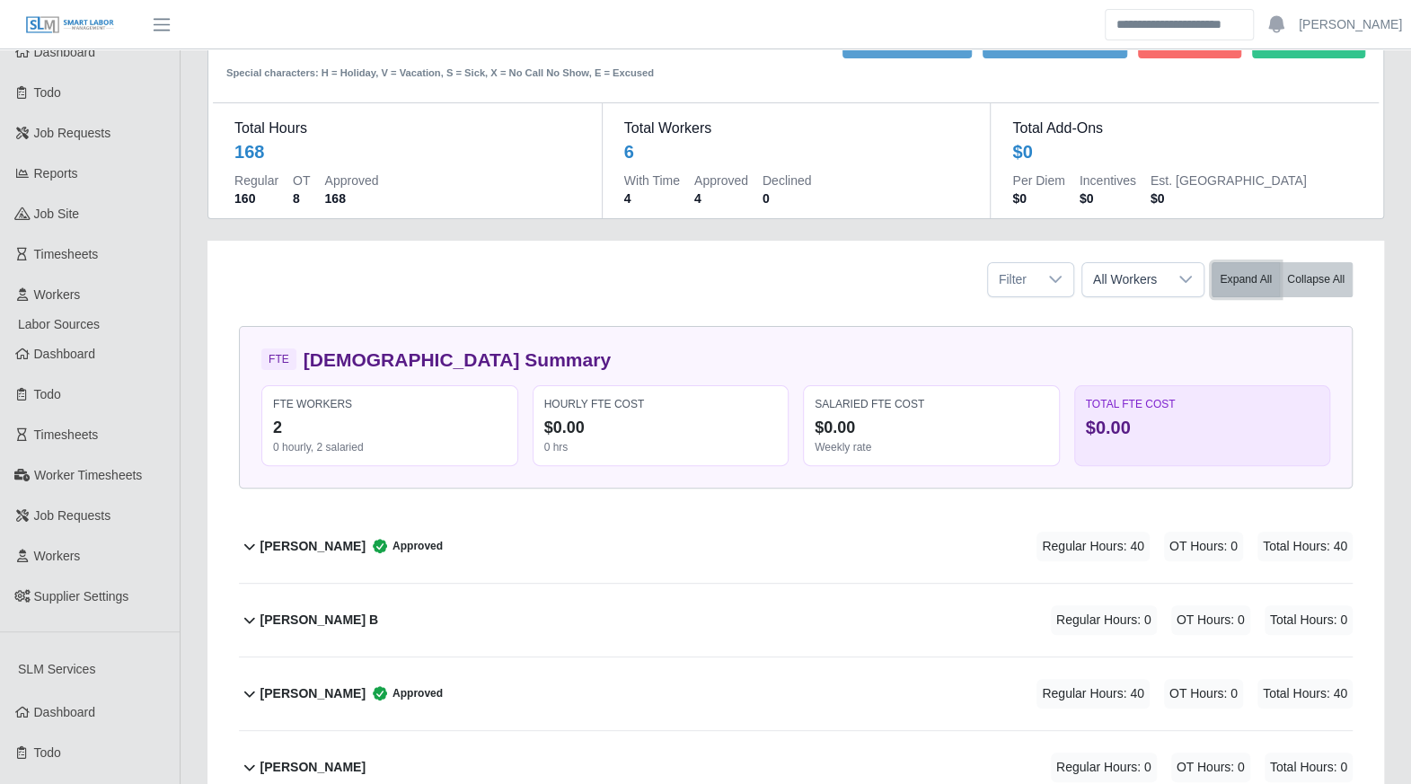
click at [1265, 281] on button "Expand All" at bounding box center [1246, 279] width 68 height 35
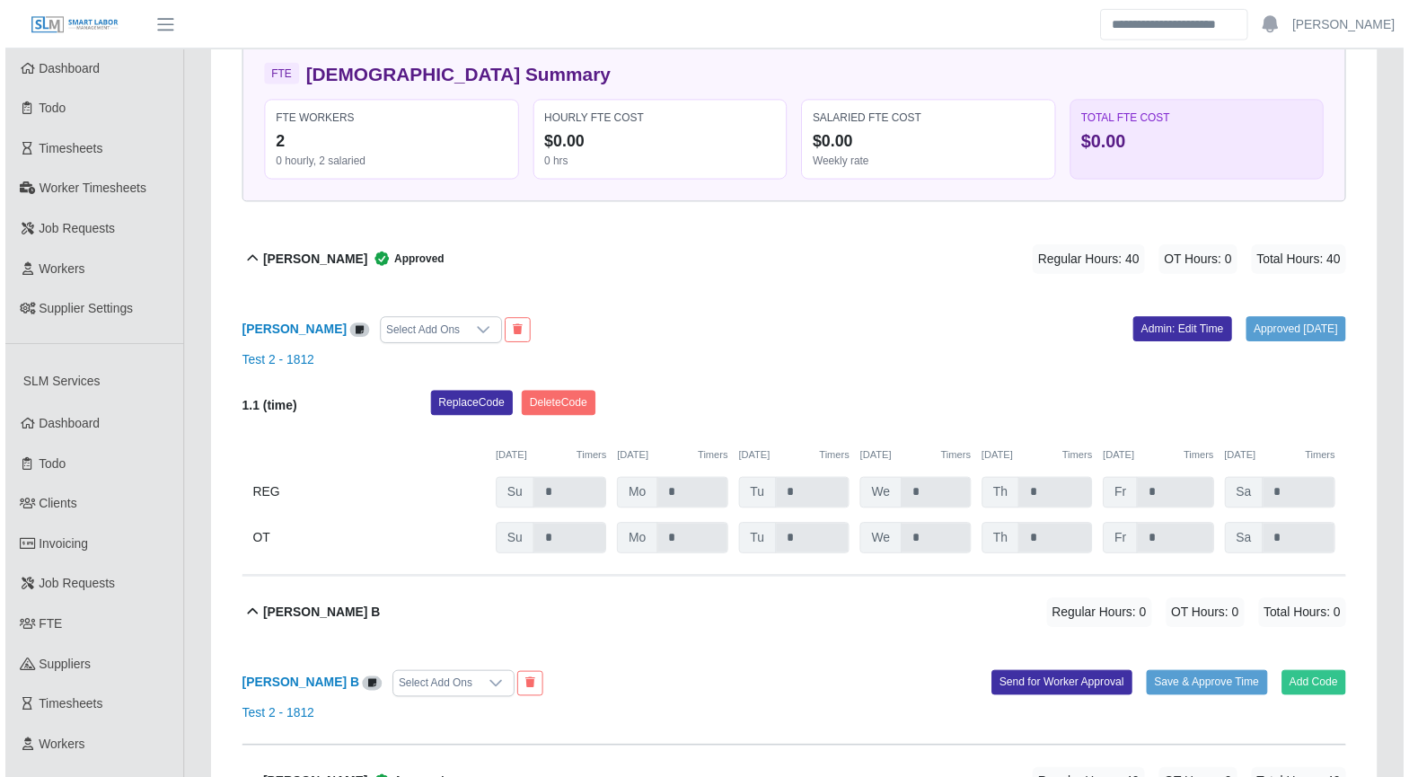
scroll to position [382, 0]
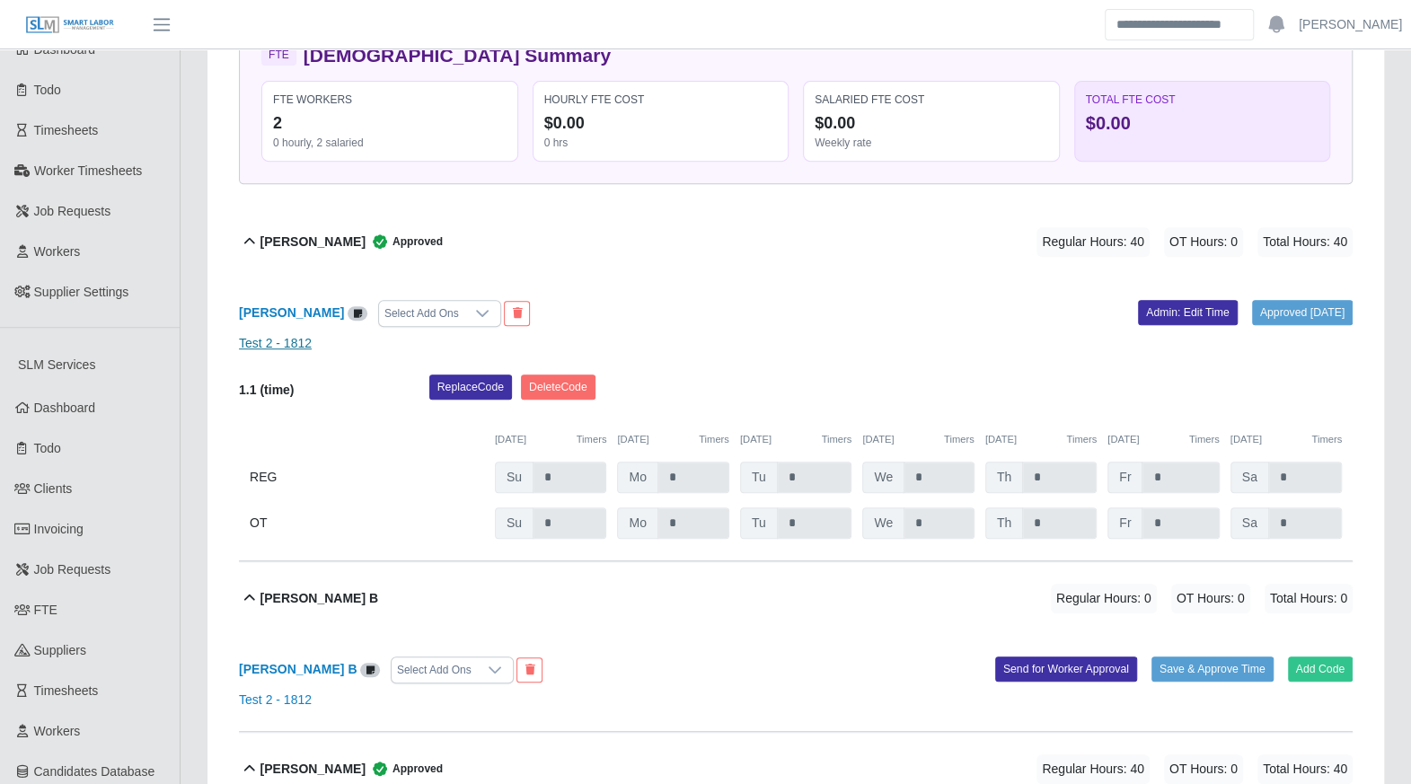
click at [278, 343] on link "Test 2 - 1812" at bounding box center [275, 343] width 73 height 14
click at [263, 341] on link "Test 2 - 1812" at bounding box center [275, 343] width 73 height 14
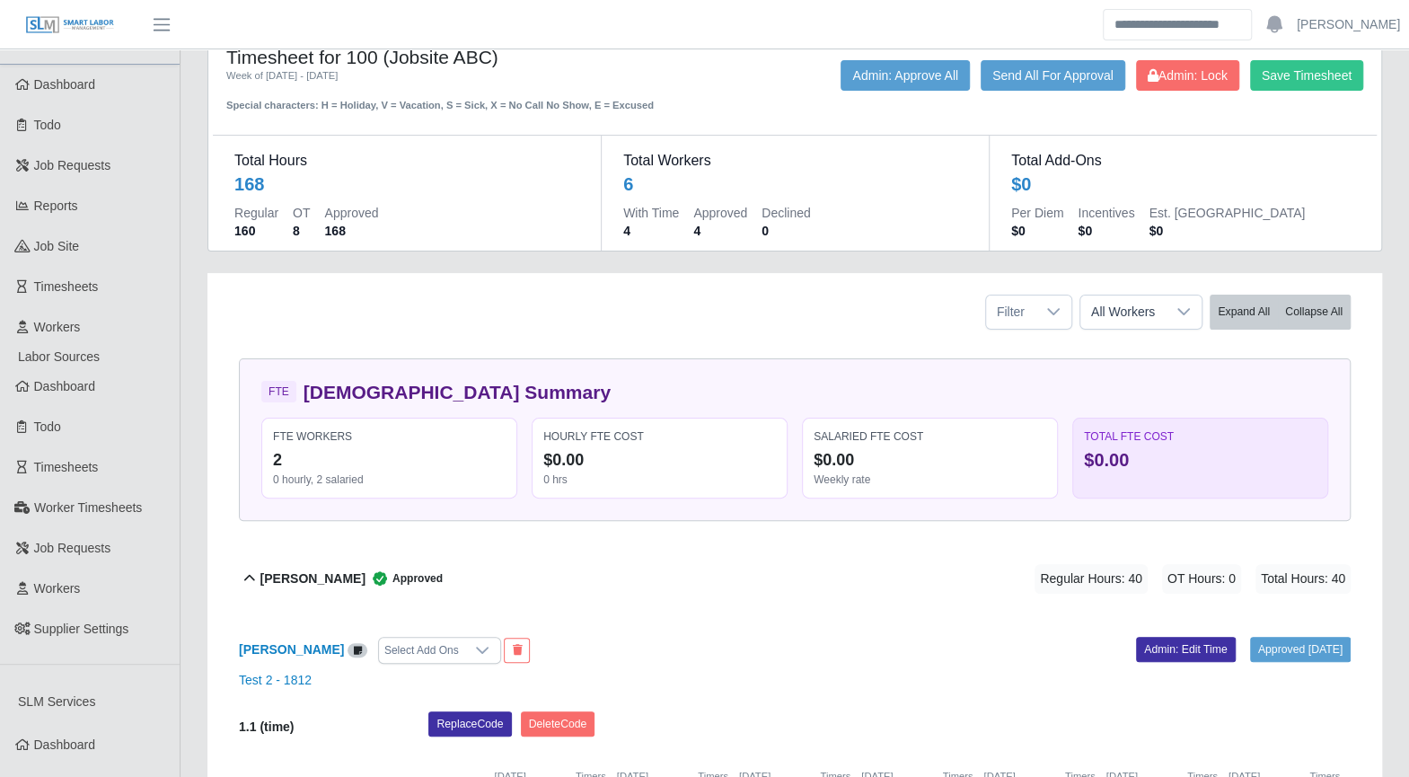
scroll to position [0, 0]
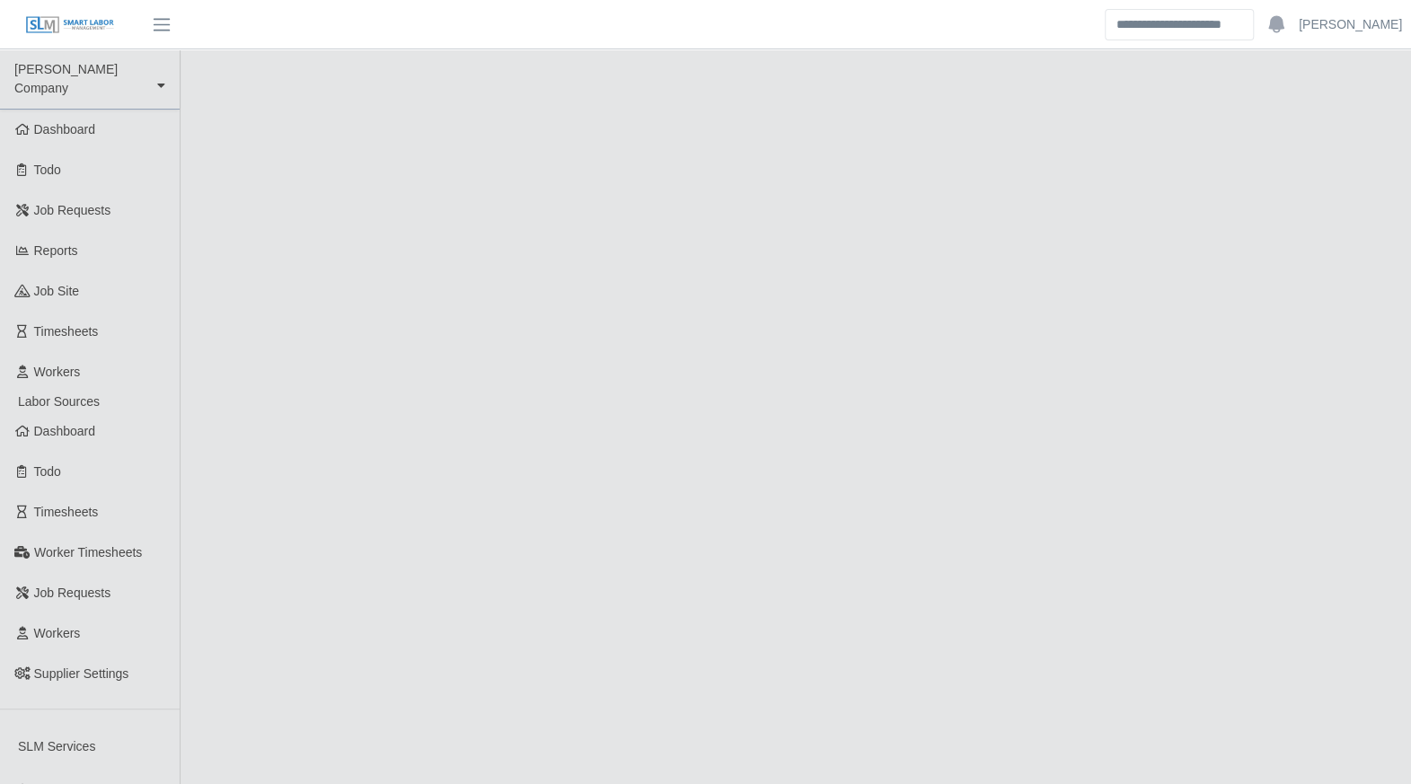
select select "****"
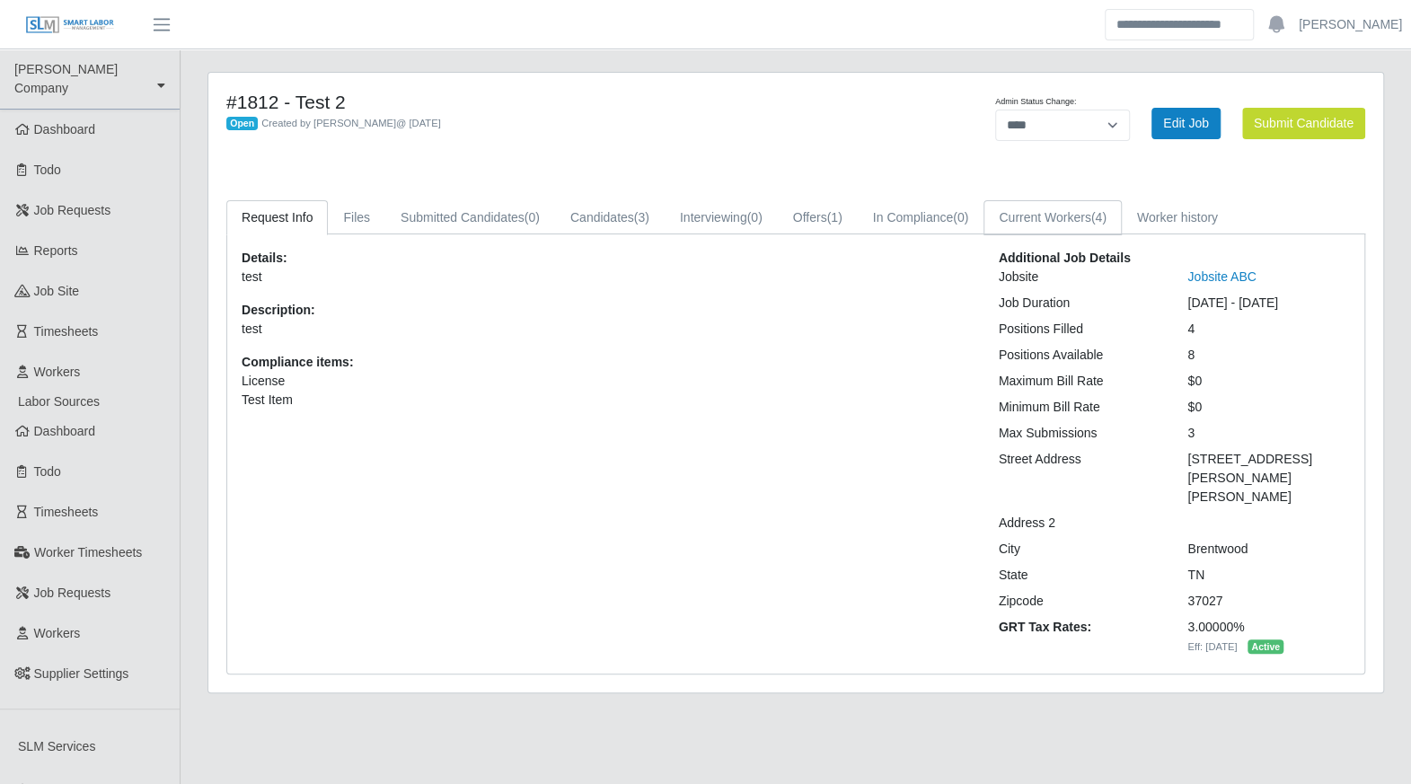
click at [1042, 220] on link "Current Workers (4)" at bounding box center [1052, 217] width 138 height 35
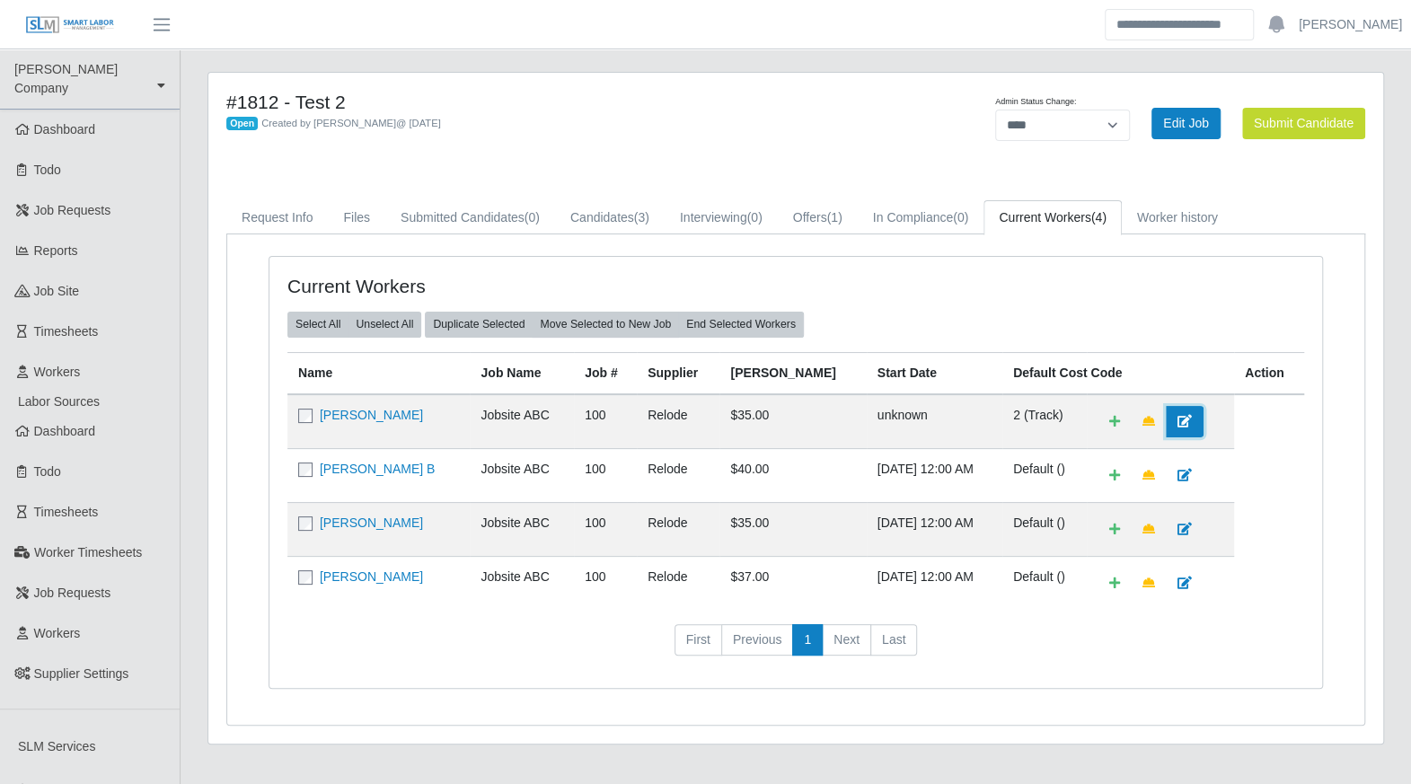
click at [1180, 422] on icon at bounding box center [1184, 421] width 14 height 13
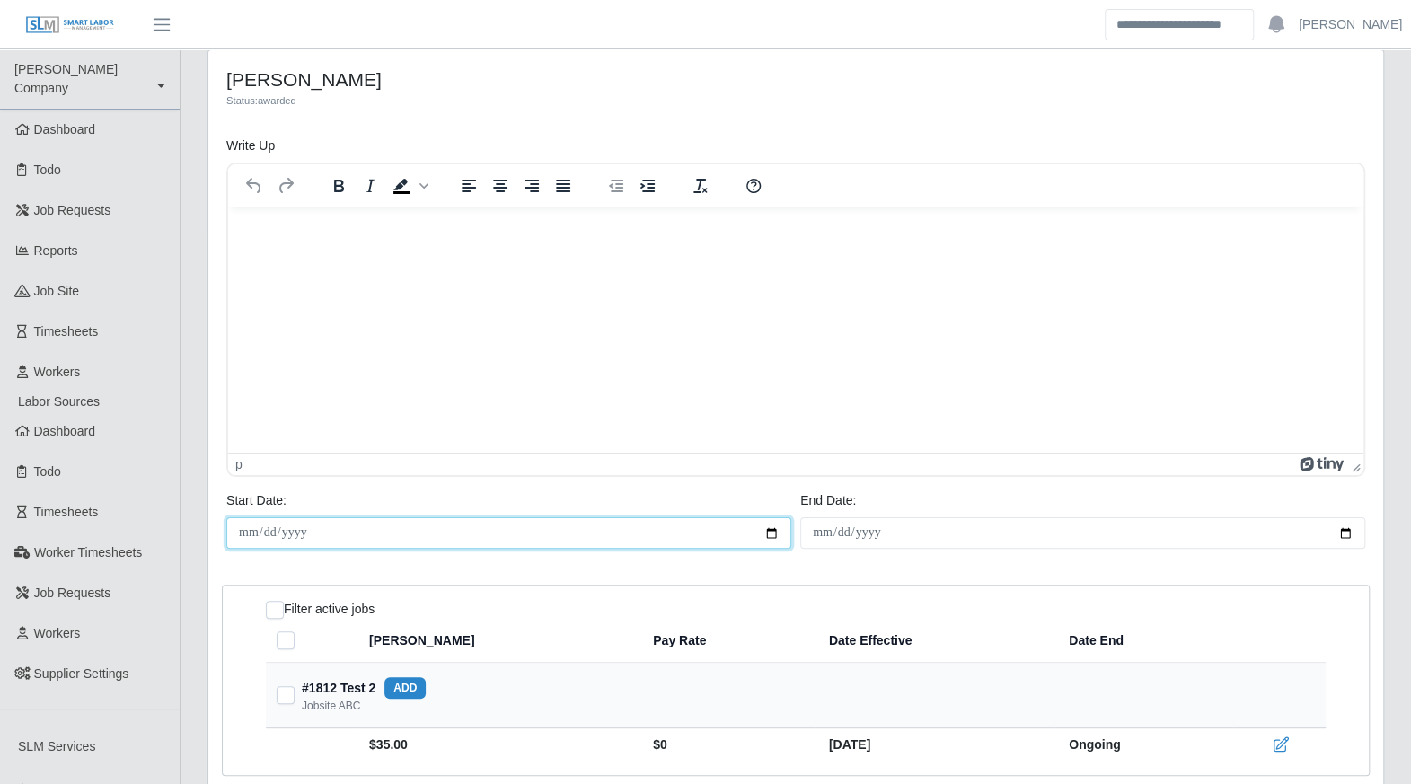
click at [322, 519] on input "Start Date:" at bounding box center [508, 532] width 565 height 31
click at [322, 528] on input "Start Date:" at bounding box center [508, 532] width 565 height 31
click at [777, 530] on input "Start Date:" at bounding box center [508, 532] width 565 height 31
type input "**********"
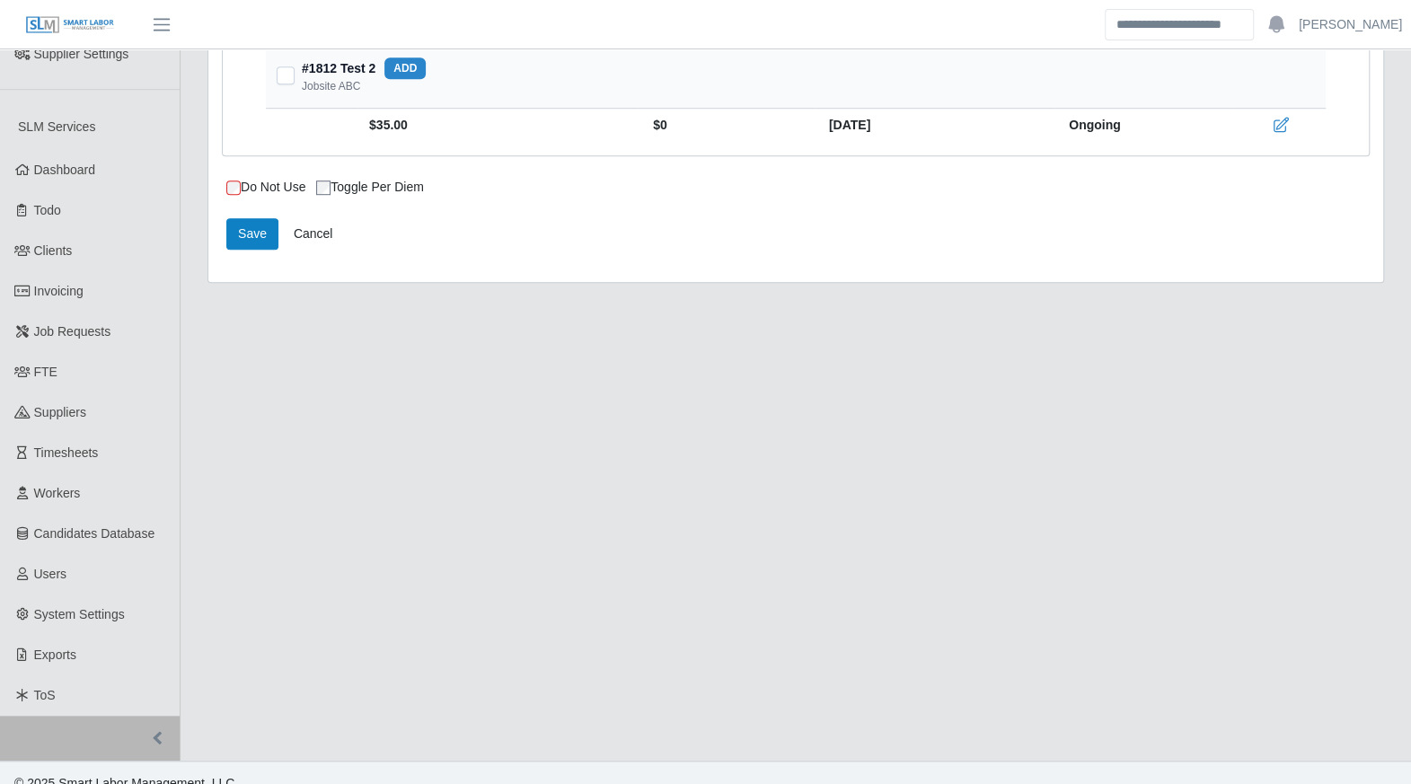
scroll to position [621, 0]
click at [269, 234] on button "Save" at bounding box center [252, 231] width 52 height 31
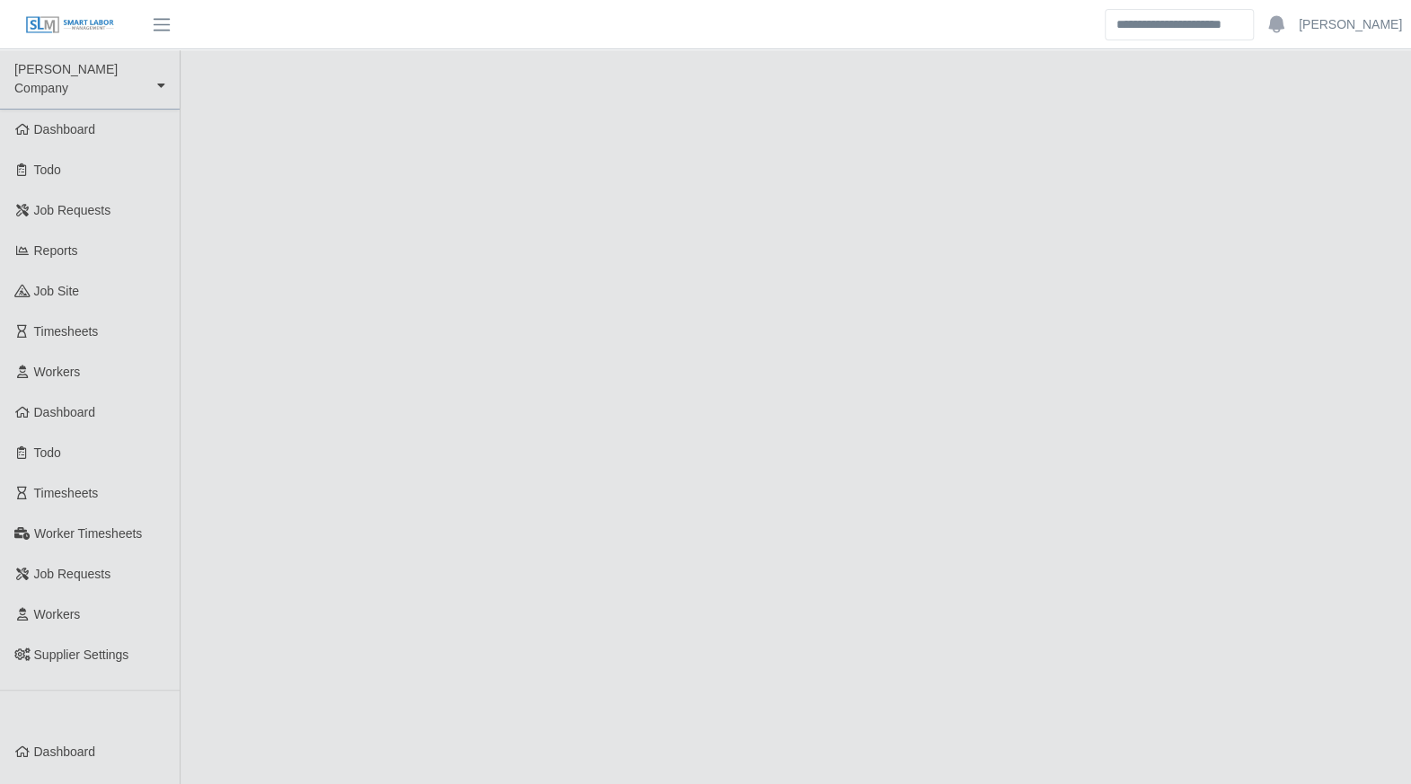
select select "****"
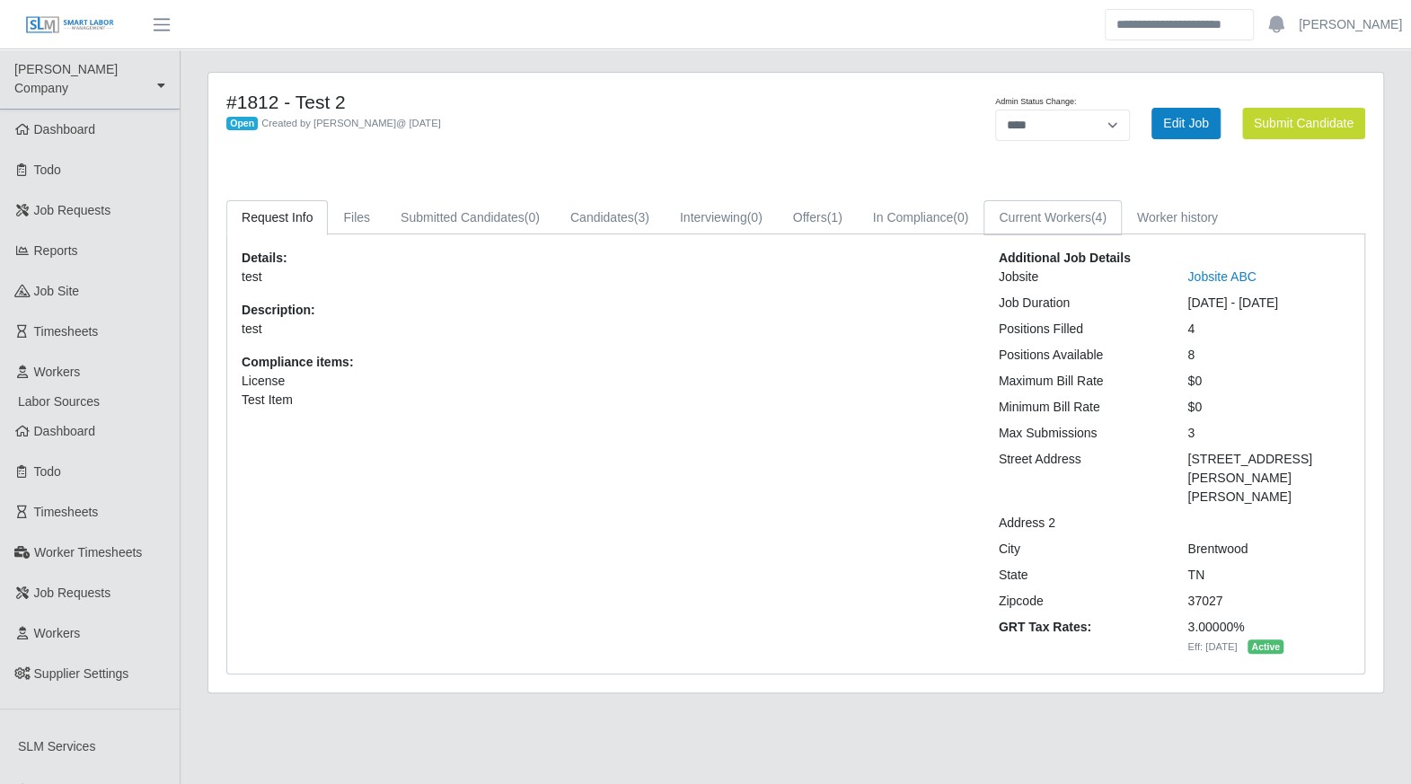
click at [1040, 215] on link "Current Workers (4)" at bounding box center [1052, 217] width 138 height 35
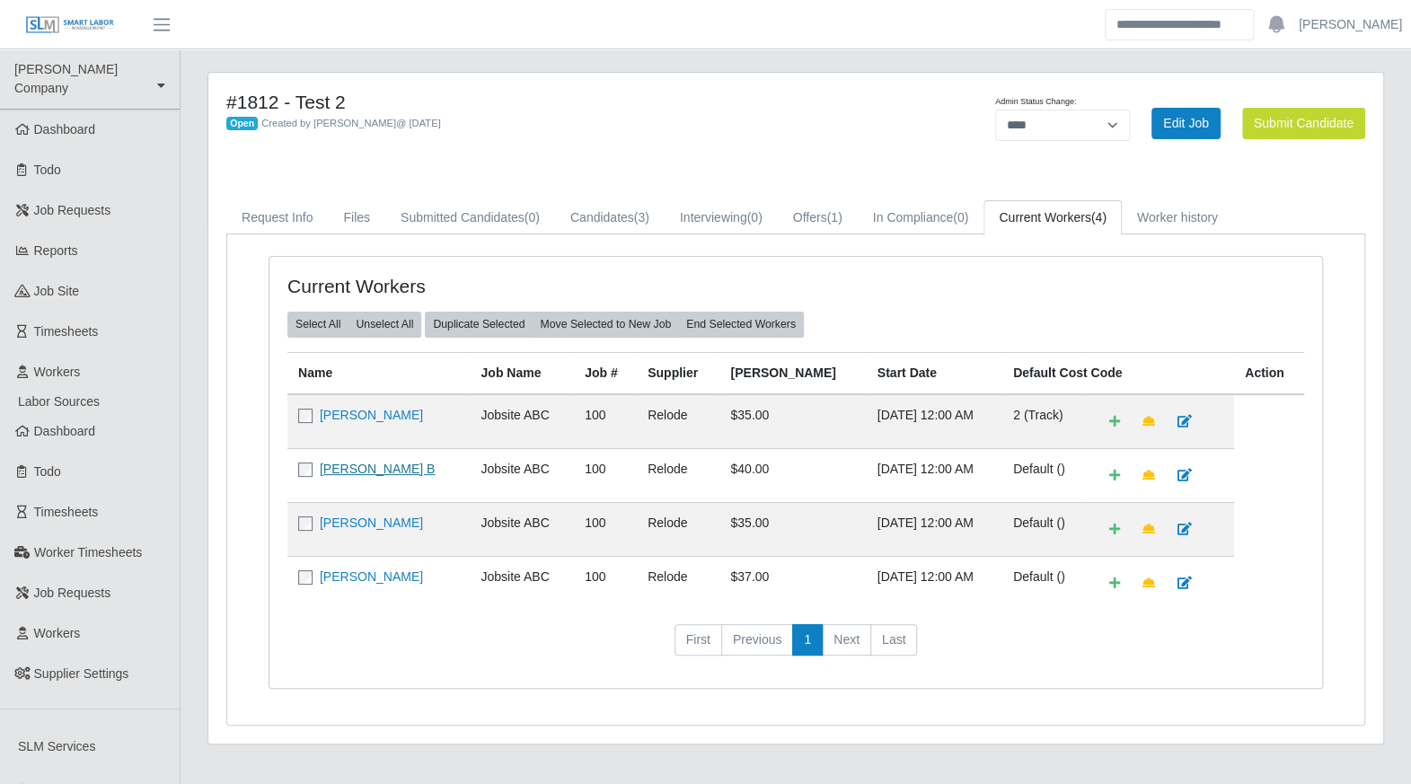
click at [357, 464] on link "[PERSON_NAME] B" at bounding box center [377, 469] width 115 height 14
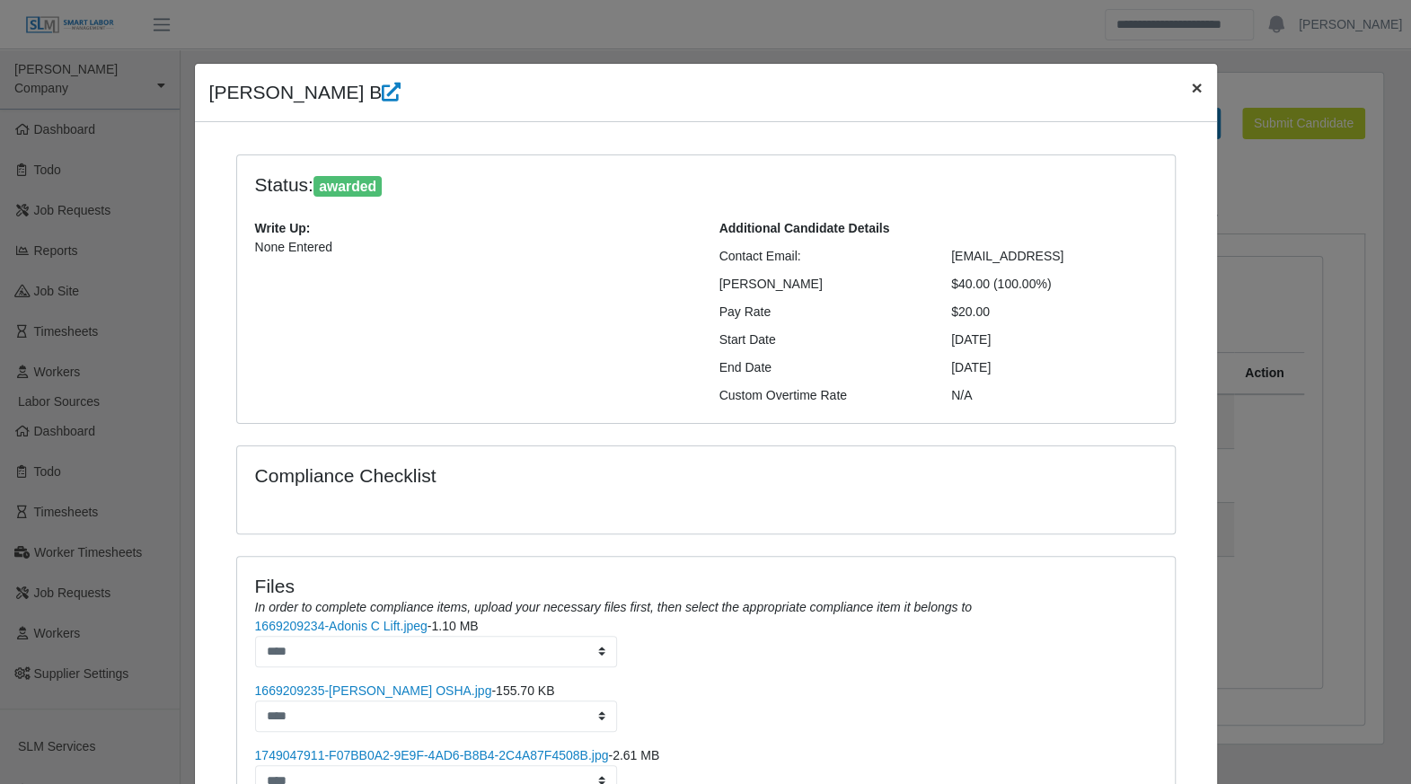
click at [1195, 89] on button "×" at bounding box center [1197, 88] width 40 height 48
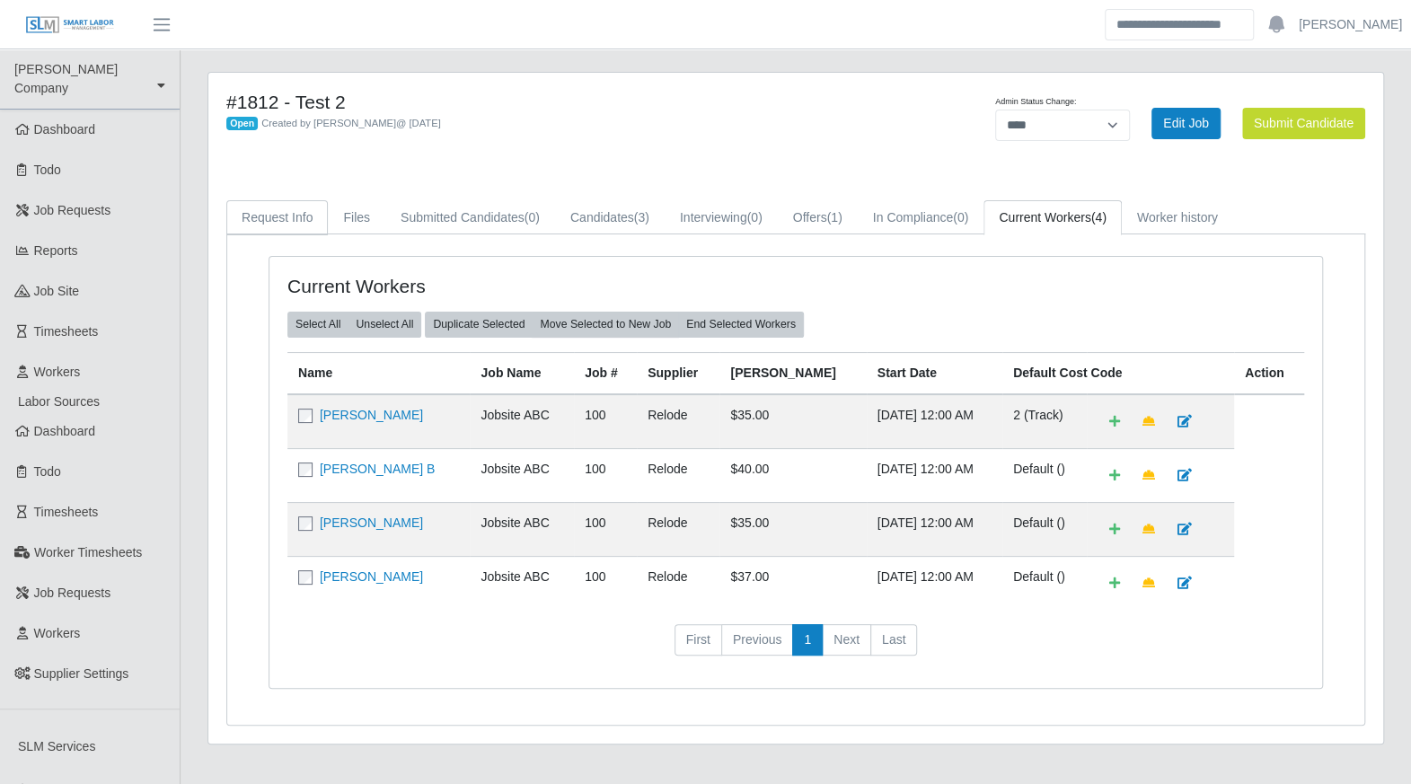
click at [313, 216] on link "Request Info" at bounding box center [276, 217] width 101 height 35
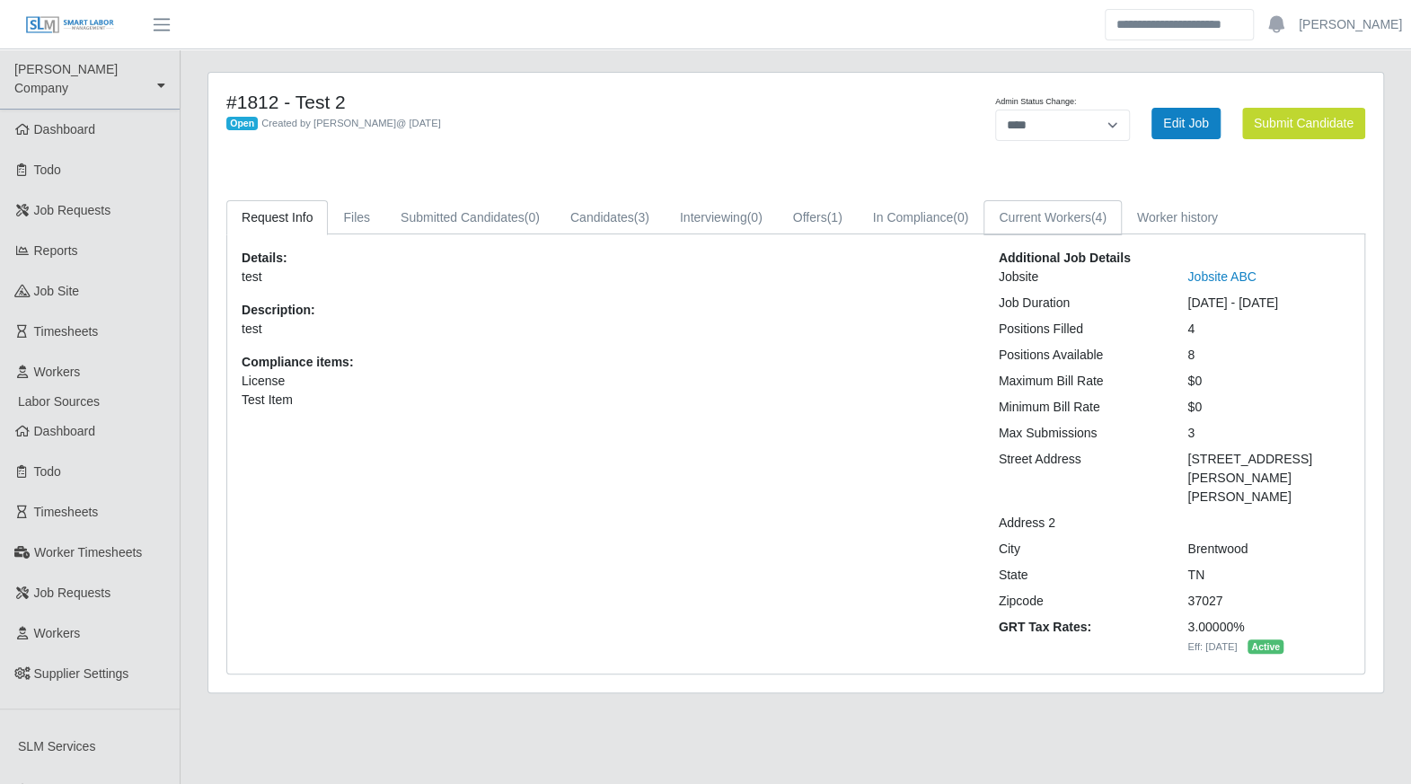
click at [1059, 227] on link "Current Workers (4)" at bounding box center [1052, 217] width 138 height 35
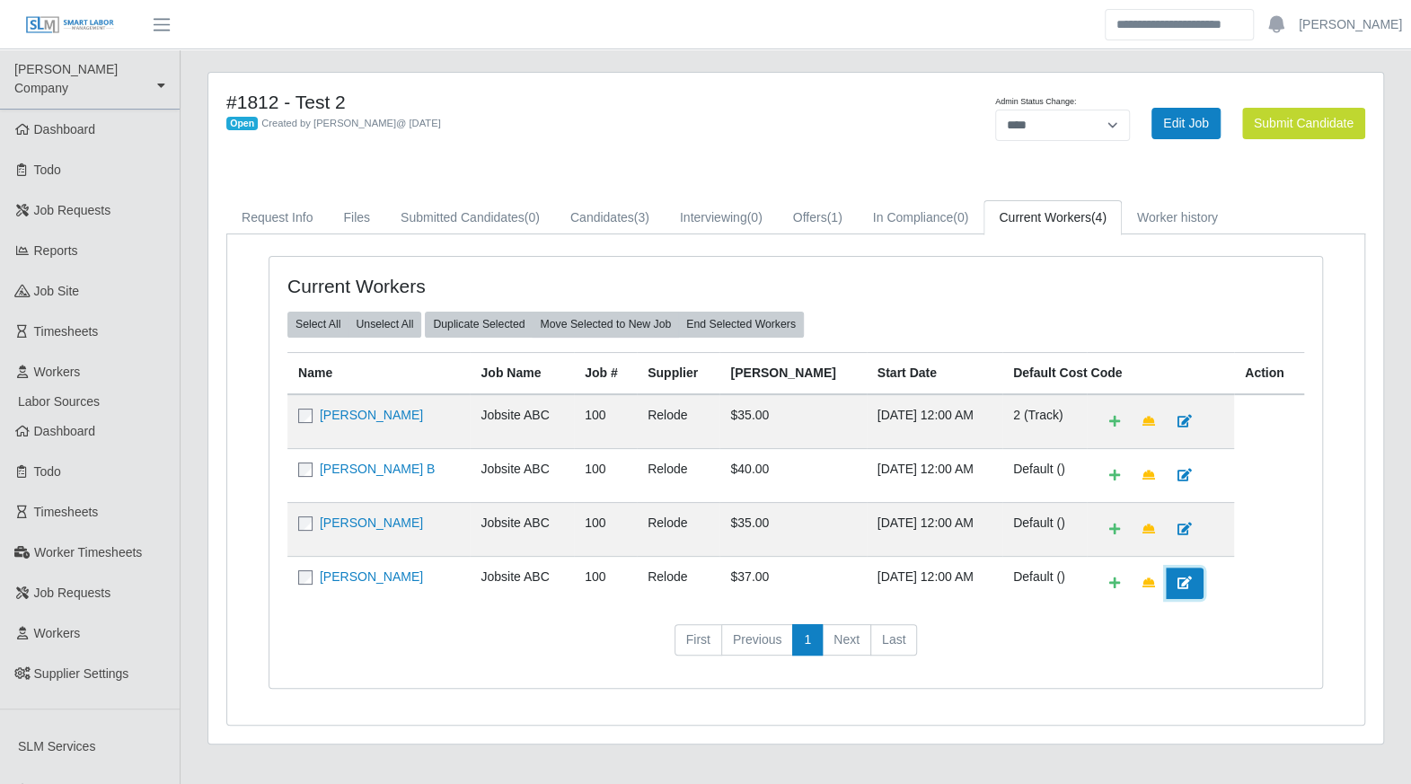
click at [1172, 569] on link at bounding box center [1185, 583] width 38 height 31
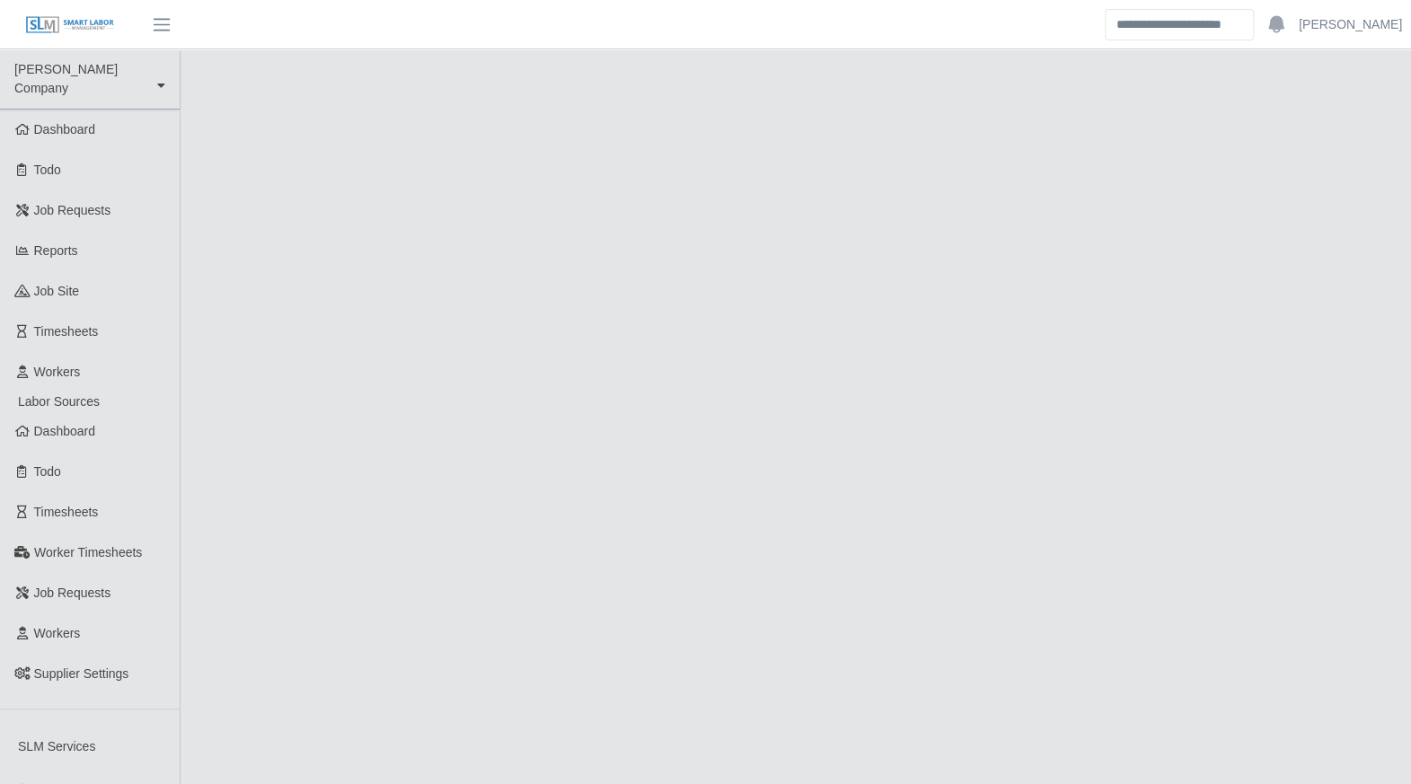
select select "****"
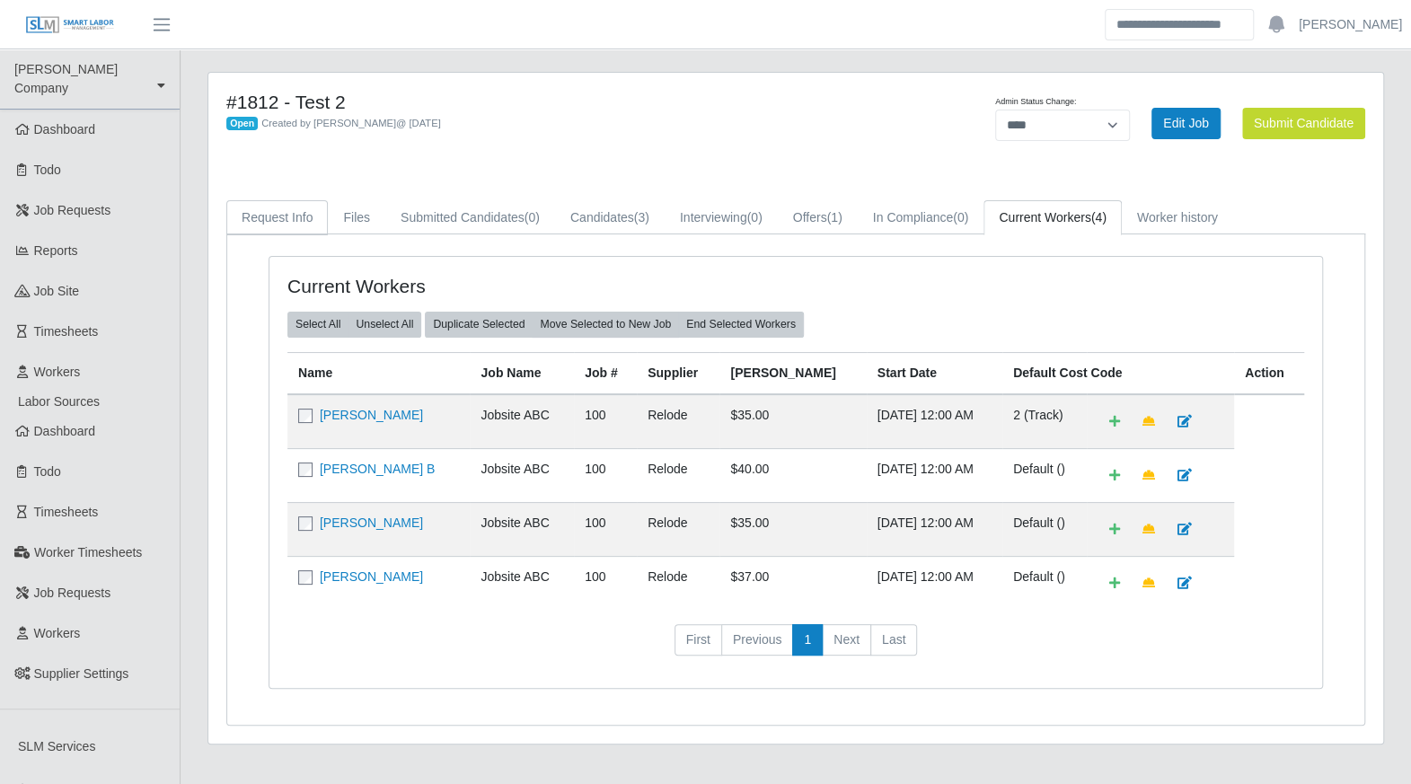
click at [298, 225] on link "Request Info" at bounding box center [276, 217] width 101 height 35
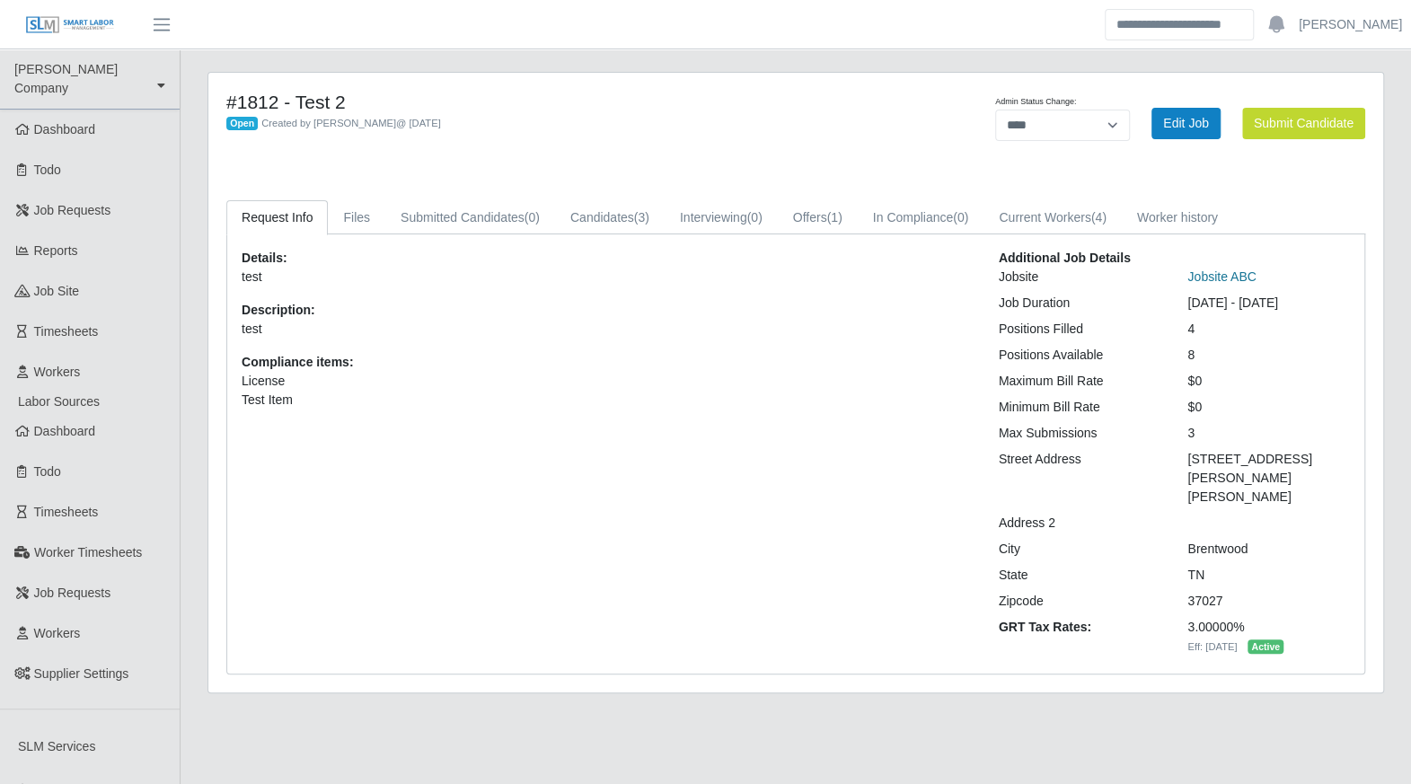
click at [1234, 279] on link "Jobsite ABC" at bounding box center [1221, 276] width 68 height 14
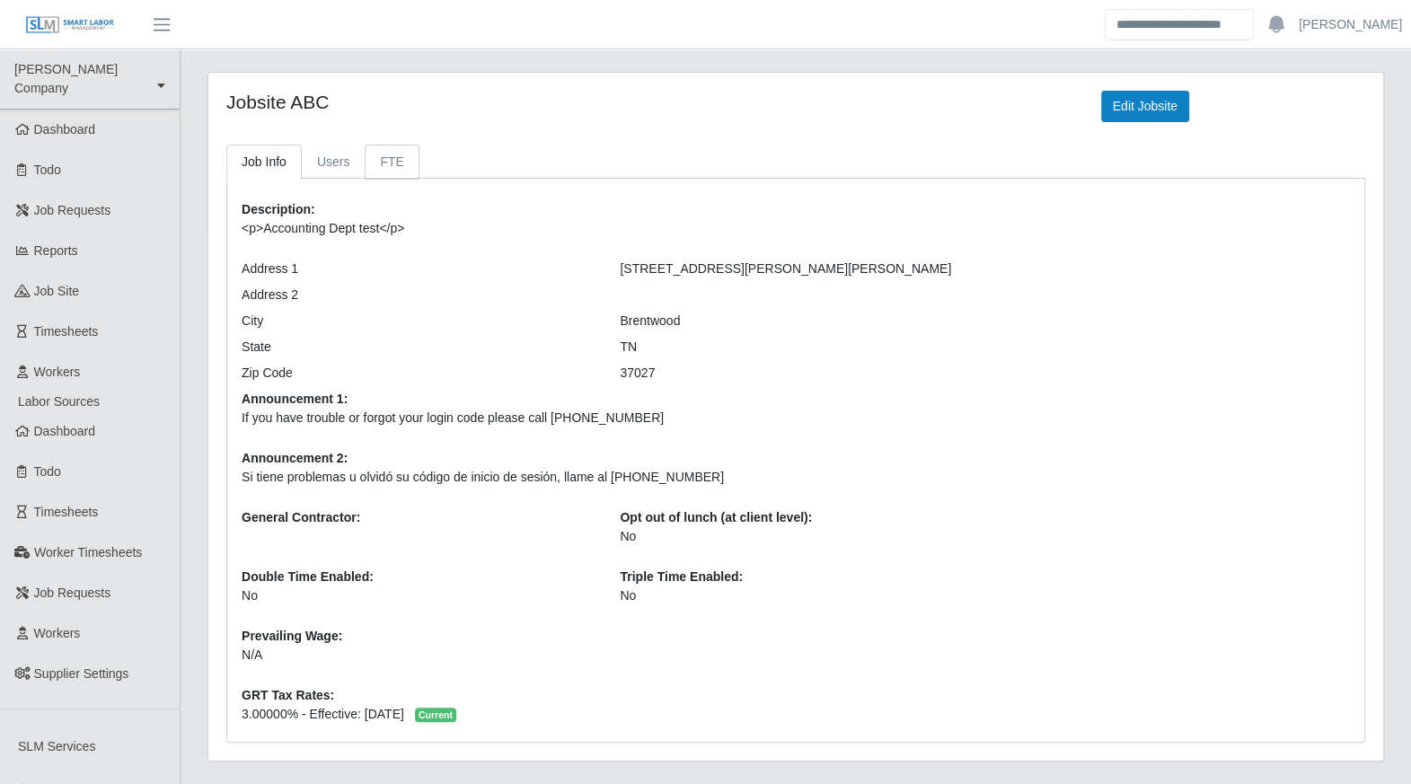
click at [386, 155] on link "FTE" at bounding box center [392, 162] width 54 height 35
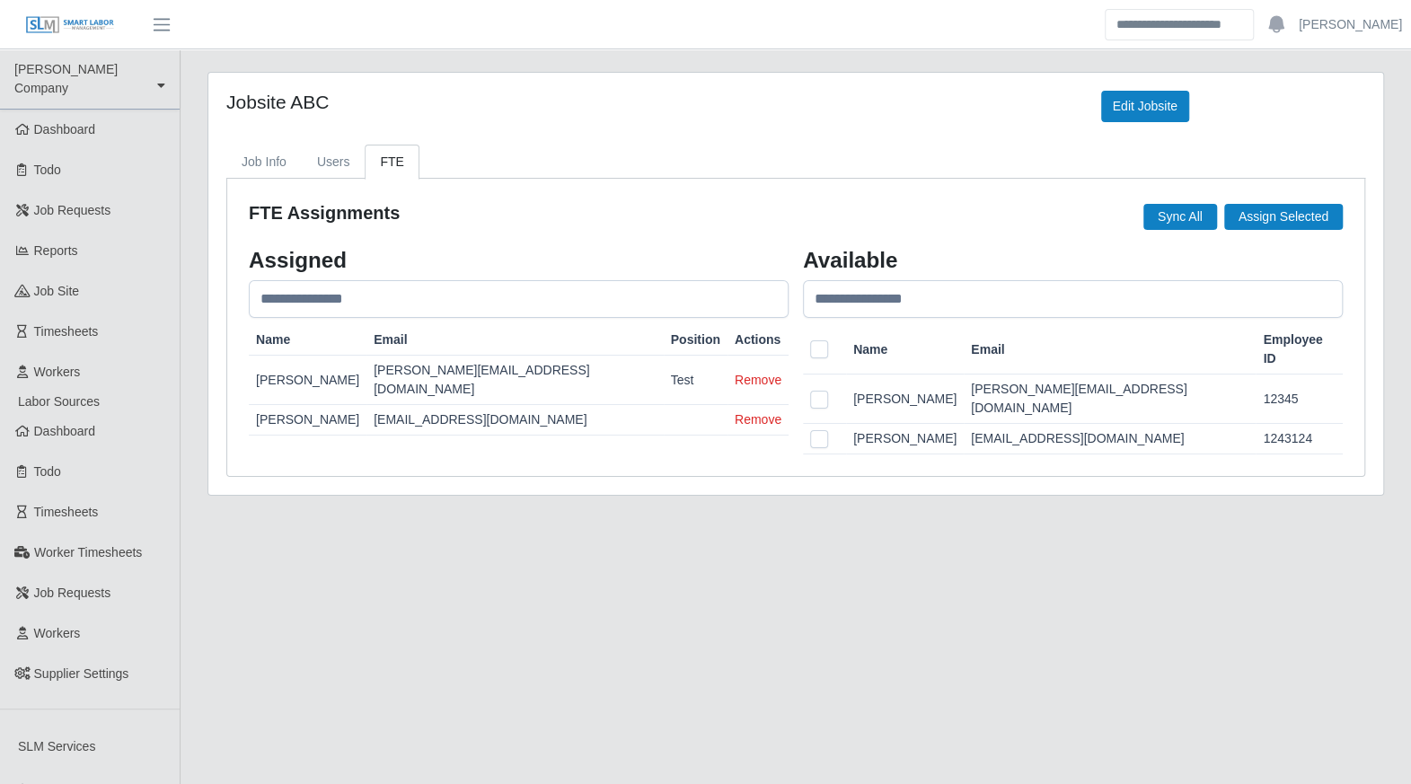
drag, startPoint x: 995, startPoint y: 543, endPoint x: 729, endPoint y: 476, distance: 274.2
click at [995, 543] on main "Jobsite ABC Edit Jobsite Job Info Users FTE Description: <p>Accounting Dept tes…" at bounding box center [796, 714] width 1230 height 1331
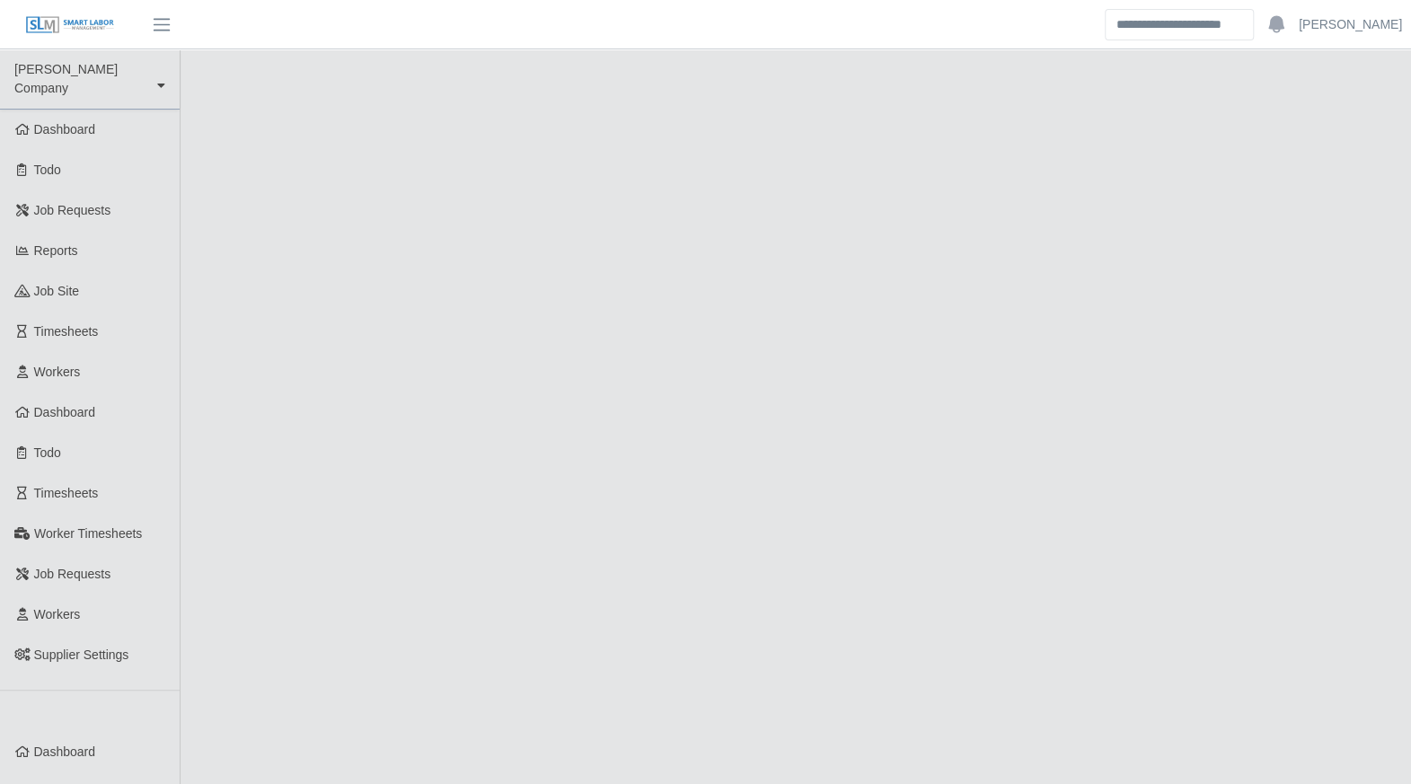
select select "****"
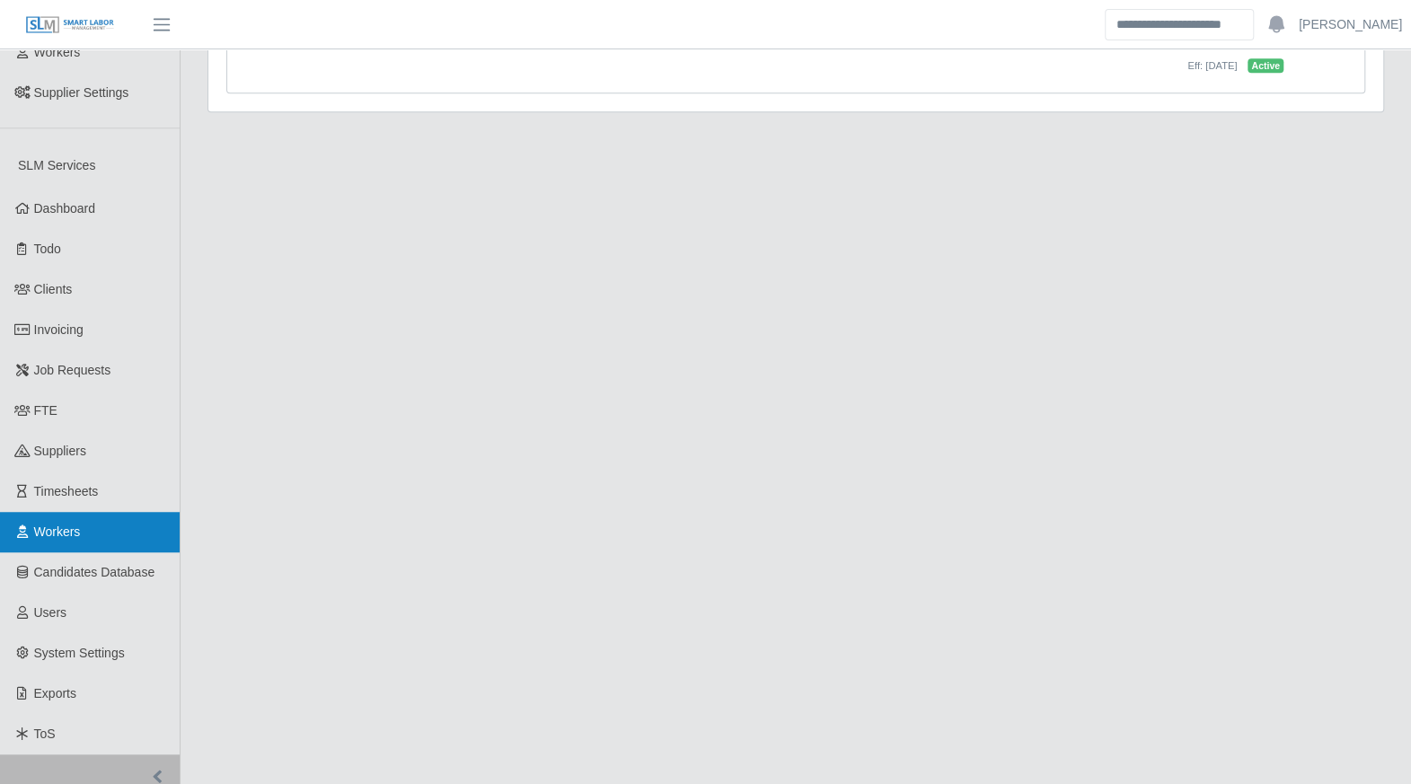
scroll to position [589, 0]
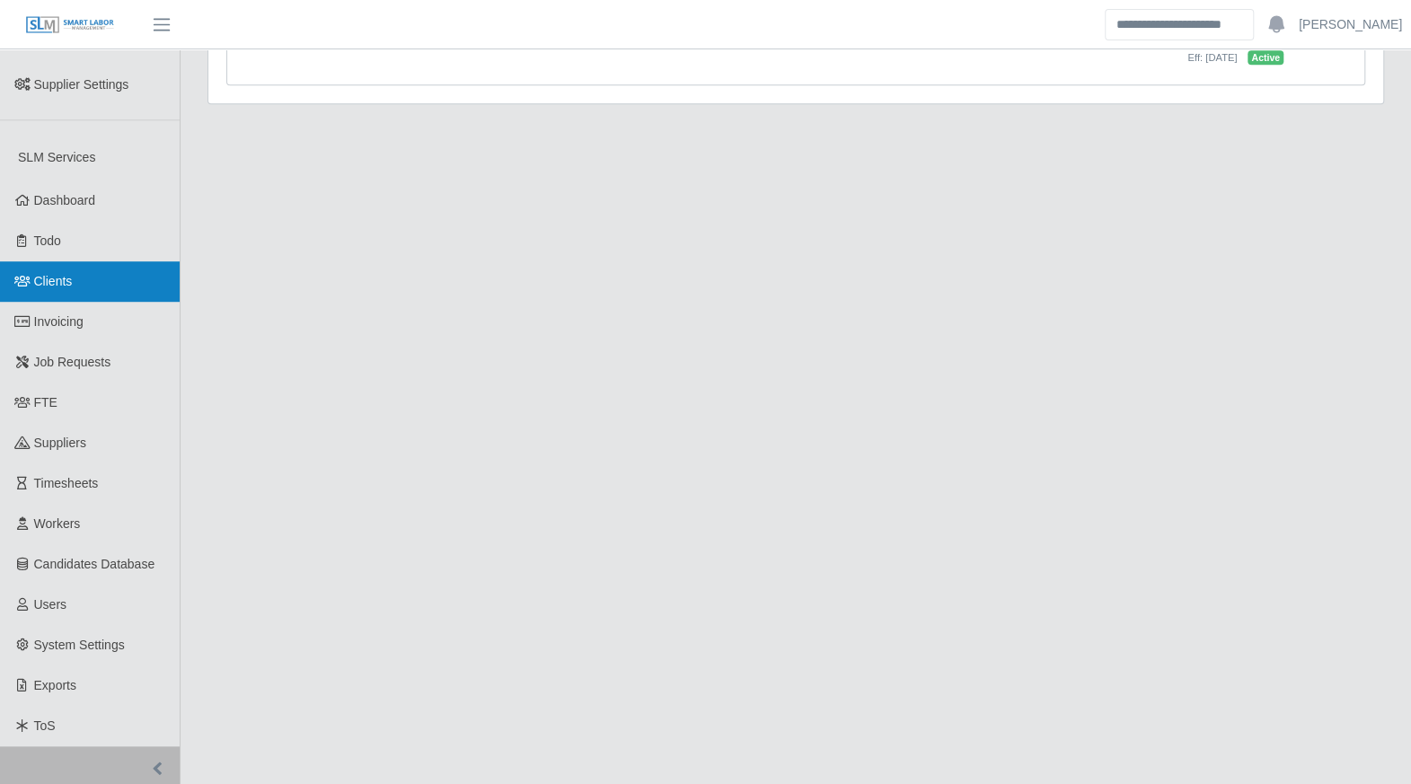
click at [73, 270] on link "Clients" at bounding box center [90, 281] width 180 height 40
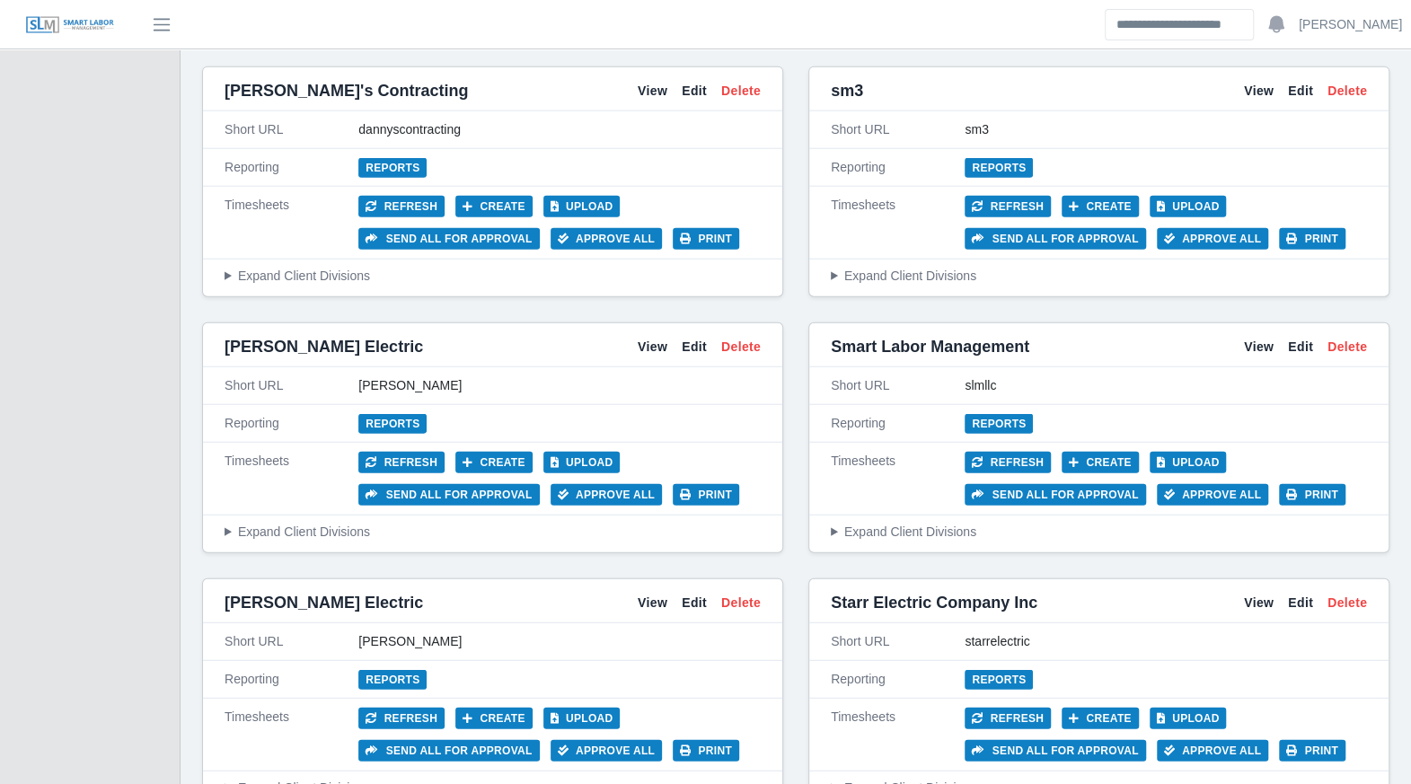
scroll to position [2723, 0]
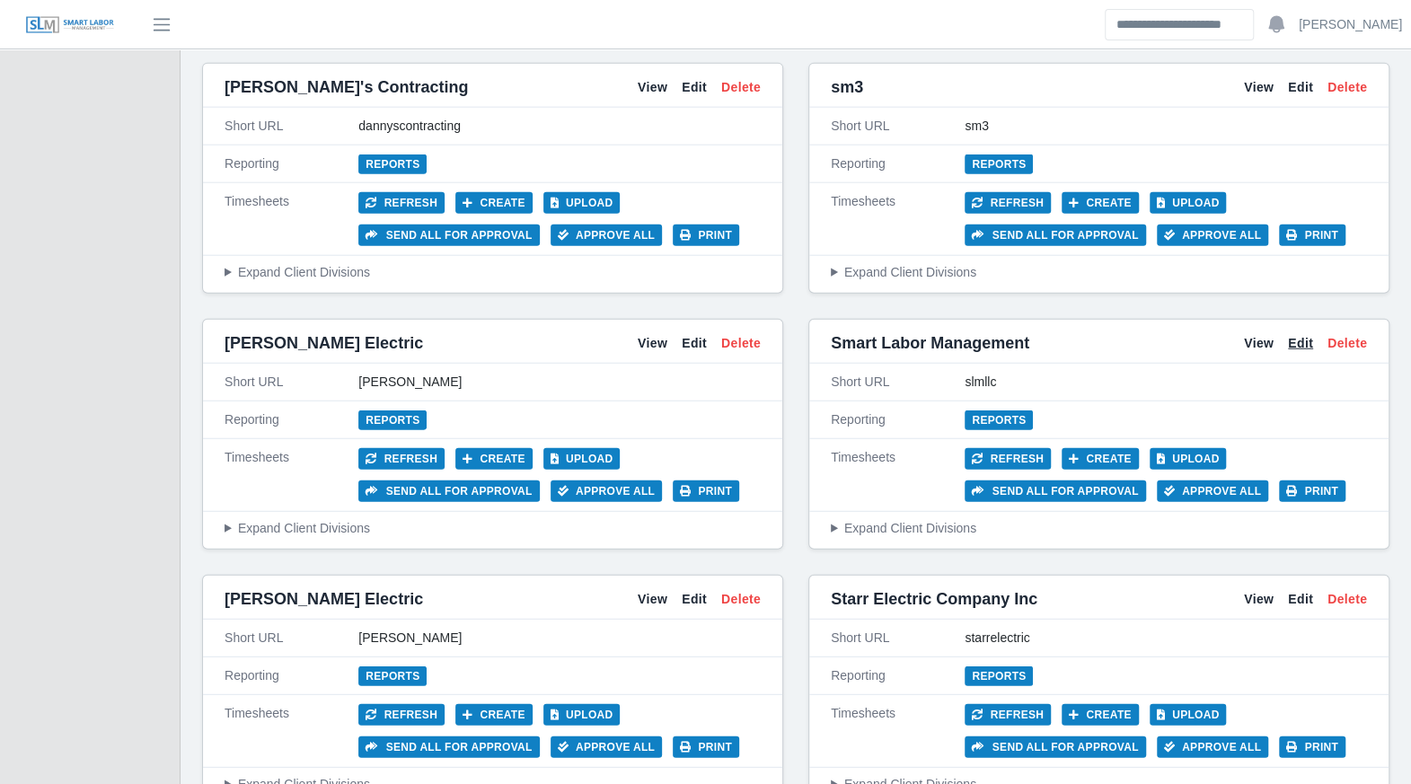
click at [1293, 334] on link "Edit" at bounding box center [1300, 343] width 25 height 19
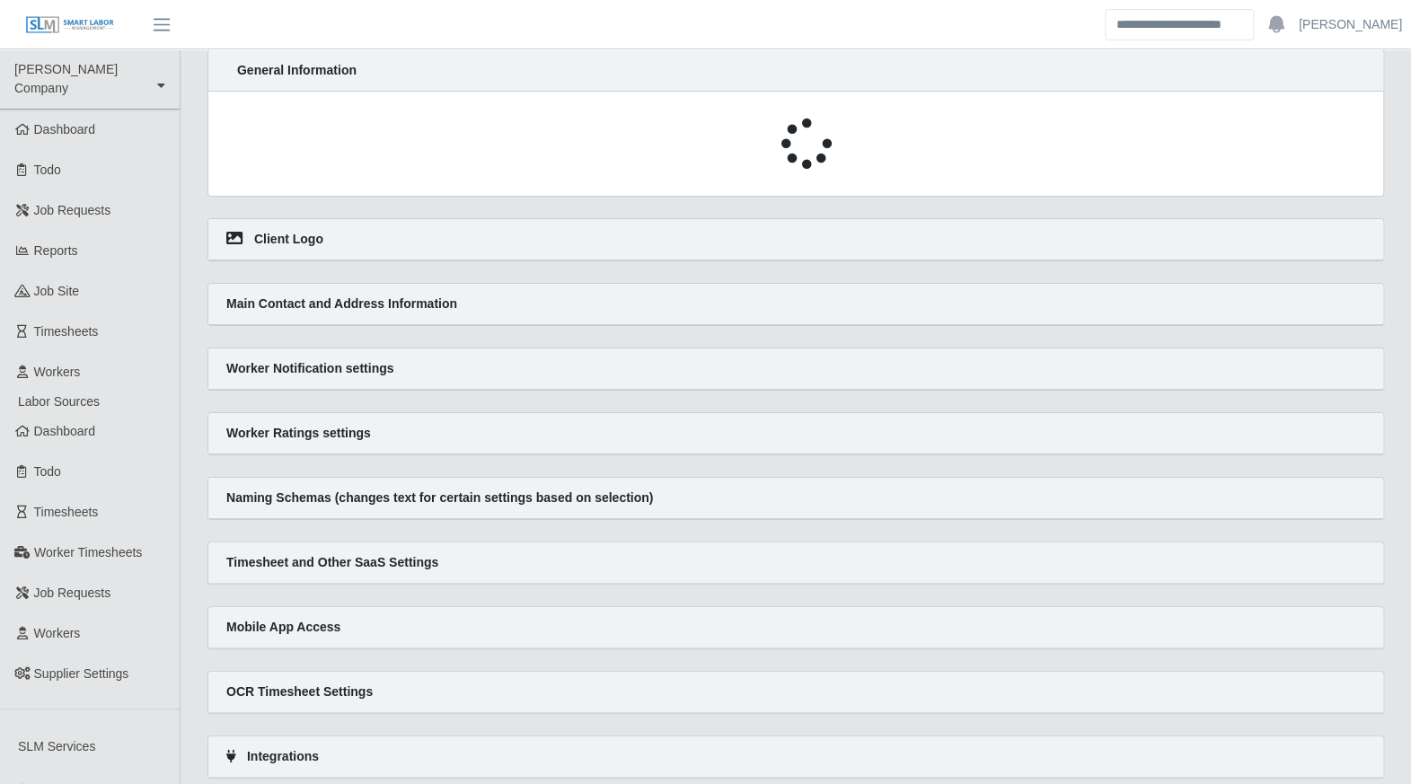
select select
select select "******"
select select "*"
select select "*****"
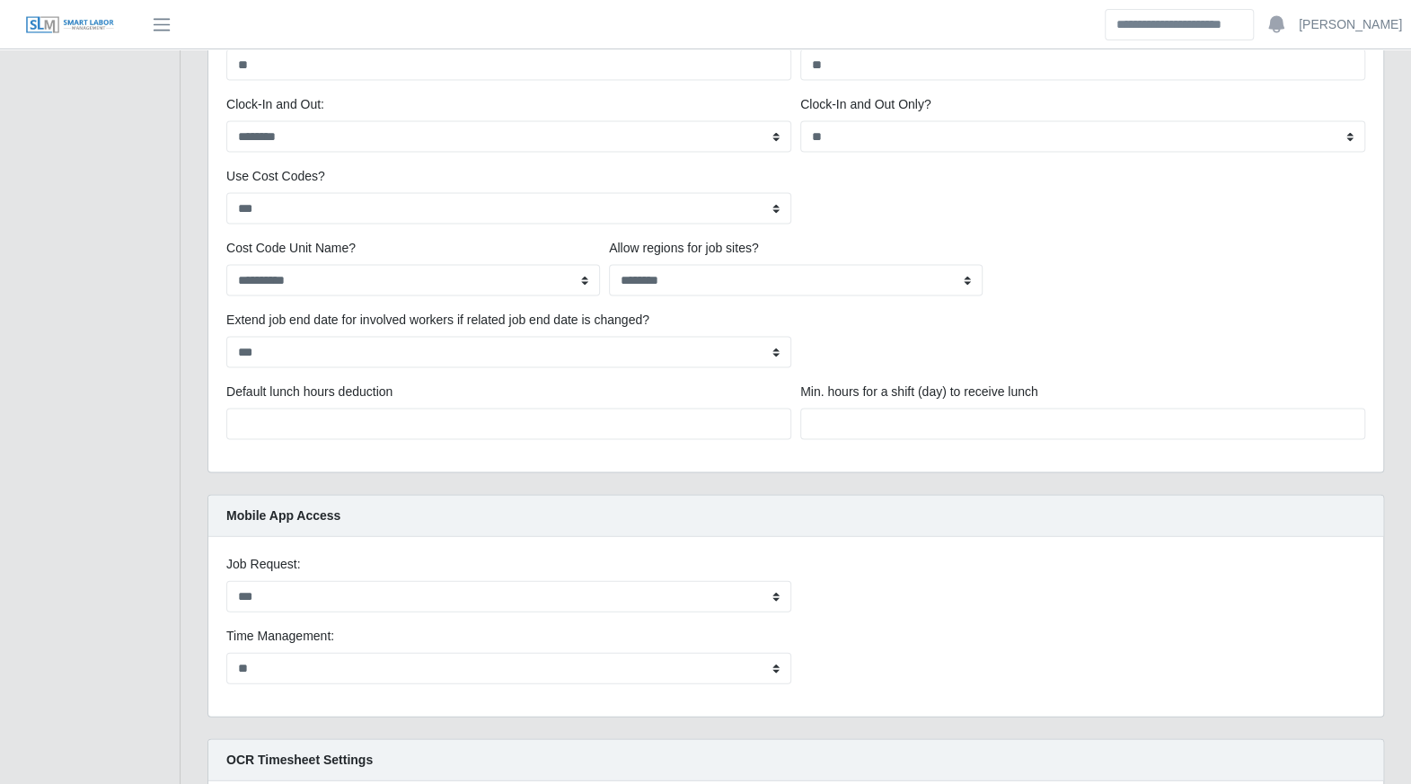
scroll to position [2161, 0]
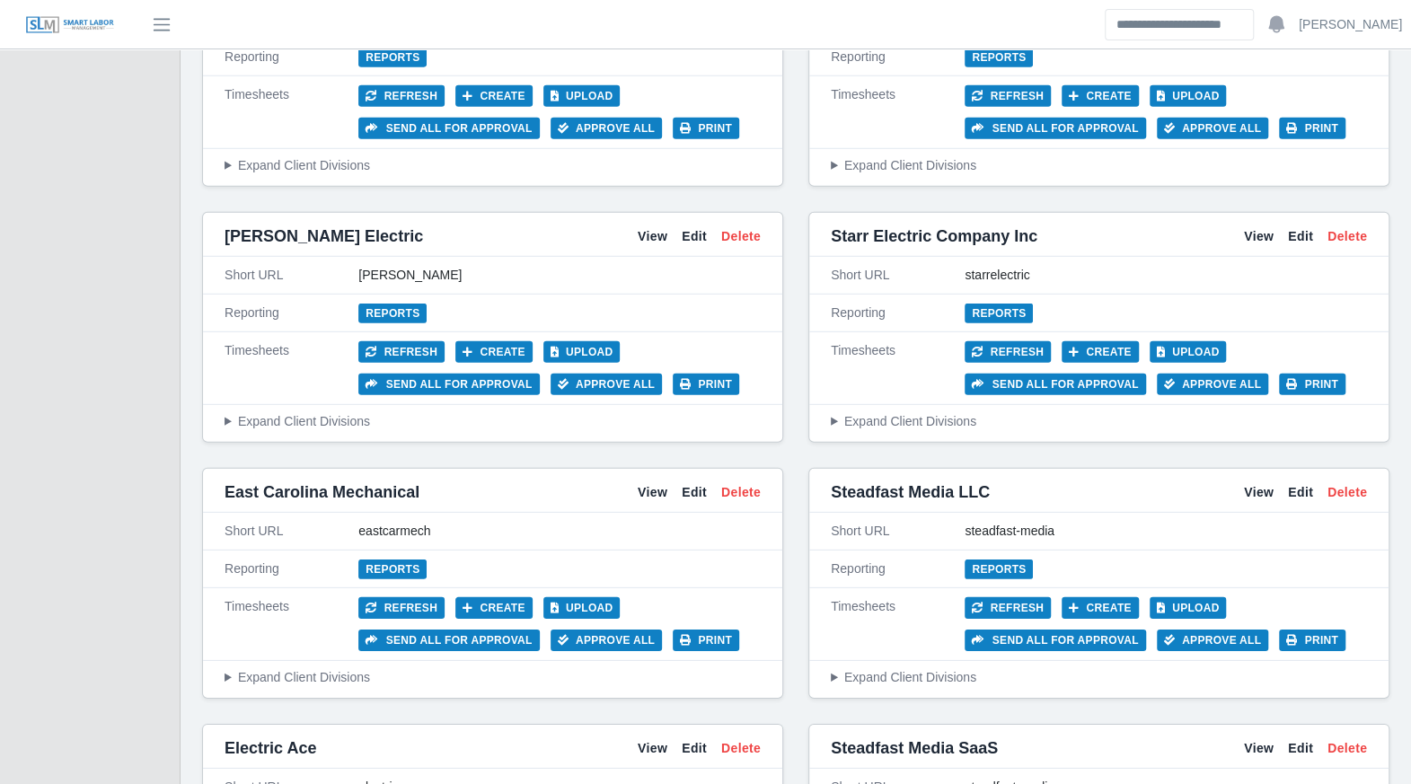
scroll to position [3082, 0]
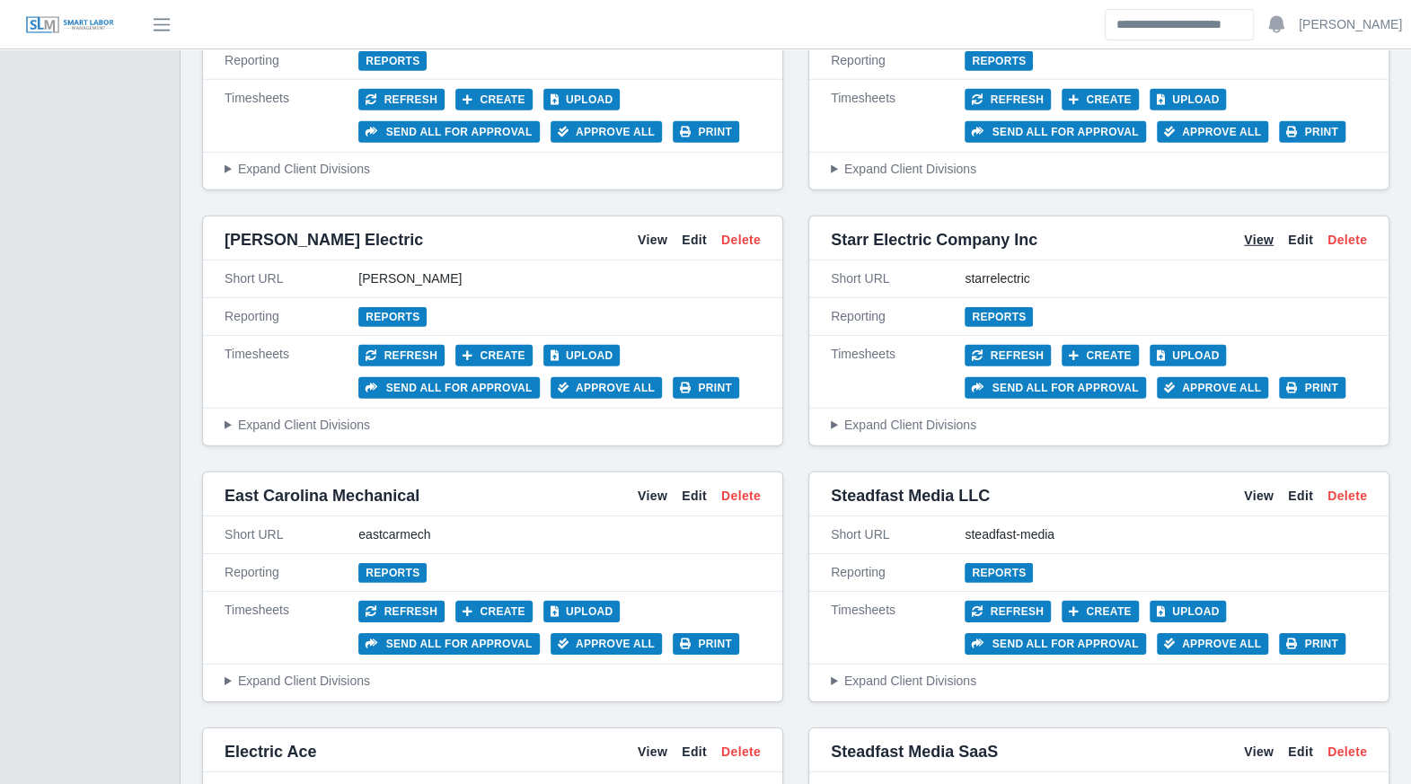
click at [1258, 231] on link "View" at bounding box center [1259, 240] width 30 height 19
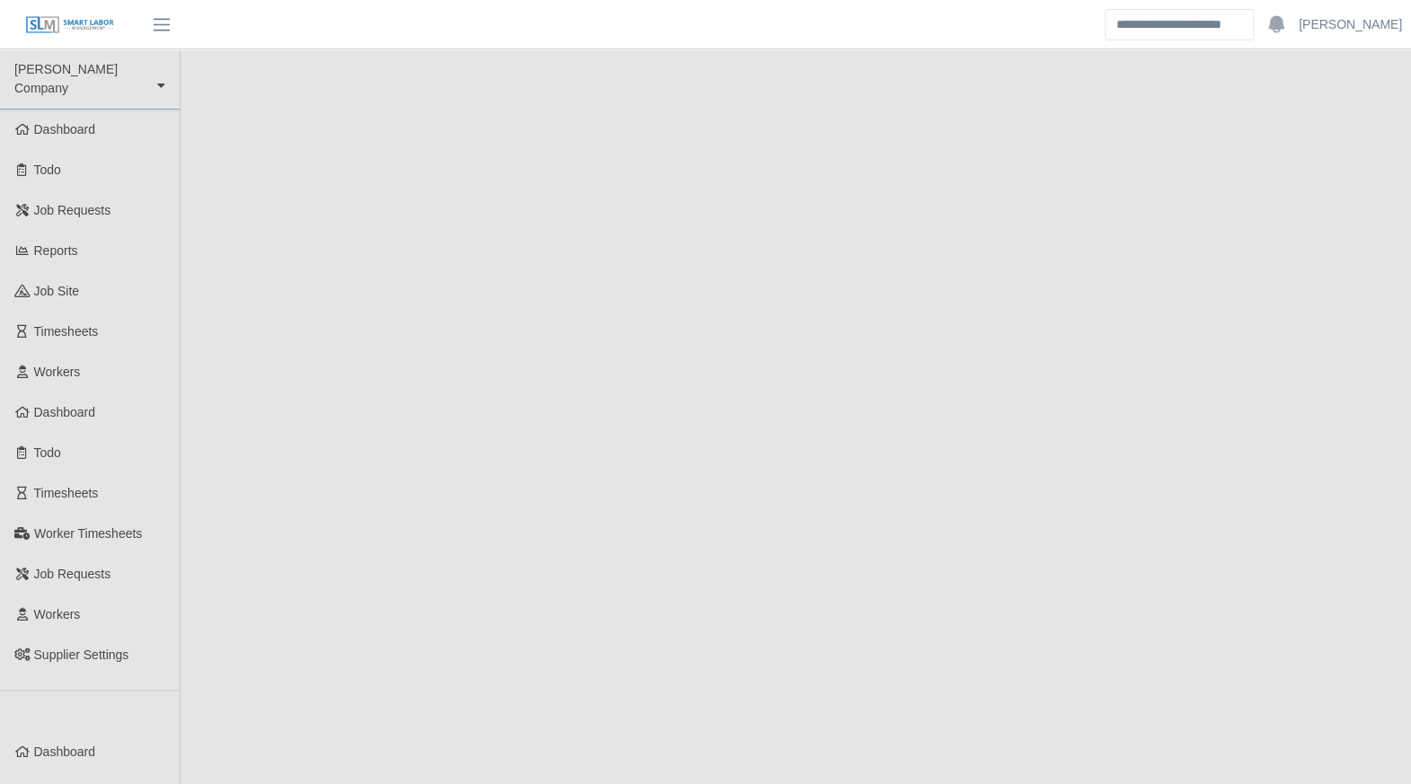
select select "****"
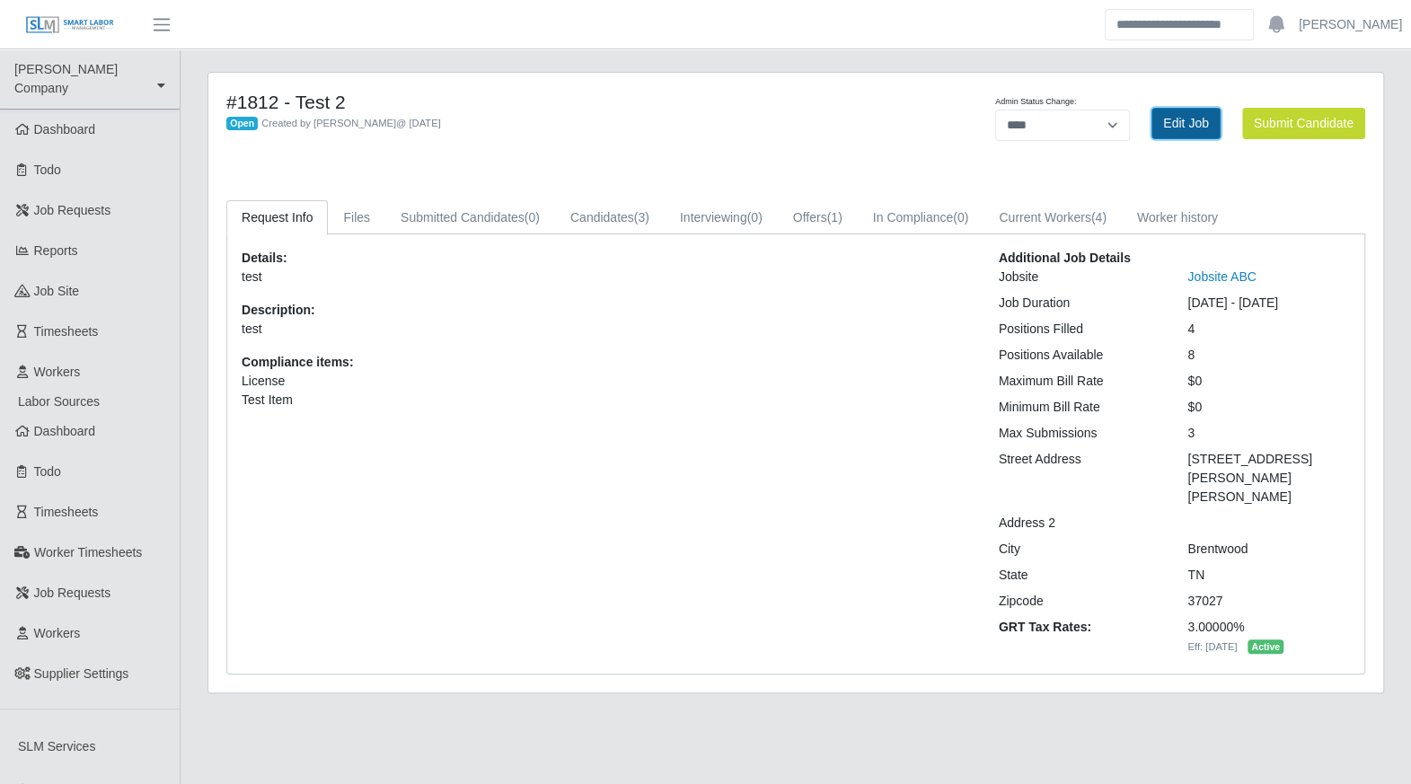
click at [1203, 128] on link "Edit Job" at bounding box center [1185, 123] width 69 height 31
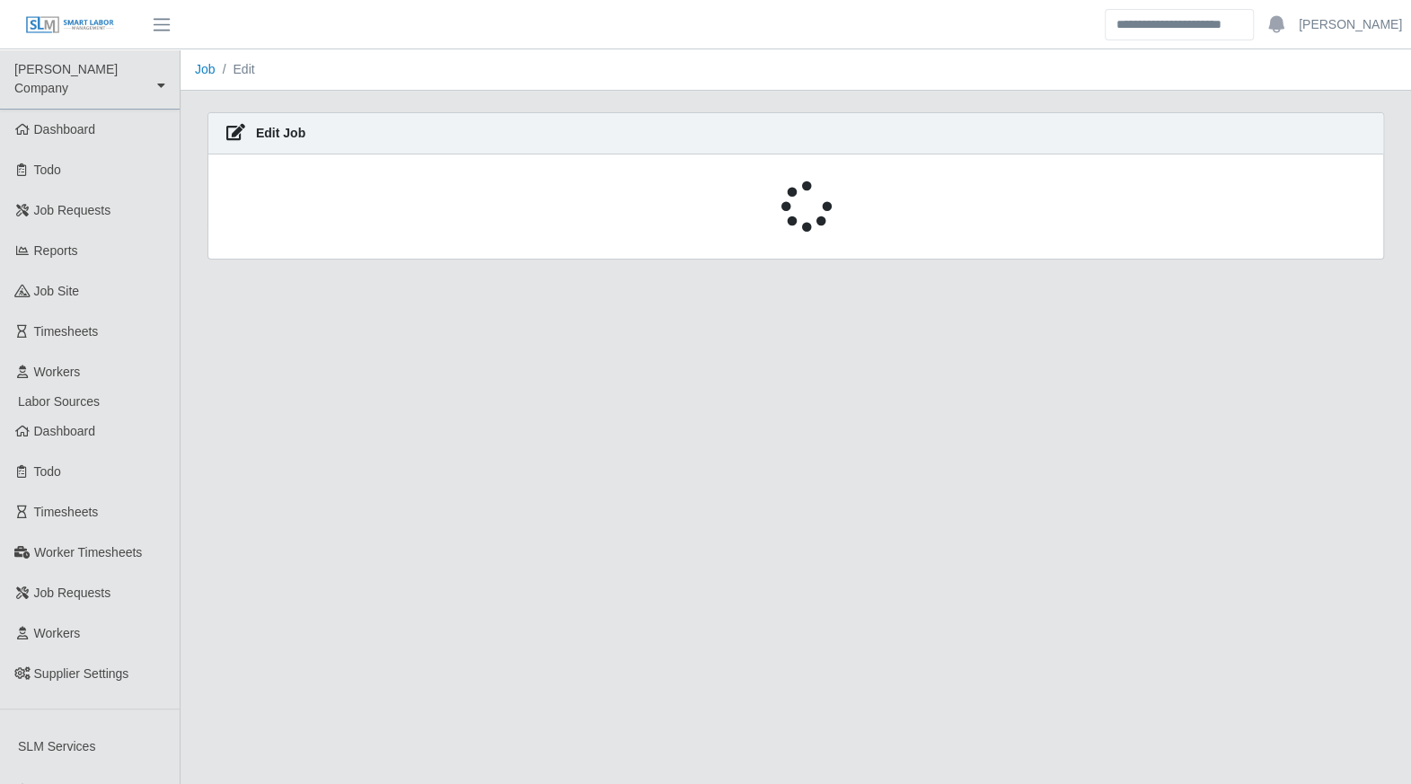
select select "****"
select select "**"
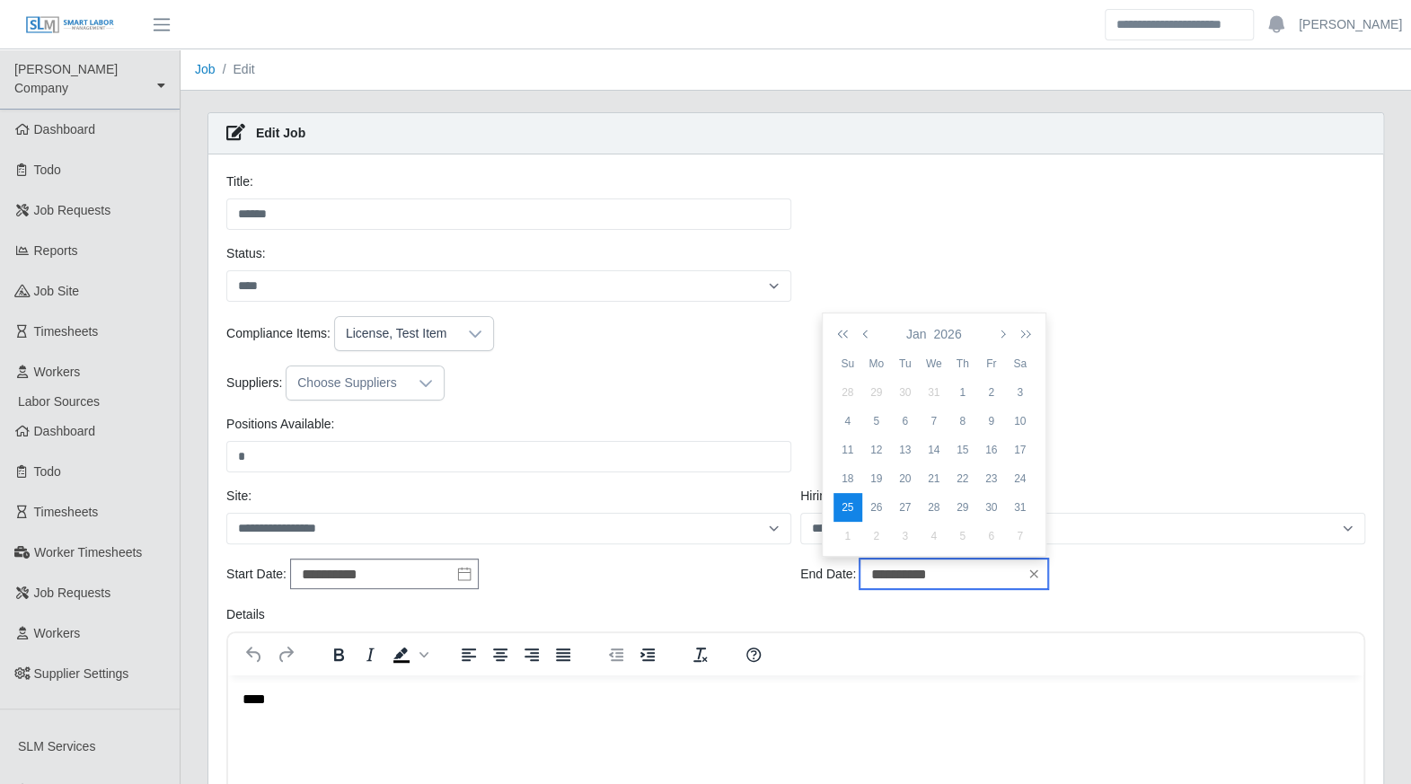
click at [1016, 567] on input "**********" at bounding box center [953, 574] width 189 height 31
click at [885, 510] on div "26" at bounding box center [876, 507] width 29 height 16
type input "**********"
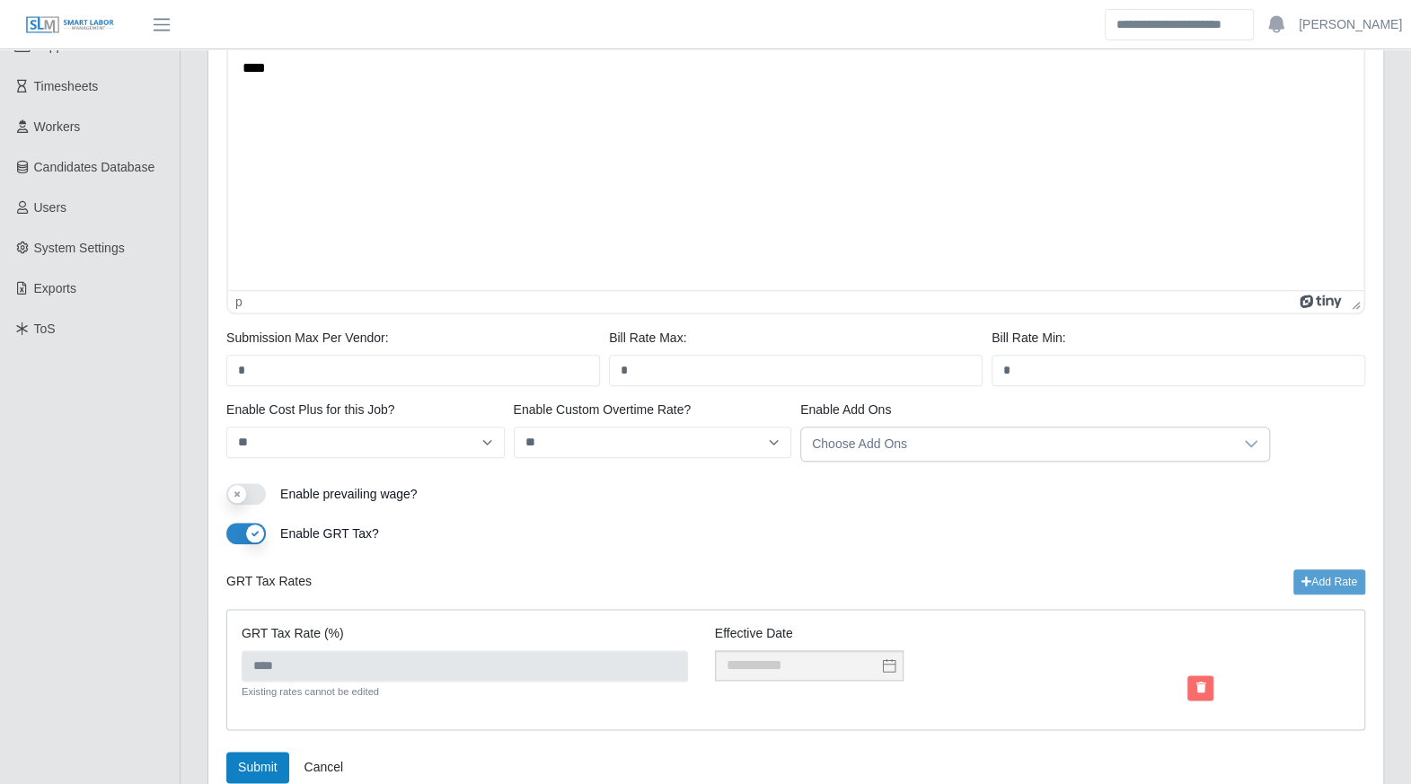
scroll to position [1079, 0]
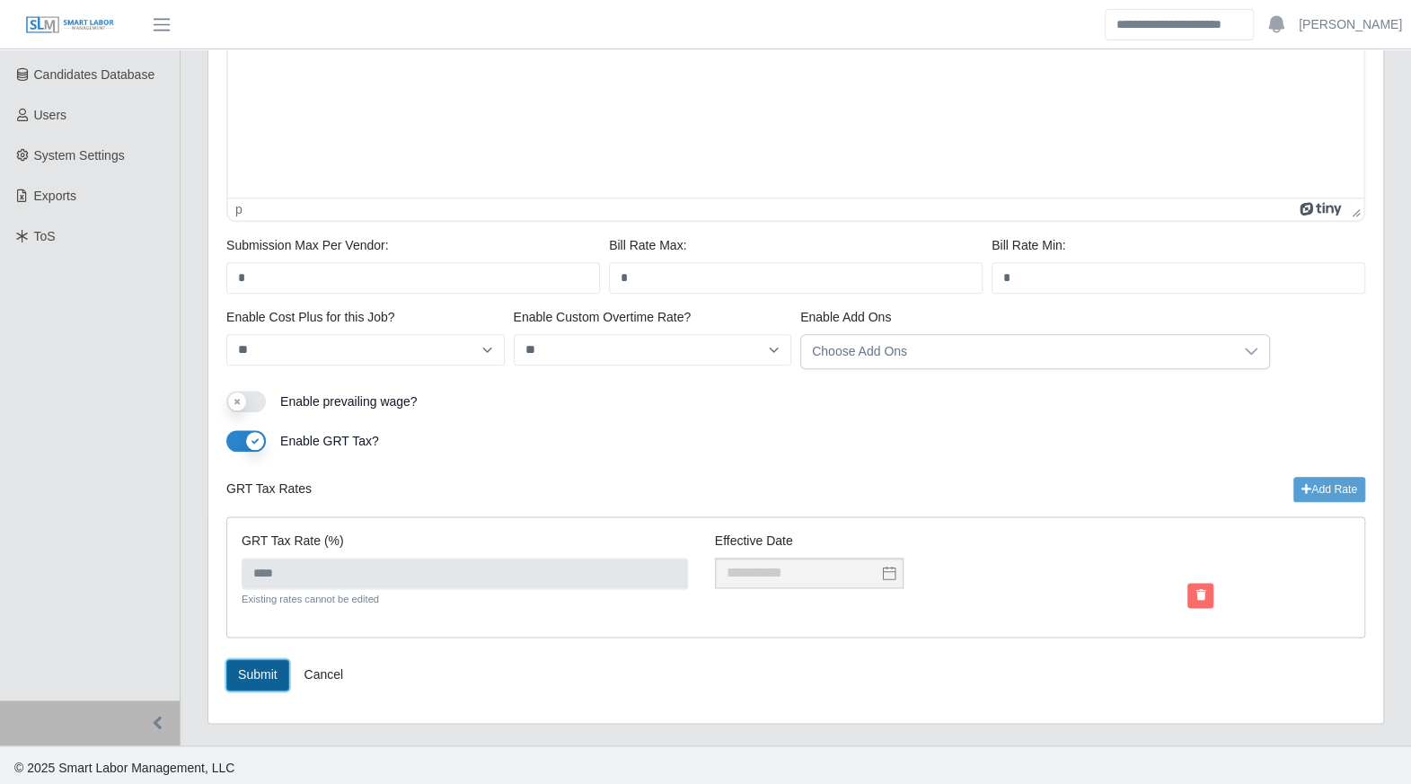
click at [254, 674] on button "Submit" at bounding box center [257, 674] width 63 height 31
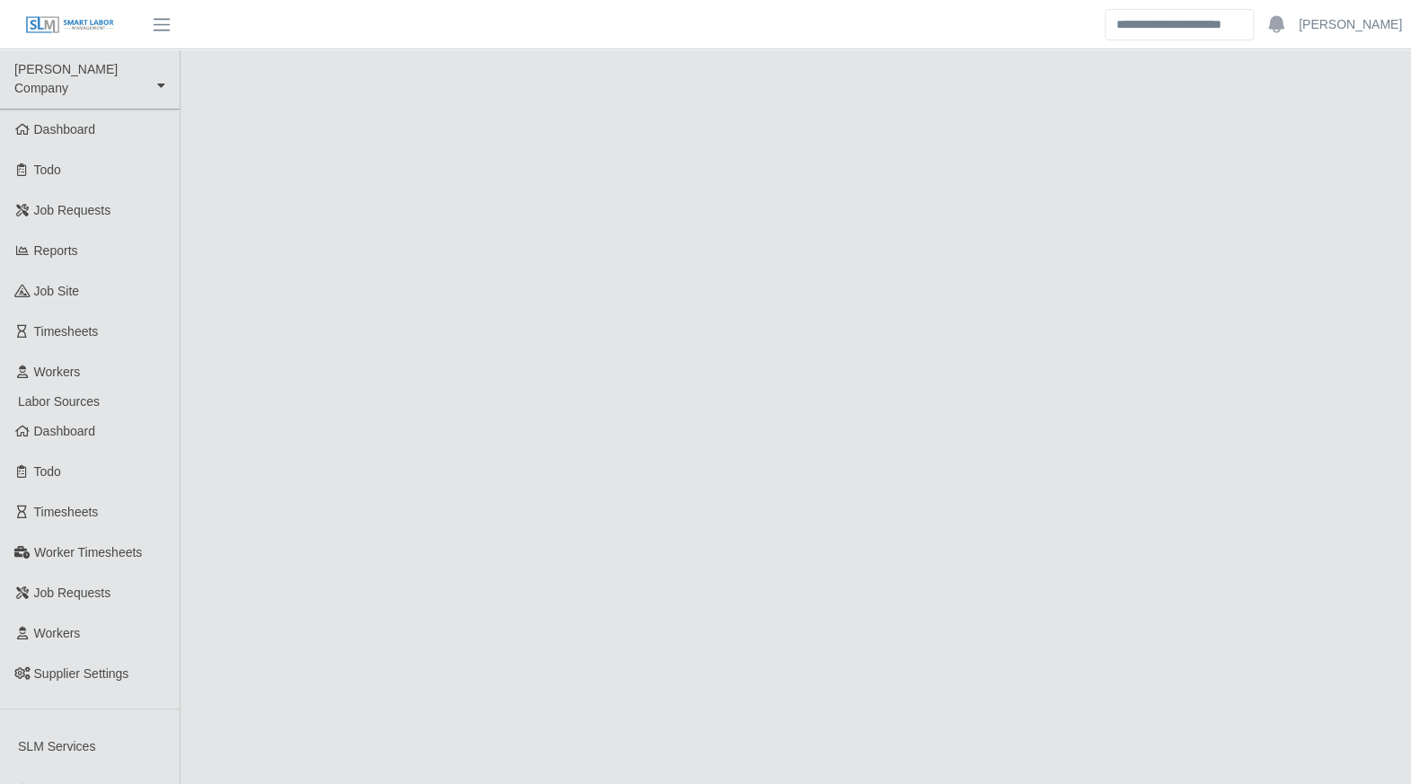
select select "****"
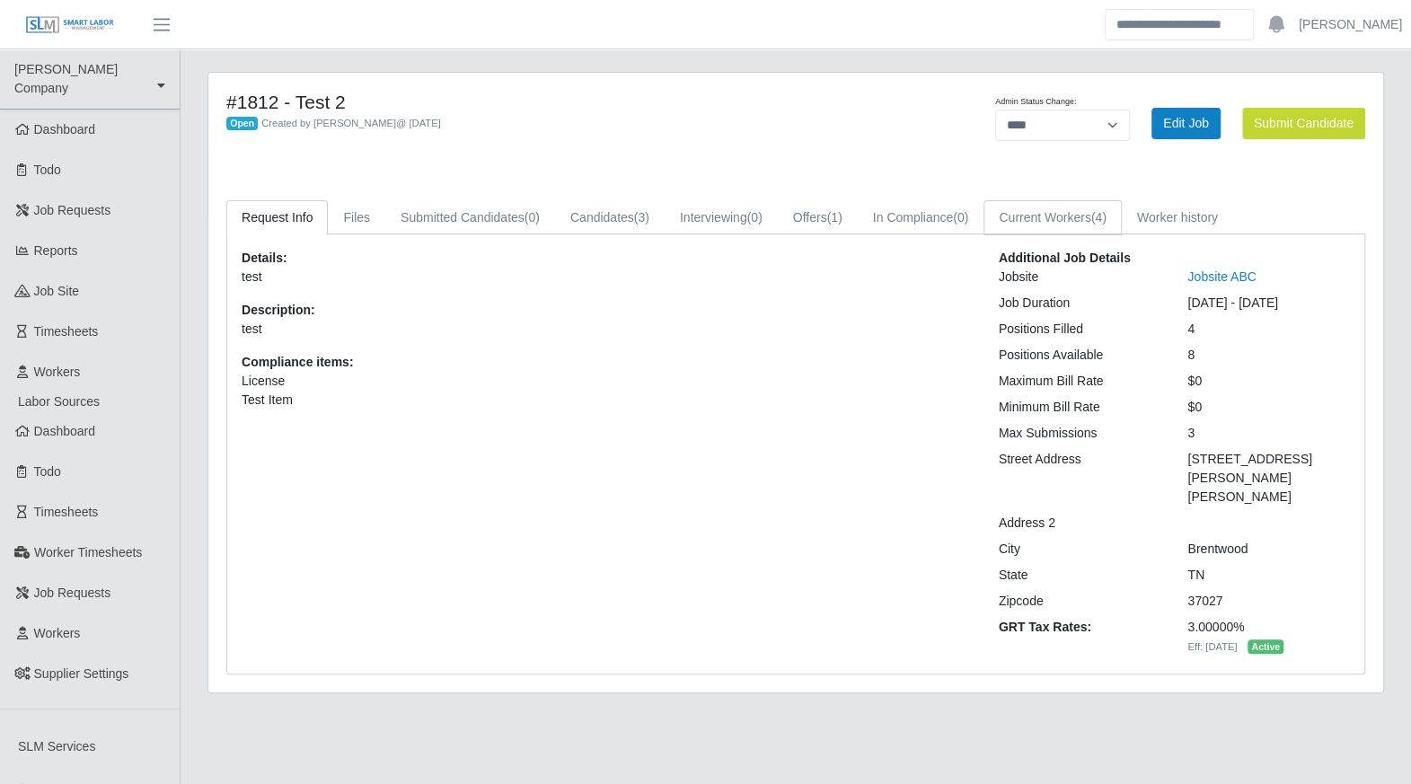
click at [1028, 218] on link "Current Workers (4)" at bounding box center [1052, 217] width 138 height 35
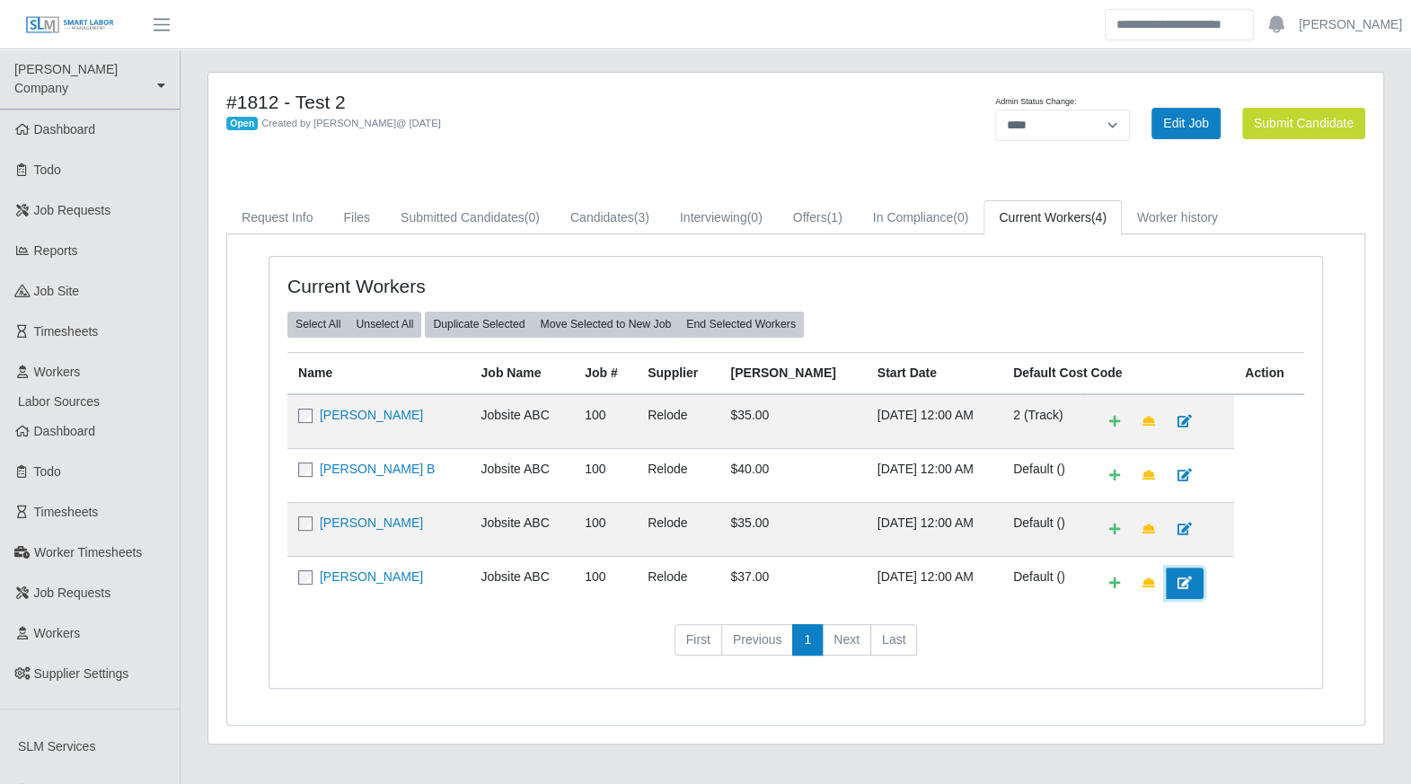
click at [1177, 583] on icon at bounding box center [1184, 583] width 14 height 13
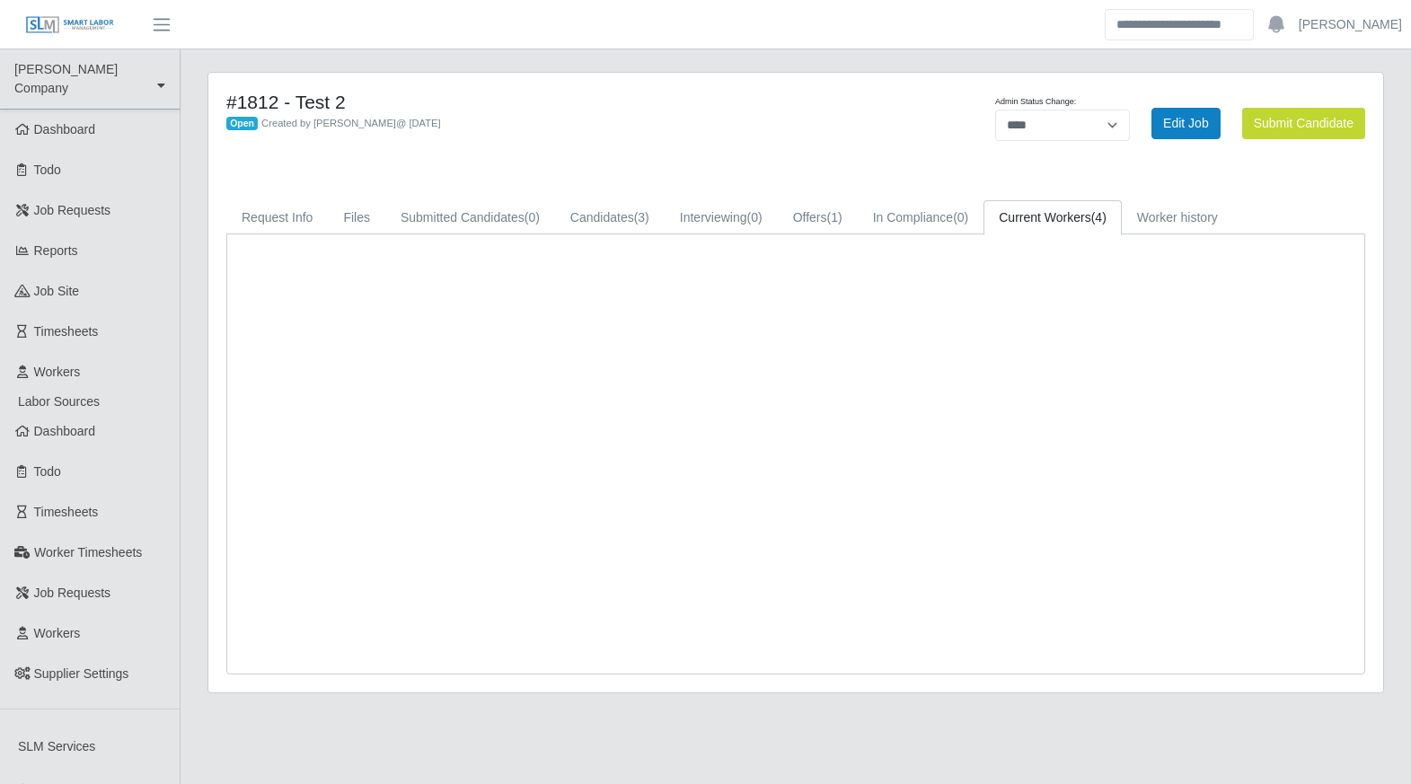
select select "****"
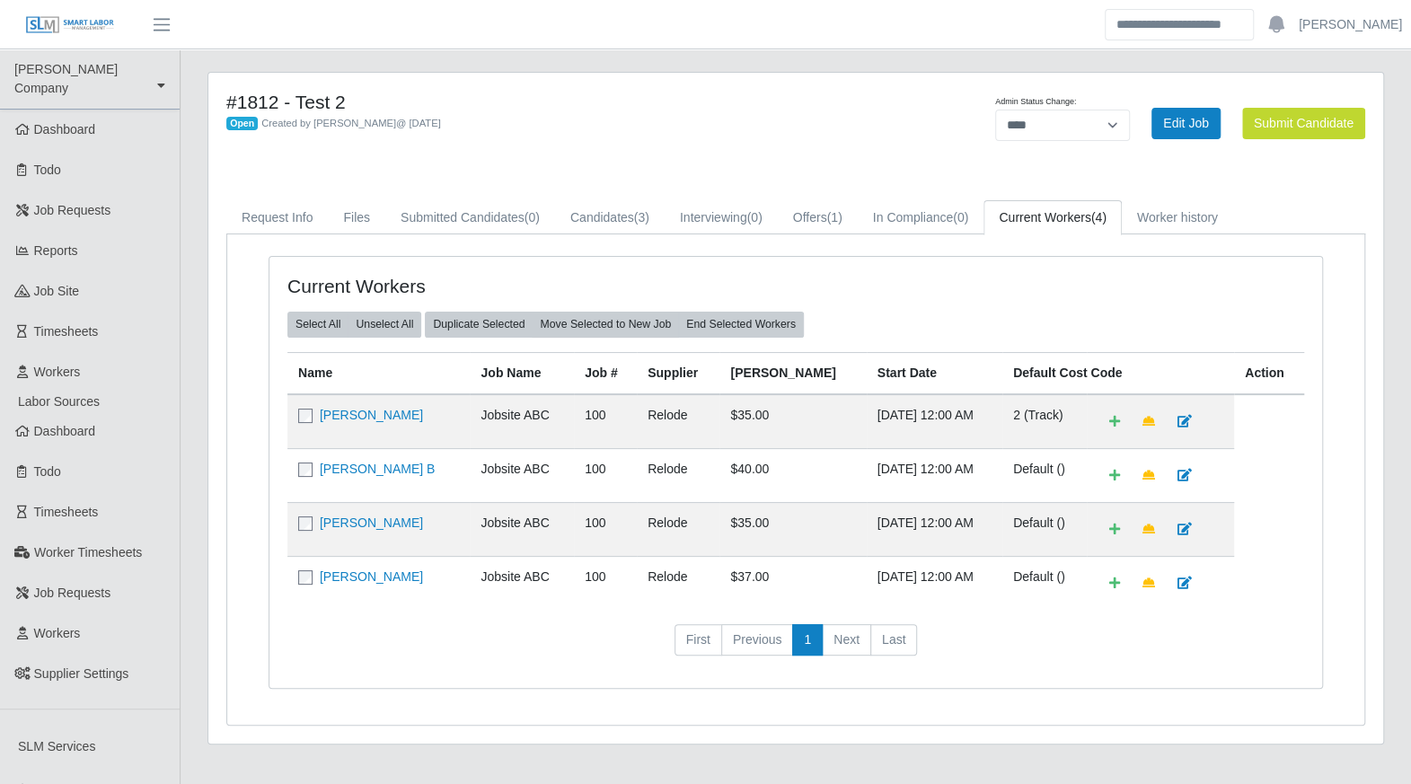
click at [1276, 270] on div "Current Workers Select All Unselect All Duplicate Selected Move Selected to New…" at bounding box center [795, 472] width 1053 height 431
click at [244, 220] on link "Request Info" at bounding box center [276, 217] width 101 height 35
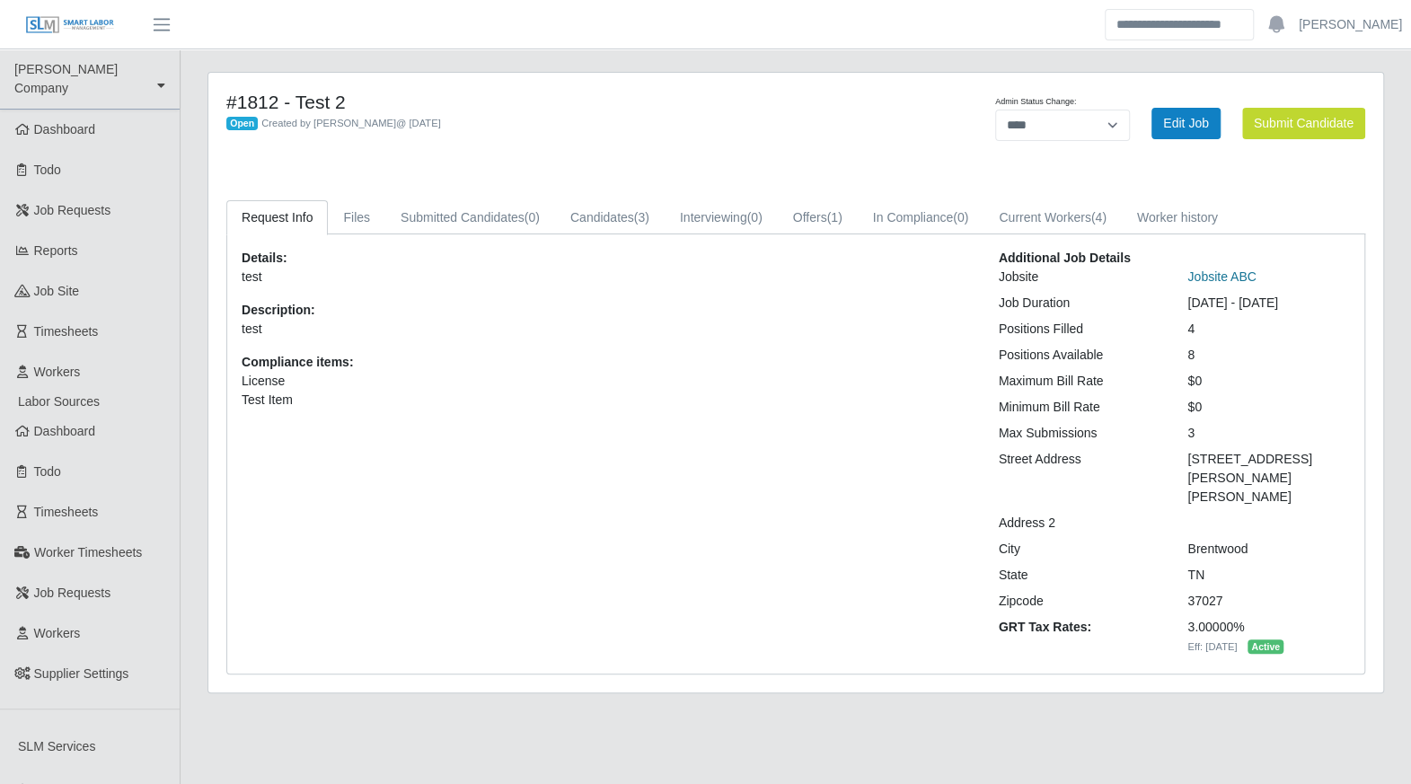
click at [1199, 270] on link "Jobsite ABC" at bounding box center [1221, 276] width 68 height 14
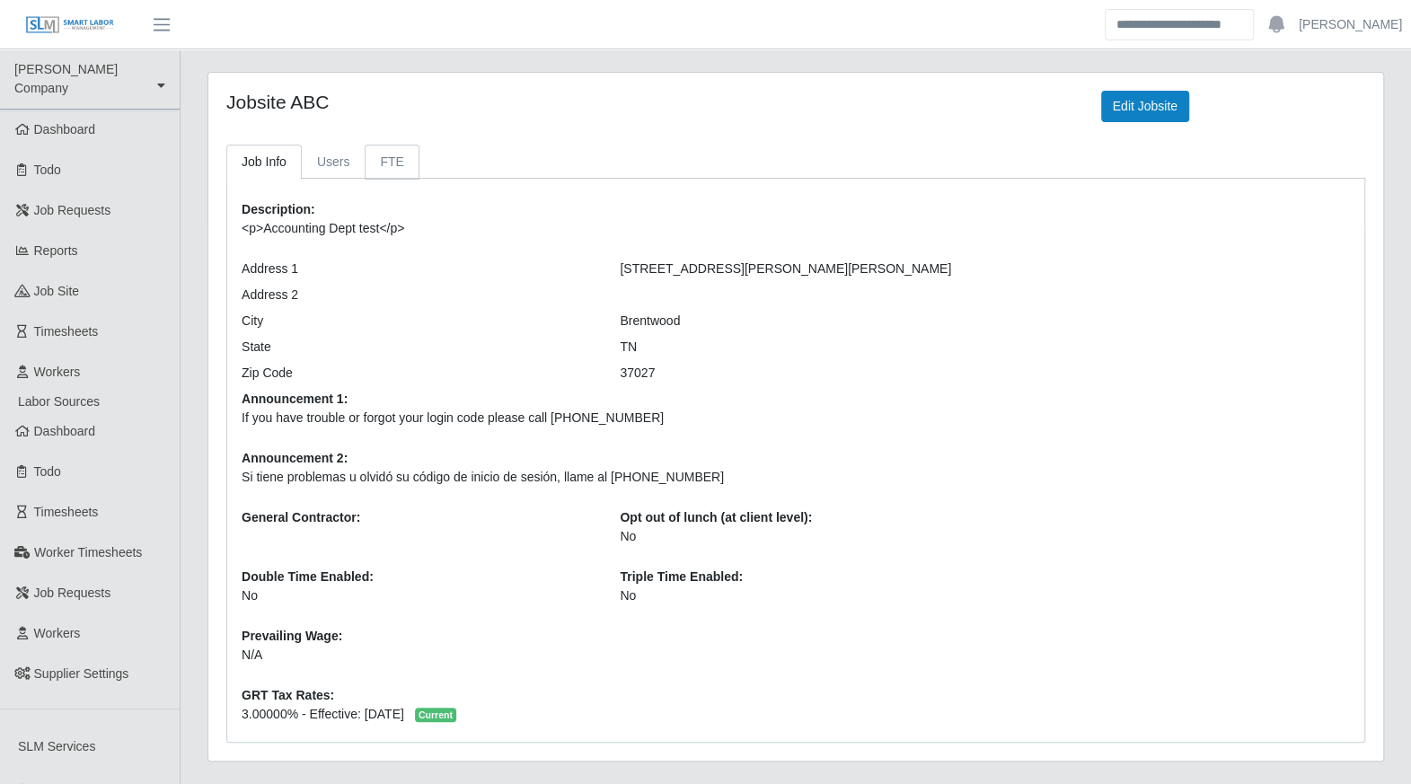
click at [375, 162] on link "FTE" at bounding box center [392, 162] width 54 height 35
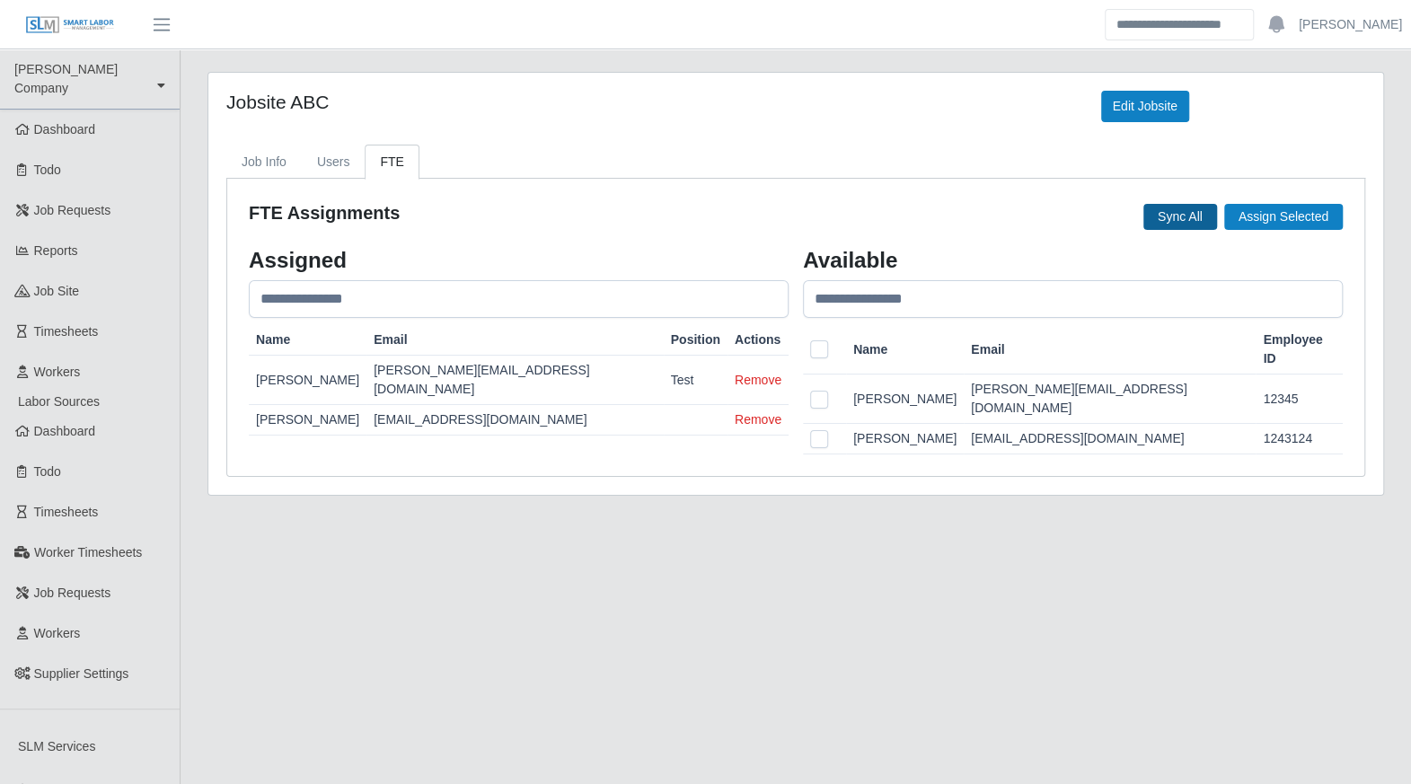
click at [1182, 213] on button "Sync All" at bounding box center [1180, 217] width 74 height 26
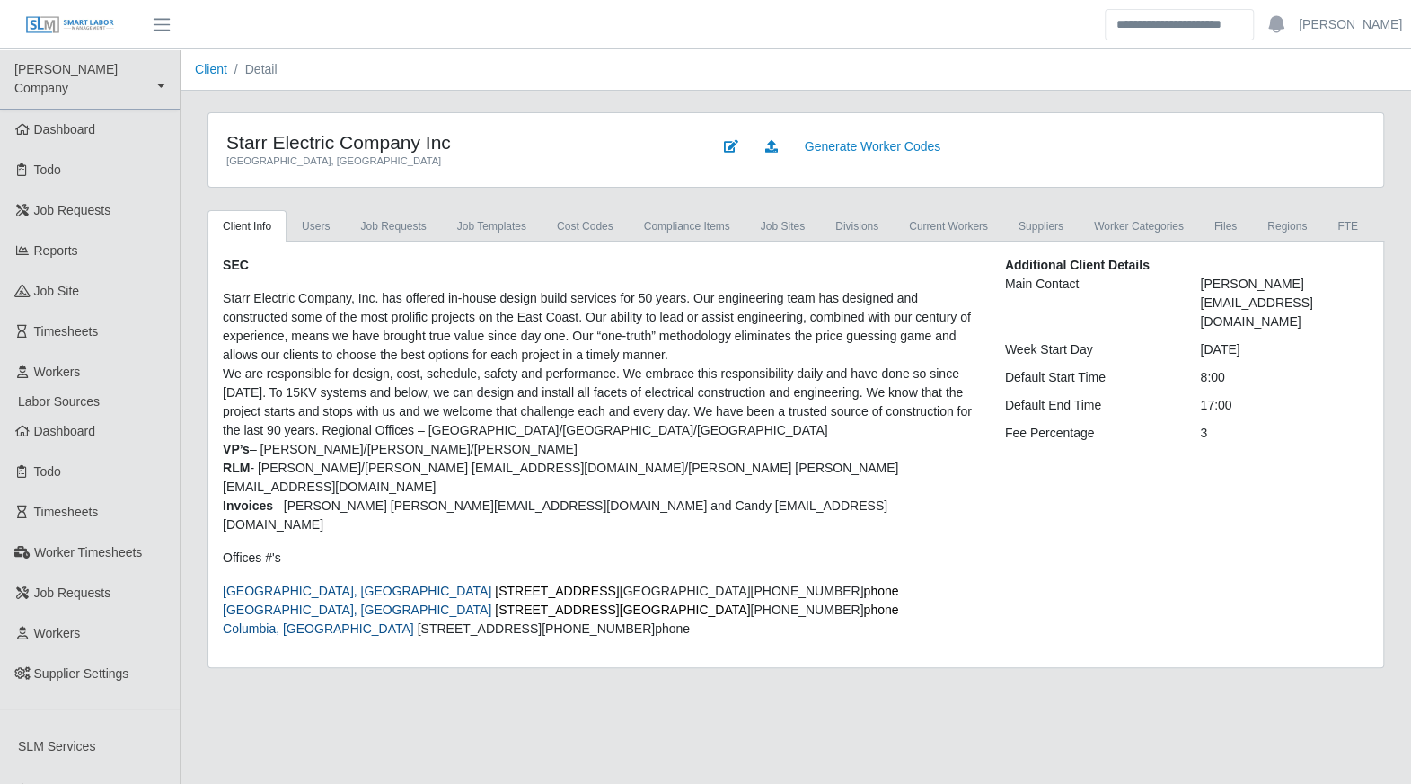
click at [1013, 148] on div "Generate Worker Codes" at bounding box center [1039, 150] width 680 height 38
click at [909, 149] on link "Generate Worker Codes" at bounding box center [872, 146] width 159 height 31
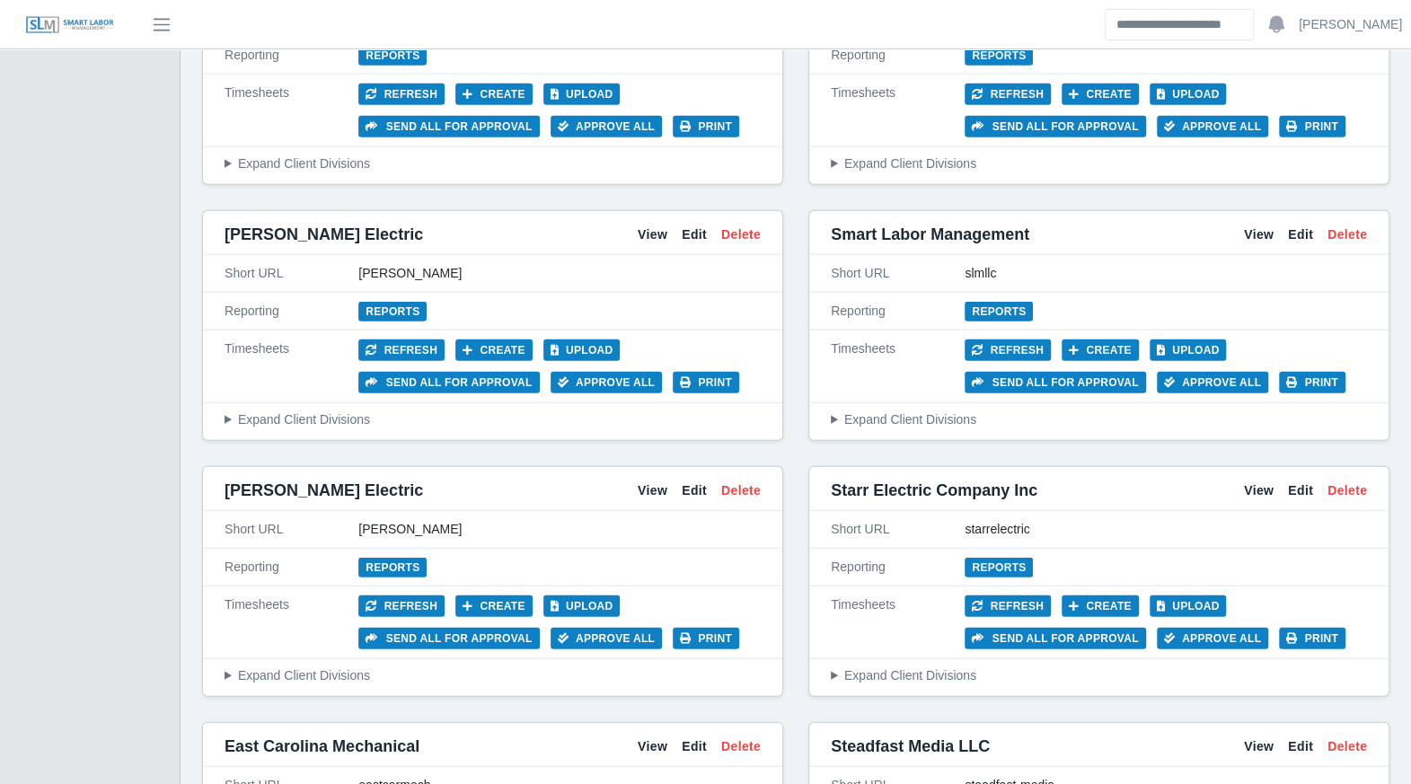
scroll to position [2792, 0]
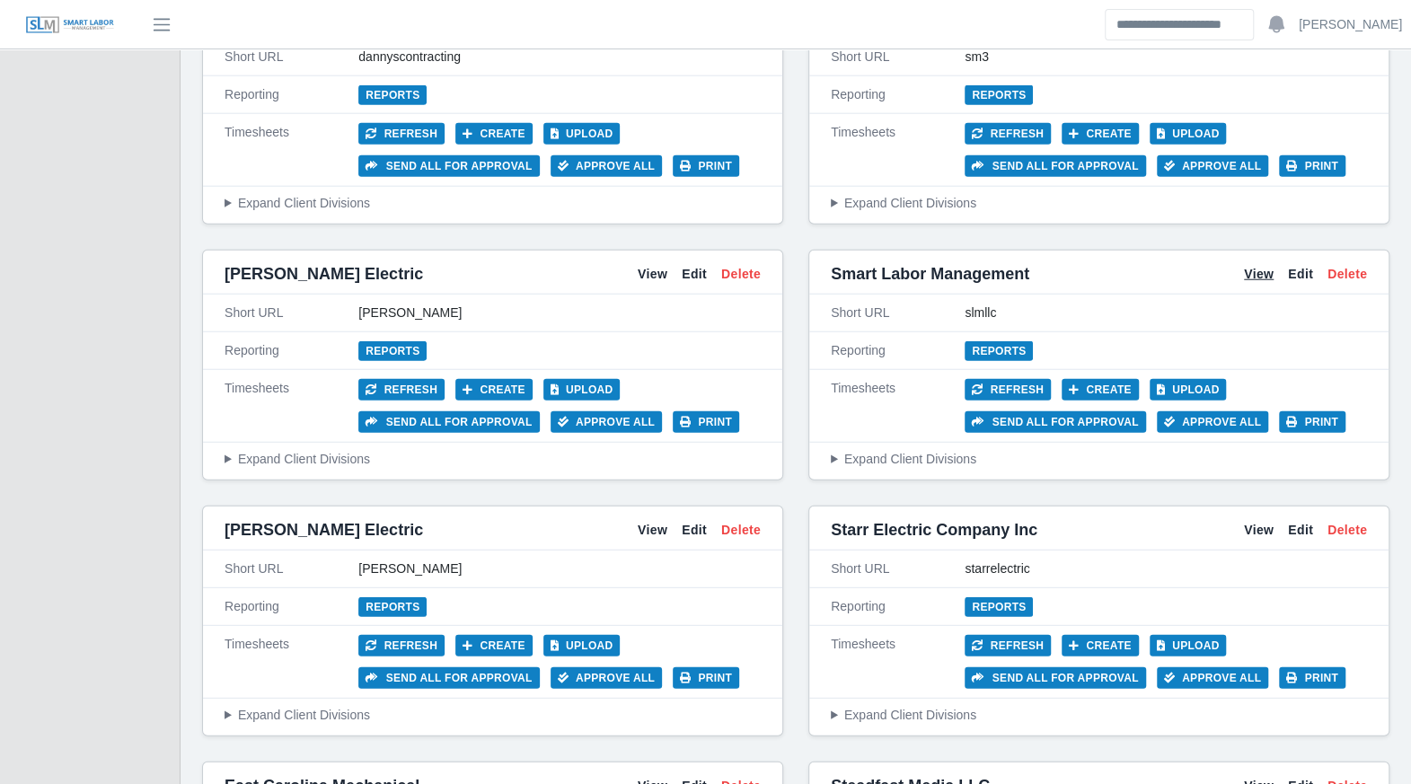
click at [1265, 265] on link "View" at bounding box center [1259, 274] width 30 height 19
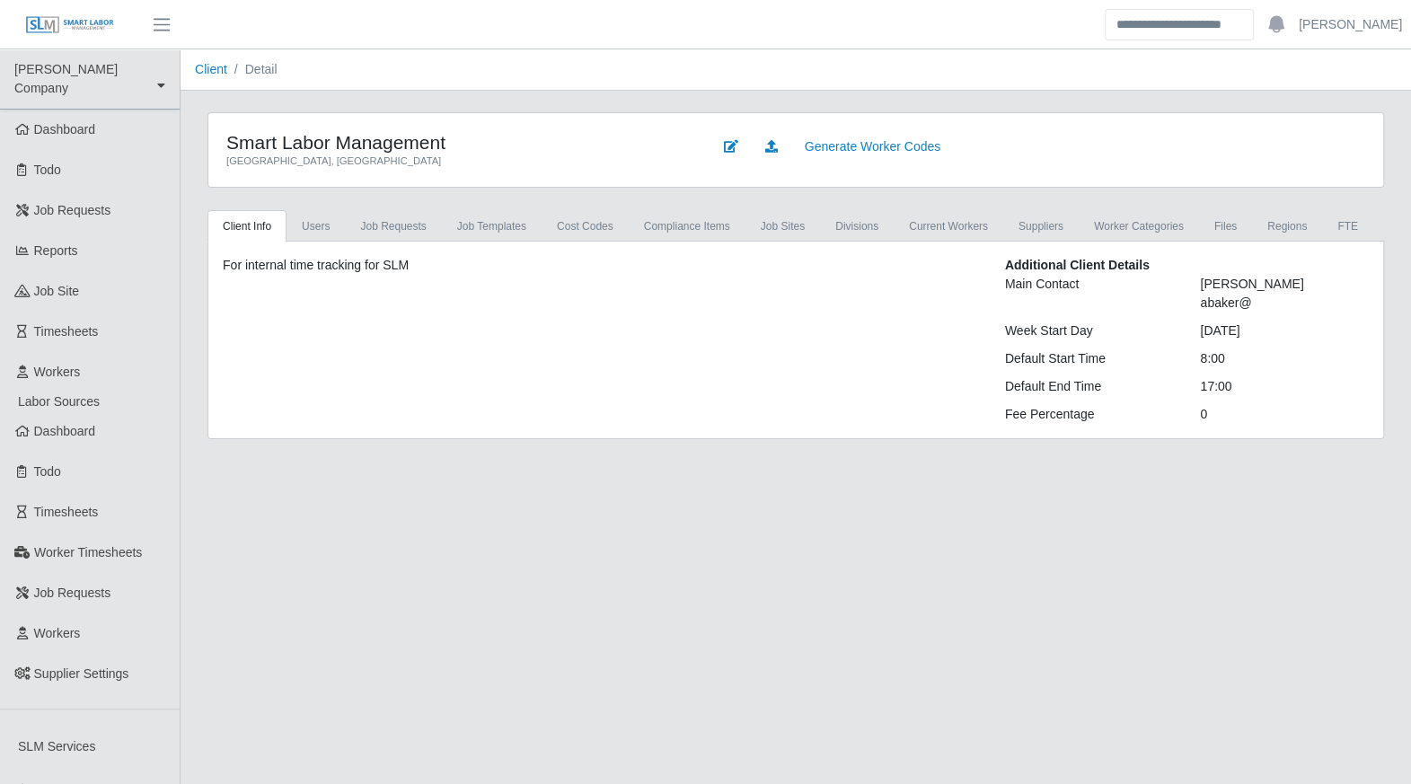
click at [1059, 145] on div "Generate Worker Codes" at bounding box center [1039, 150] width 680 height 38
click at [877, 152] on link "Generate Worker Codes" at bounding box center [872, 146] width 159 height 31
click at [900, 146] on link "Generate Worker Codes" at bounding box center [872, 146] width 159 height 31
